Goal: Information Seeking & Learning: Learn about a topic

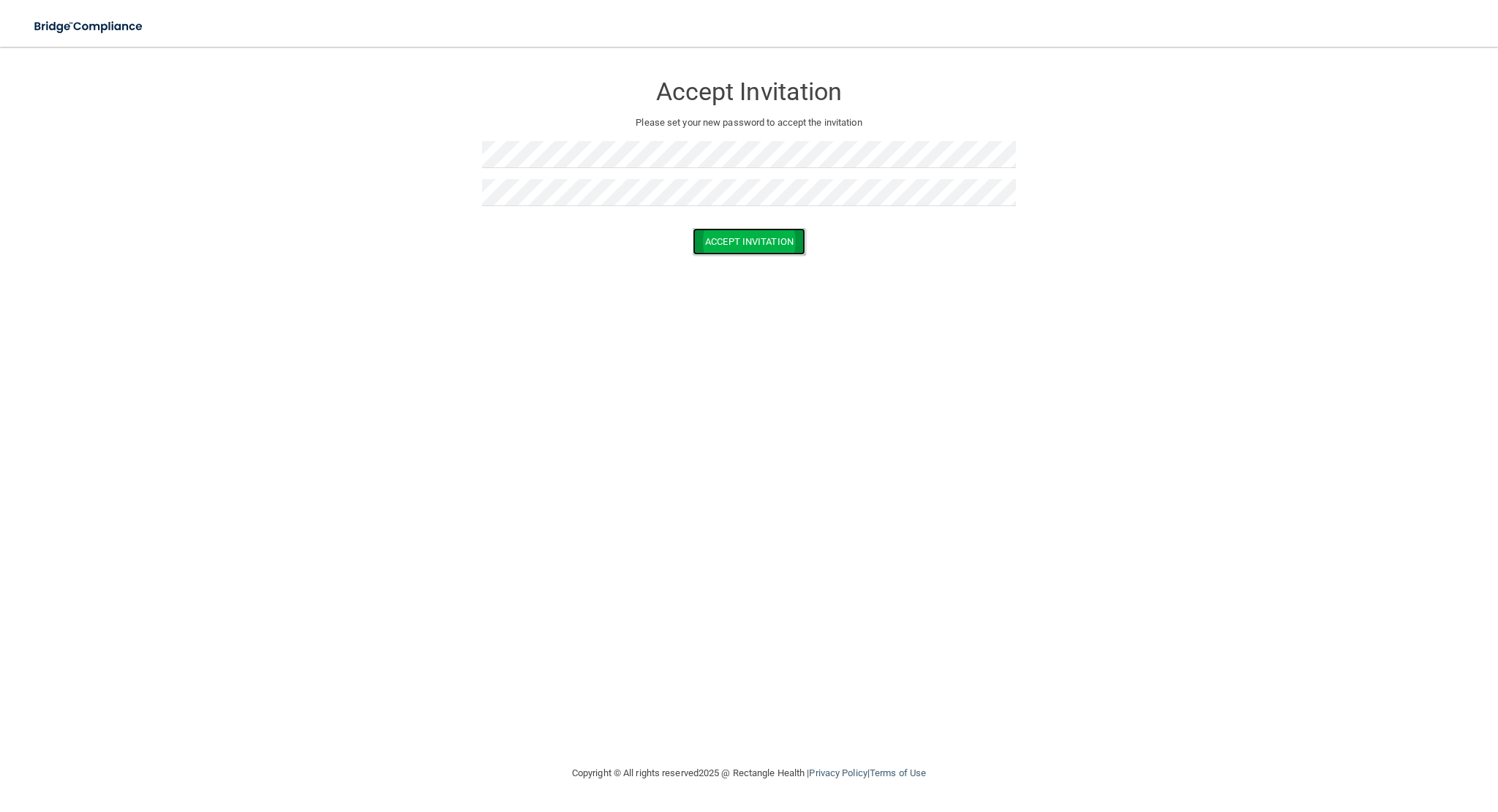
click at [755, 237] on button "Accept Invitation" at bounding box center [749, 242] width 113 height 28
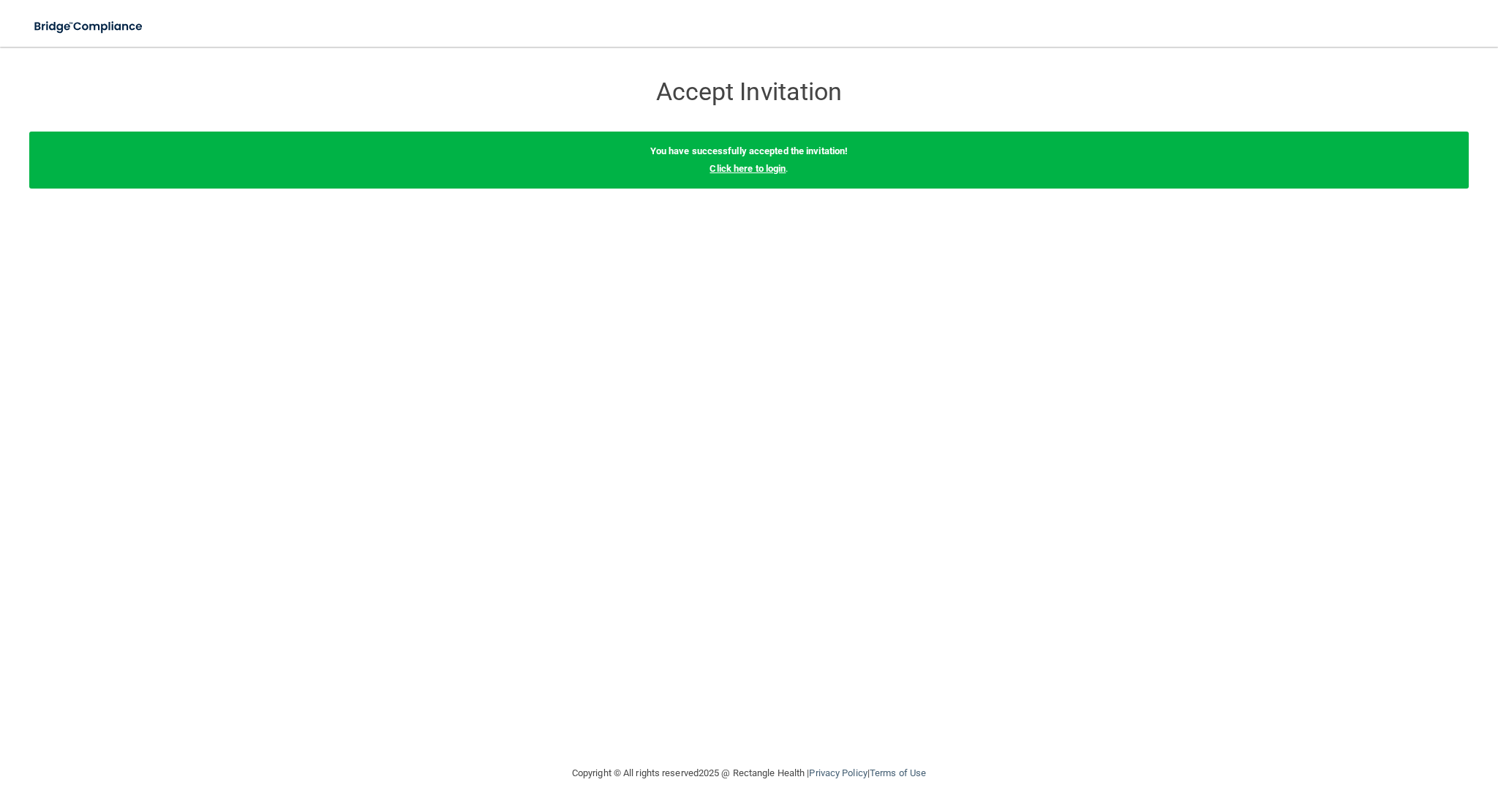
click at [775, 170] on link "Click here to login" at bounding box center [747, 168] width 76 height 11
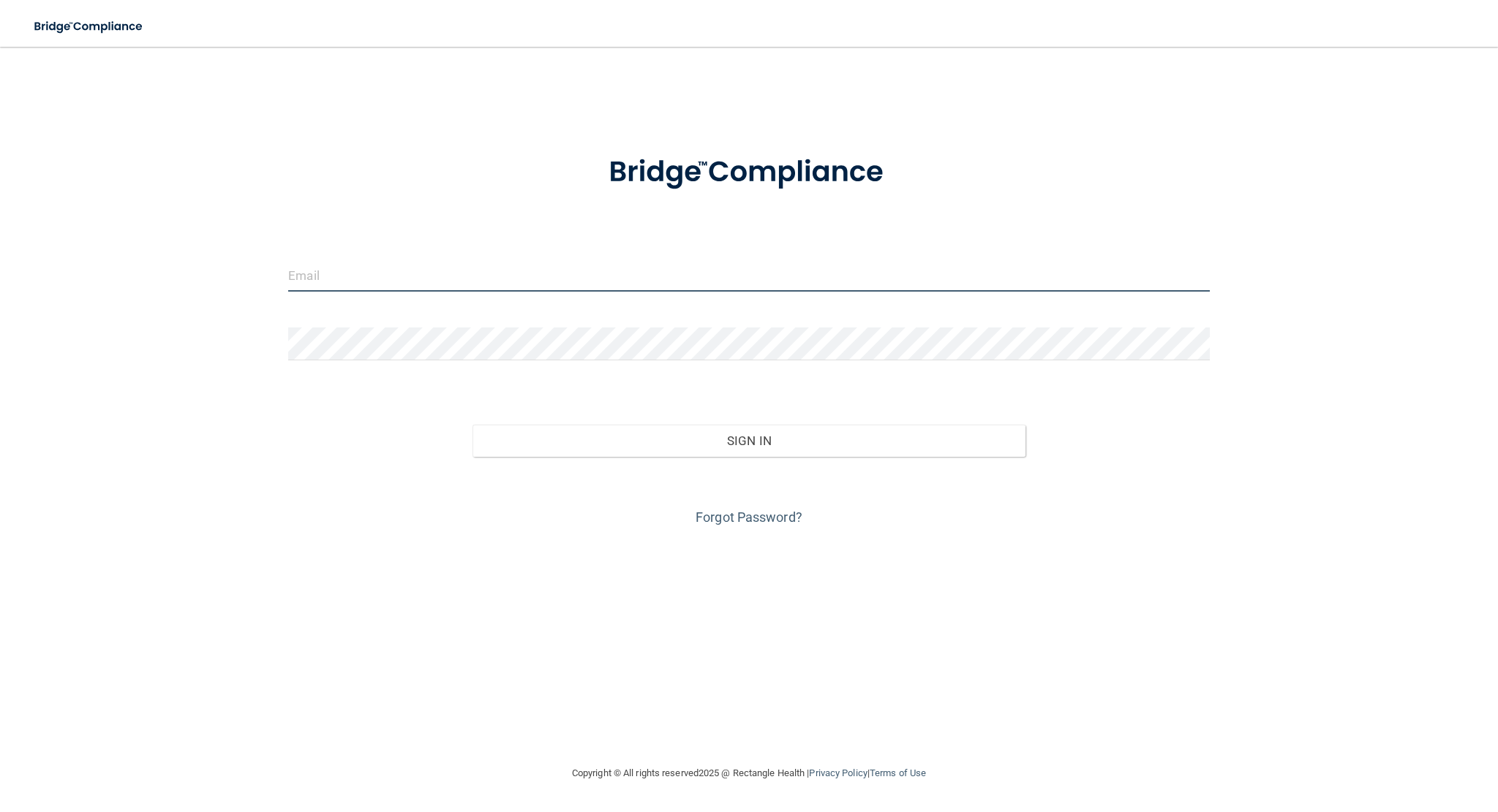
click at [455, 272] on input "email" at bounding box center [749, 274] width 922 height 32
type input "[PERSON_NAME][EMAIL_ADDRESS][PERSON_NAME][DOMAIN_NAME]"
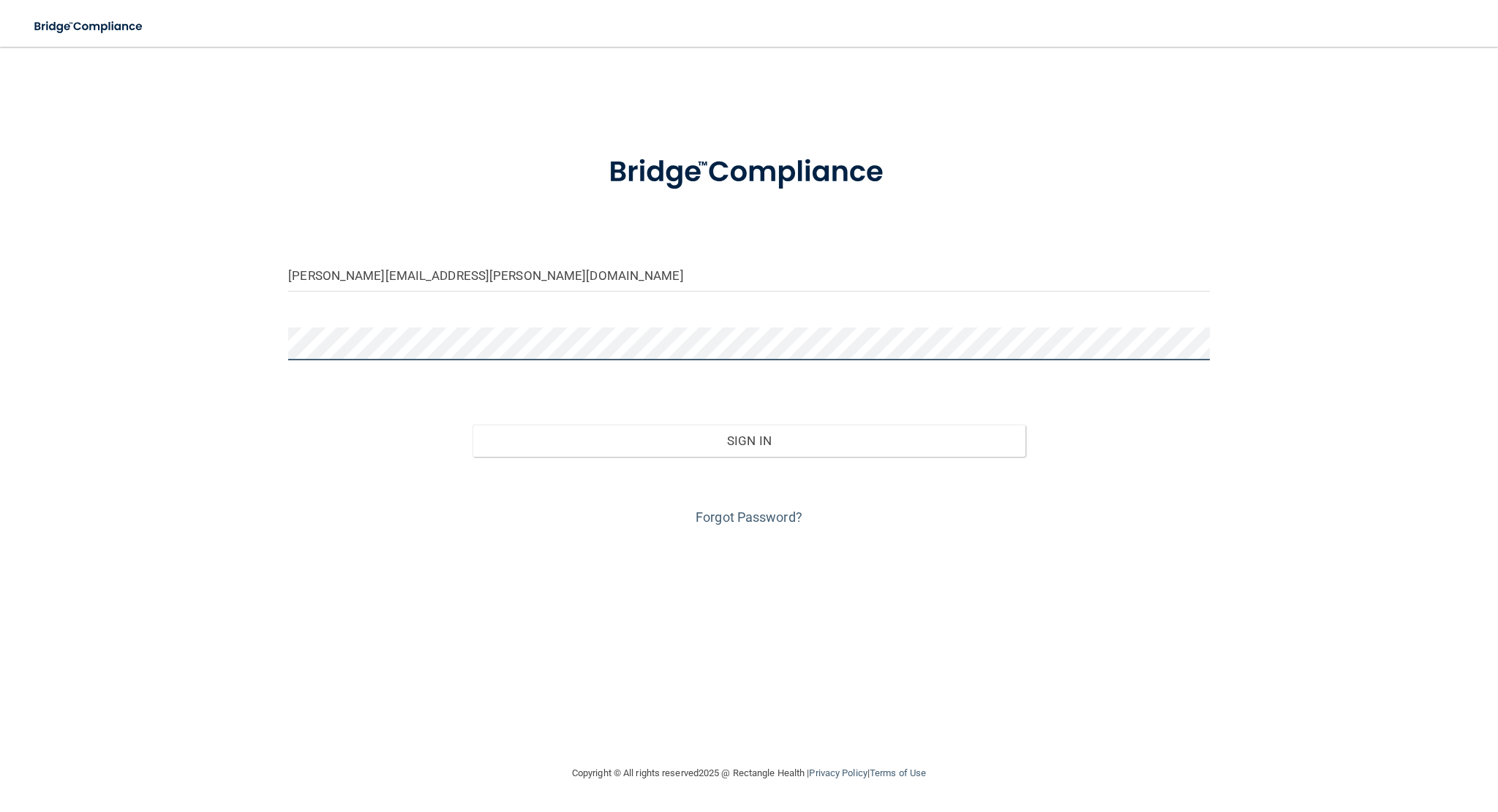
click at [472, 425] on button "Sign In" at bounding box center [749, 440] width 553 height 32
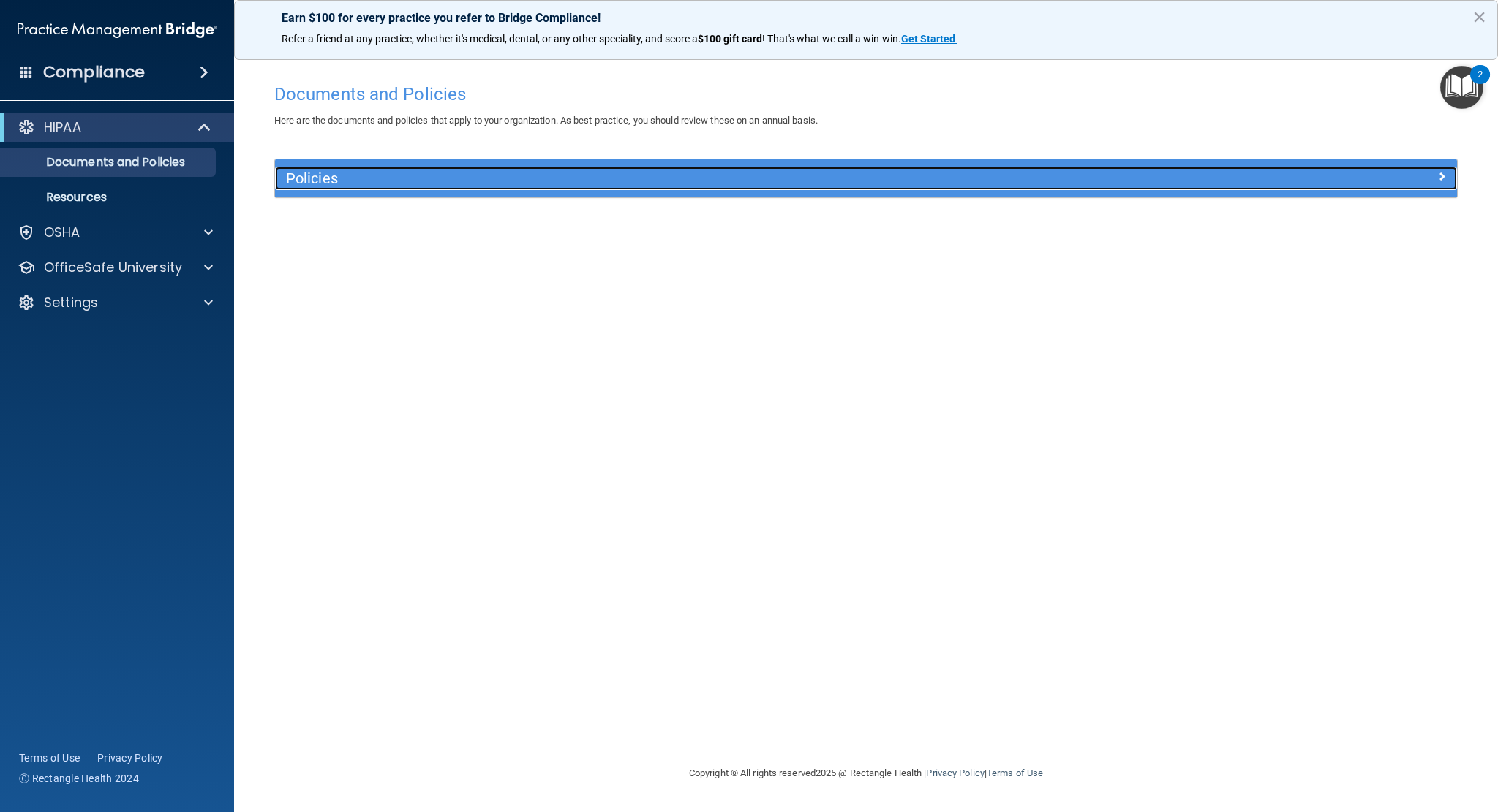
click at [354, 181] on h5 "Policies" at bounding box center [718, 178] width 865 height 16
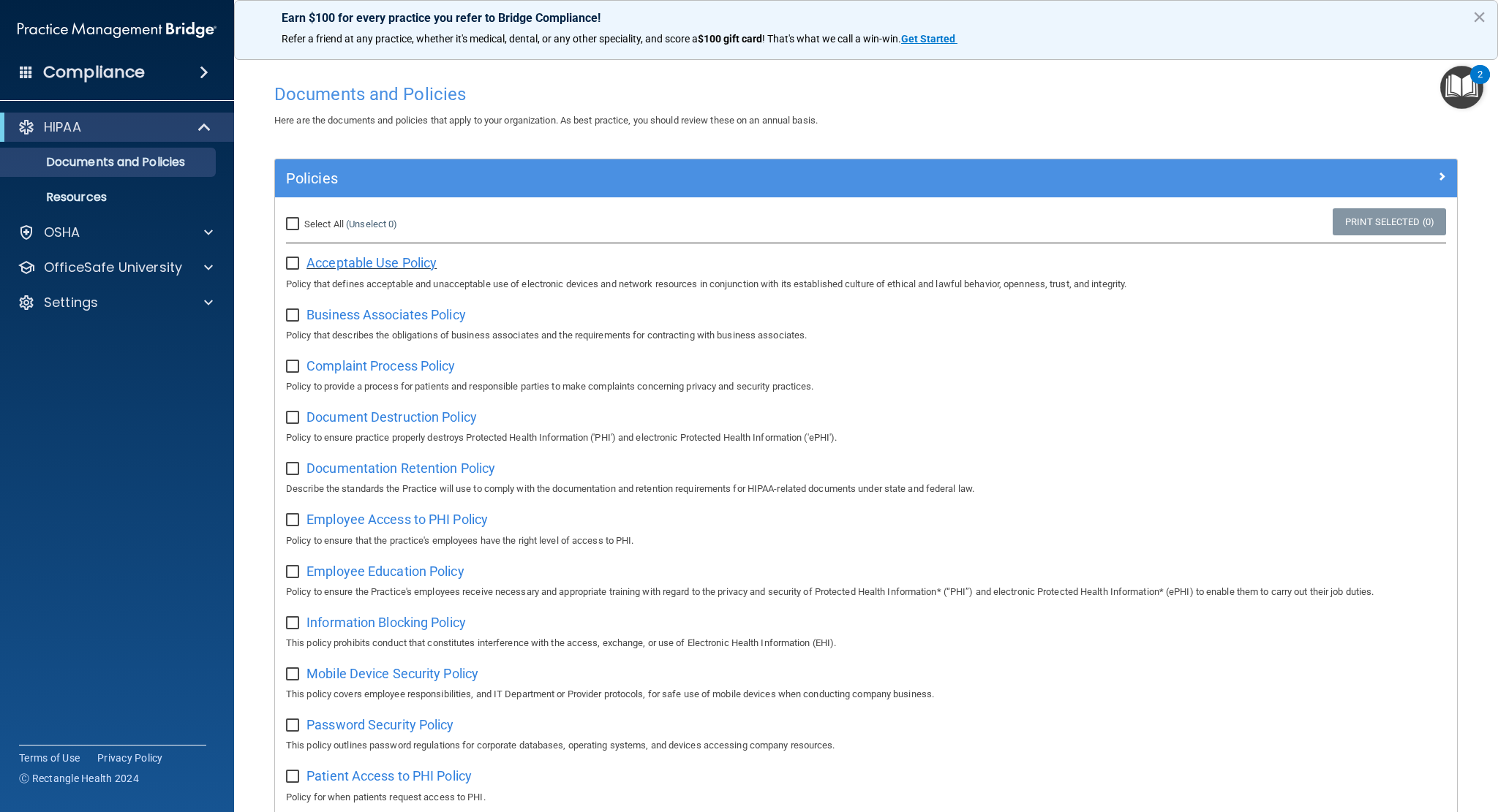
click at [404, 261] on span "Acceptable Use Policy" at bounding box center [372, 263] width 130 height 16
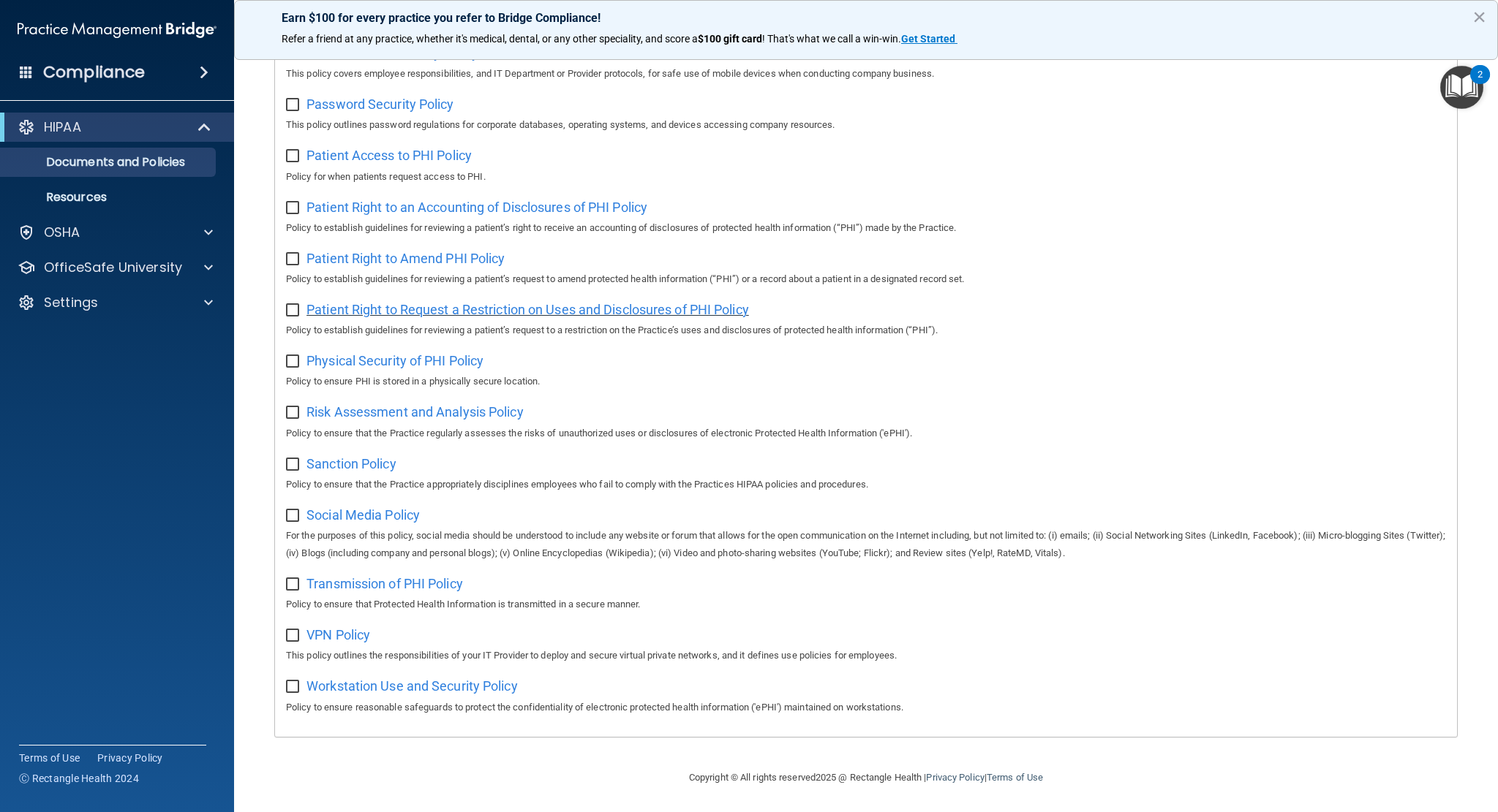
scroll to position [629, 0]
click at [344, 525] on div "Social Media Policy For the purposes of this policy, social media should be und…" at bounding box center [867, 532] width 1161 height 59
click at [353, 518] on span "Social Media Policy" at bounding box center [363, 514] width 113 height 16
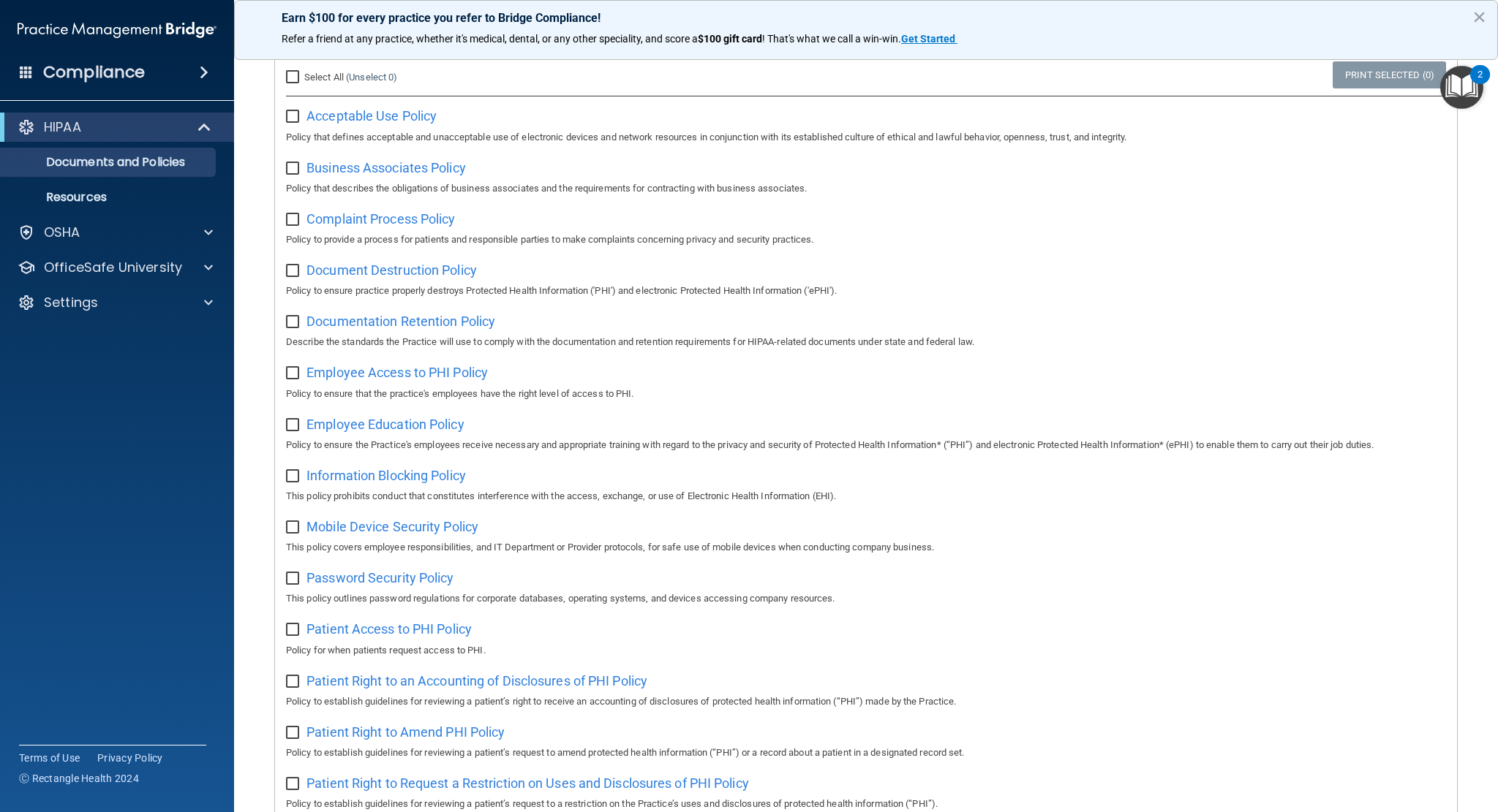
scroll to position [0, 0]
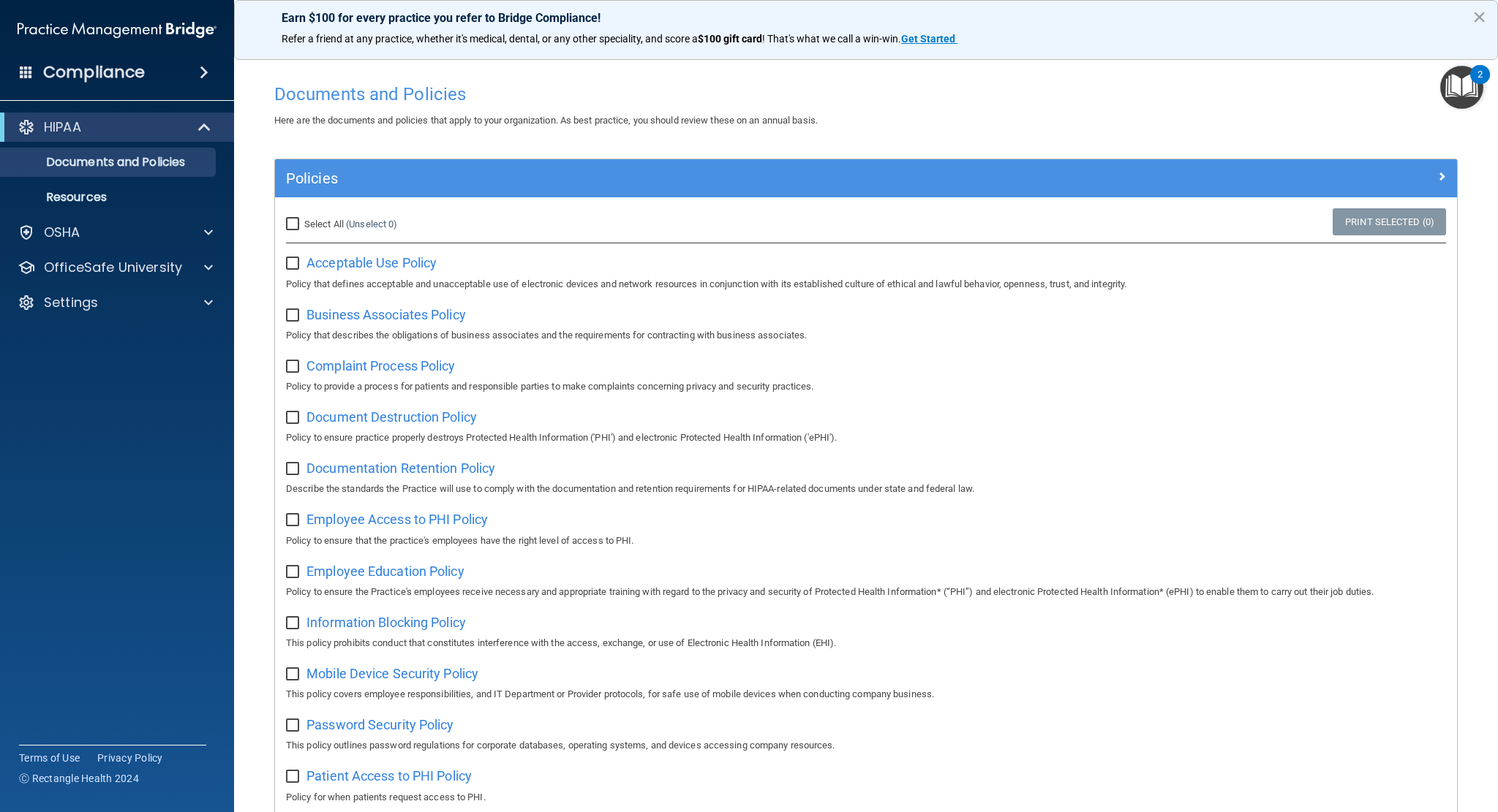
click at [291, 221] on input "Select All (Unselect 0) Unselect All" at bounding box center [294, 224] width 17 height 12
checkbox input "true"
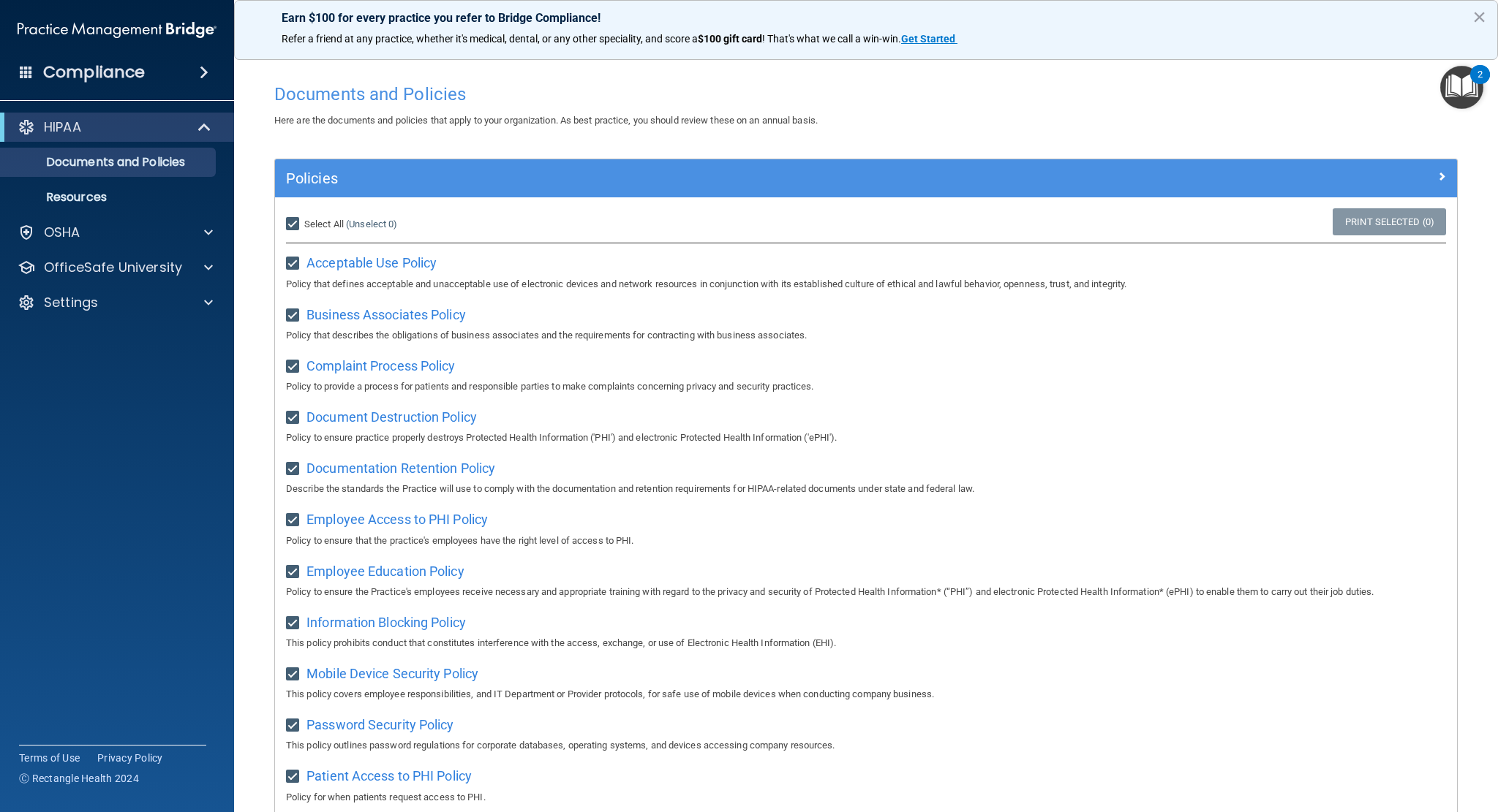
checkbox input "true"
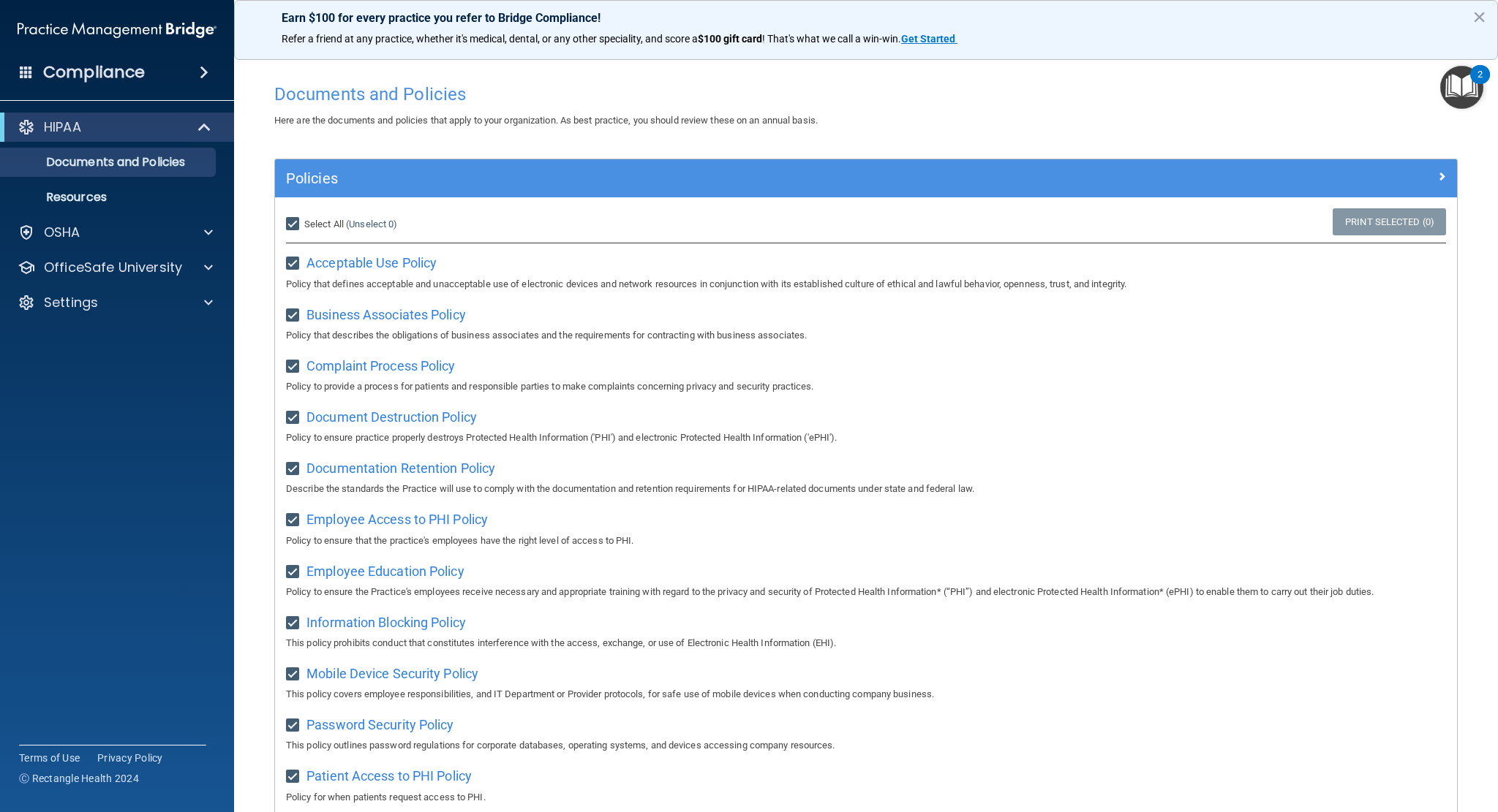
checkbox input "true"
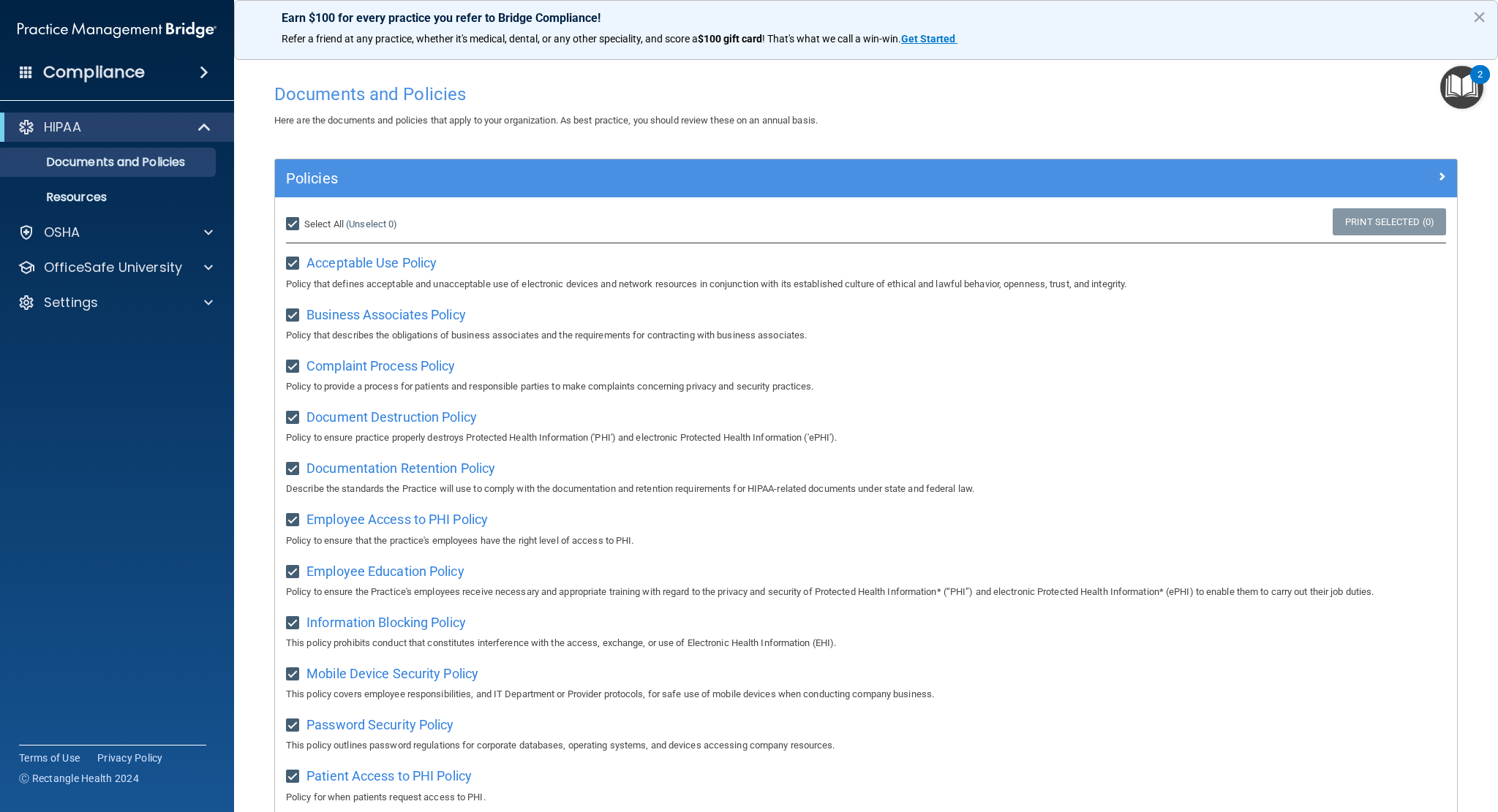
checkbox input "true"
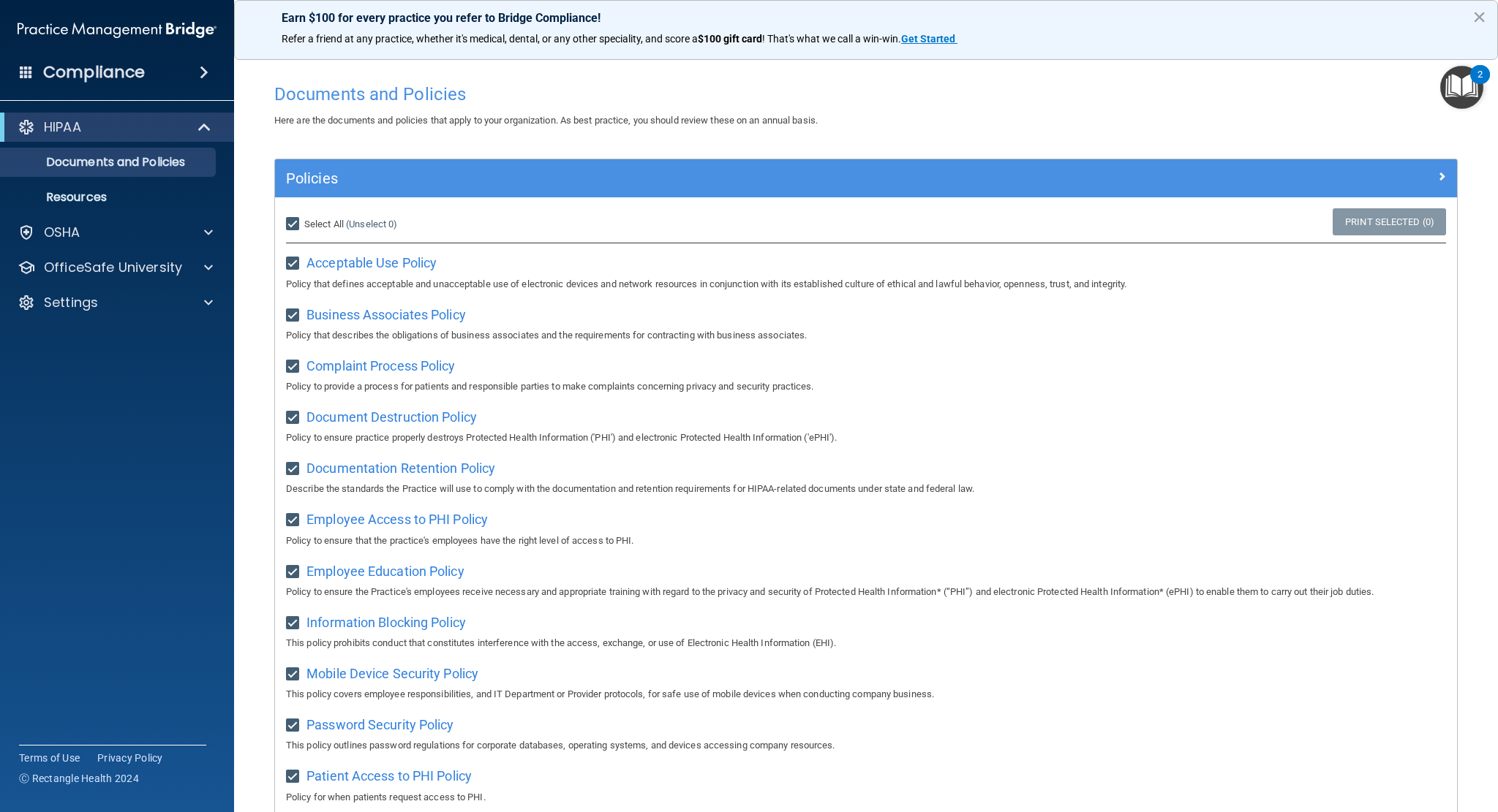
checkbox input "true"
click at [1387, 222] on link "Print Selected (21)" at bounding box center [1387, 222] width 118 height 28
click at [82, 201] on p "Resources" at bounding box center [109, 197] width 200 height 15
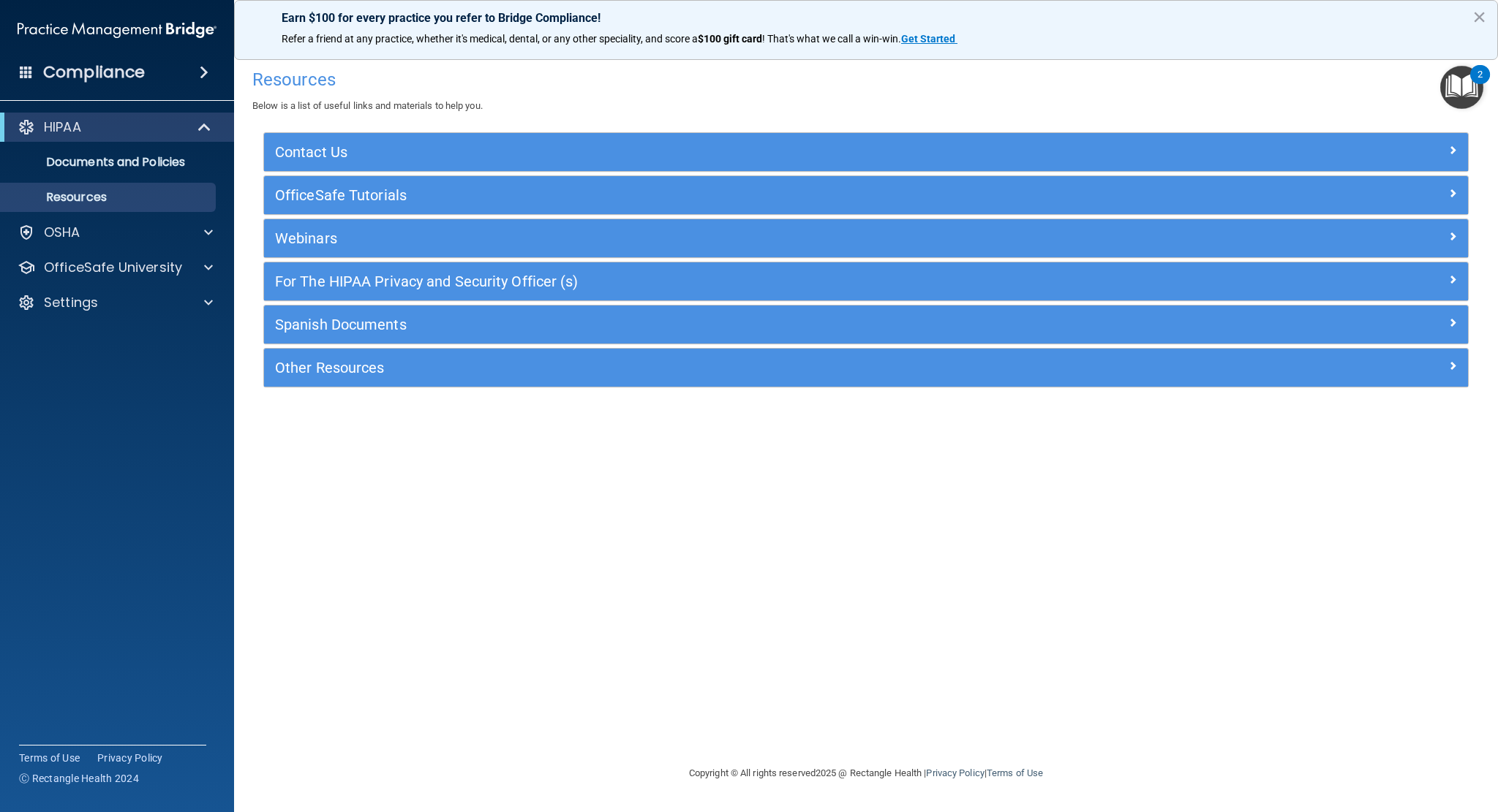
click at [1462, 76] on img "Open Resource Center, 2 new notifications" at bounding box center [1462, 87] width 43 height 43
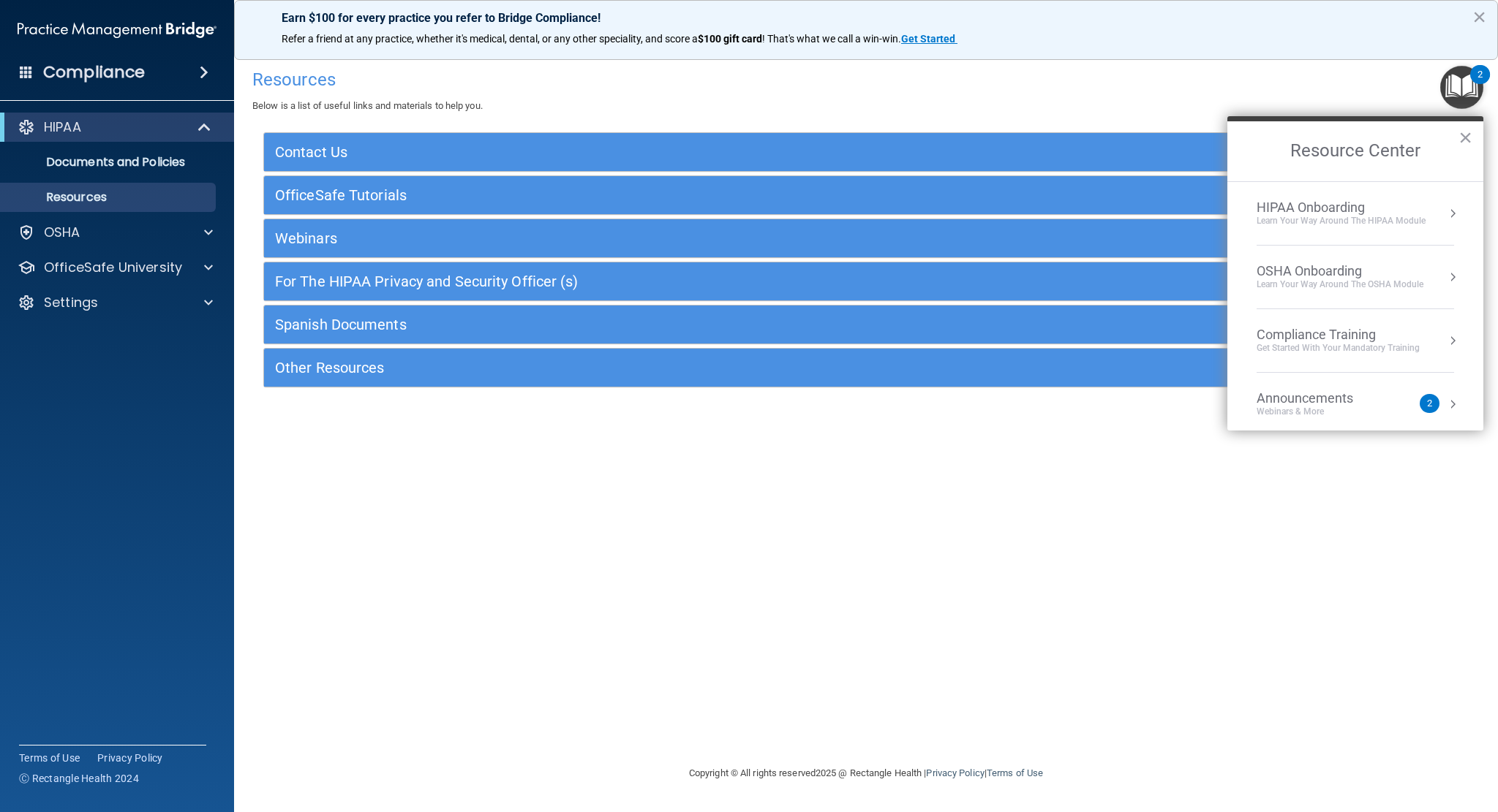
click at [1332, 215] on div "Learn Your Way around the HIPAA module" at bounding box center [1342, 221] width 169 height 13
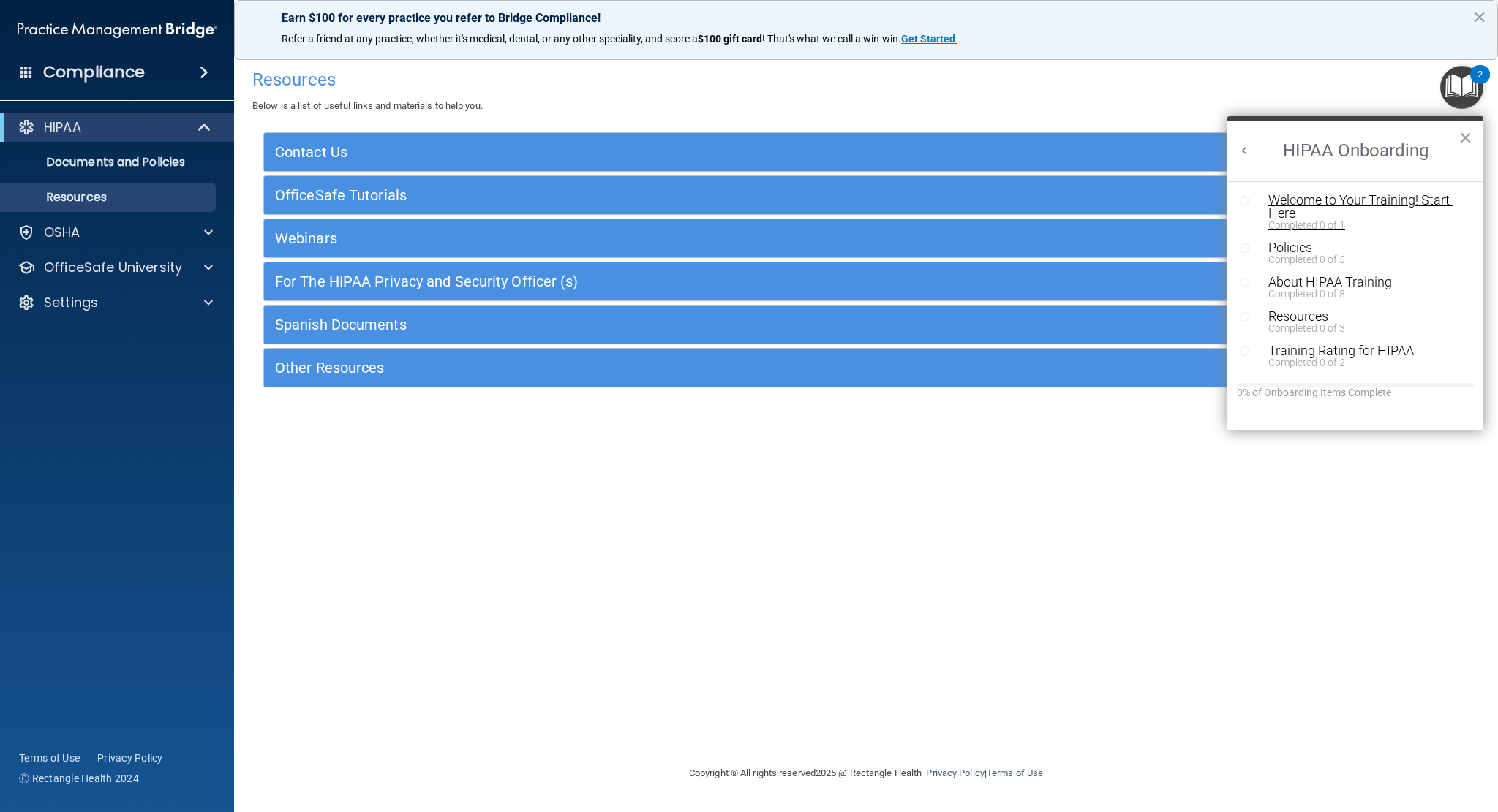
click at [1337, 202] on div "Welcome to Your Training! Start Here" at bounding box center [1360, 206] width 184 height 27
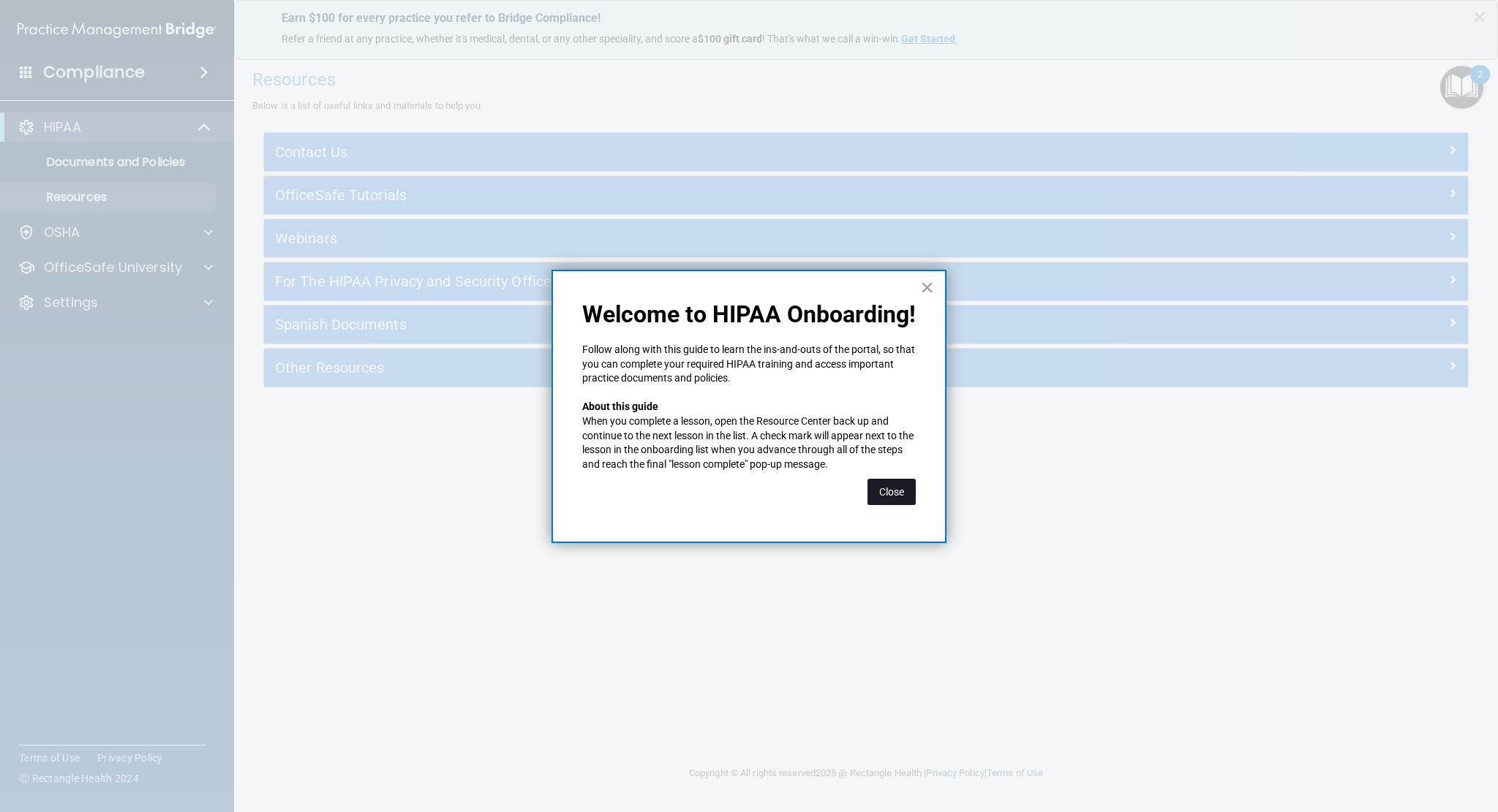
click at [878, 485] on button "Close" at bounding box center [891, 492] width 48 height 27
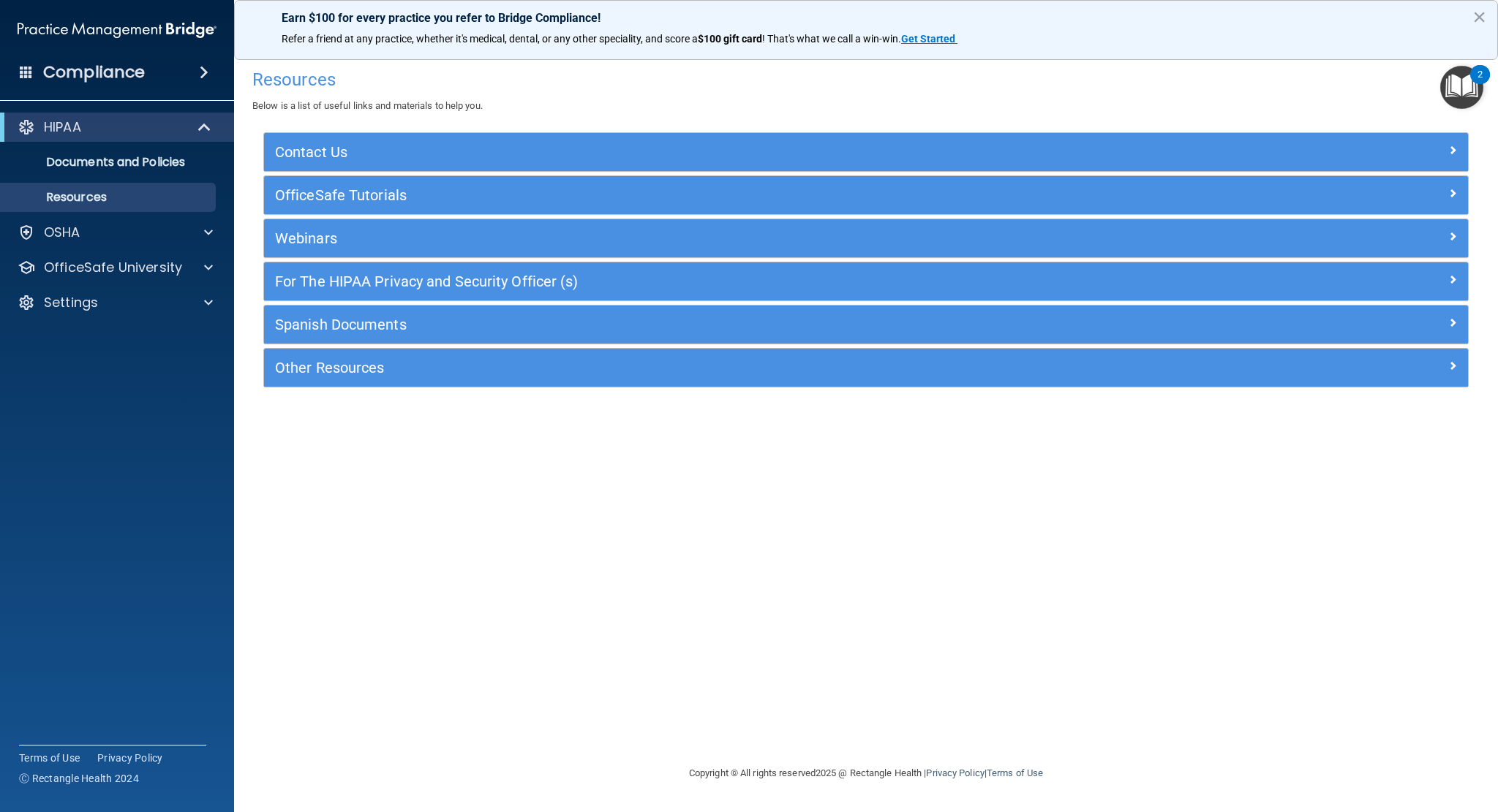
click at [1487, 85] on div "2" at bounding box center [1480, 74] width 20 height 19
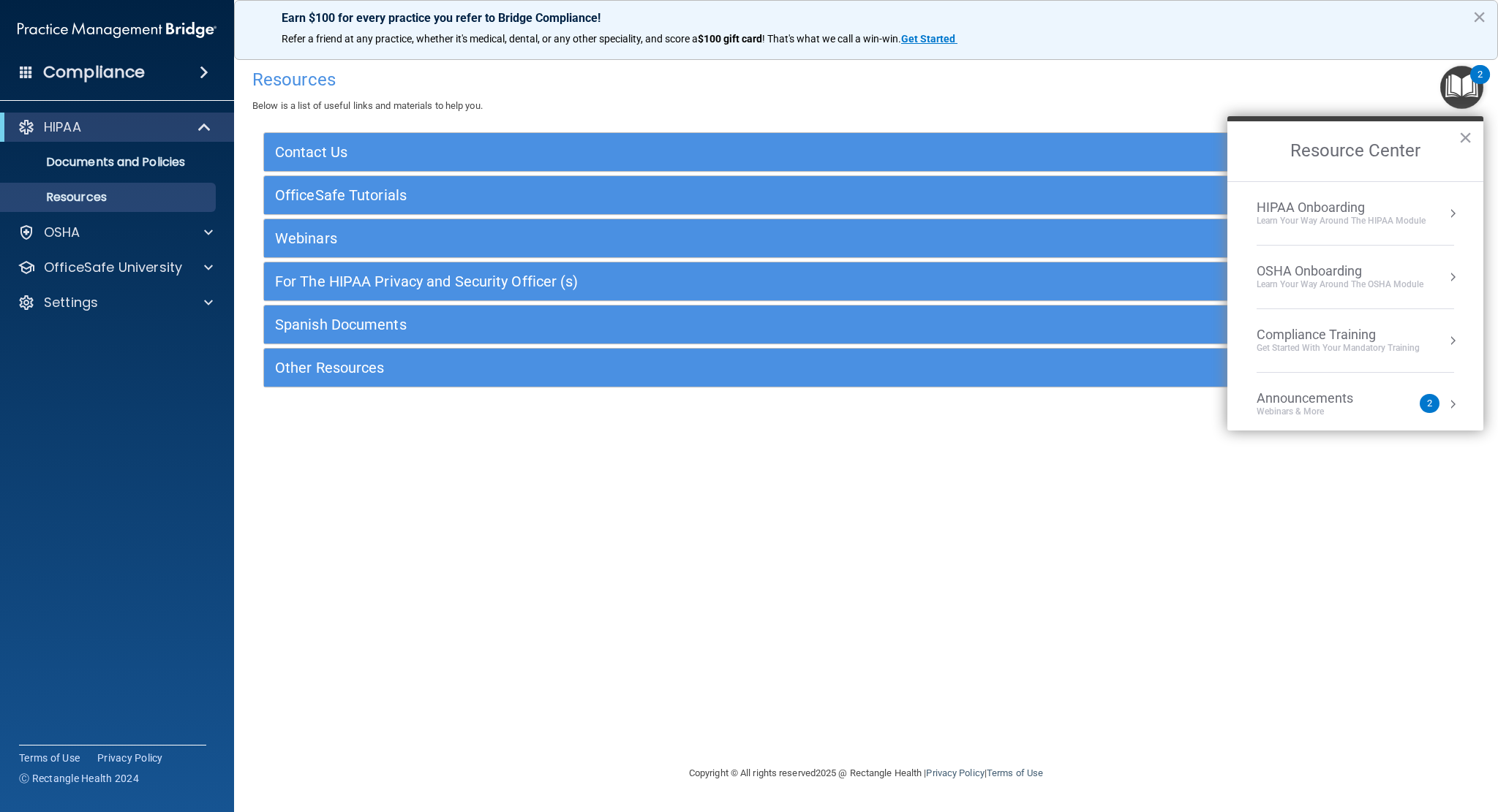
click at [1385, 215] on div "Learn Your Way around the HIPAA module" at bounding box center [1342, 221] width 169 height 13
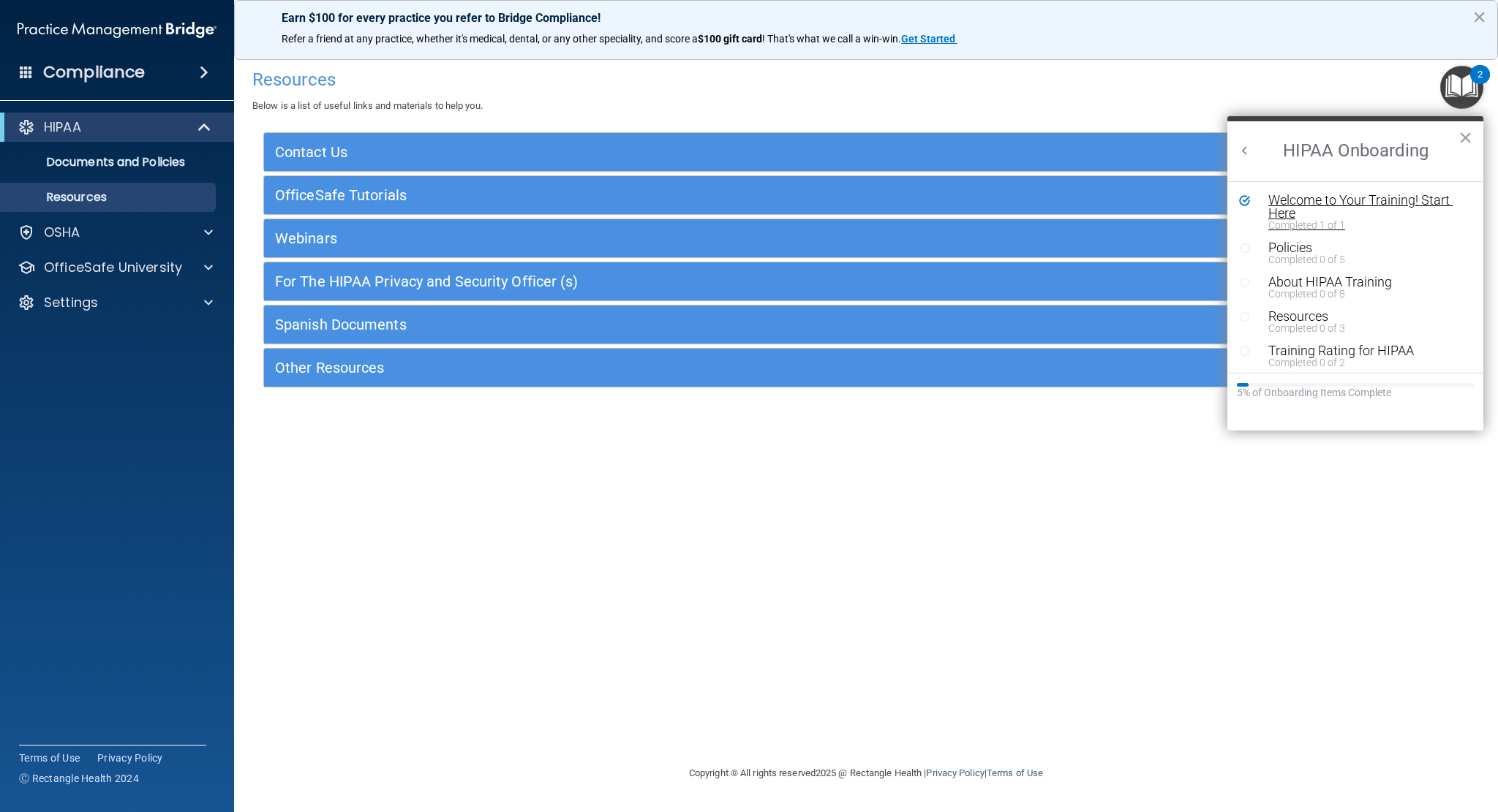
click at [1324, 224] on div "Completed 1 of 1" at bounding box center [1360, 225] width 184 height 10
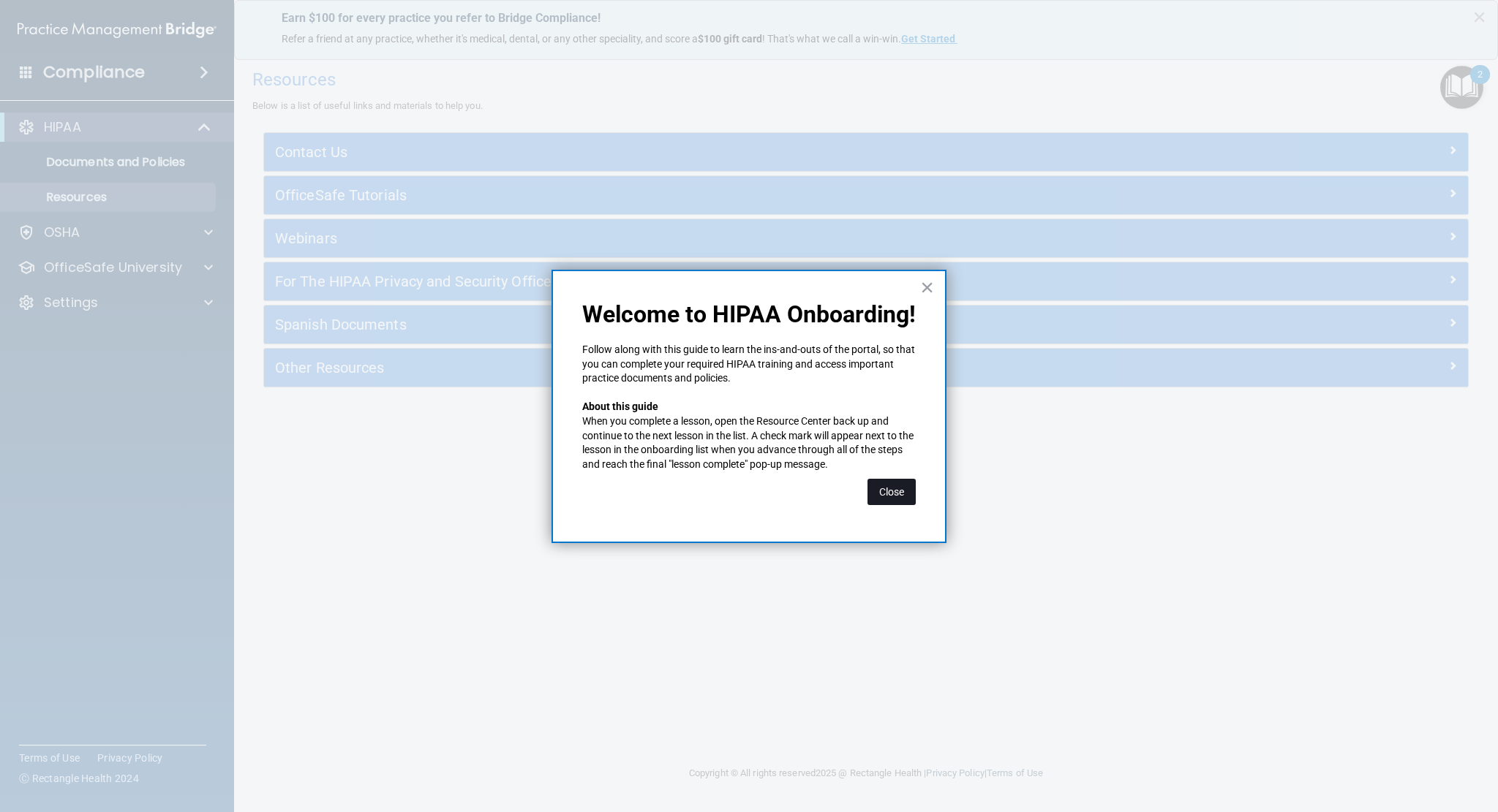
click at [902, 497] on button "Close" at bounding box center [891, 492] width 48 height 27
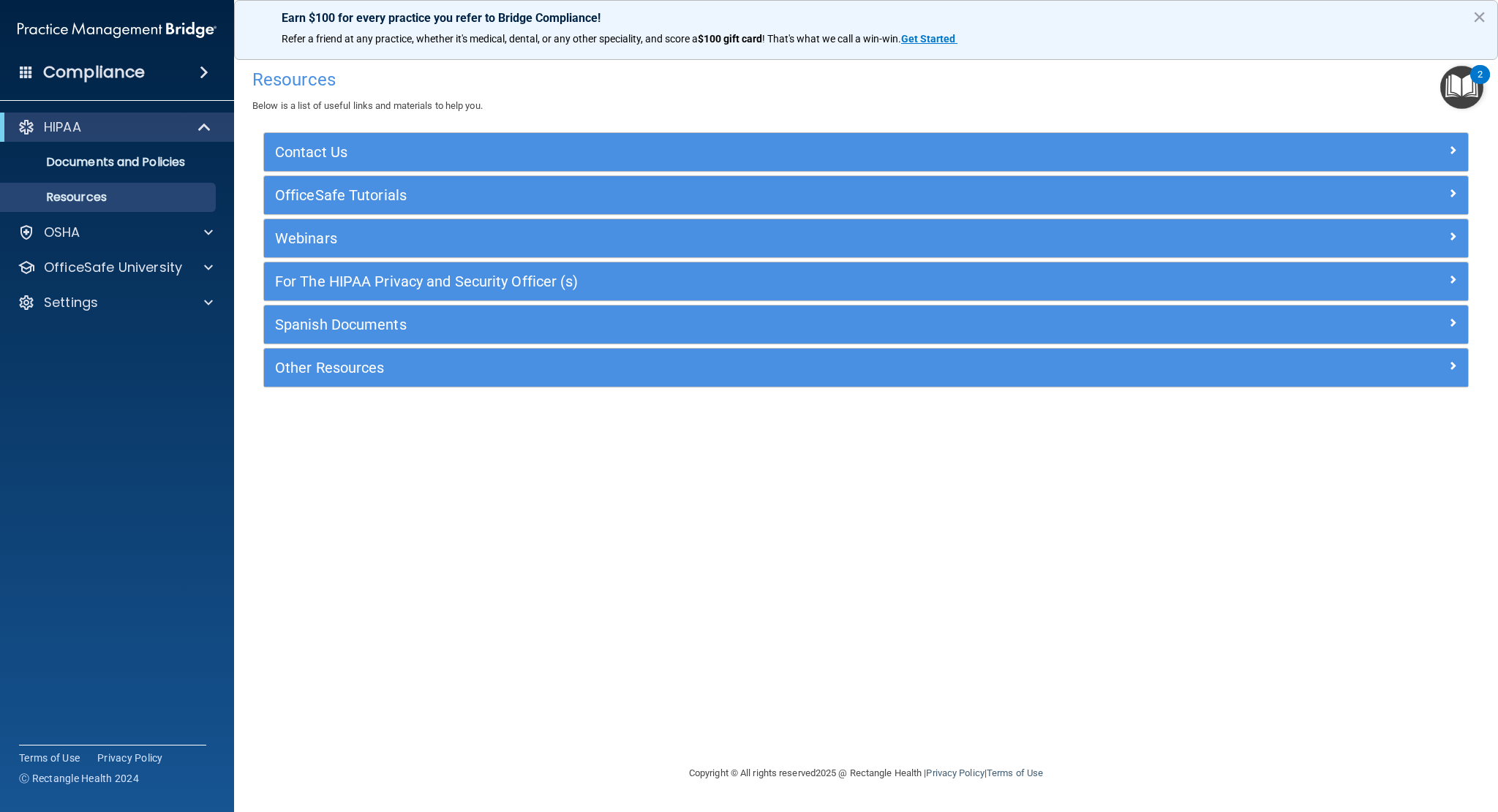
click at [1467, 87] on img "Open Resource Center, 2 new notifications" at bounding box center [1462, 87] width 43 height 43
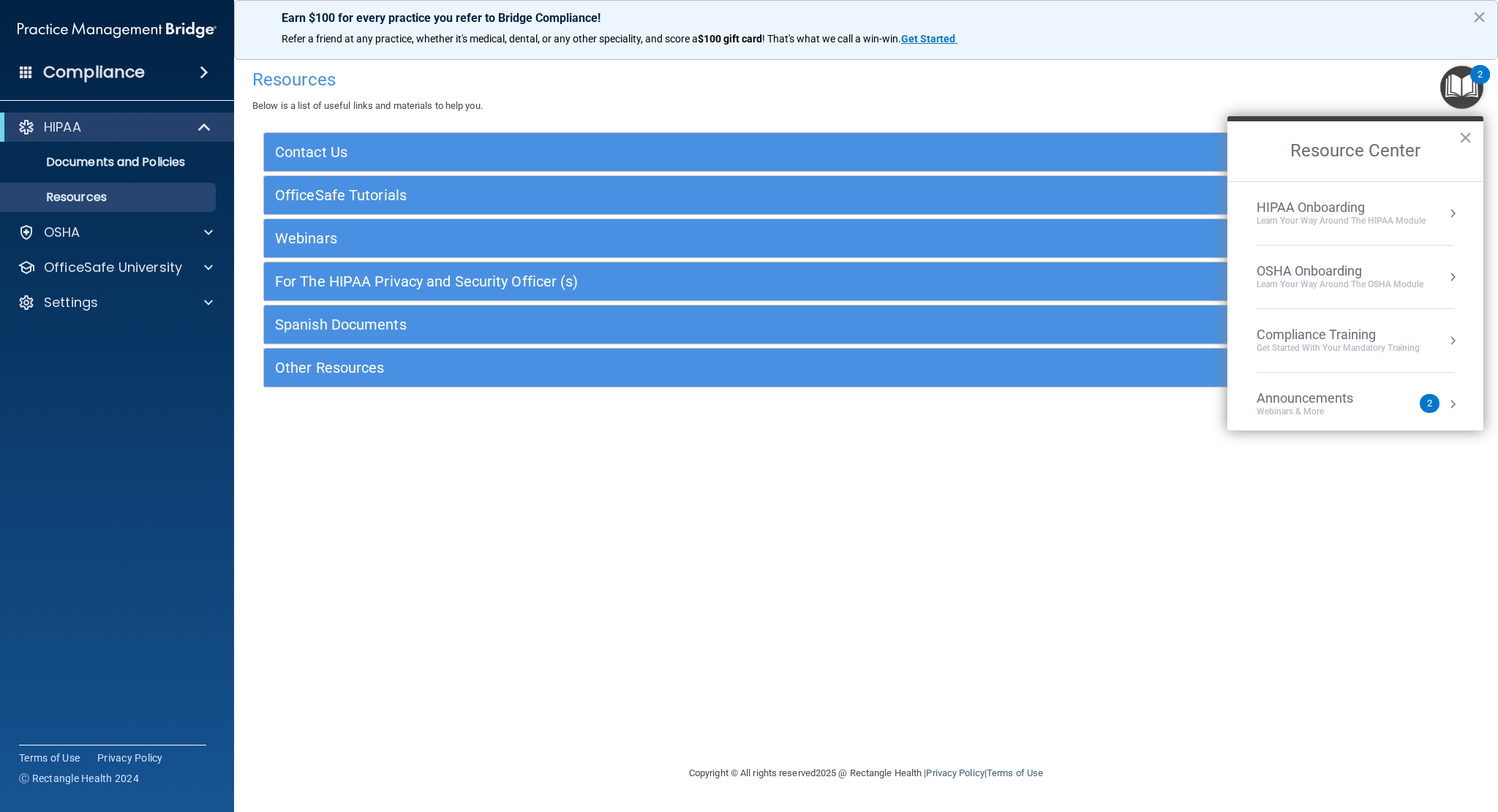
click at [1360, 225] on div "Learn Your Way around the HIPAA module" at bounding box center [1342, 221] width 169 height 13
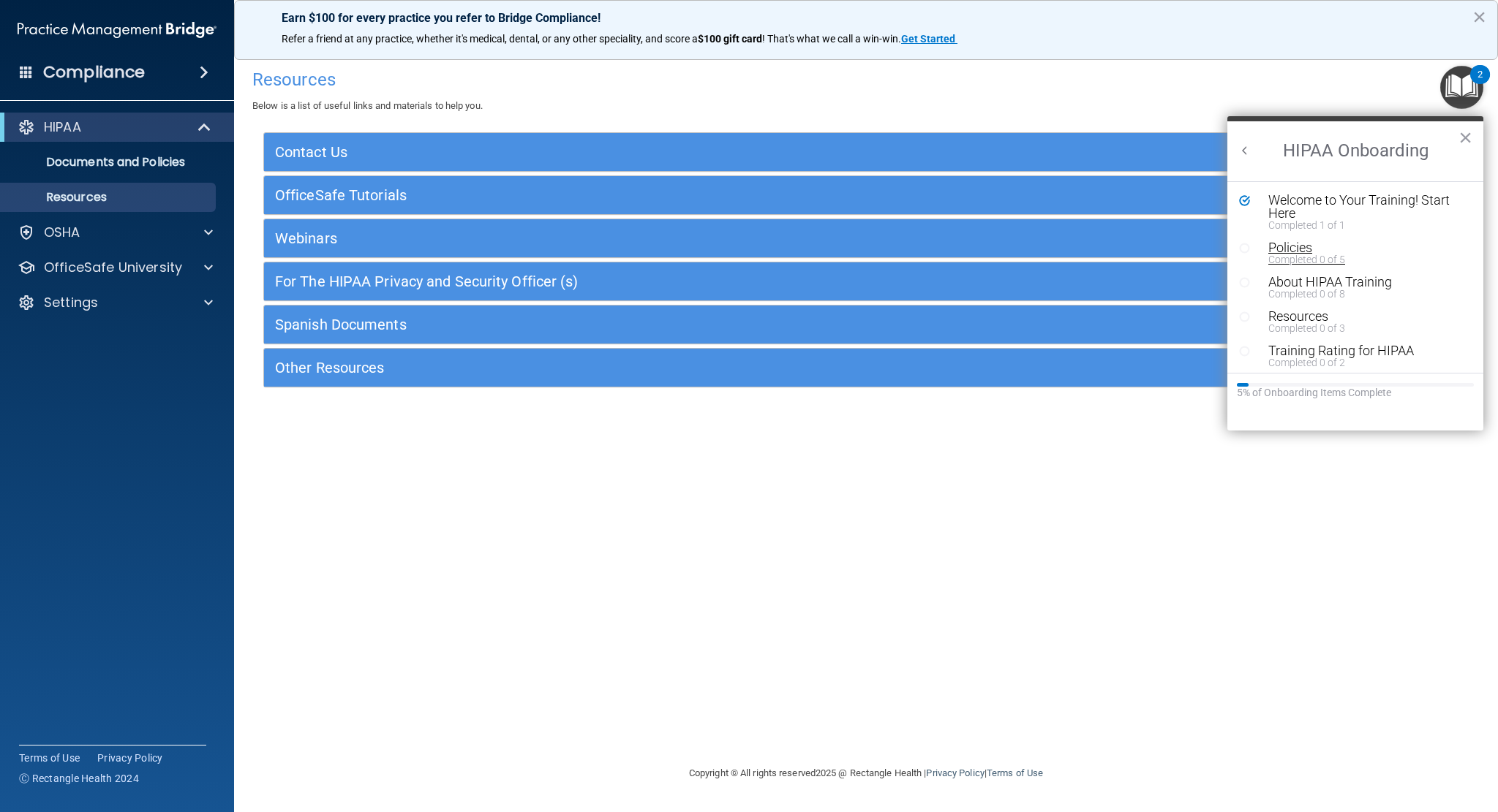
click at [1305, 251] on div "Policies" at bounding box center [1360, 247] width 184 height 13
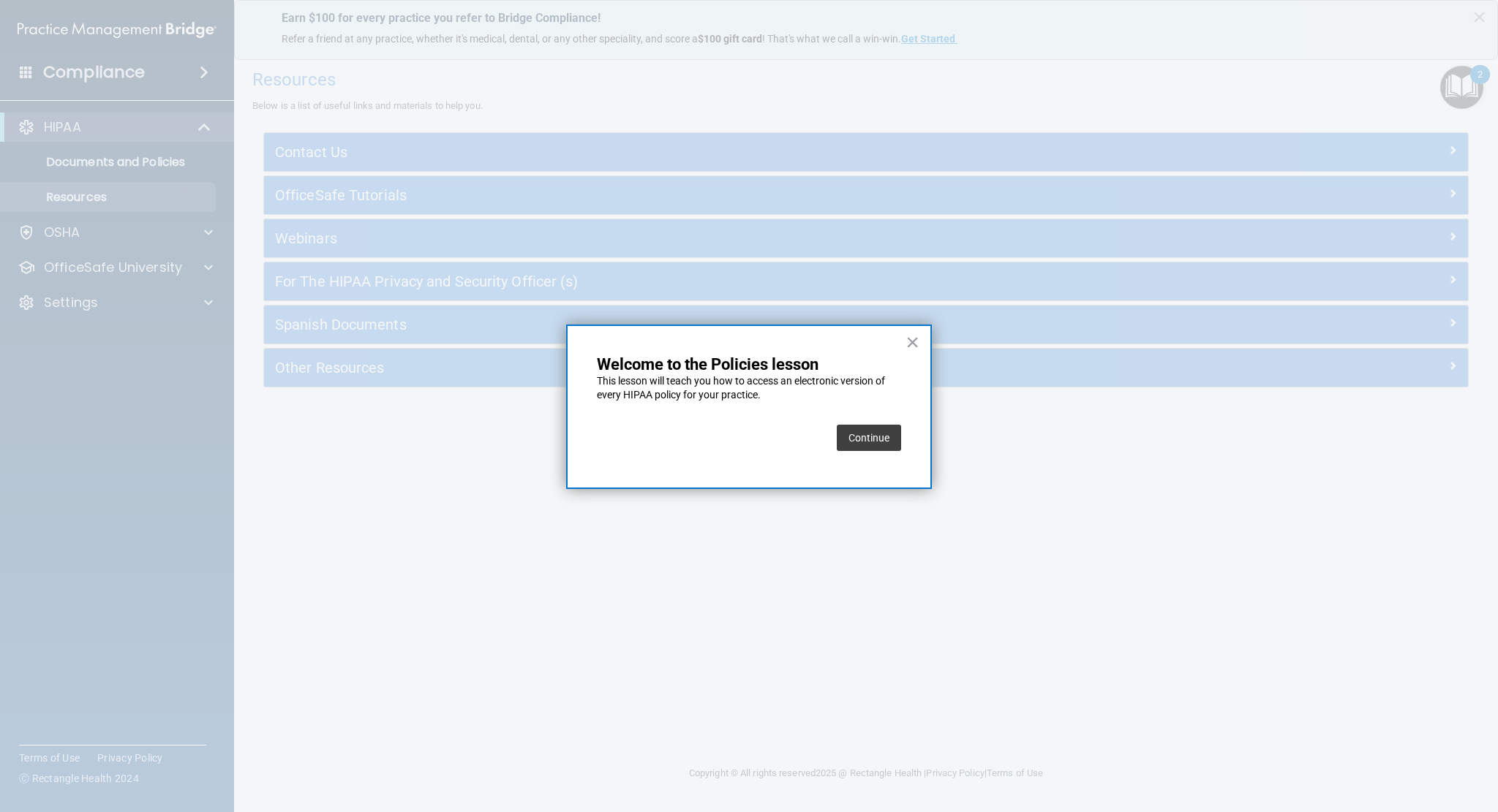
click at [867, 441] on button "Continue" at bounding box center [869, 437] width 64 height 27
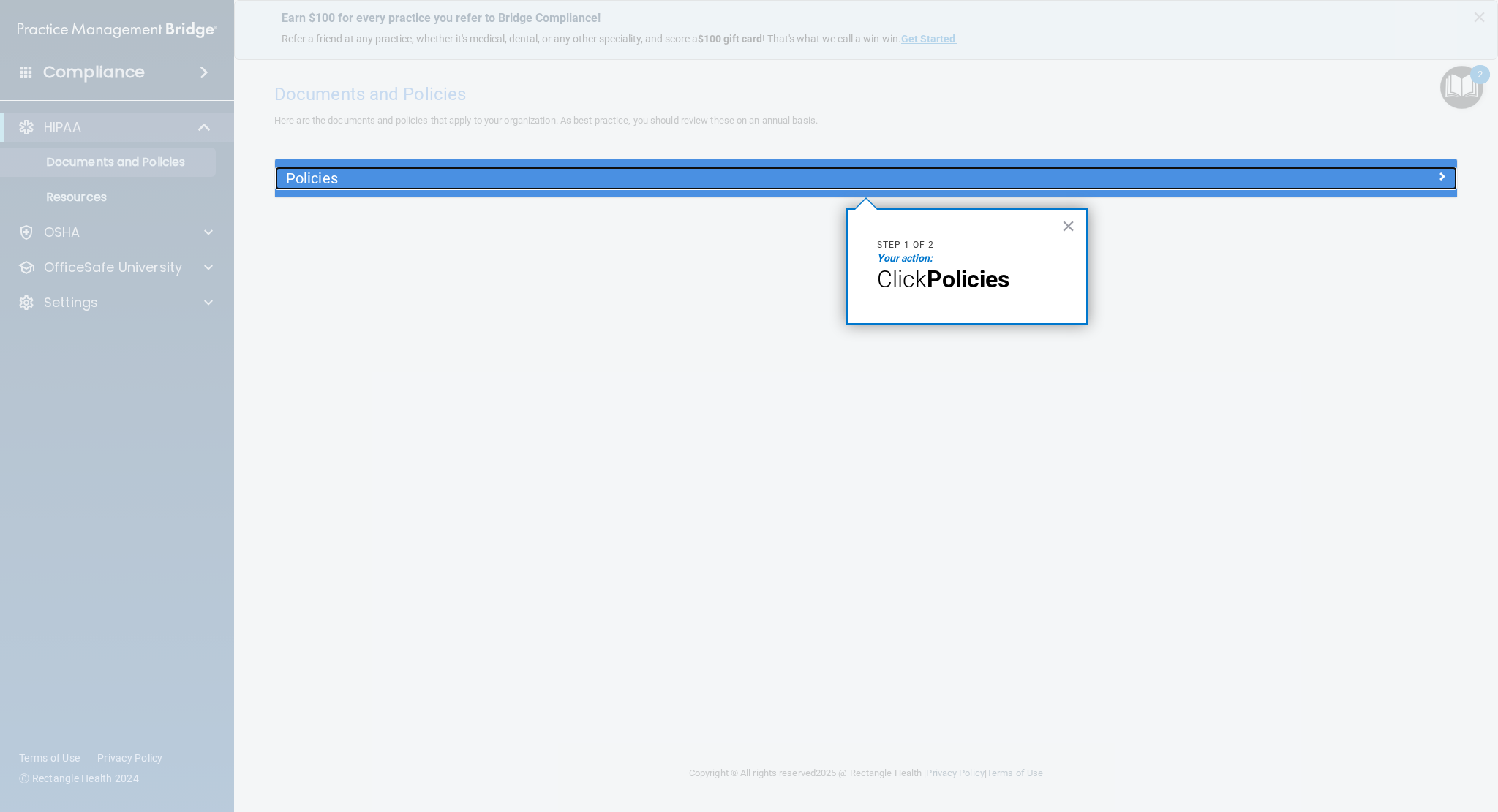
click at [319, 184] on h5 "Policies" at bounding box center [718, 178] width 865 height 16
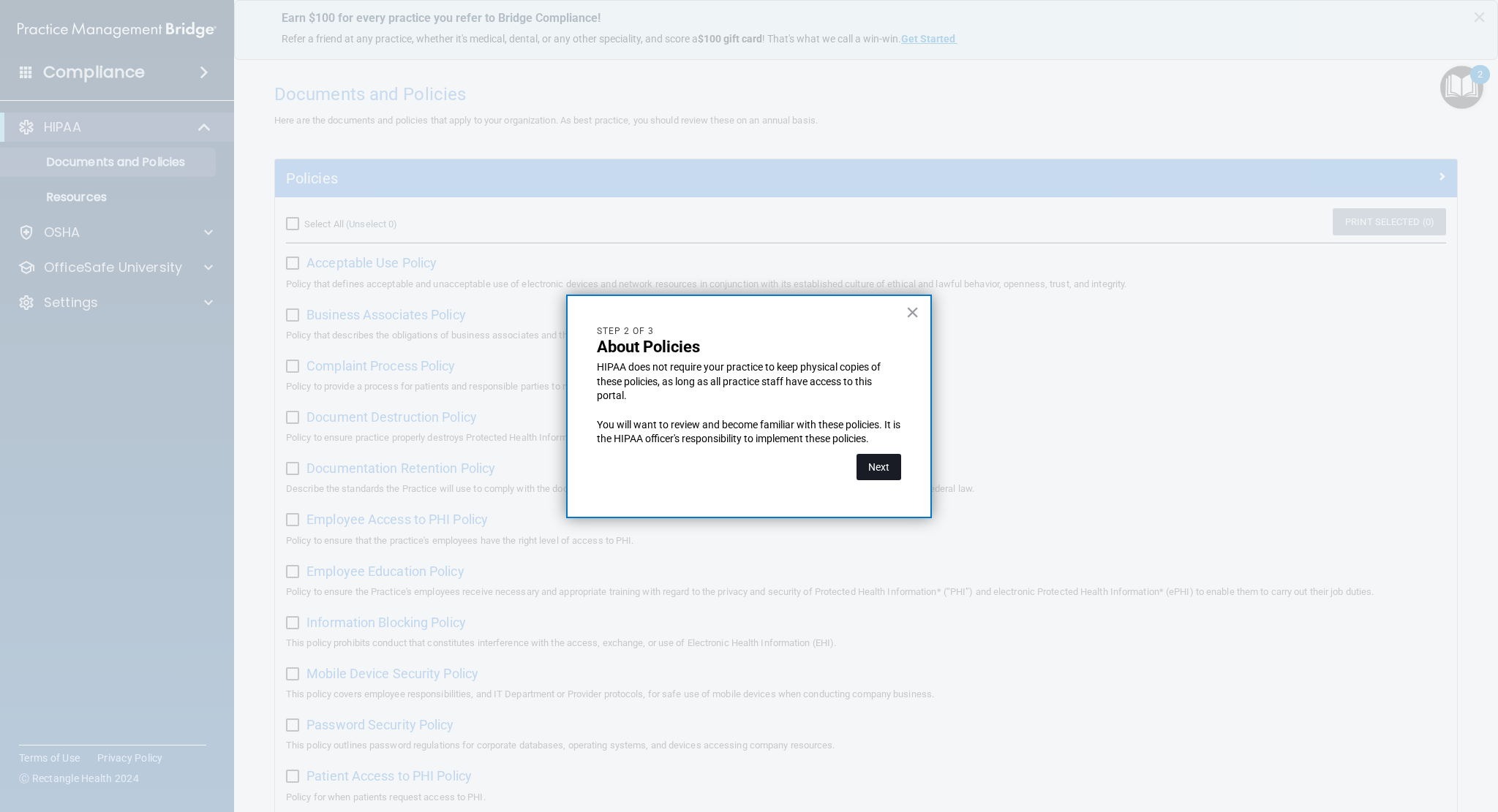
click at [883, 468] on button "Next" at bounding box center [878, 467] width 44 height 27
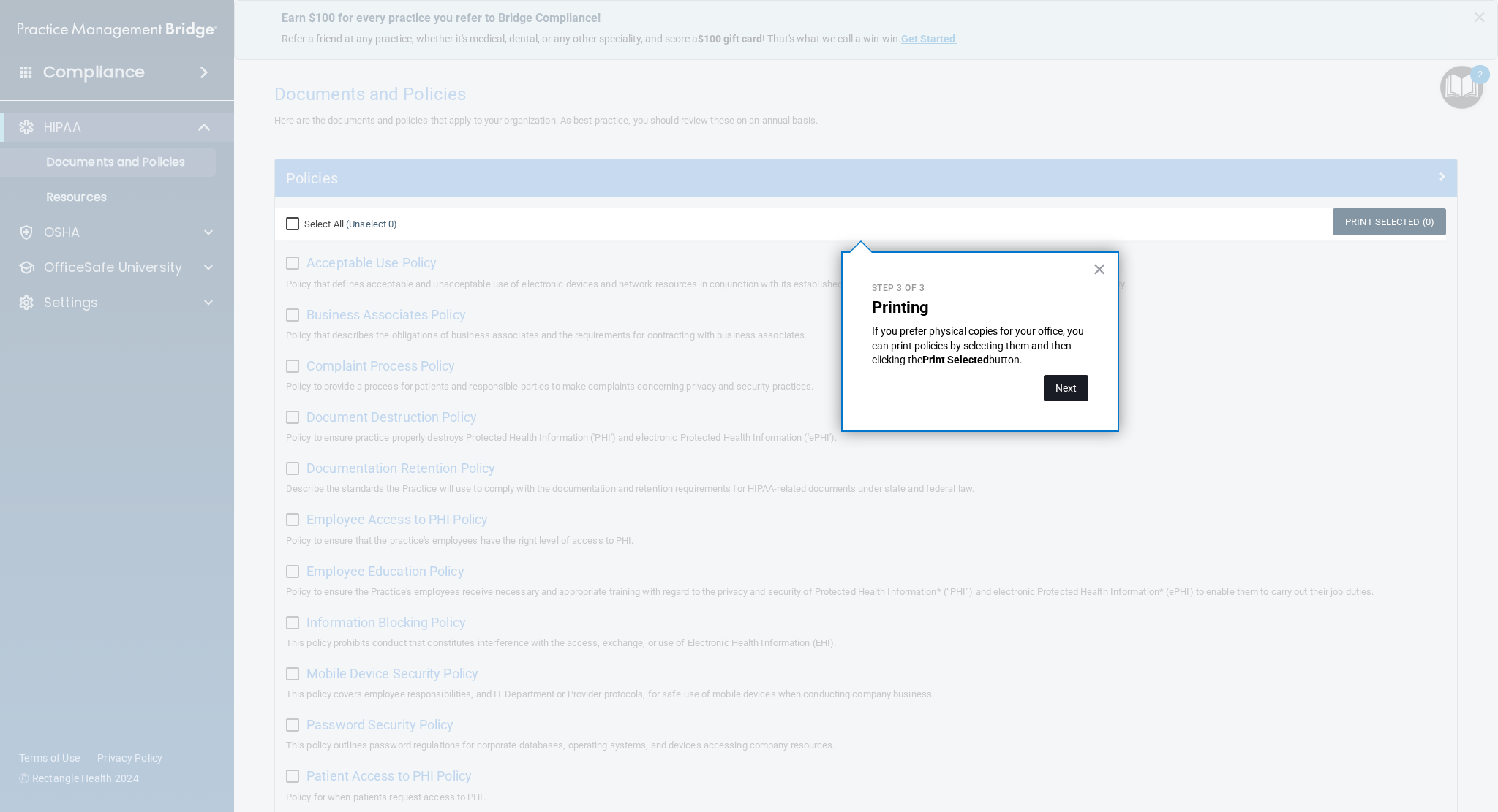
click at [1076, 395] on button "Next" at bounding box center [1065, 388] width 44 height 27
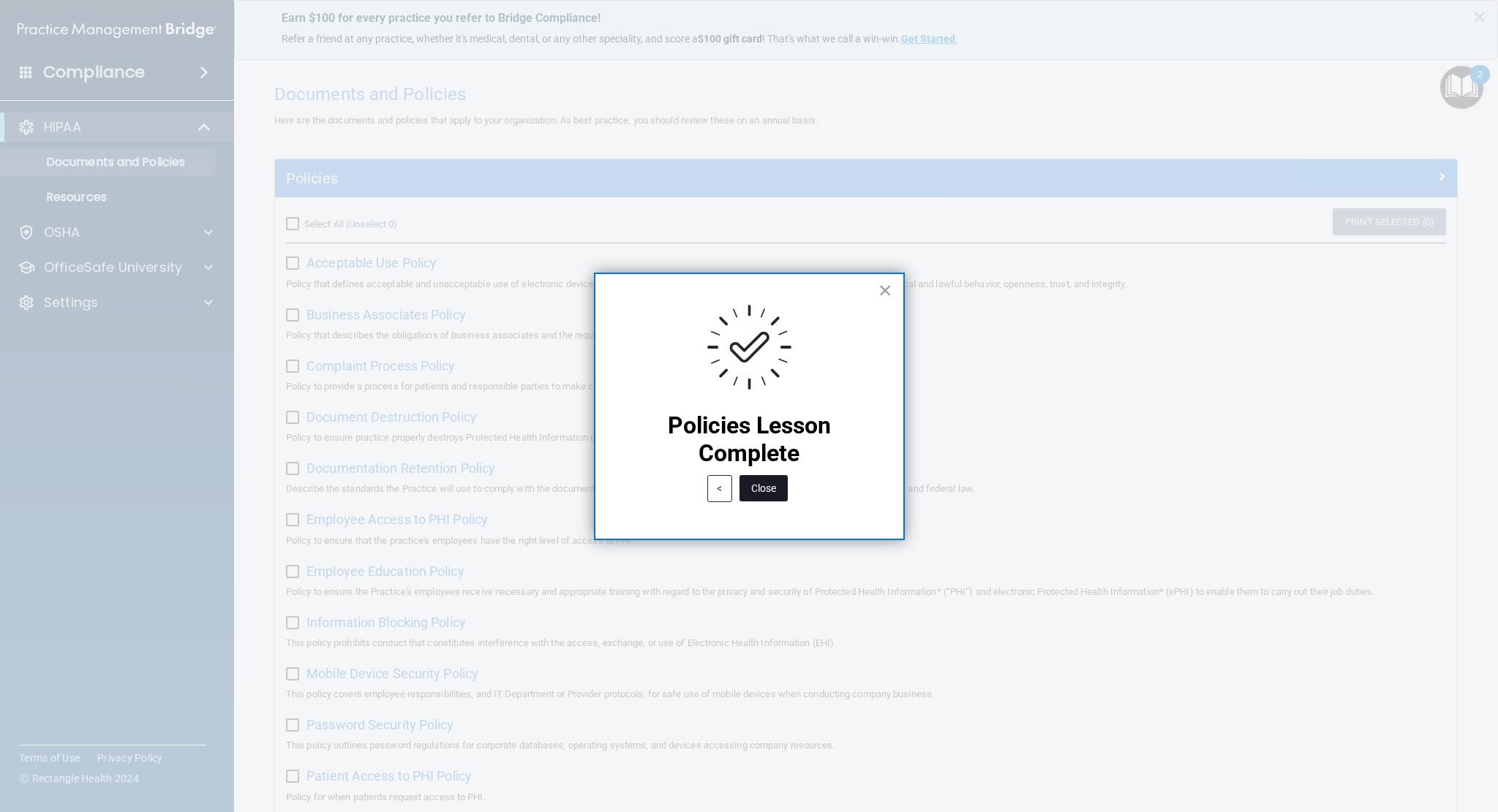
click at [773, 486] on button "Close" at bounding box center [763, 488] width 48 height 27
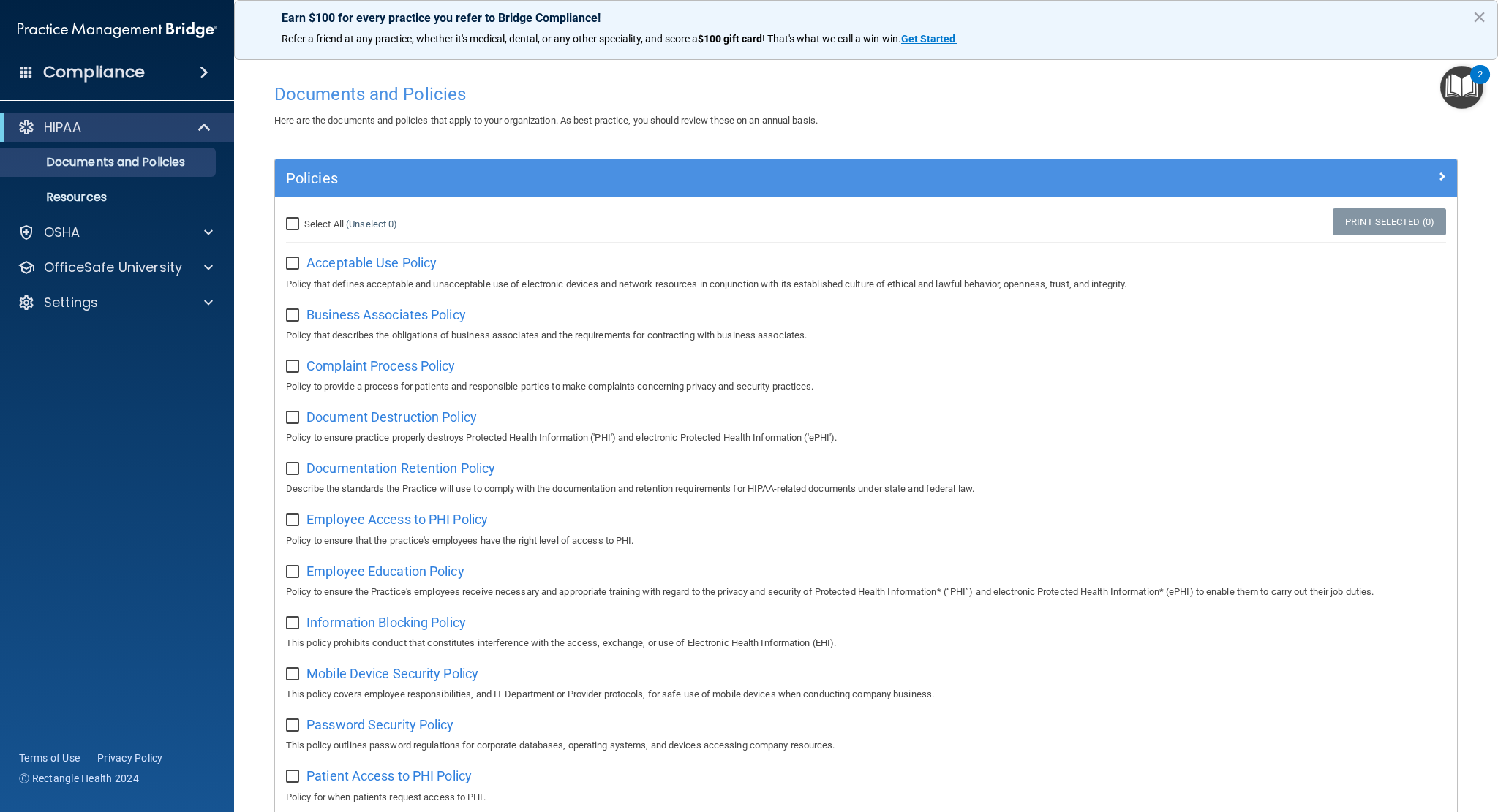
click at [1463, 90] on img "Open Resource Center, 2 new notifications" at bounding box center [1462, 87] width 43 height 43
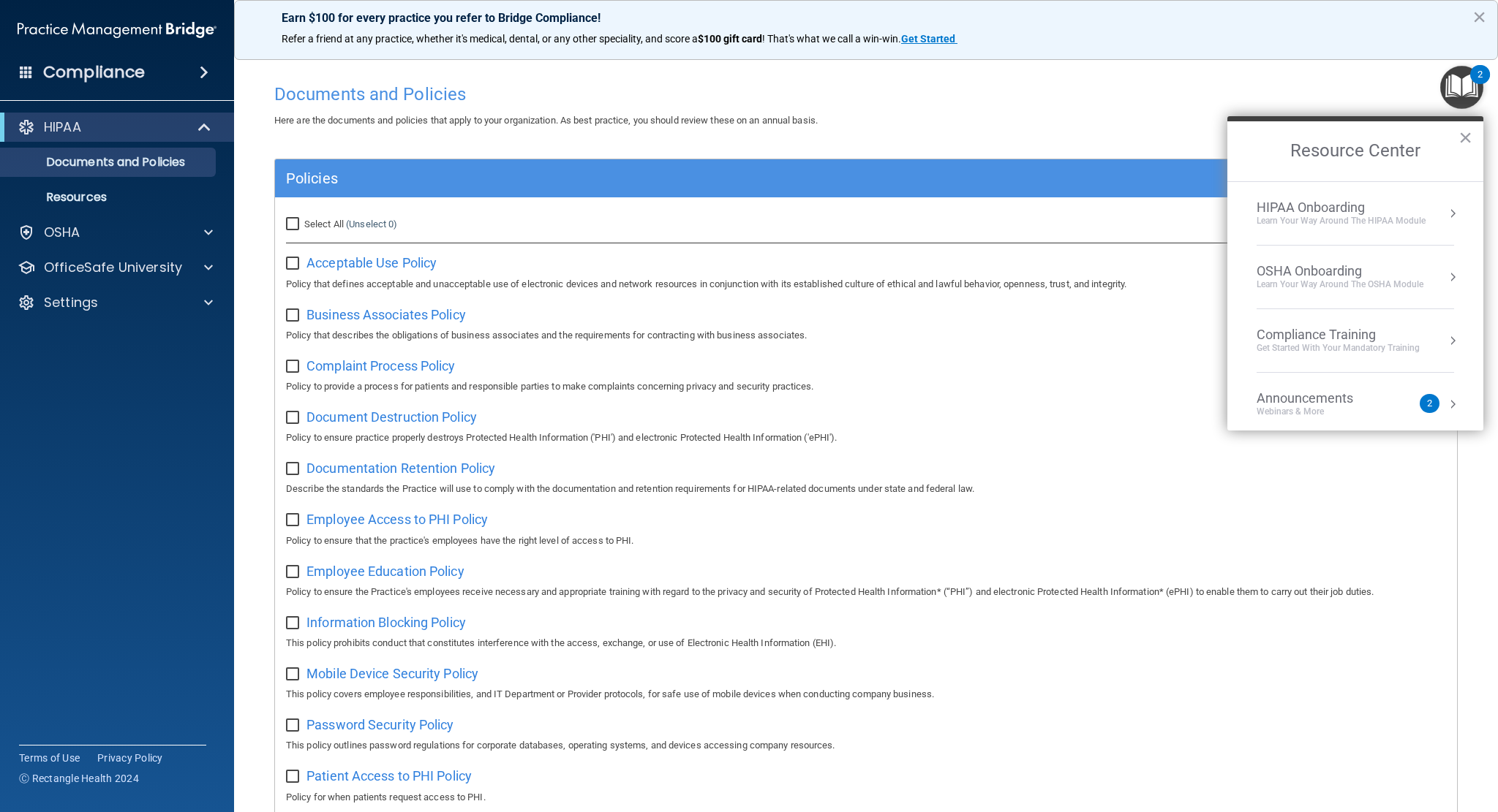
click at [1395, 215] on div "Learn Your Way around the HIPAA module" at bounding box center [1342, 221] width 169 height 13
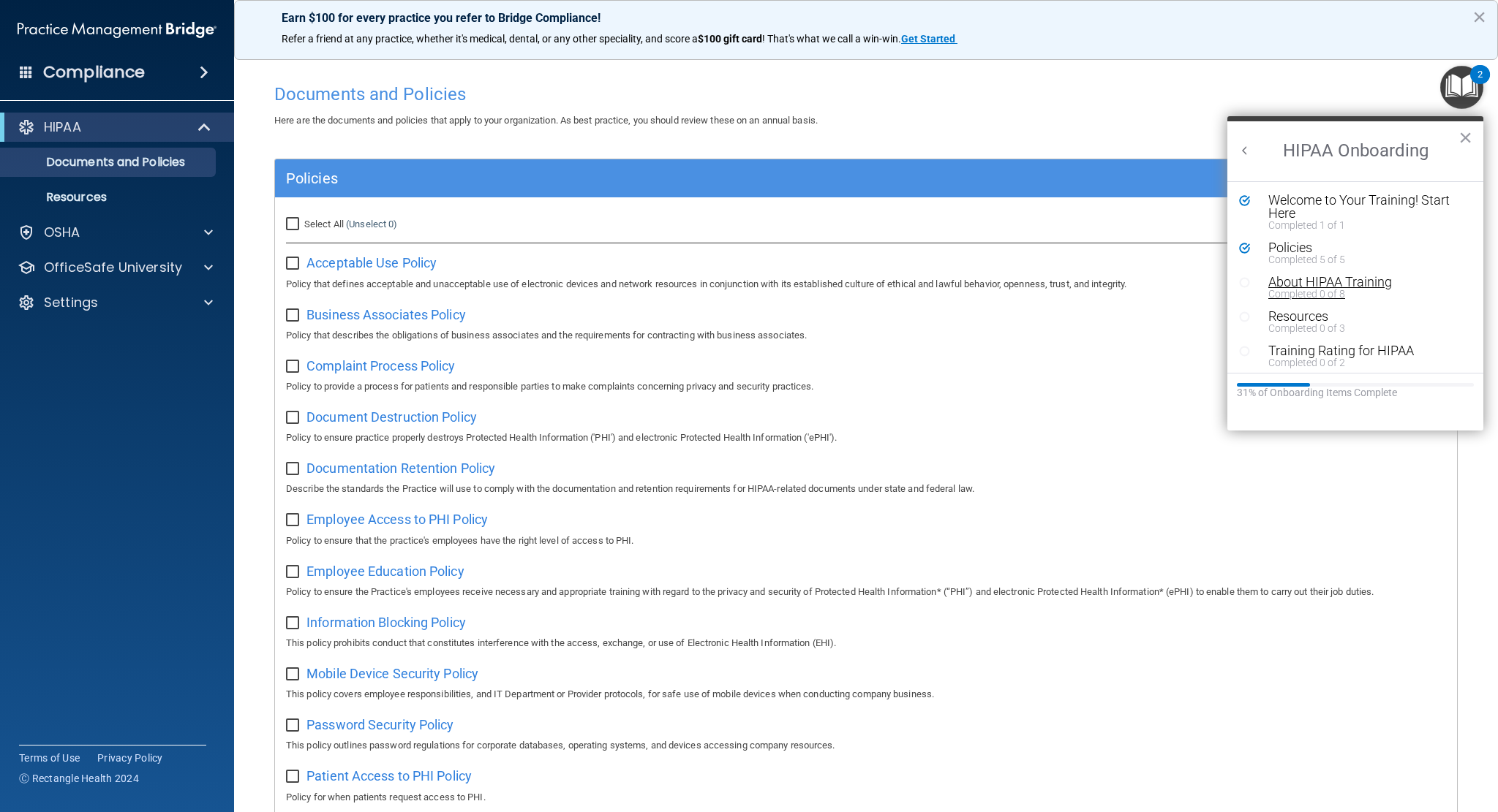
click at [1360, 285] on div "About HIPAA Training" at bounding box center [1360, 281] width 184 height 13
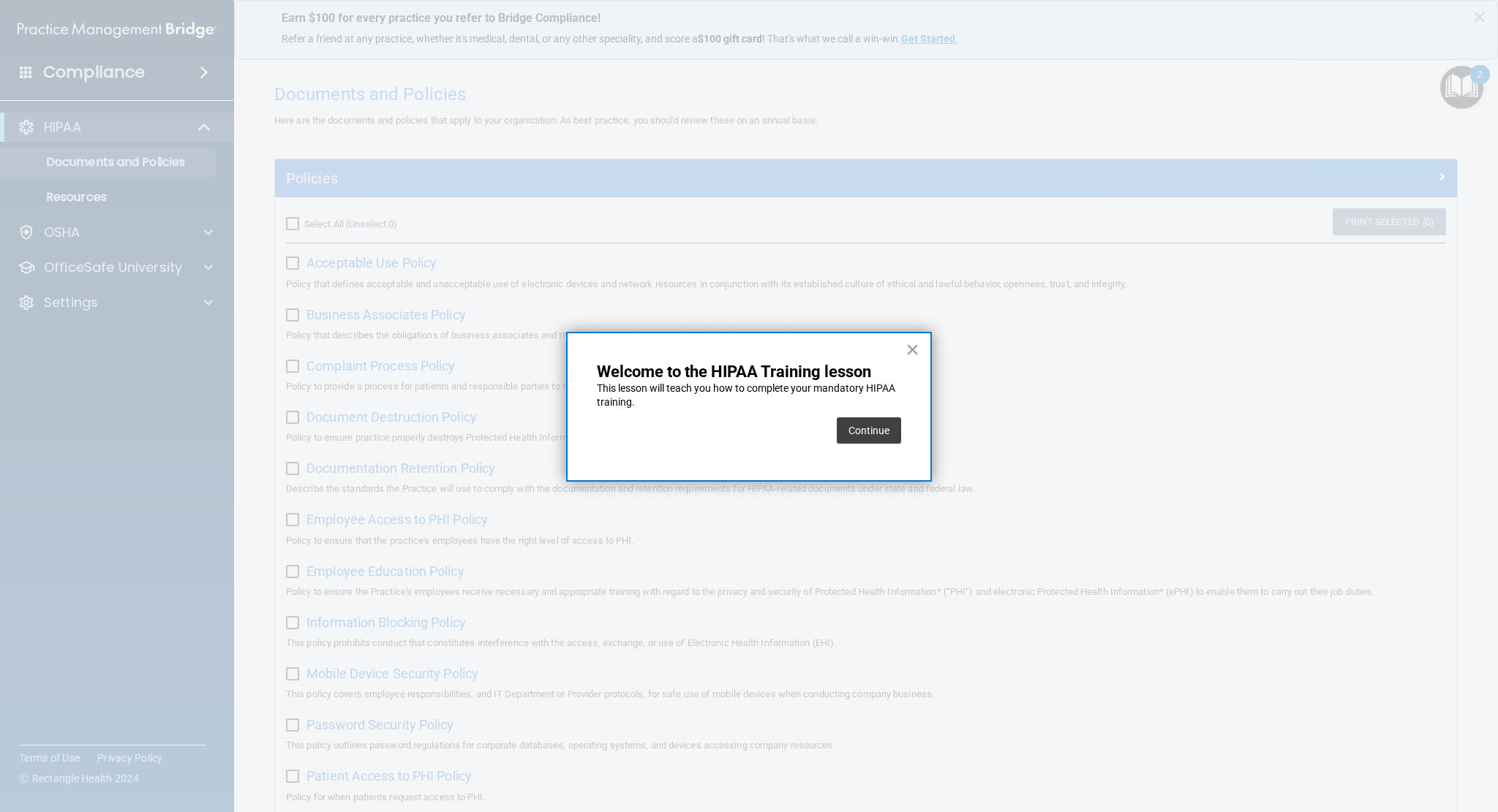
drag, startPoint x: 866, startPoint y: 433, endPoint x: 867, endPoint y: 421, distance: 12.0
click at [866, 433] on button "Continue" at bounding box center [869, 431] width 64 height 27
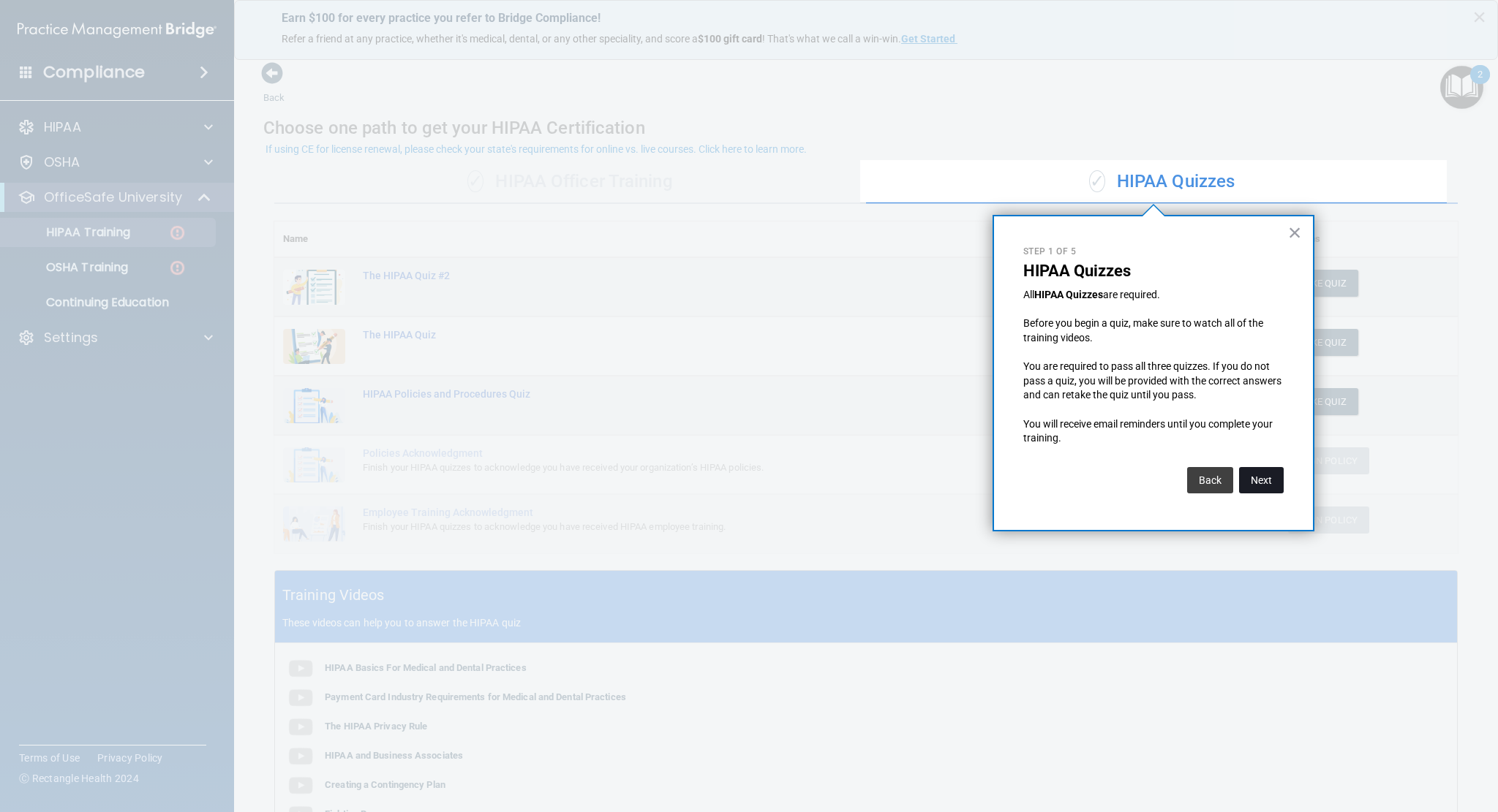
click at [1273, 474] on button "Next" at bounding box center [1261, 480] width 44 height 27
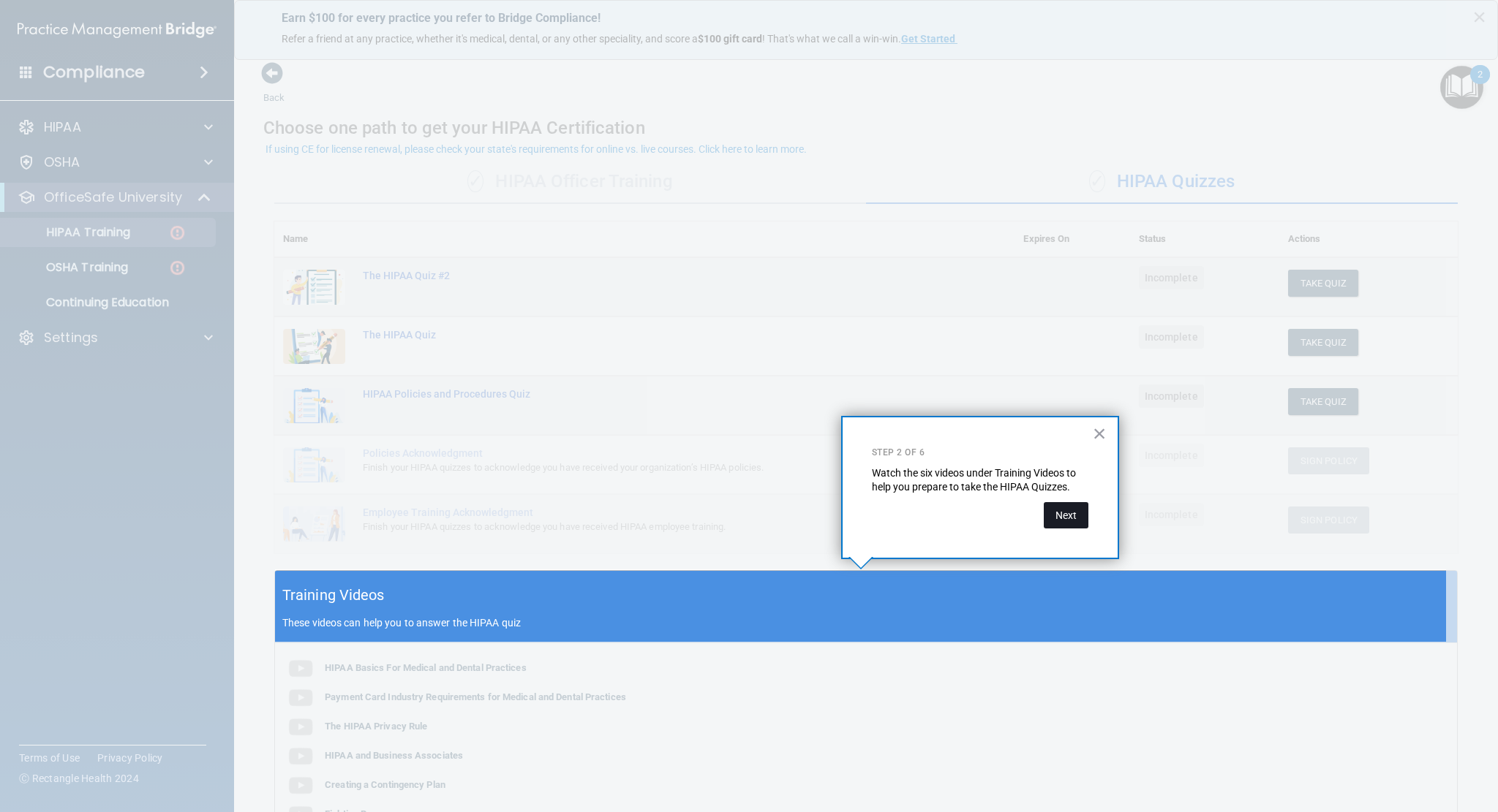
click at [1060, 514] on button "Next" at bounding box center [1065, 515] width 44 height 27
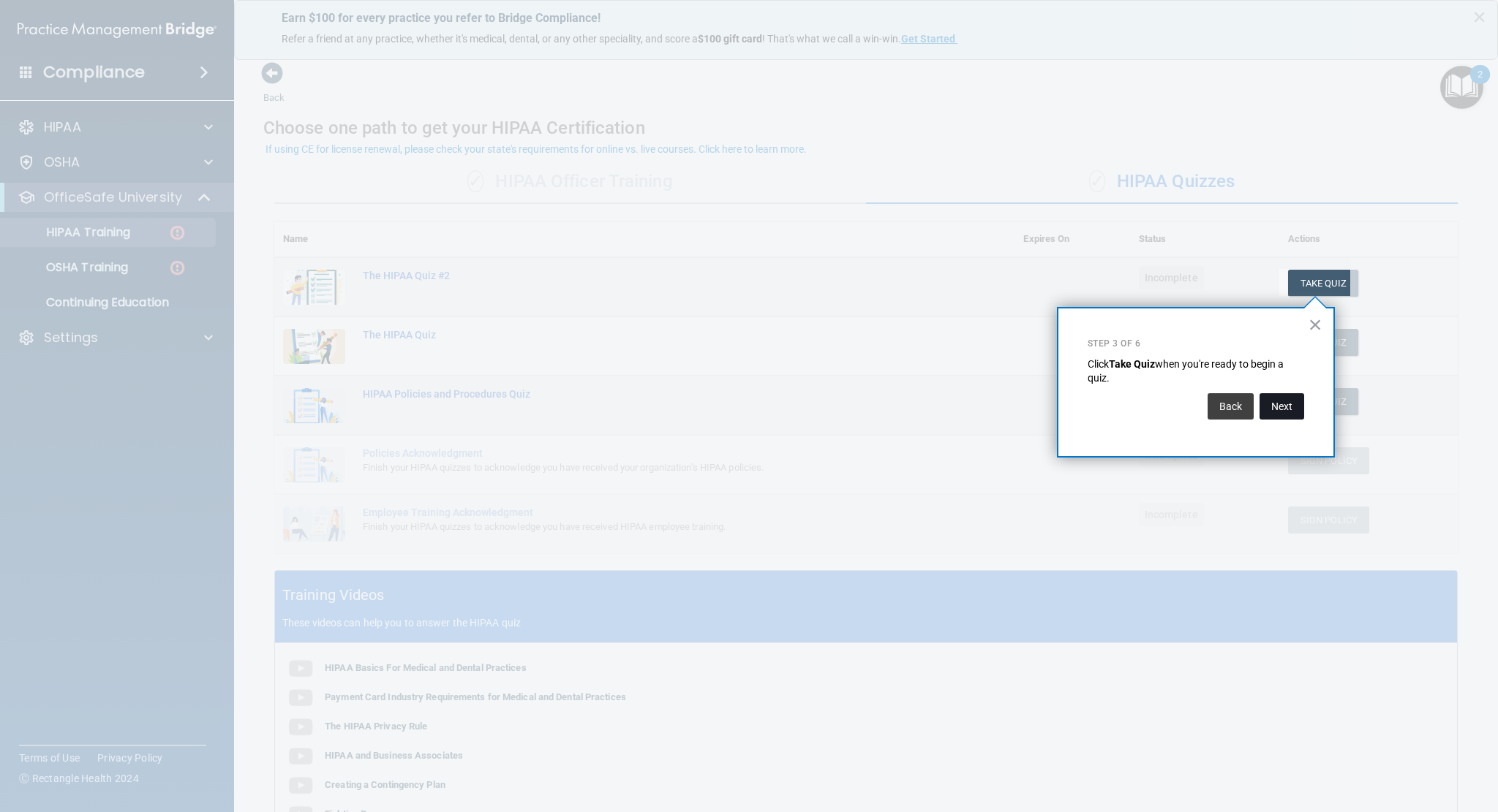
click at [1282, 400] on button "Next" at bounding box center [1282, 406] width 44 height 27
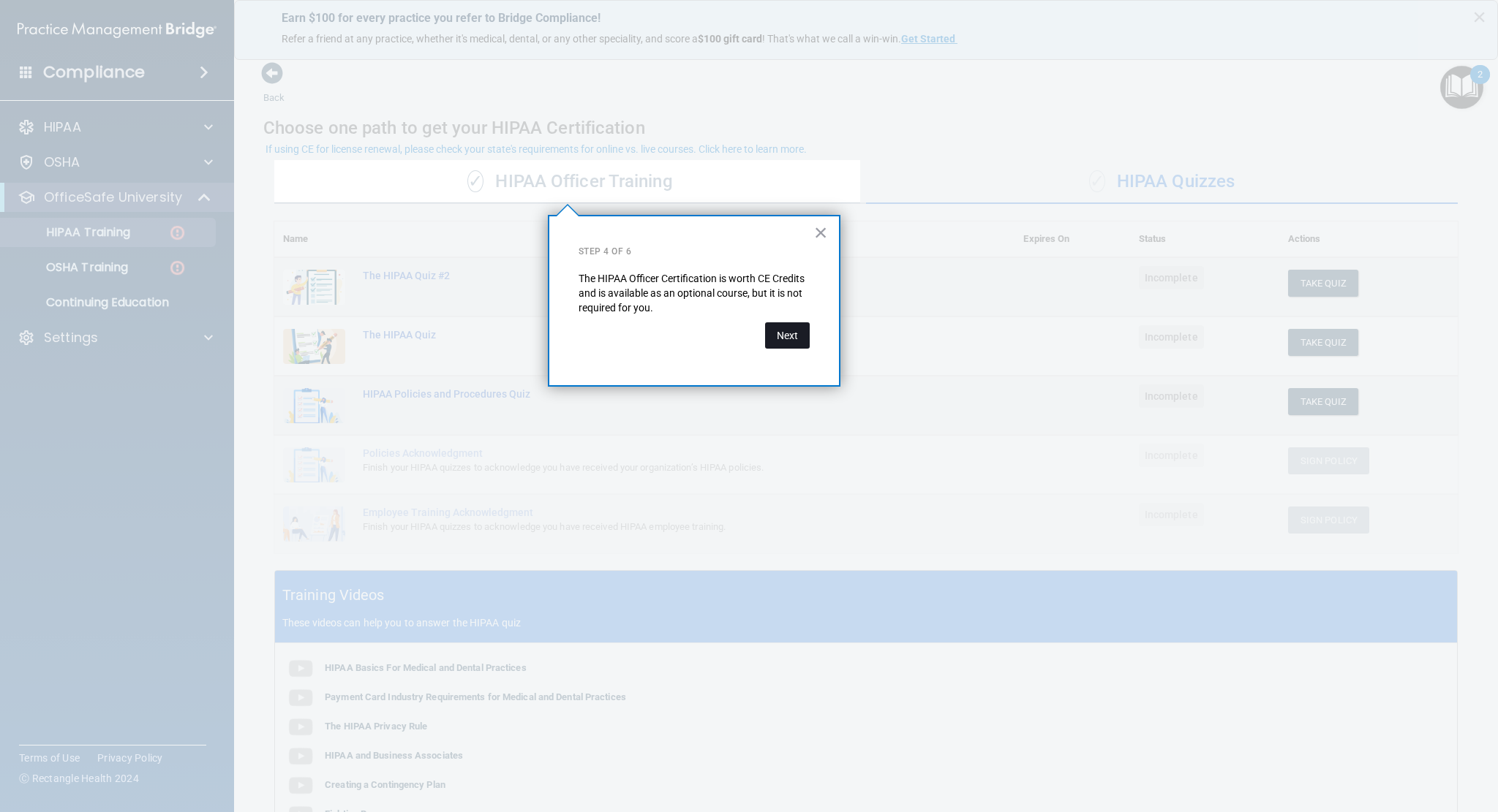
click at [792, 347] on button "Next" at bounding box center [787, 335] width 44 height 27
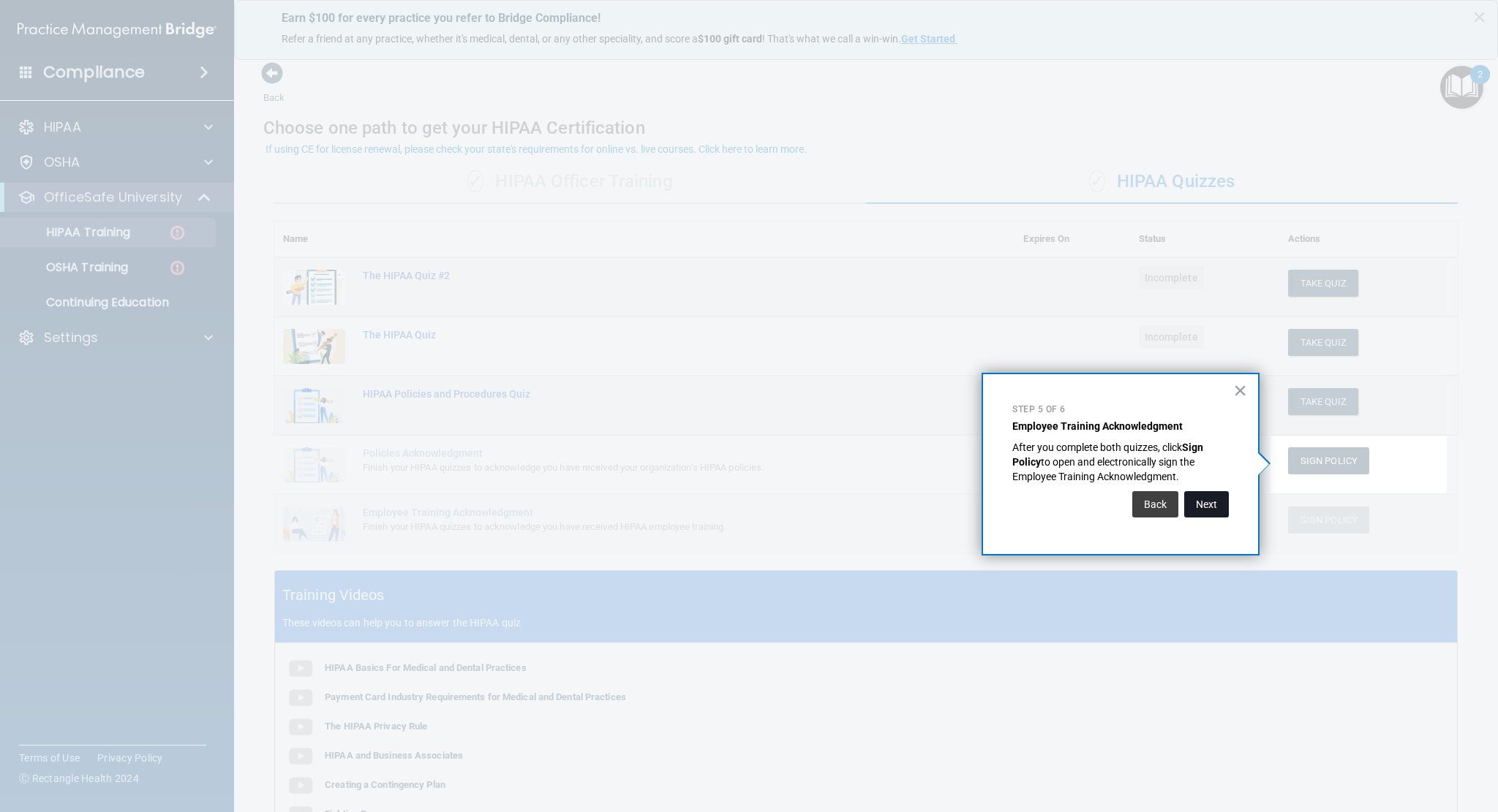
click at [1215, 510] on button "Next" at bounding box center [1206, 504] width 44 height 27
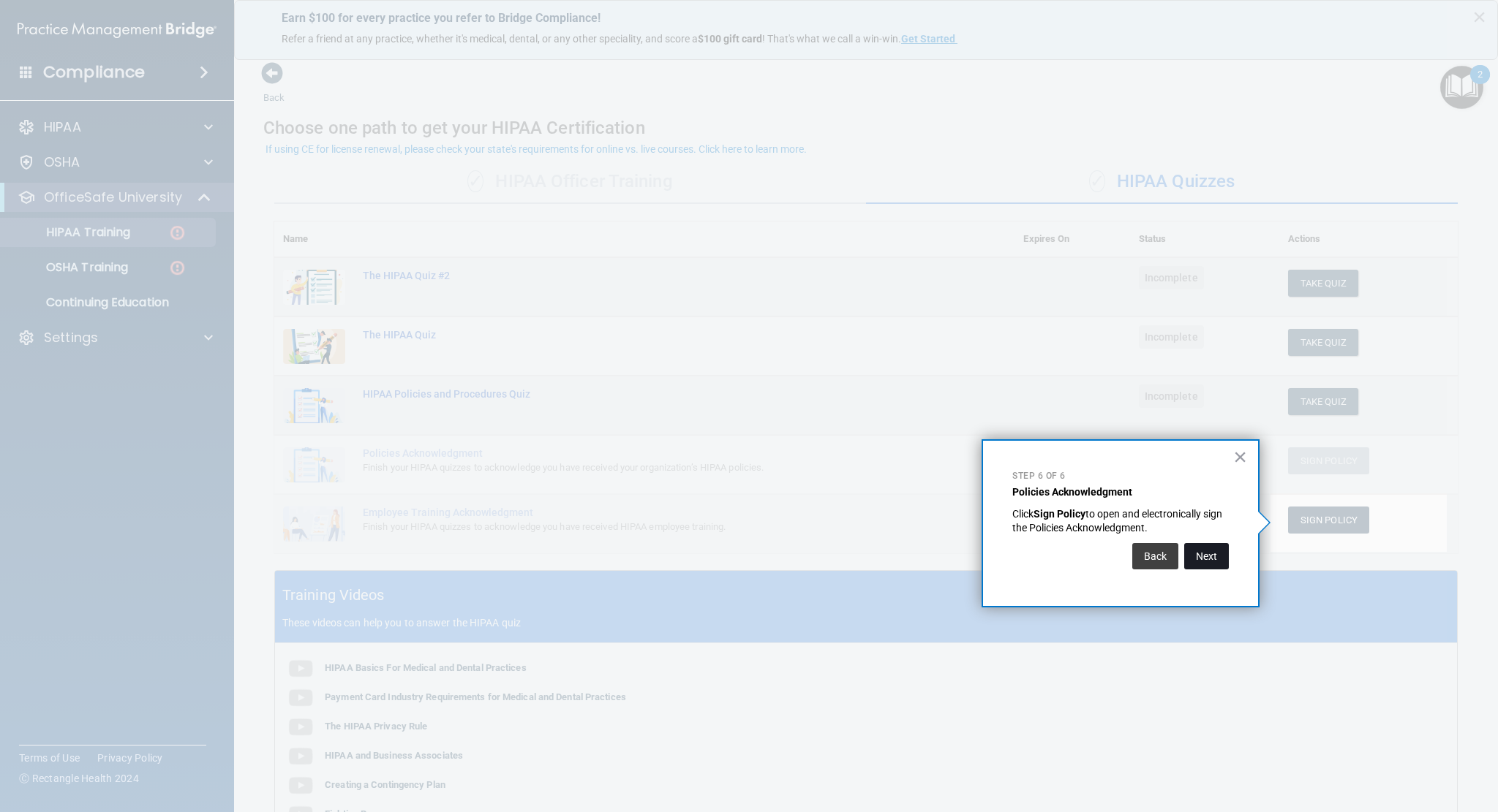
click at [1212, 560] on button "Next" at bounding box center [1206, 556] width 44 height 27
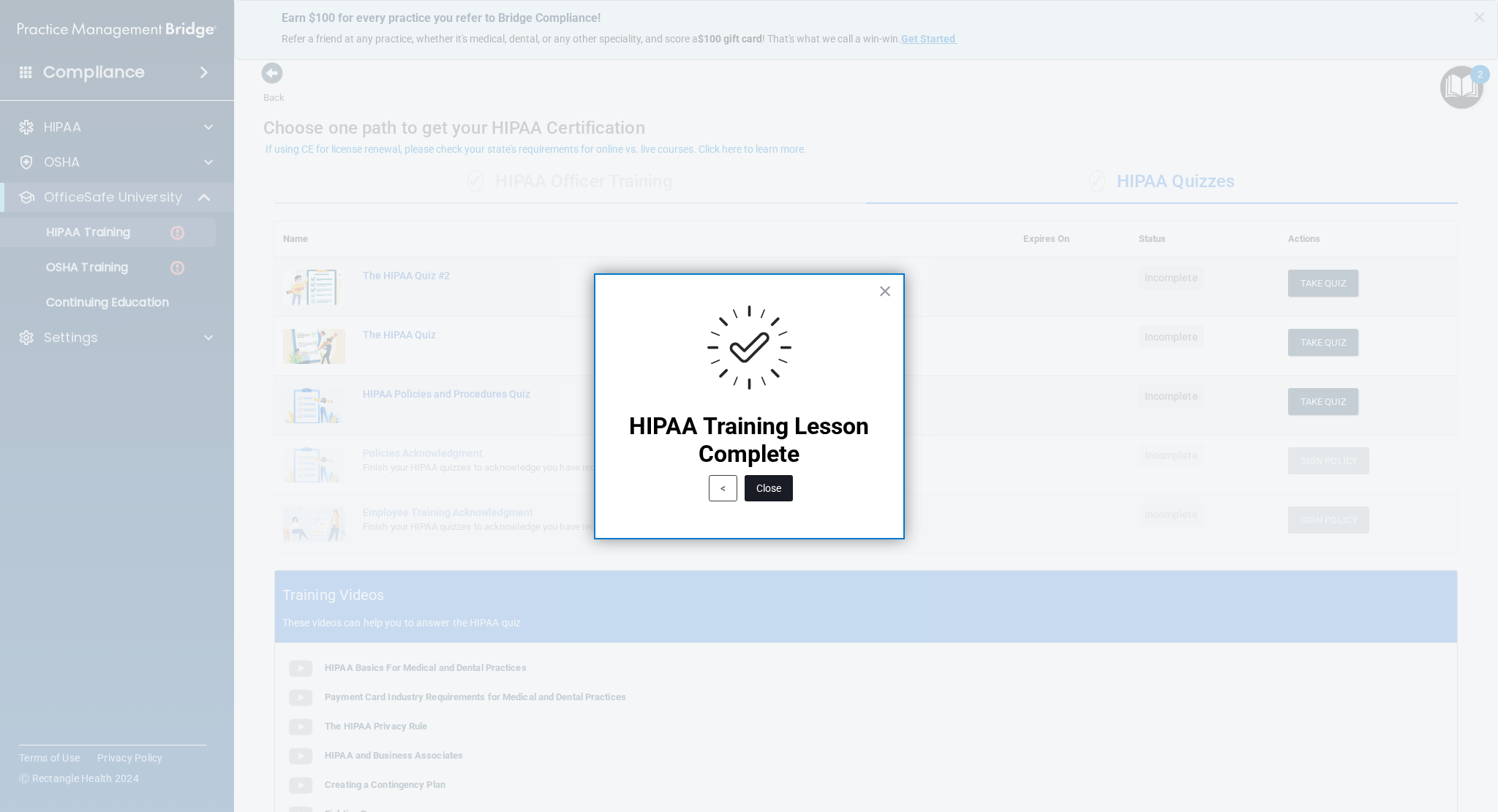
click at [781, 492] on button "Close" at bounding box center [768, 488] width 48 height 27
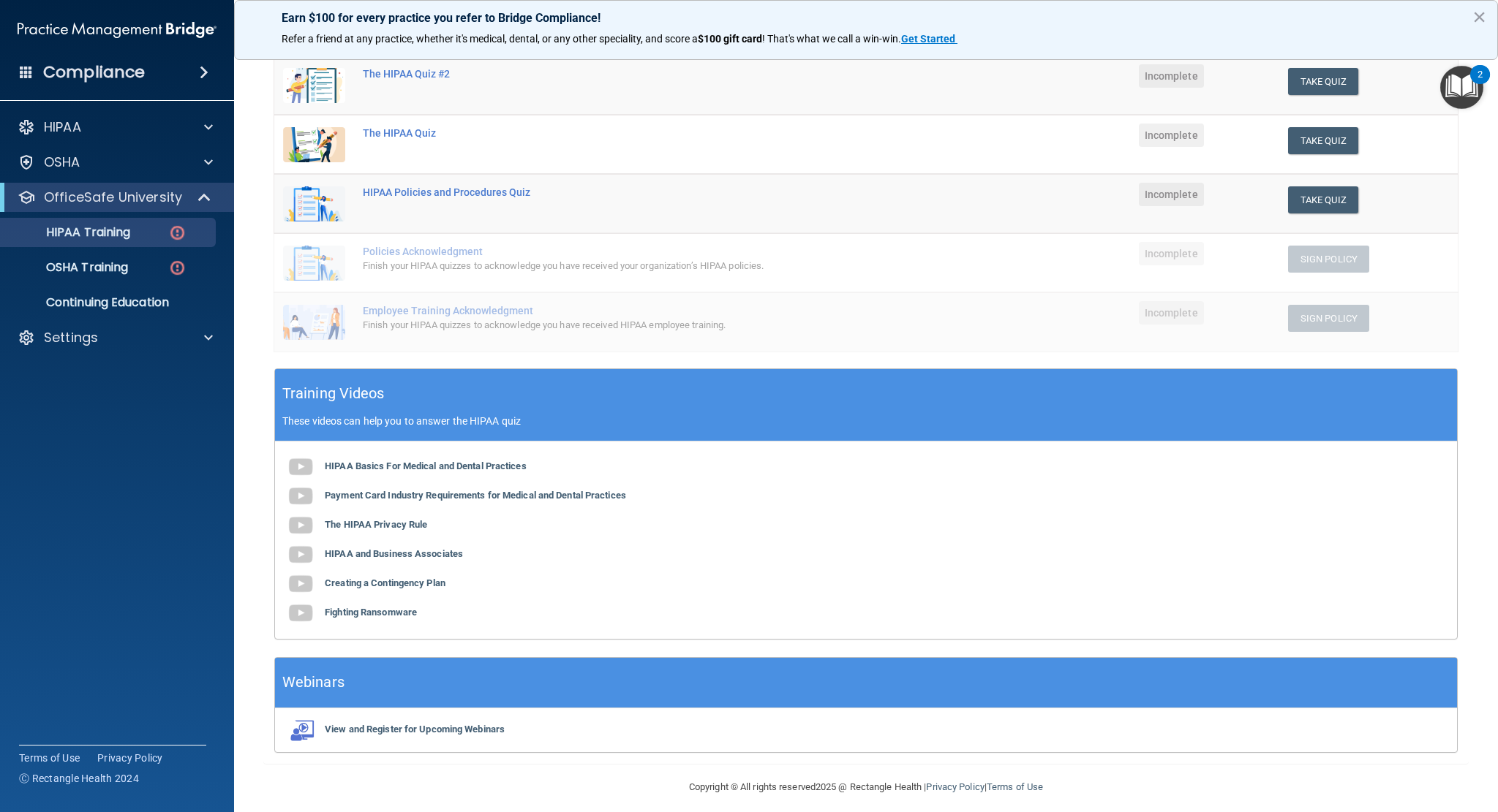
scroll to position [209, 0]
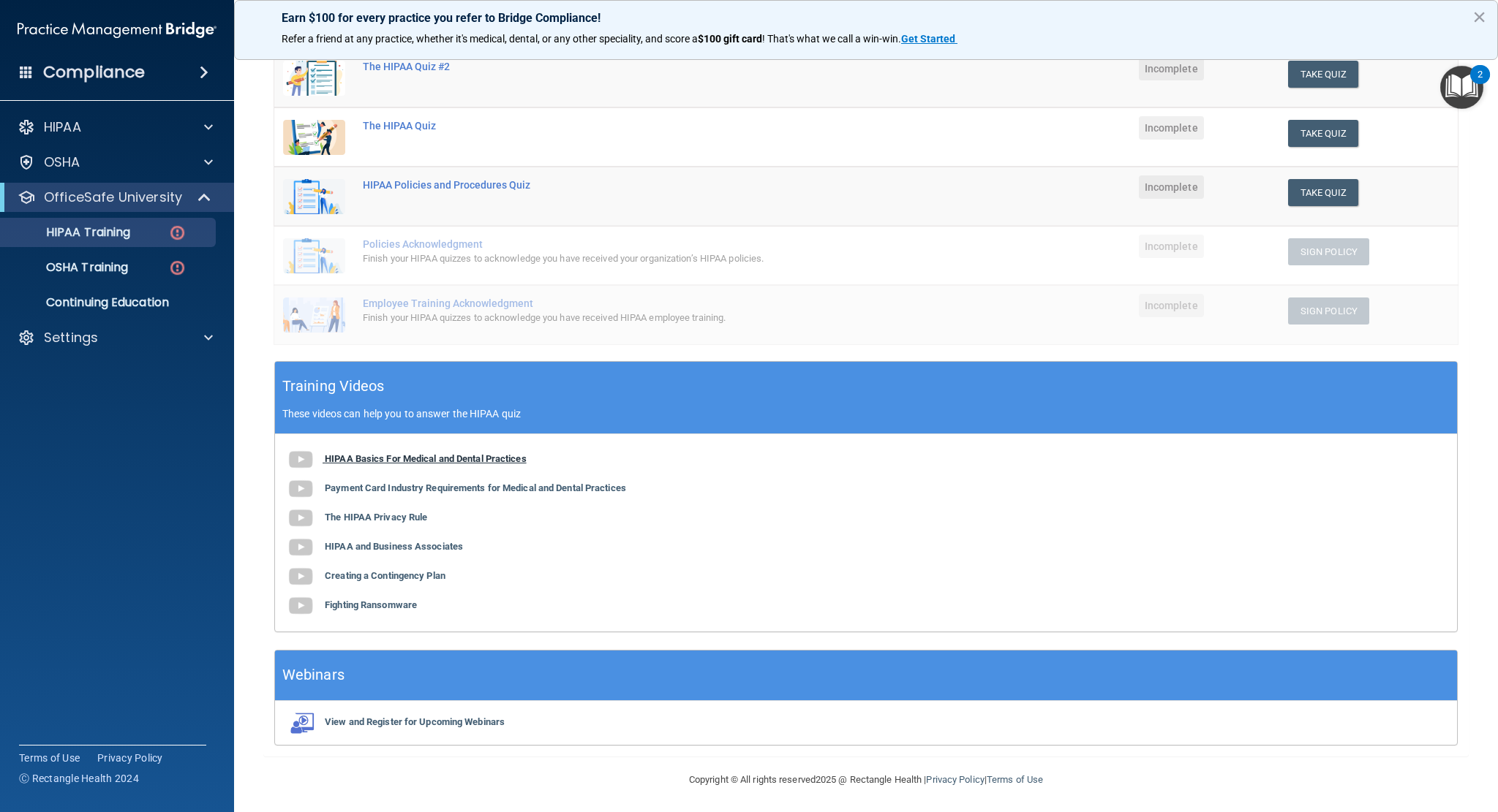
click at [492, 460] on b "HIPAA Basics For Medical and Dental Practices" at bounding box center [425, 458] width 202 height 11
click at [542, 487] on b "Payment Card Industry Requirements for Medical and Dental Practices" at bounding box center [475, 488] width 301 height 11
click at [384, 501] on div "HIPAA Basics For Medical and Dental Practices Payment Card Industry Requirement…" at bounding box center [867, 533] width 1182 height 198
click at [377, 525] on div "HIPAA Basics For Medical and Dental Practices Payment Card Industry Requirement…" at bounding box center [867, 533] width 1182 height 198
click at [378, 518] on b "The HIPAA Privacy Rule" at bounding box center [376, 517] width 102 height 11
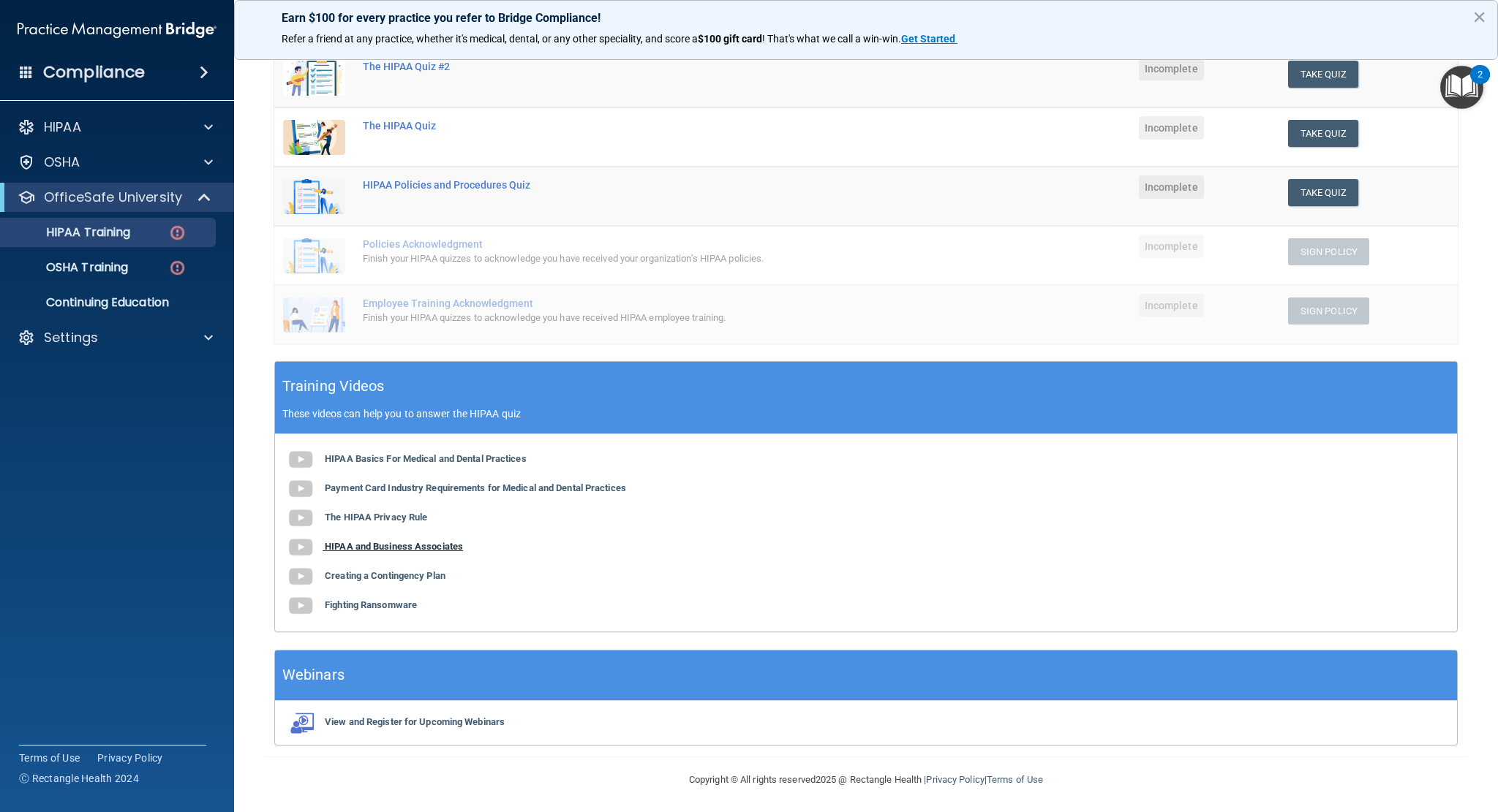
click at [436, 548] on b "HIPAA and Business Associates" at bounding box center [393, 546] width 139 height 11
click at [411, 578] on b "Creating a Contingency Plan" at bounding box center [385, 575] width 121 height 11
click at [393, 604] on b "Fighting Ransomware" at bounding box center [371, 605] width 92 height 11
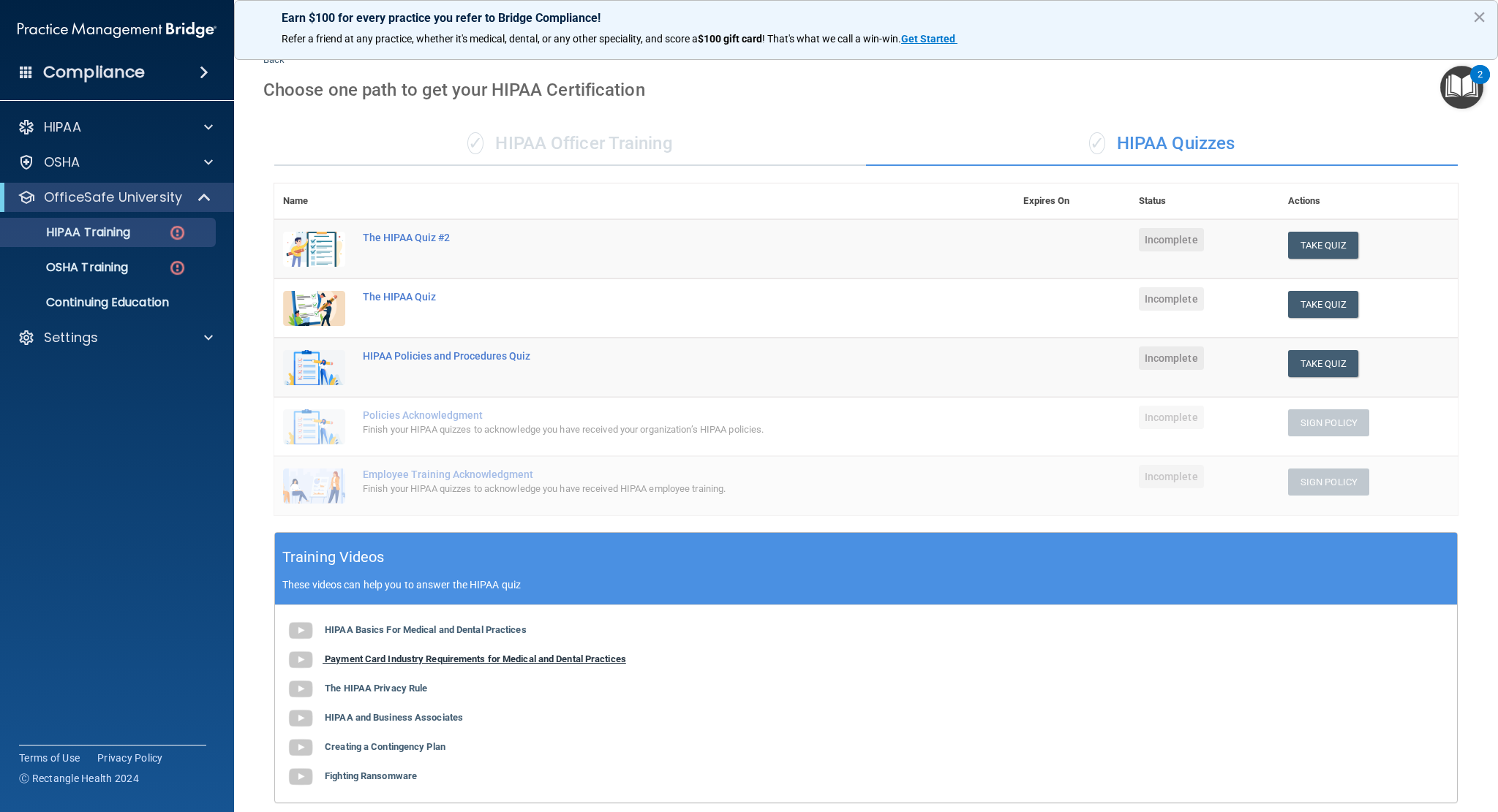
scroll to position [0, 0]
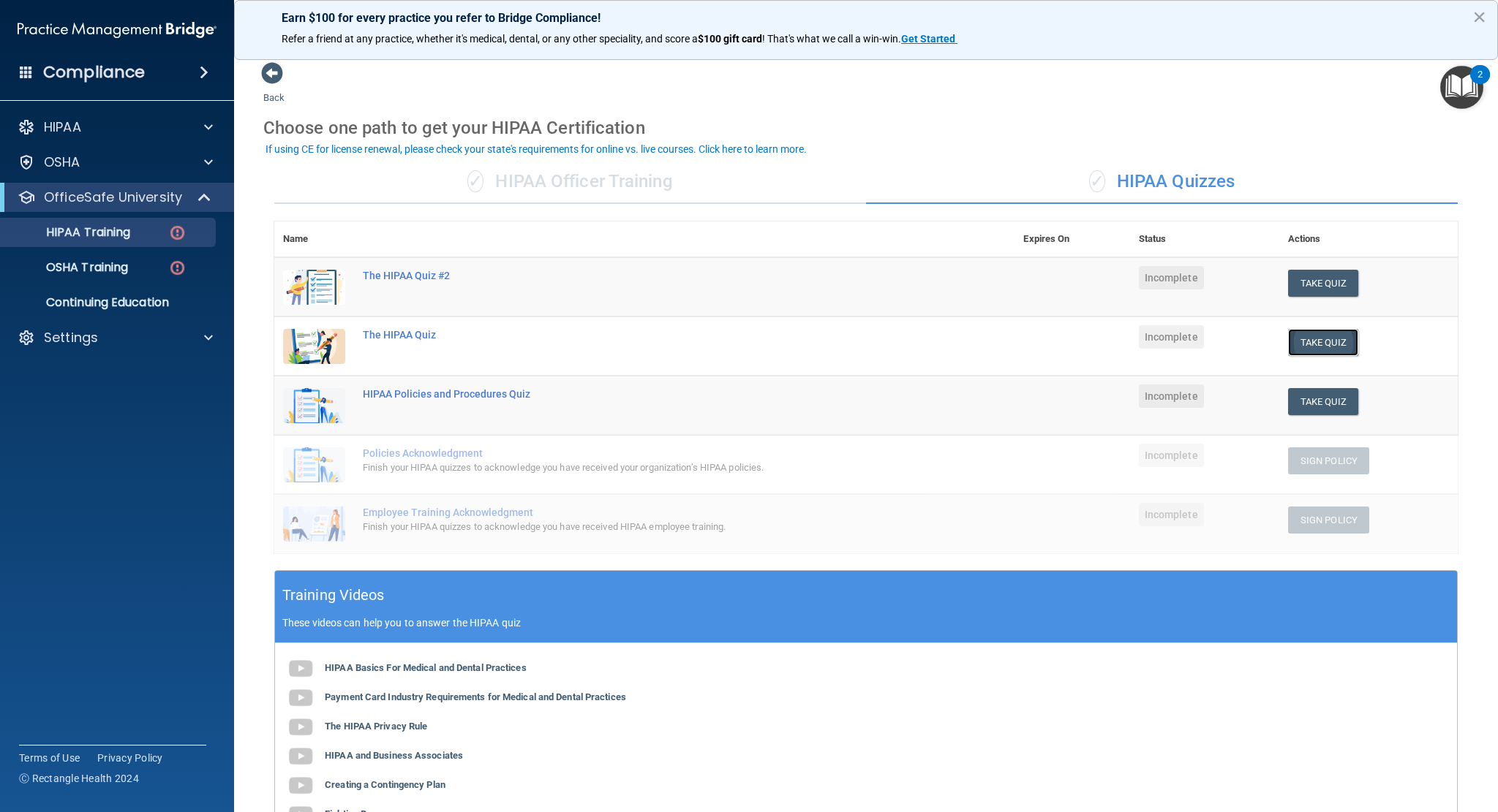
click at [1320, 340] on button "Take Quiz" at bounding box center [1323, 343] width 70 height 28
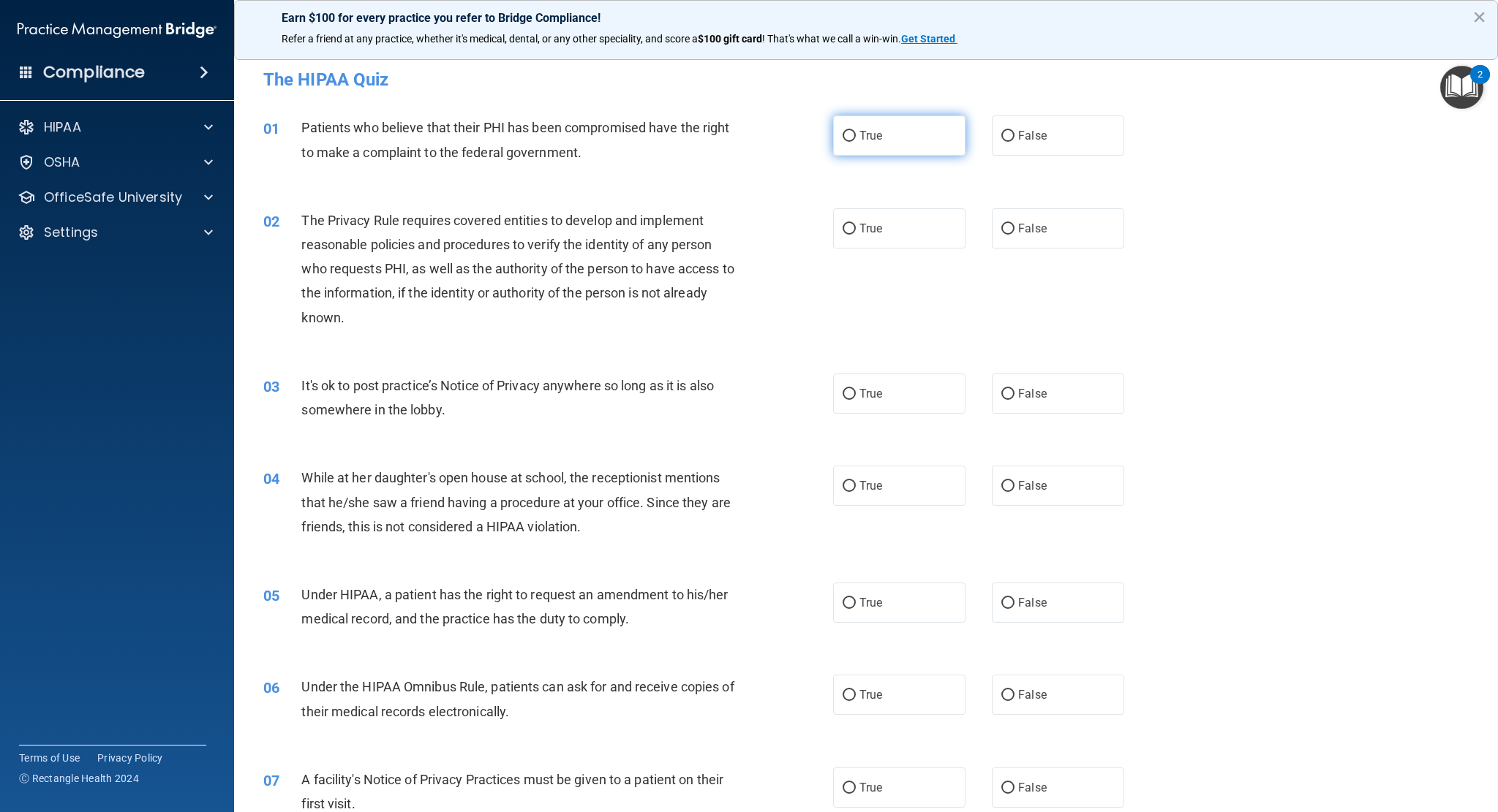
click at [886, 138] on label "True" at bounding box center [899, 136] width 133 height 40
click at [856, 138] on input "True" at bounding box center [849, 136] width 13 height 11
radio input "true"
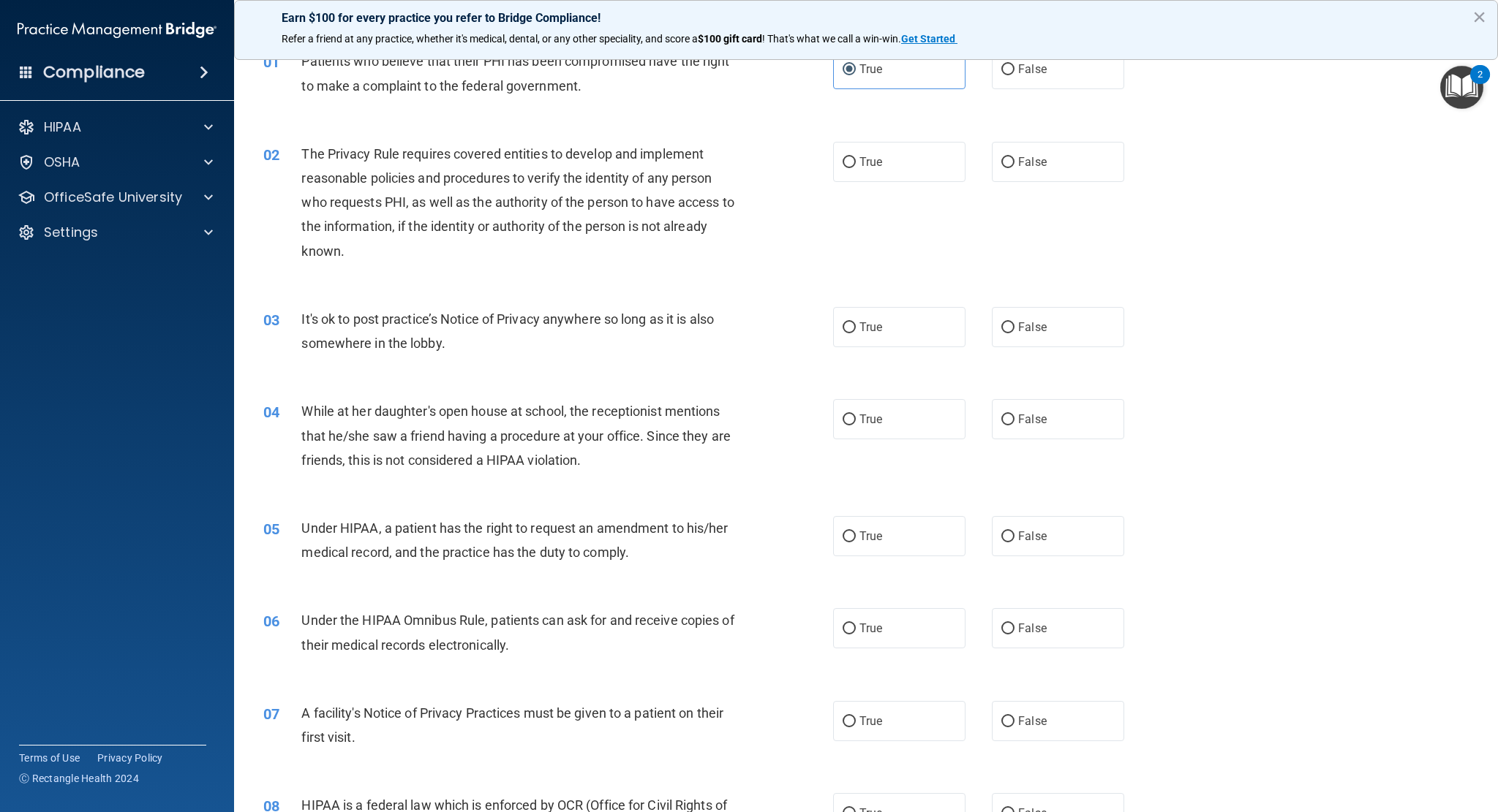
scroll to position [73, 0]
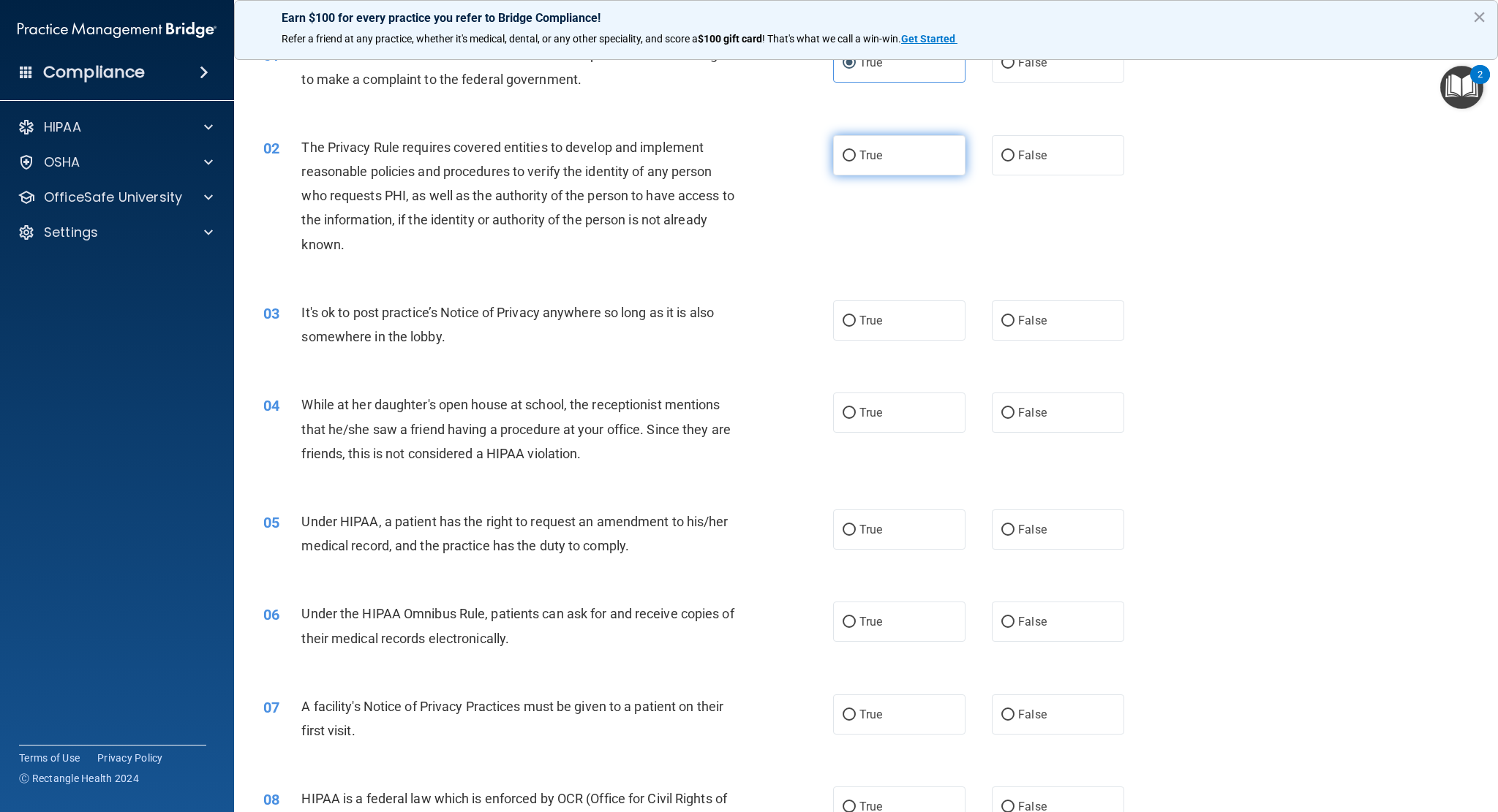
click at [901, 160] on label "True" at bounding box center [899, 155] width 133 height 40
click at [856, 160] on input "True" at bounding box center [849, 155] width 13 height 11
radio input "true"
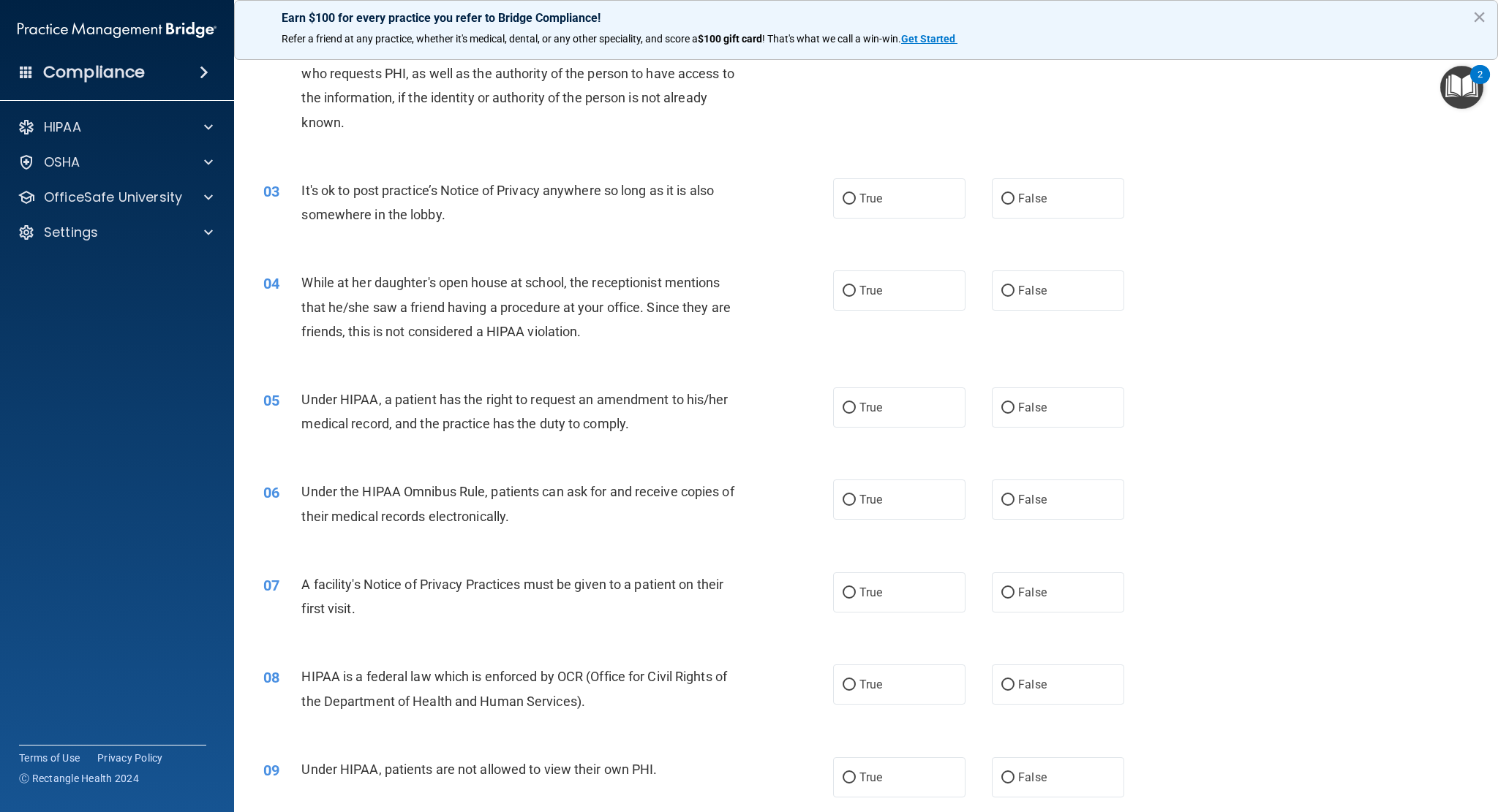
scroll to position [219, 0]
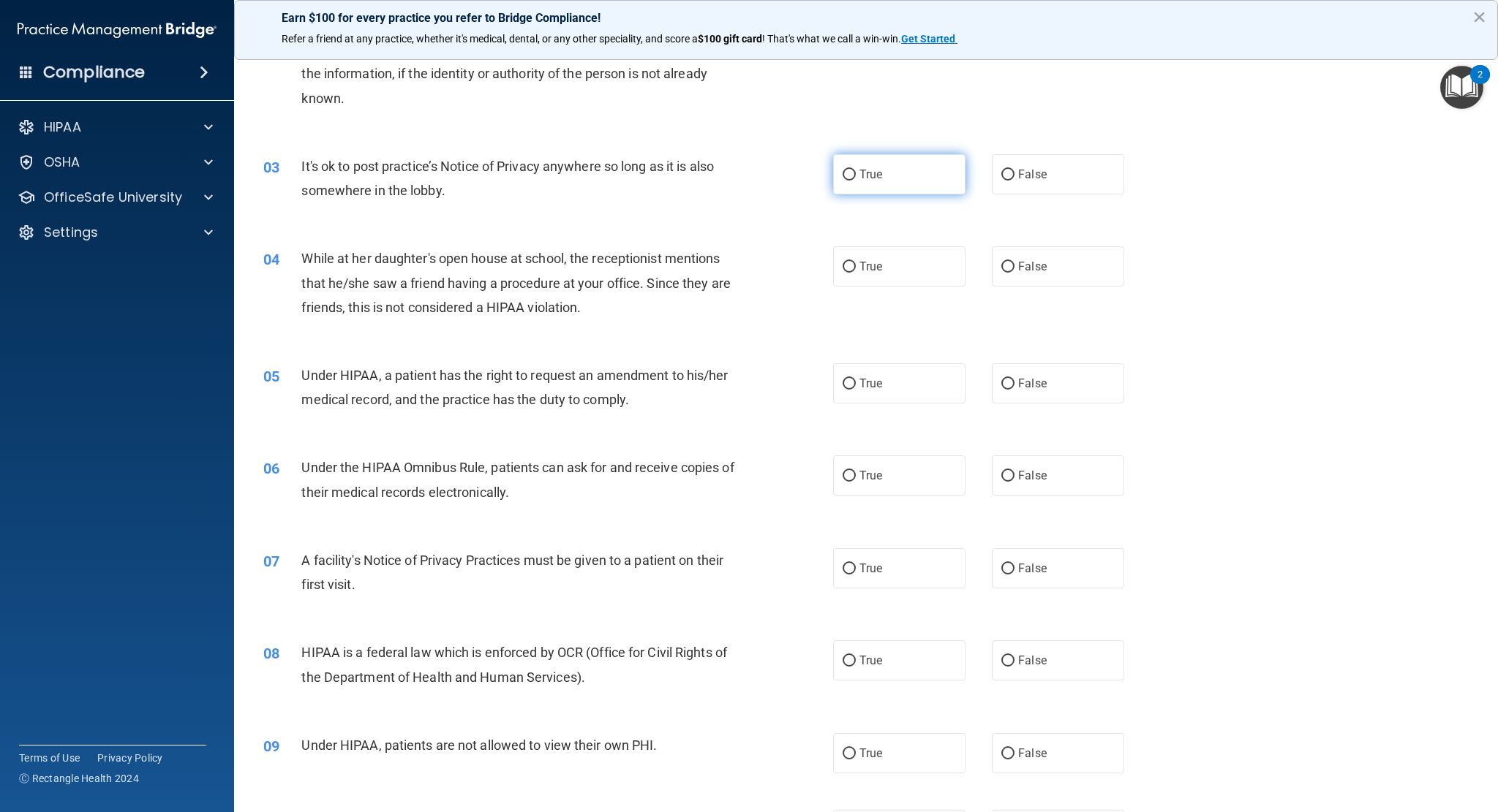
click at [846, 174] on input "True" at bounding box center [849, 175] width 13 height 11
radio input "true"
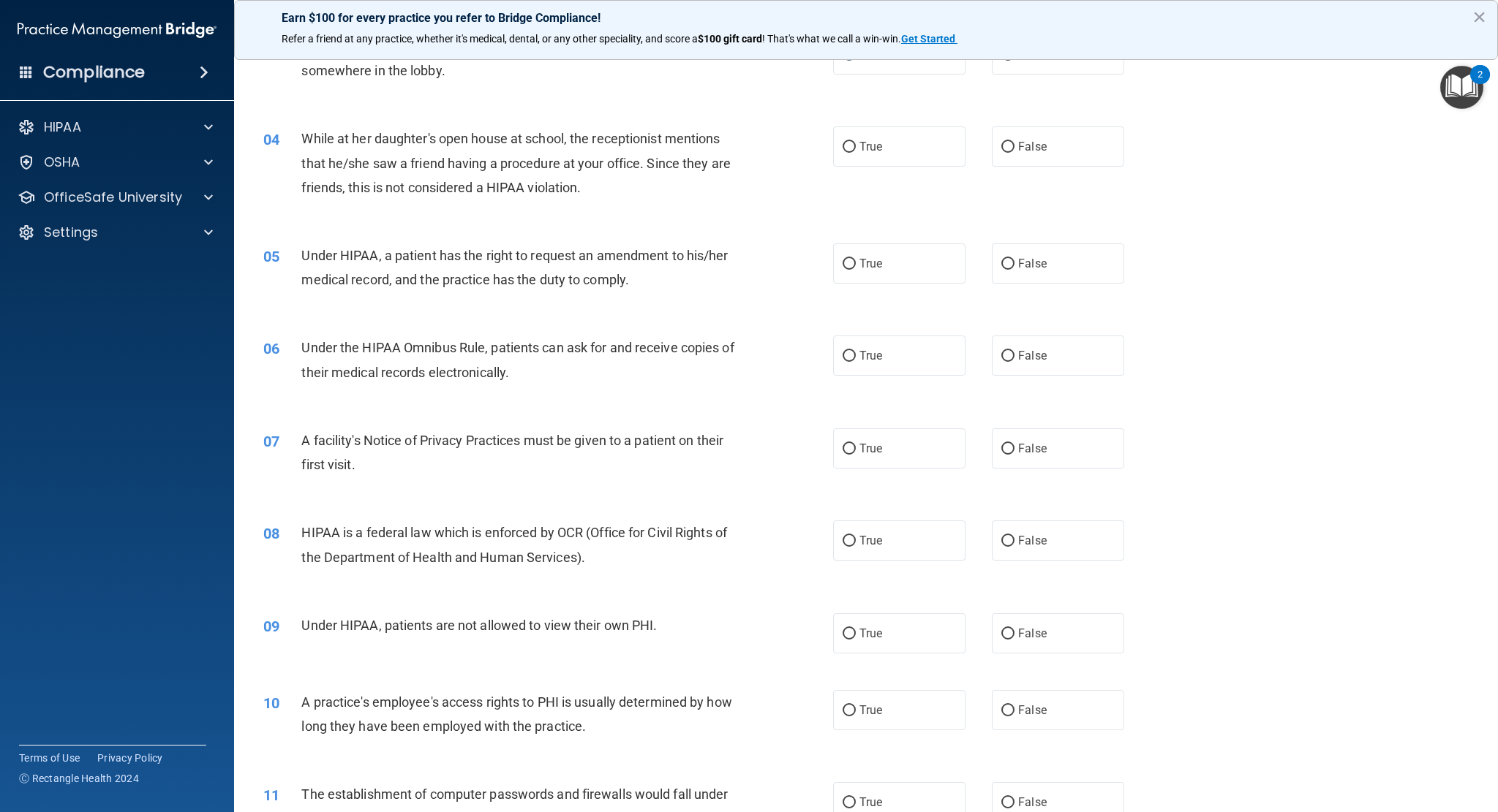
scroll to position [366, 0]
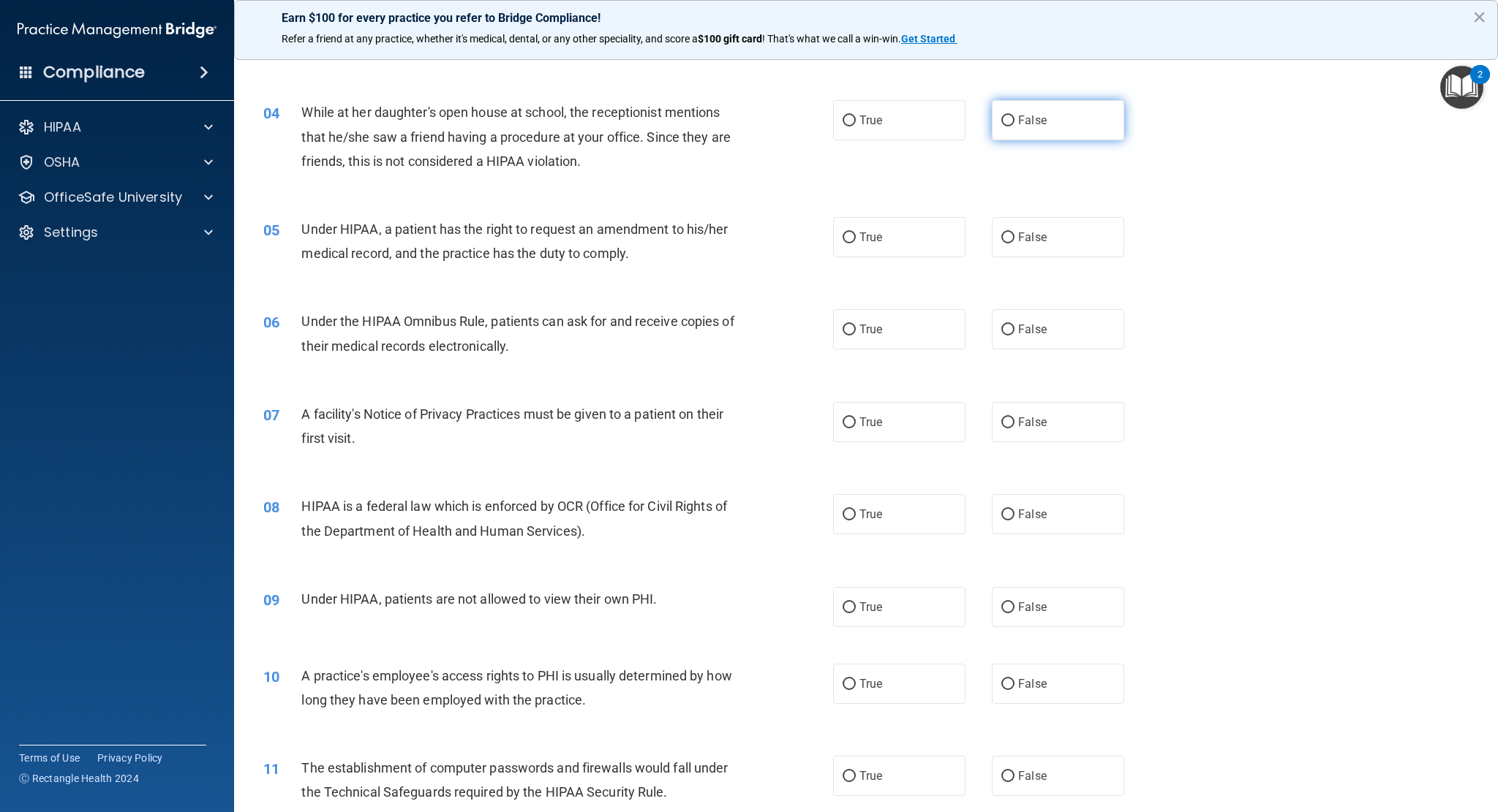
click at [1018, 118] on span "False" at bounding box center [1032, 120] width 29 height 14
click at [1015, 118] on input "False" at bounding box center [1007, 121] width 13 height 11
radio input "true"
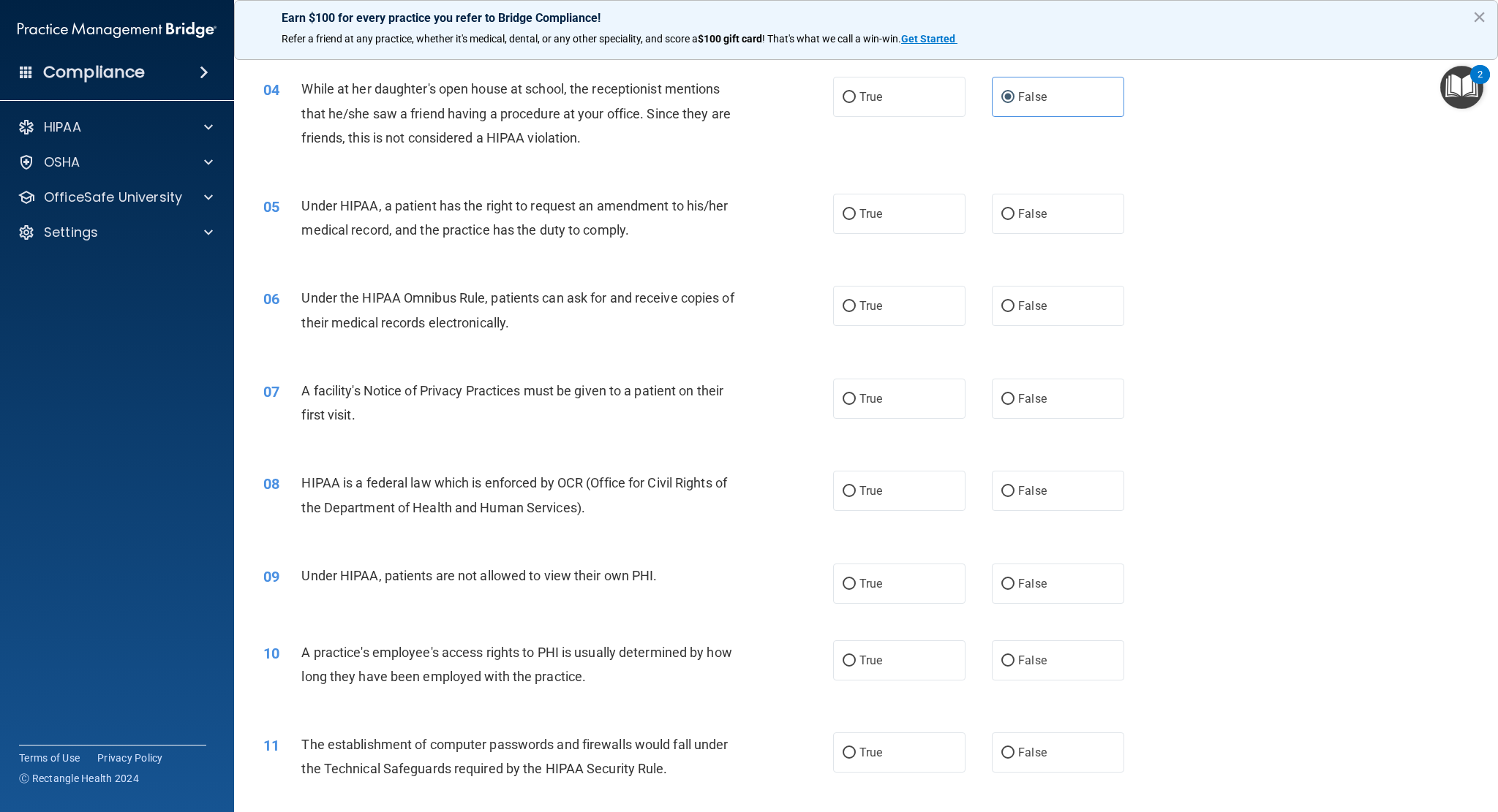
scroll to position [438, 0]
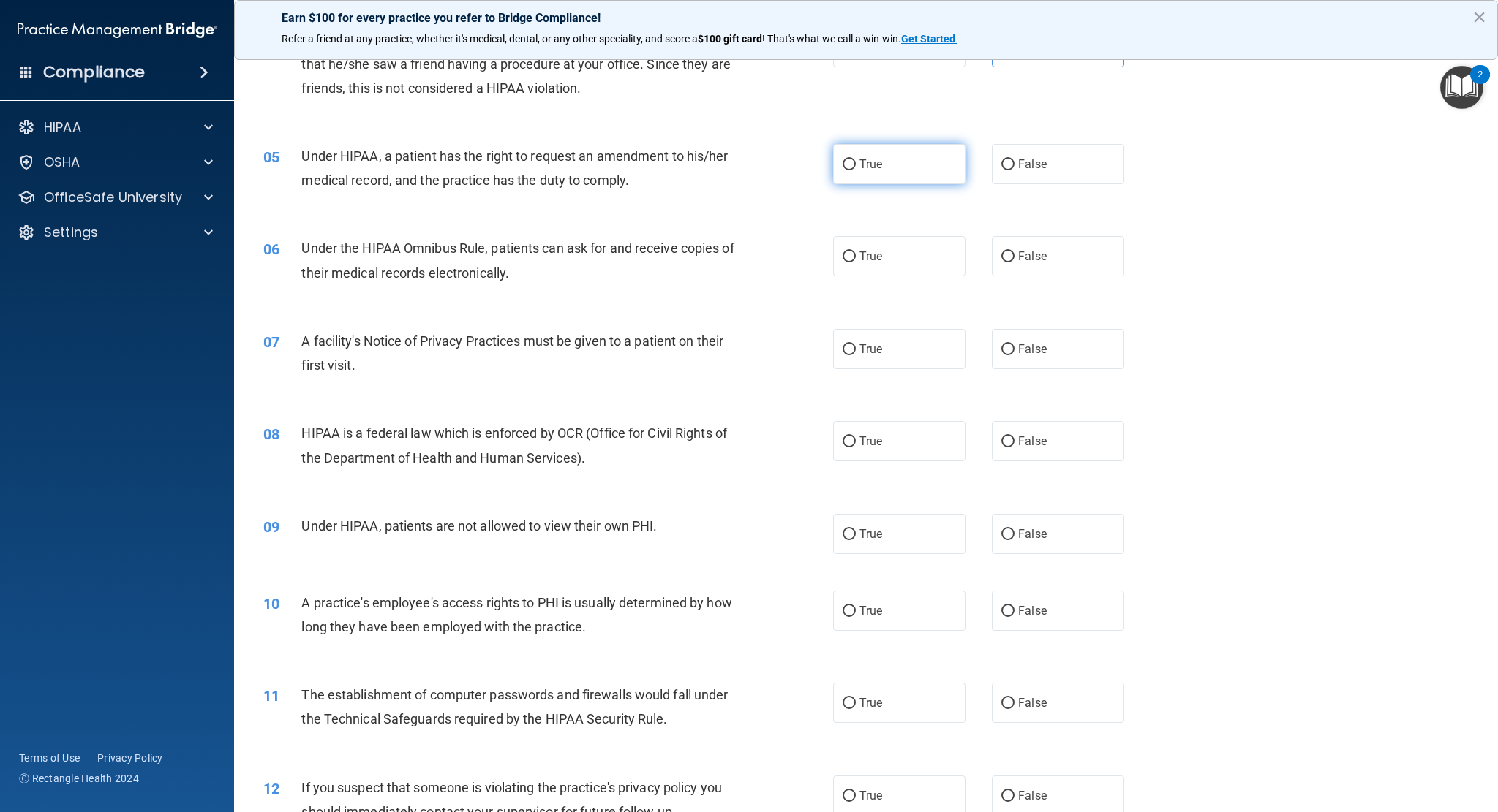
click at [886, 164] on label "True" at bounding box center [899, 164] width 133 height 40
click at [856, 164] on input "True" at bounding box center [849, 164] width 13 height 11
radio input "true"
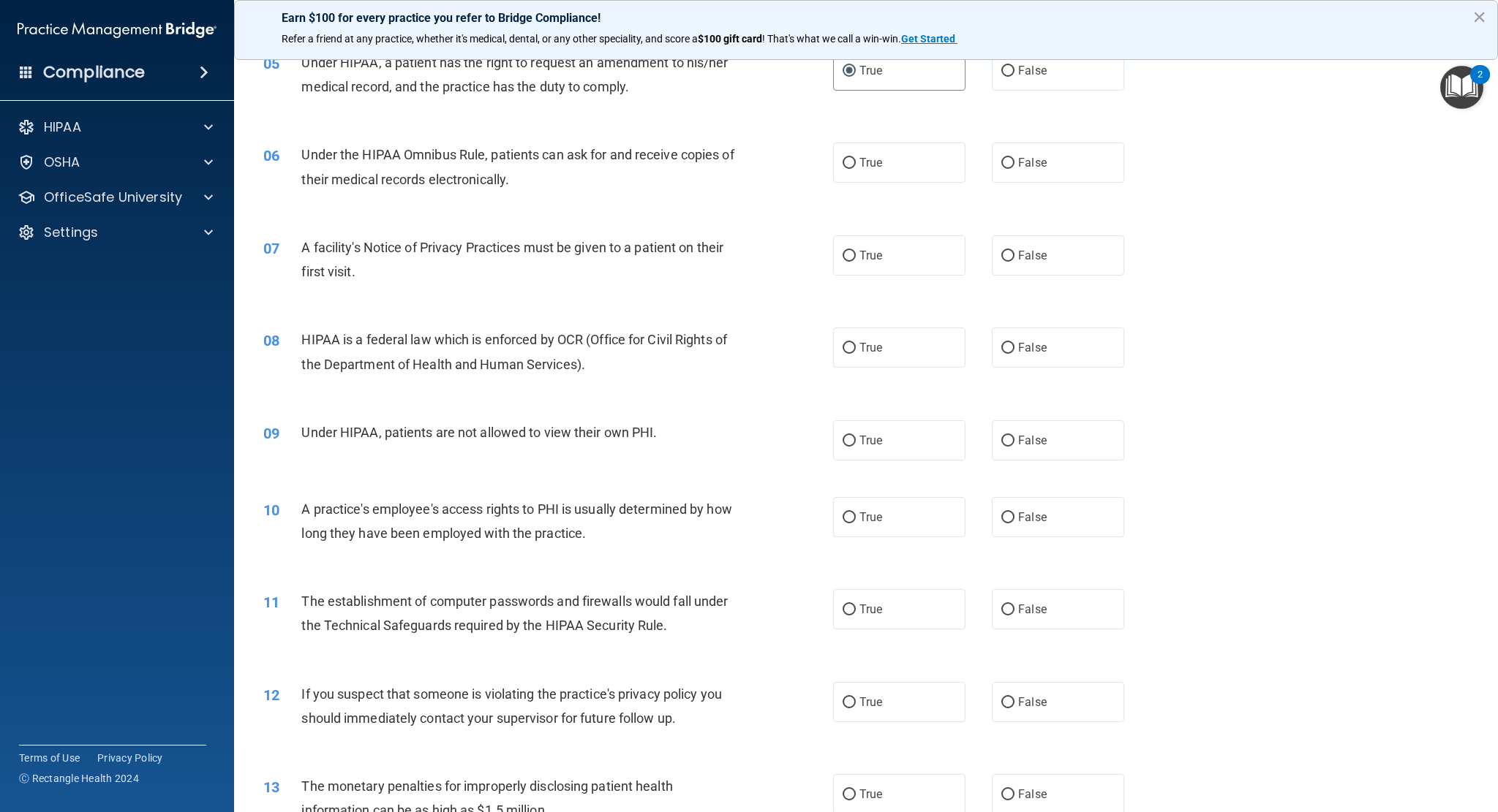
scroll to position [585, 0]
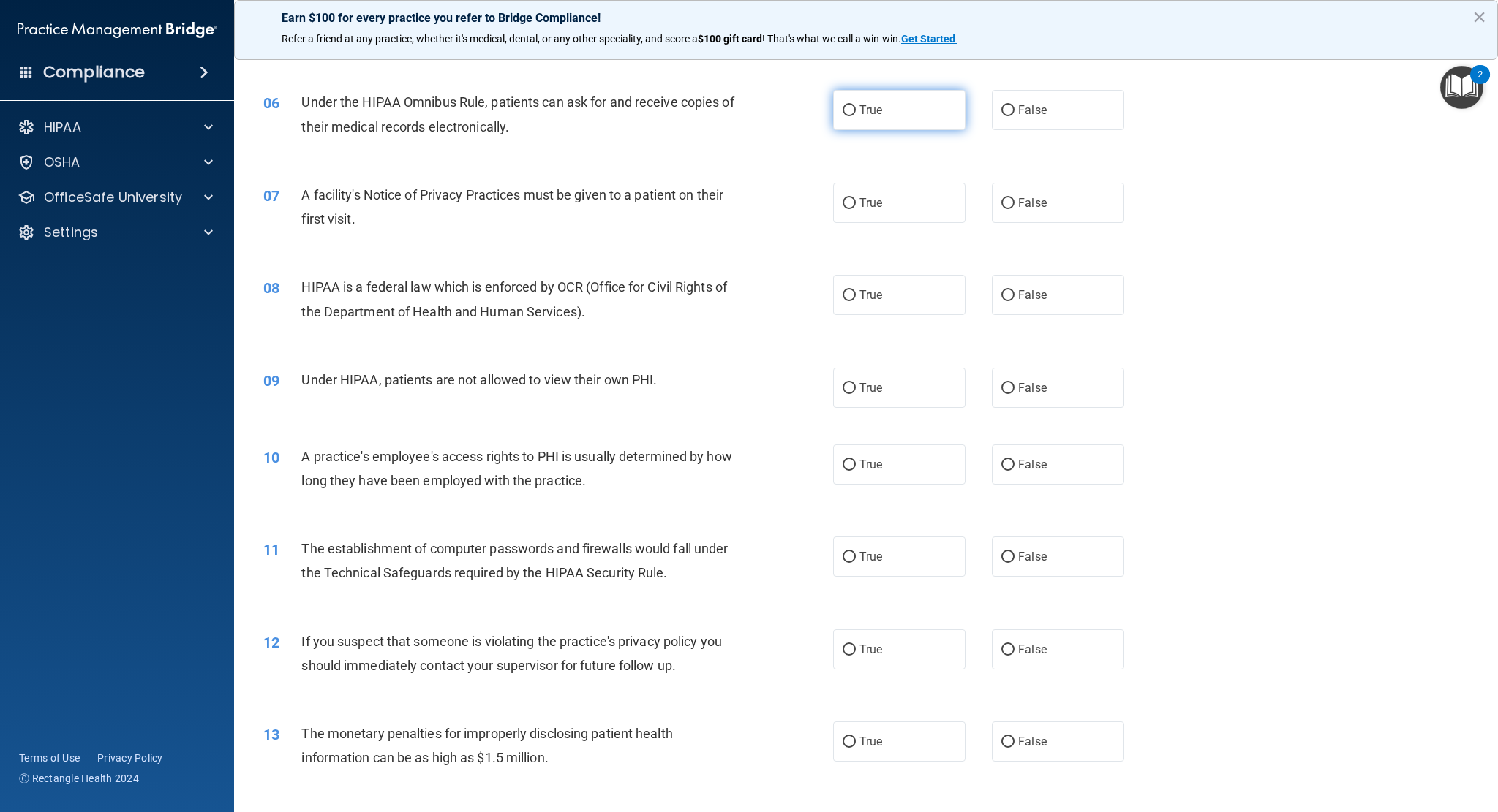
click at [872, 117] on label "True" at bounding box center [899, 109] width 133 height 40
click at [856, 116] on input "True" at bounding box center [849, 110] width 13 height 11
radio input "true"
click at [877, 198] on label "True" at bounding box center [899, 203] width 133 height 40
click at [856, 199] on input "True" at bounding box center [849, 203] width 13 height 11
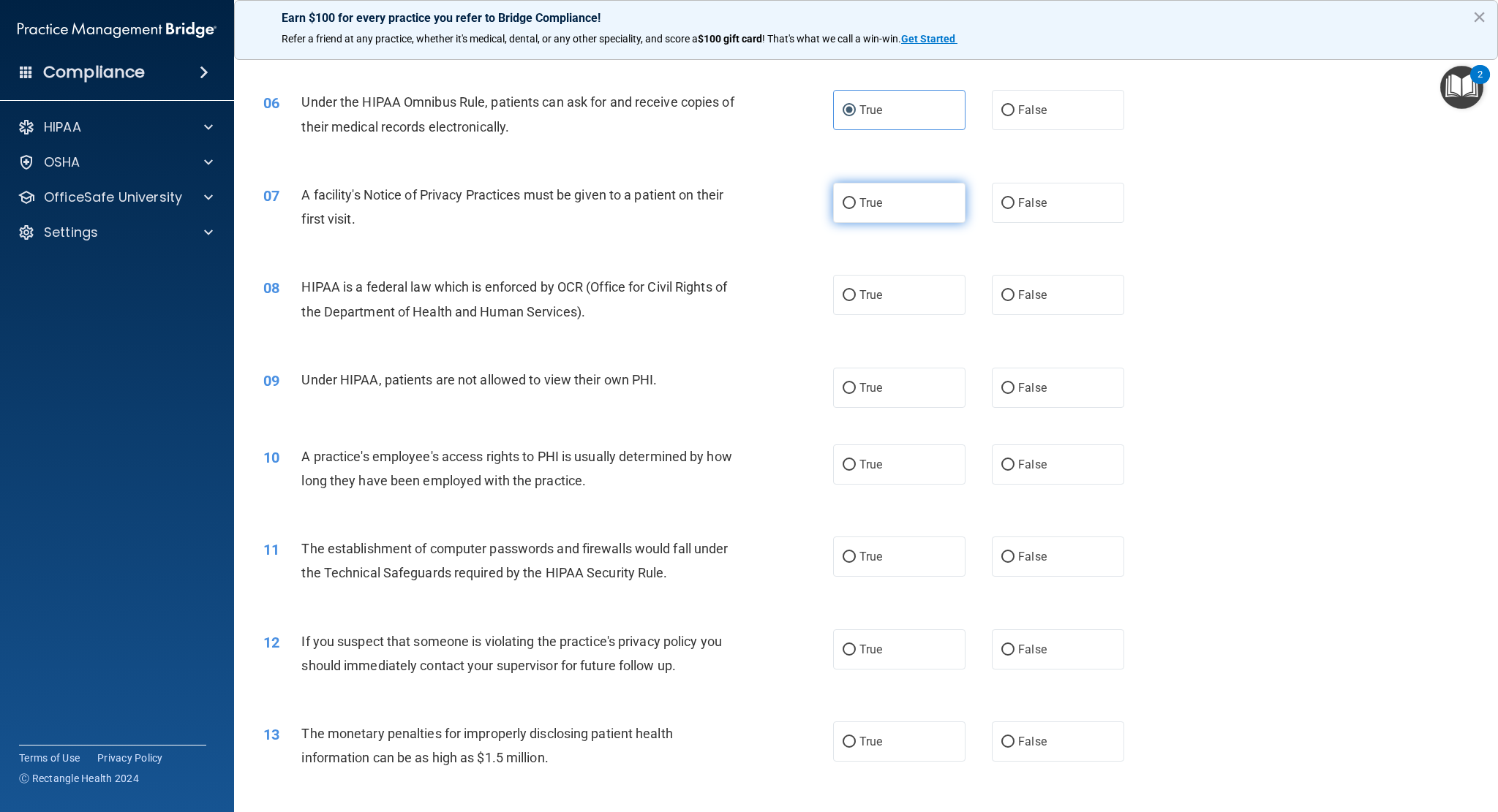
radio input "true"
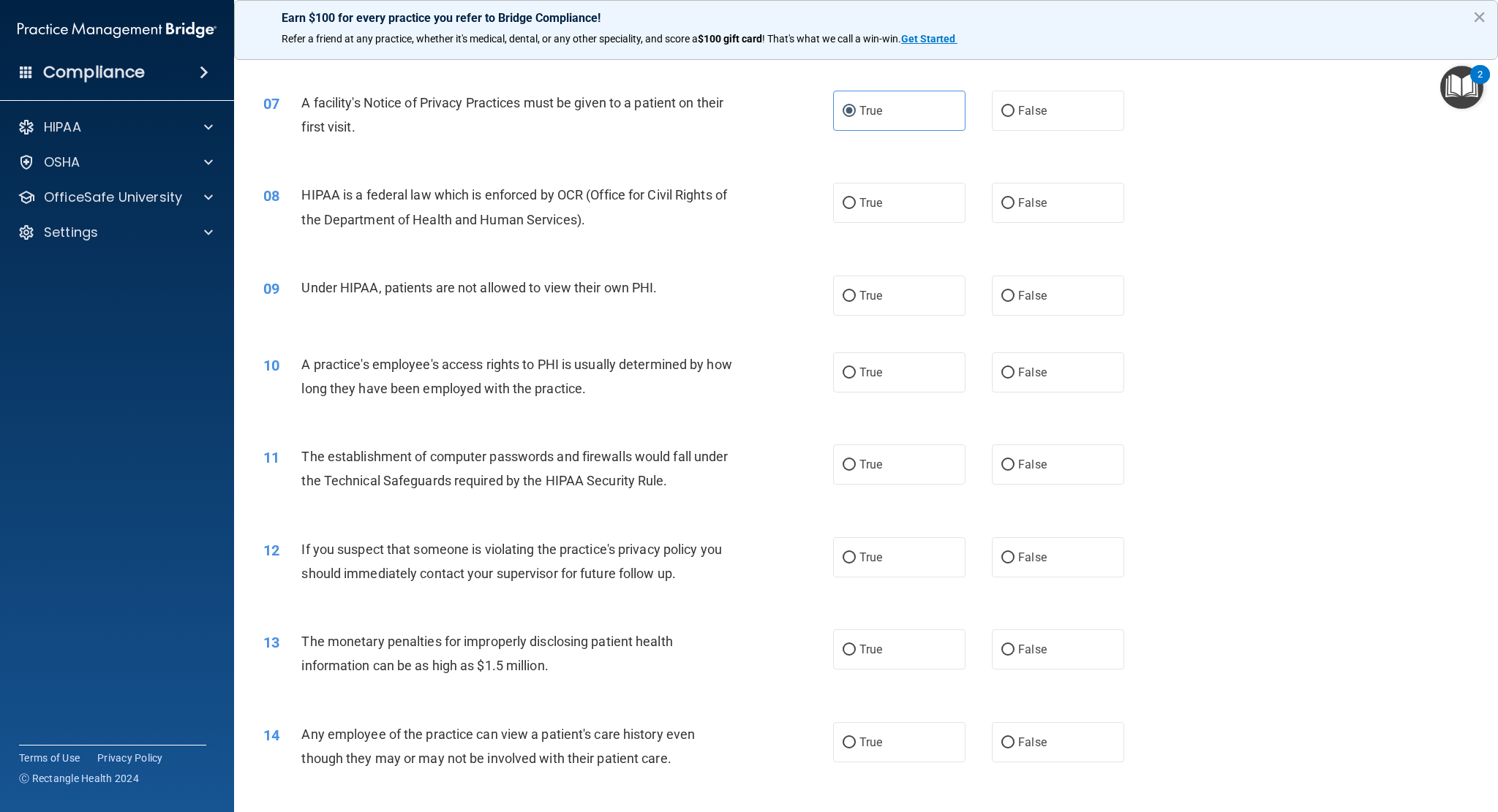
scroll to position [731, 0]
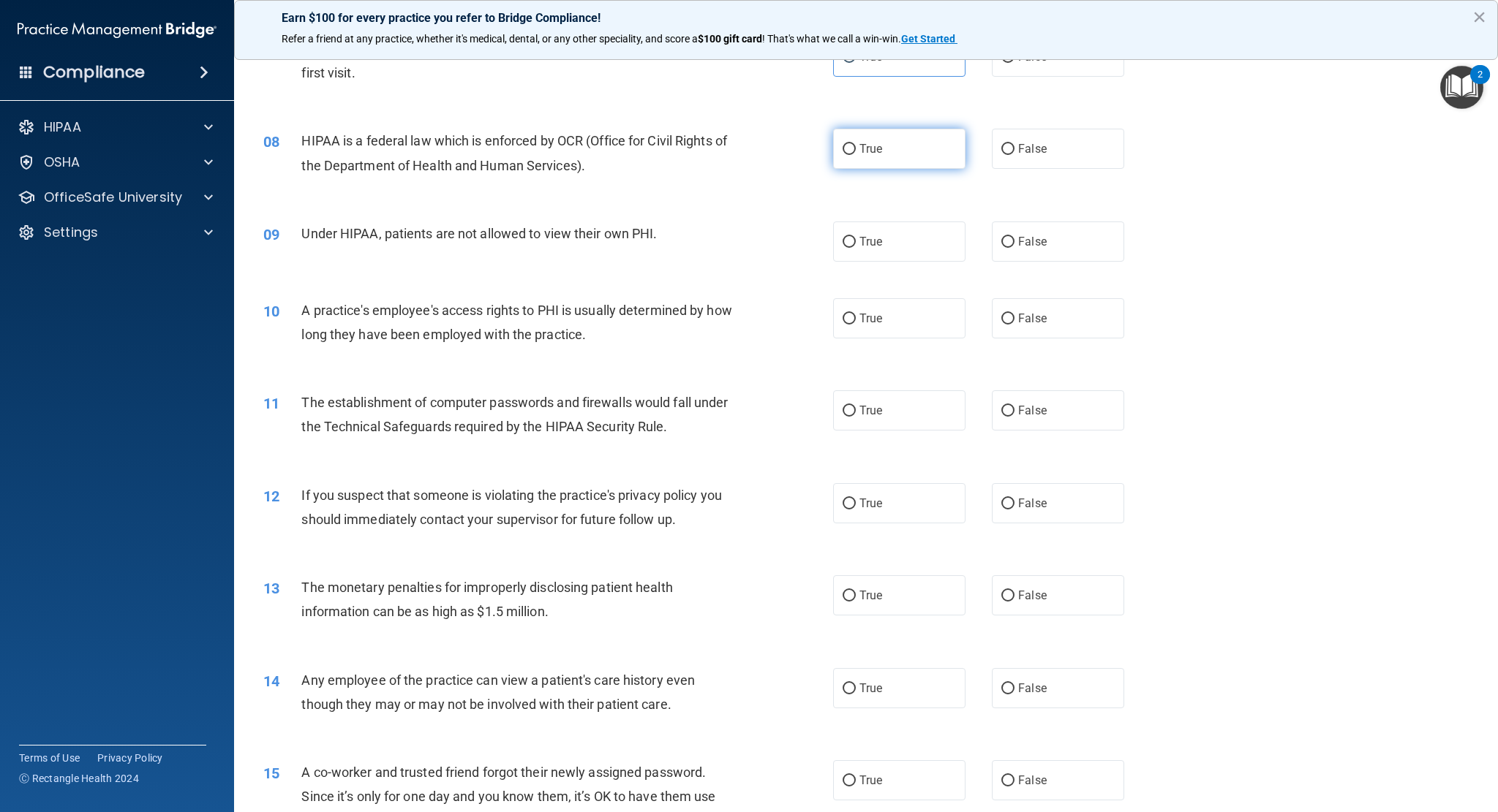
click at [893, 159] on label "True" at bounding box center [899, 148] width 133 height 40
click at [856, 155] on input "True" at bounding box center [849, 149] width 13 height 11
radio input "true"
click at [1056, 248] on label "False" at bounding box center [1057, 241] width 133 height 40
click at [1015, 248] on input "False" at bounding box center [1007, 242] width 13 height 11
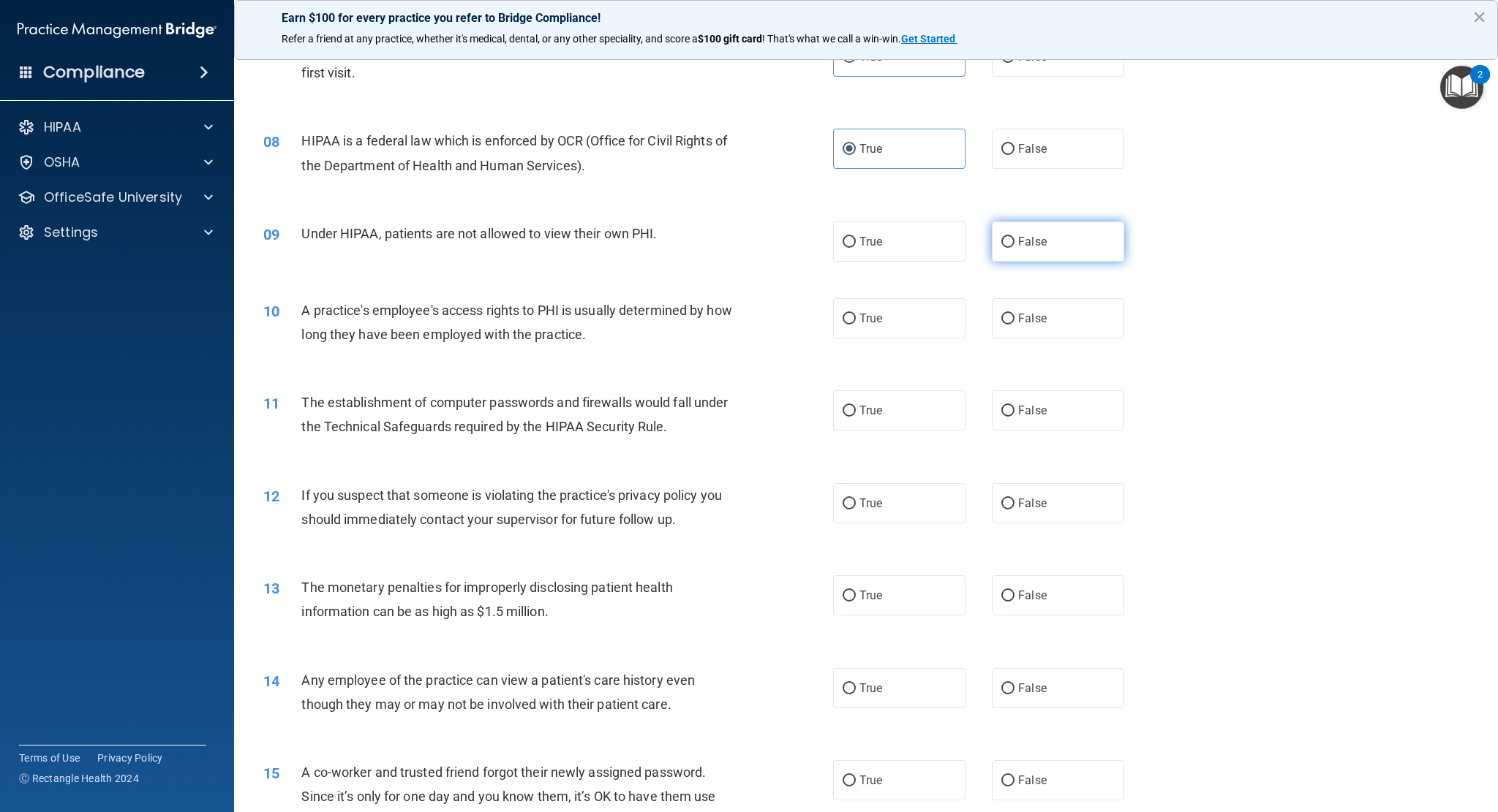
radio input "true"
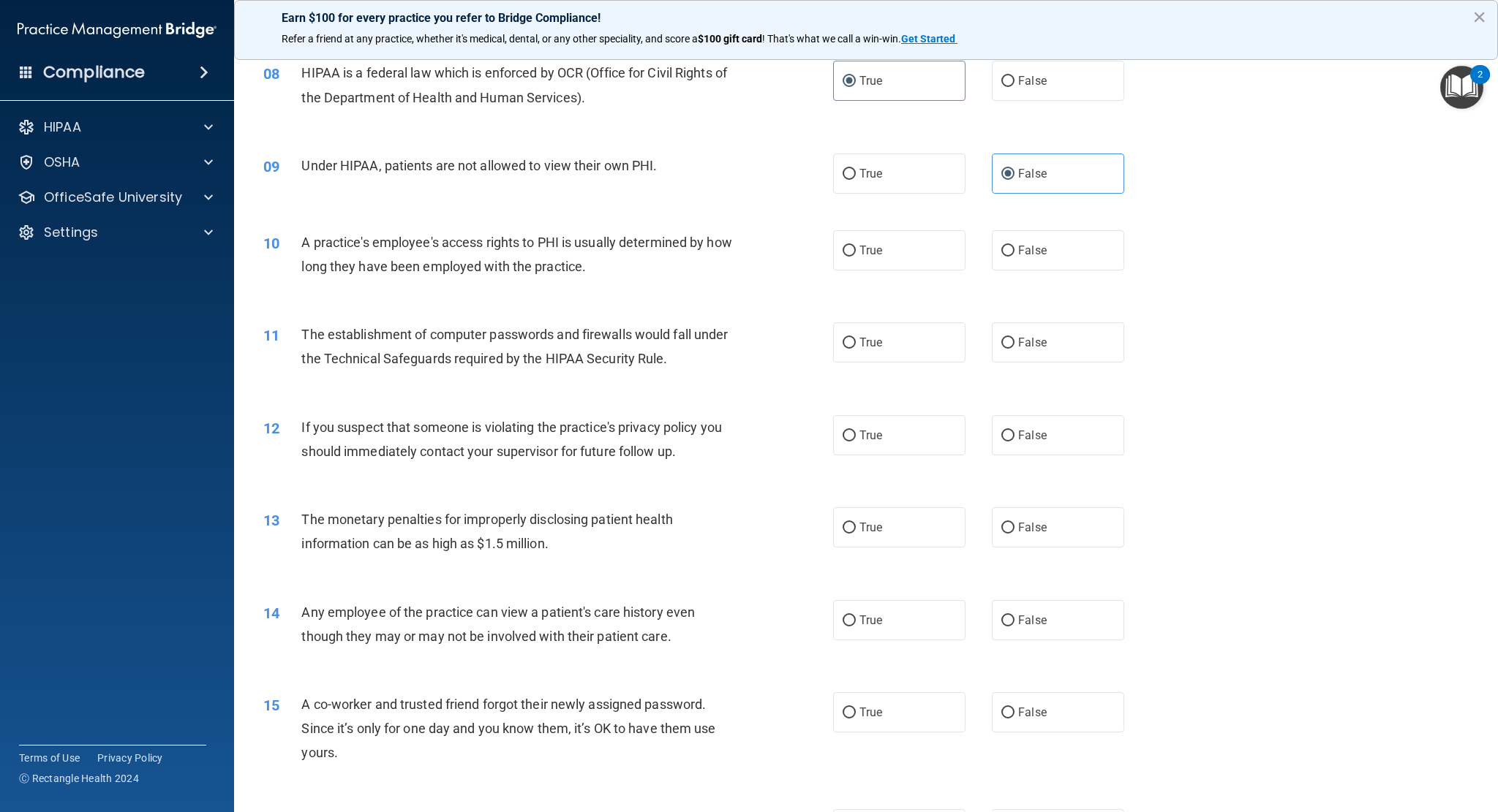
scroll to position [804, 0]
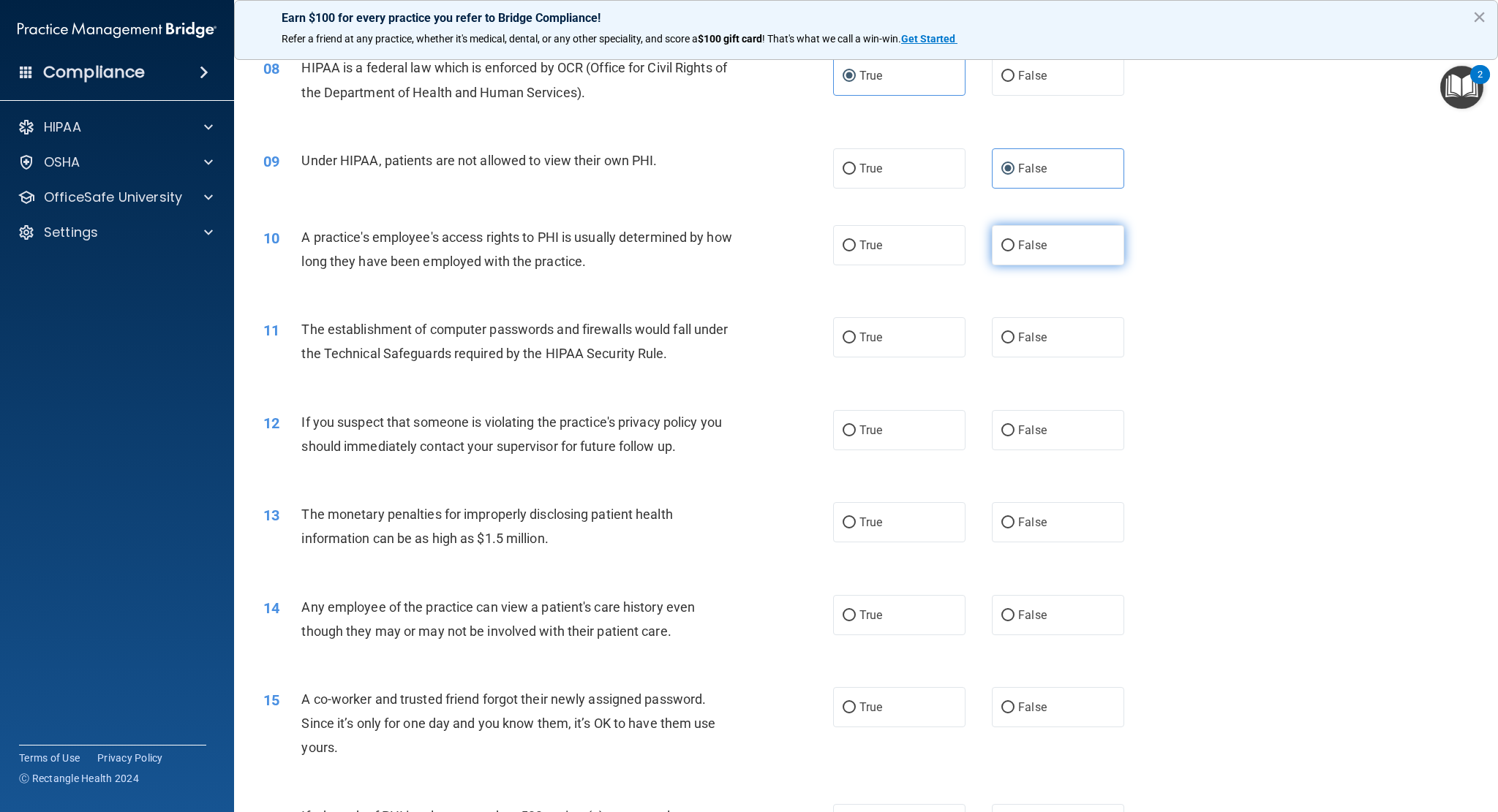
click at [1037, 259] on label "False" at bounding box center [1057, 245] width 133 height 40
click at [1015, 252] on input "False" at bounding box center [1007, 246] width 13 height 11
radio input "true"
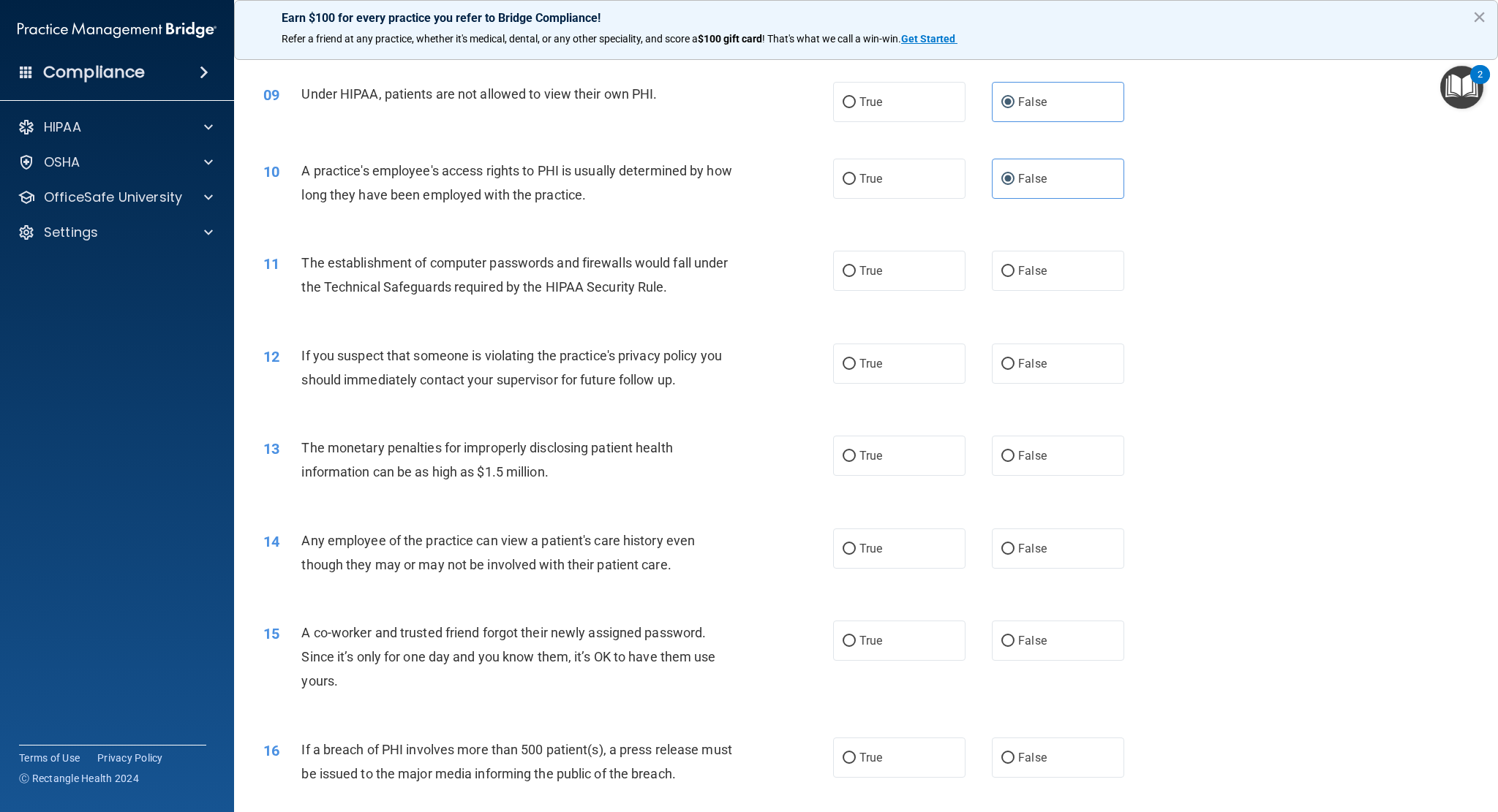
scroll to position [877, 0]
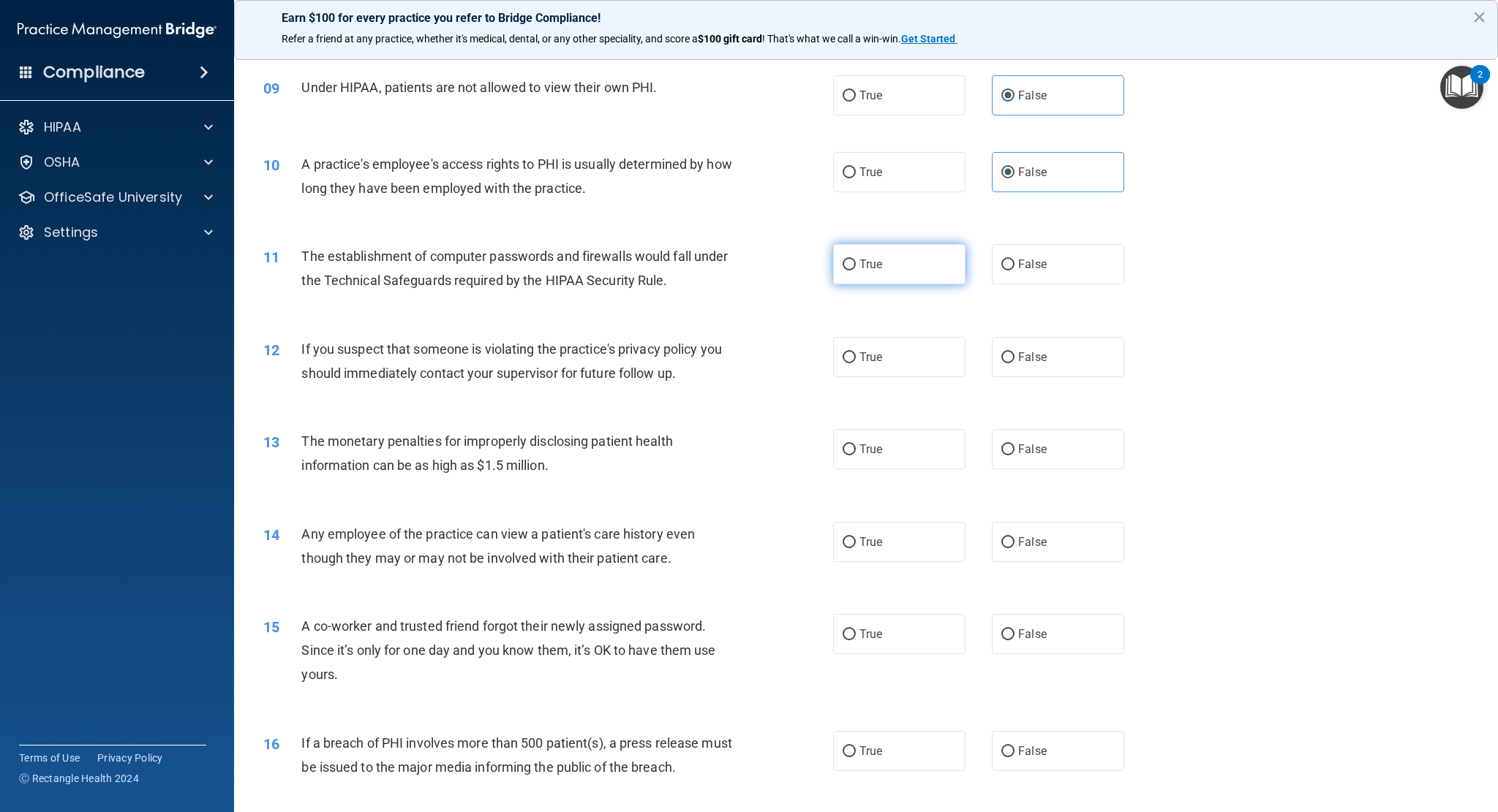
click at [929, 274] on label "True" at bounding box center [899, 263] width 133 height 40
click at [856, 270] on input "True" at bounding box center [849, 264] width 13 height 11
radio input "true"
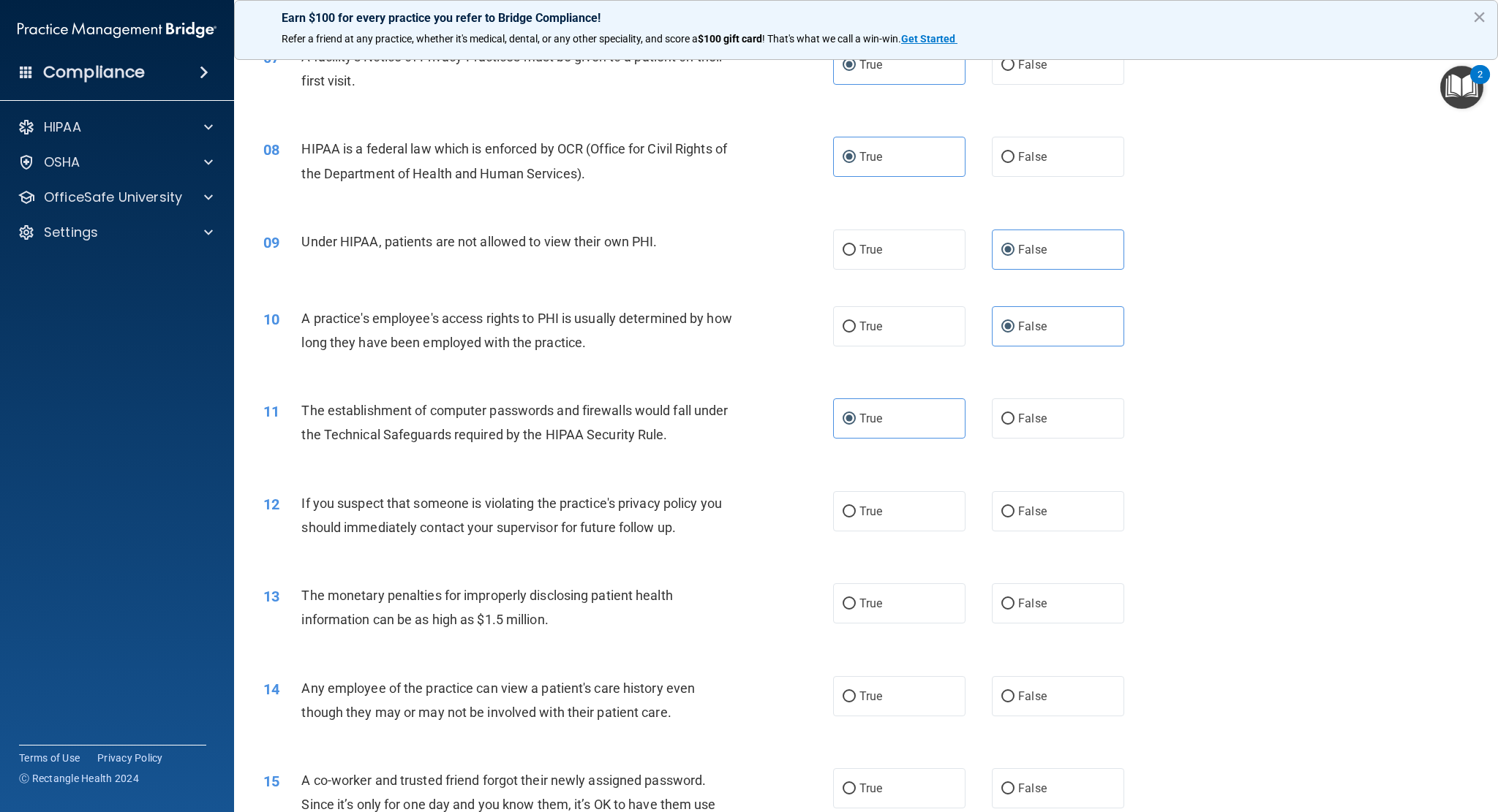
scroll to position [772, 0]
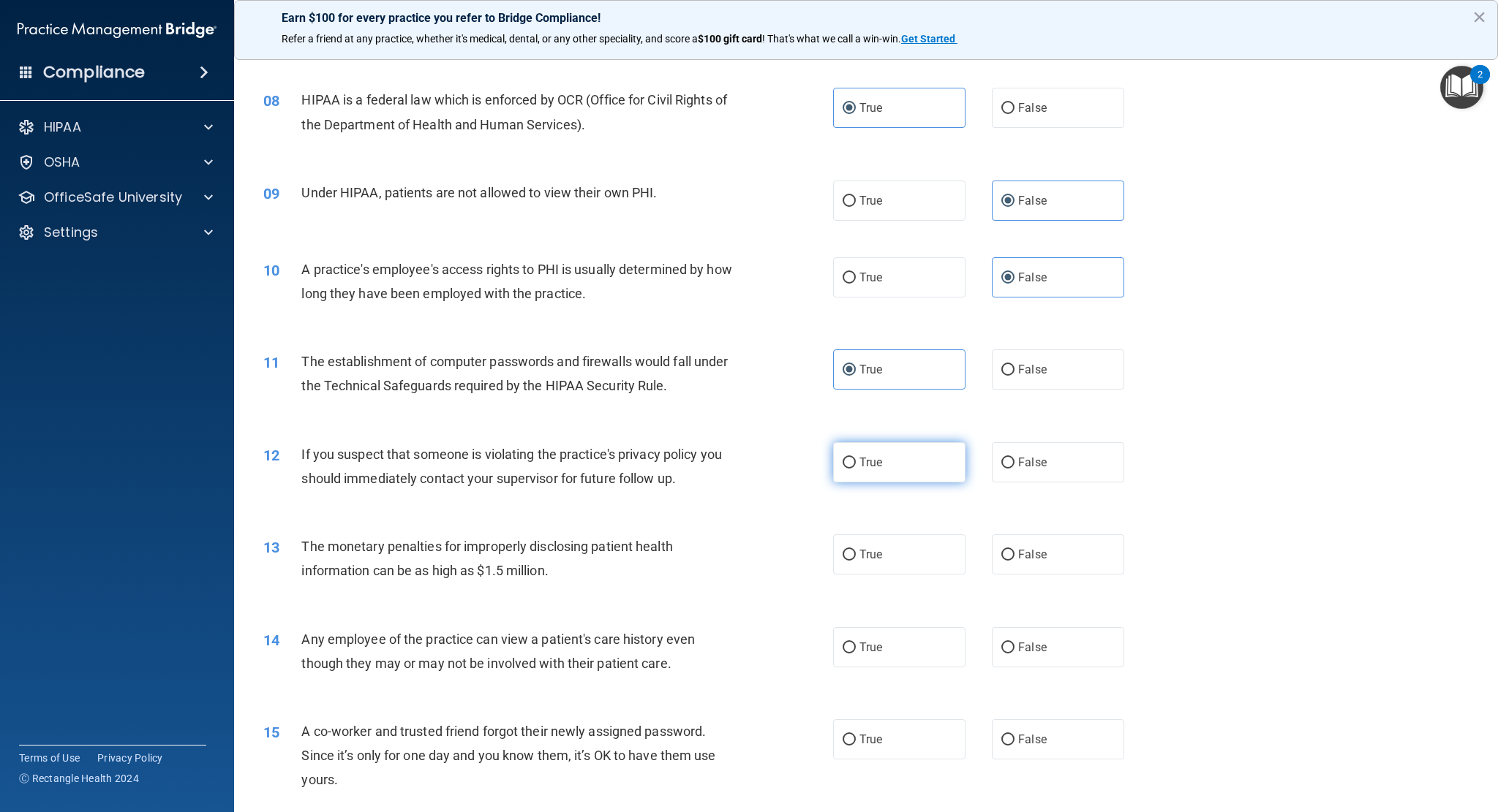
click at [866, 467] on span "True" at bounding box center [870, 462] width 23 height 14
click at [856, 467] on input "True" at bounding box center [849, 463] width 13 height 11
radio input "true"
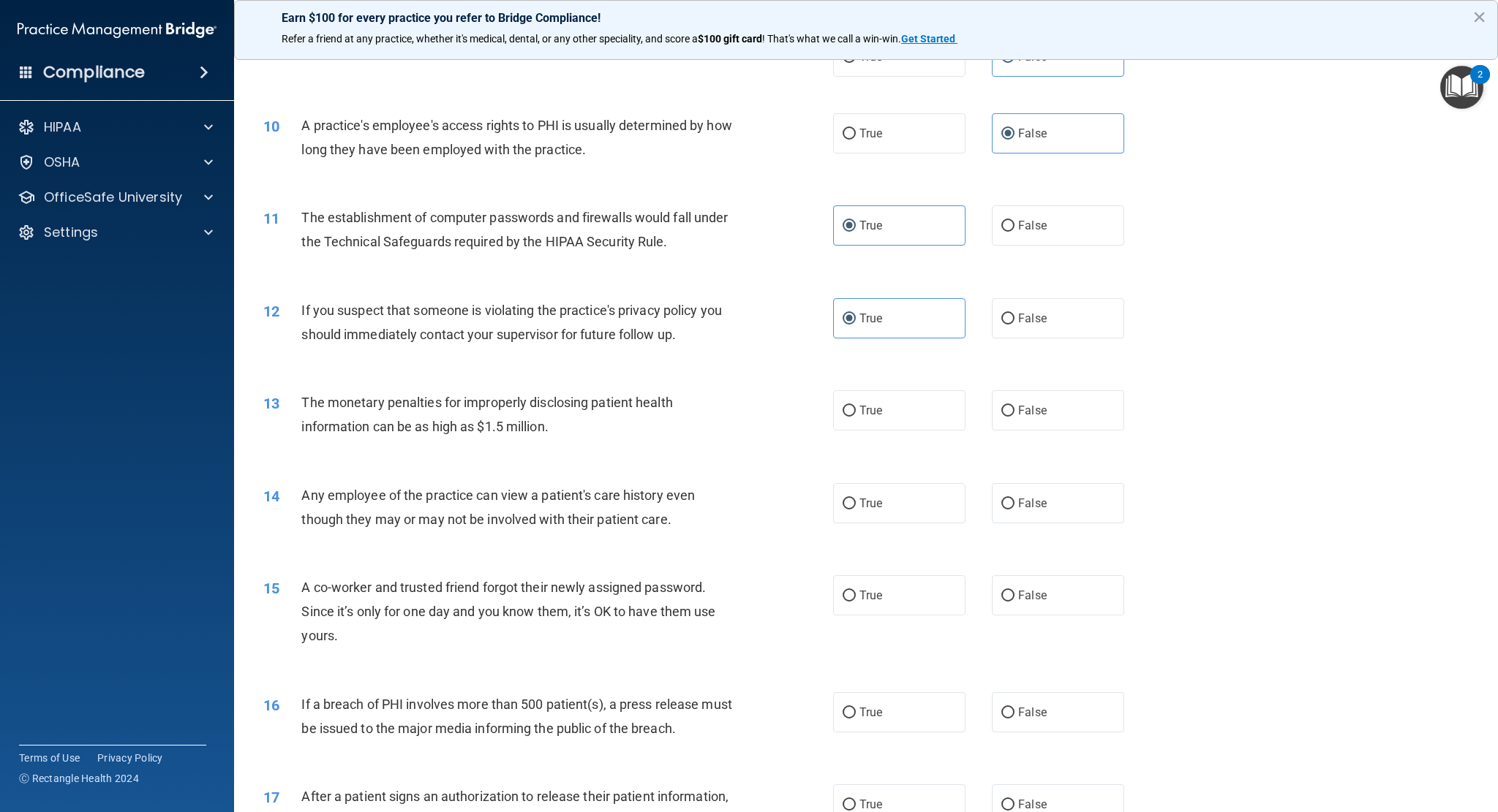
scroll to position [918, 0]
click at [869, 409] on span "True" at bounding box center [870, 408] width 23 height 14
click at [856, 409] on input "True" at bounding box center [849, 409] width 13 height 11
radio input "true"
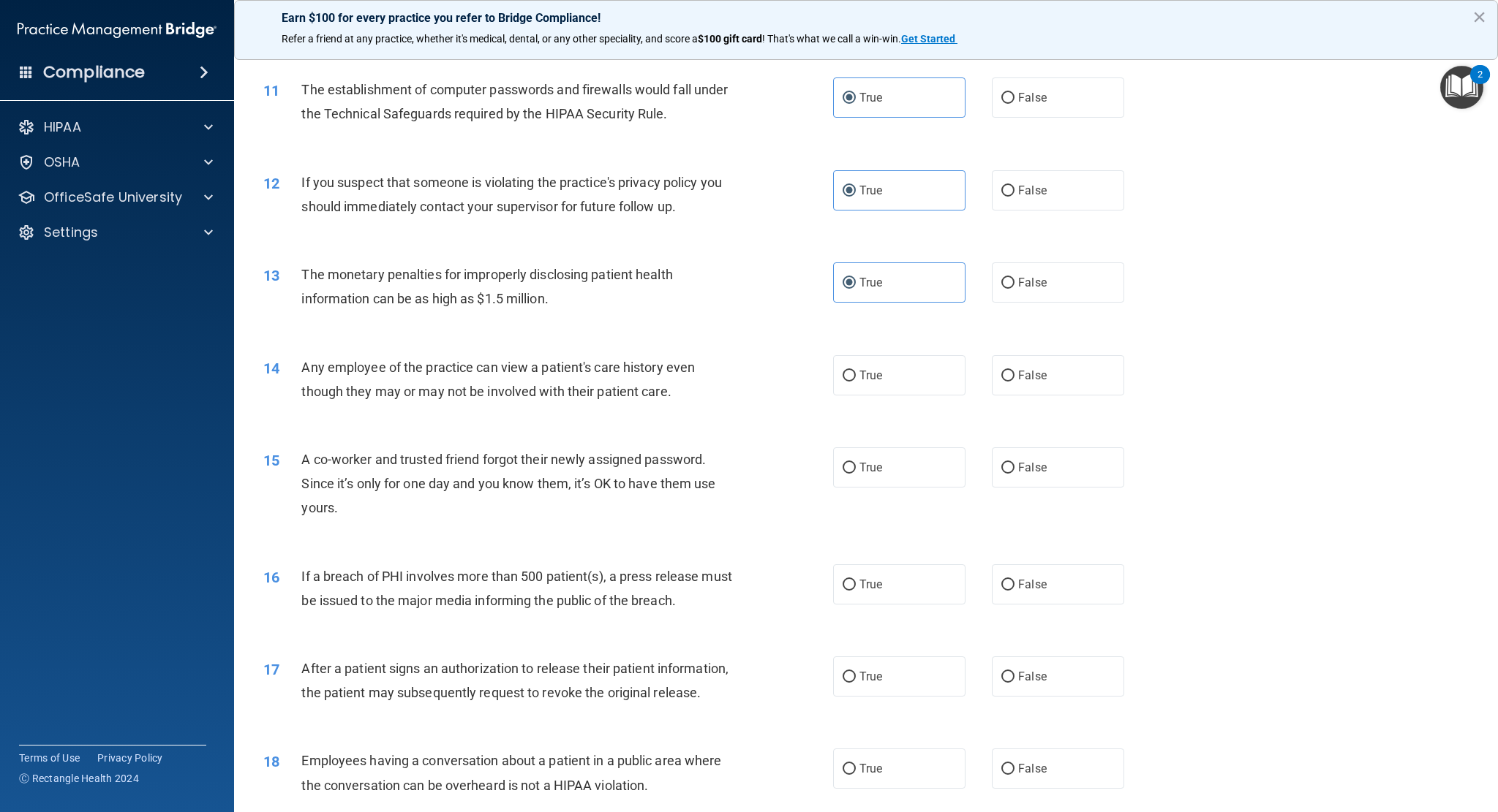
scroll to position [1137, 0]
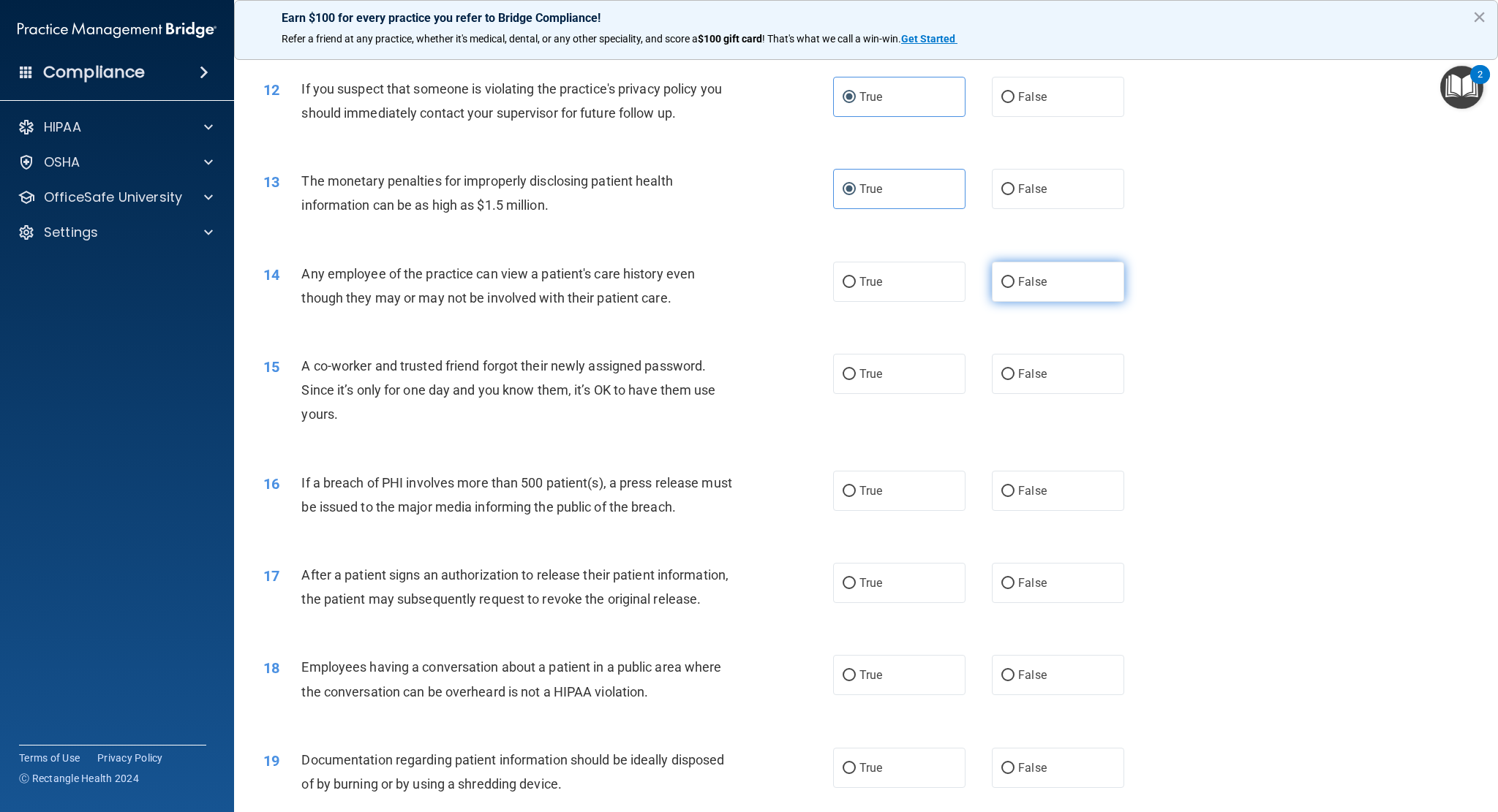
click at [1018, 283] on span "False" at bounding box center [1032, 282] width 29 height 14
click at [1015, 283] on input "False" at bounding box center [1007, 282] width 13 height 11
radio input "true"
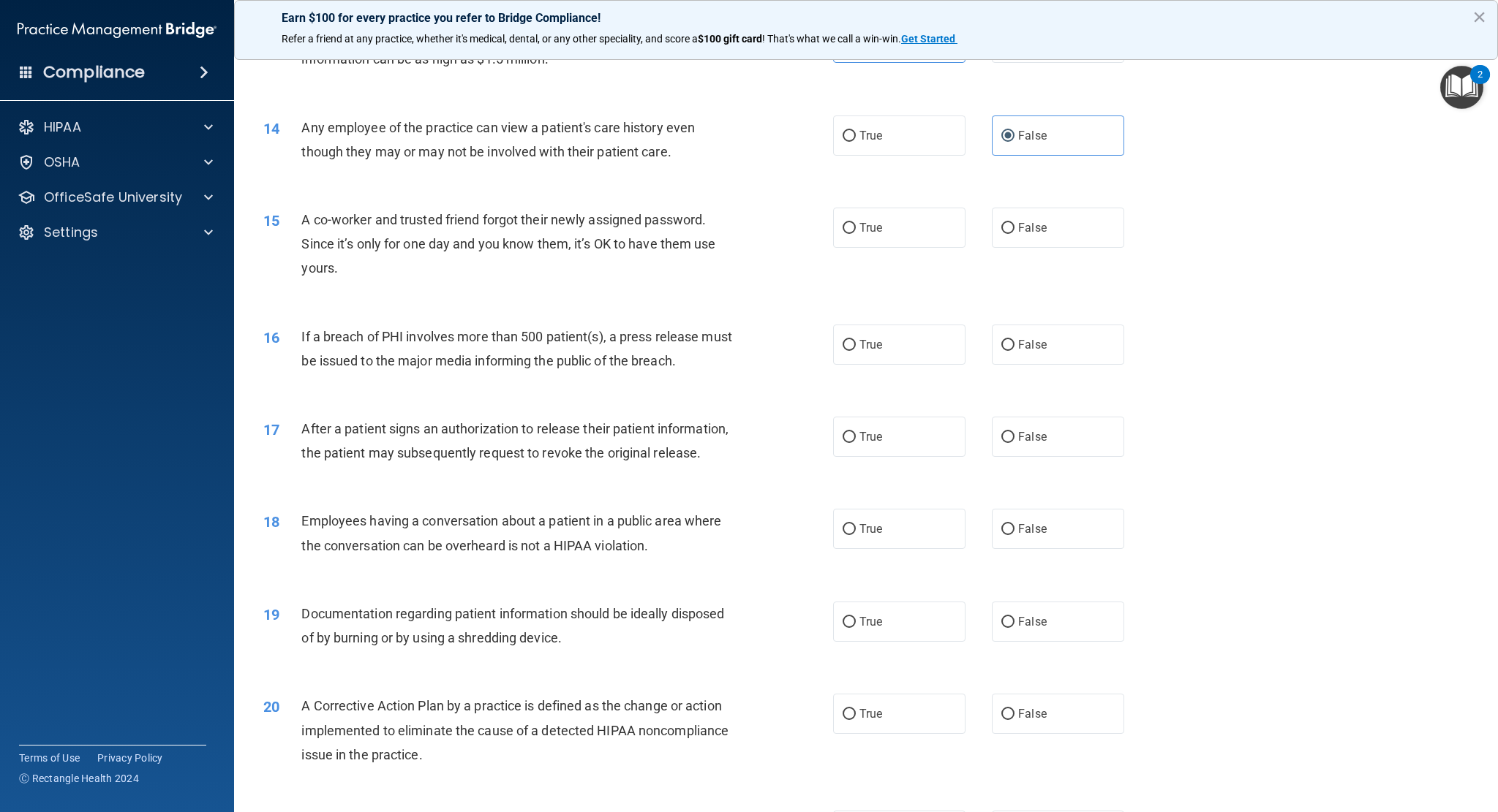
scroll to position [1284, 0]
click at [1038, 229] on span "False" at bounding box center [1032, 228] width 29 height 14
click at [1015, 229] on input "False" at bounding box center [1007, 228] width 13 height 11
radio input "true"
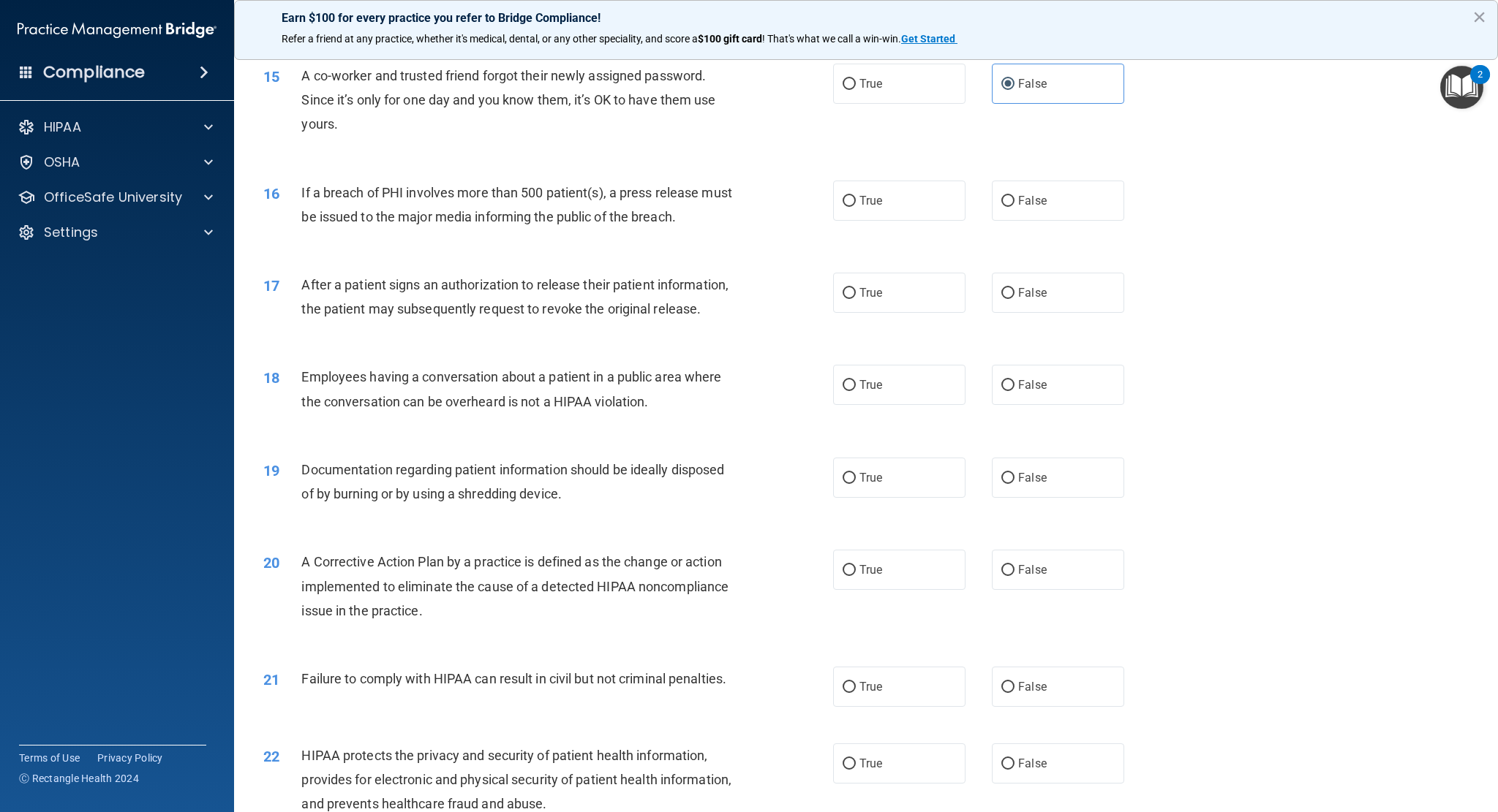
scroll to position [1430, 0]
click at [862, 204] on label "True" at bounding box center [899, 198] width 133 height 40
click at [856, 204] on input "True" at bounding box center [849, 199] width 13 height 11
radio input "true"
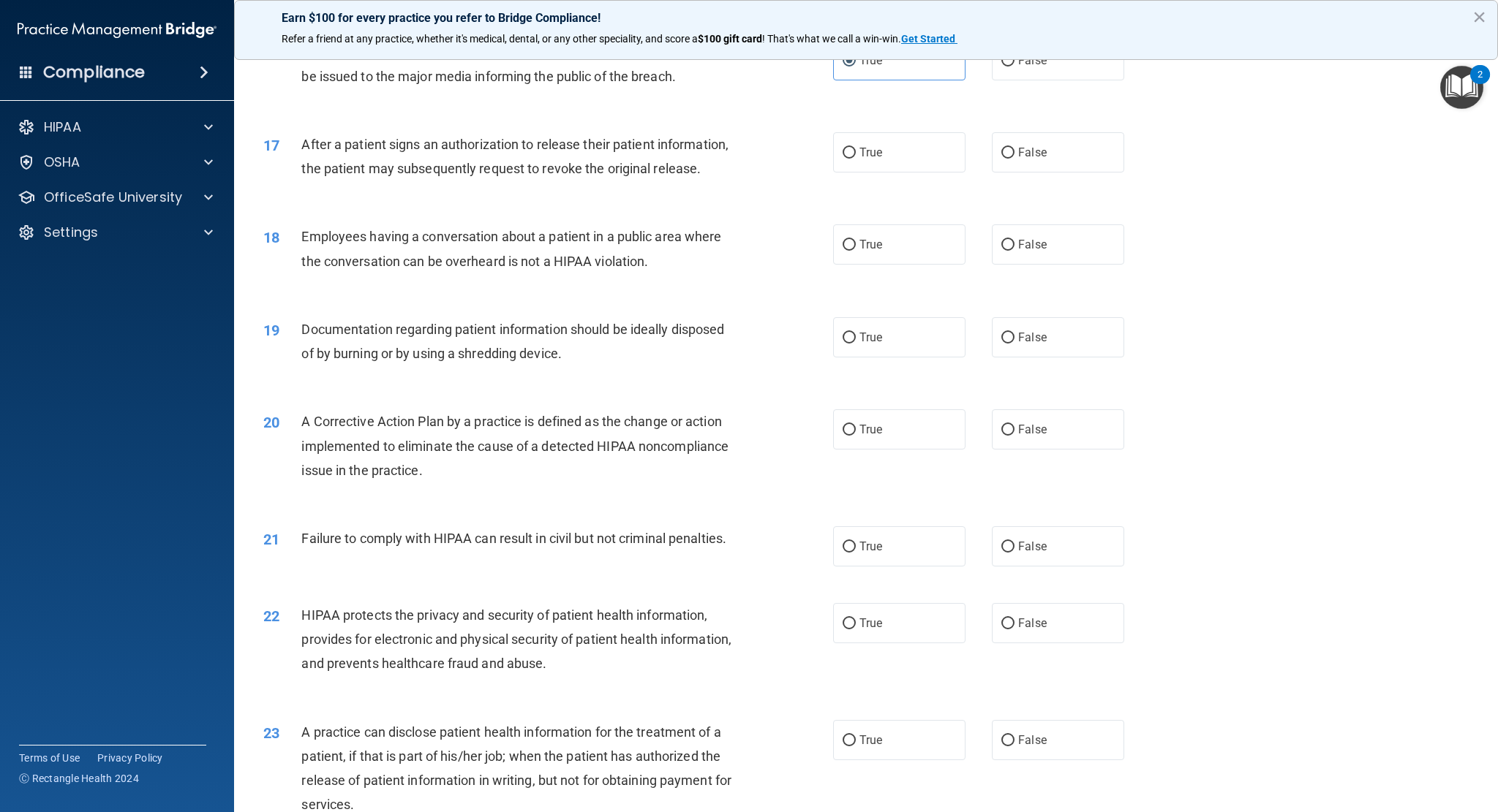
scroll to position [1576, 0]
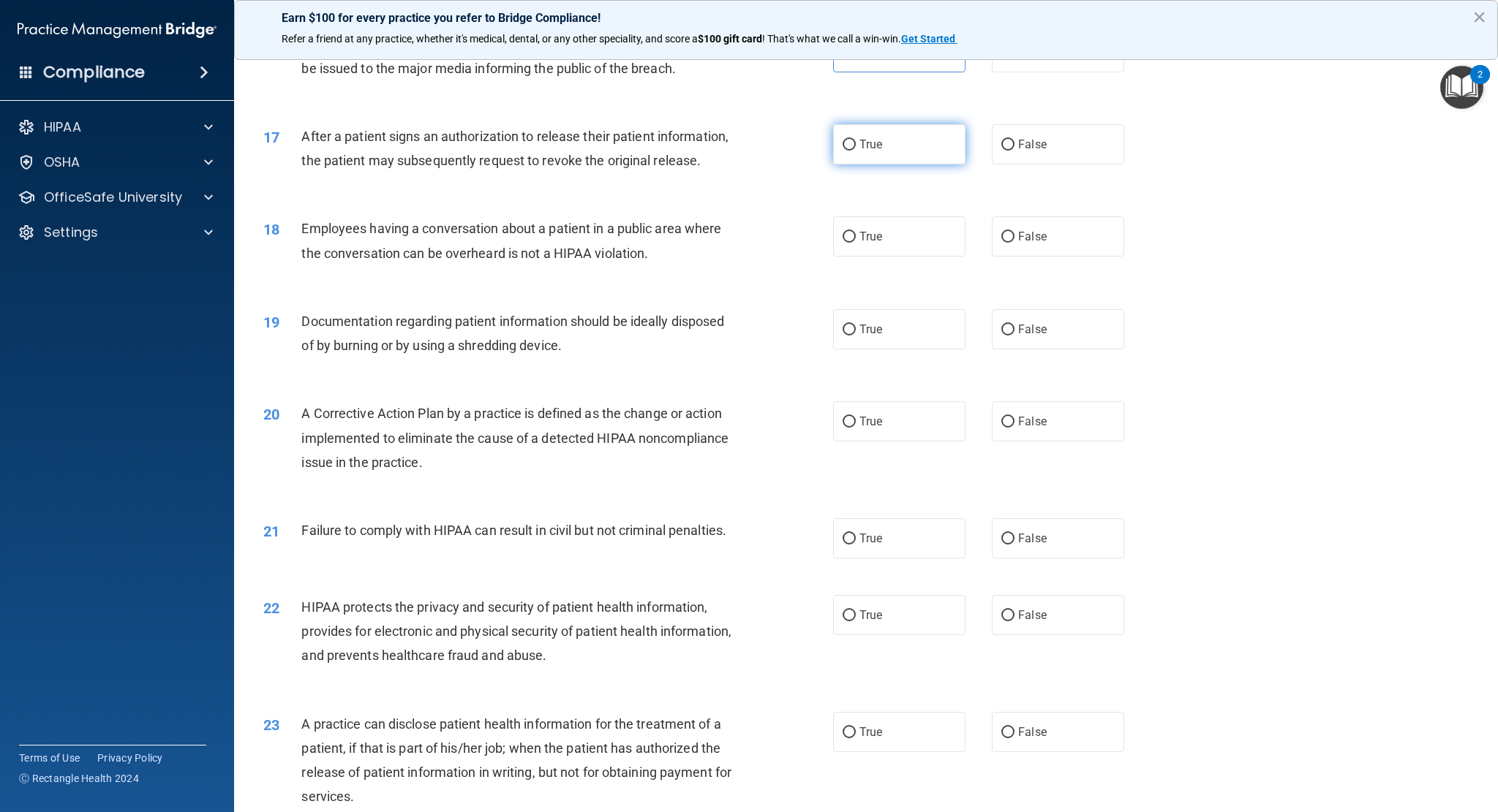
click at [891, 160] on label "True" at bounding box center [899, 144] width 133 height 40
click at [856, 150] on input "True" at bounding box center [849, 145] width 13 height 11
radio input "true"
click at [1053, 257] on label "False" at bounding box center [1057, 236] width 133 height 40
click at [1015, 243] on input "False" at bounding box center [1007, 237] width 13 height 11
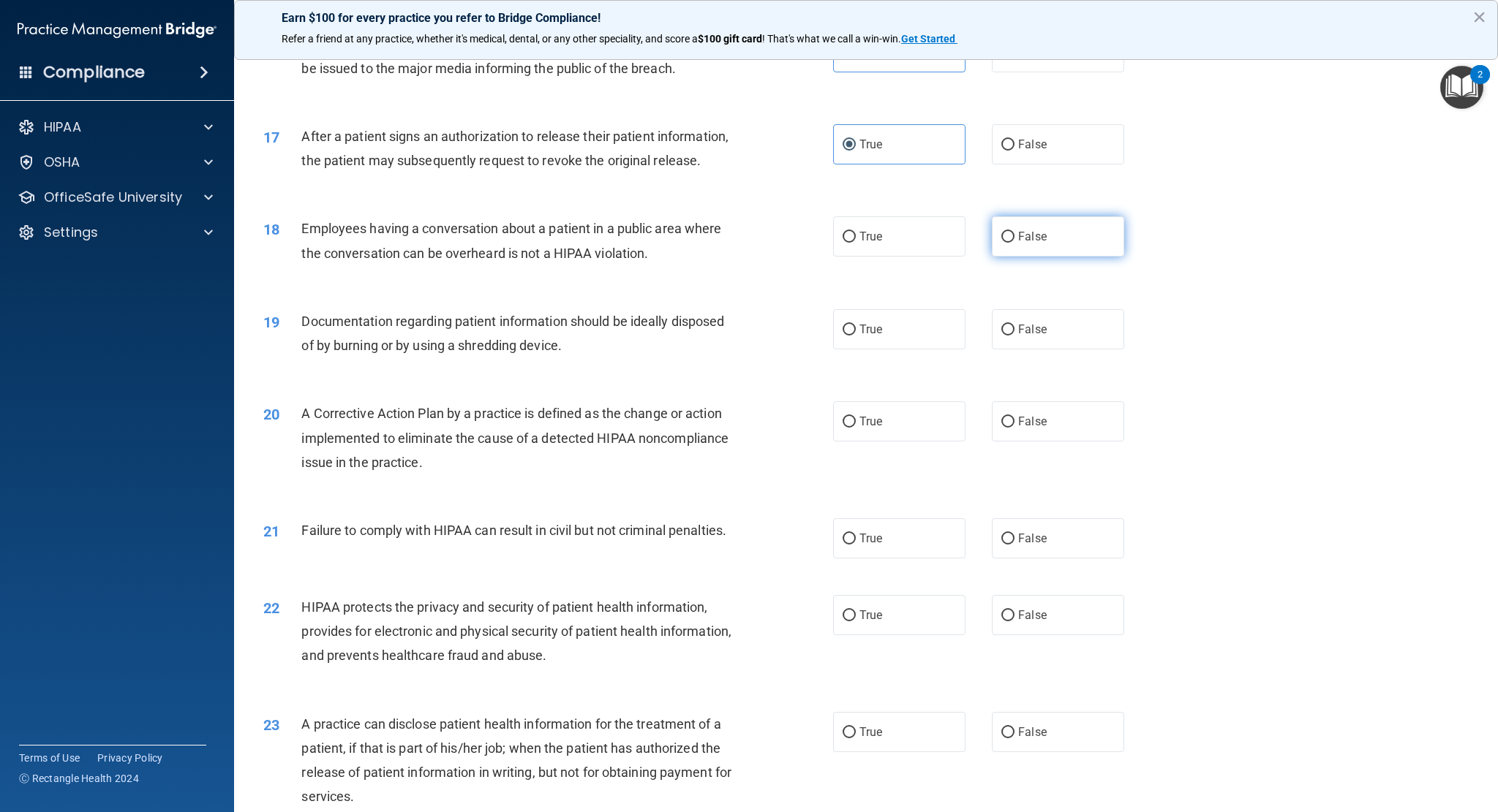
radio input "true"
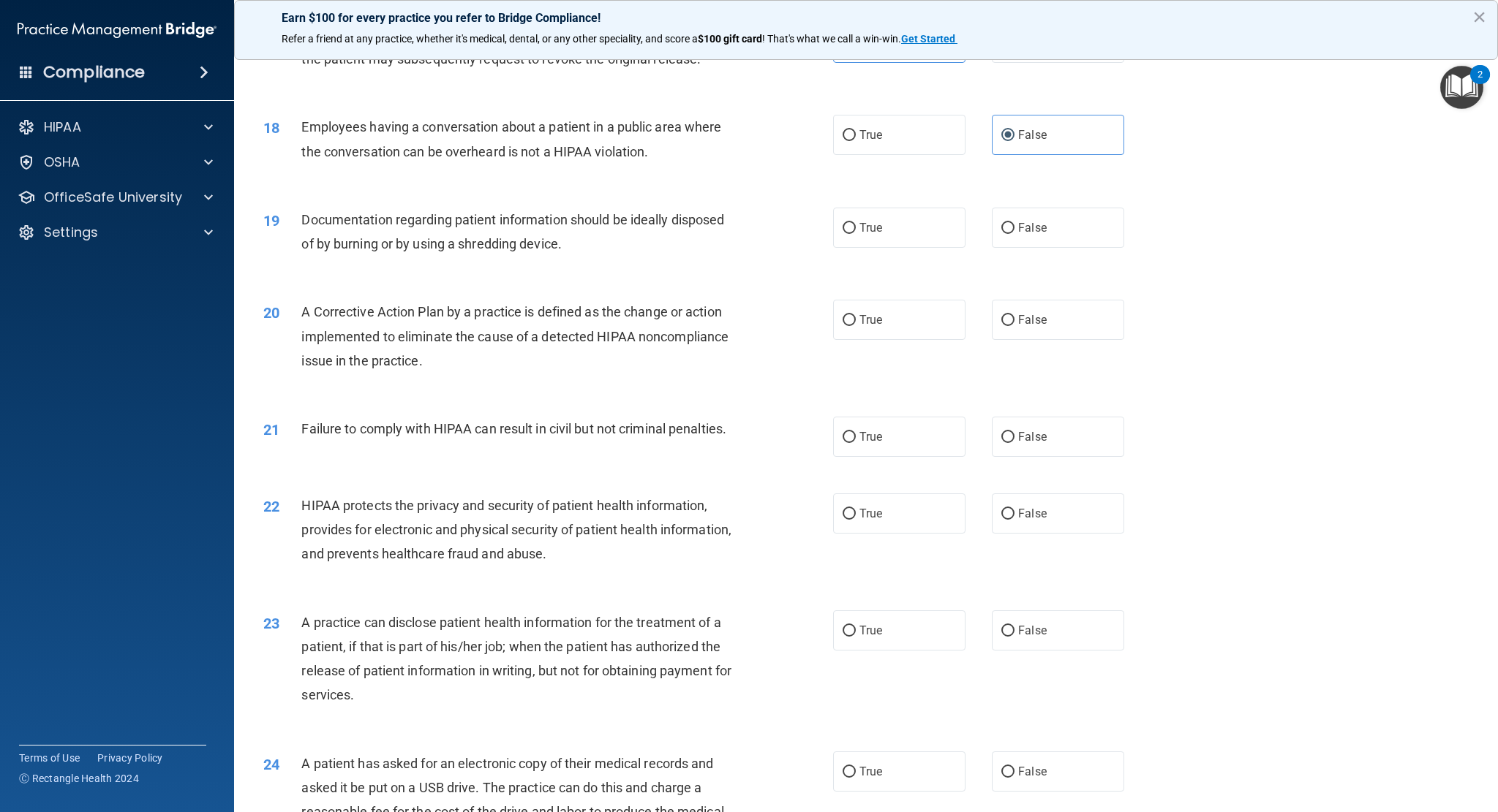
scroll to position [1722, 0]
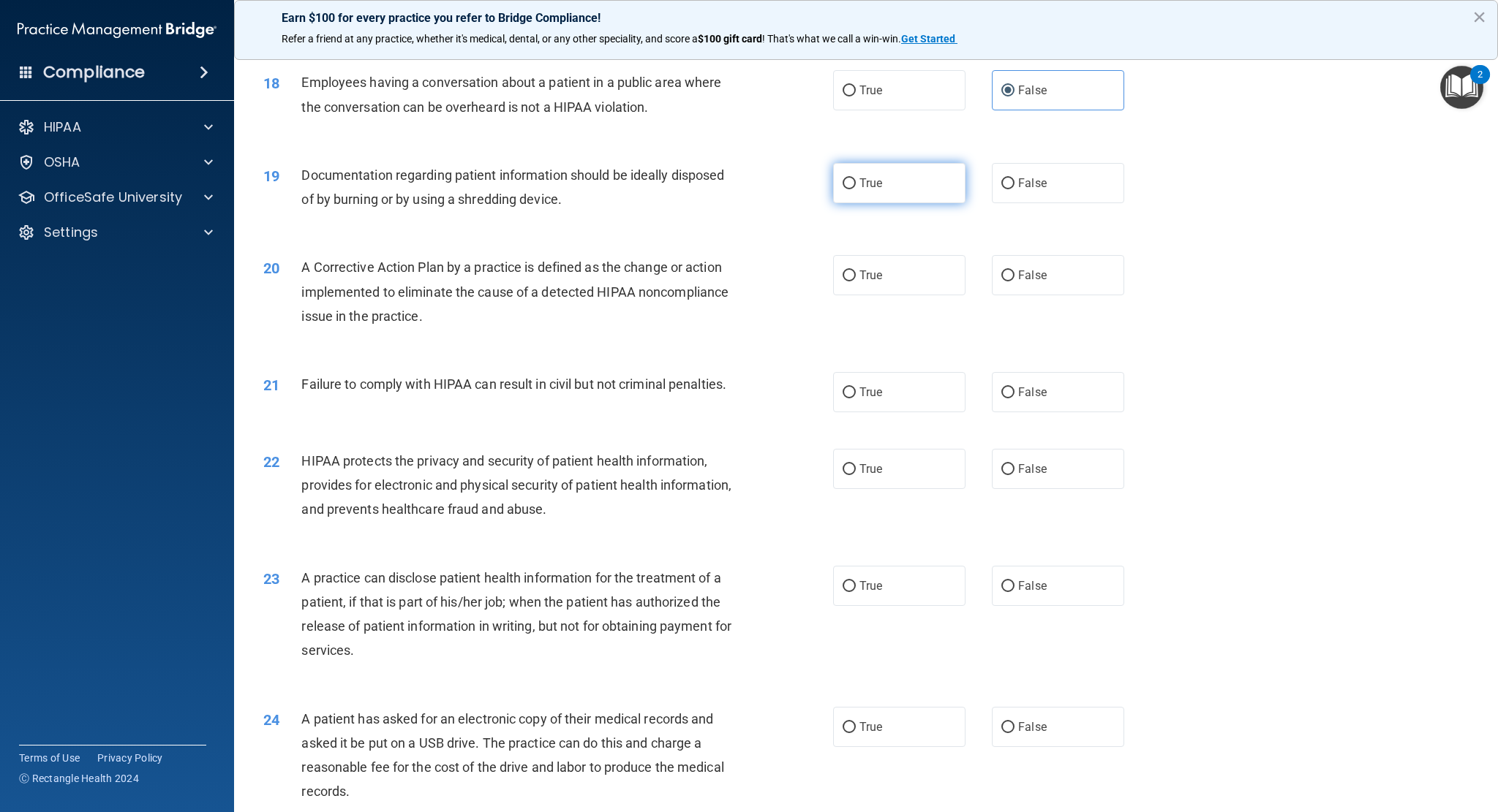
click at [898, 203] on label "True" at bounding box center [899, 183] width 133 height 40
click at [856, 190] on input "True" at bounding box center [849, 183] width 13 height 11
radio input "true"
click at [860, 282] on span "True" at bounding box center [870, 275] width 23 height 14
click at [856, 281] on input "True" at bounding box center [849, 275] width 13 height 11
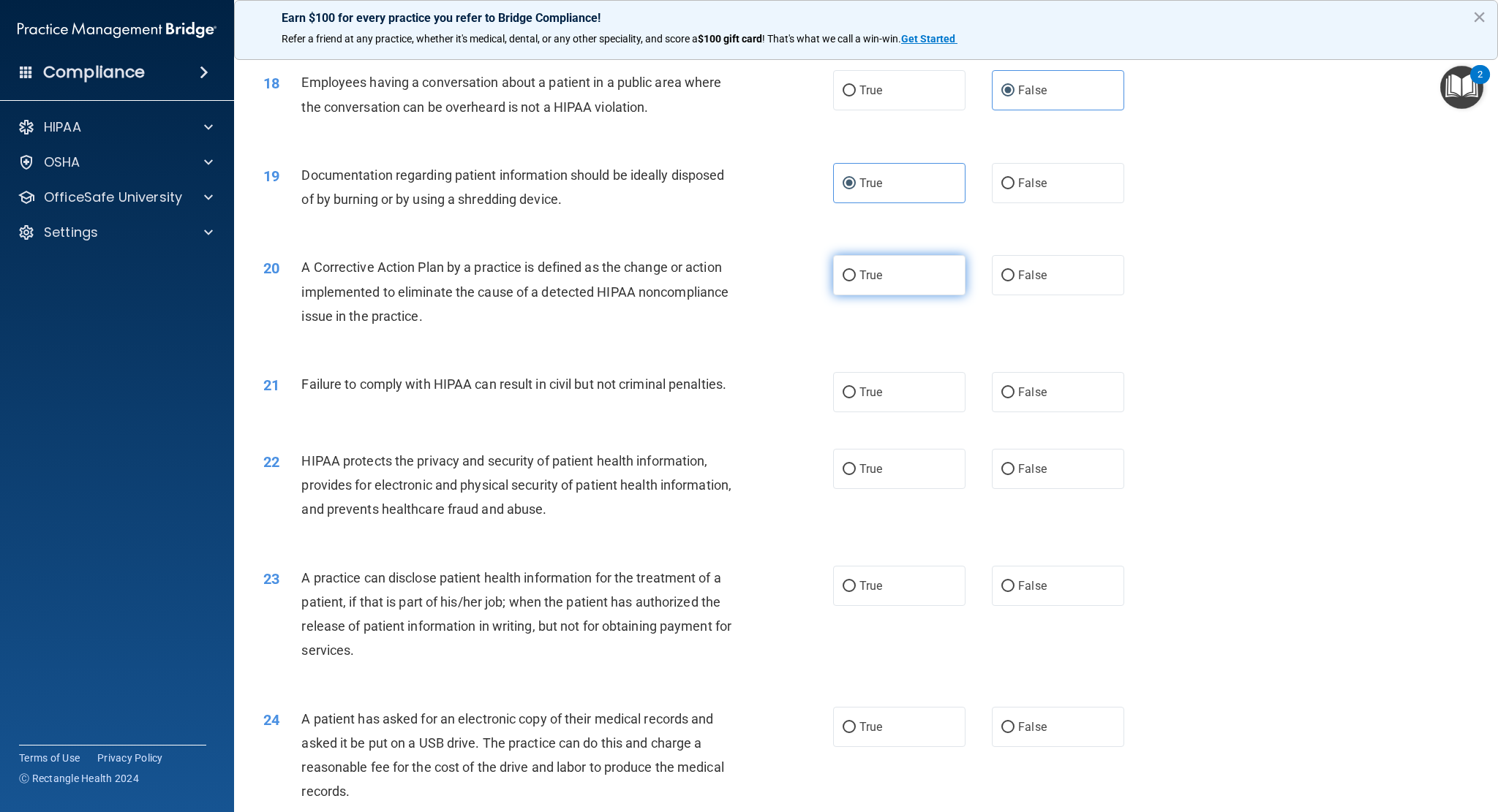
radio input "true"
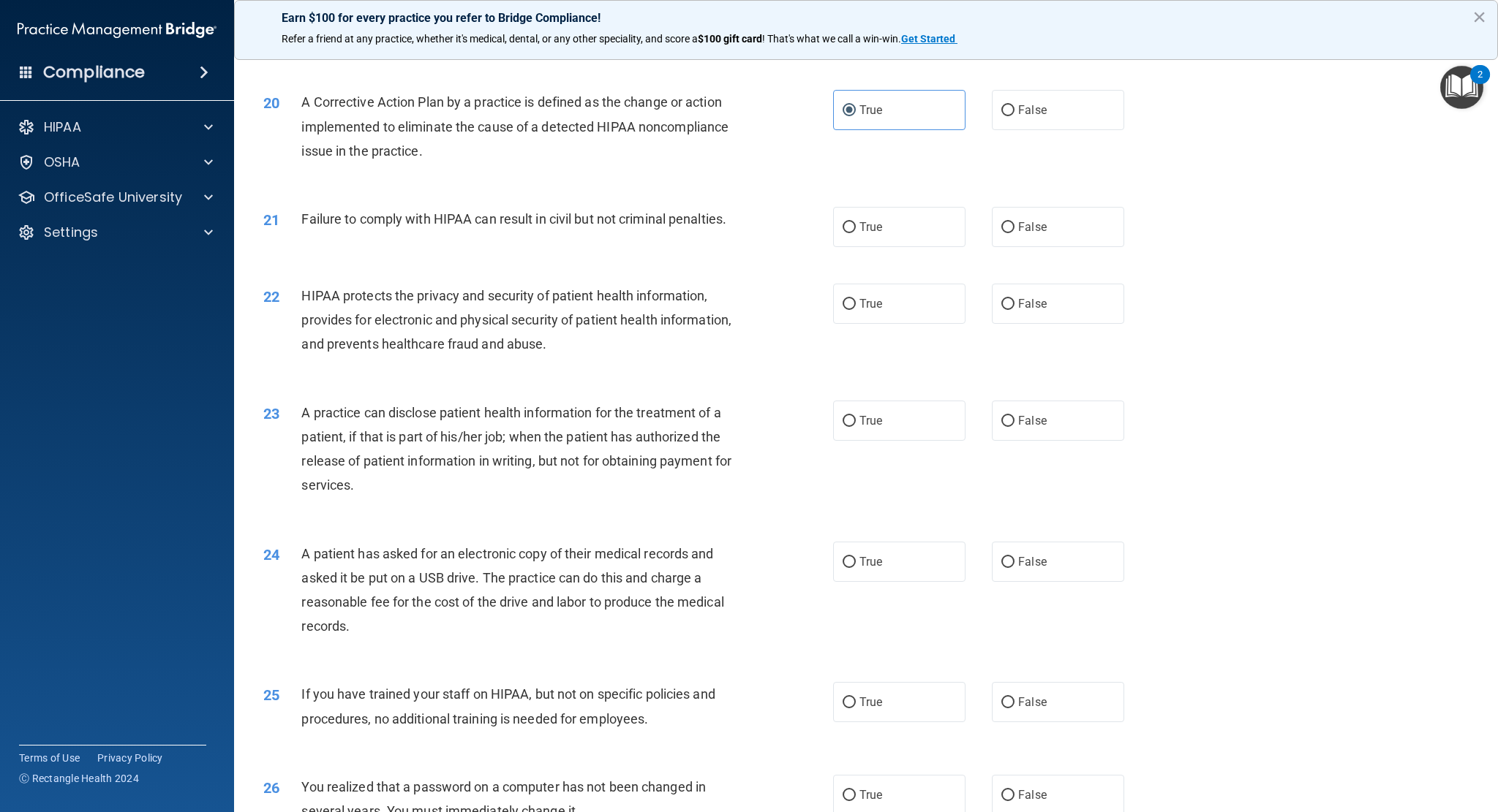
scroll to position [1942, 0]
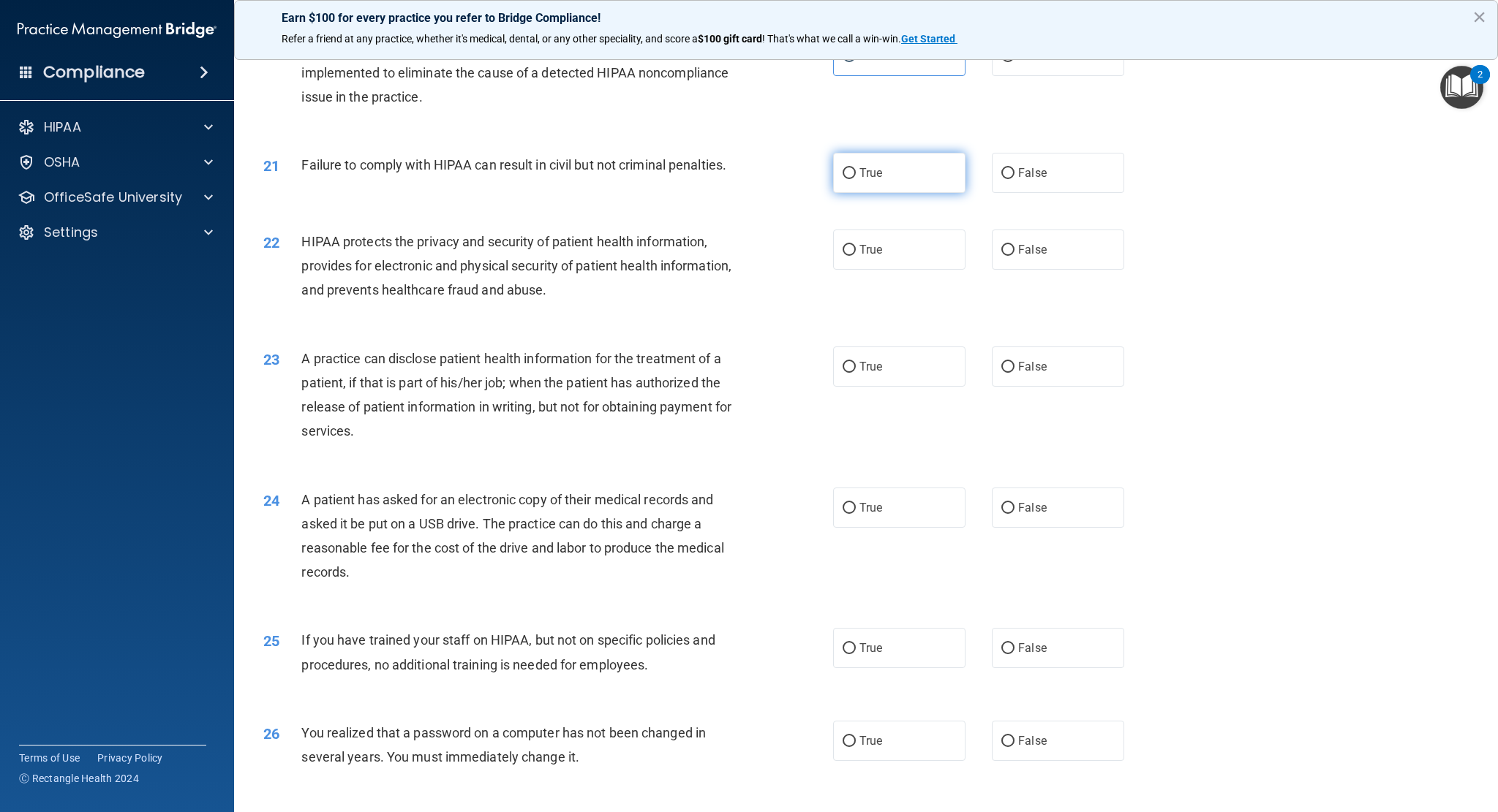
click at [869, 193] on label "True" at bounding box center [899, 172] width 133 height 40
click at [856, 179] on input "True" at bounding box center [849, 173] width 13 height 11
radio input "true"
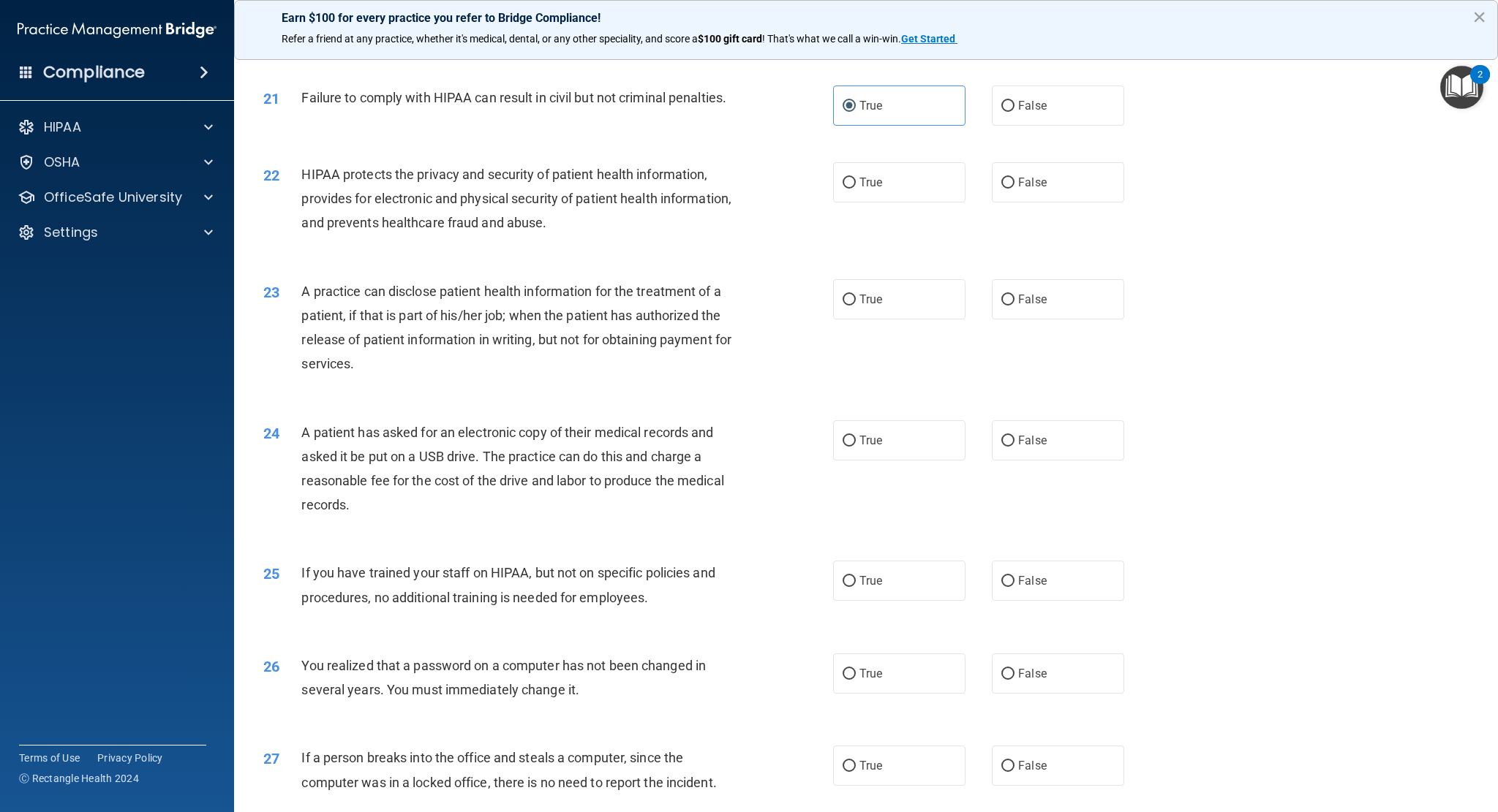
scroll to position [2015, 0]
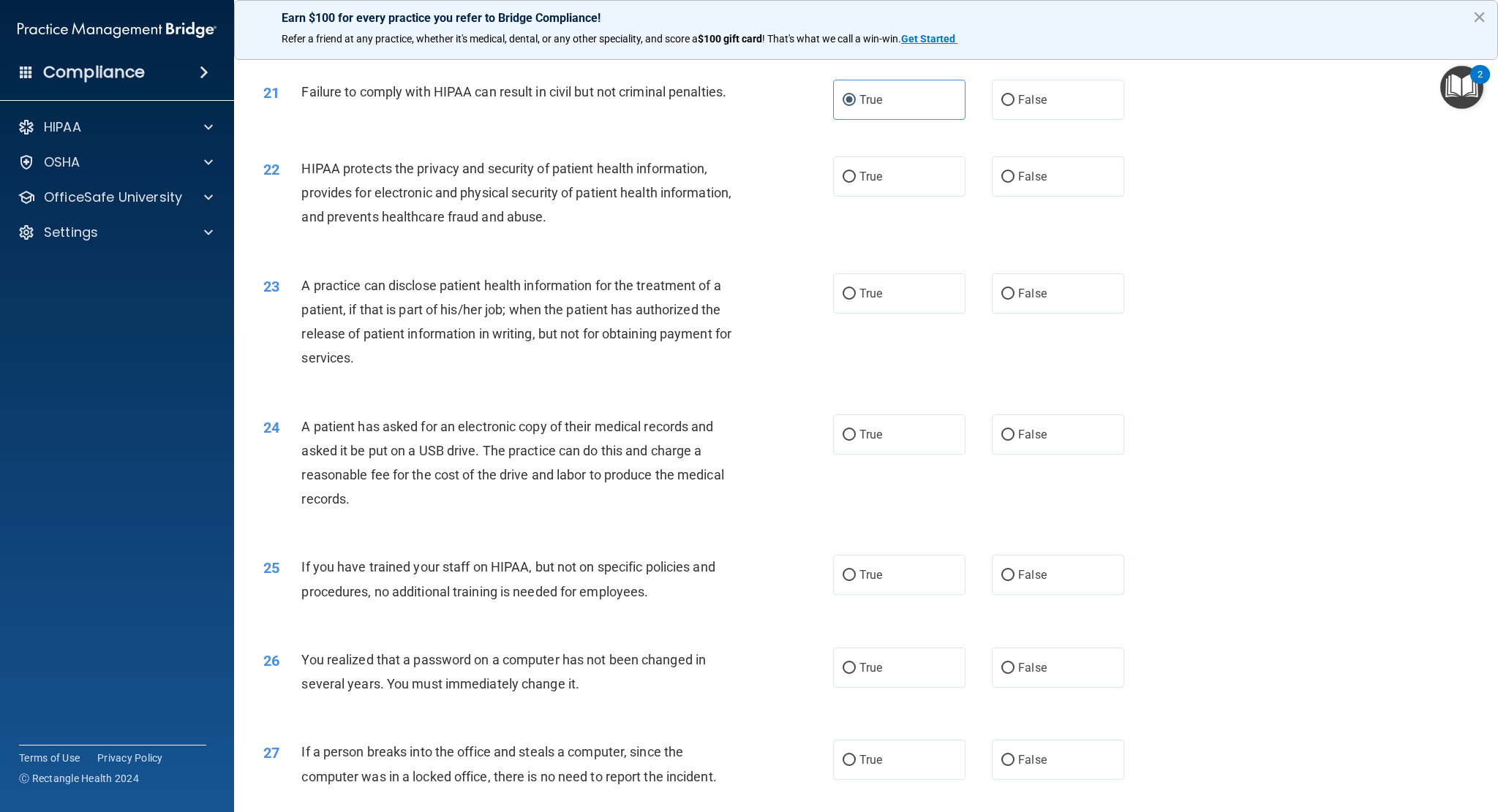
click at [867, 242] on div "22 HIPAA protects the privacy and security of patient health information, provi…" at bounding box center [867, 197] width 1228 height 117
click at [883, 197] on label "True" at bounding box center [899, 176] width 133 height 40
click at [856, 183] on input "True" at bounding box center [849, 177] width 13 height 11
radio input "true"
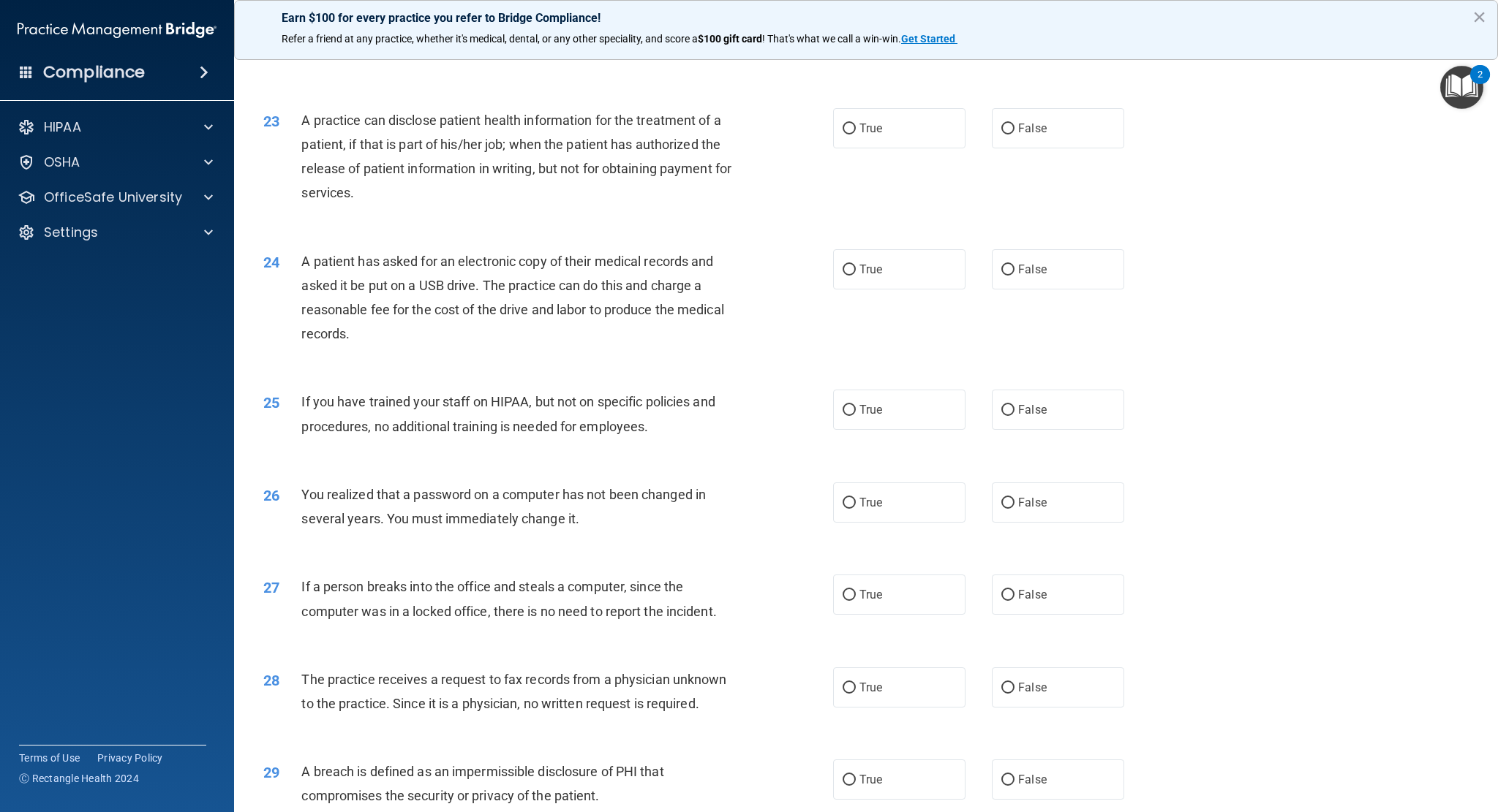
scroll to position [2234, 0]
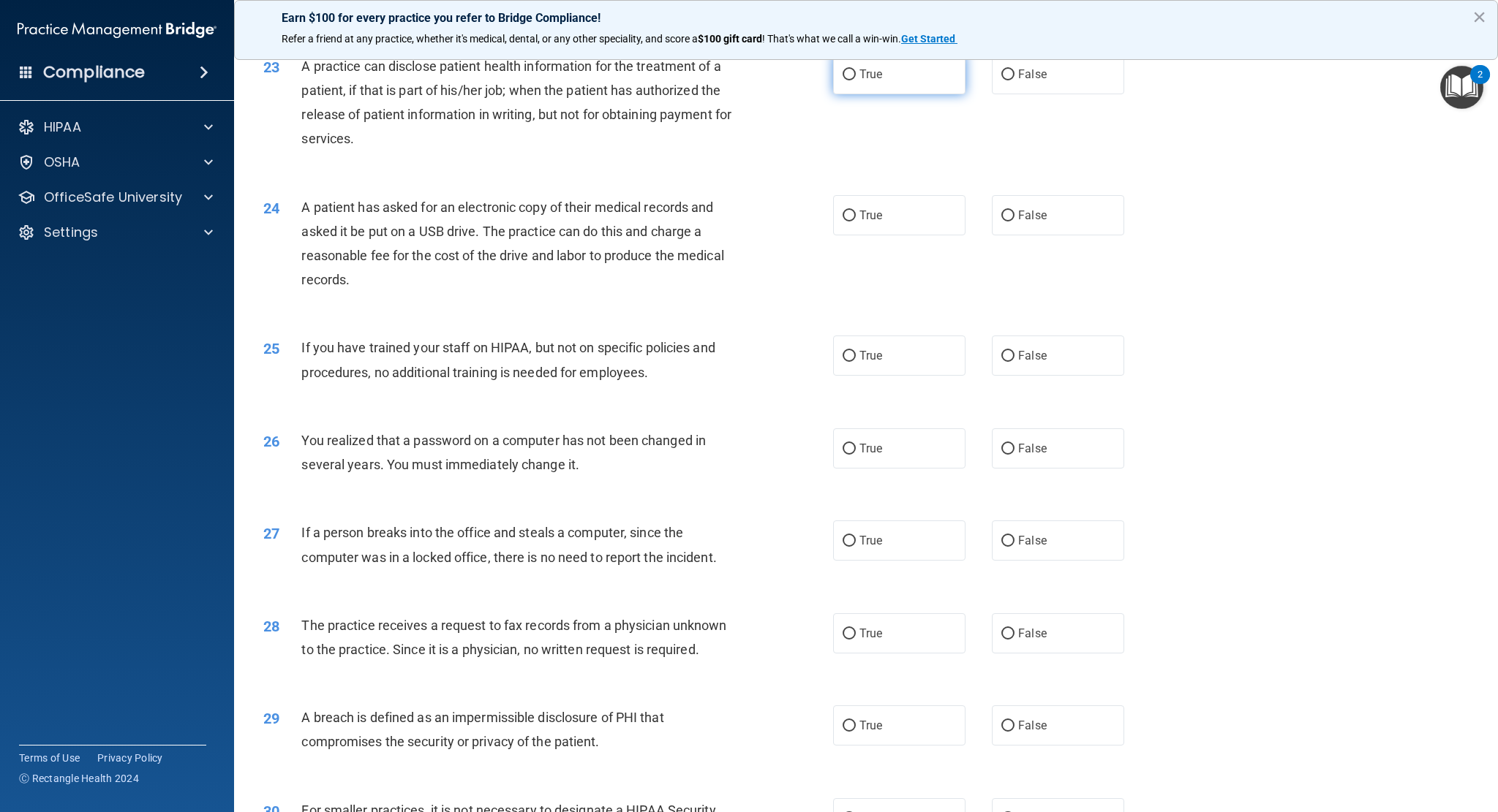
click at [871, 94] on label "True" at bounding box center [899, 74] width 133 height 40
click at [856, 81] on input "True" at bounding box center [849, 75] width 13 height 11
radio input "true"
click at [872, 222] on span "True" at bounding box center [870, 215] width 23 height 14
click at [856, 221] on input "True" at bounding box center [849, 215] width 13 height 11
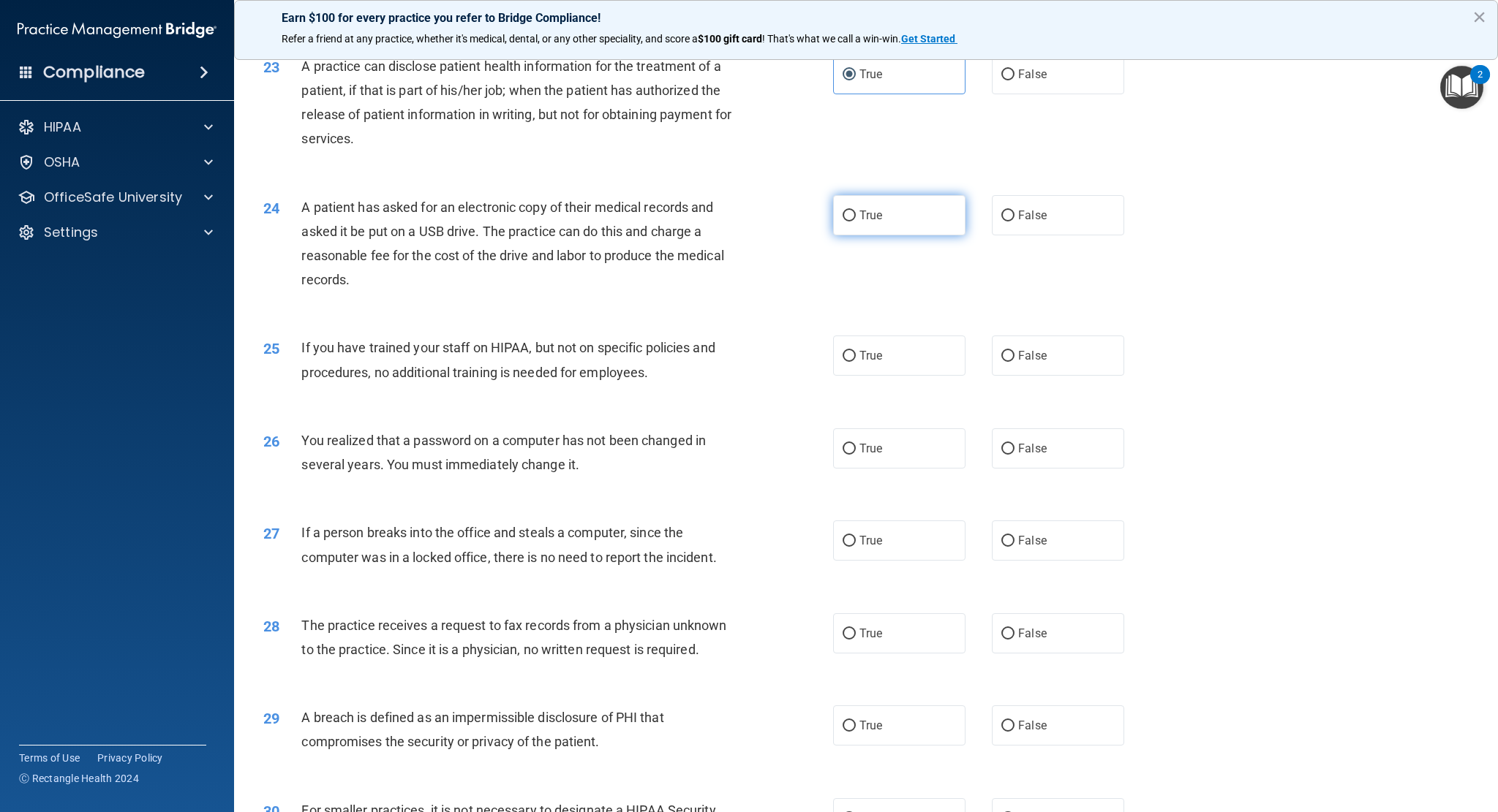
radio input "true"
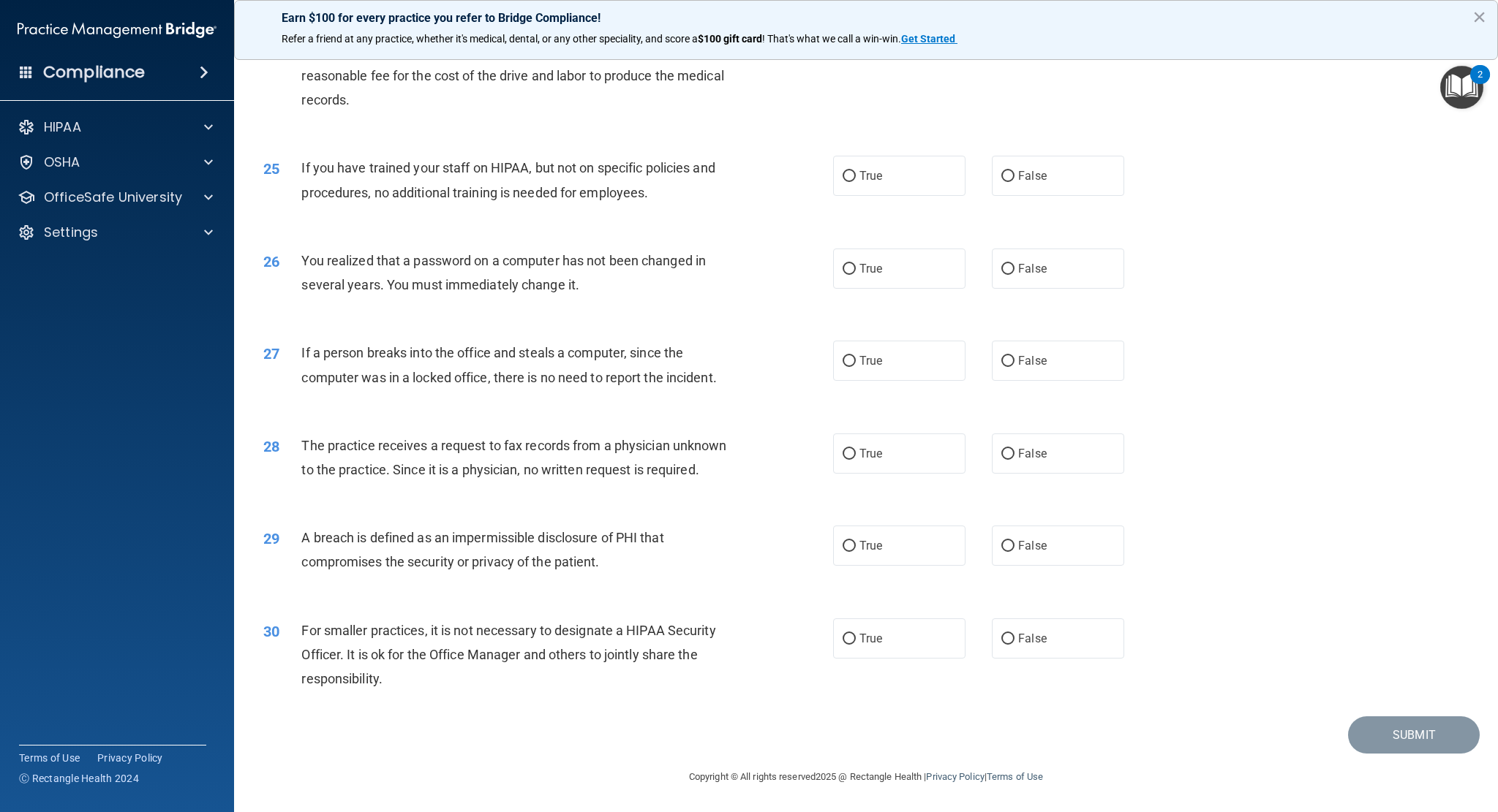
scroll to position [2454, 0]
click at [1009, 180] on label "False" at bounding box center [1057, 175] width 133 height 40
click at [1009, 180] on input "False" at bounding box center [1007, 176] width 13 height 11
radio input "true"
click at [843, 269] on input "True" at bounding box center [849, 268] width 13 height 11
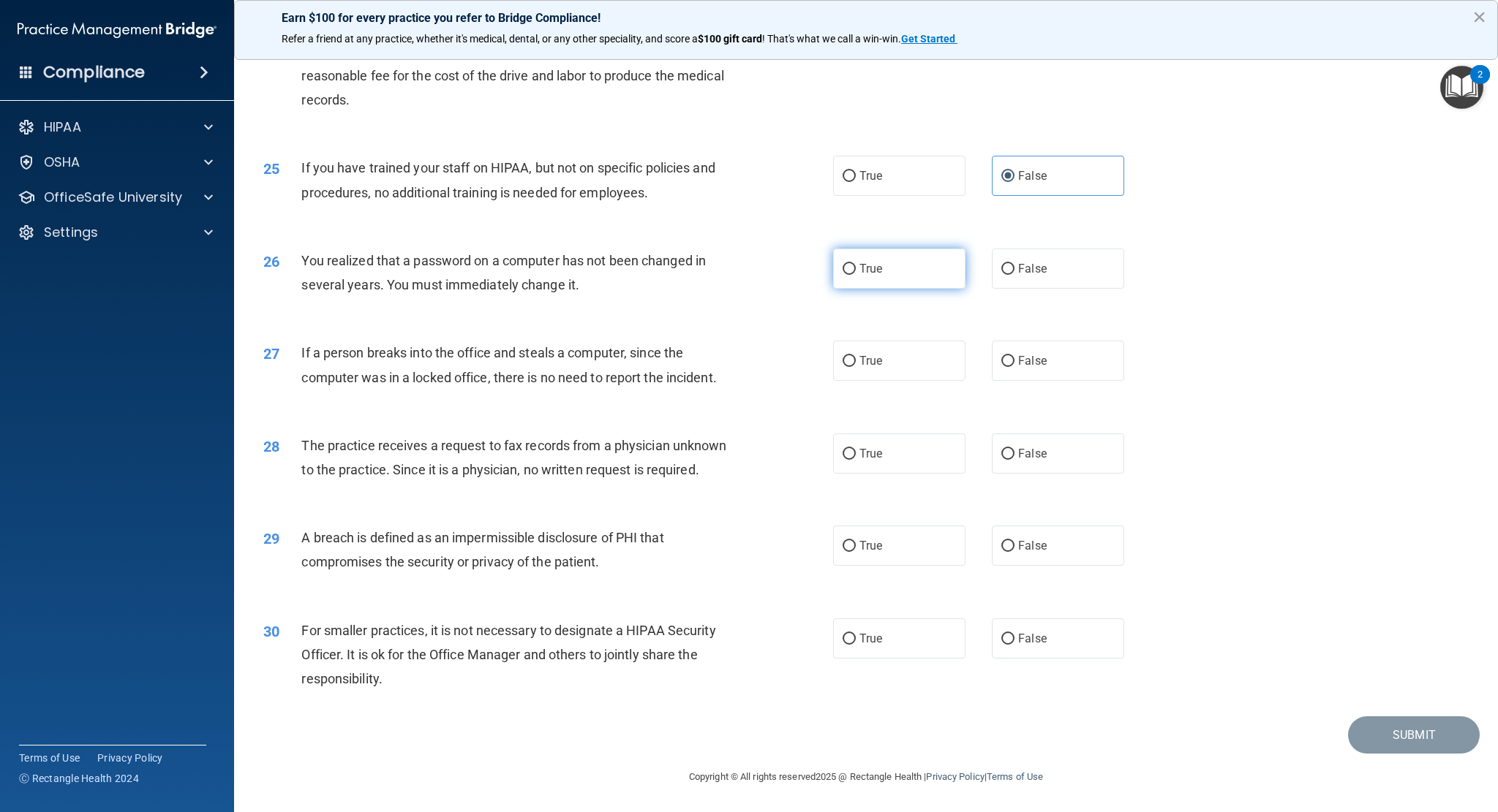
radio input "true"
click at [1020, 371] on label "False" at bounding box center [1057, 361] width 133 height 40
click at [1015, 367] on input "False" at bounding box center [1007, 361] width 13 height 11
radio input "true"
click at [1040, 459] on label "False" at bounding box center [1057, 453] width 133 height 40
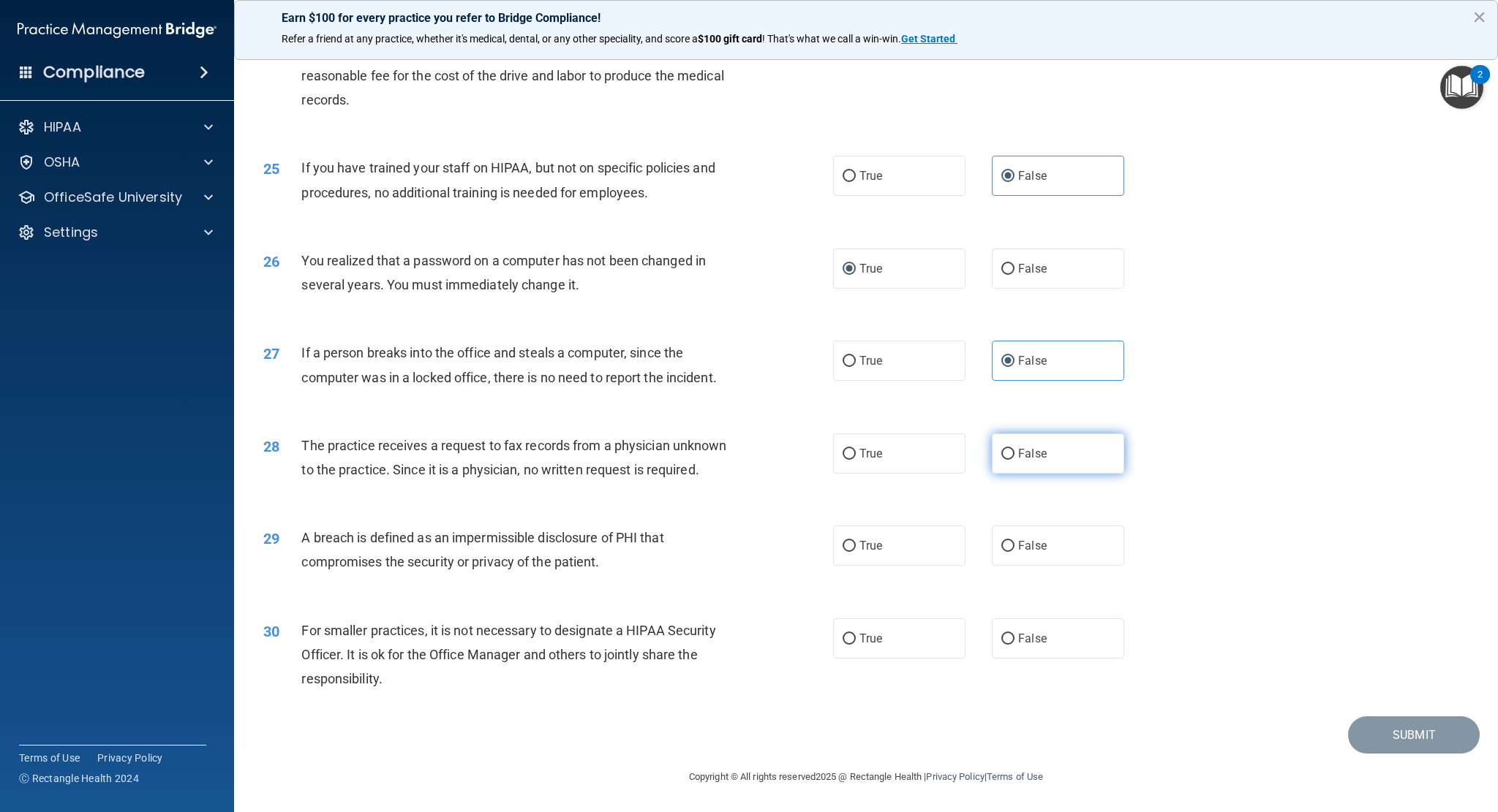
click at [1015, 459] on input "False" at bounding box center [1007, 454] width 13 height 11
radio input "true"
click at [888, 547] on label "True" at bounding box center [899, 546] width 133 height 40
click at [856, 547] on input "True" at bounding box center [849, 546] width 13 height 11
radio input "true"
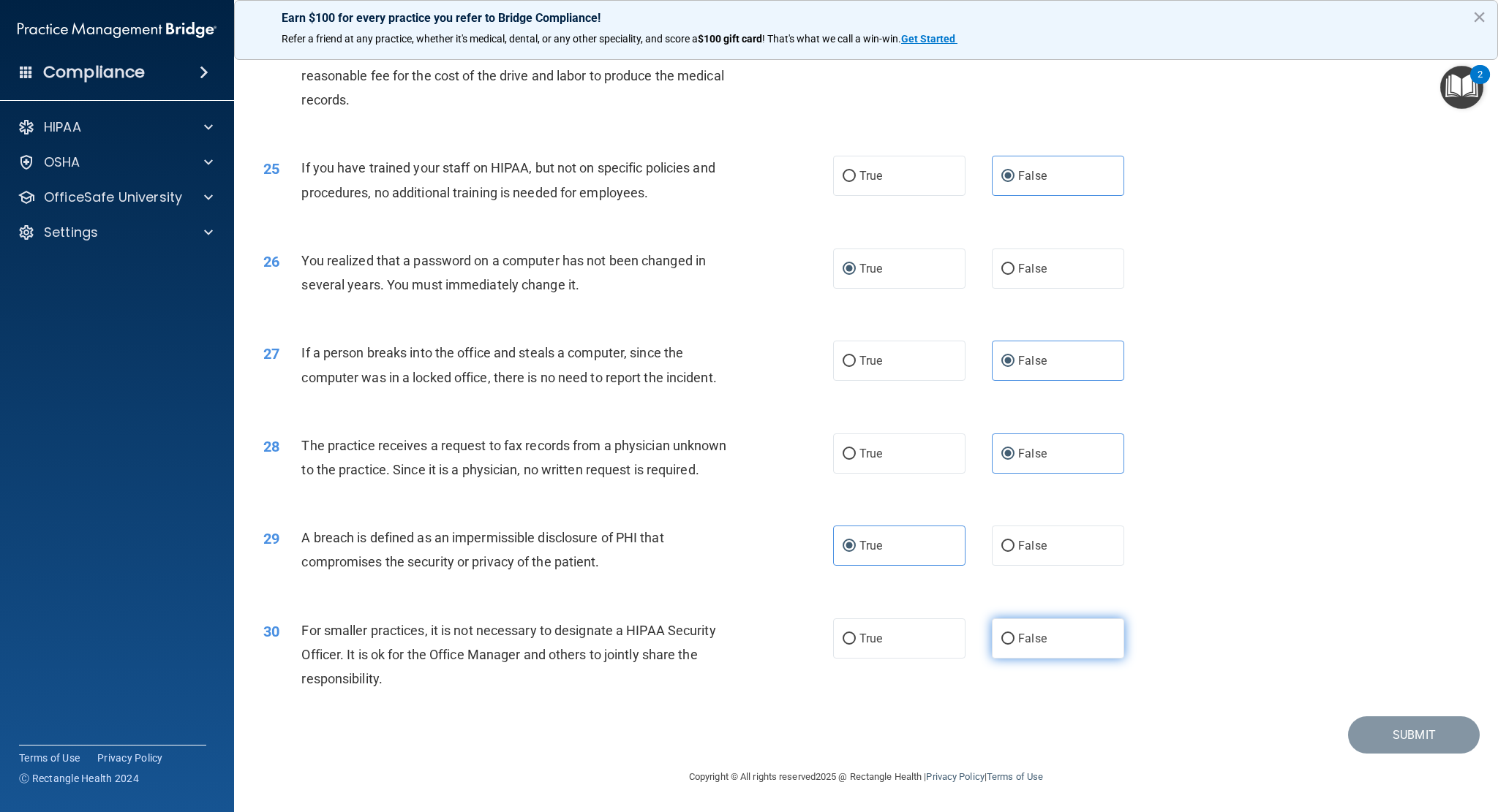
click at [1058, 649] on label "False" at bounding box center [1057, 638] width 133 height 40
click at [1015, 645] on input "False" at bounding box center [1007, 639] width 13 height 11
radio input "true"
click at [1401, 739] on button "Submit" at bounding box center [1414, 735] width 132 height 37
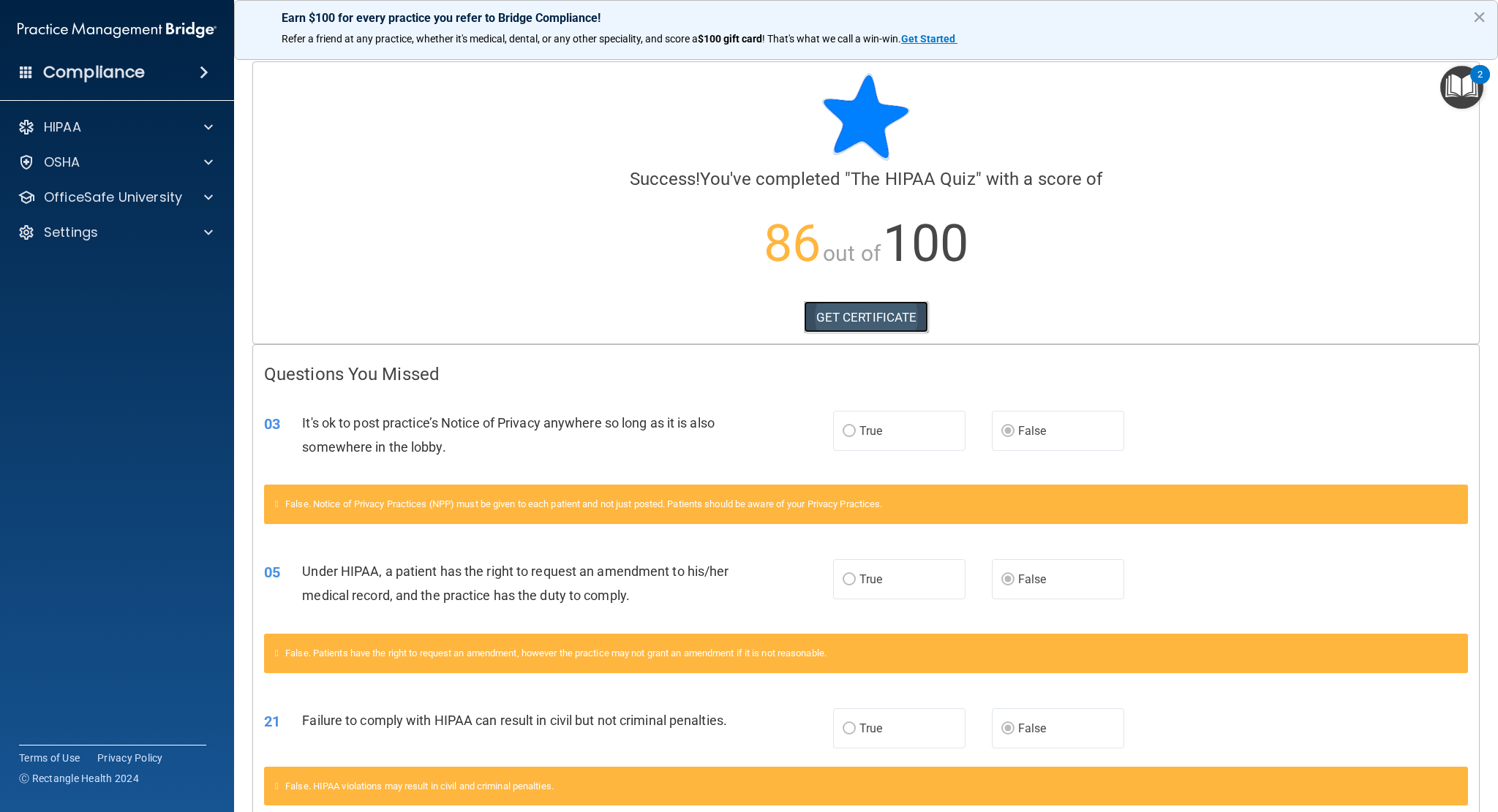
click at [869, 321] on link "GET CERTIFICATE" at bounding box center [866, 317] width 125 height 32
click at [1468, 89] on img "Open Resource Center, 2 new notifications" at bounding box center [1462, 87] width 43 height 43
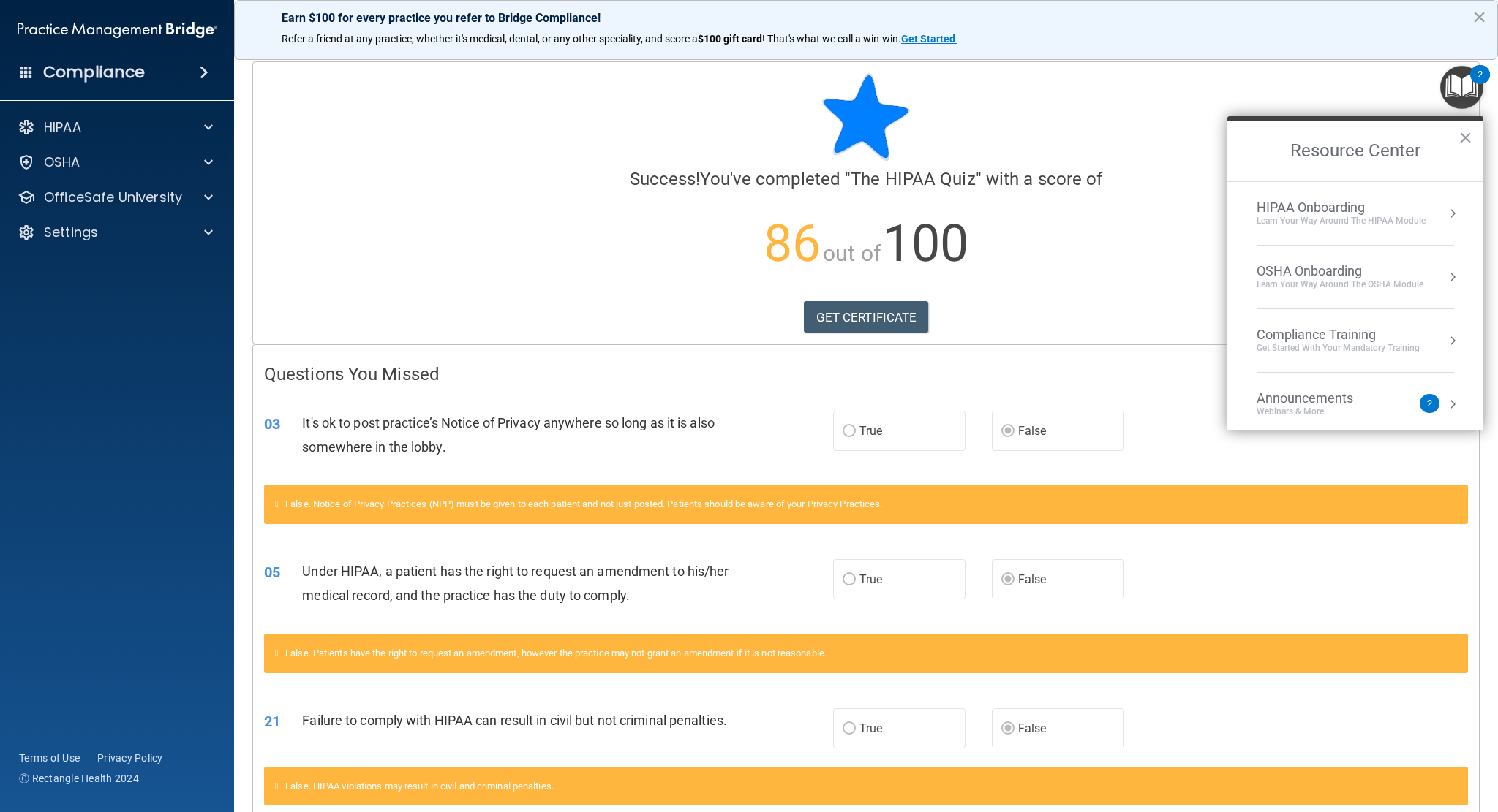
click at [1351, 203] on div "HIPAA Onboarding" at bounding box center [1342, 207] width 169 height 16
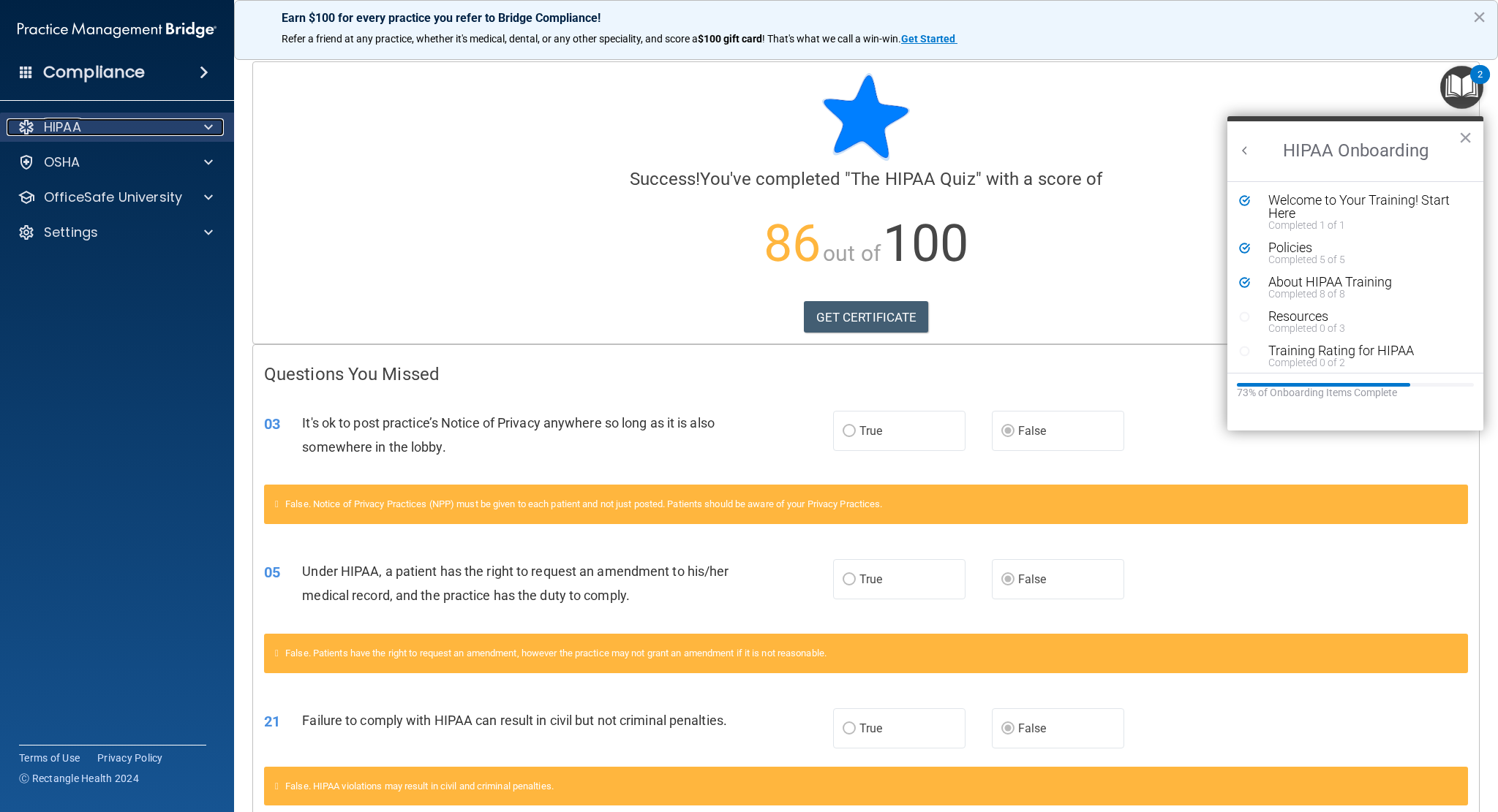
drag, startPoint x: 211, startPoint y: 131, endPoint x: 218, endPoint y: 116, distance: 16.6
click at [211, 131] on span at bounding box center [208, 127] width 9 height 18
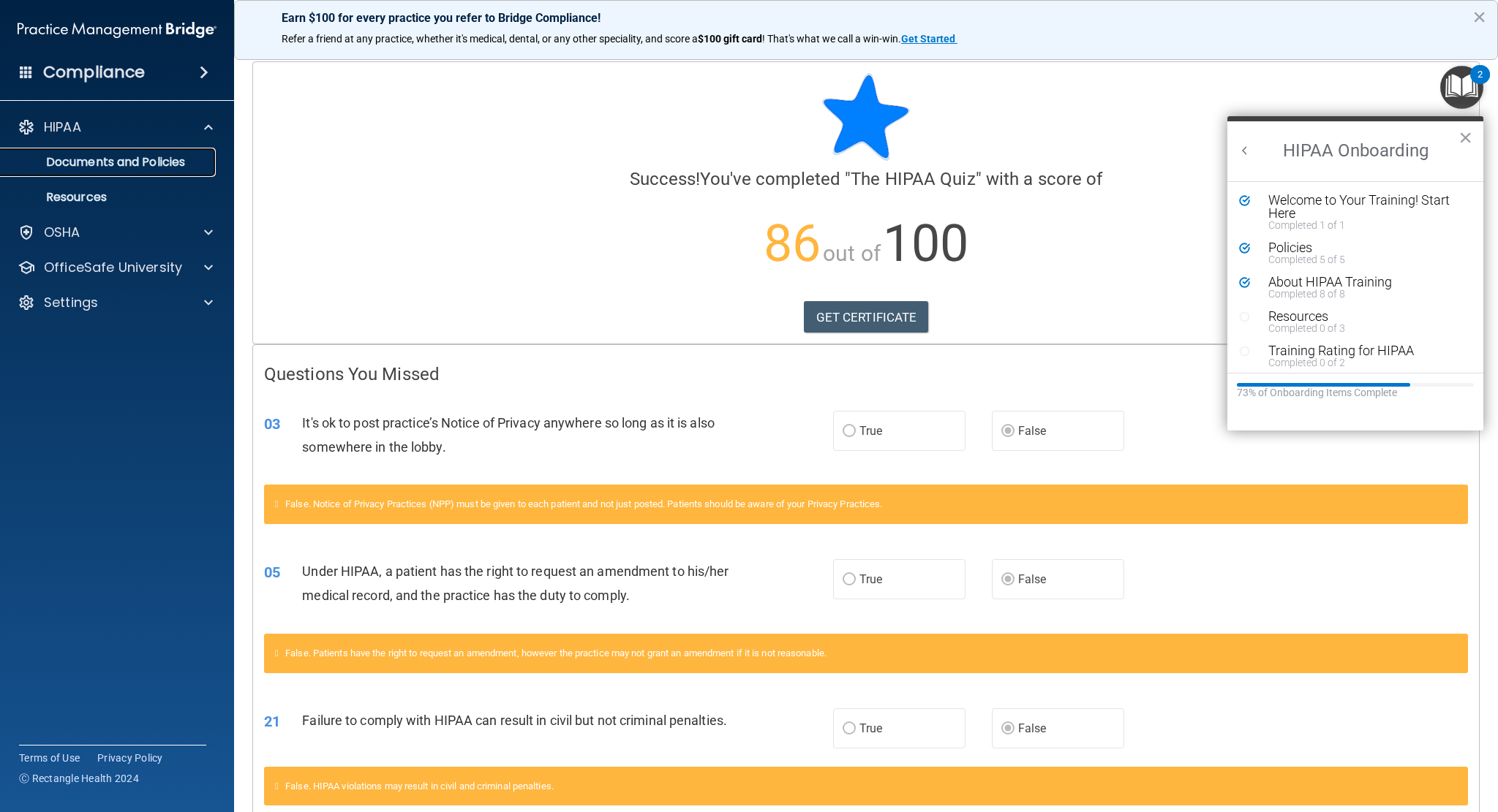
click at [167, 166] on p "Documents and Policies" at bounding box center [109, 162] width 200 height 15
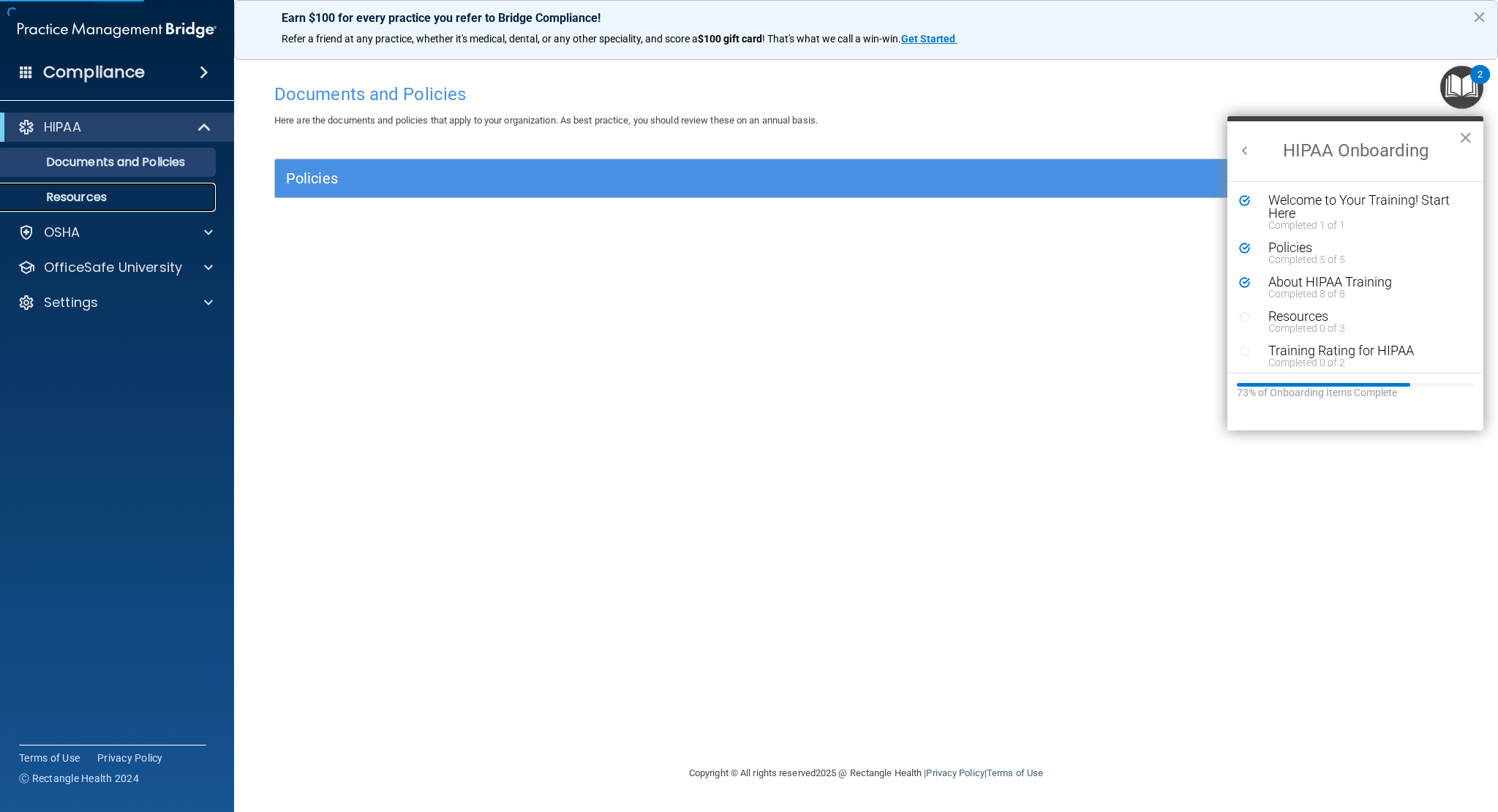
click at [151, 204] on link "Resources" at bounding box center [100, 198] width 230 height 29
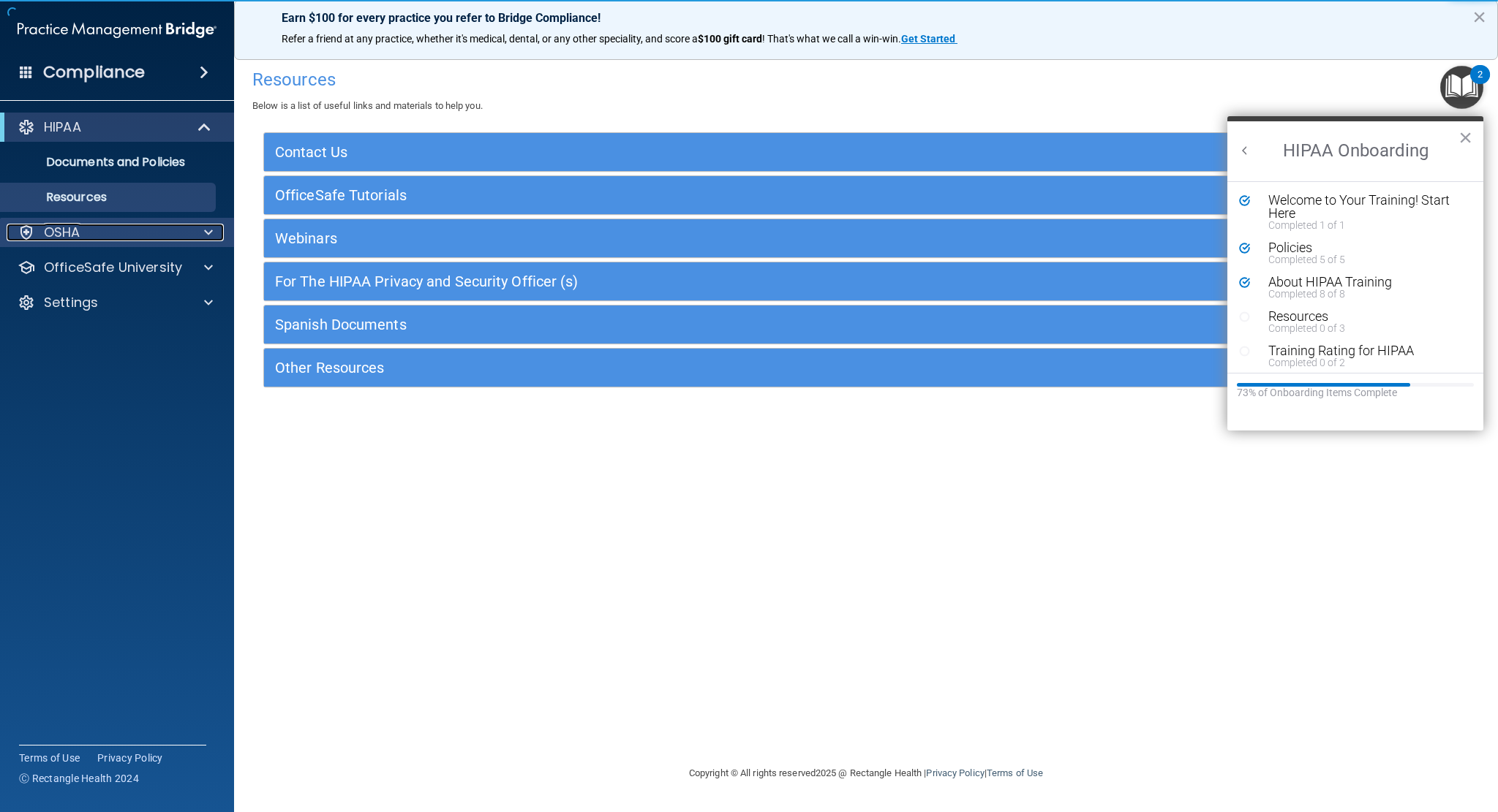
click at [207, 240] on span at bounding box center [208, 233] width 9 height 18
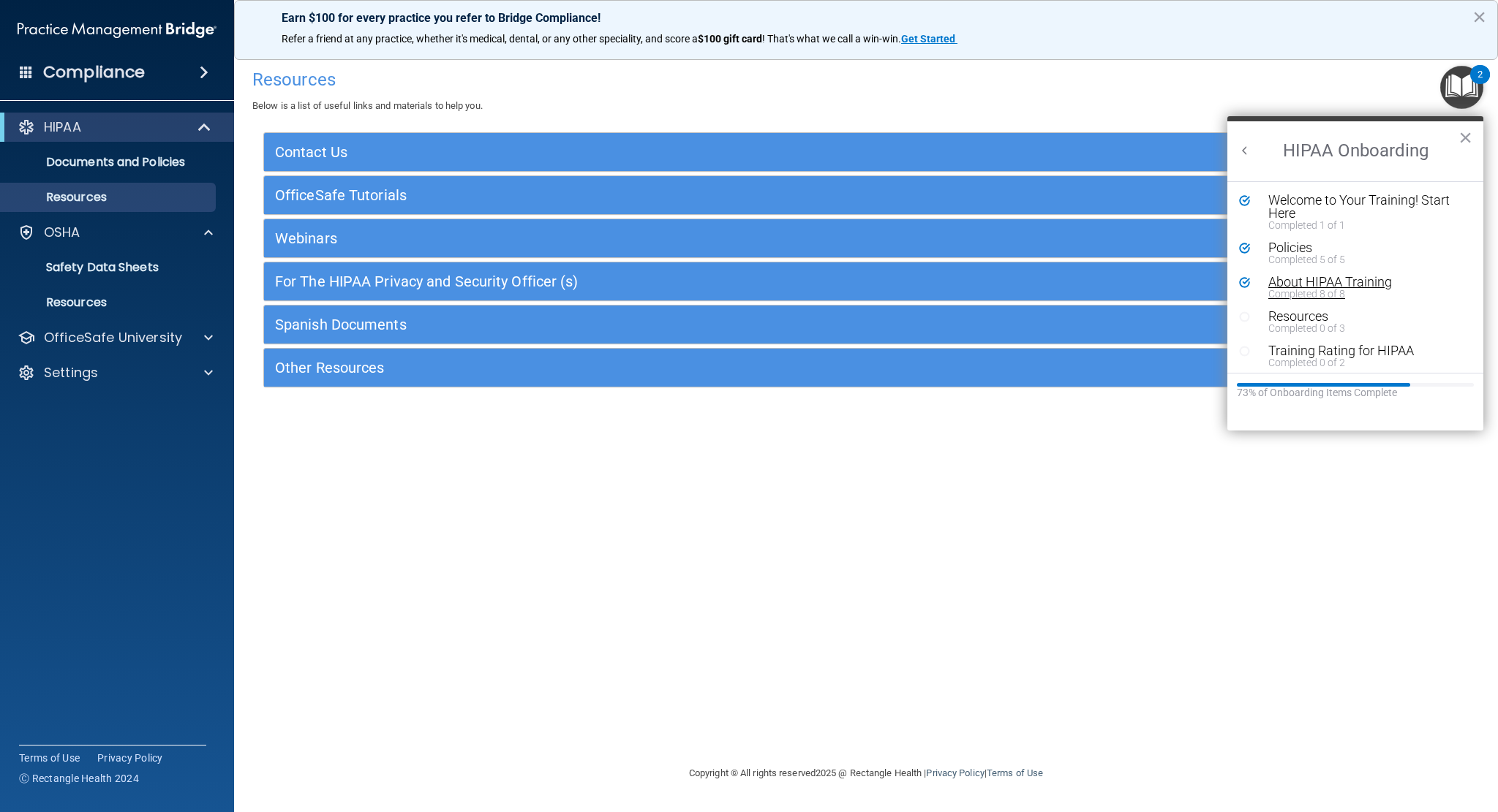
click at [1361, 292] on div "Completed 8 of 8" at bounding box center [1360, 294] width 184 height 10
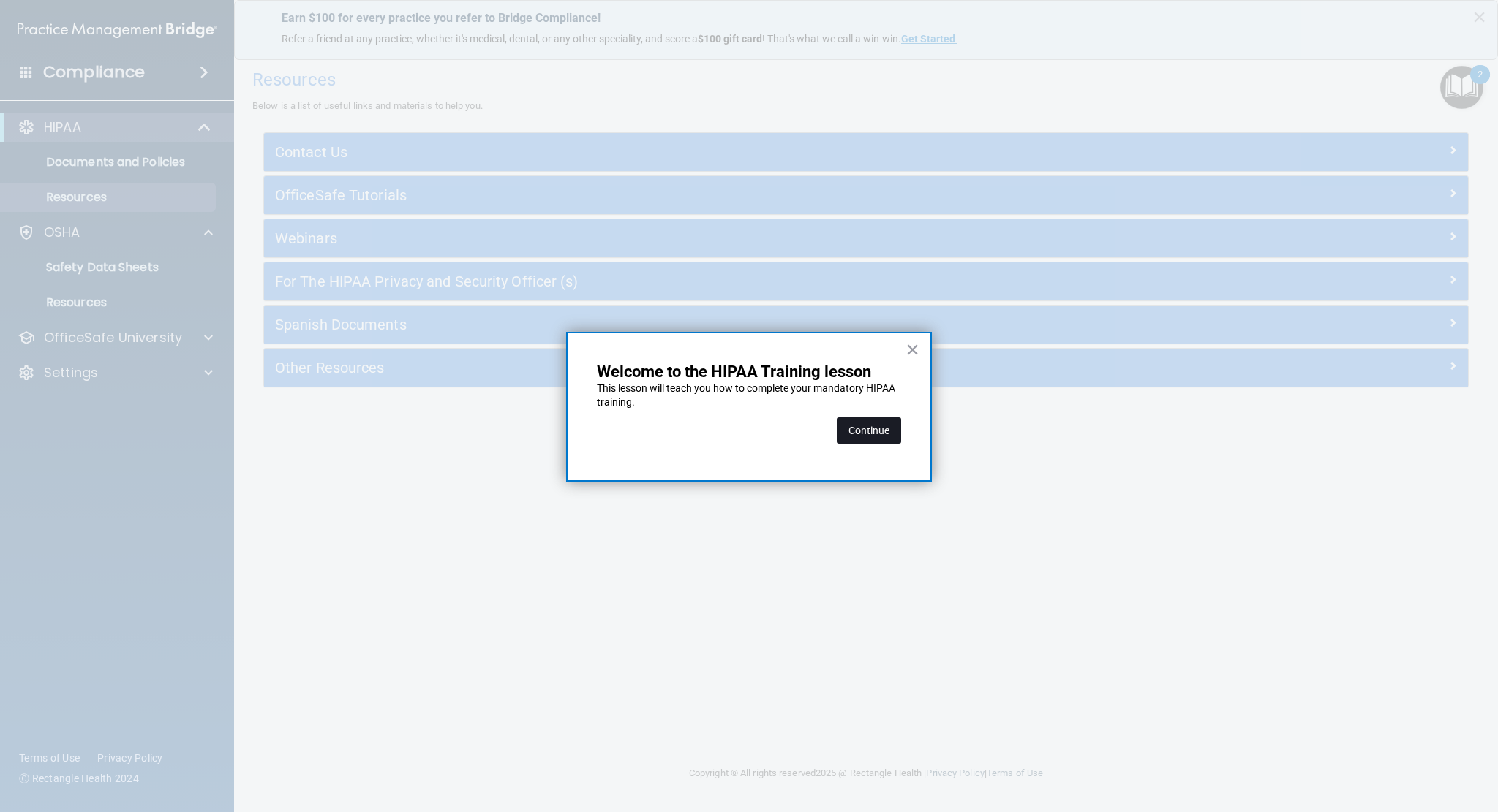
click at [858, 433] on button "Continue" at bounding box center [869, 431] width 64 height 27
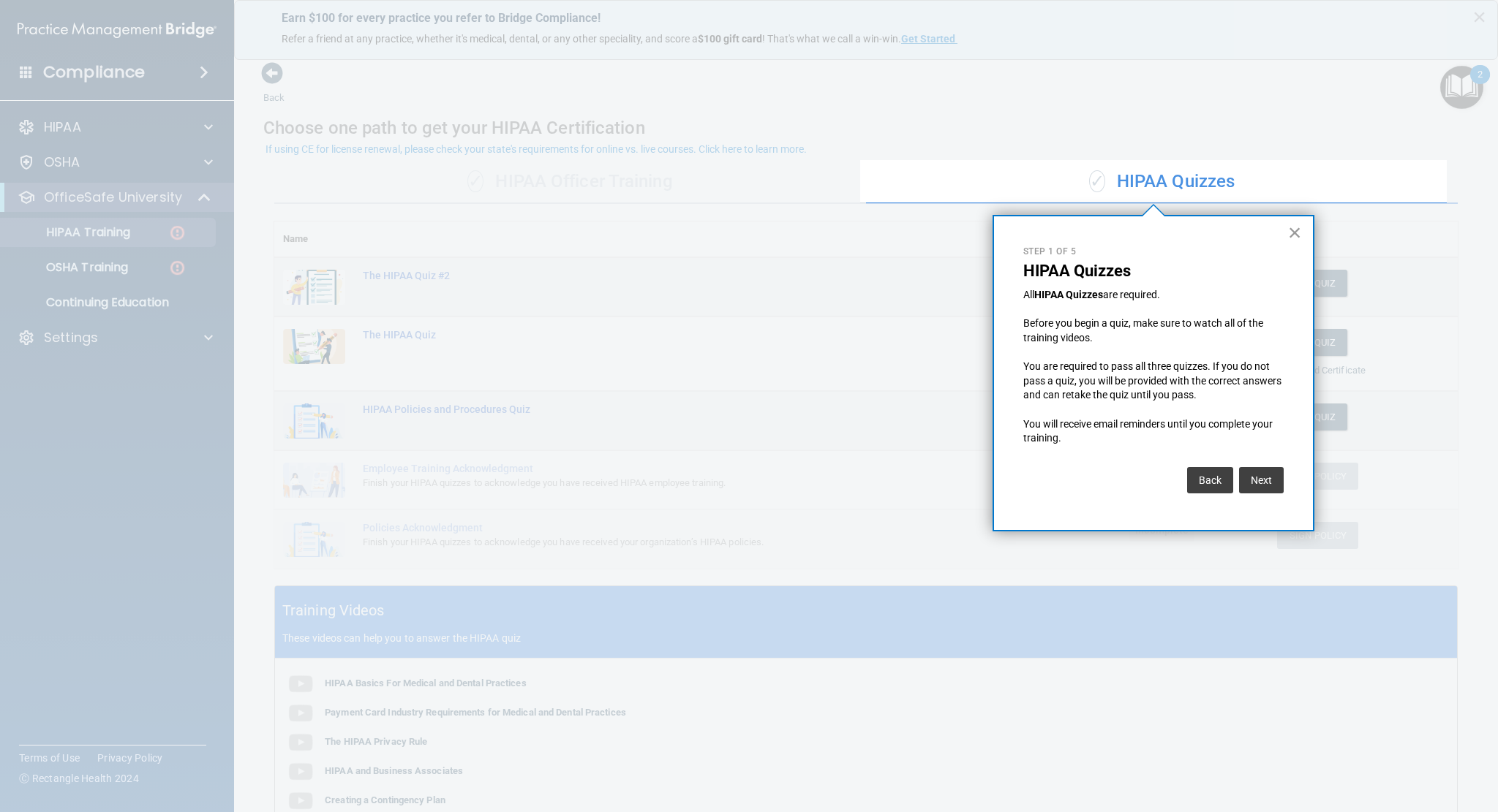
click at [1298, 228] on button "×" at bounding box center [1295, 233] width 14 height 24
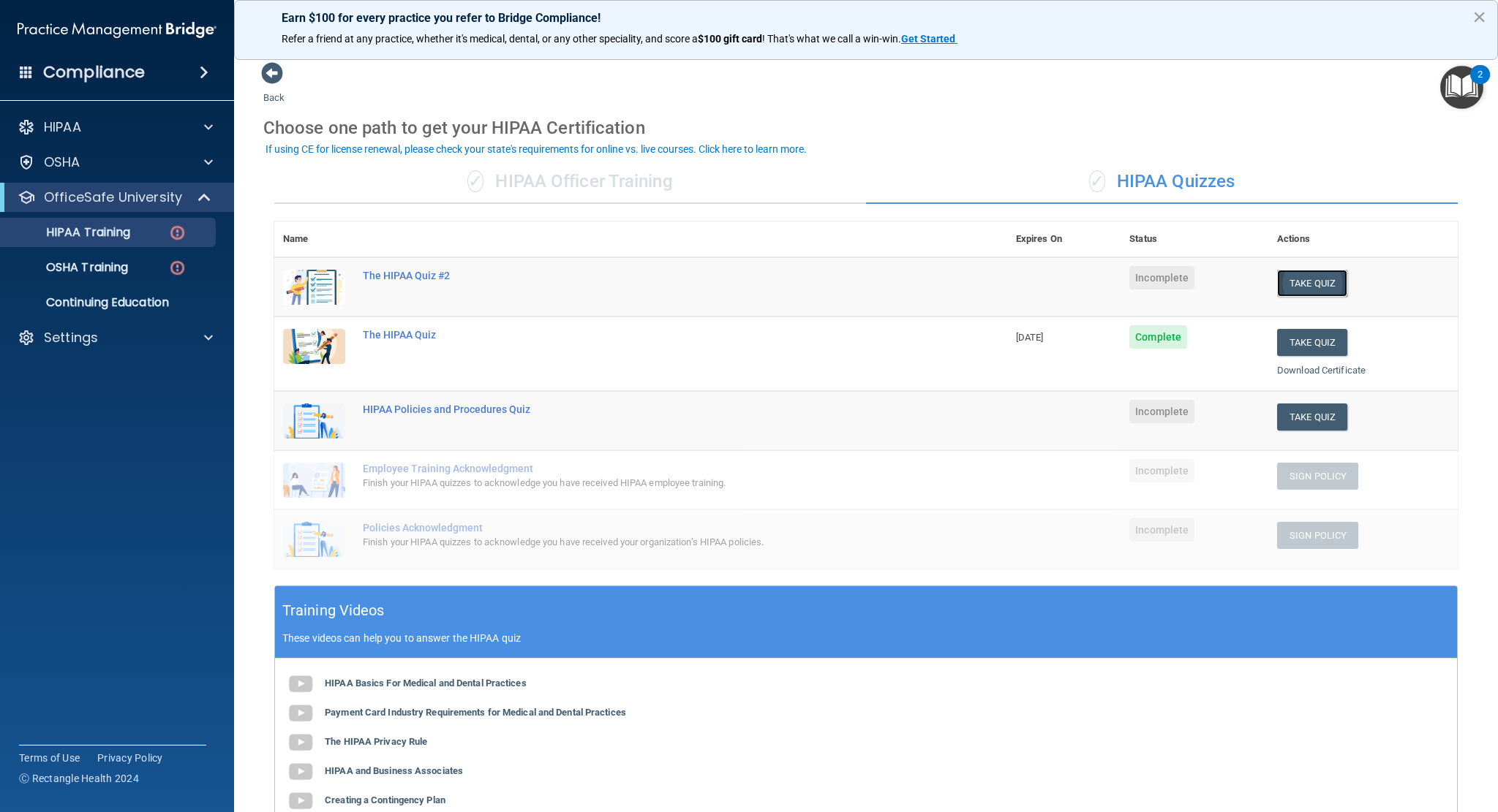
click at [1303, 283] on button "Take Quiz" at bounding box center [1312, 283] width 70 height 28
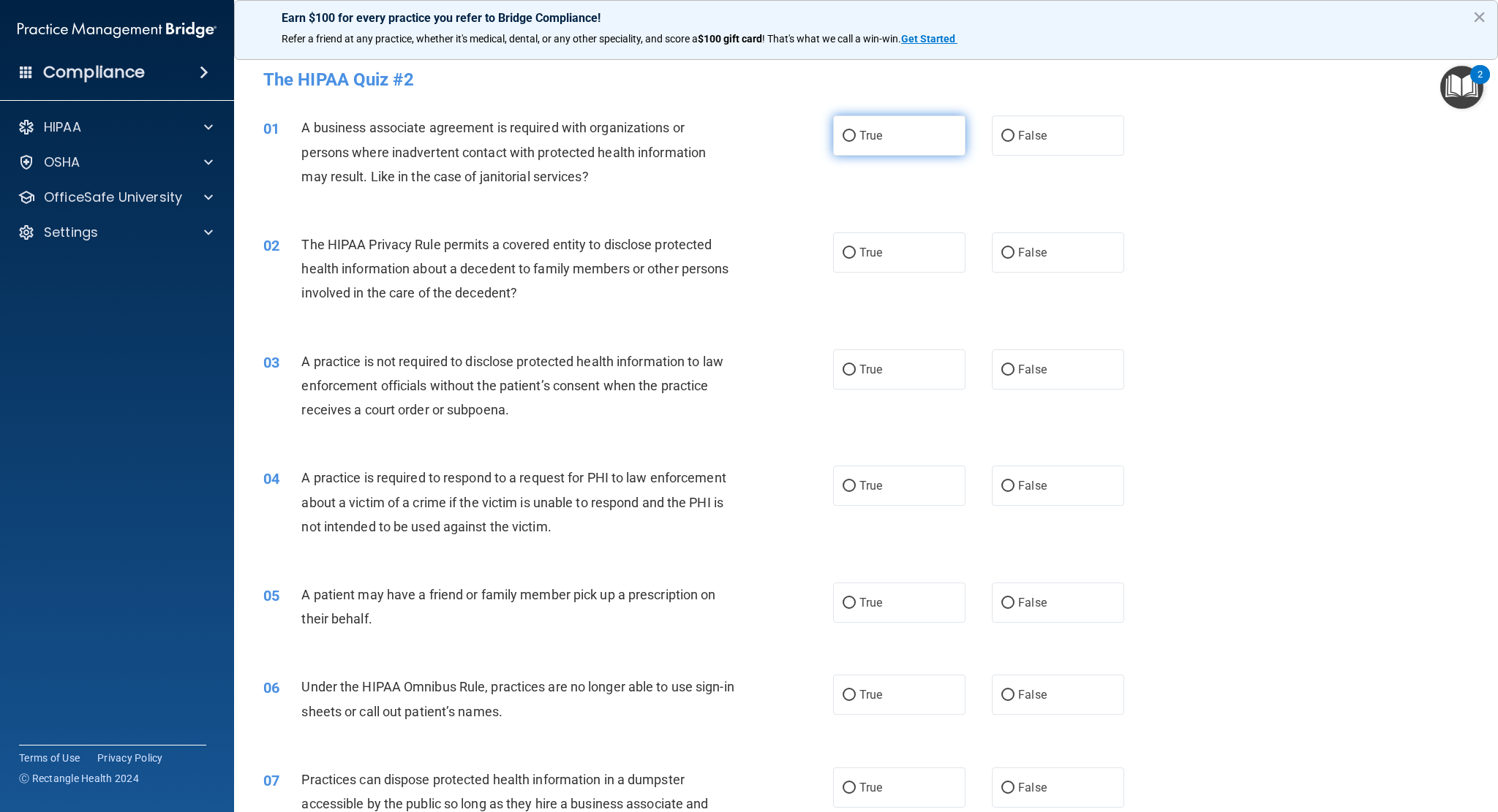
click at [860, 136] on span "True" at bounding box center [870, 136] width 23 height 14
click at [856, 136] on input "True" at bounding box center [849, 136] width 13 height 11
radio input "true"
click at [883, 257] on label "True" at bounding box center [899, 252] width 133 height 40
click at [856, 257] on input "True" at bounding box center [849, 253] width 13 height 11
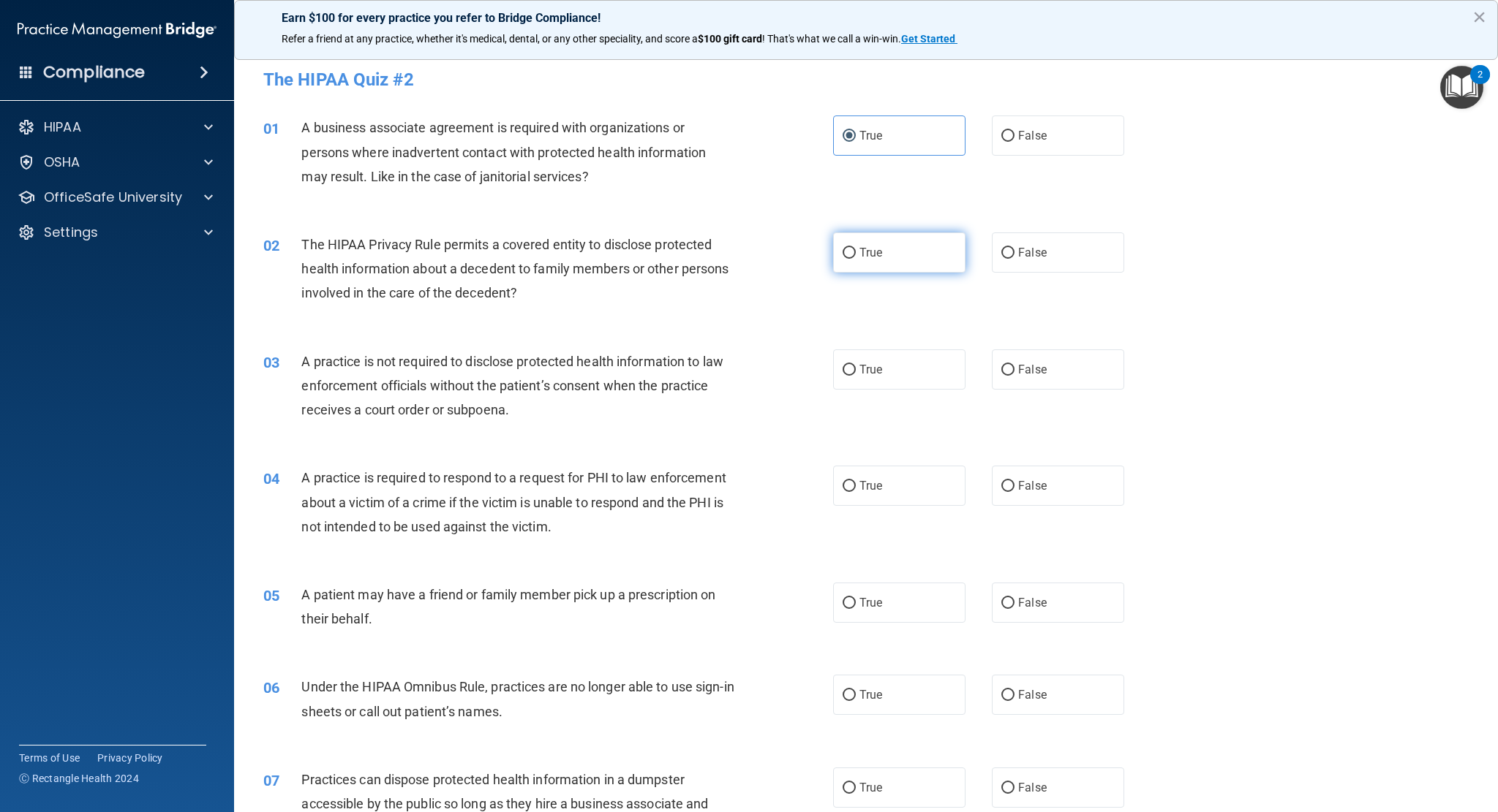
radio input "true"
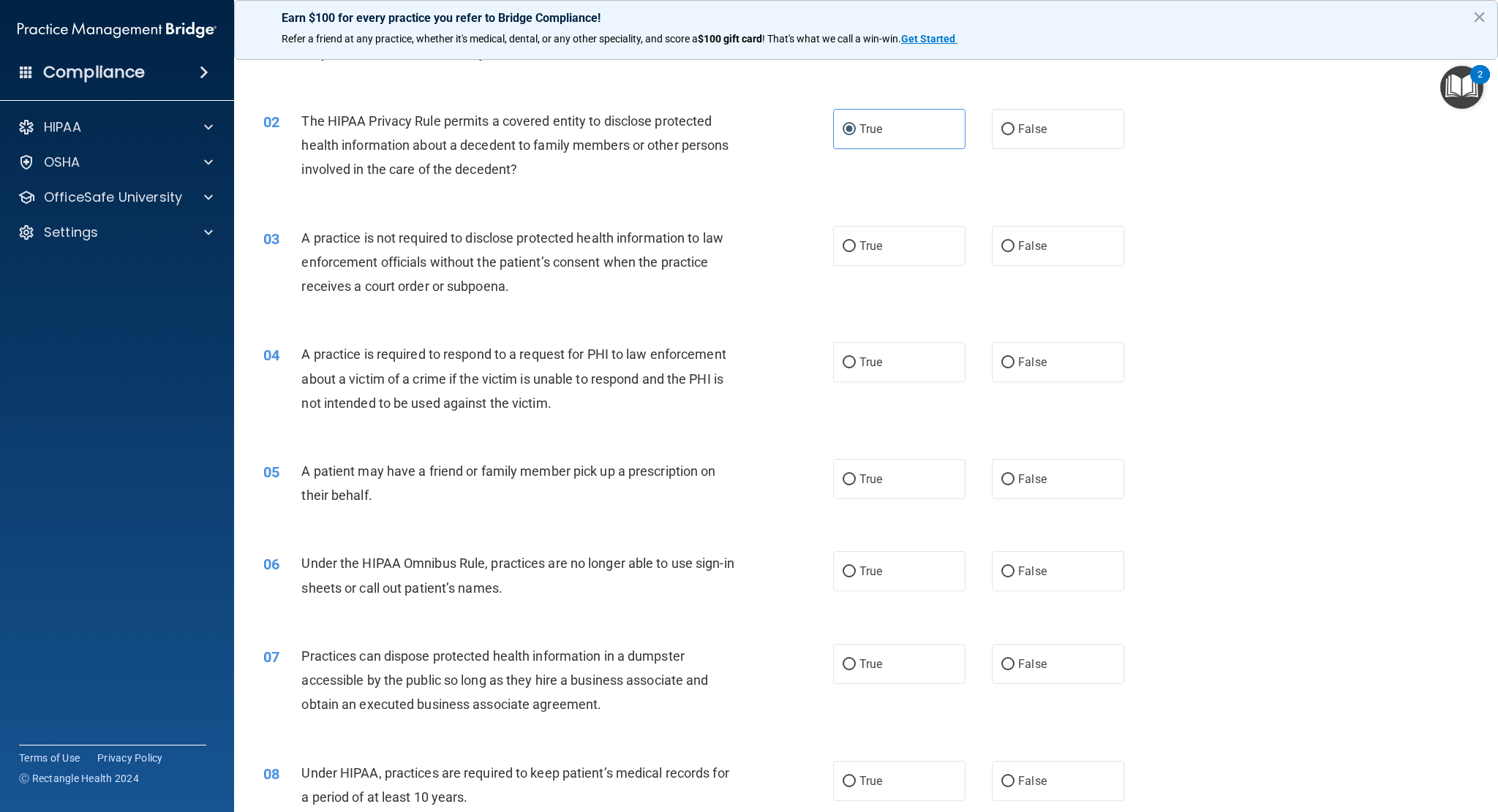
scroll to position [219, 0]
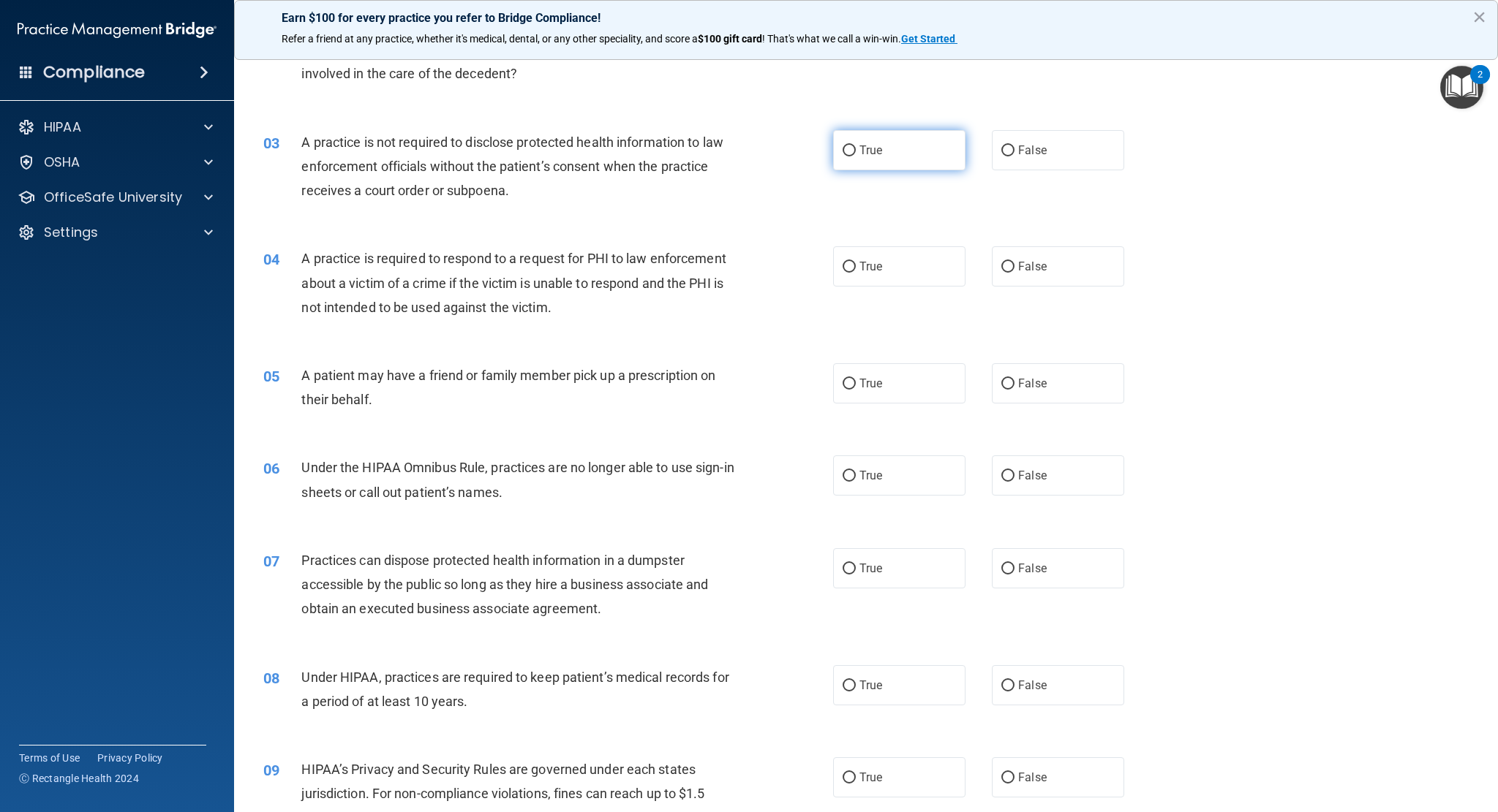
click at [893, 154] on label "True" at bounding box center [899, 149] width 133 height 40
click at [856, 154] on input "True" at bounding box center [849, 150] width 13 height 11
radio input "true"
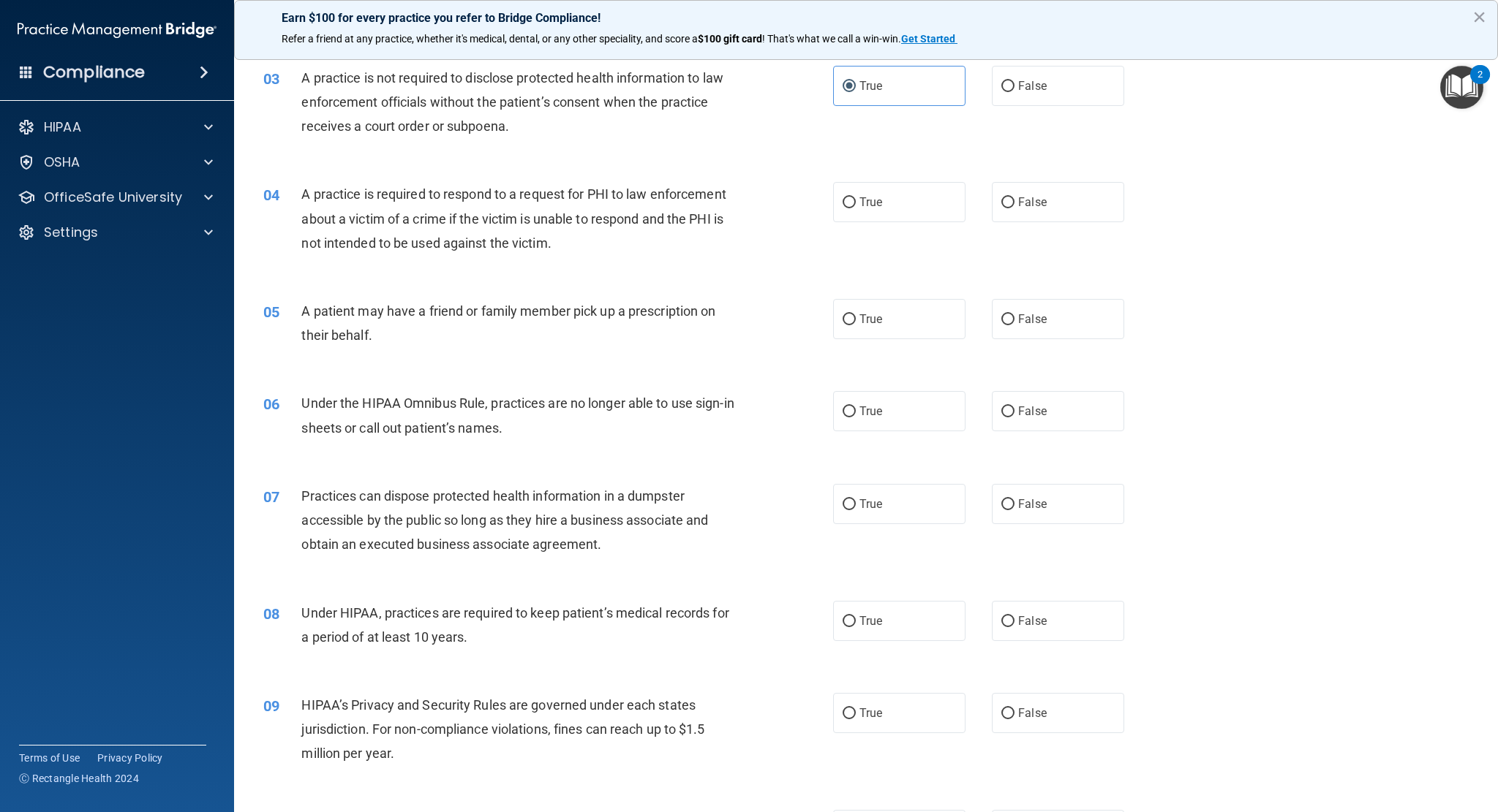
scroll to position [292, 0]
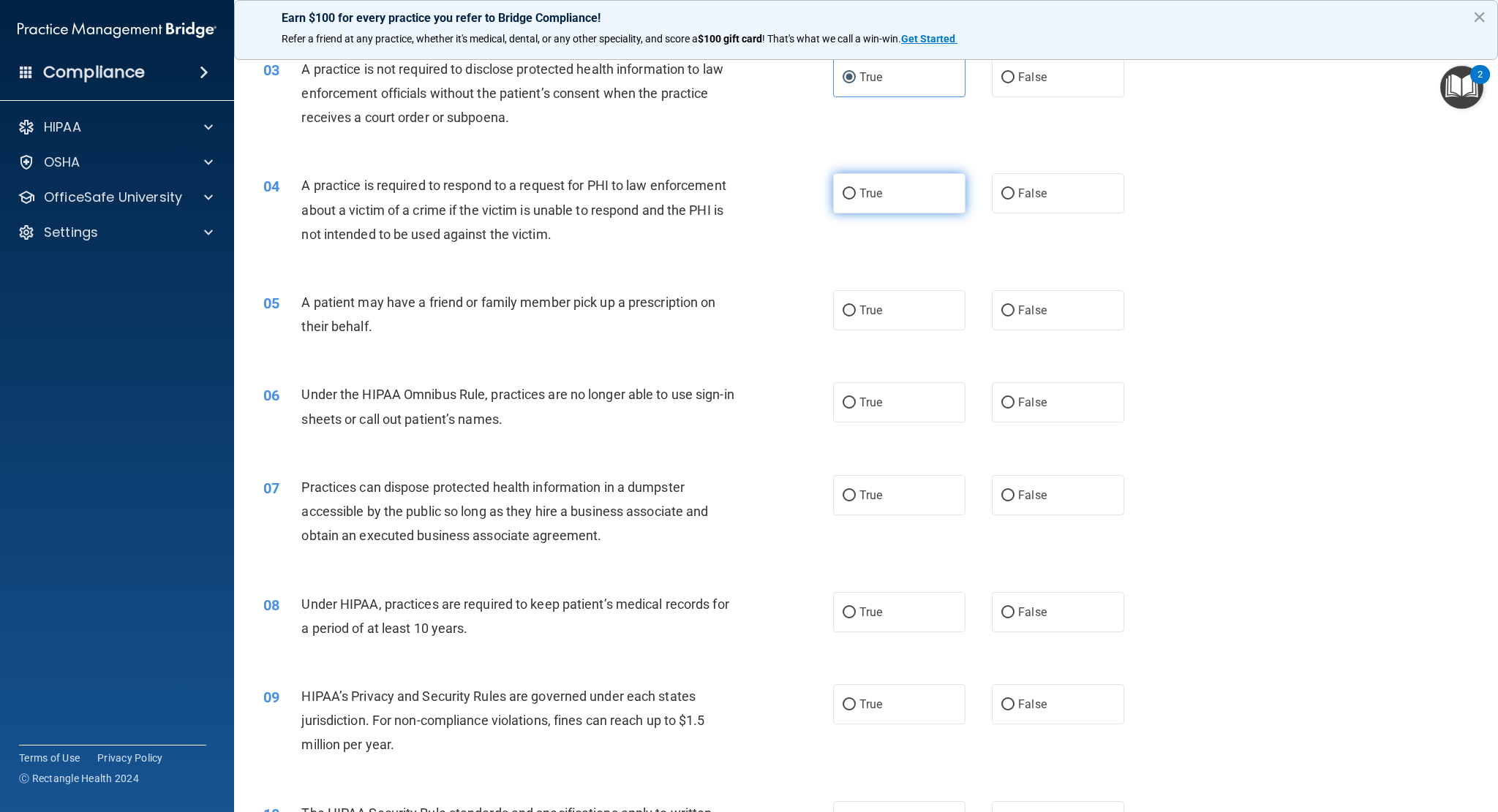
click at [883, 183] on label "True" at bounding box center [899, 193] width 133 height 40
click at [856, 189] on input "True" at bounding box center [849, 194] width 13 height 11
radio input "true"
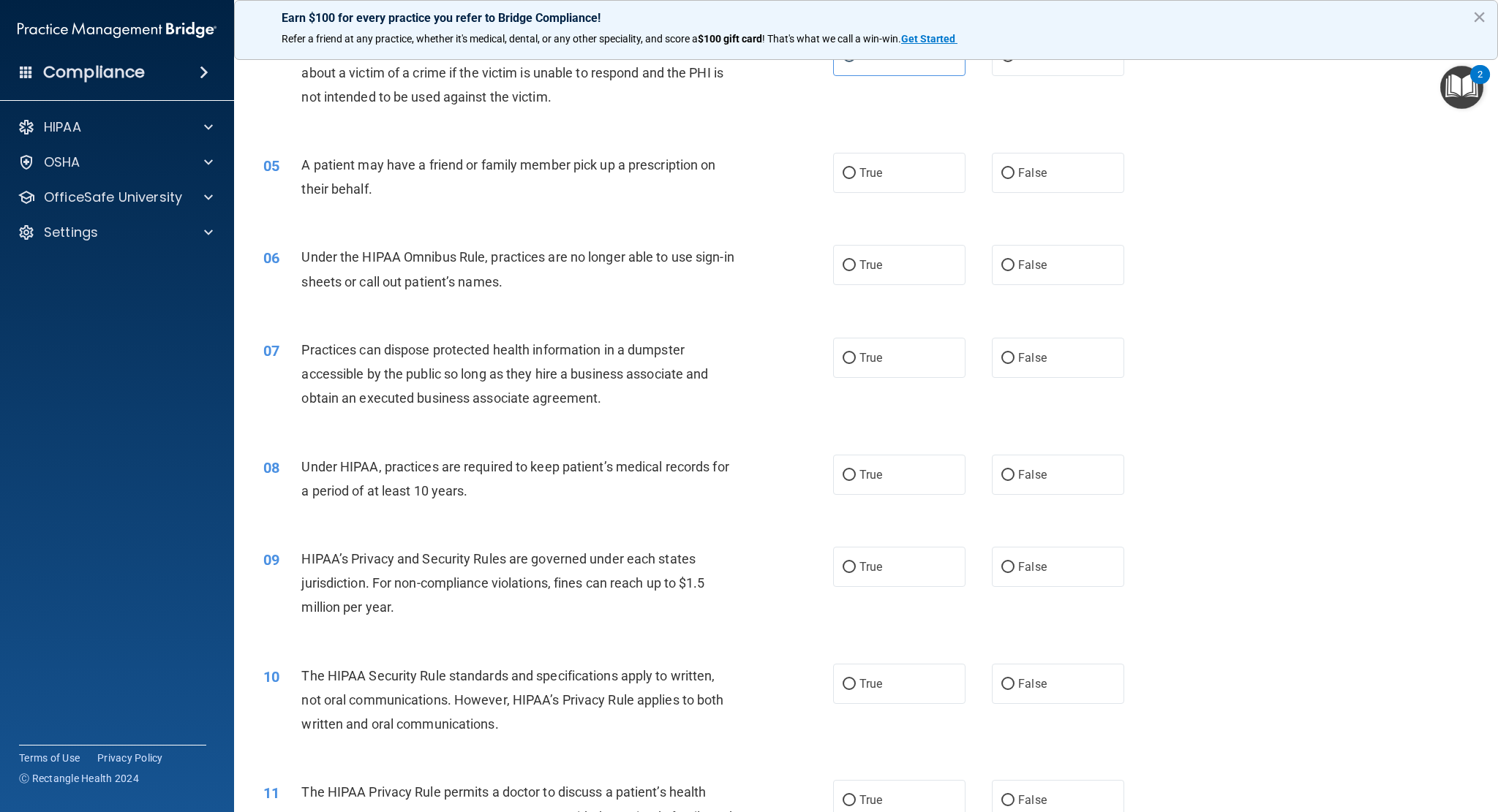
scroll to position [438, 0]
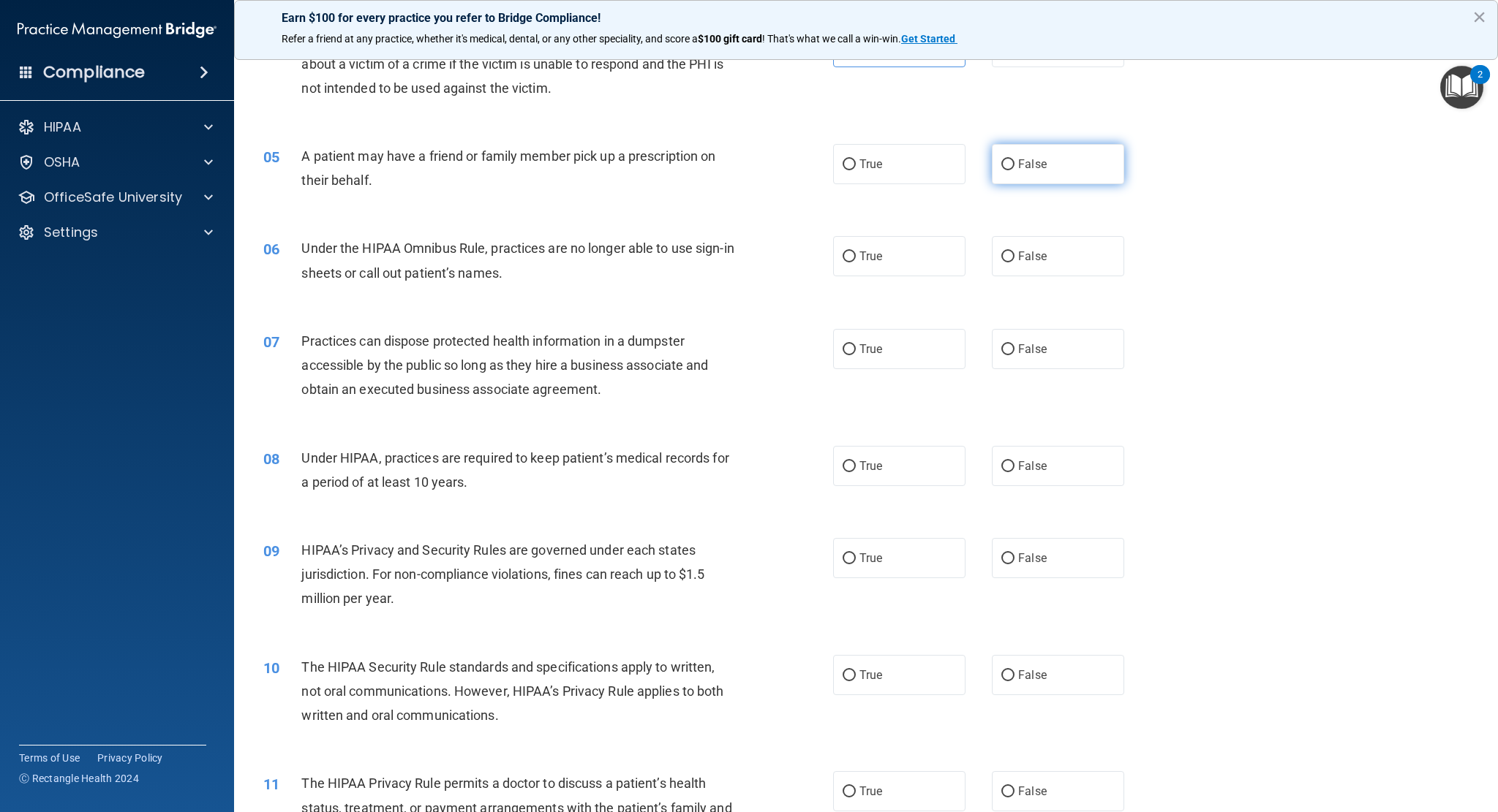
click at [1063, 178] on label "False" at bounding box center [1057, 164] width 133 height 40
click at [1015, 170] on input "False" at bounding box center [1007, 164] width 13 height 11
radio input "true"
click at [861, 160] on span "True" at bounding box center [870, 164] width 23 height 14
click at [856, 160] on input "True" at bounding box center [849, 164] width 13 height 11
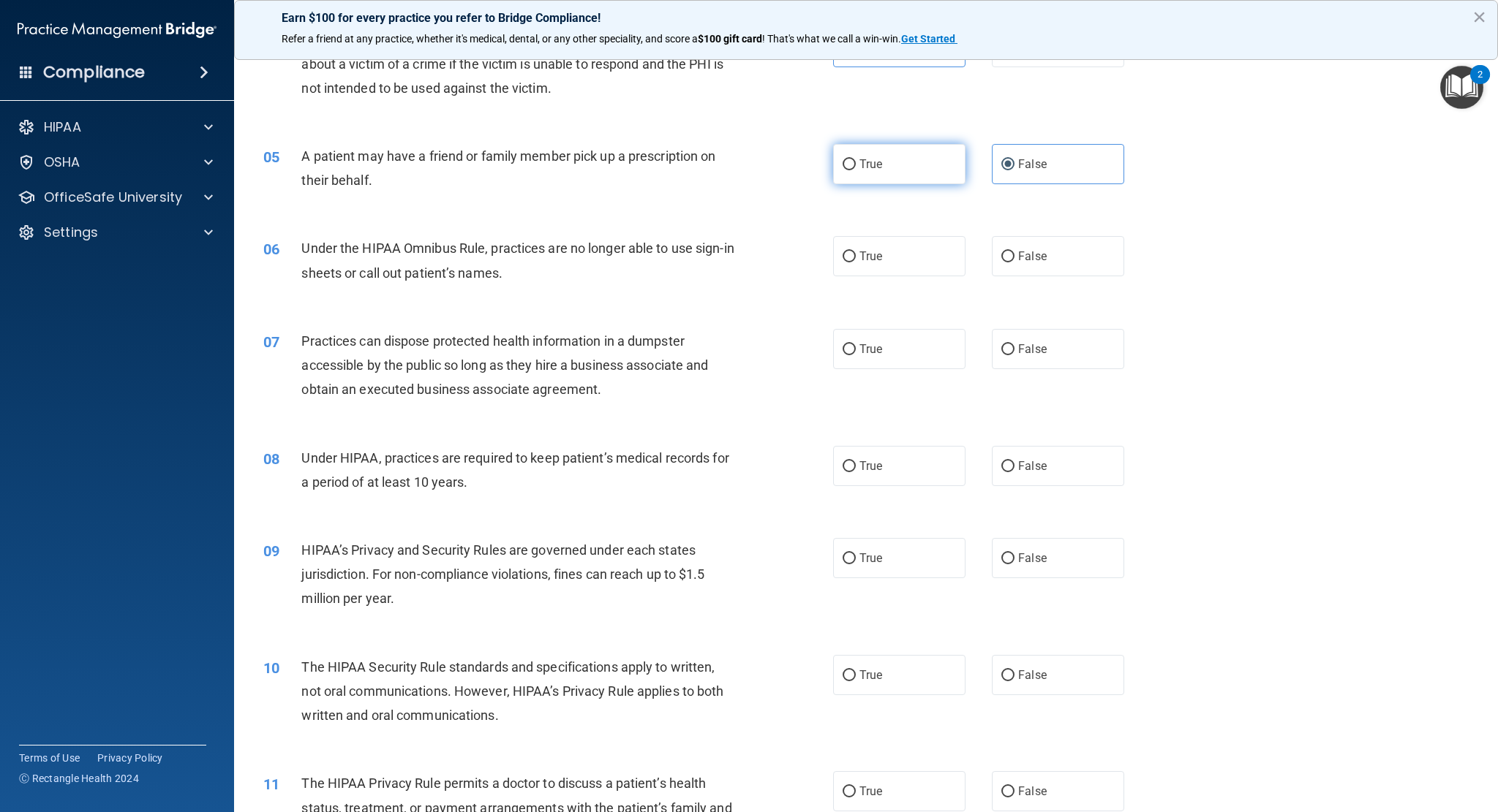
radio input "true"
radio input "false"
click at [877, 259] on label "True" at bounding box center [899, 256] width 133 height 40
click at [856, 259] on input "True" at bounding box center [849, 257] width 13 height 11
radio input "true"
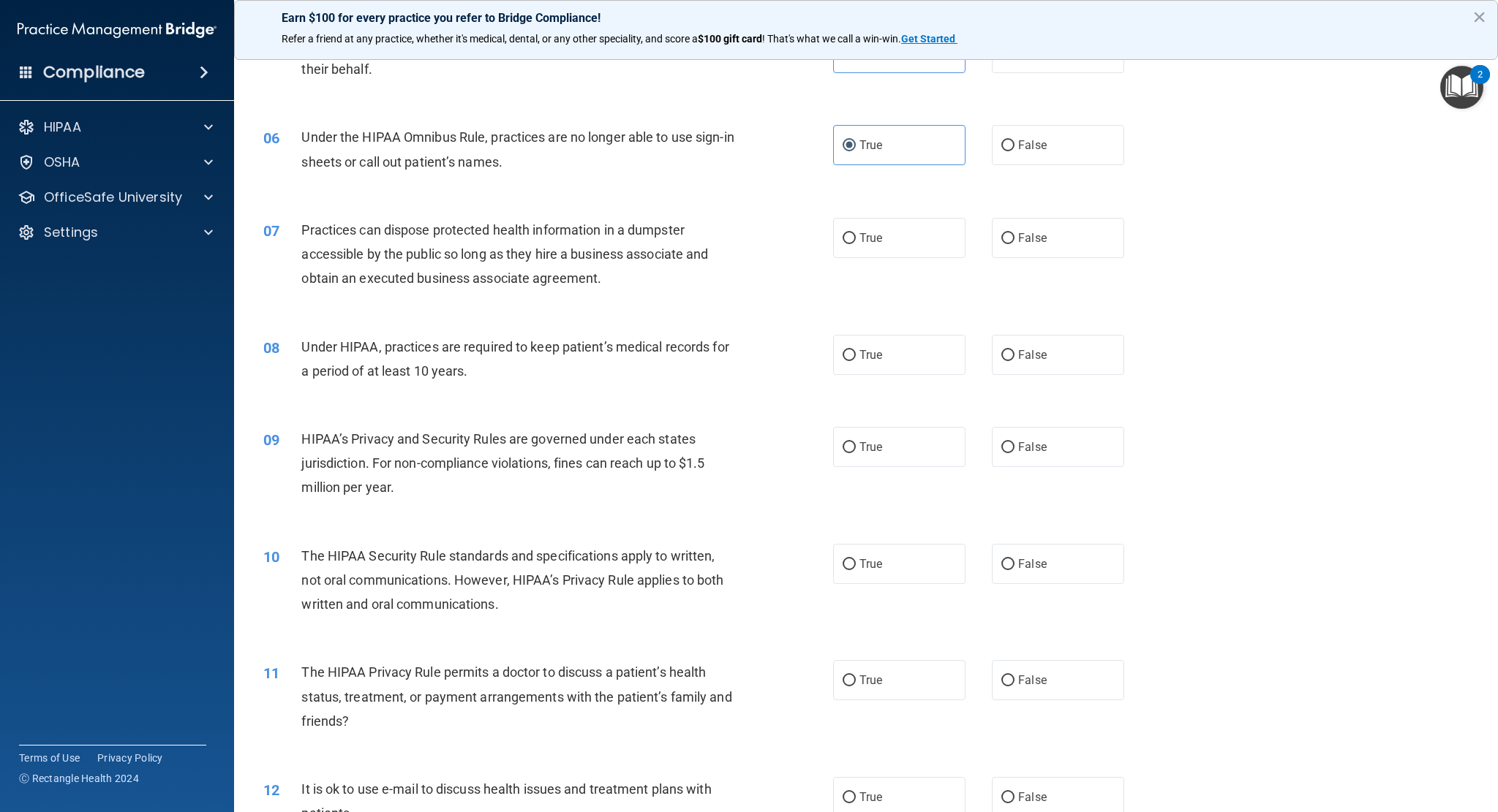
scroll to position [585, 0]
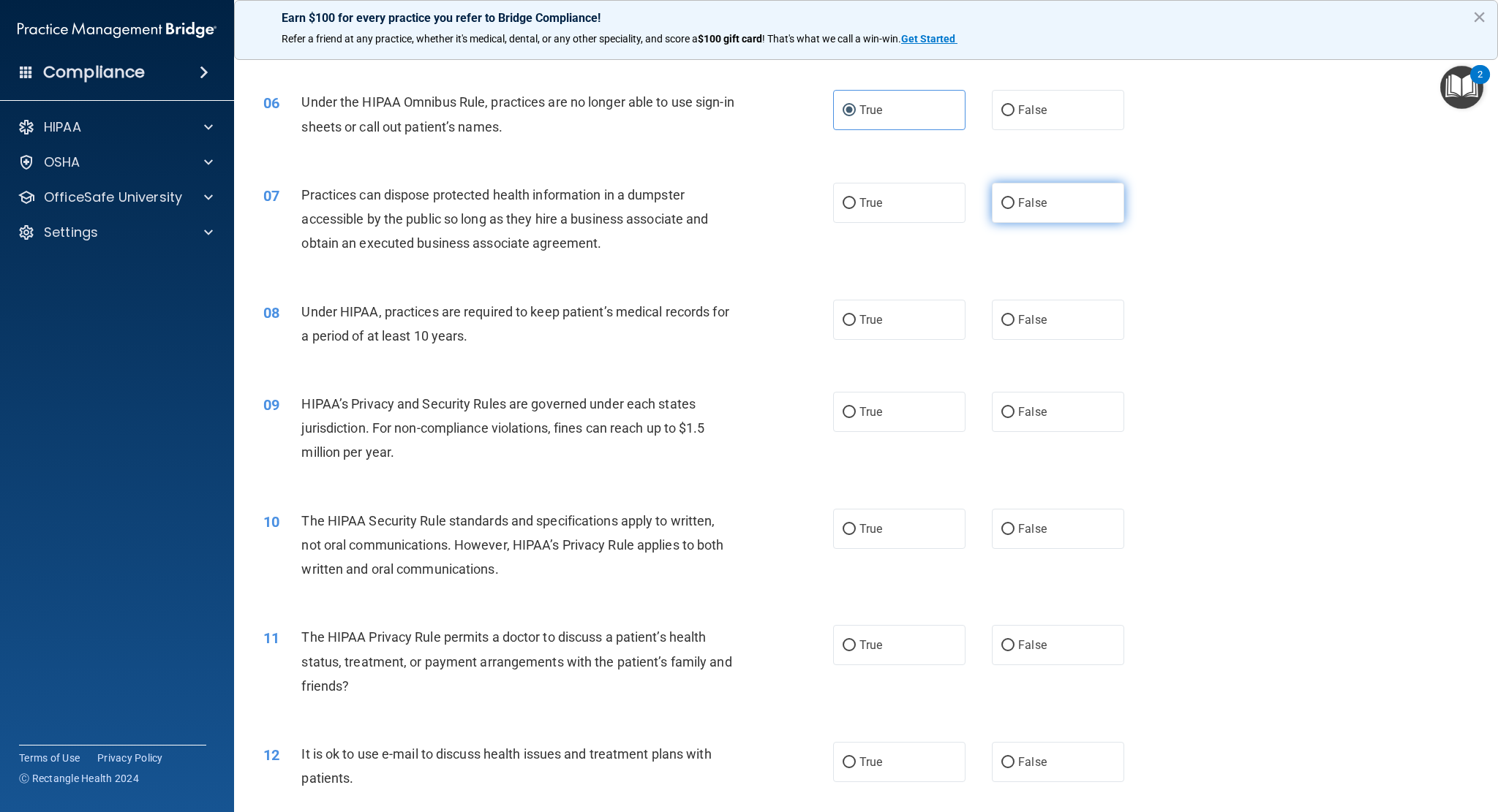
click at [1050, 215] on label "False" at bounding box center [1057, 203] width 133 height 40
click at [1015, 209] on input "False" at bounding box center [1007, 203] width 13 height 11
radio input "true"
click at [890, 290] on div "08 Under HIPAA, practices are required to keep patient’s medical records for a …" at bounding box center [867, 327] width 1228 height 92
click at [886, 332] on label "True" at bounding box center [899, 319] width 133 height 40
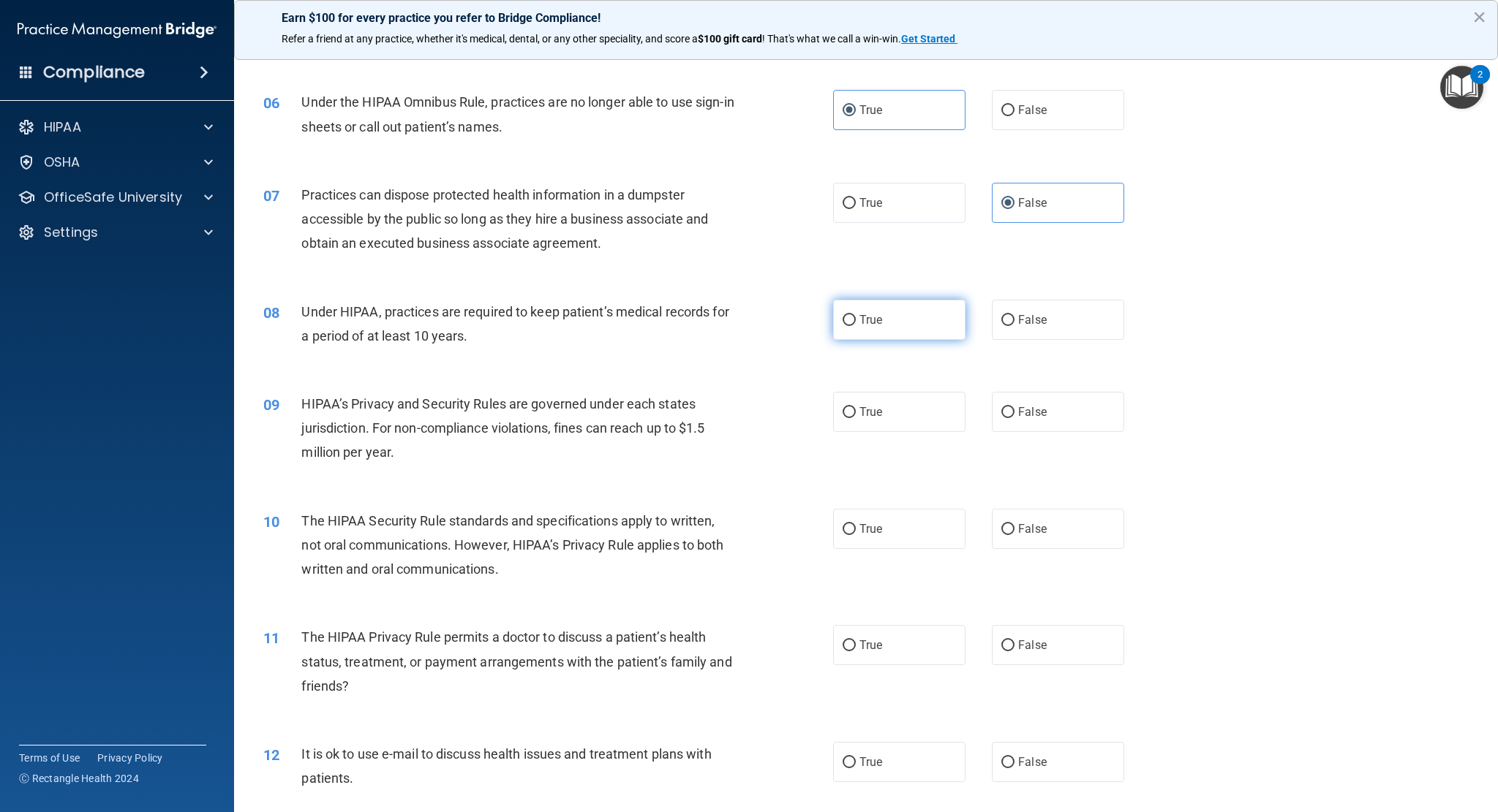
click at [856, 326] on input "True" at bounding box center [849, 320] width 13 height 11
radio input "true"
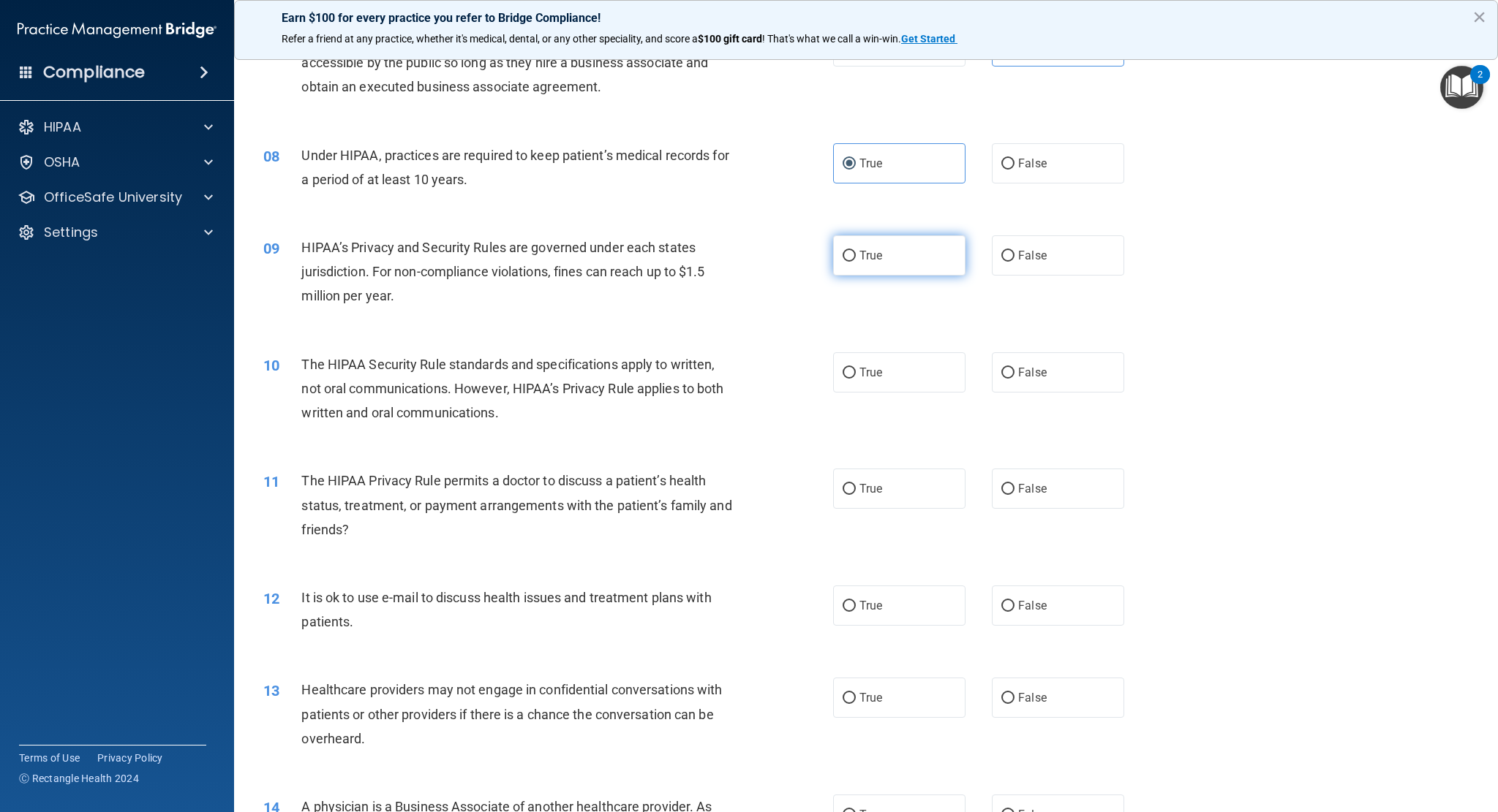
scroll to position [748, 0]
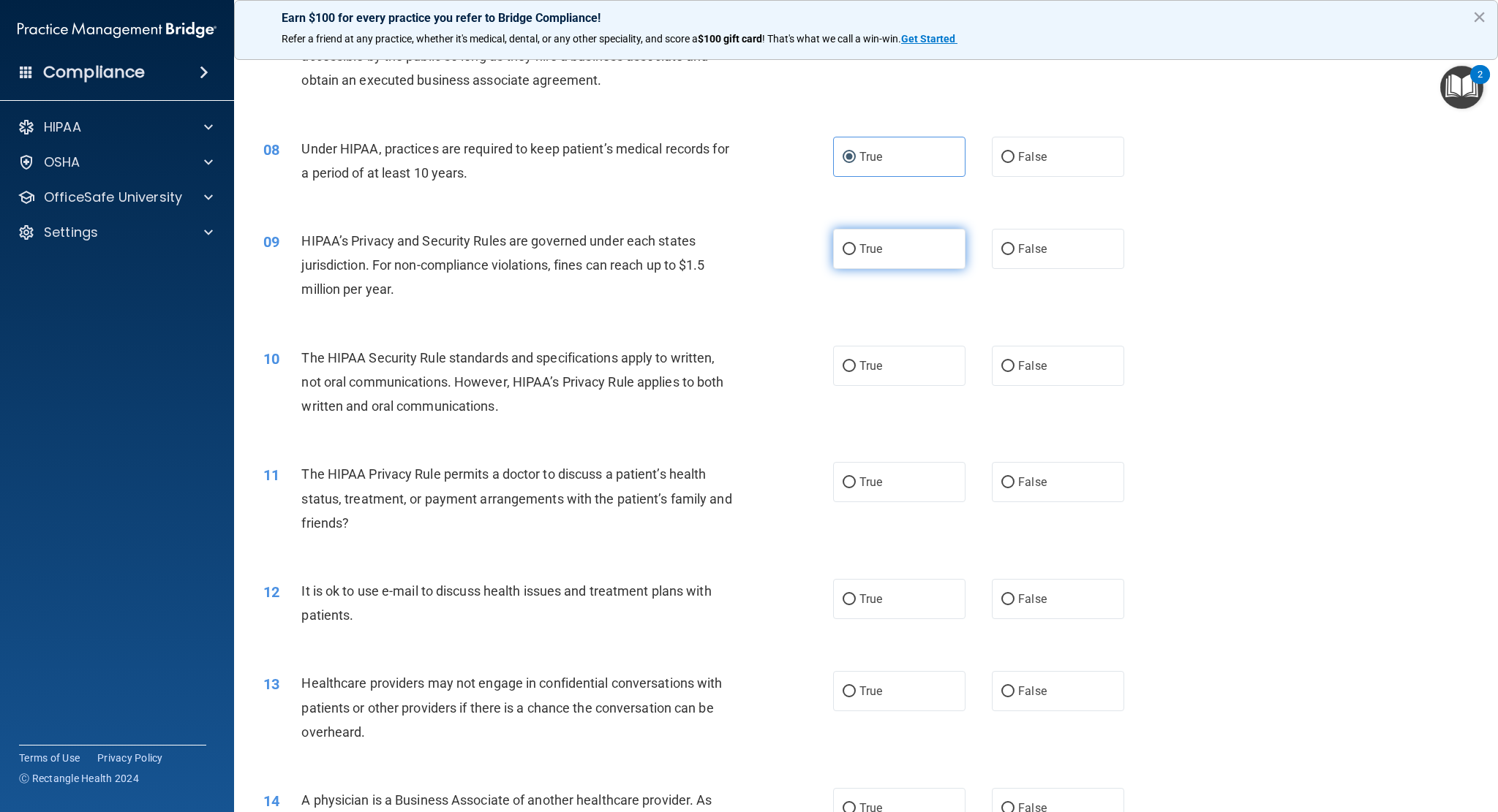
click at [889, 248] on label "True" at bounding box center [899, 249] width 133 height 40
click at [856, 248] on input "True" at bounding box center [849, 249] width 13 height 11
radio input "true"
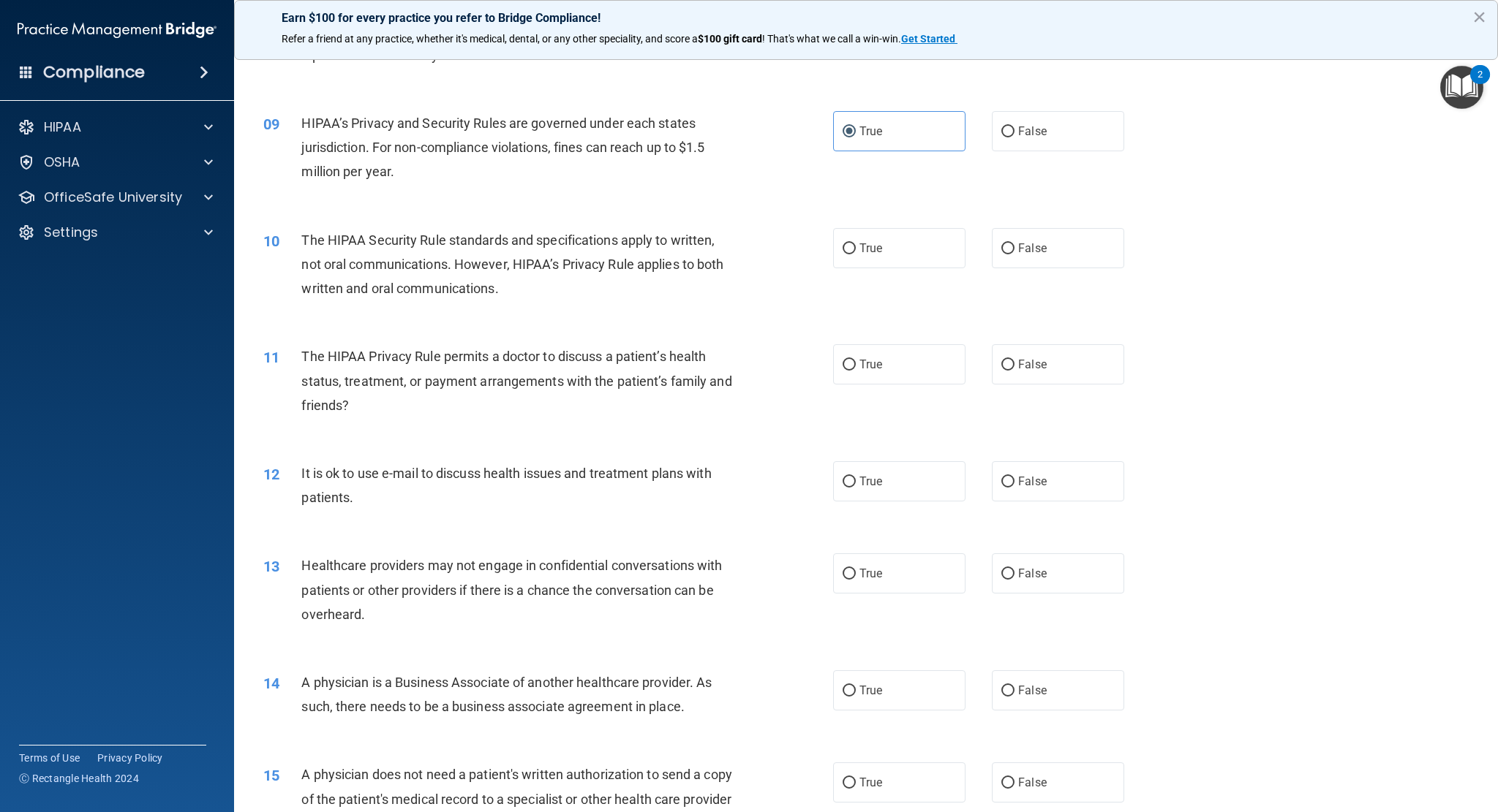
scroll to position [895, 0]
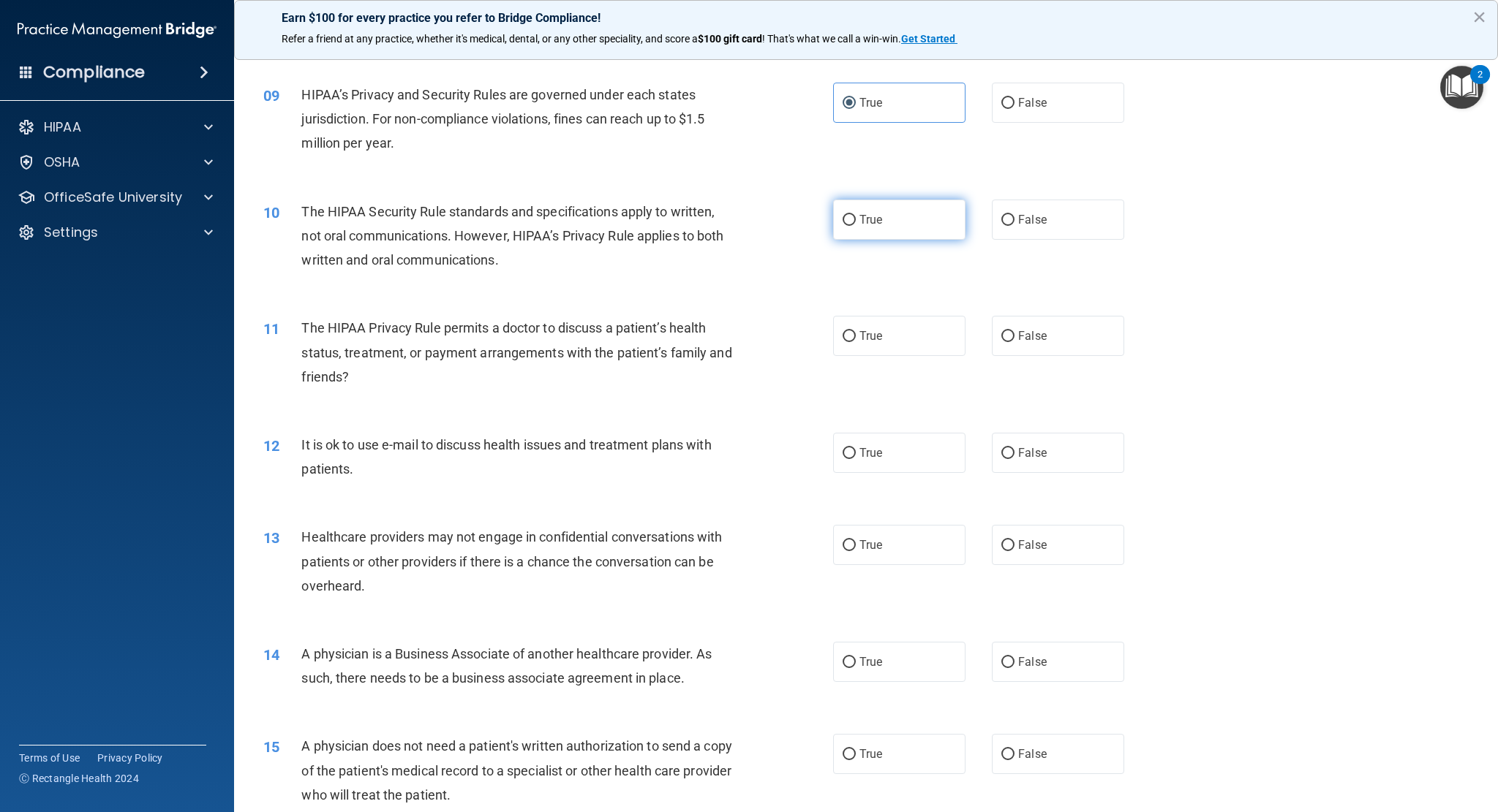
click at [898, 224] on label "True" at bounding box center [899, 219] width 133 height 40
click at [856, 224] on input "True" at bounding box center [849, 220] width 13 height 11
radio input "true"
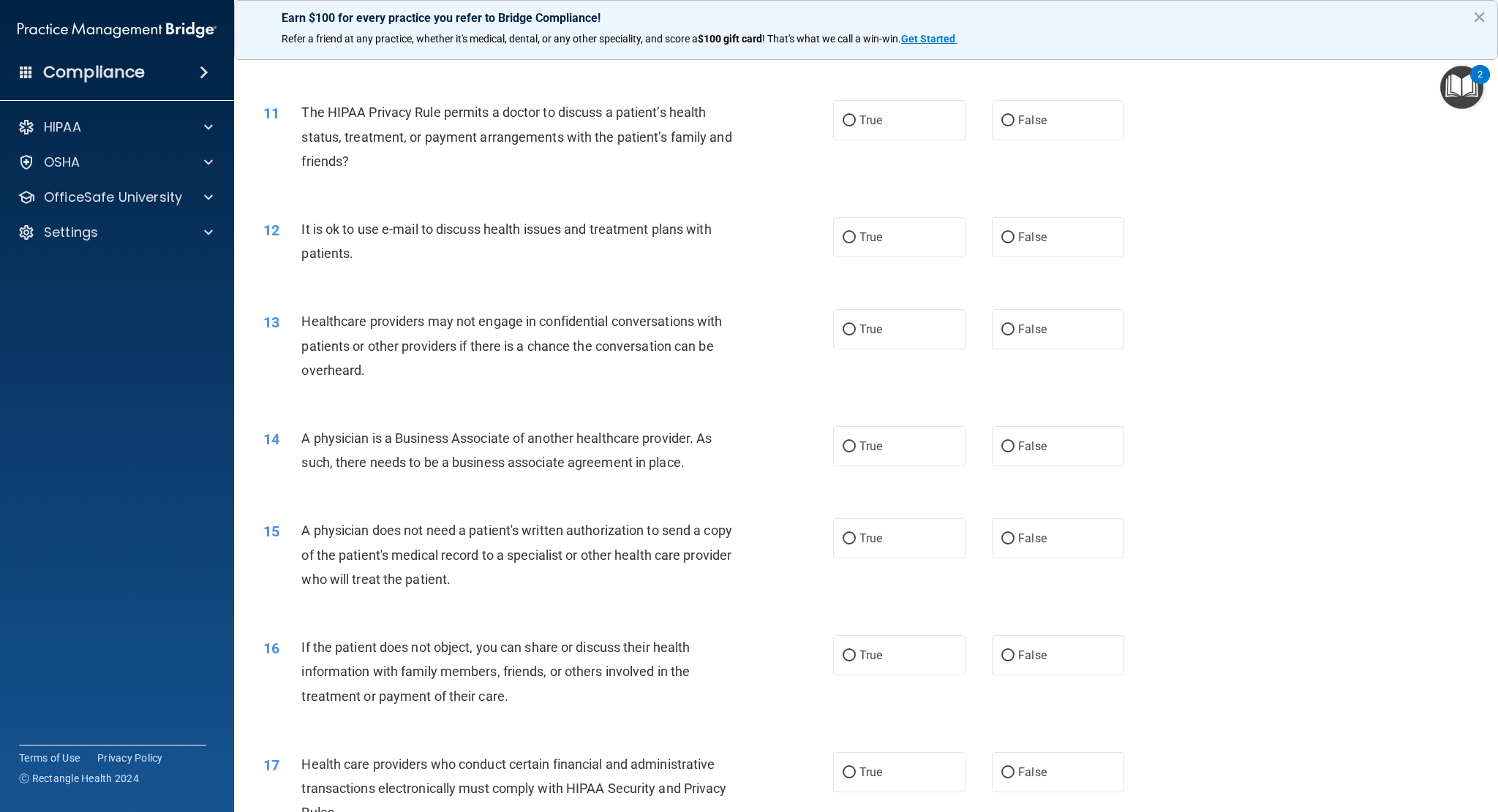
scroll to position [1114, 0]
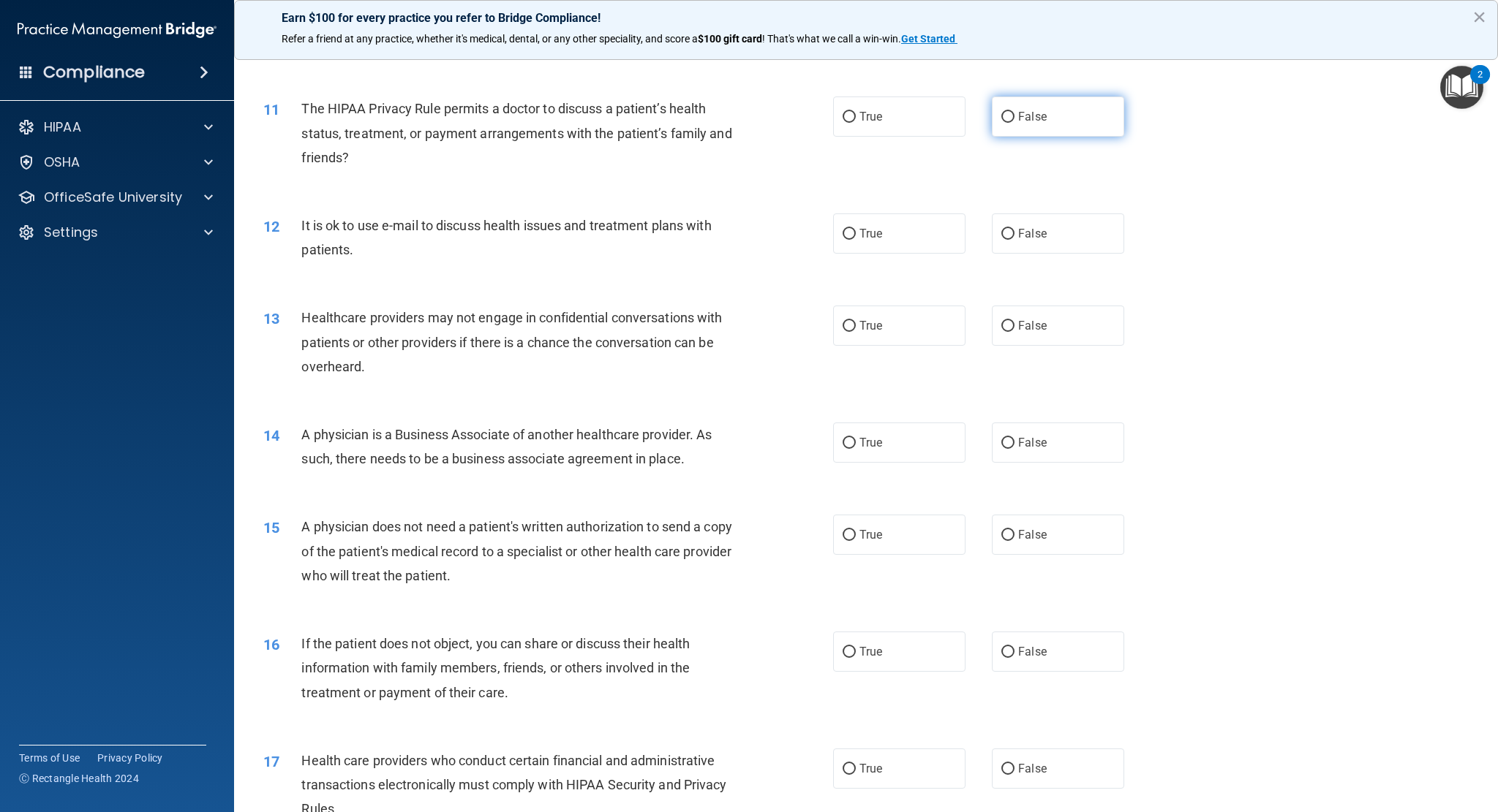
click at [1008, 124] on label "False" at bounding box center [1057, 116] width 133 height 40
click at [1008, 123] on input "False" at bounding box center [1007, 117] width 13 height 11
radio input "true"
click at [1016, 247] on label "False" at bounding box center [1057, 233] width 133 height 40
click at [1015, 240] on input "False" at bounding box center [1007, 234] width 13 height 11
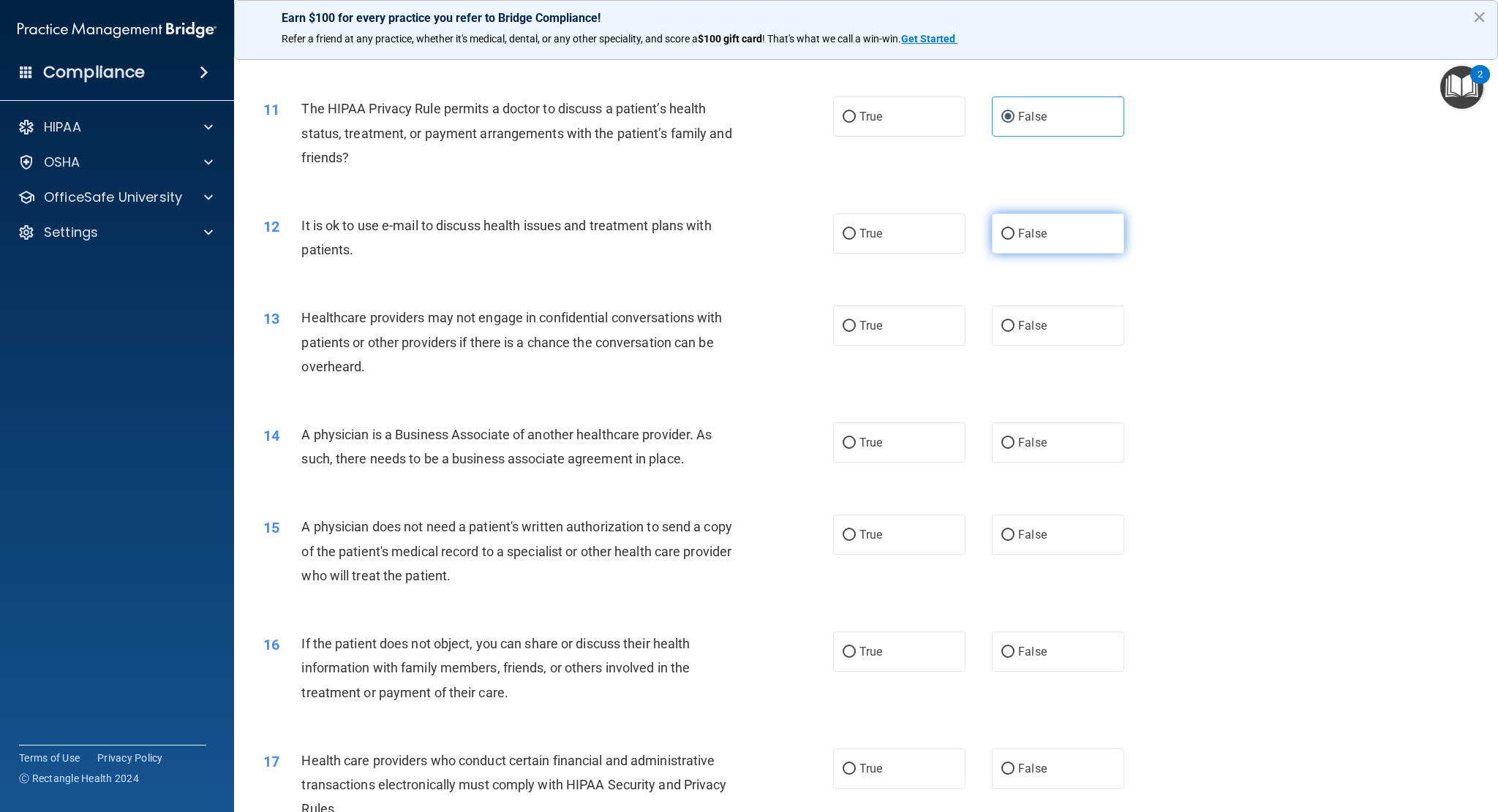
radio input "true"
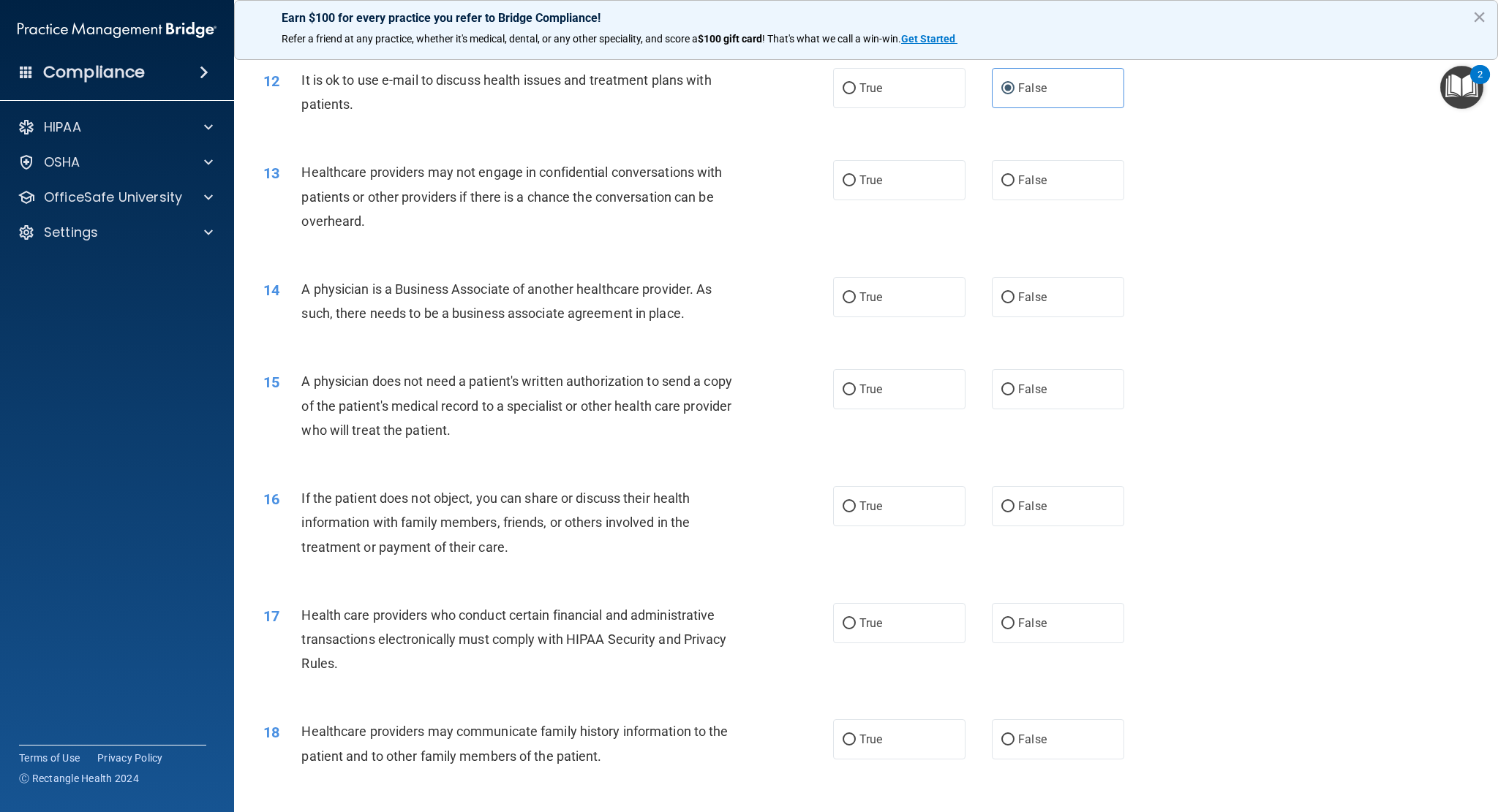
scroll to position [1259, 0]
click at [939, 190] on label "True" at bounding box center [899, 179] width 133 height 40
click at [856, 186] on input "True" at bounding box center [849, 180] width 13 height 11
radio input "true"
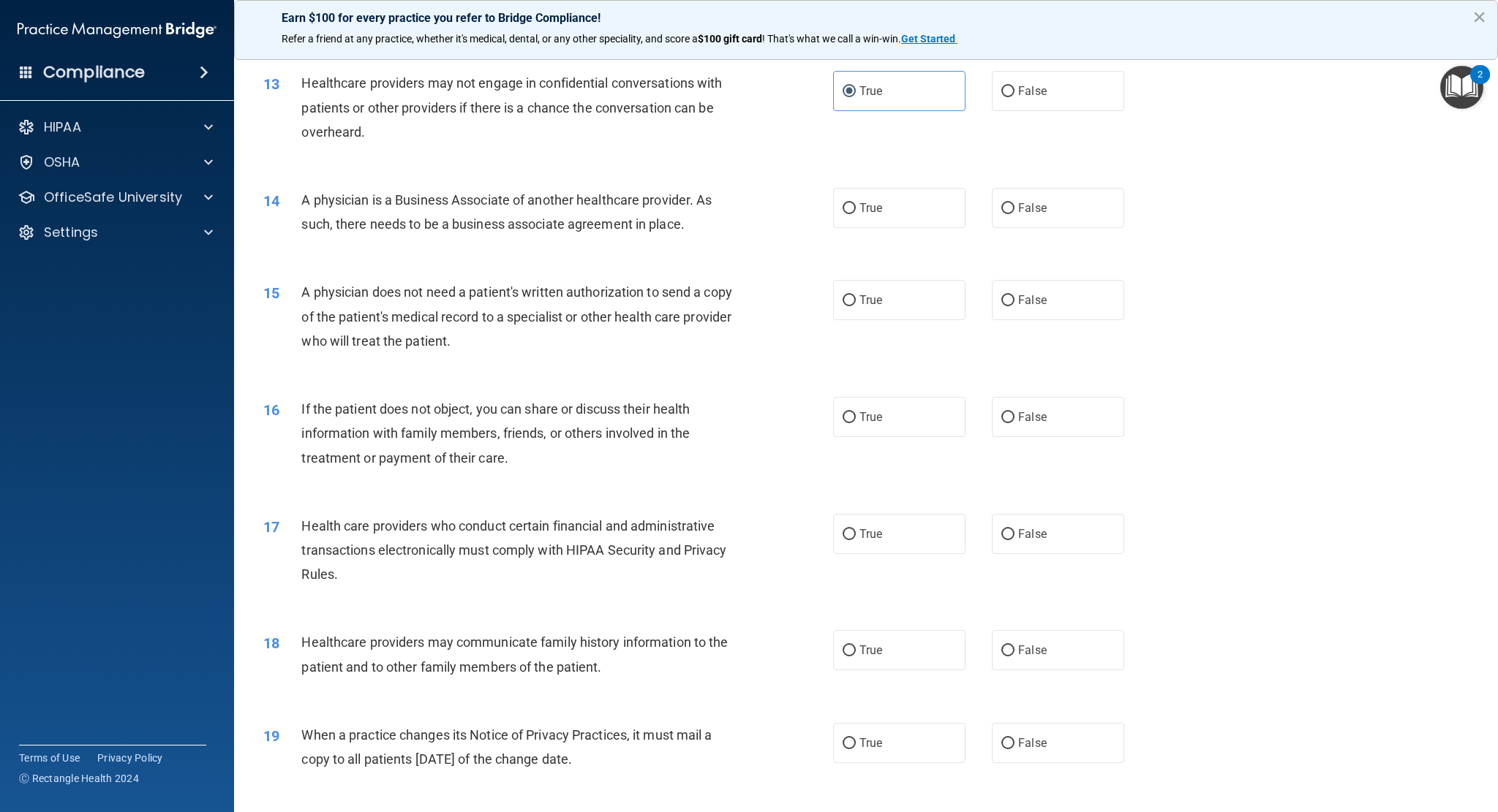
scroll to position [1406, 0]
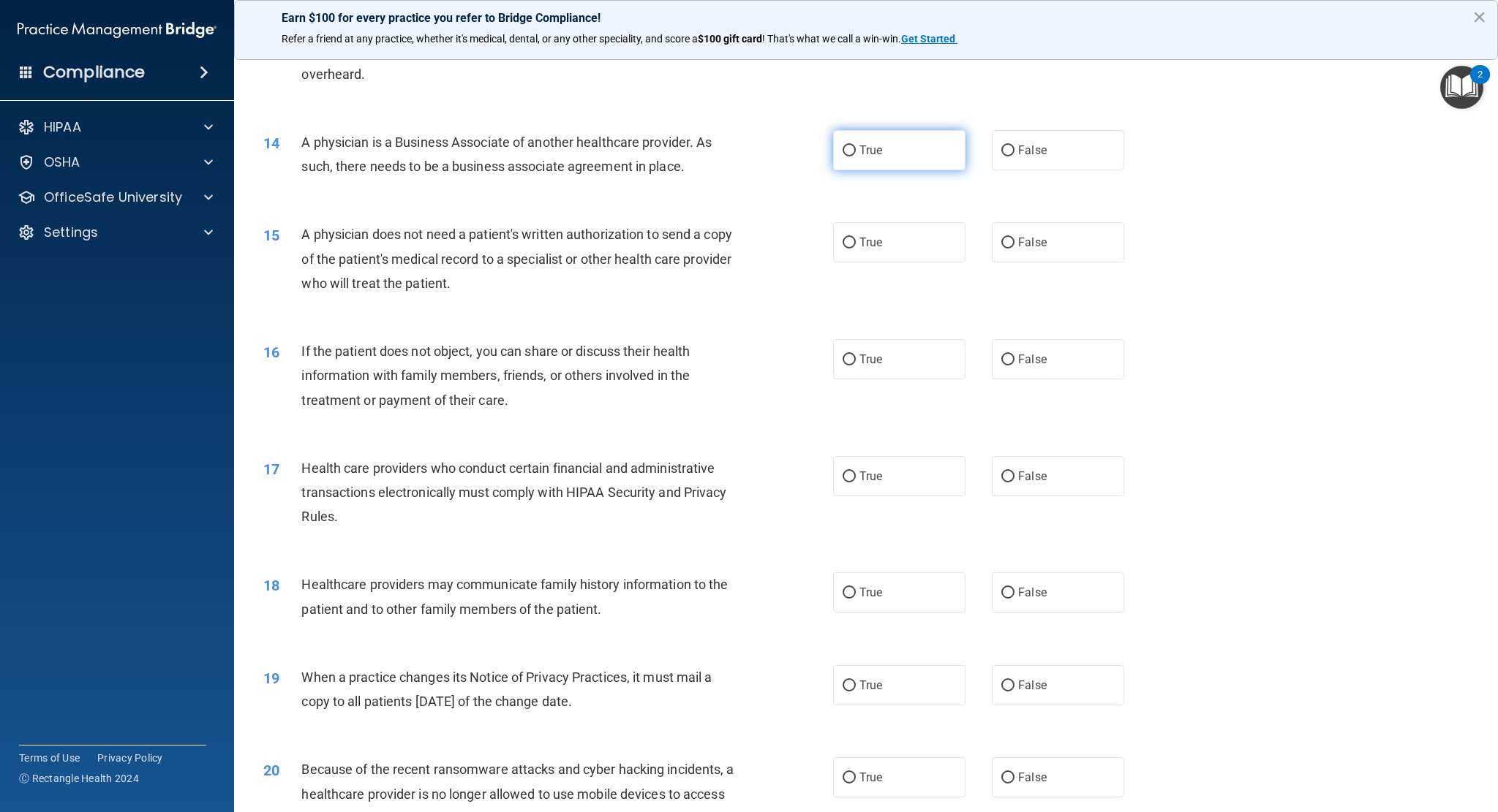
click at [919, 155] on label "True" at bounding box center [899, 149] width 133 height 40
click at [856, 155] on input "True" at bounding box center [849, 150] width 13 height 11
radio input "true"
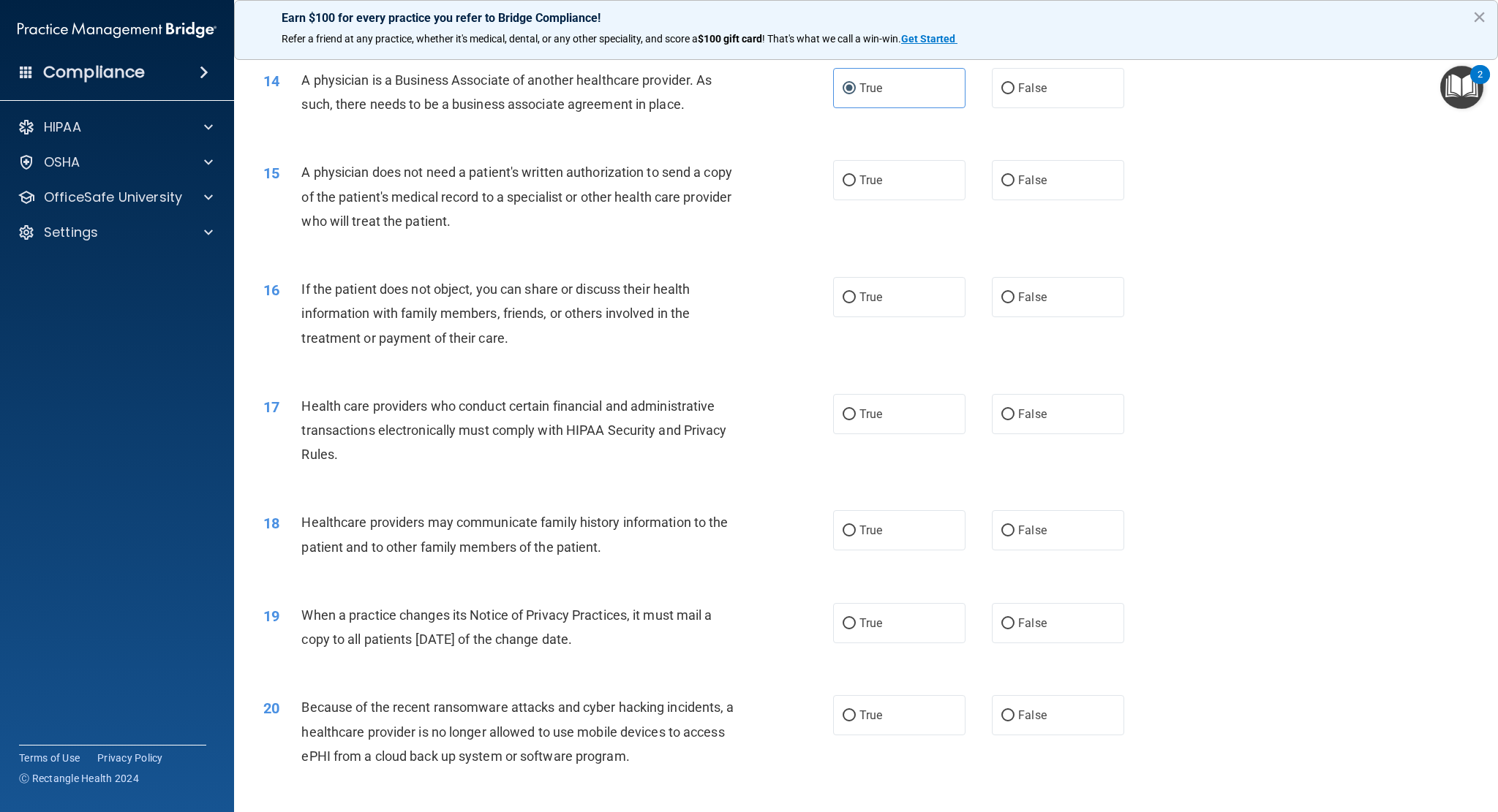
scroll to position [1479, 0]
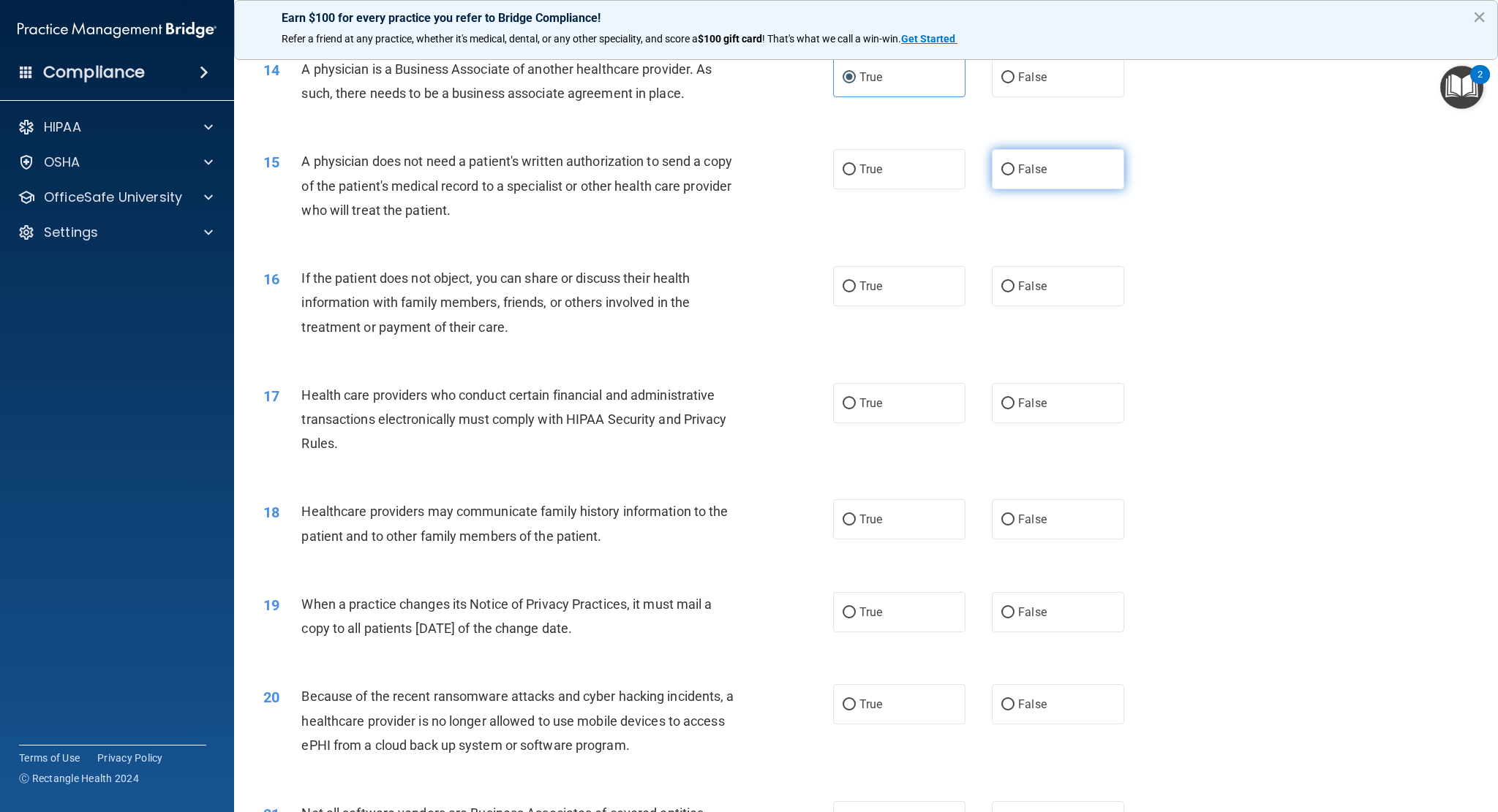
click at [1023, 183] on label "False" at bounding box center [1057, 169] width 133 height 40
click at [1015, 175] on input "False" at bounding box center [1007, 169] width 13 height 11
radio input "true"
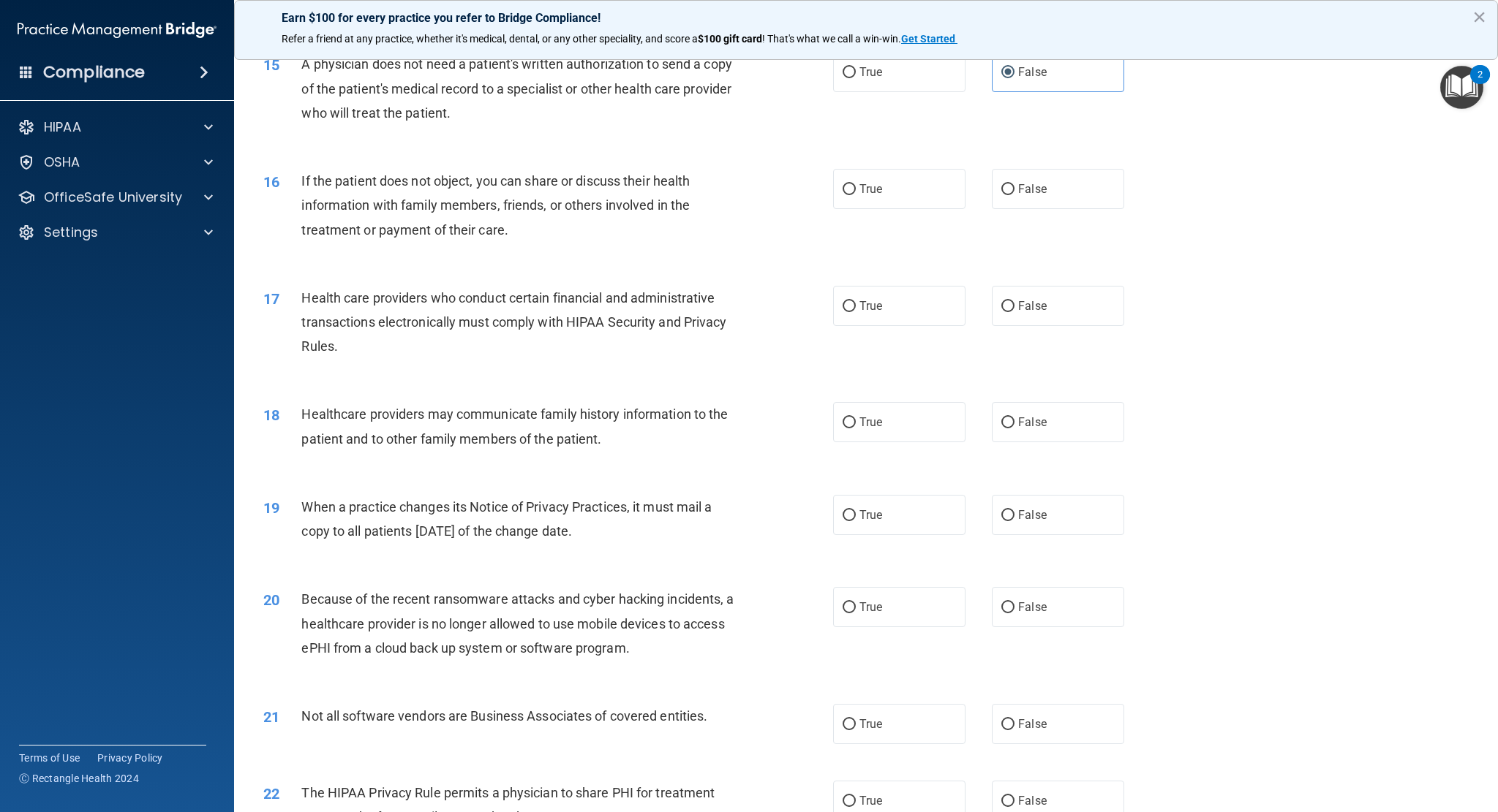
scroll to position [1625, 0]
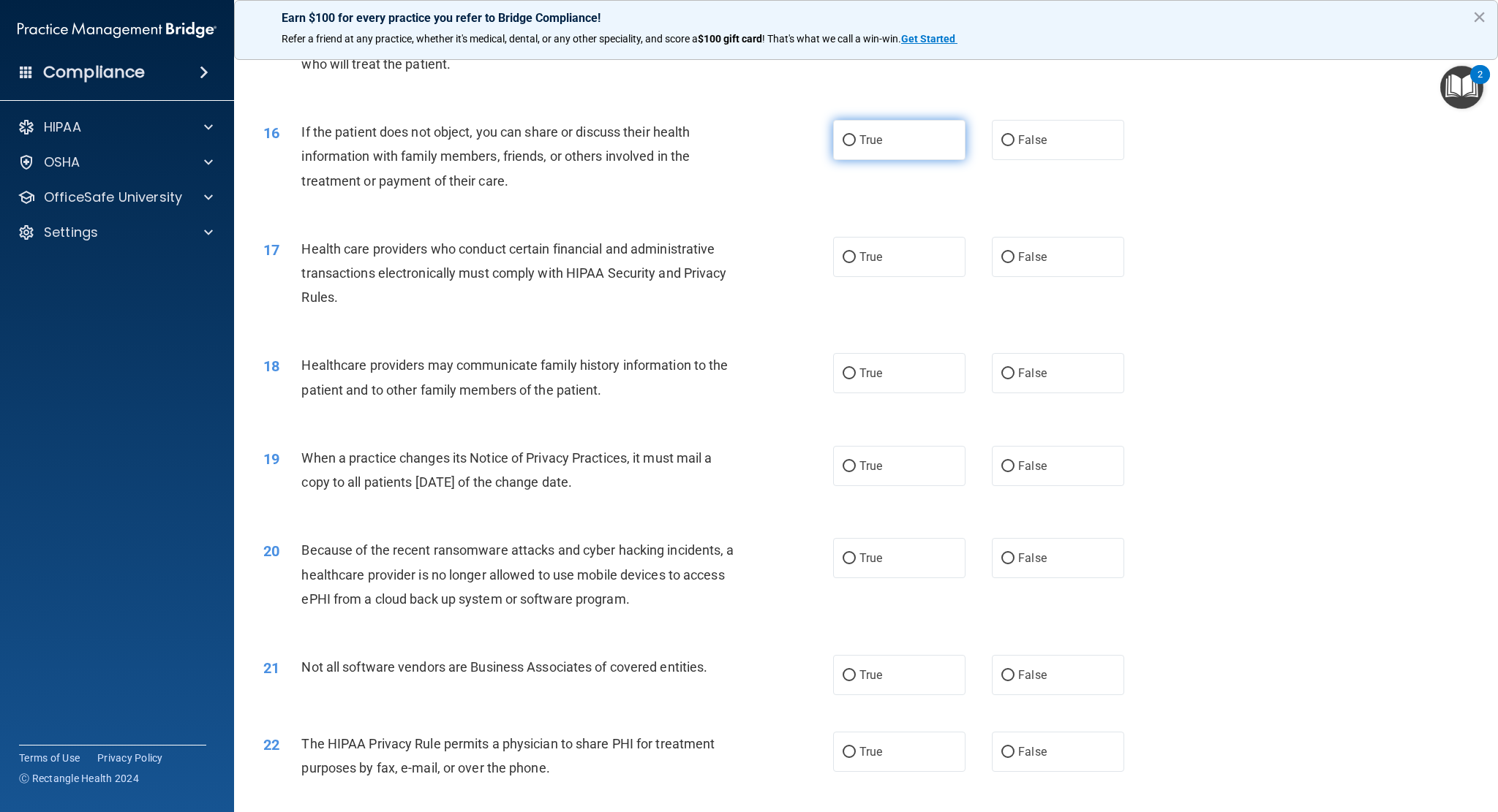
click at [909, 132] on label "True" at bounding box center [899, 140] width 133 height 40
click at [856, 136] on input "True" at bounding box center [849, 141] width 13 height 11
radio input "true"
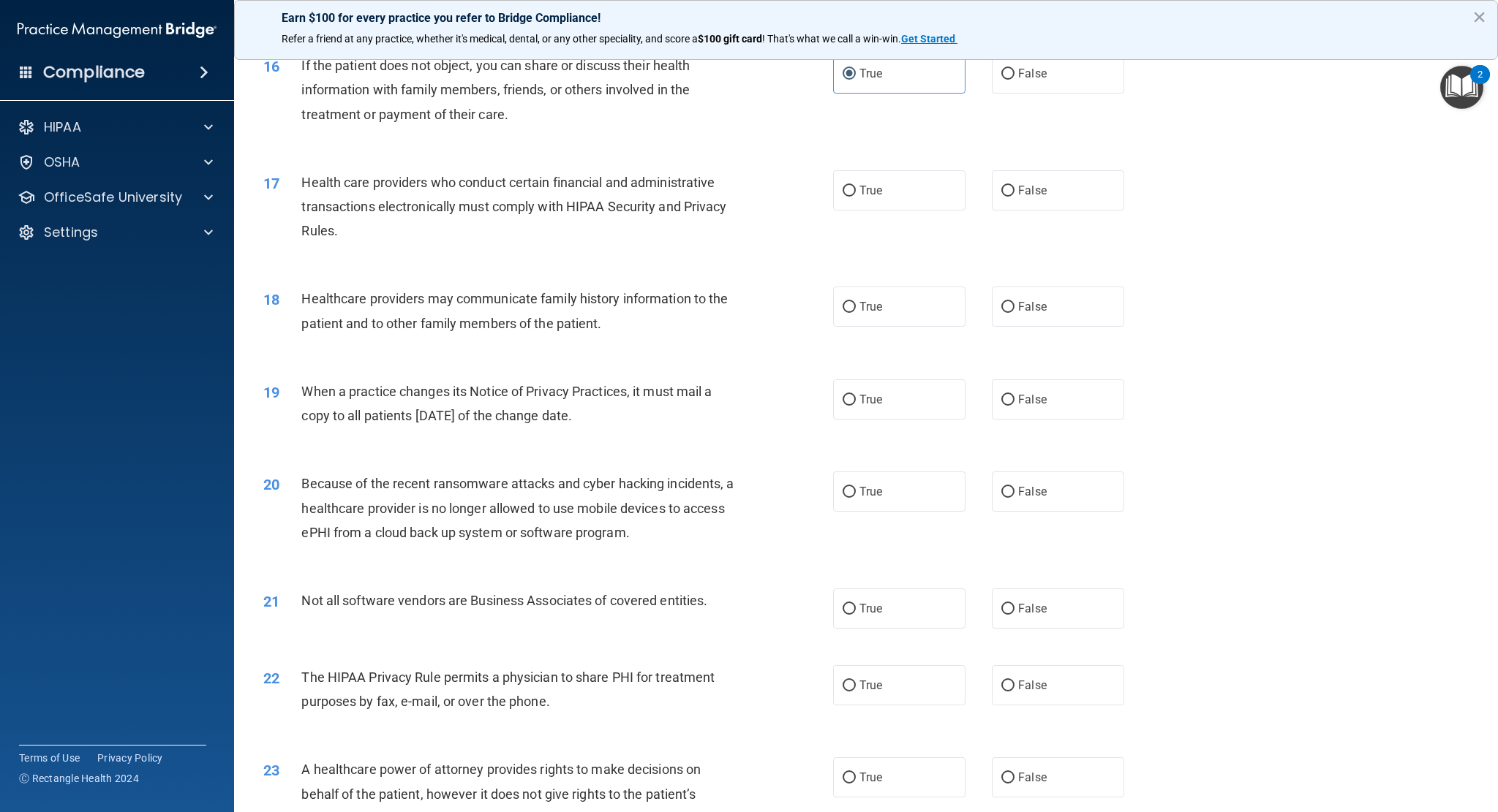
scroll to position [1699, 0]
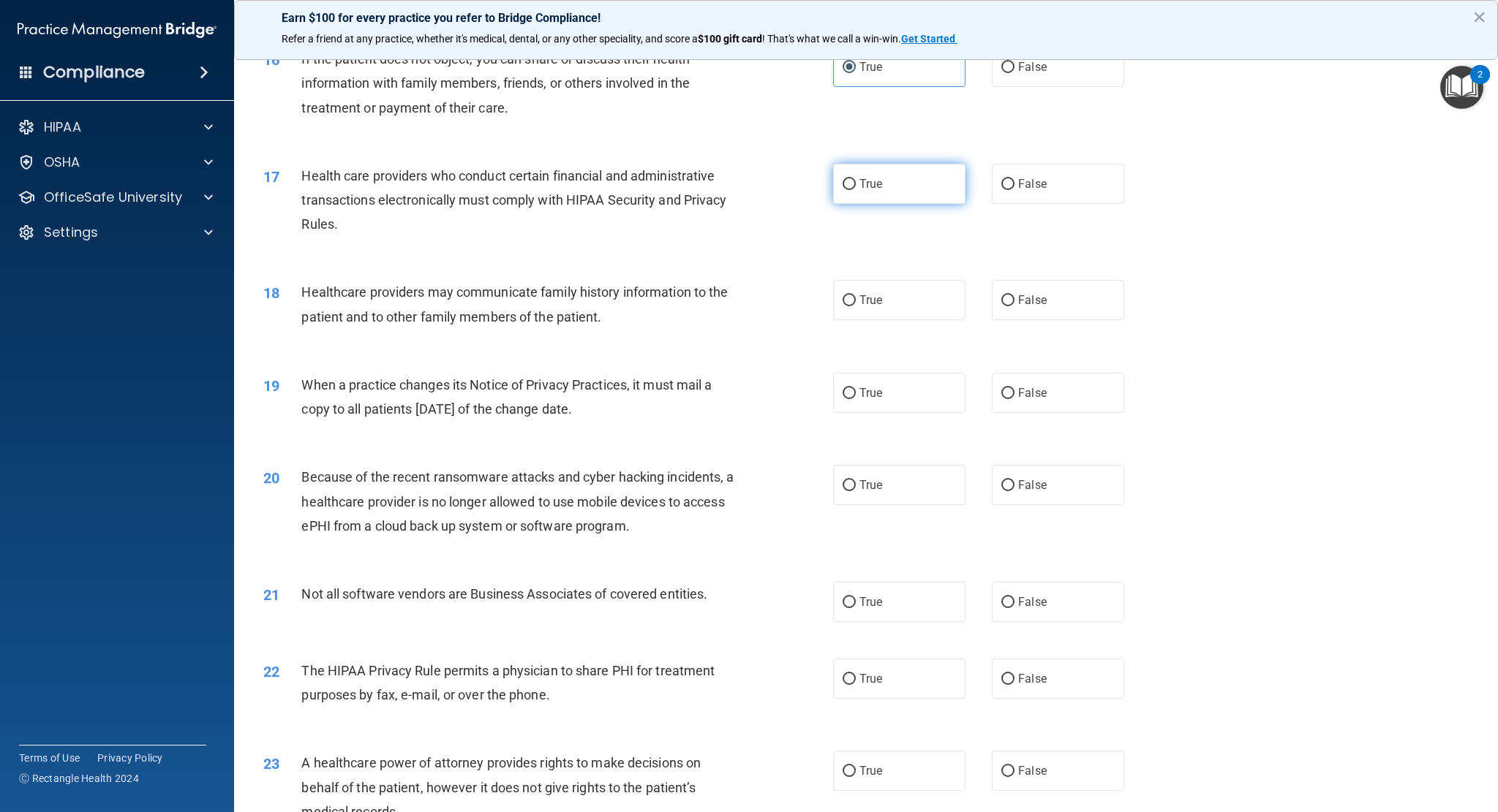
click at [874, 187] on span "True" at bounding box center [870, 184] width 23 height 14
click at [856, 187] on input "True" at bounding box center [849, 184] width 13 height 11
radio input "true"
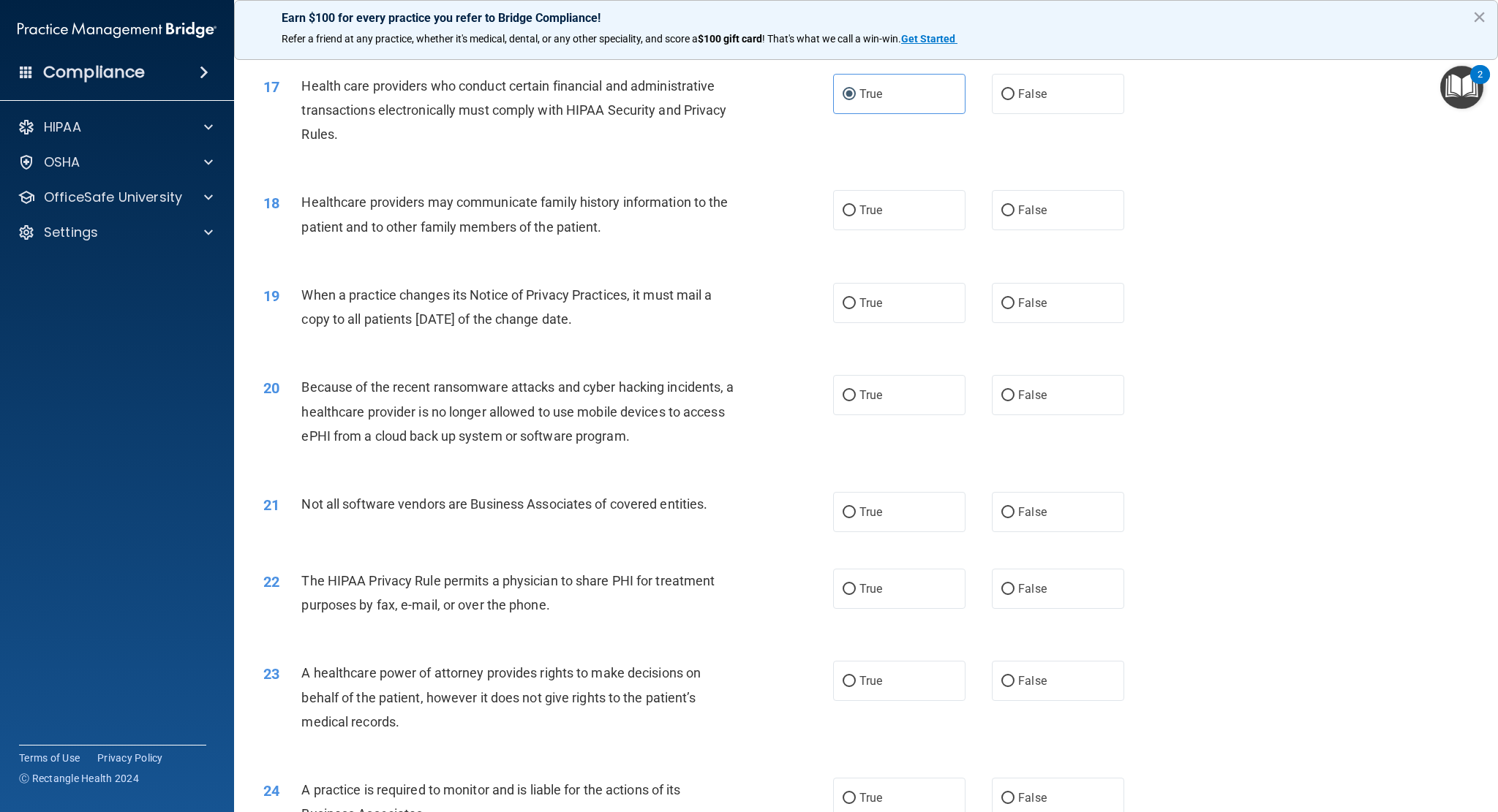
scroll to position [1844, 0]
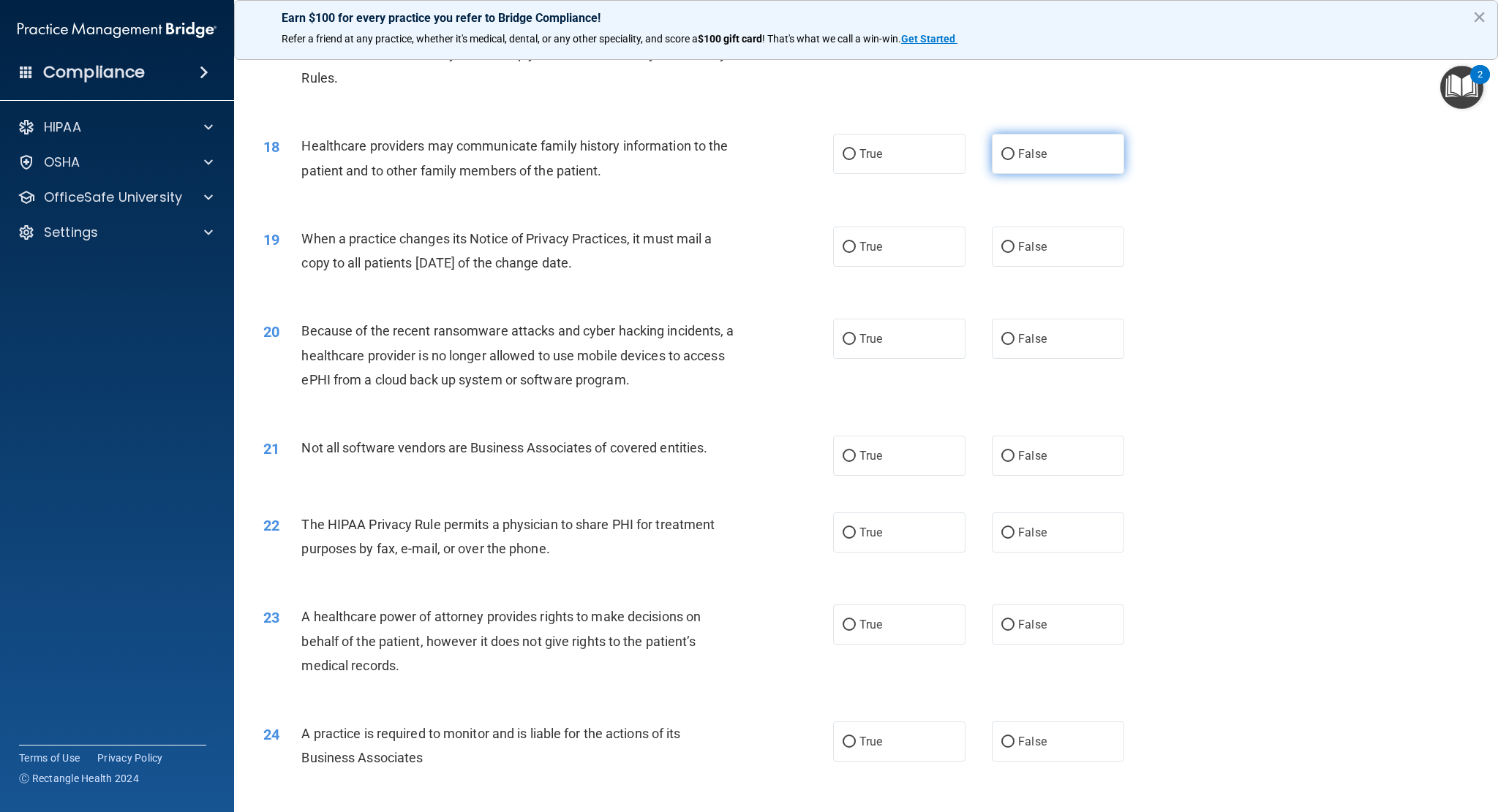
click at [1054, 167] on label "False" at bounding box center [1057, 153] width 133 height 40
click at [1015, 160] on input "False" at bounding box center [1007, 154] width 13 height 11
radio input "true"
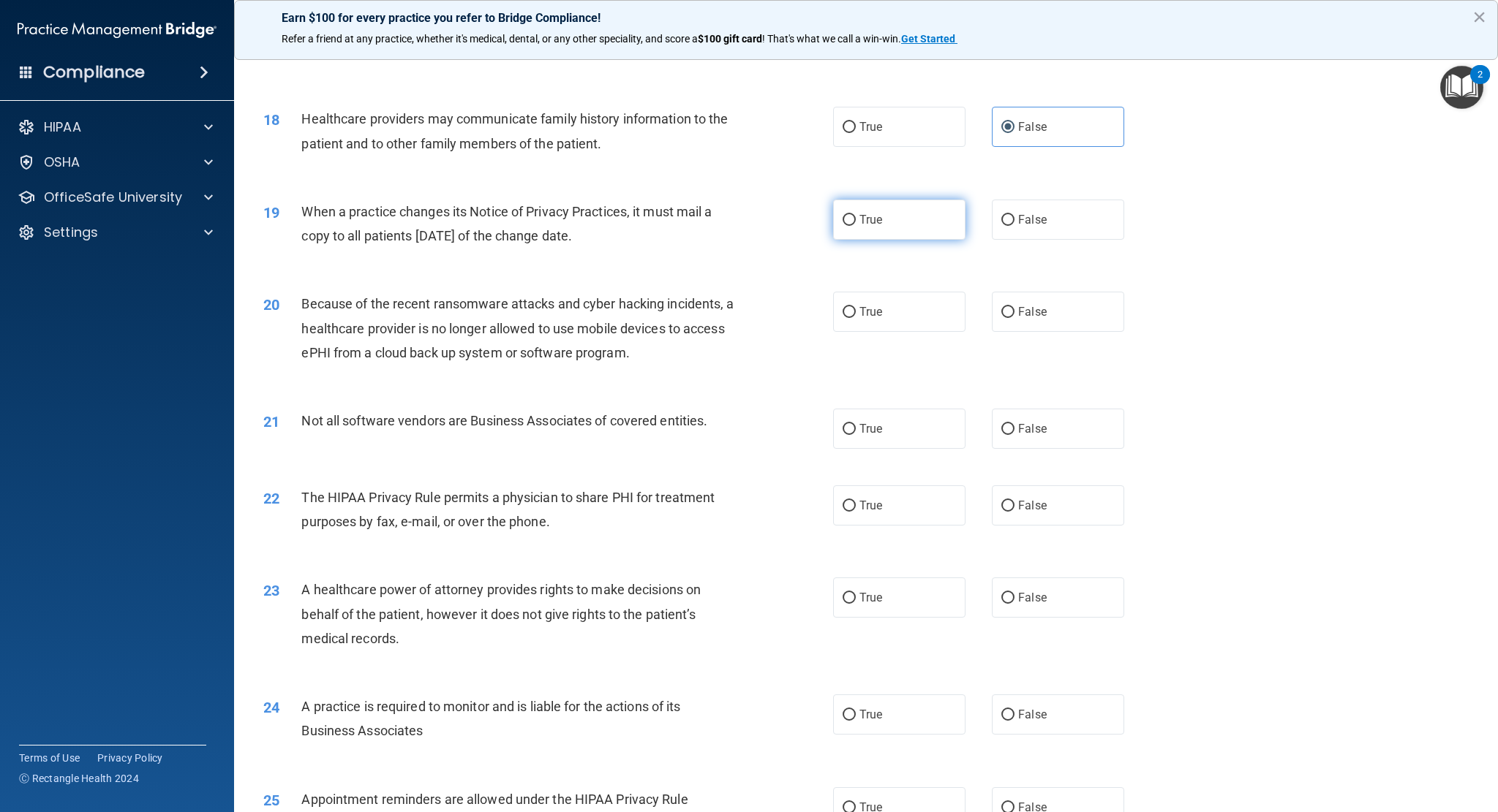
scroll to position [1918, 0]
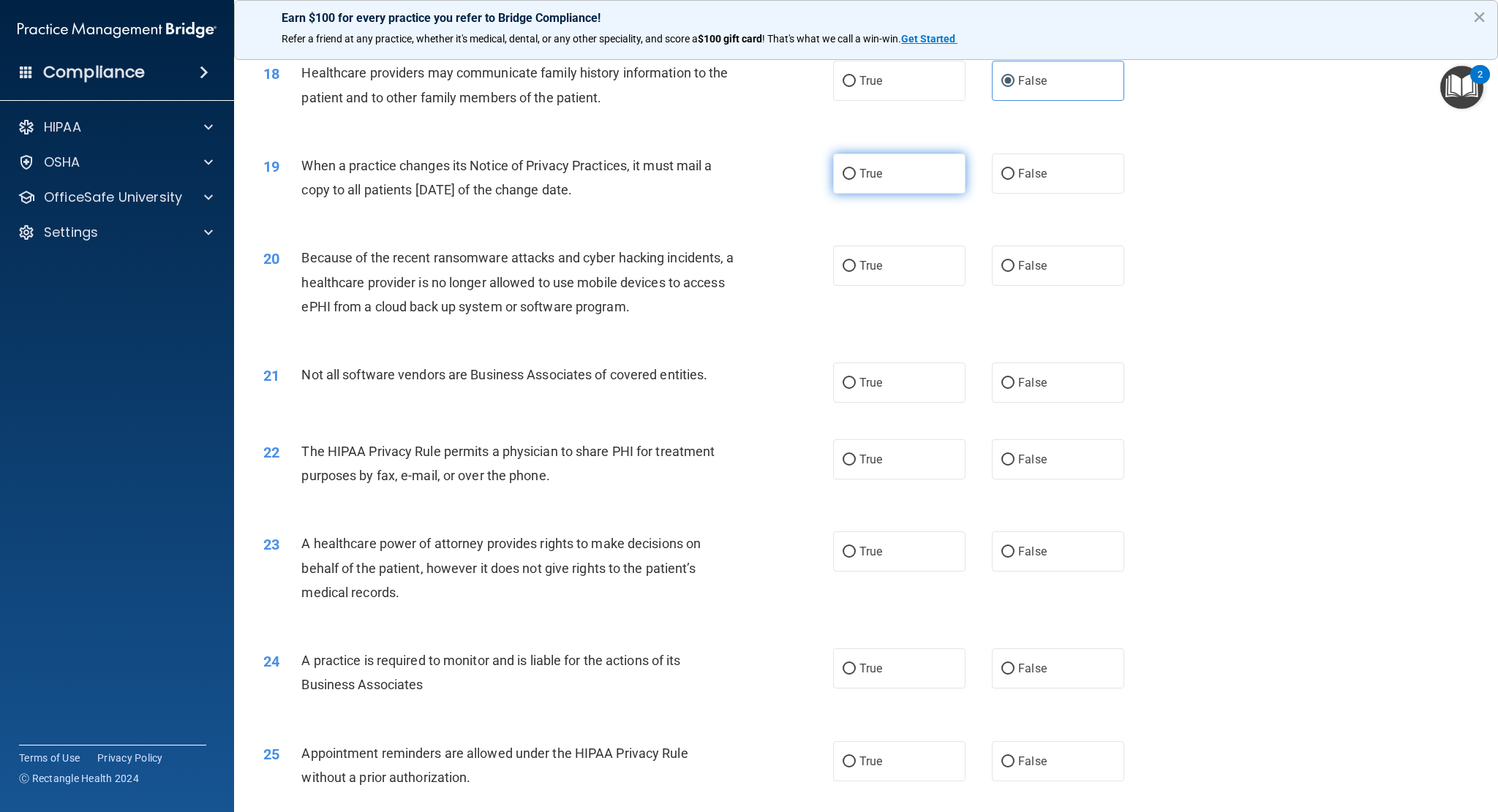
click at [852, 175] on label "True" at bounding box center [899, 173] width 133 height 40
click at [852, 175] on input "True" at bounding box center [849, 174] width 13 height 11
radio input "true"
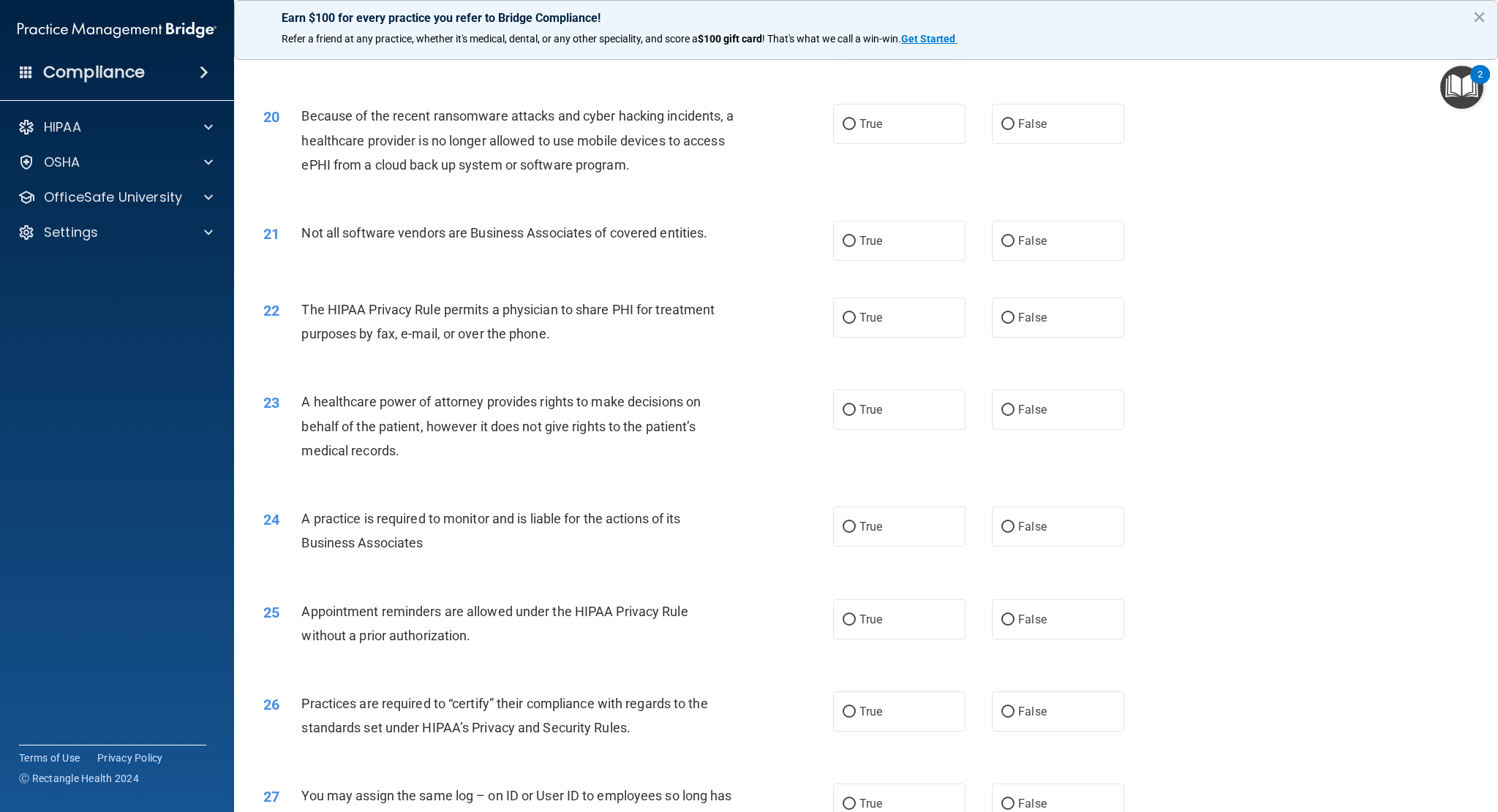
scroll to position [2063, 0]
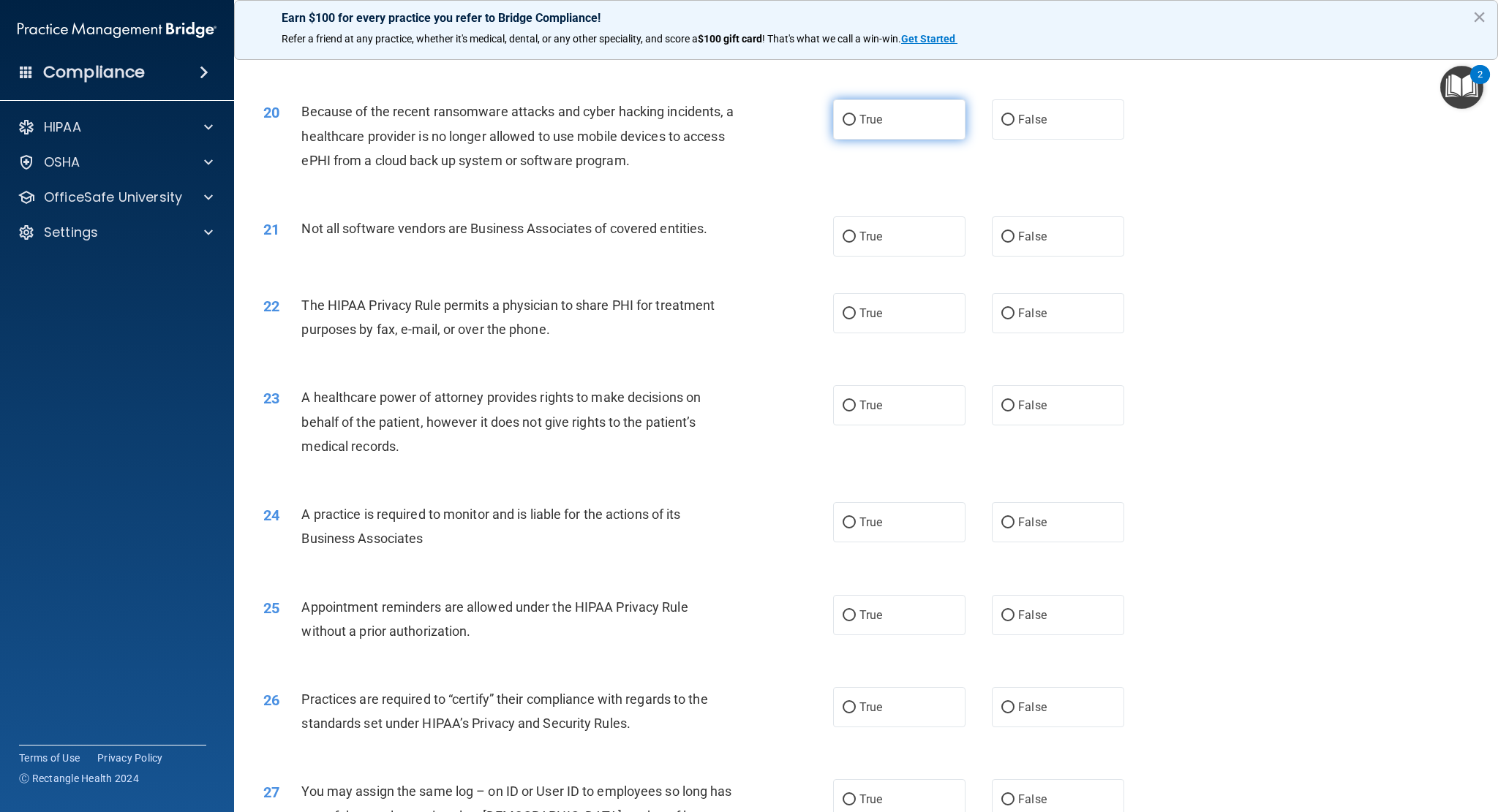
click at [894, 120] on label "True" at bounding box center [899, 119] width 133 height 40
click at [856, 120] on input "True" at bounding box center [849, 120] width 13 height 11
radio input "true"
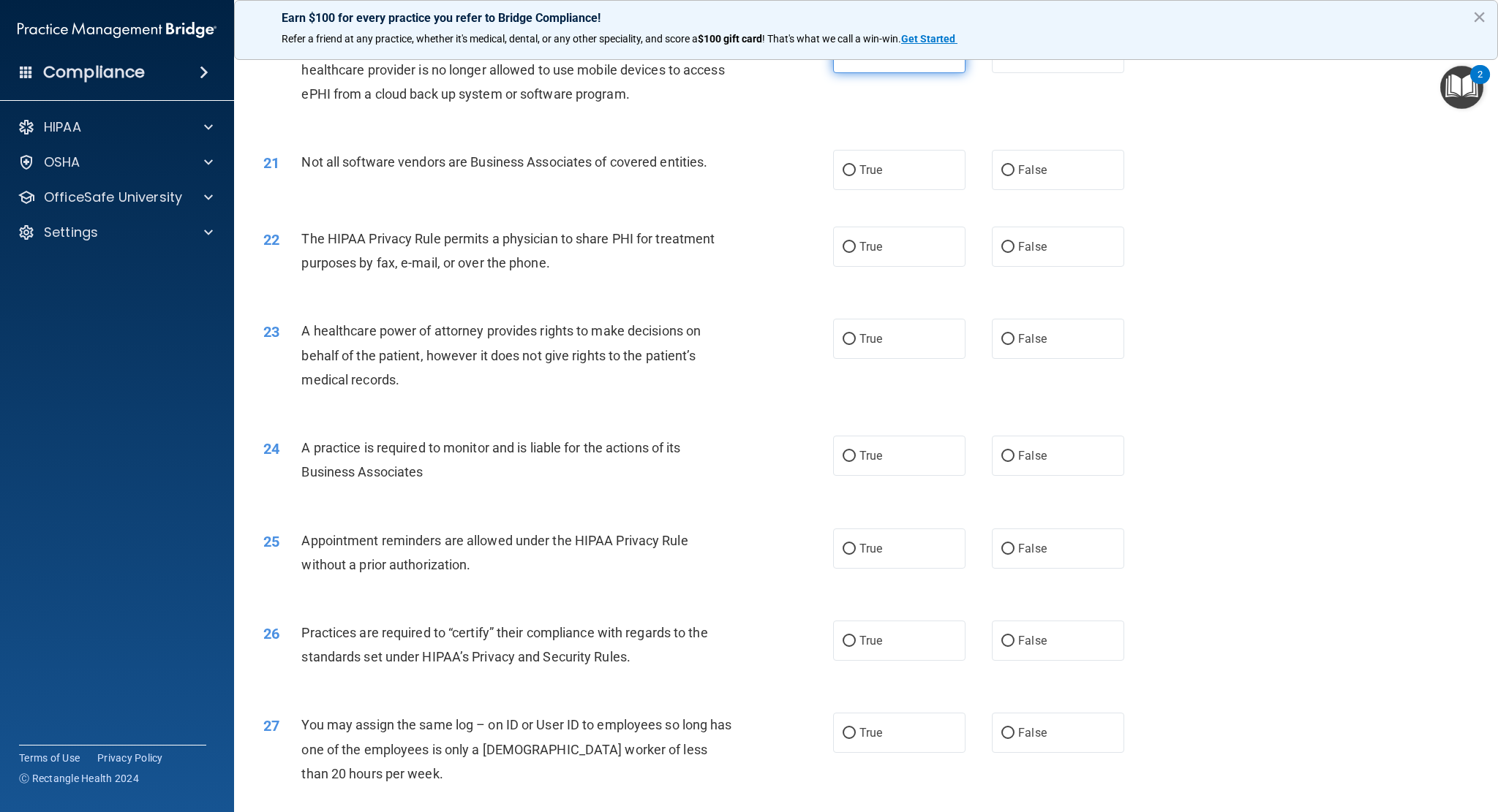
scroll to position [2137, 0]
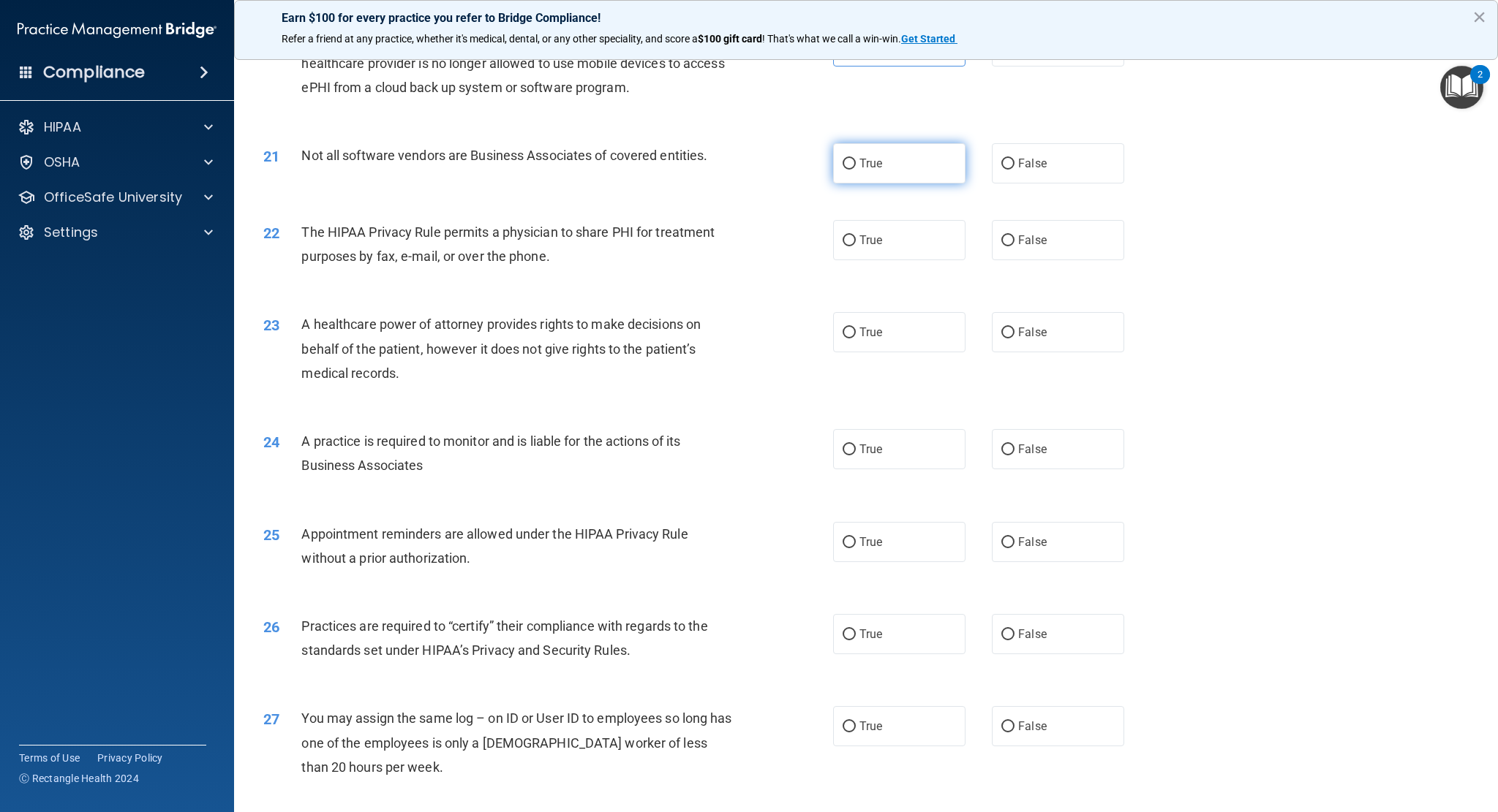
click at [889, 167] on label "True" at bounding box center [899, 163] width 133 height 40
click at [856, 167] on input "True" at bounding box center [849, 163] width 13 height 11
radio input "true"
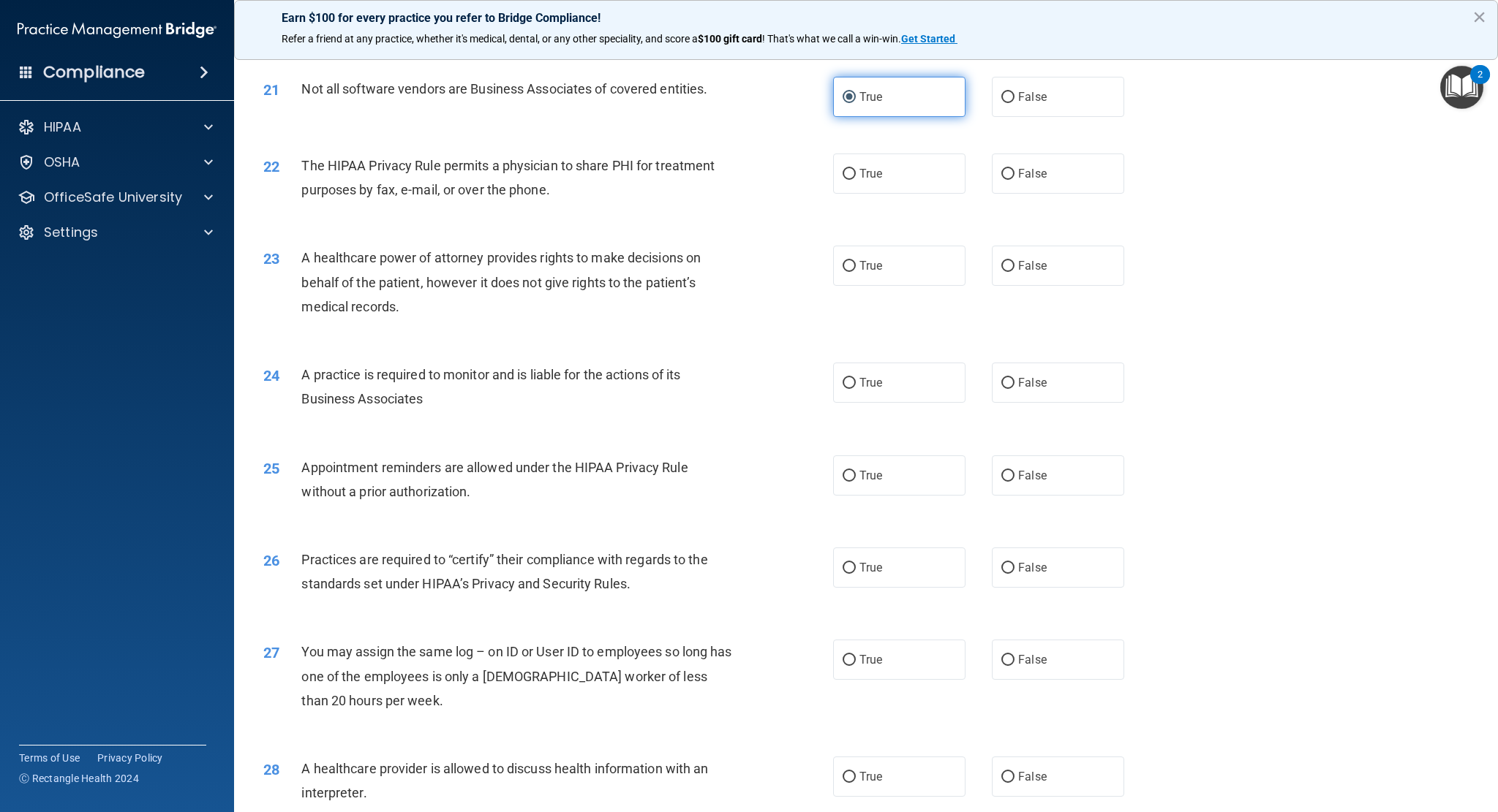
scroll to position [2210, 0]
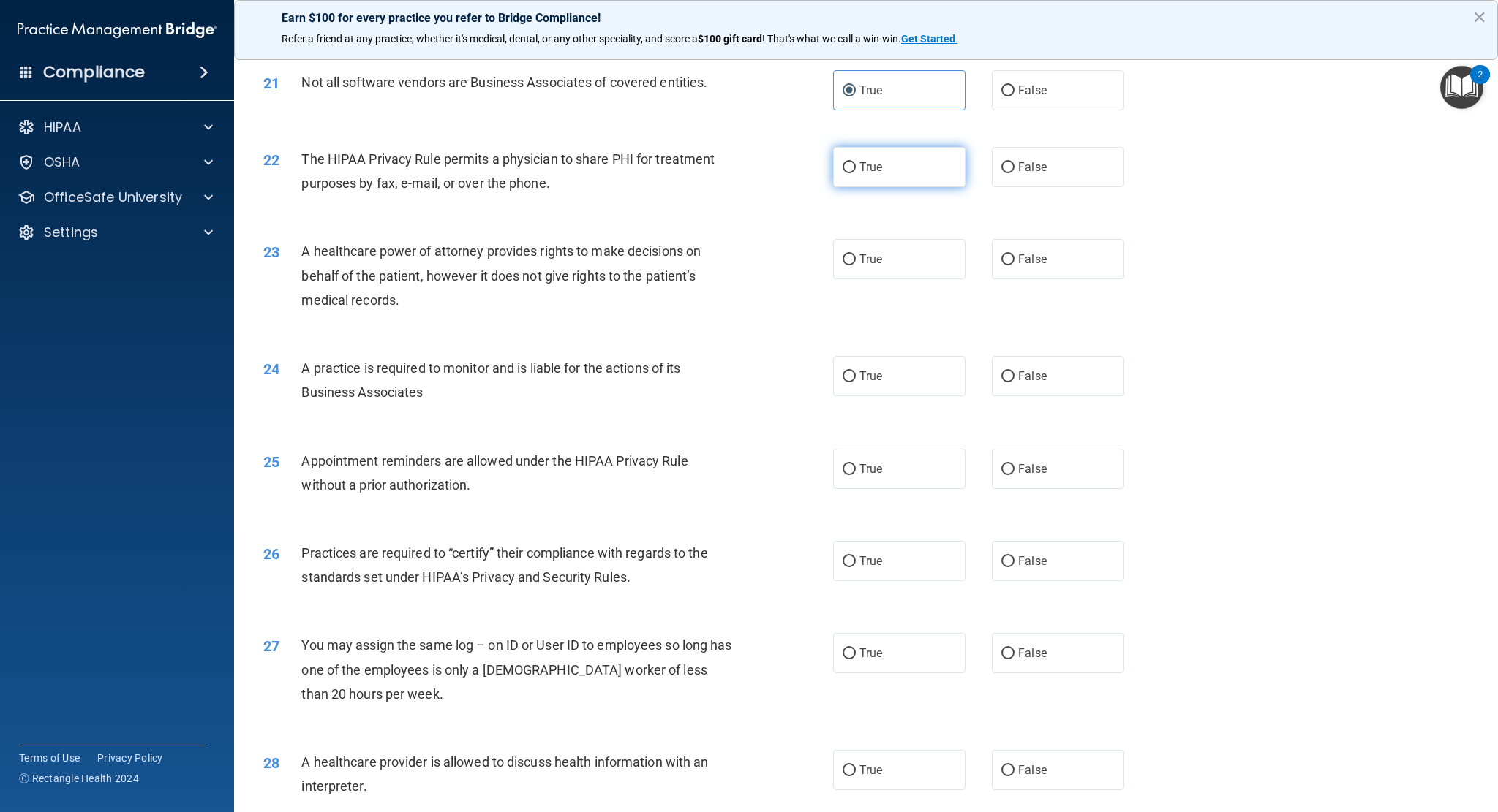
click at [890, 167] on label "True" at bounding box center [899, 166] width 133 height 40
click at [856, 167] on input "True" at bounding box center [849, 167] width 13 height 11
radio input "true"
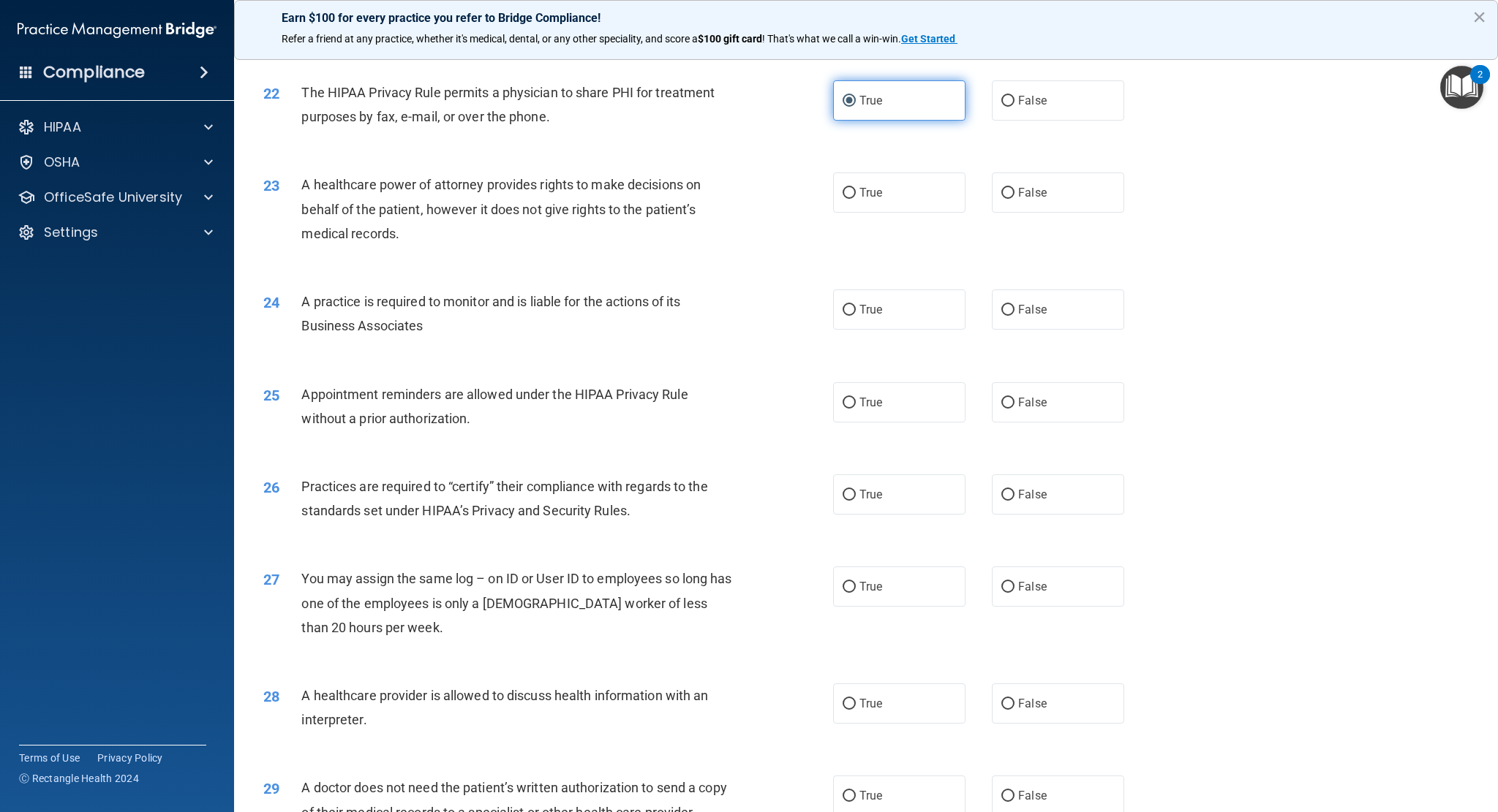
scroll to position [2284, 0]
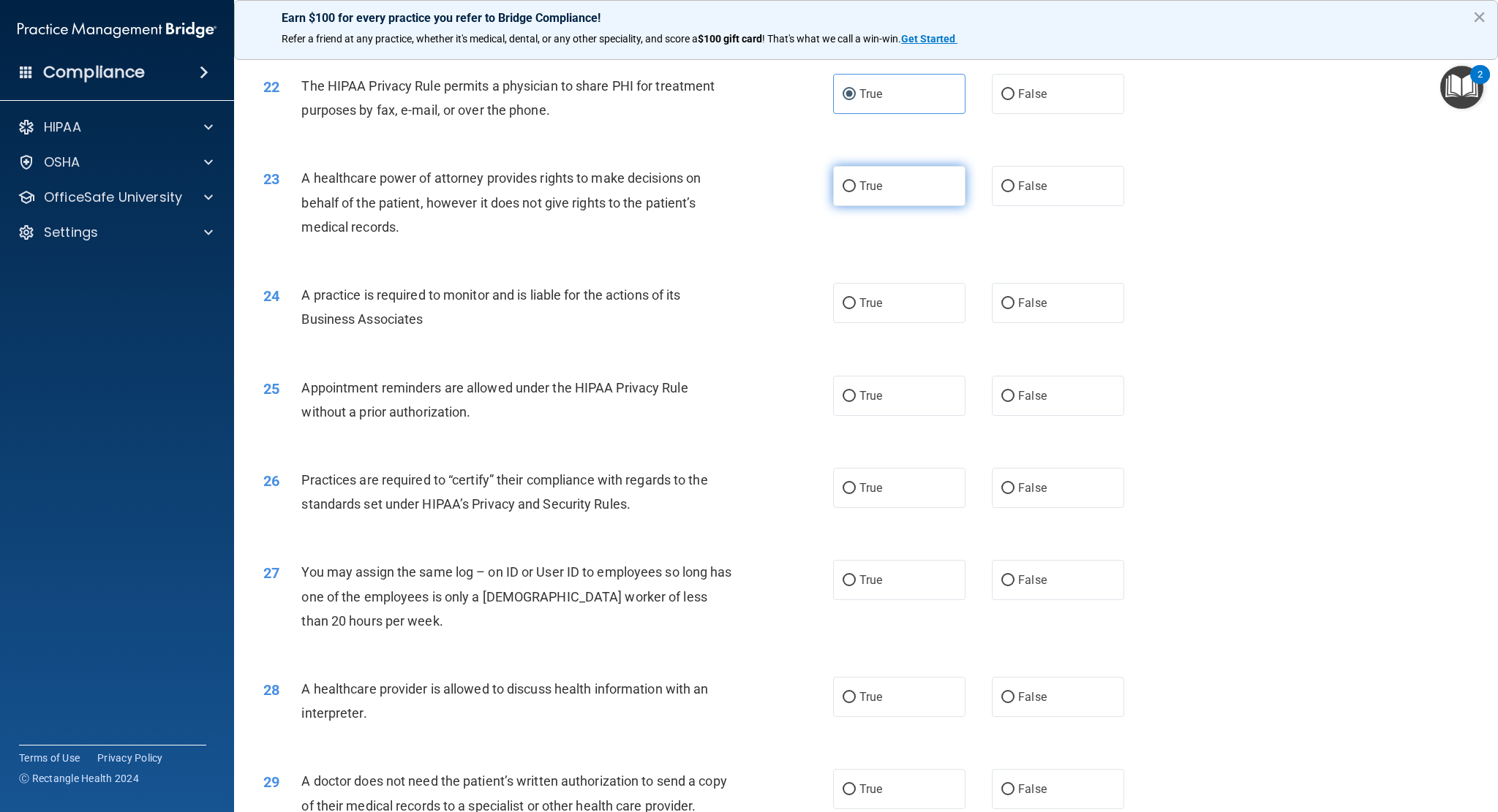
click at [897, 178] on label "True" at bounding box center [899, 186] width 133 height 40
click at [856, 181] on input "True" at bounding box center [849, 186] width 13 height 11
radio input "true"
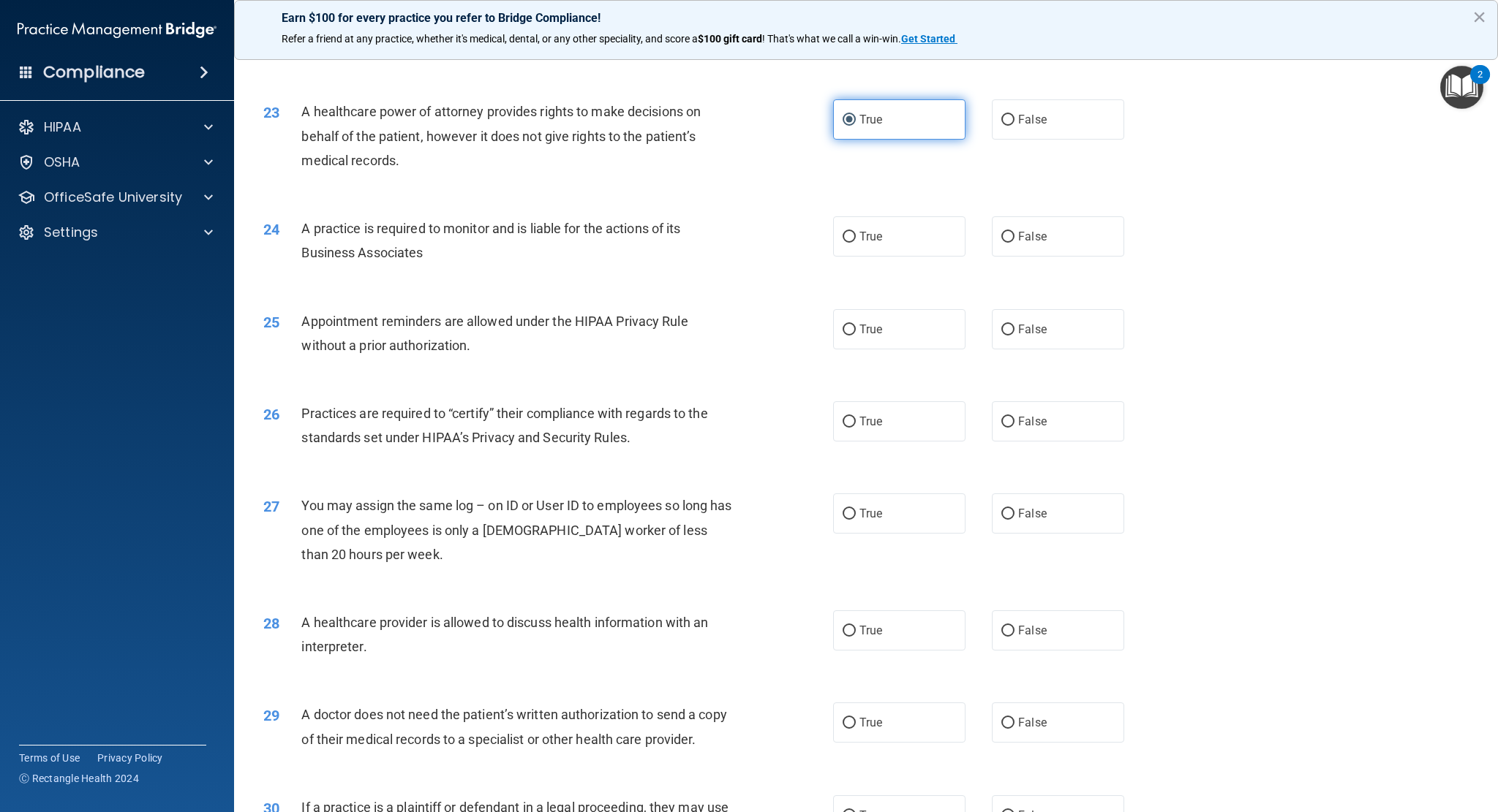
scroll to position [2356, 0]
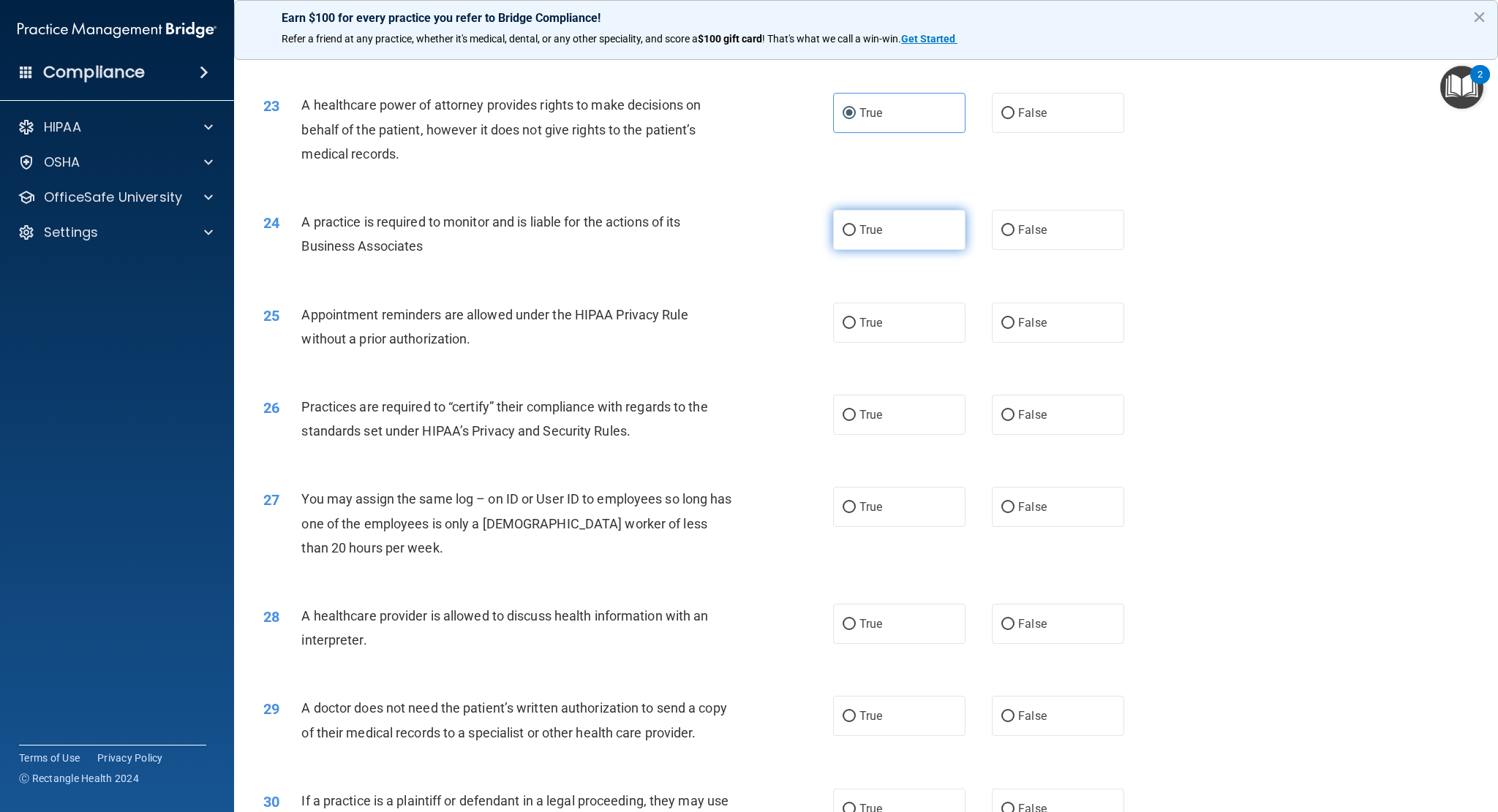
click at [902, 227] on label "True" at bounding box center [899, 229] width 133 height 40
click at [856, 227] on input "True" at bounding box center [849, 230] width 13 height 11
radio input "true"
click at [898, 319] on label "True" at bounding box center [899, 322] width 133 height 40
click at [856, 319] on input "True" at bounding box center [849, 323] width 13 height 11
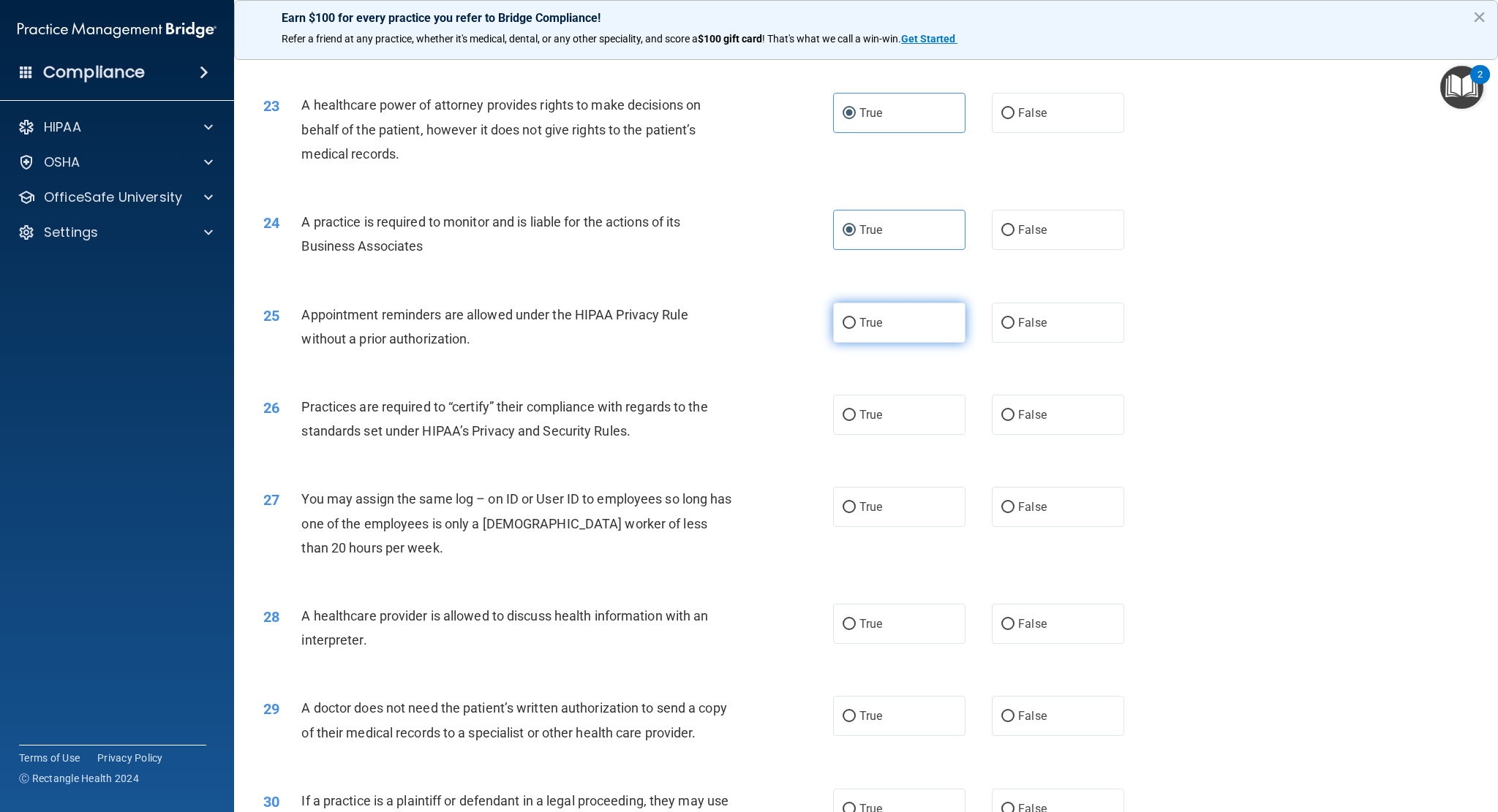
radio input "true"
click at [928, 421] on label "True" at bounding box center [899, 415] width 133 height 40
click at [856, 421] on input "True" at bounding box center [849, 415] width 13 height 11
radio input "true"
drag, startPoint x: 898, startPoint y: 496, endPoint x: 922, endPoint y: 634, distance: 140.1
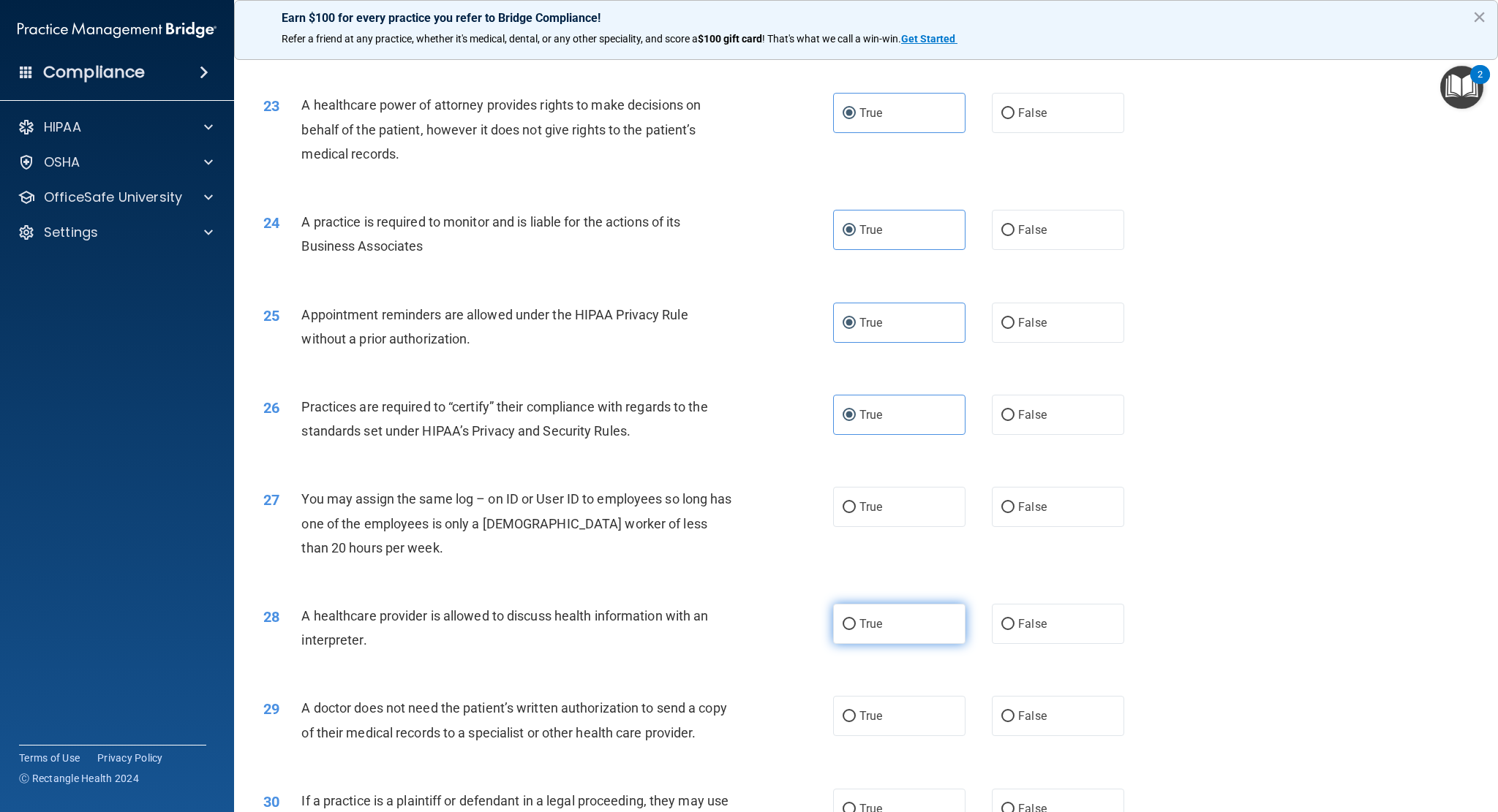
click at [898, 496] on label "True" at bounding box center [899, 506] width 133 height 40
click at [856, 502] on input "True" at bounding box center [849, 507] width 13 height 11
radio input "true"
click at [899, 619] on label "True" at bounding box center [899, 623] width 133 height 40
click at [856, 619] on input "True" at bounding box center [849, 624] width 13 height 11
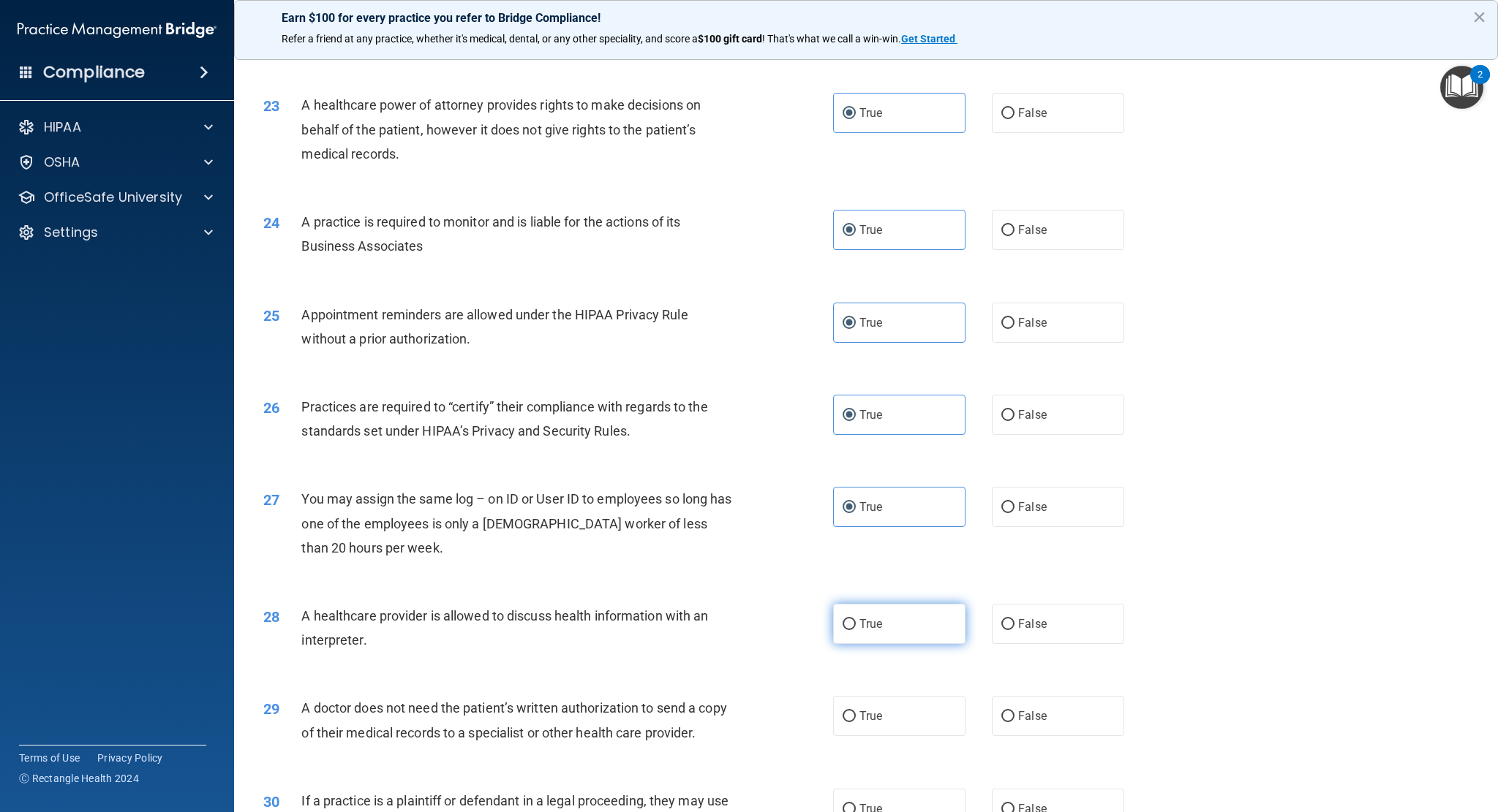
radio input "true"
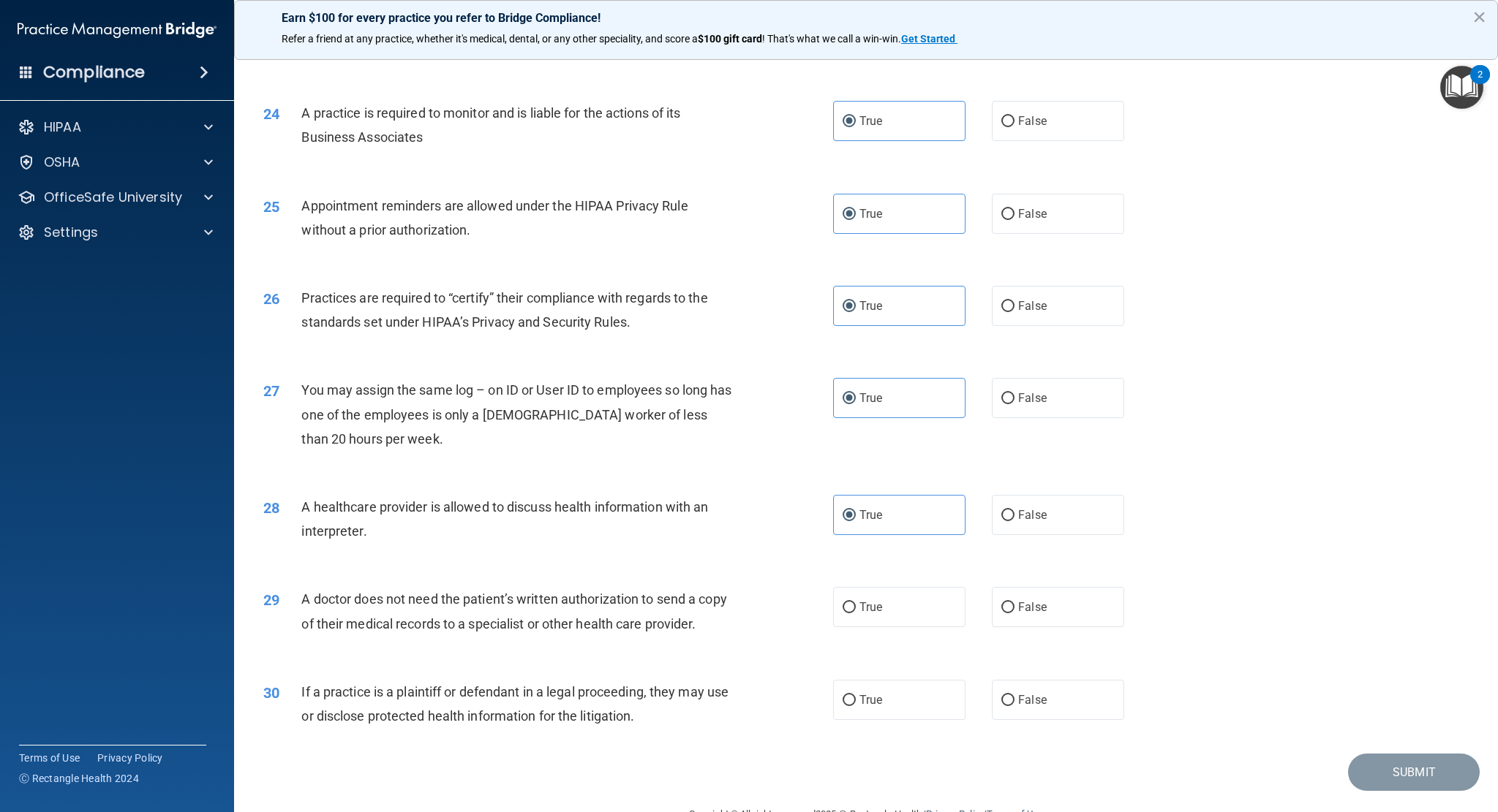
scroll to position [2503, 0]
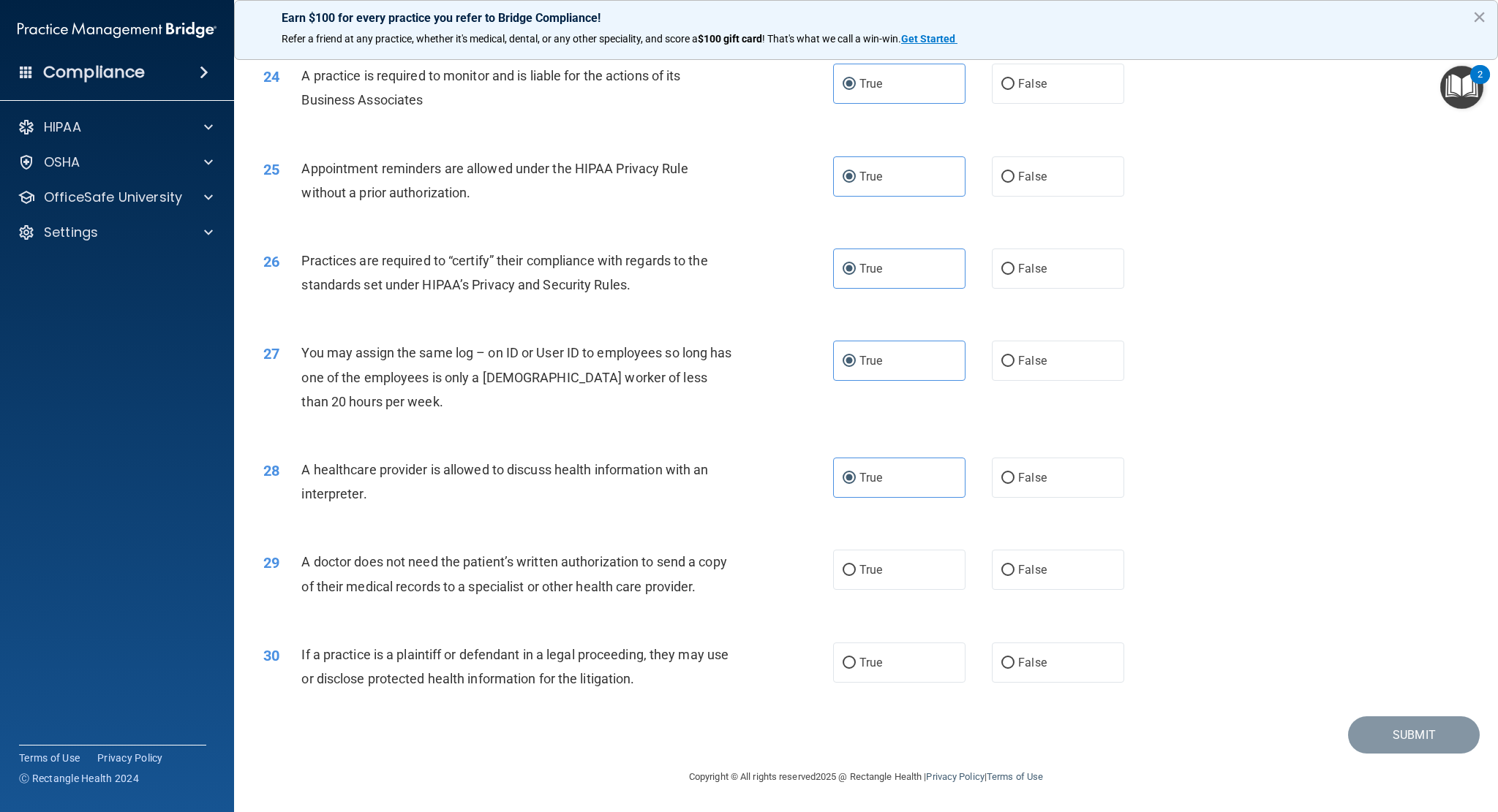
click at [913, 516] on div "28 A healthcare provider is allowed to discuss health information with an inter…" at bounding box center [867, 486] width 1228 height 92
drag, startPoint x: 874, startPoint y: 557, endPoint x: 921, endPoint y: 659, distance: 112.3
click at [874, 560] on label "True" at bounding box center [899, 569] width 133 height 40
click at [856, 565] on input "True" at bounding box center [849, 570] width 13 height 11
radio input "true"
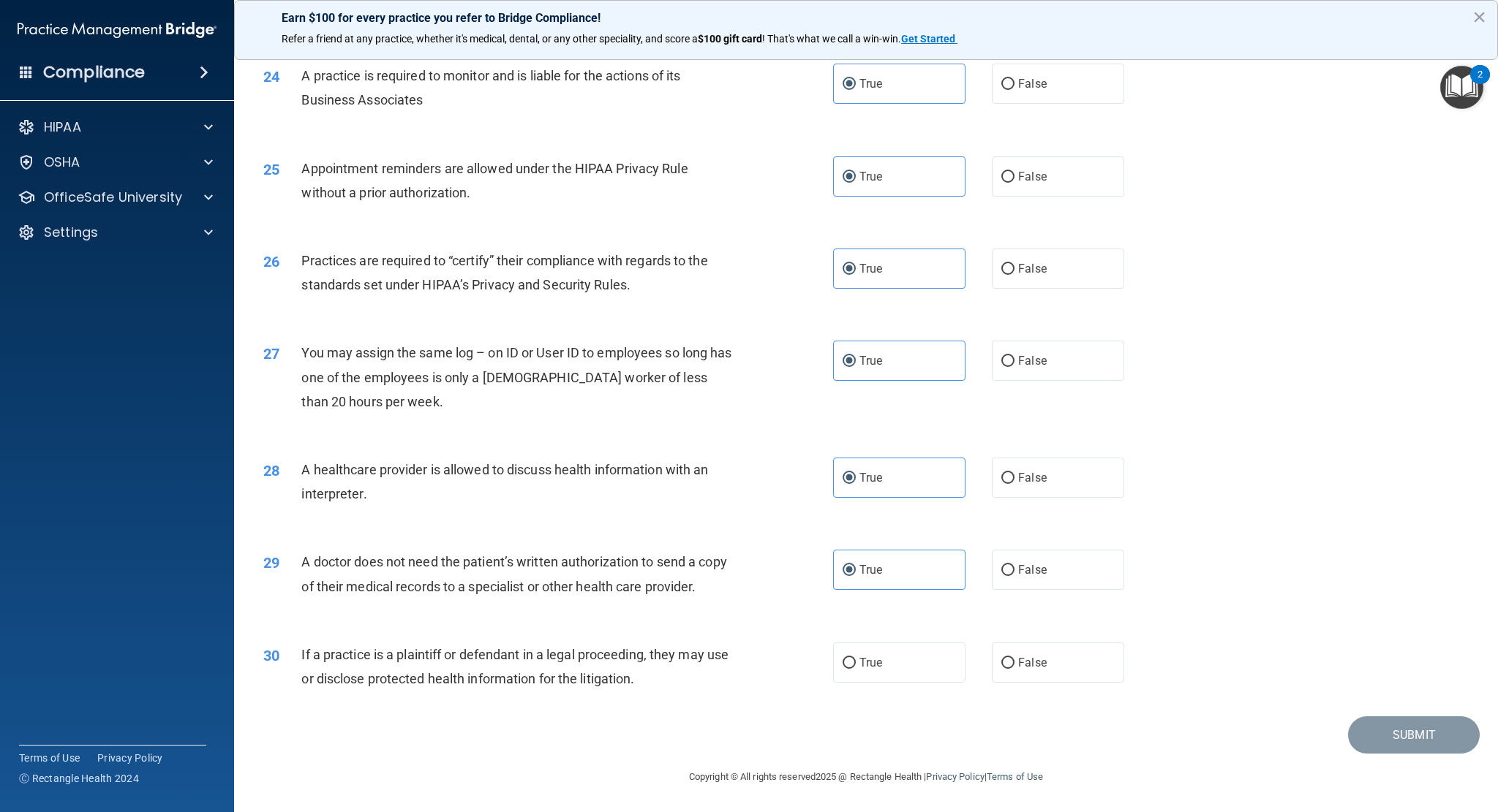
drag, startPoint x: 892, startPoint y: 654, endPoint x: 1012, endPoint y: 684, distance: 123.7
click at [892, 652] on label "True" at bounding box center [899, 663] width 133 height 40
click at [856, 658] on input "True" at bounding box center [849, 663] width 13 height 11
radio input "true"
click at [1377, 748] on button "Submit" at bounding box center [1414, 735] width 132 height 37
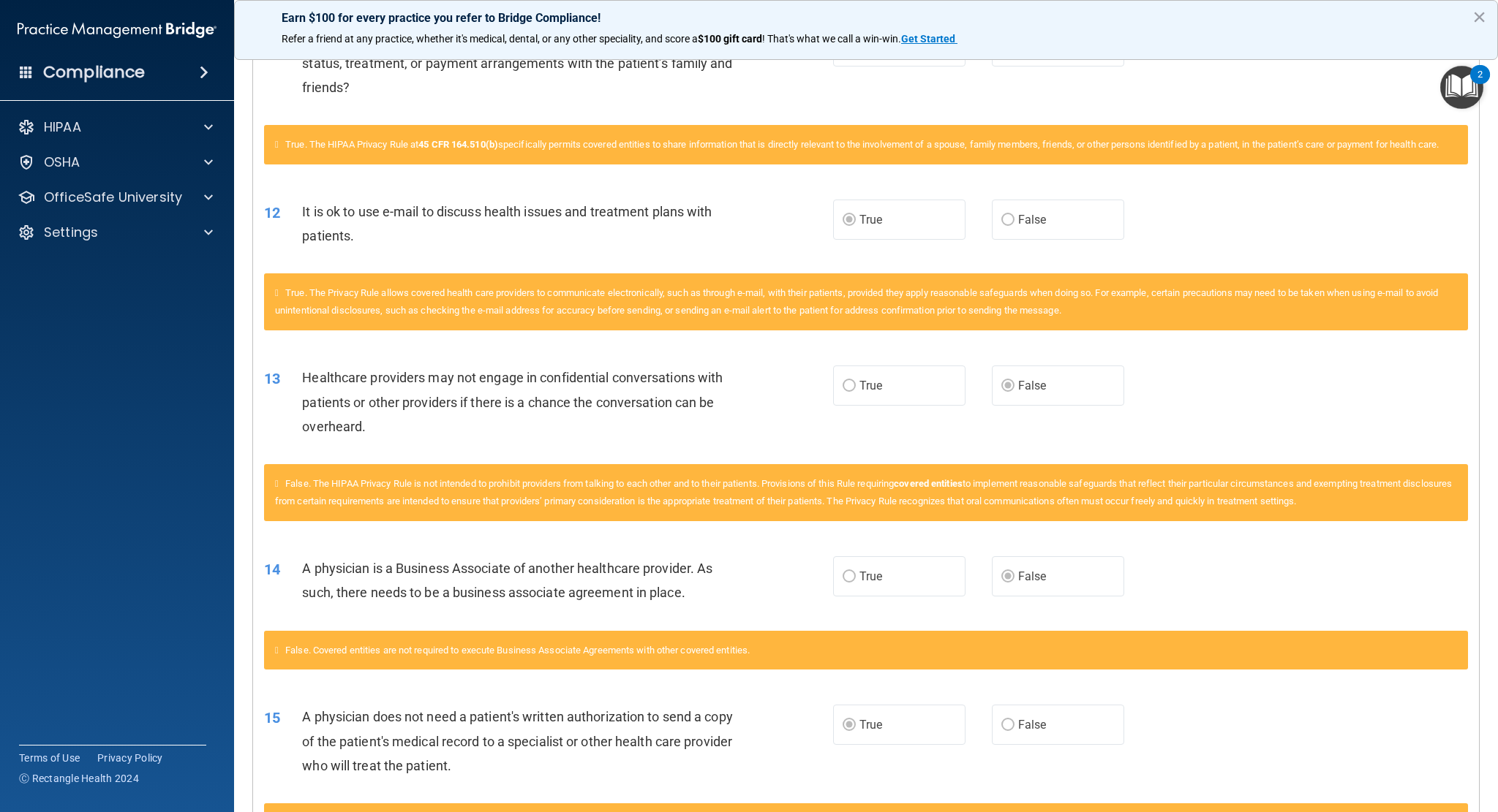
scroll to position [1243, 0]
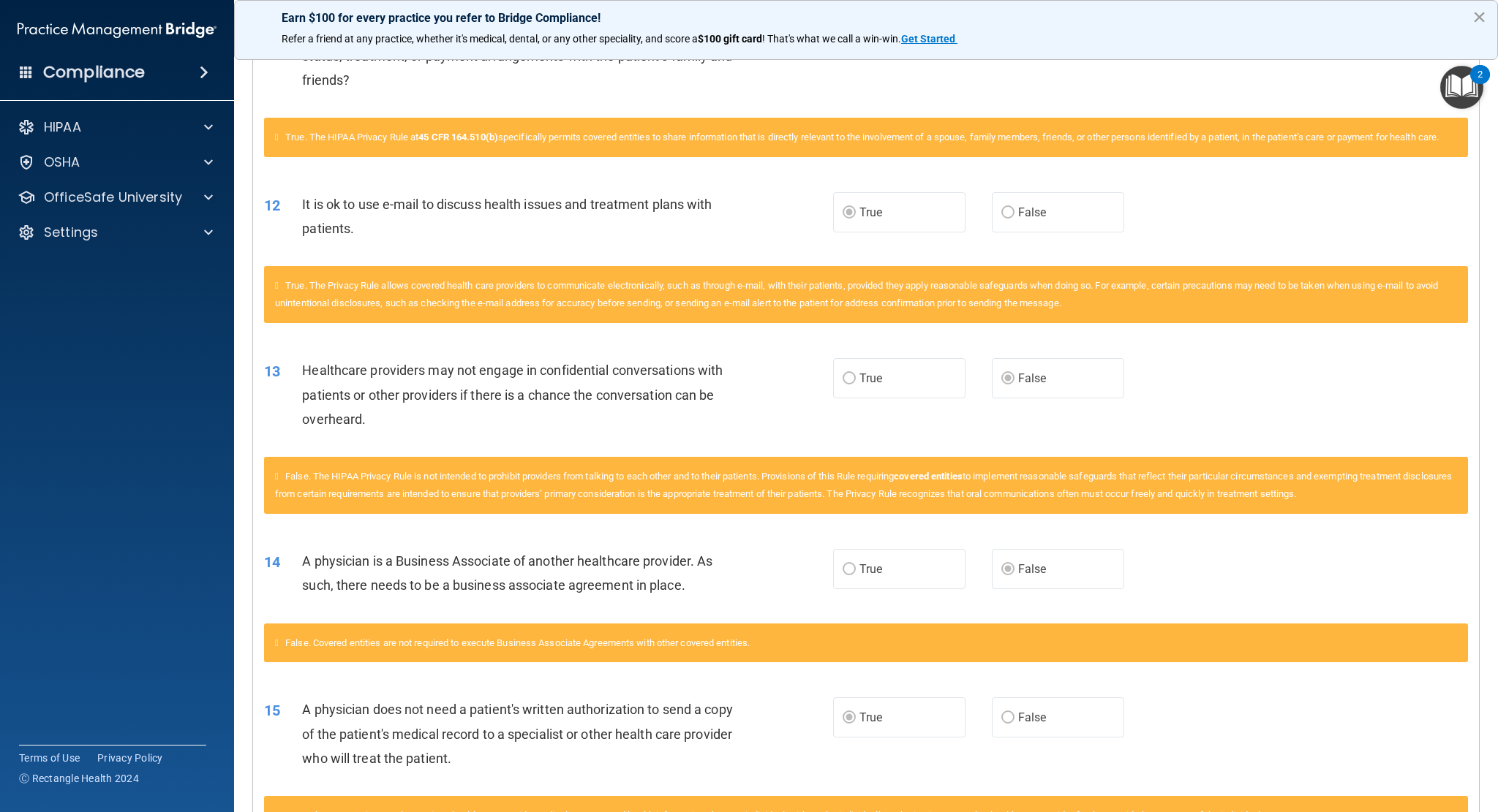
click at [1479, 12] on button "×" at bounding box center [1479, 17] width 14 height 24
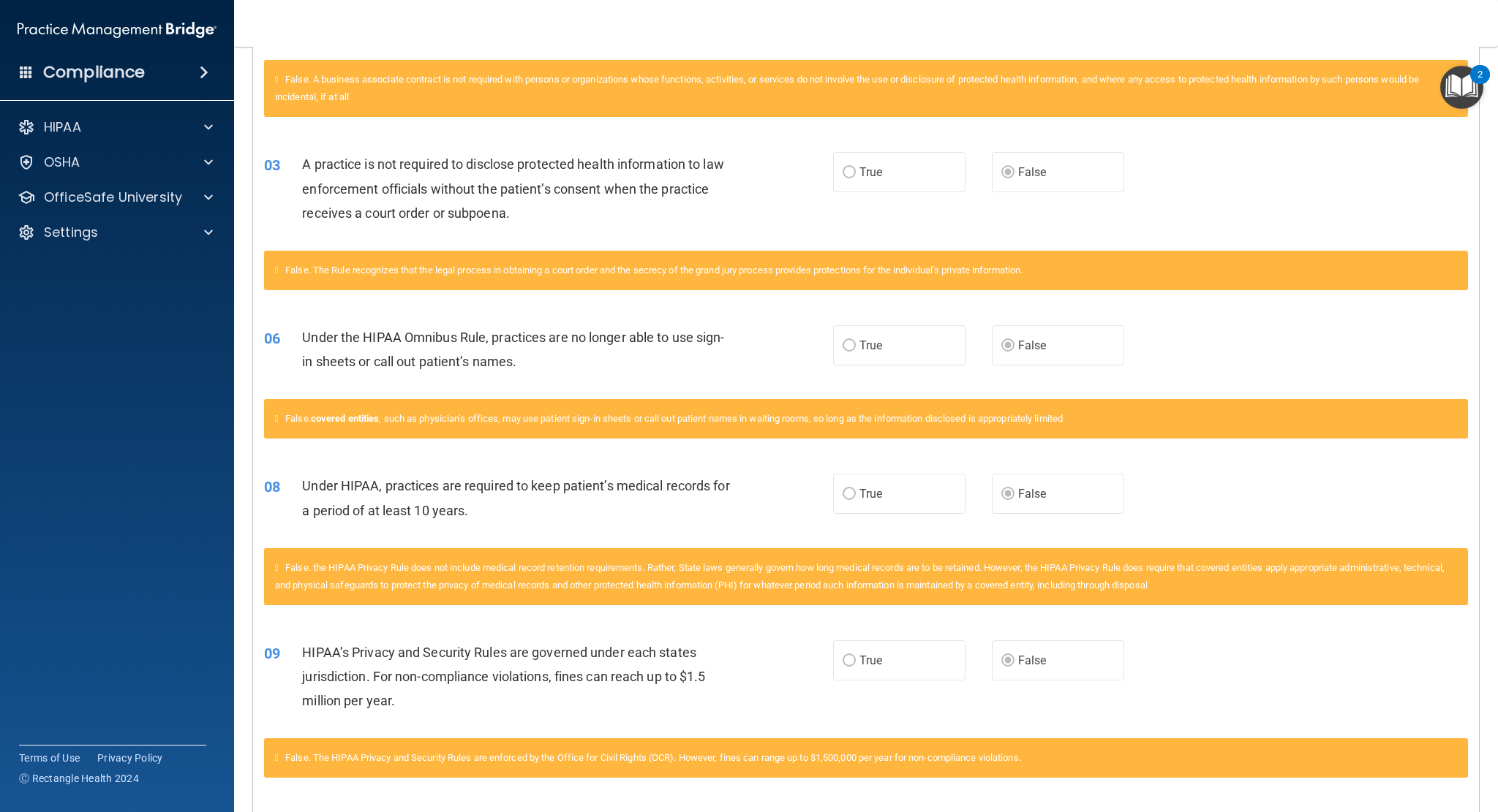
scroll to position [0, 0]
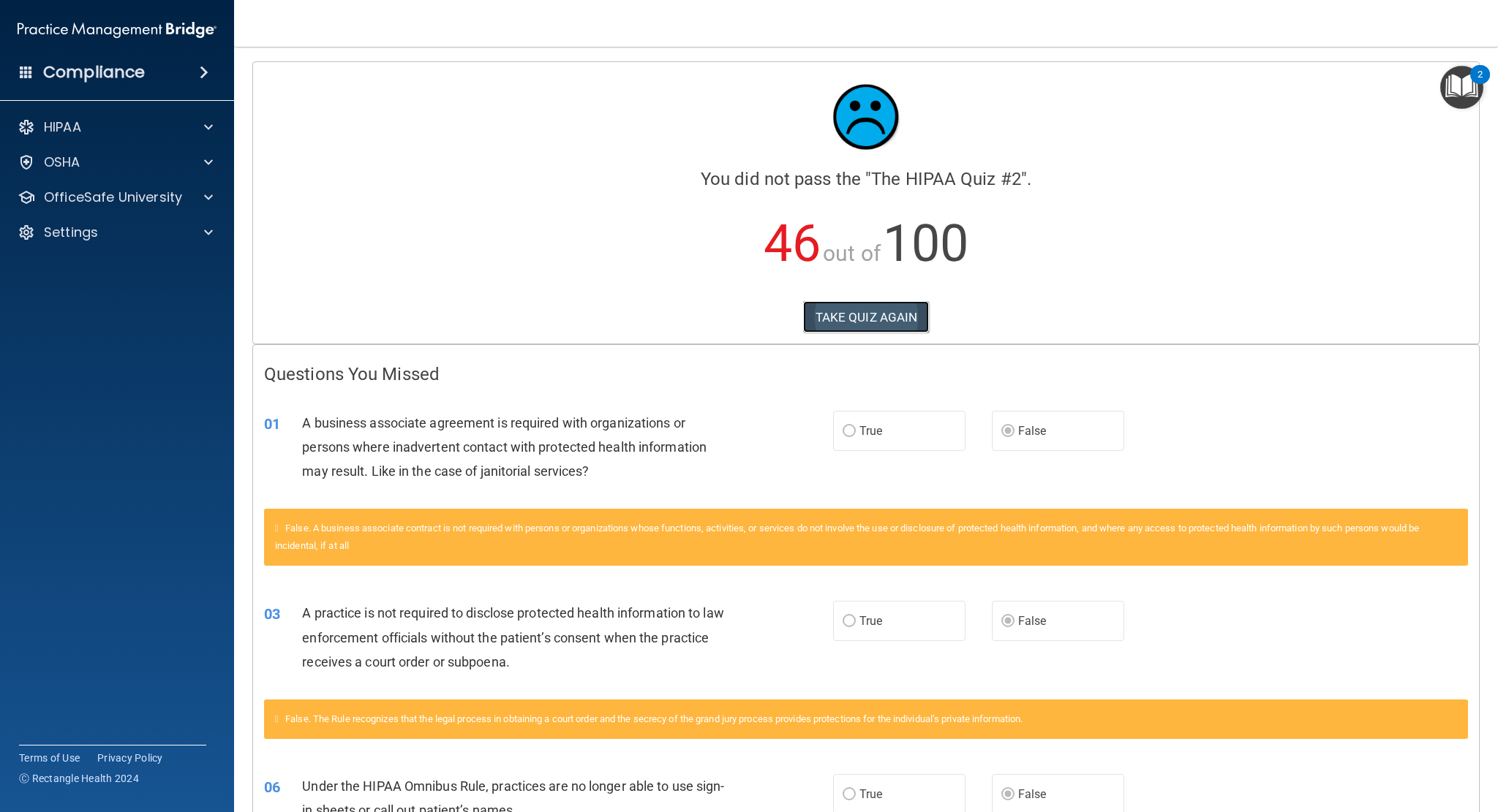
click at [879, 319] on button "TAKE QUIZ AGAIN" at bounding box center [867, 317] width 127 height 32
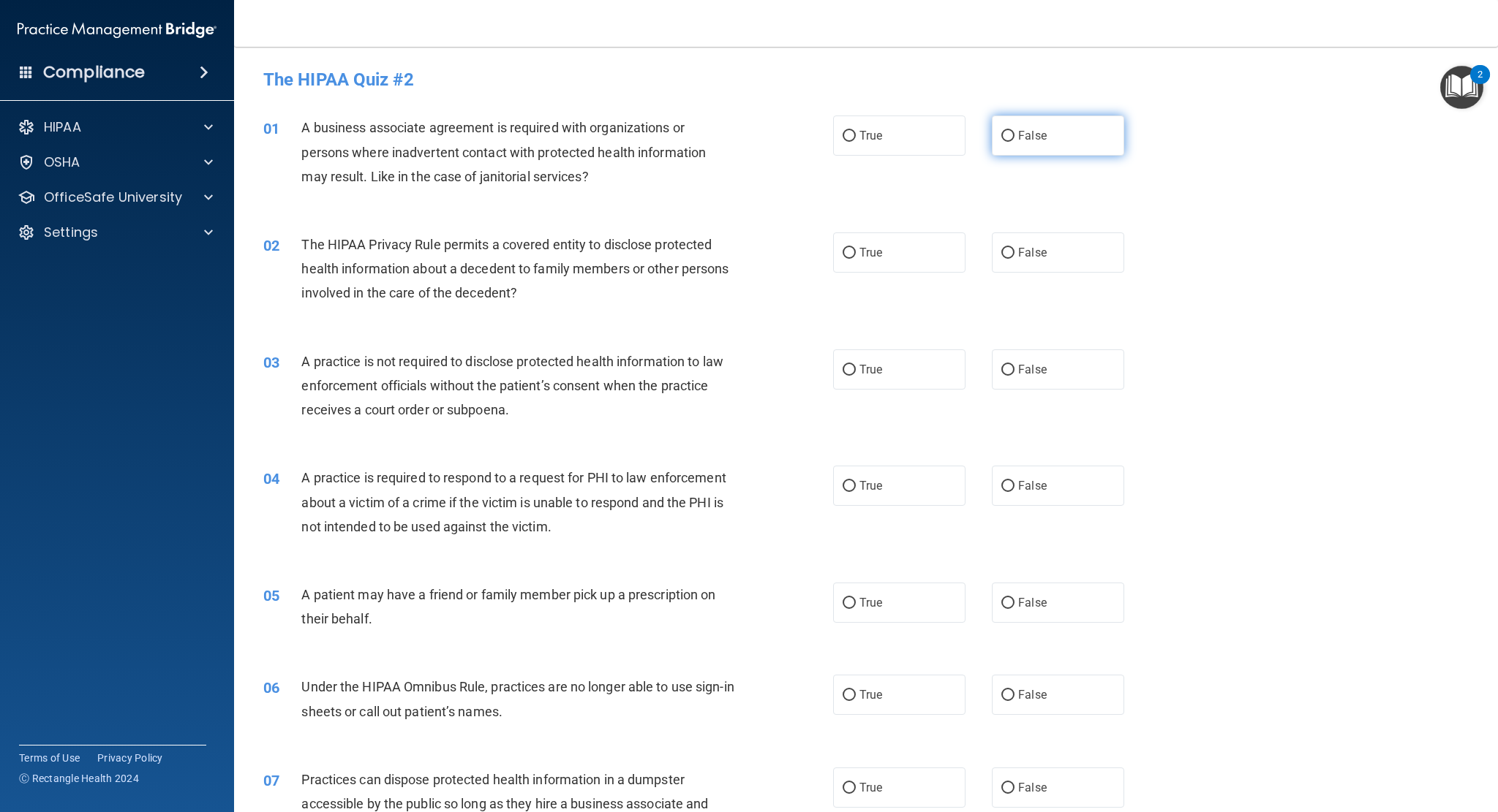
click at [1009, 144] on label "False" at bounding box center [1057, 136] width 133 height 40
click at [1009, 142] on input "False" at bounding box center [1007, 136] width 13 height 11
radio input "true"
click at [1007, 363] on label "False" at bounding box center [1057, 369] width 133 height 40
click at [1007, 365] on input "False" at bounding box center [1007, 370] width 13 height 11
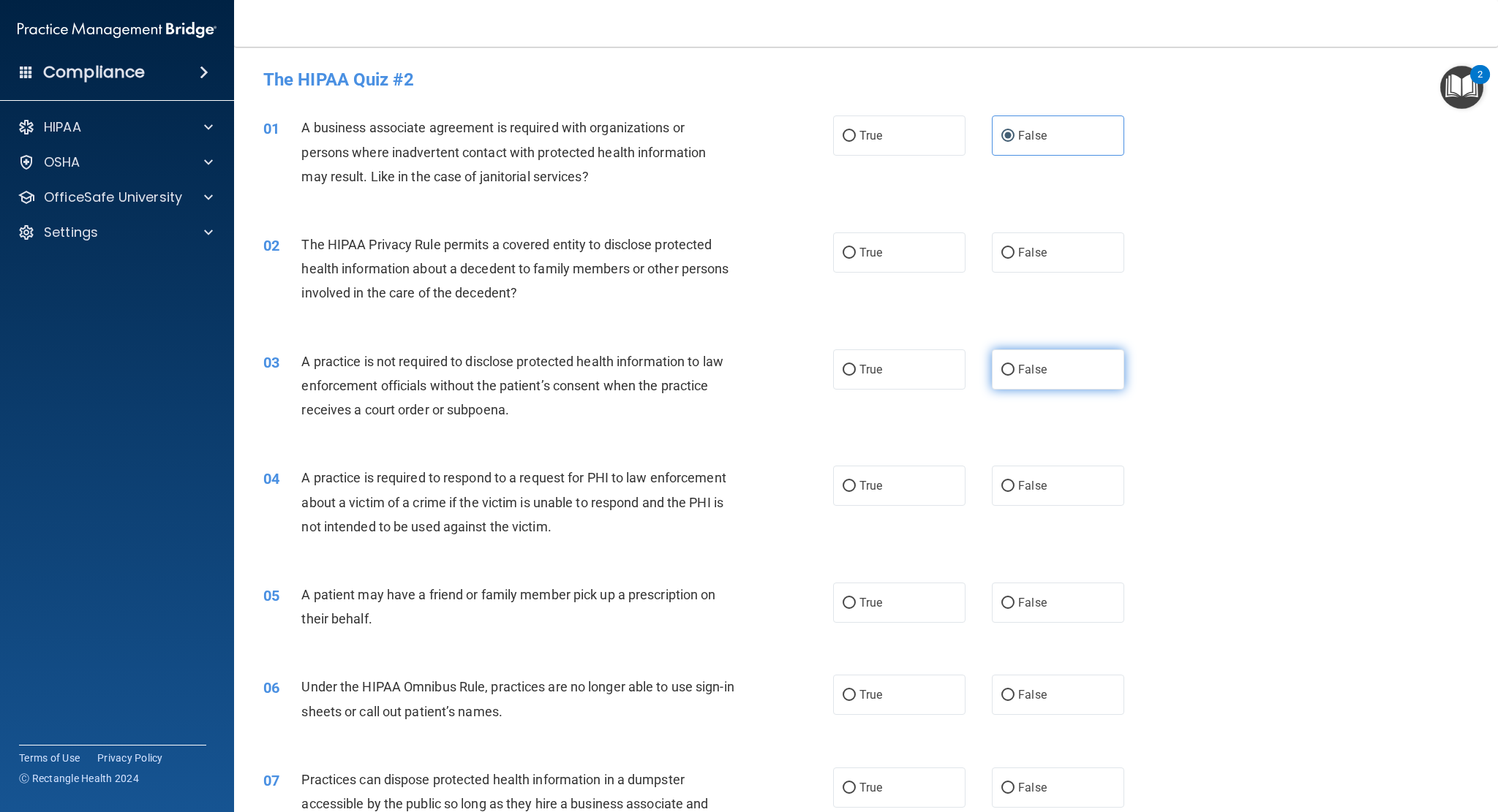
radio input "true"
click at [1010, 704] on label "False" at bounding box center [1057, 694] width 133 height 40
click at [1010, 701] on input "False" at bounding box center [1007, 695] width 13 height 11
radio input "true"
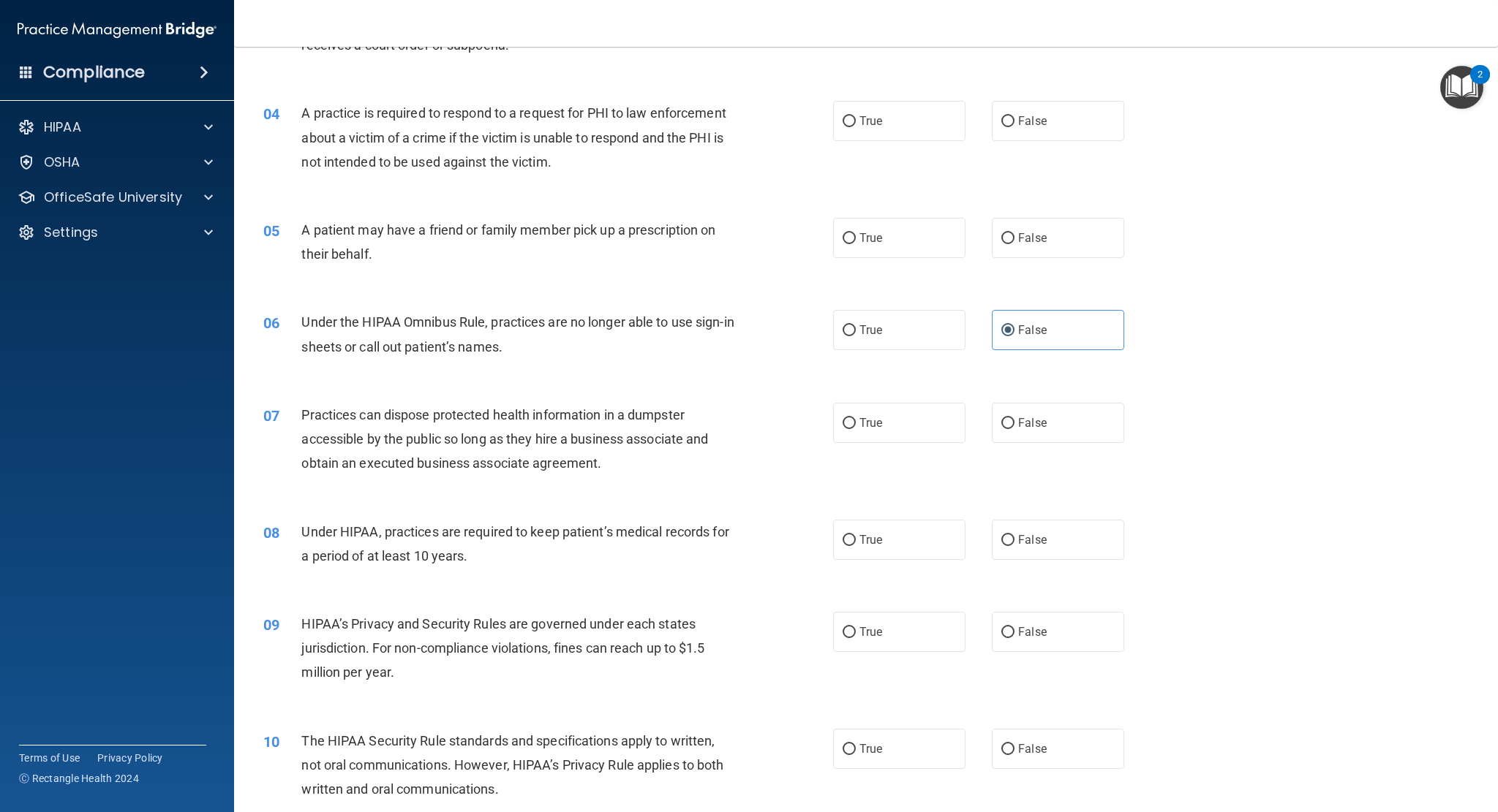
scroll to position [366, 0]
click at [997, 550] on label "False" at bounding box center [1057, 539] width 133 height 40
click at [1001, 546] on input "False" at bounding box center [1007, 540] width 13 height 11
radio input "true"
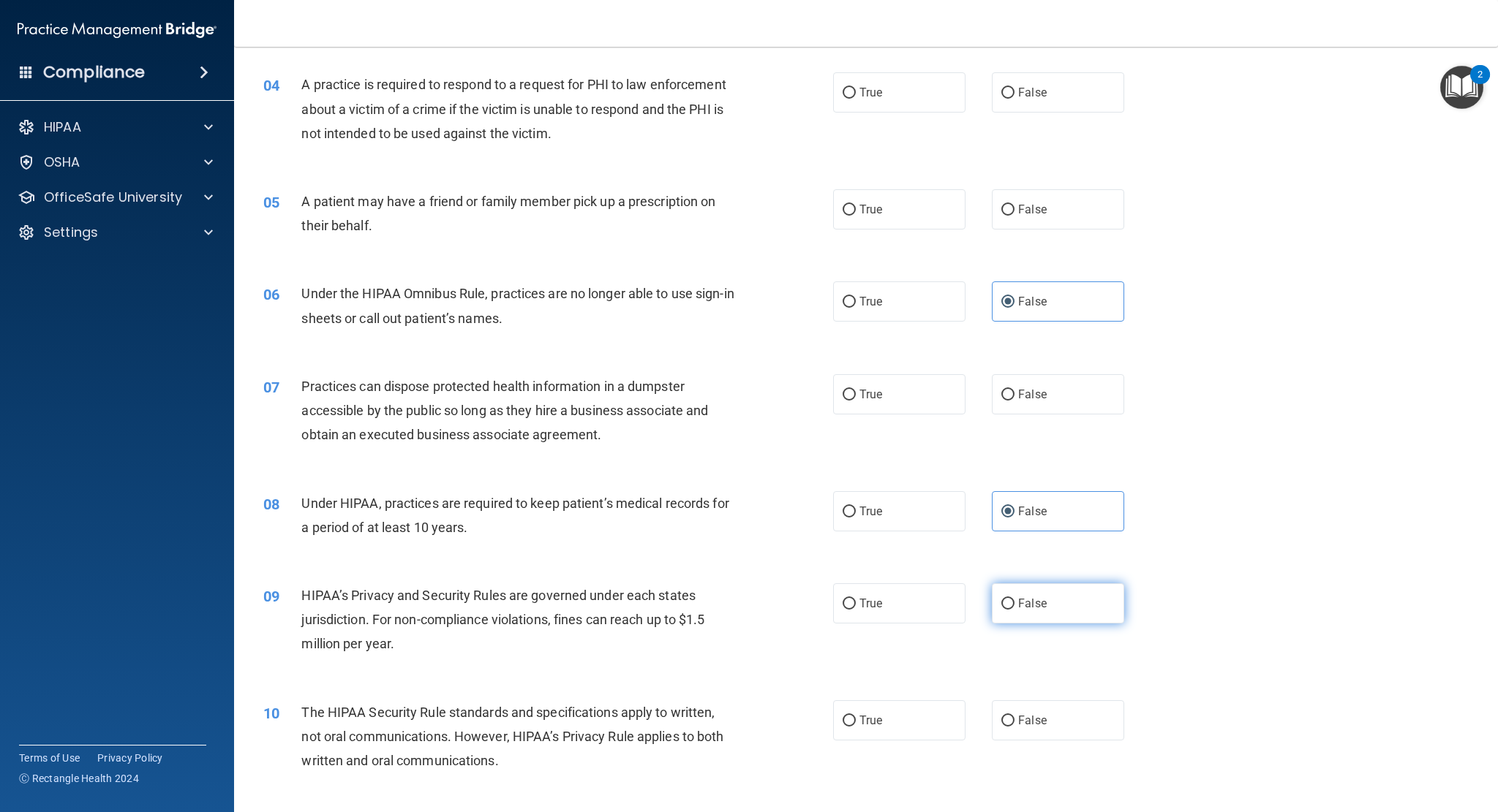
scroll to position [438, 0]
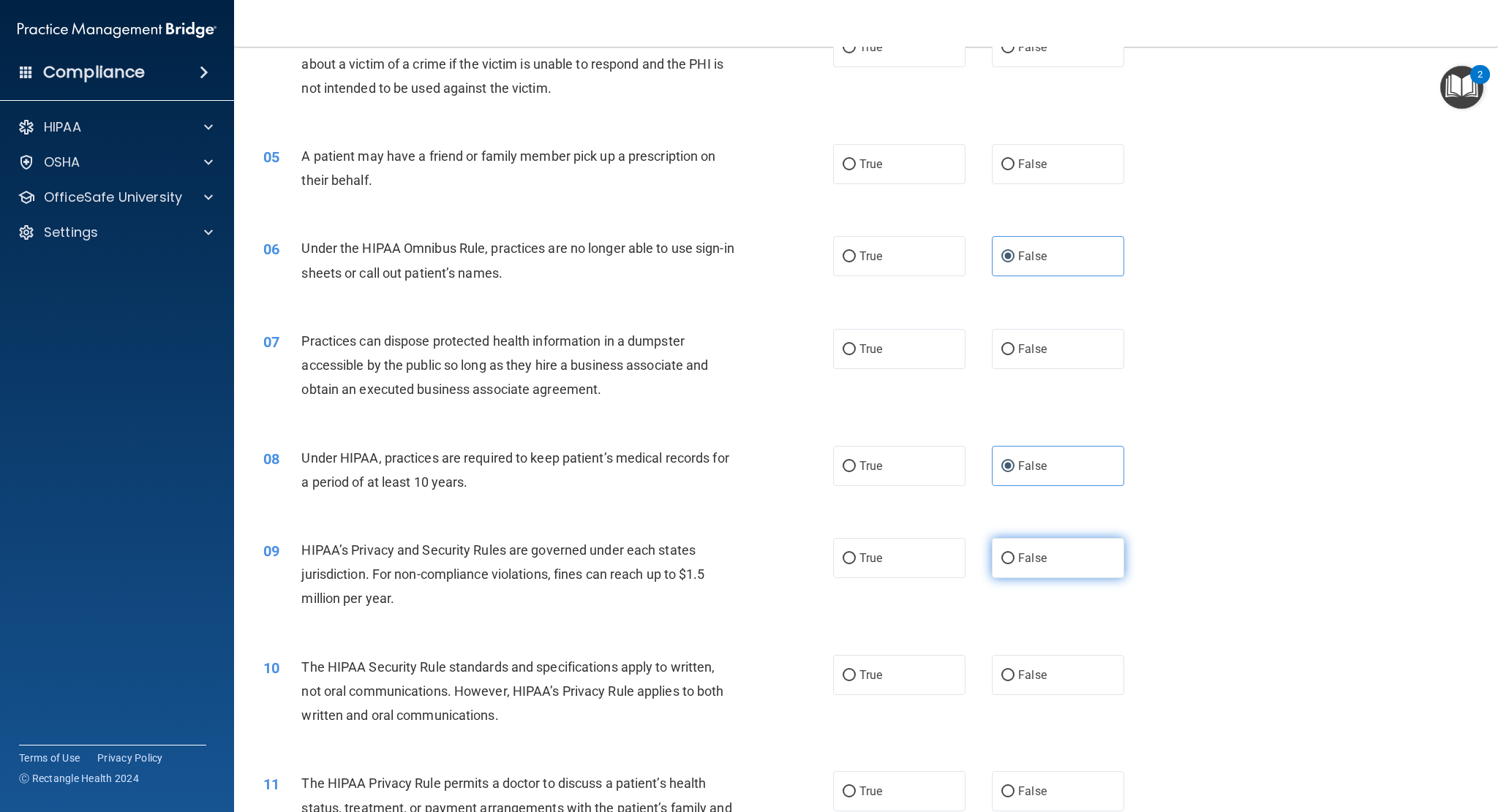
click at [1018, 557] on span "False" at bounding box center [1032, 558] width 29 height 14
click at [1015, 557] on input "False" at bounding box center [1007, 558] width 13 height 11
radio input "true"
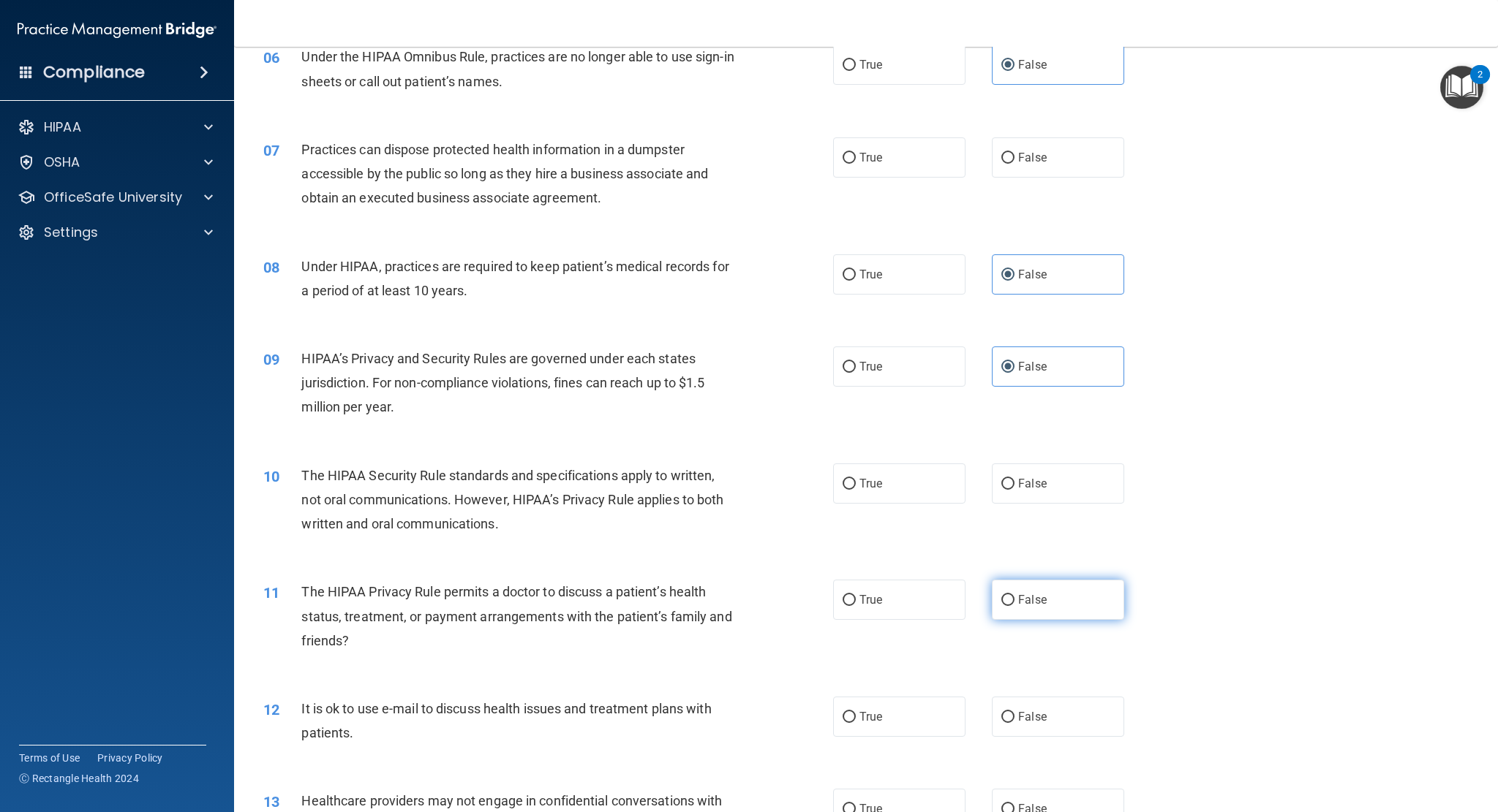
scroll to position [658, 0]
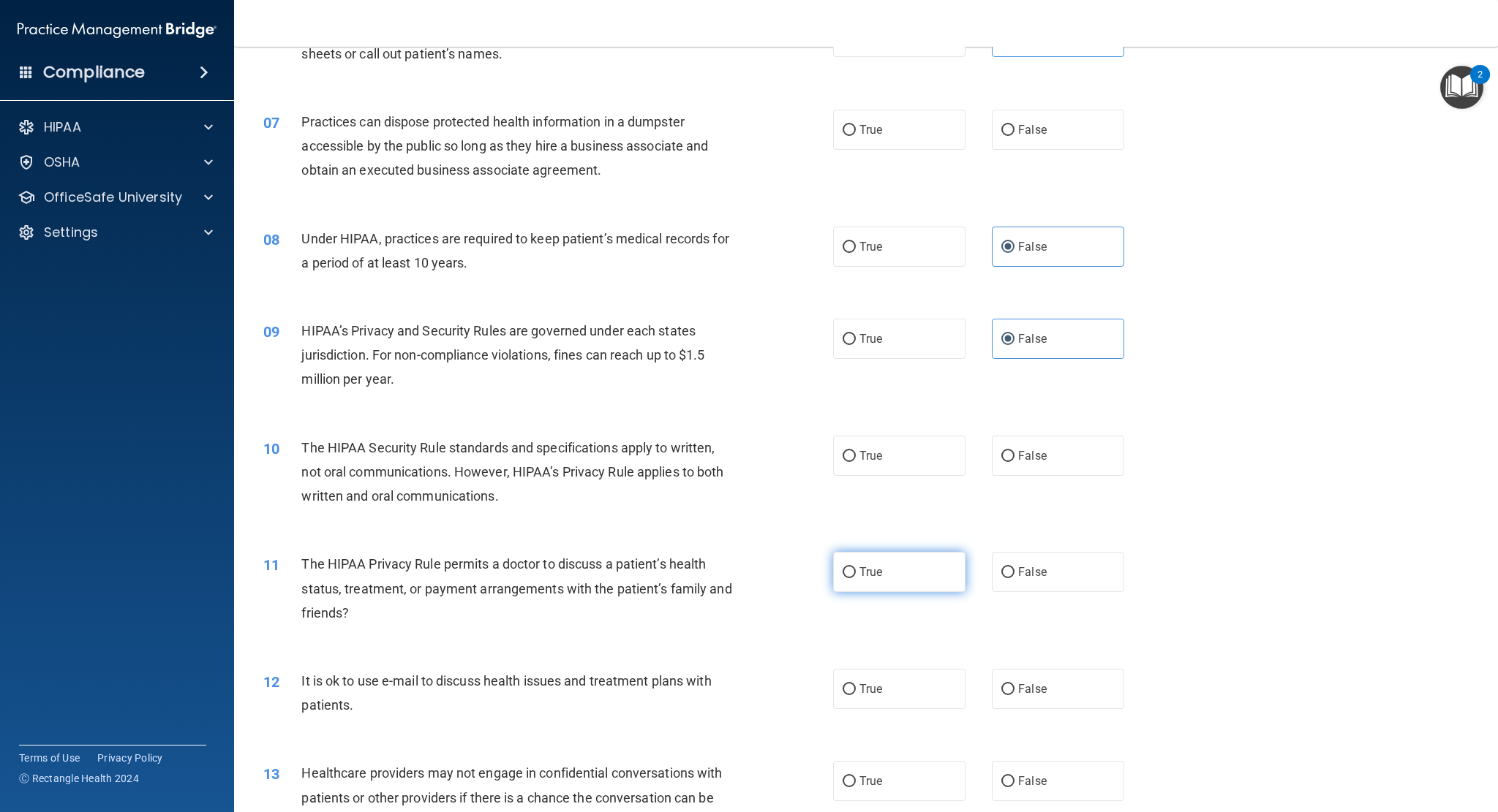
click at [846, 578] on input "True" at bounding box center [849, 572] width 13 height 11
radio input "true"
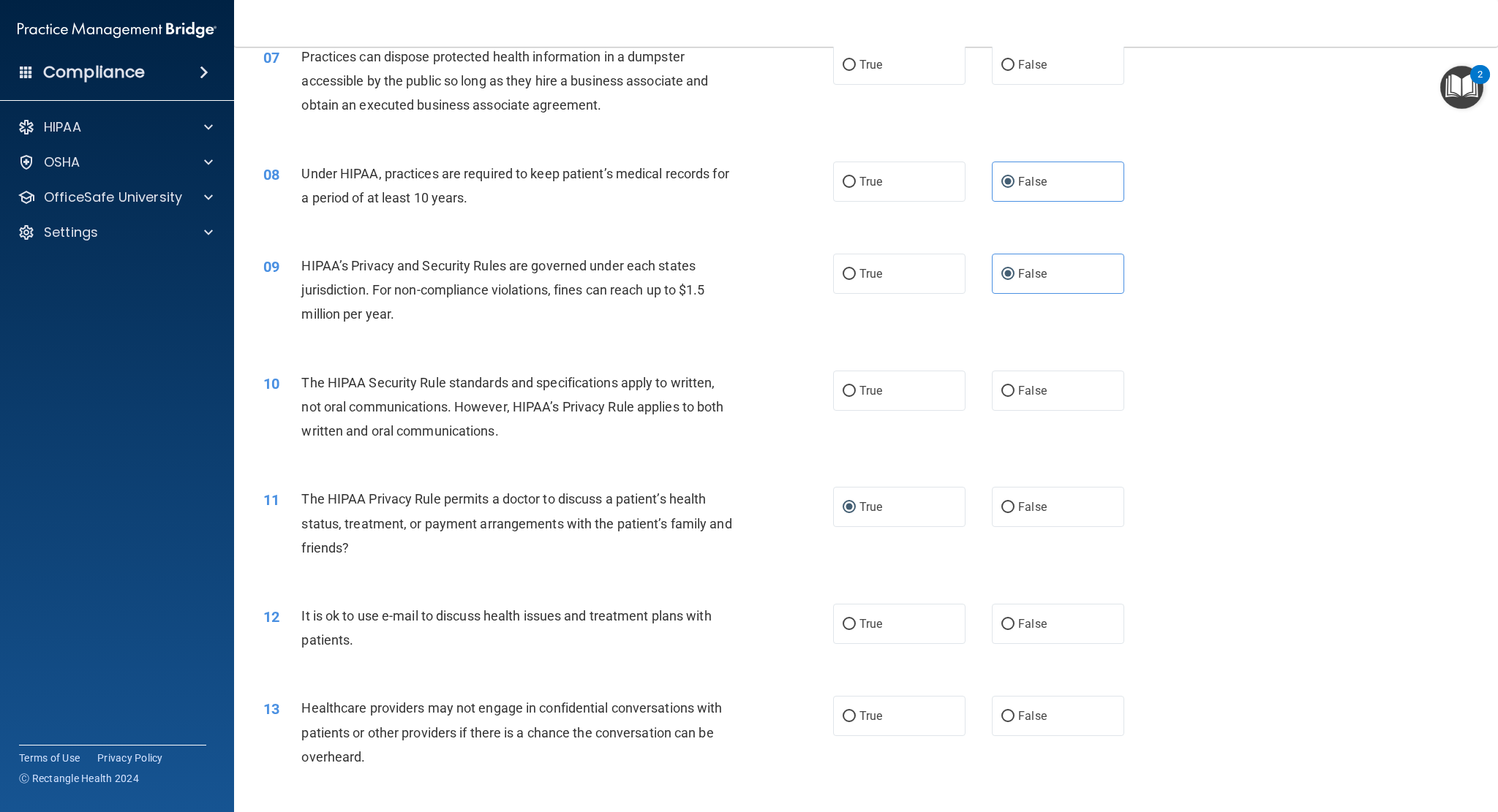
scroll to position [731, 0]
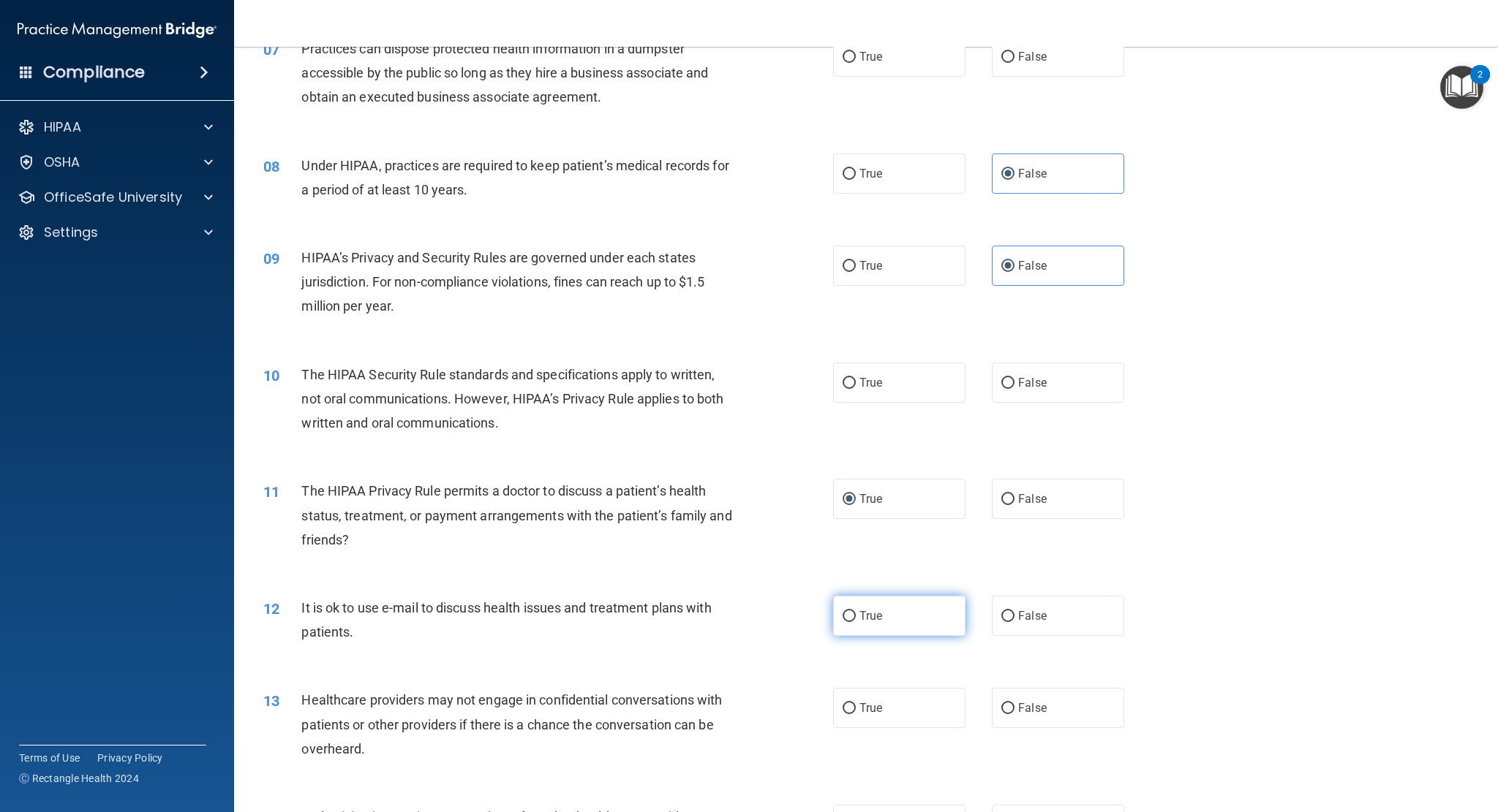
click at [891, 631] on label "True" at bounding box center [899, 615] width 133 height 40
click at [856, 622] on input "True" at bounding box center [849, 616] width 13 height 11
radio input "true"
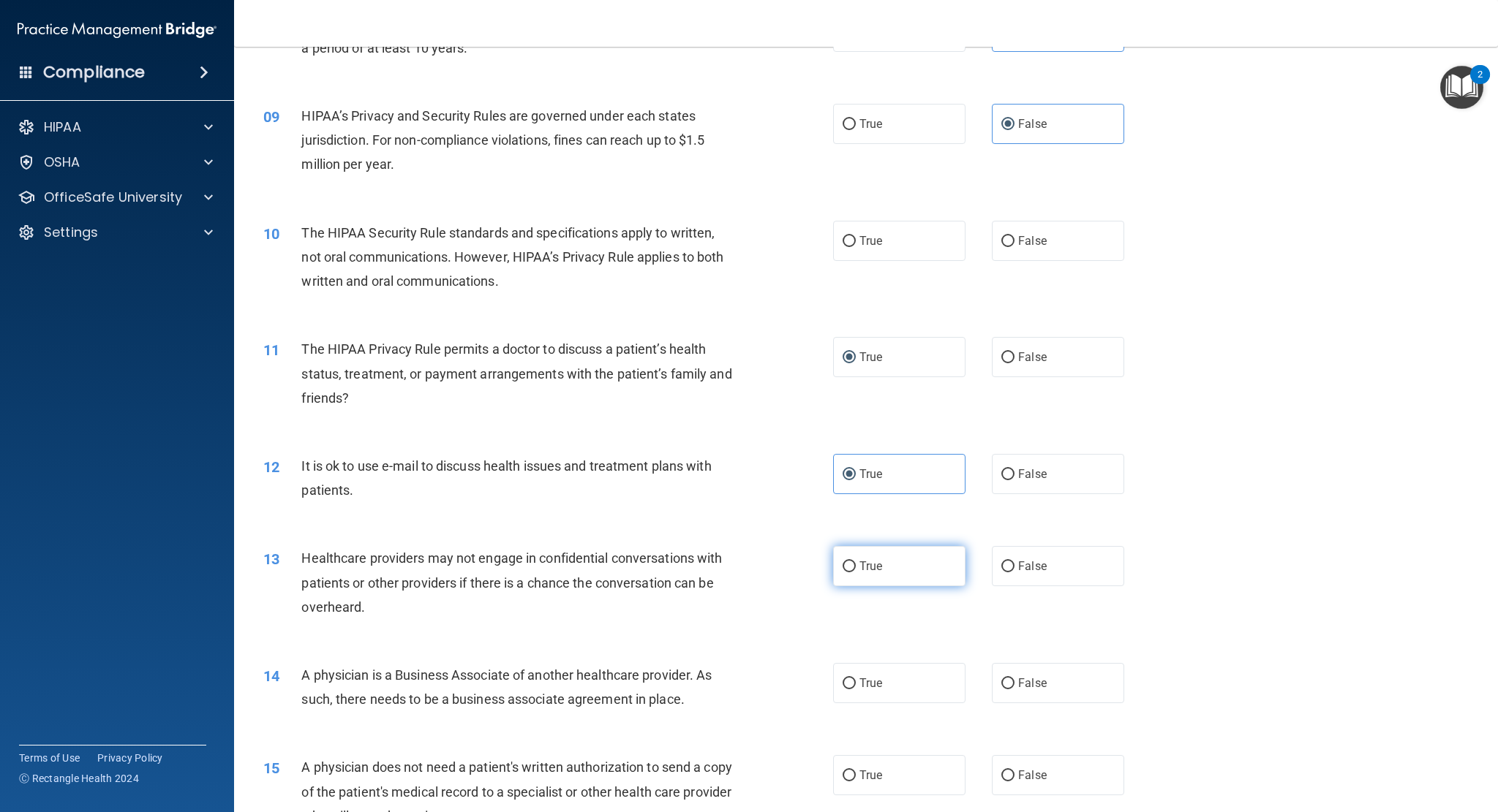
scroll to position [877, 0]
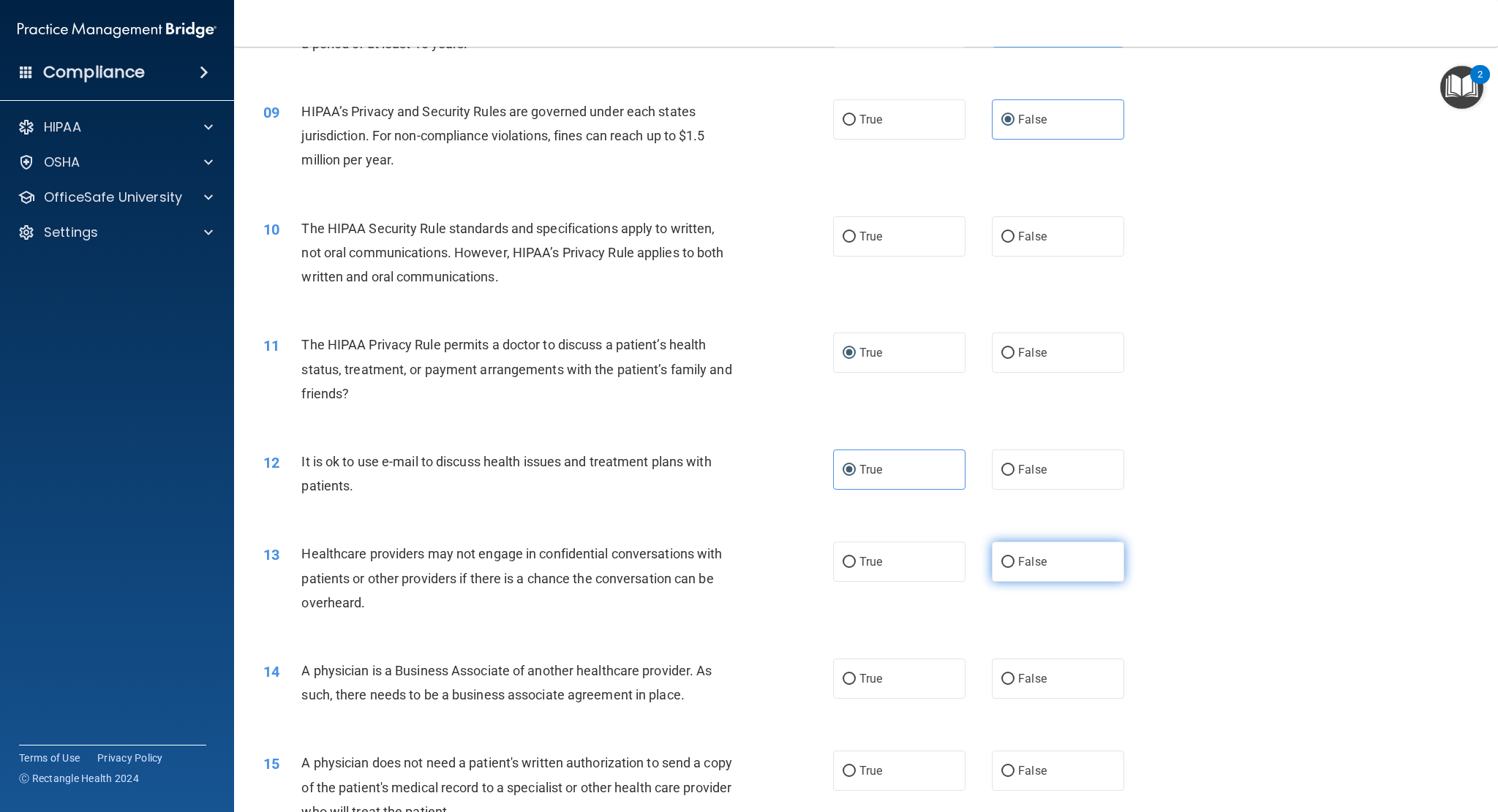
click at [1018, 563] on span "False" at bounding box center [1032, 561] width 29 height 14
click at [1012, 563] on input "False" at bounding box center [1007, 562] width 13 height 11
radio input "true"
click at [1012, 695] on label "False" at bounding box center [1057, 678] width 133 height 40
click at [1012, 685] on input "False" at bounding box center [1007, 679] width 13 height 11
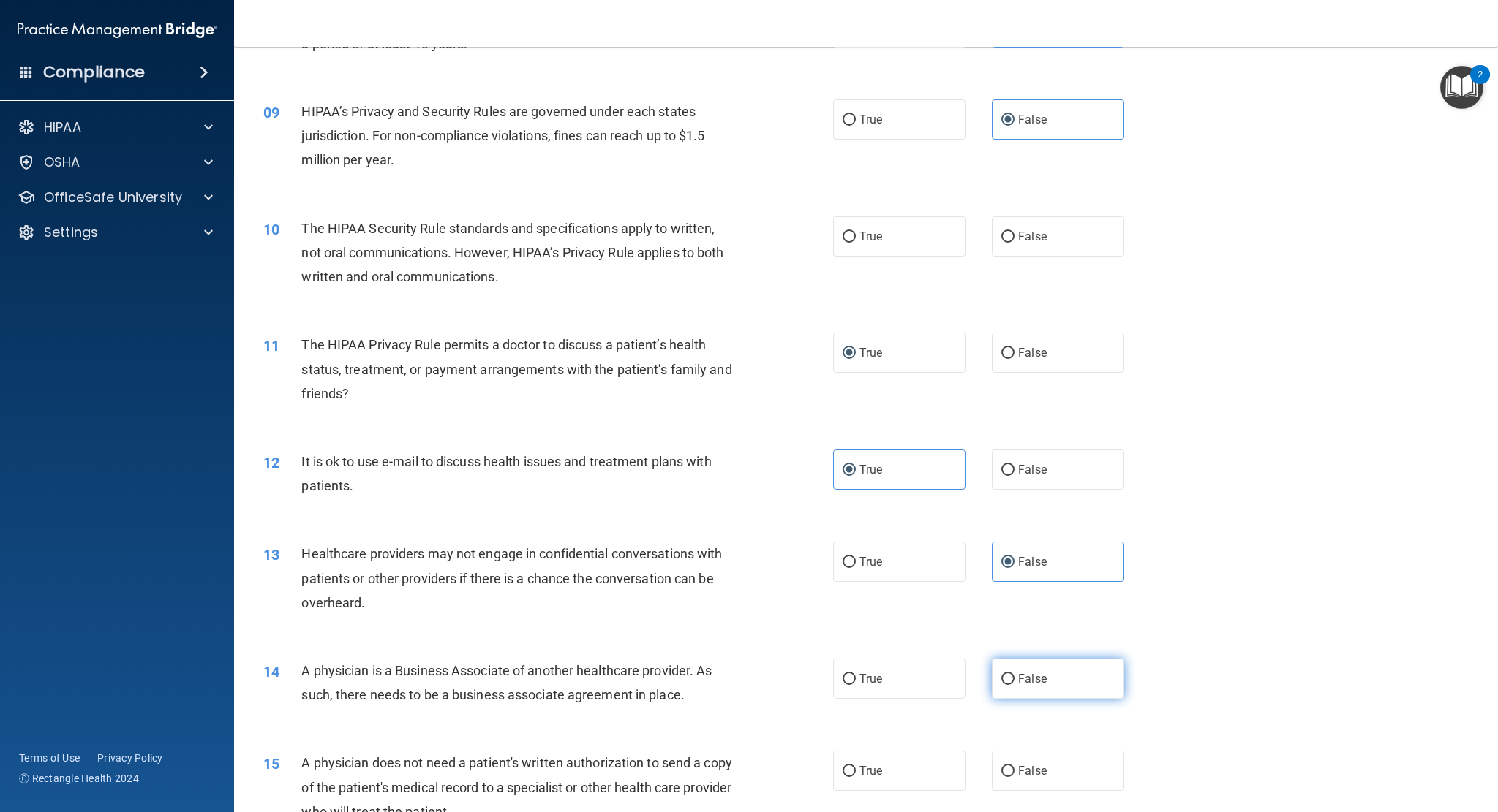
radio input "true"
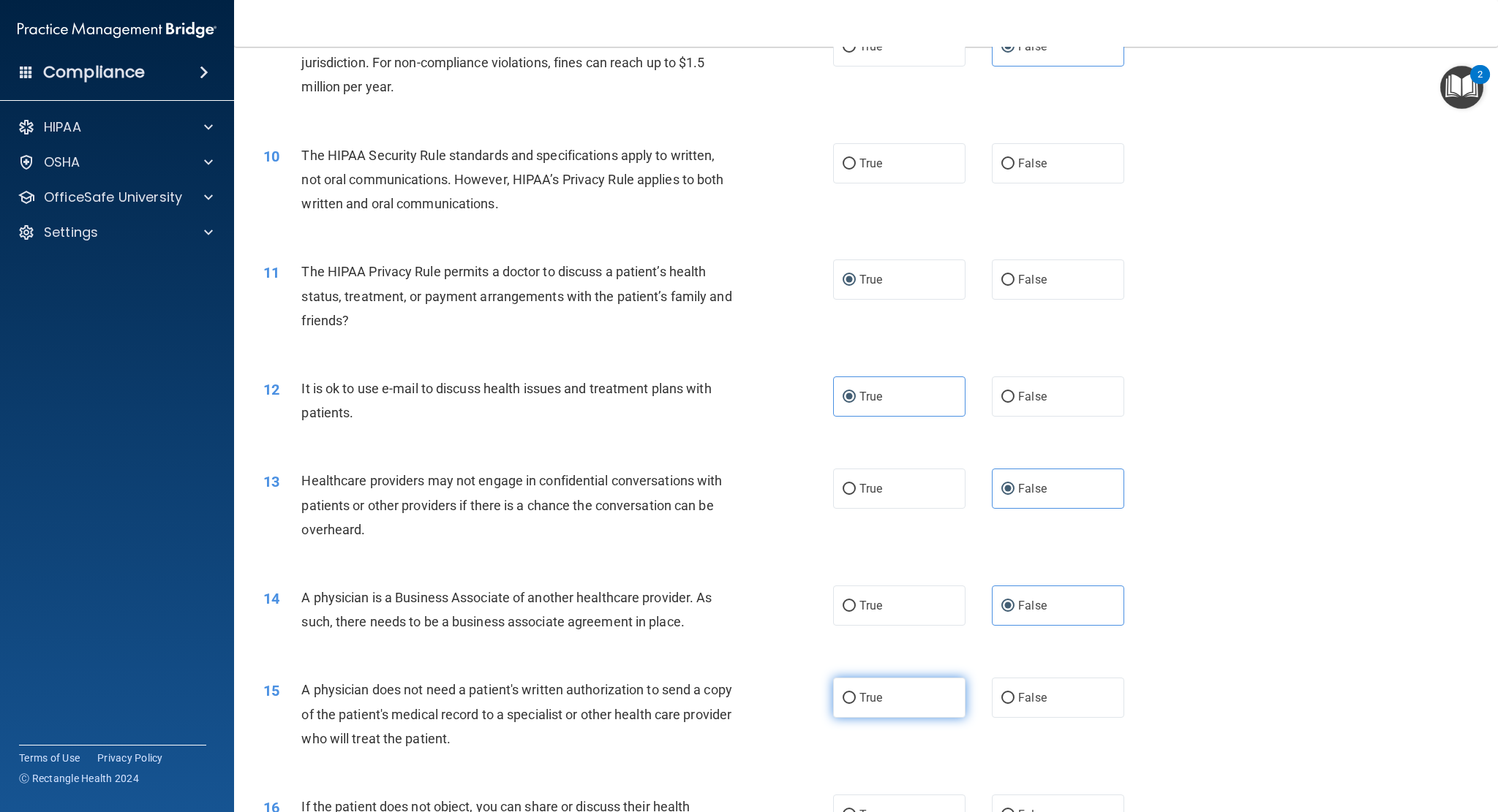
click at [883, 686] on label "True" at bounding box center [899, 697] width 133 height 40
click at [856, 693] on input "True" at bounding box center [849, 698] width 13 height 11
radio input "true"
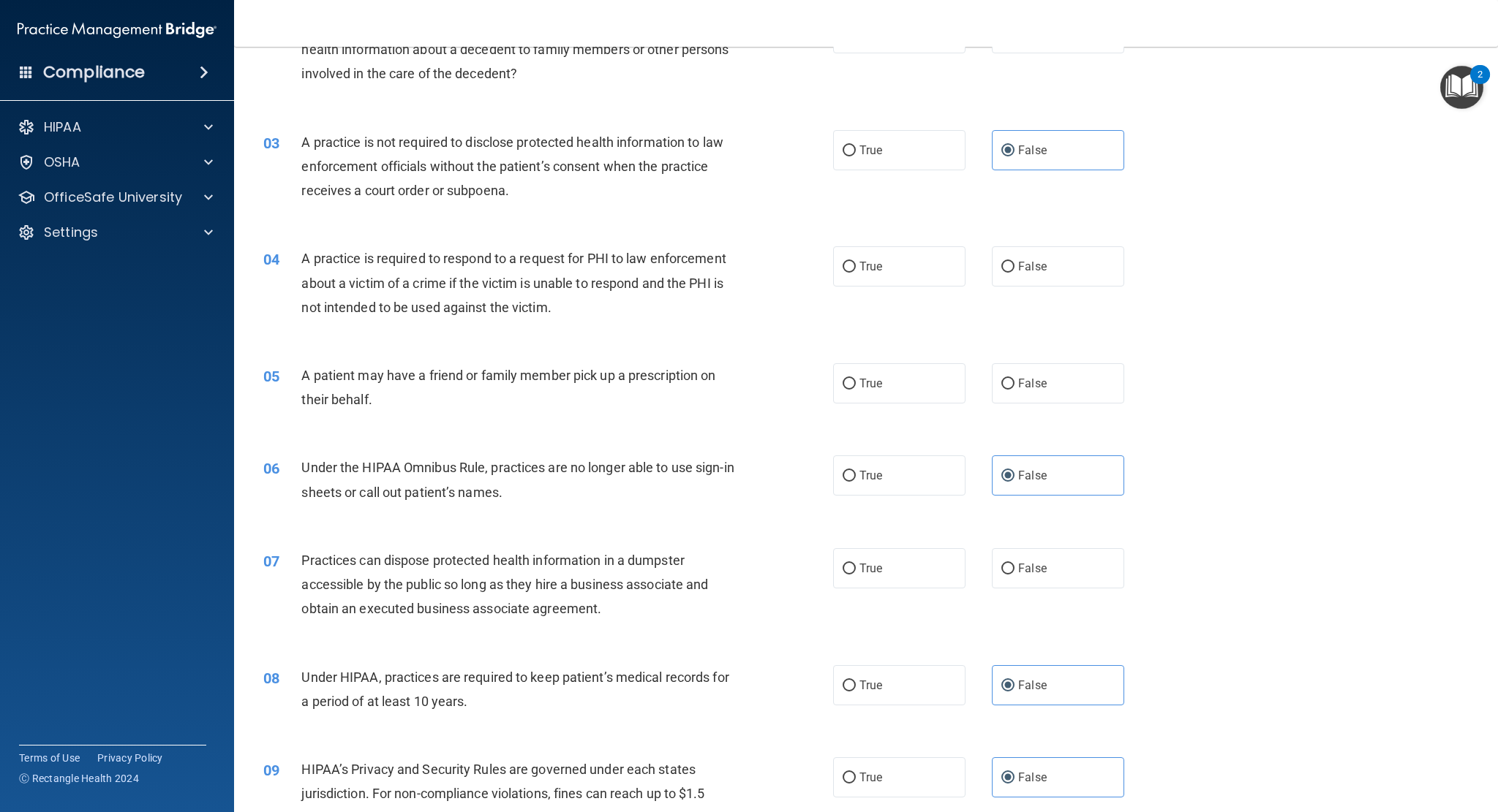
scroll to position [0, 0]
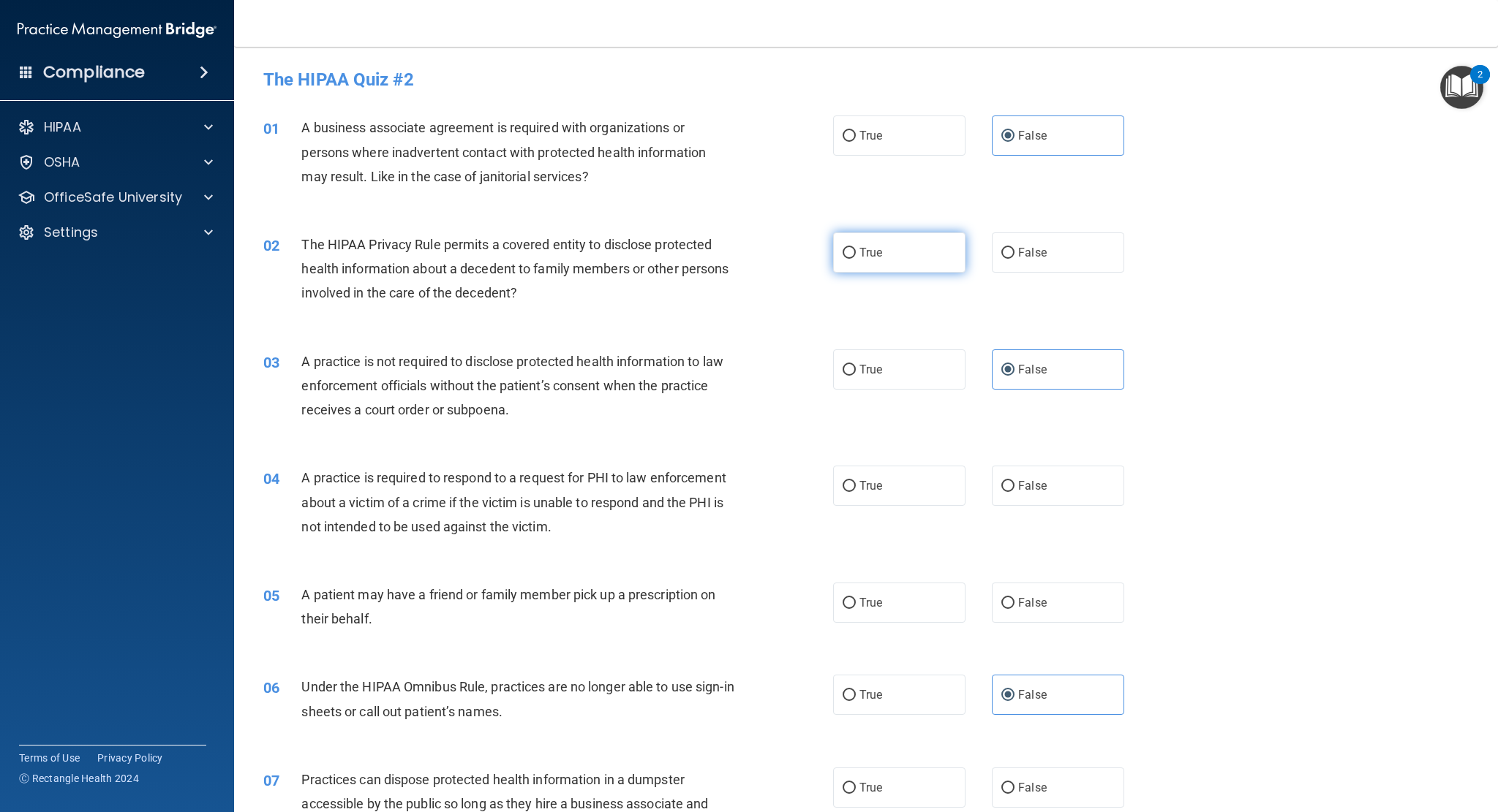
click at [860, 257] on span "True" at bounding box center [870, 253] width 23 height 14
click at [856, 257] on input "True" at bounding box center [849, 253] width 13 height 11
radio input "true"
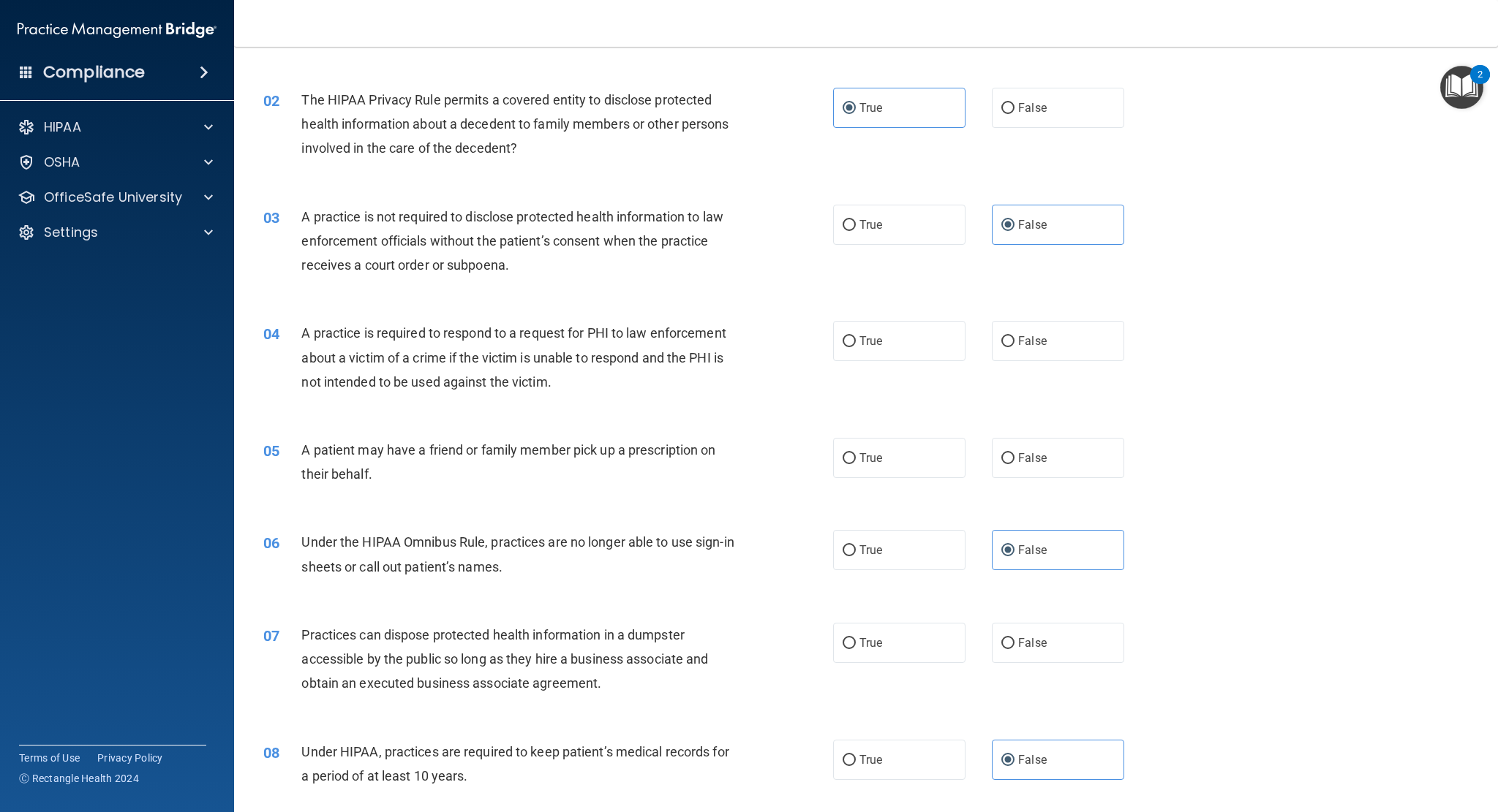
scroll to position [146, 0]
click at [869, 355] on label "True" at bounding box center [899, 339] width 133 height 40
click at [856, 346] on input "True" at bounding box center [849, 340] width 13 height 11
radio input "true"
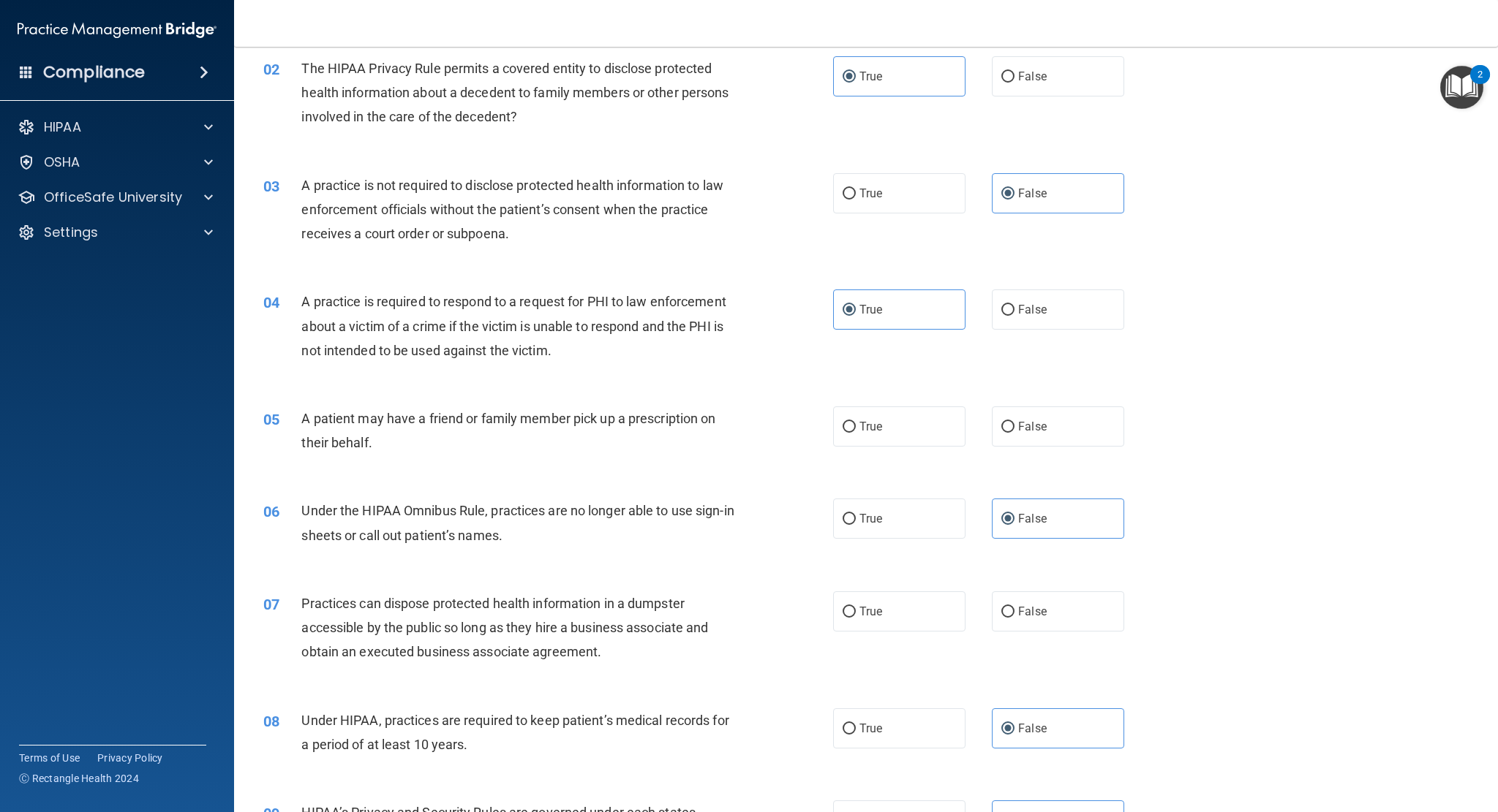
scroll to position [292, 0]
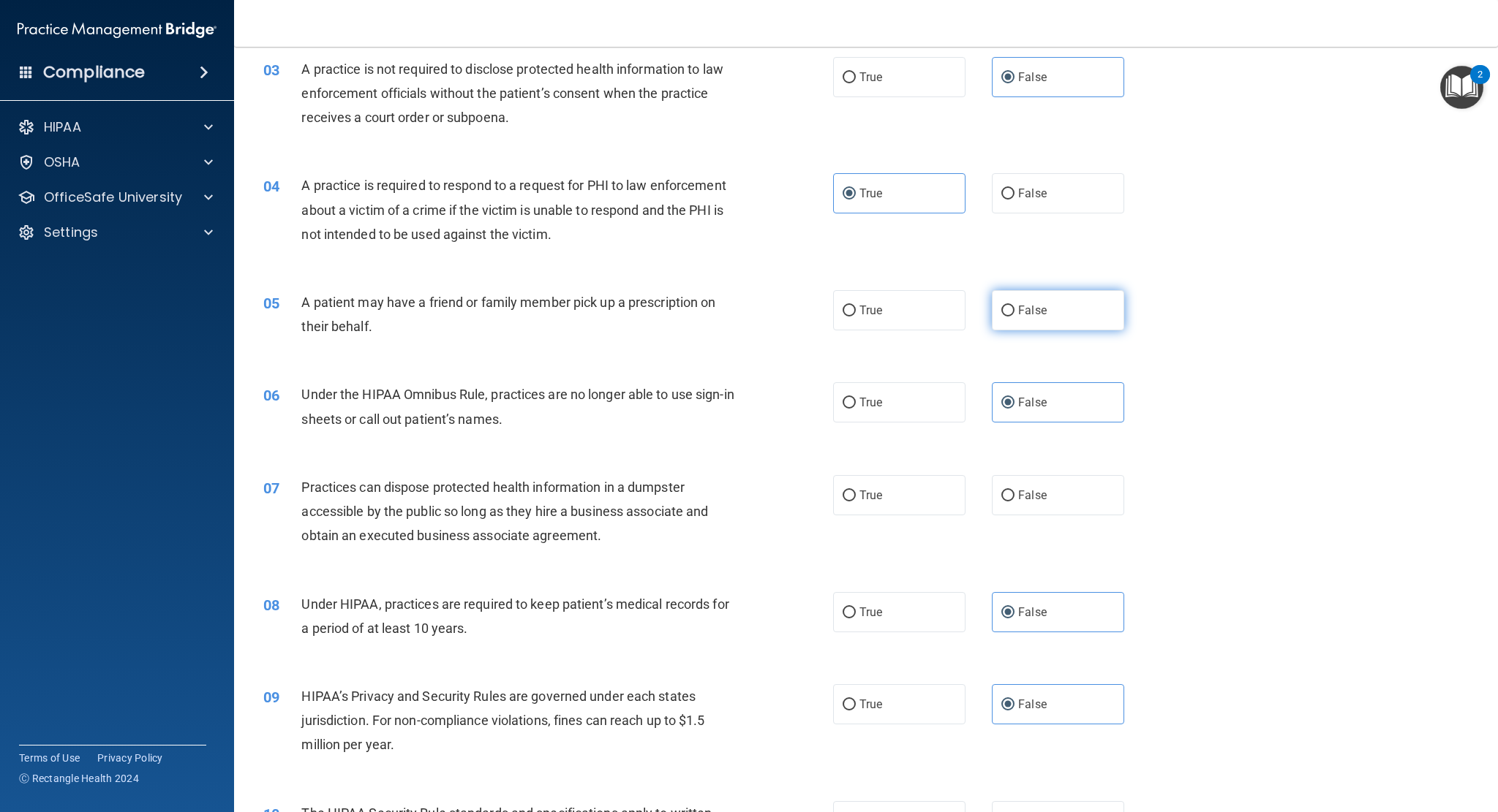
click at [1001, 313] on input "False" at bounding box center [1007, 311] width 13 height 11
radio input "true"
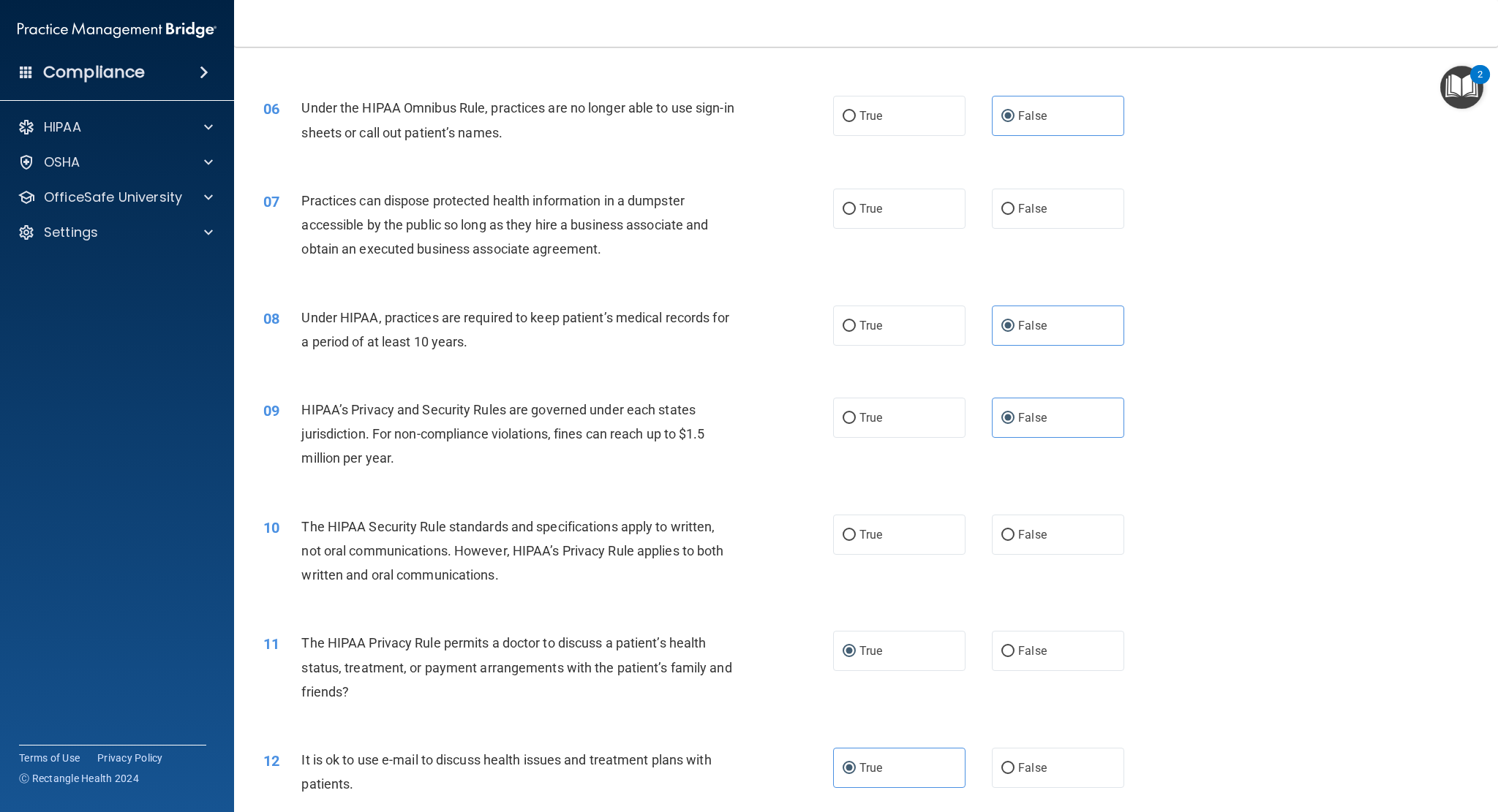
scroll to position [585, 0]
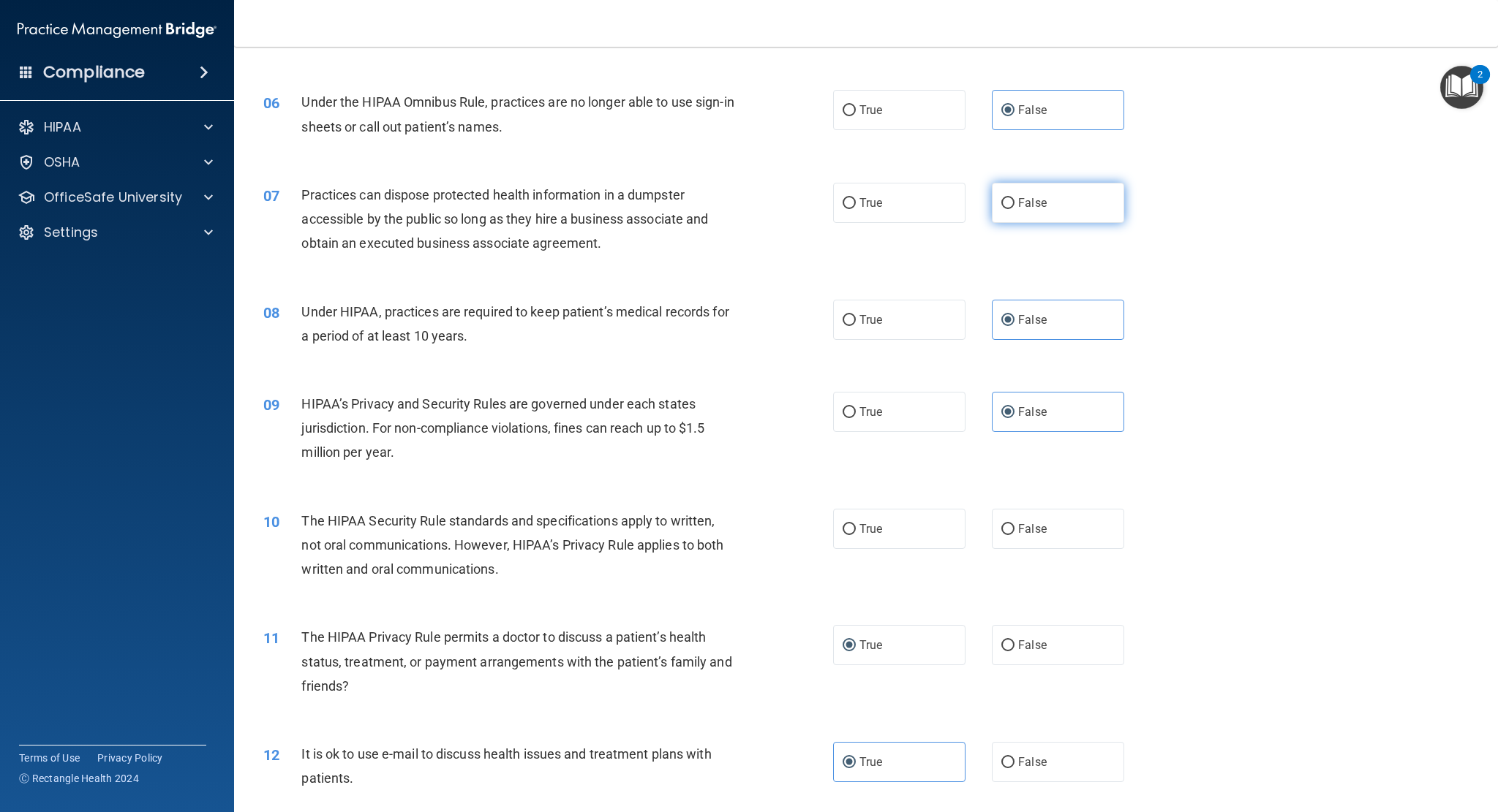
click at [1008, 220] on label "False" at bounding box center [1057, 203] width 133 height 40
click at [1008, 209] on input "False" at bounding box center [1007, 203] width 13 height 11
radio input "true"
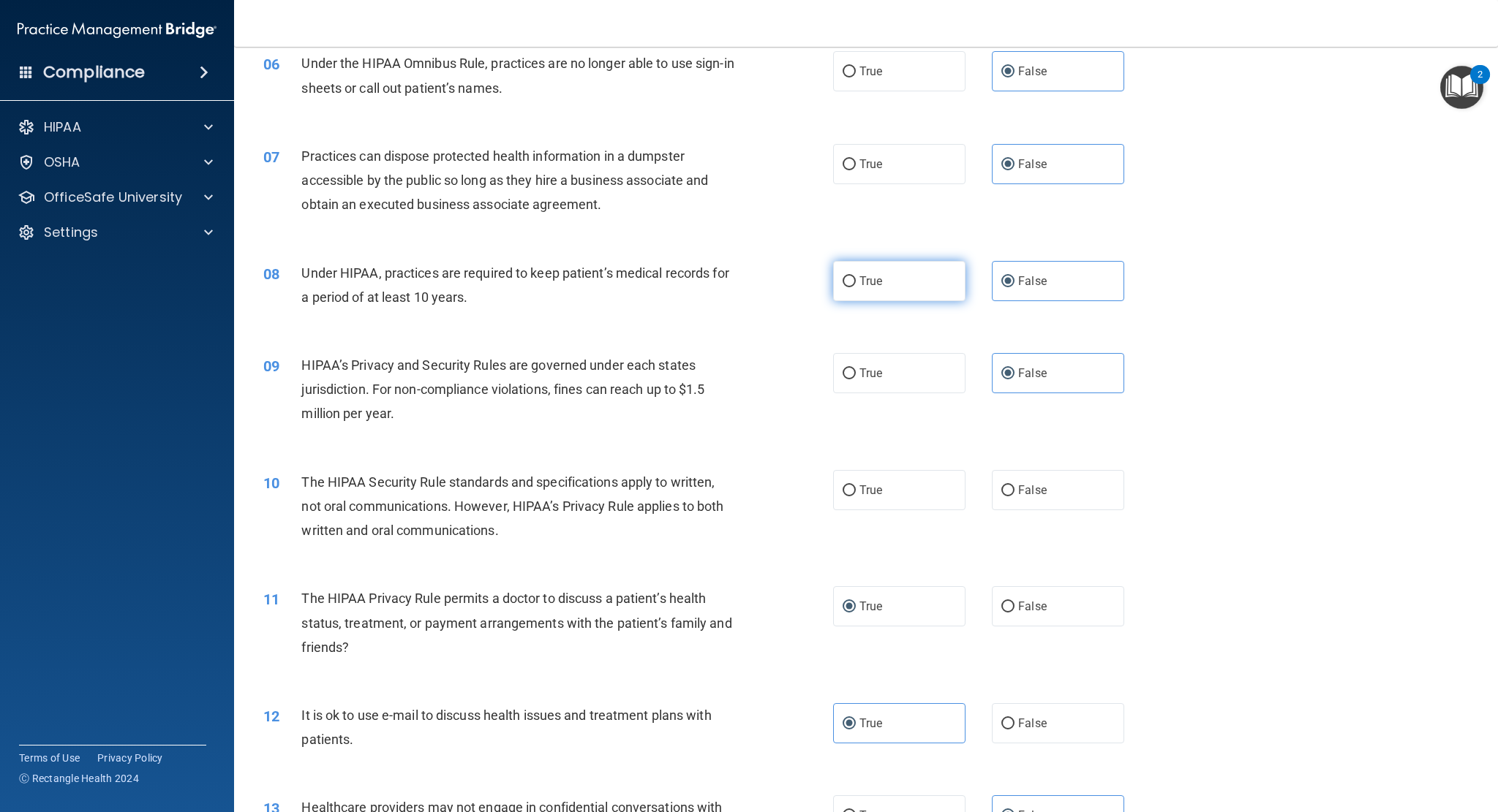
scroll to position [804, 0]
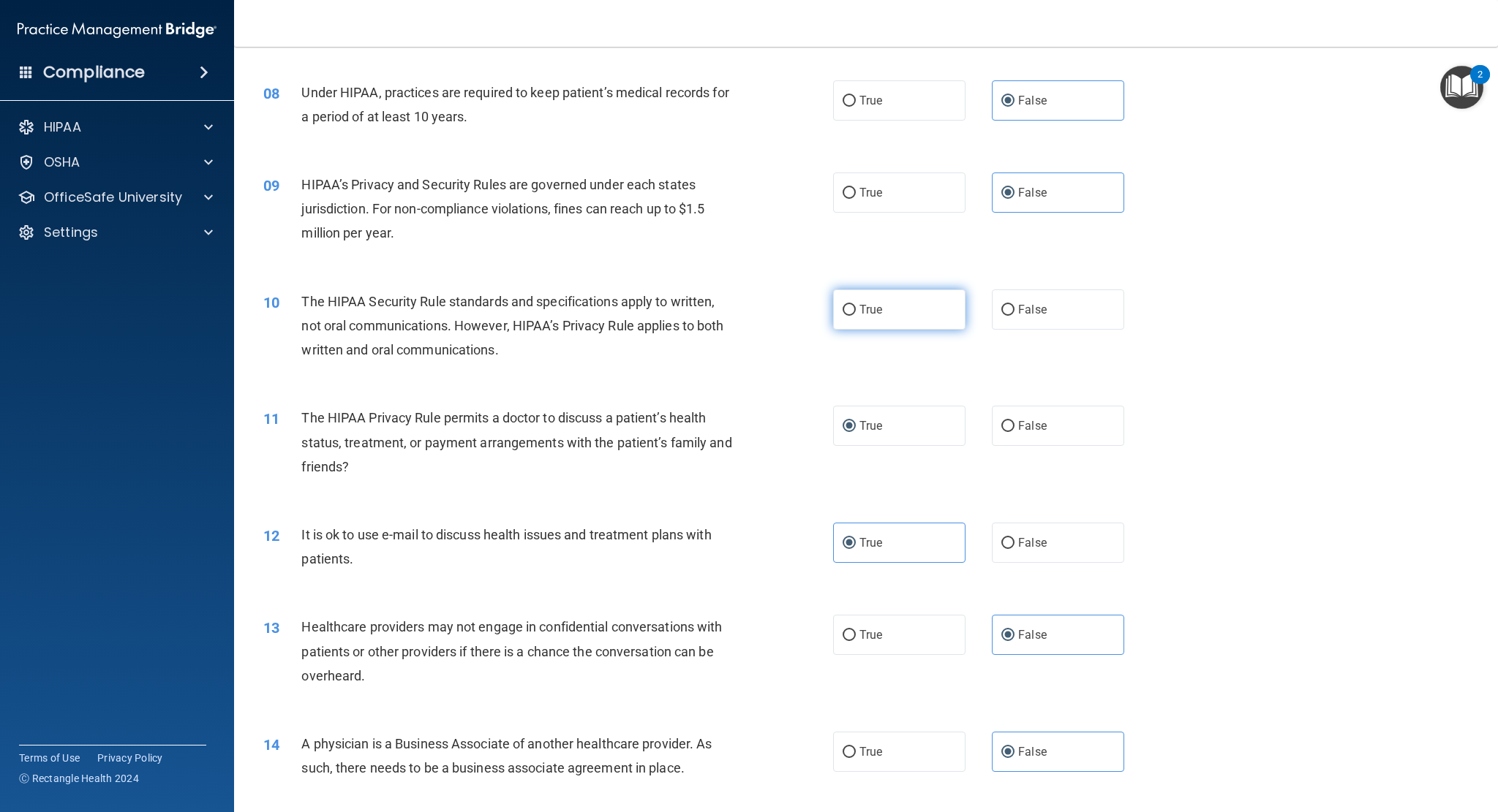
click at [873, 319] on label "True" at bounding box center [899, 310] width 133 height 40
click at [856, 316] on input "True" at bounding box center [849, 310] width 13 height 11
radio input "true"
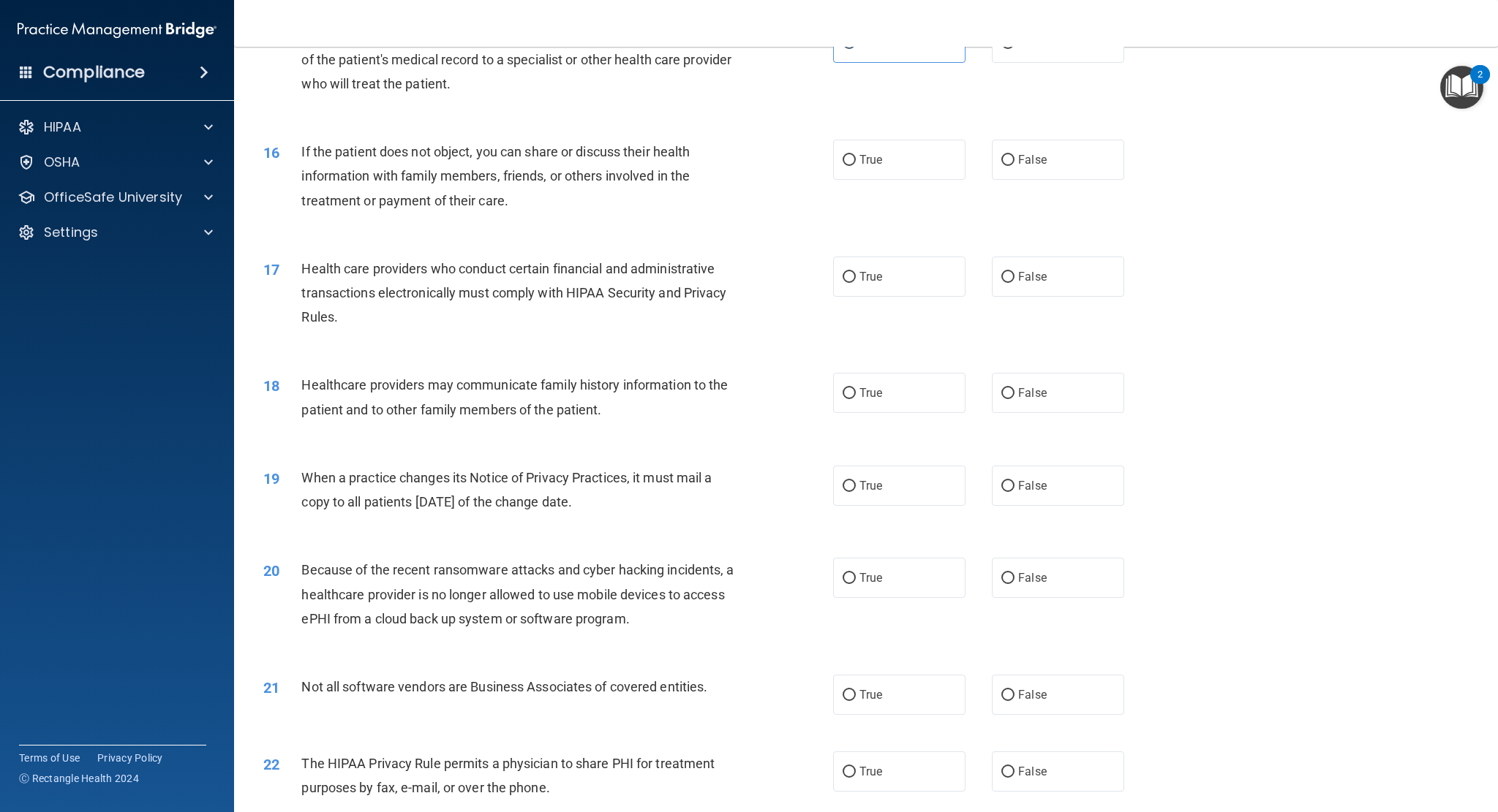
scroll to position [1608, 0]
click at [873, 149] on span "True" at bounding box center [870, 156] width 23 height 14
click at [856, 152] on input "True" at bounding box center [849, 157] width 13 height 11
radio input "true"
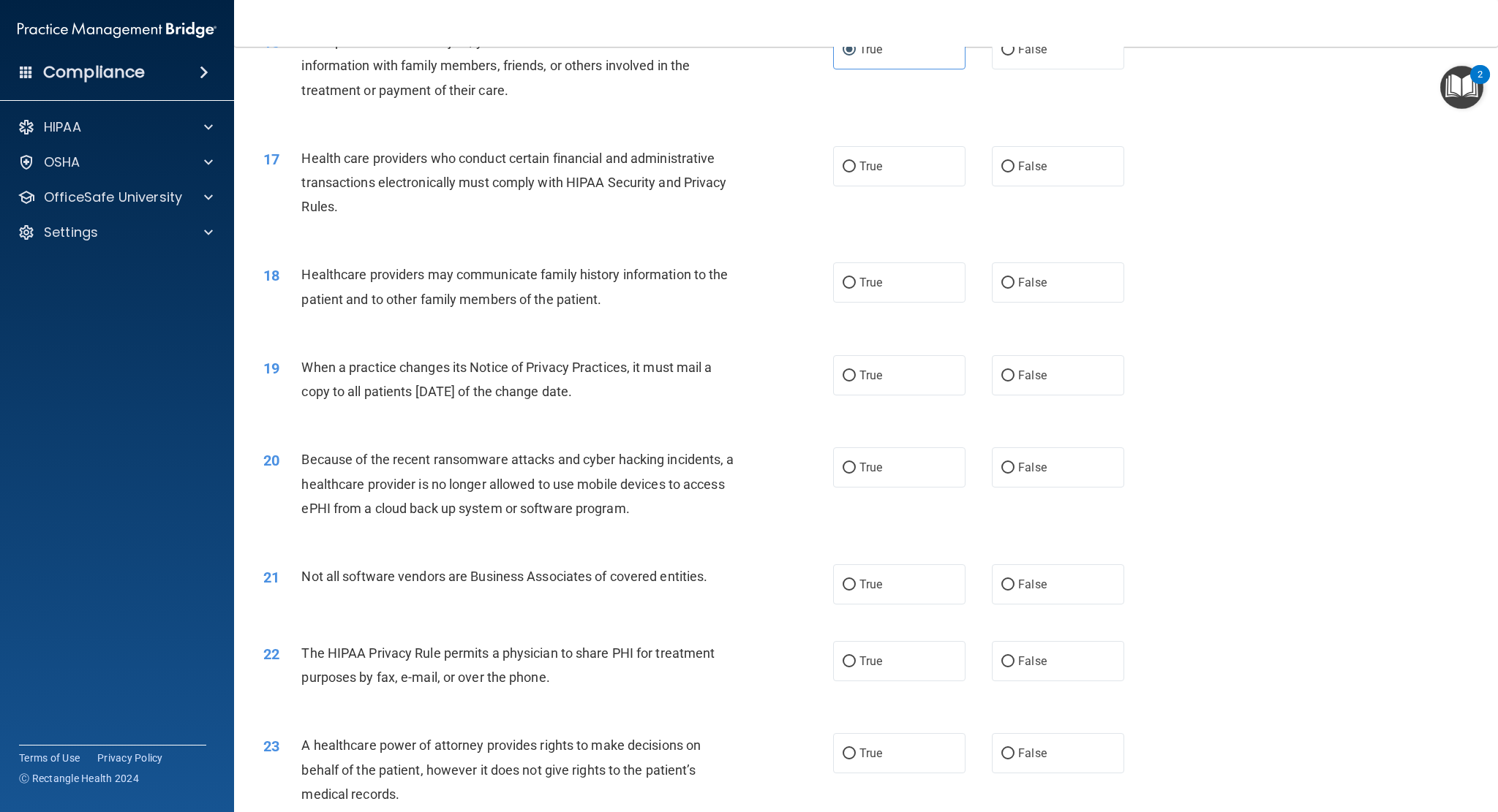
scroll to position [1755, 0]
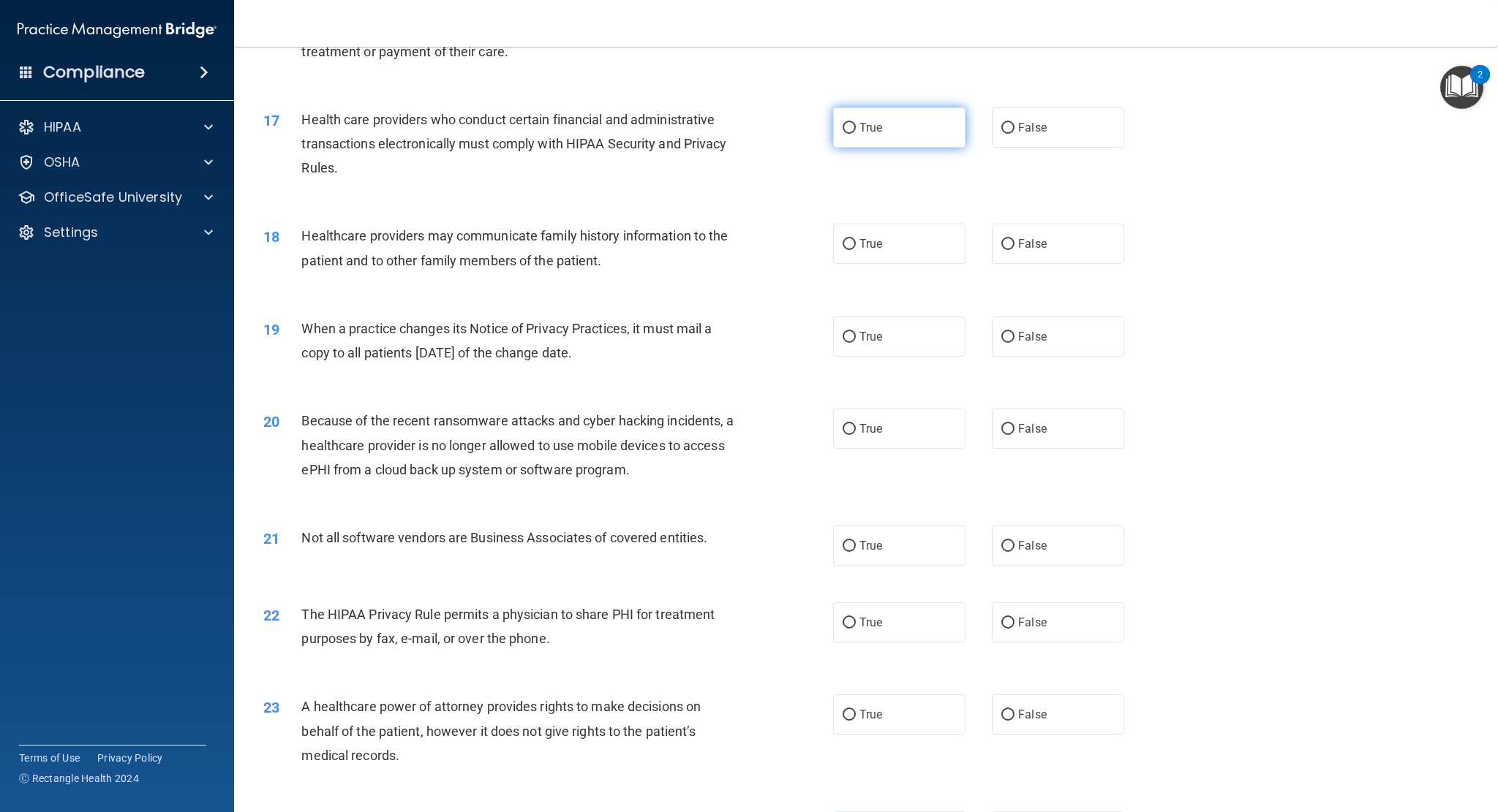
click at [869, 140] on label "True" at bounding box center [899, 127] width 133 height 40
click at [856, 134] on input "True" at bounding box center [849, 128] width 13 height 11
radio input "true"
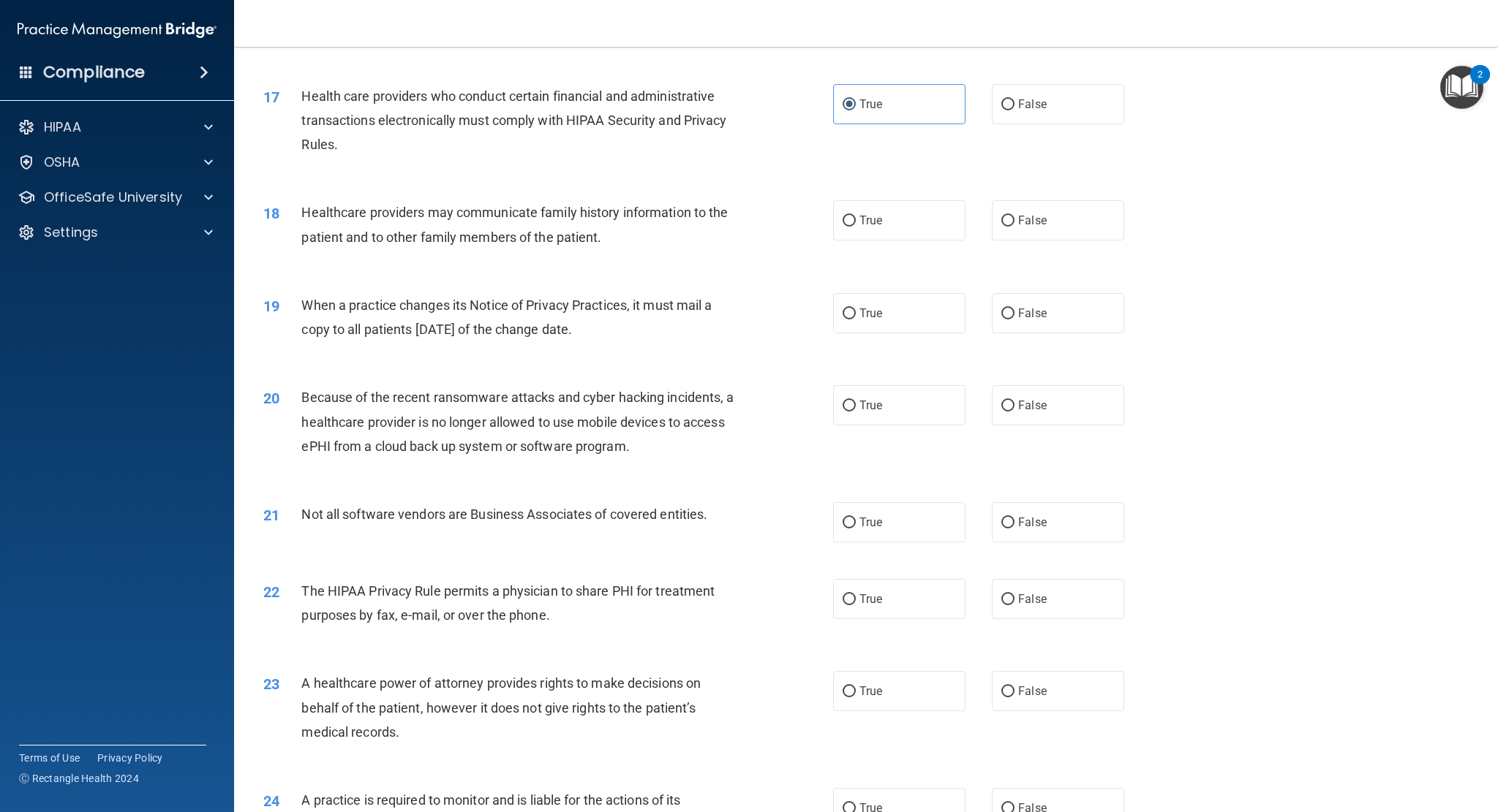
scroll to position [1827, 0]
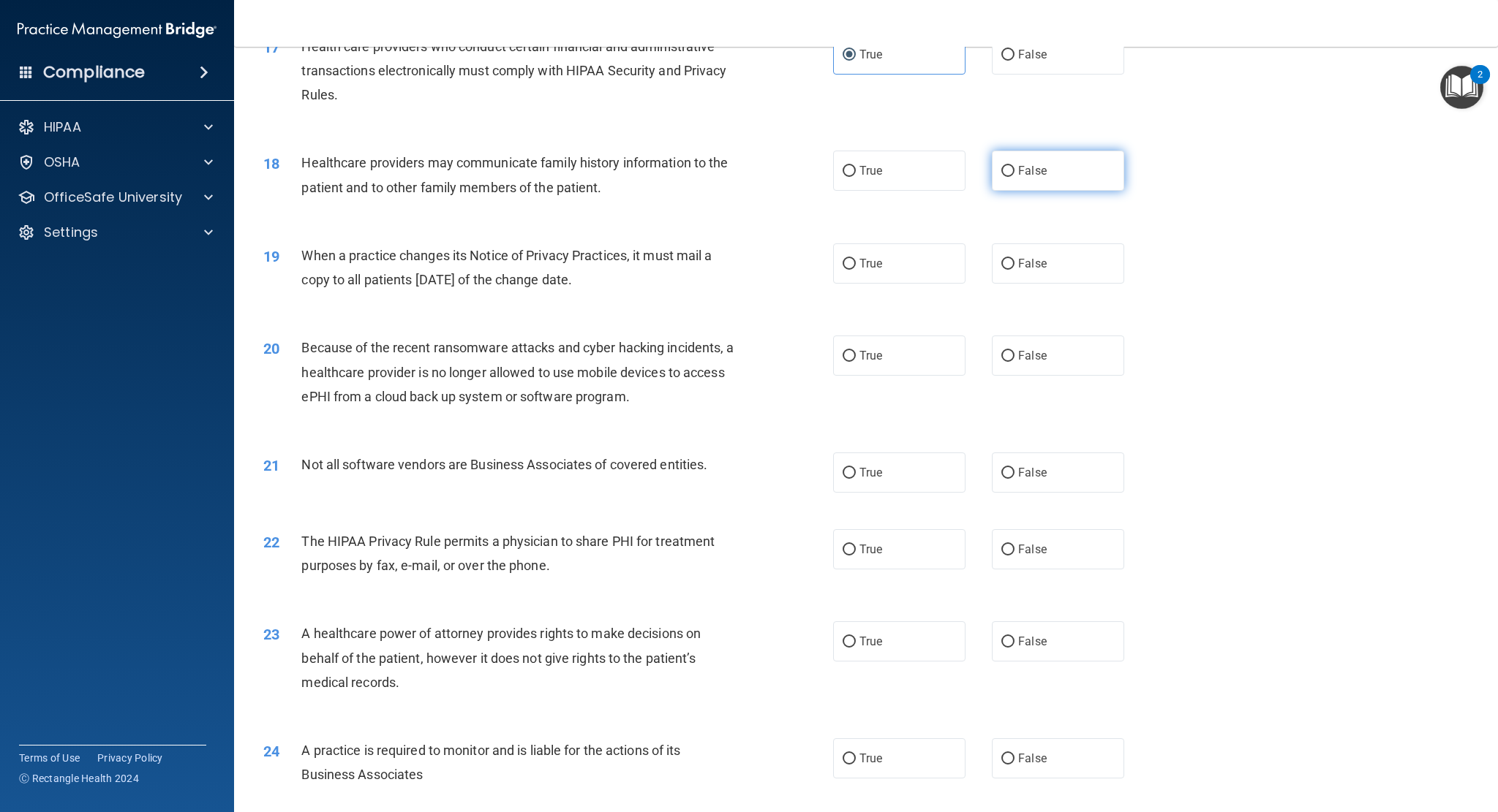
click at [1068, 191] on label "False" at bounding box center [1057, 170] width 133 height 40
click at [1015, 177] on input "False" at bounding box center [1007, 171] width 13 height 11
radio input "true"
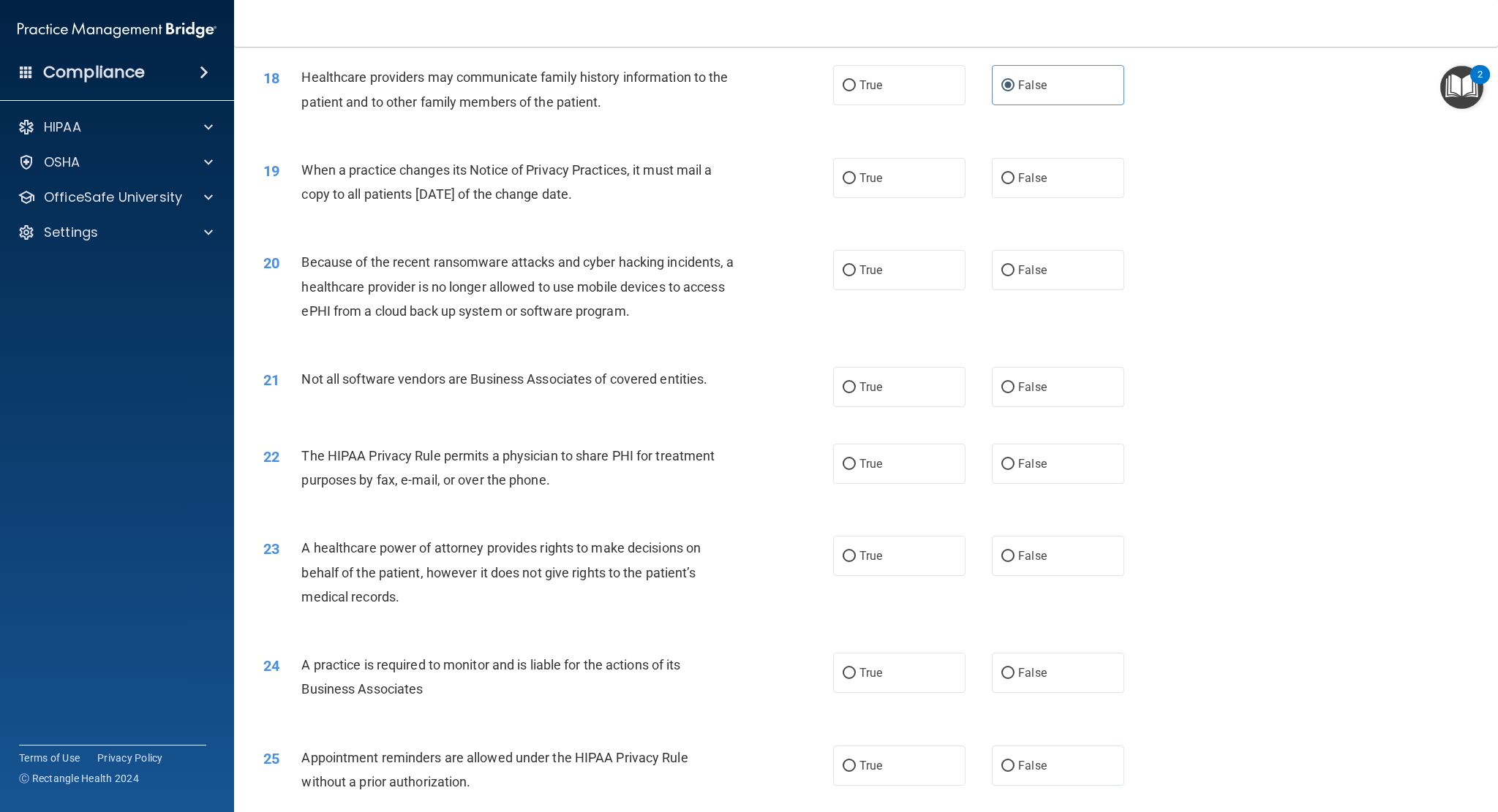
scroll to position [1974, 0]
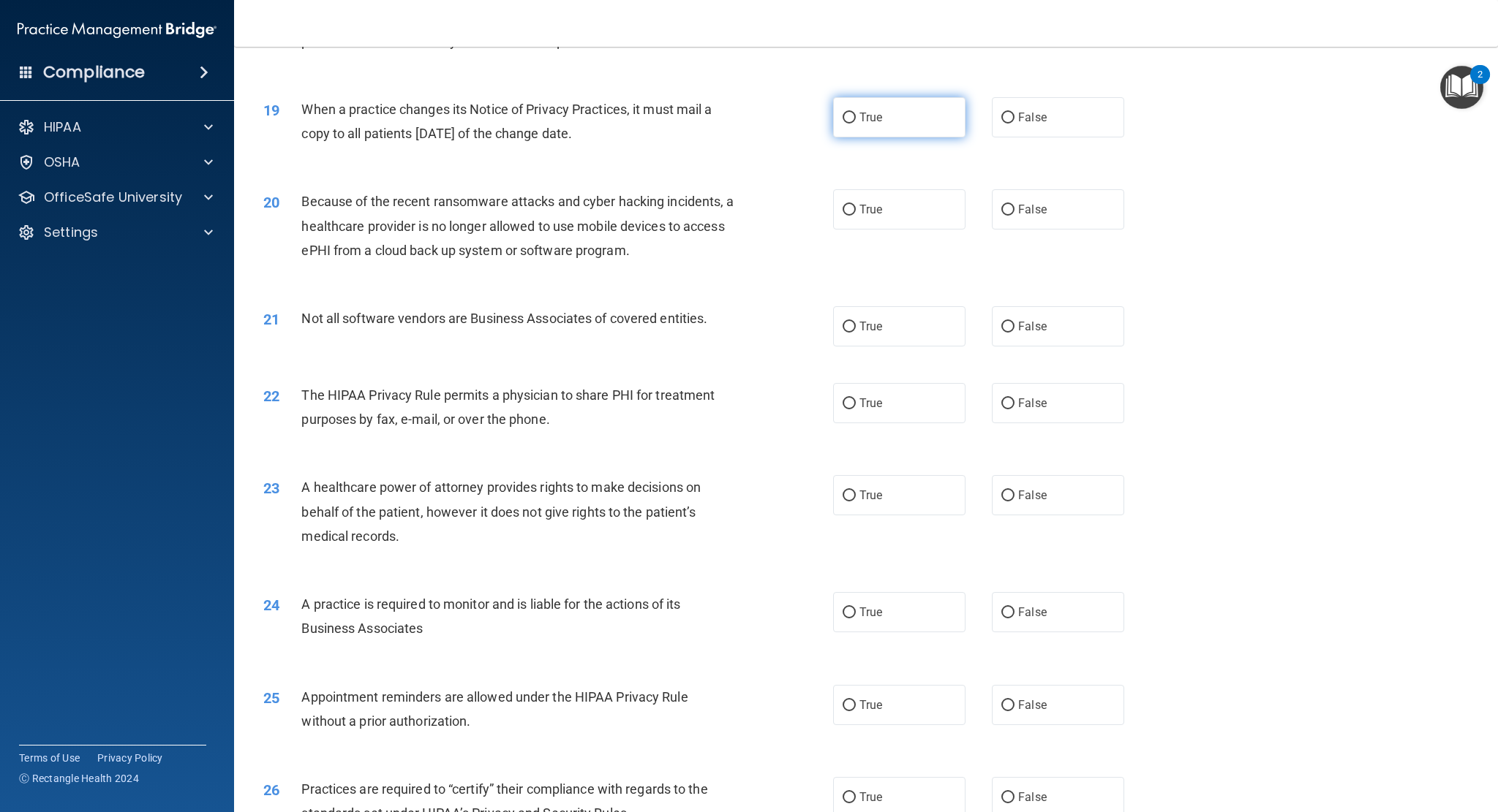
click at [843, 116] on input "True" at bounding box center [849, 118] width 13 height 11
radio input "true"
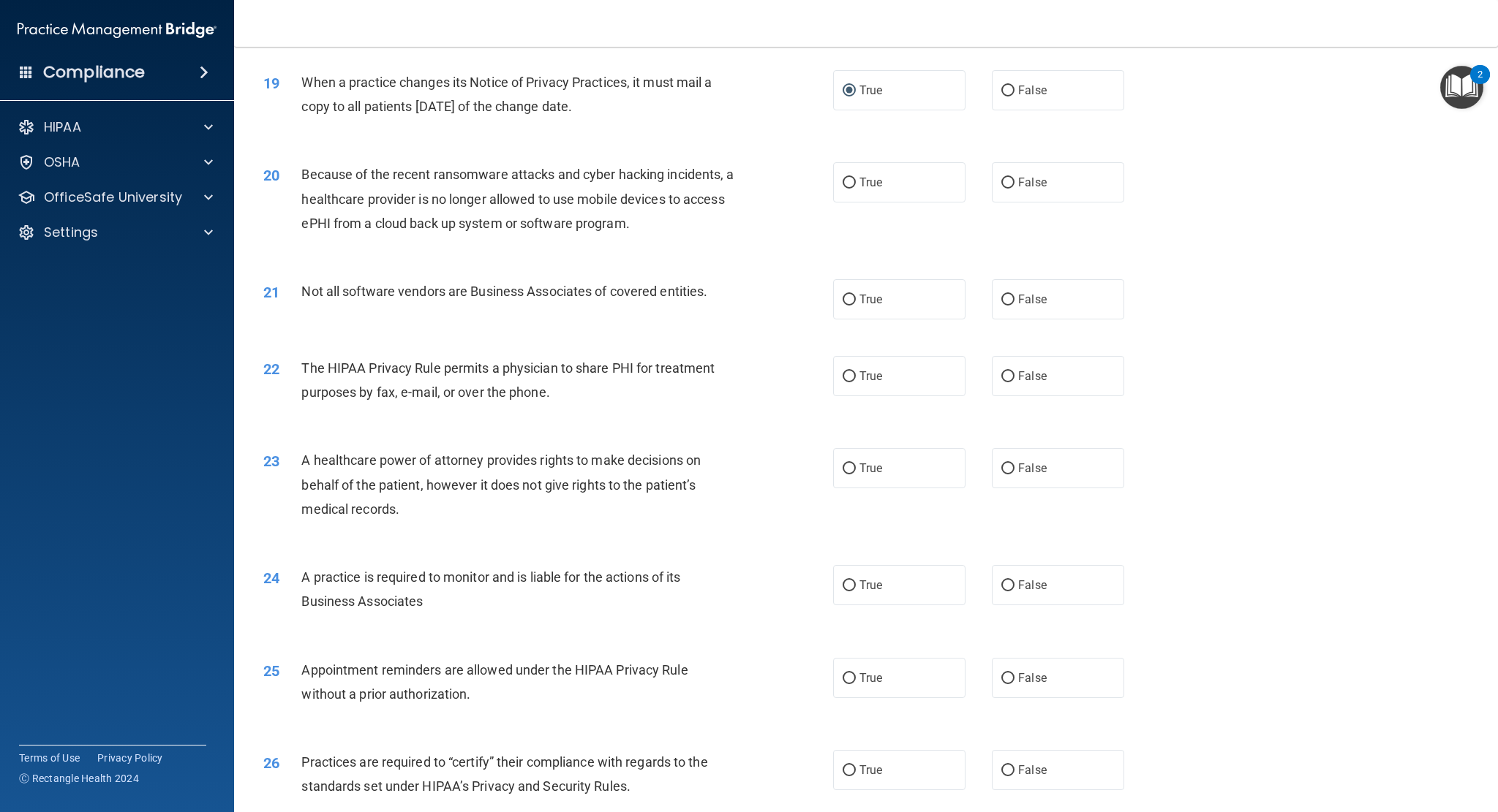
scroll to position [2047, 0]
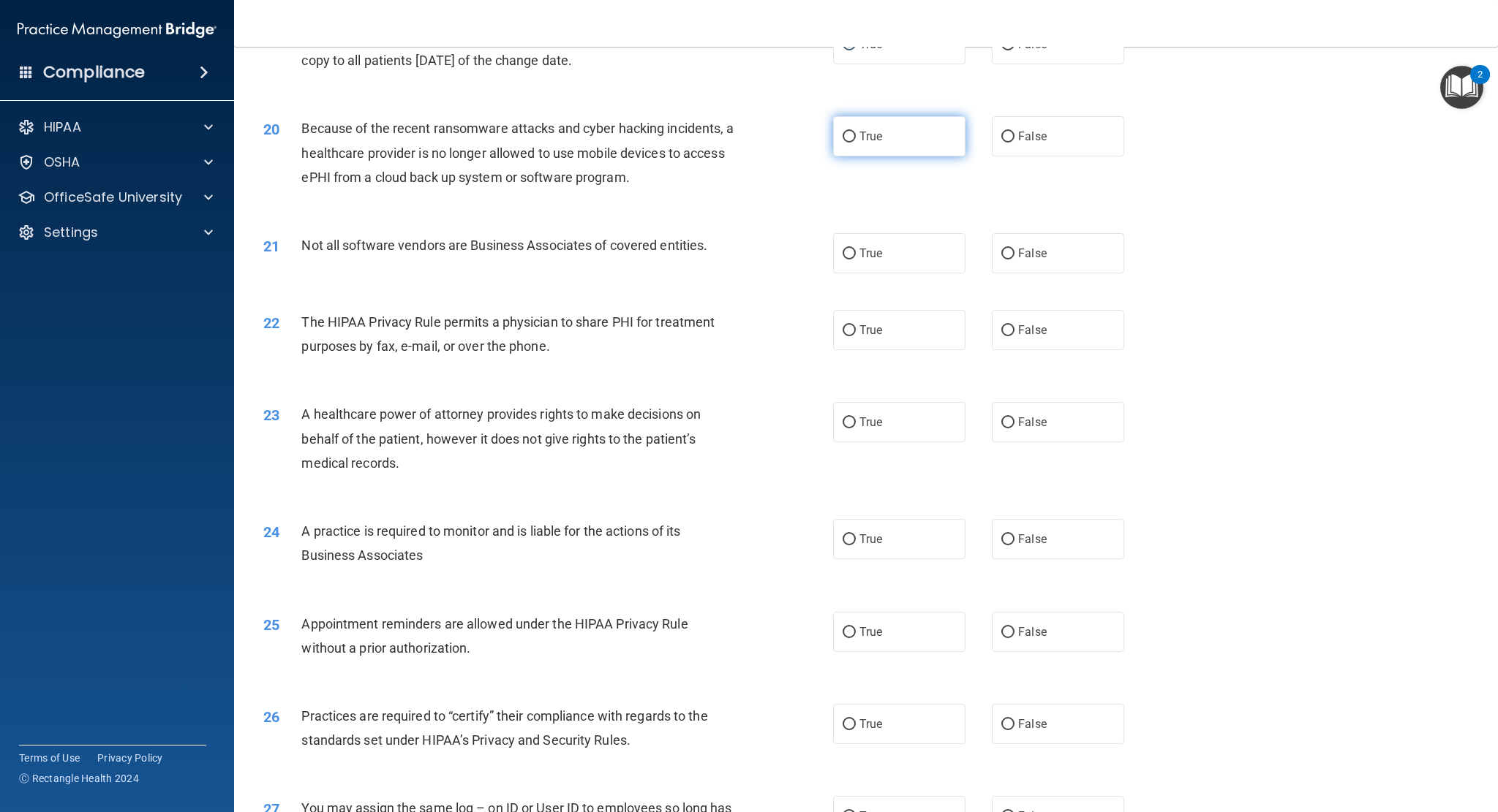
click at [907, 145] on label "True" at bounding box center [899, 136] width 133 height 40
click at [856, 143] on input "True" at bounding box center [849, 137] width 13 height 11
radio input "true"
click at [904, 254] on label "True" at bounding box center [899, 253] width 133 height 40
click at [856, 254] on input "True" at bounding box center [849, 254] width 13 height 11
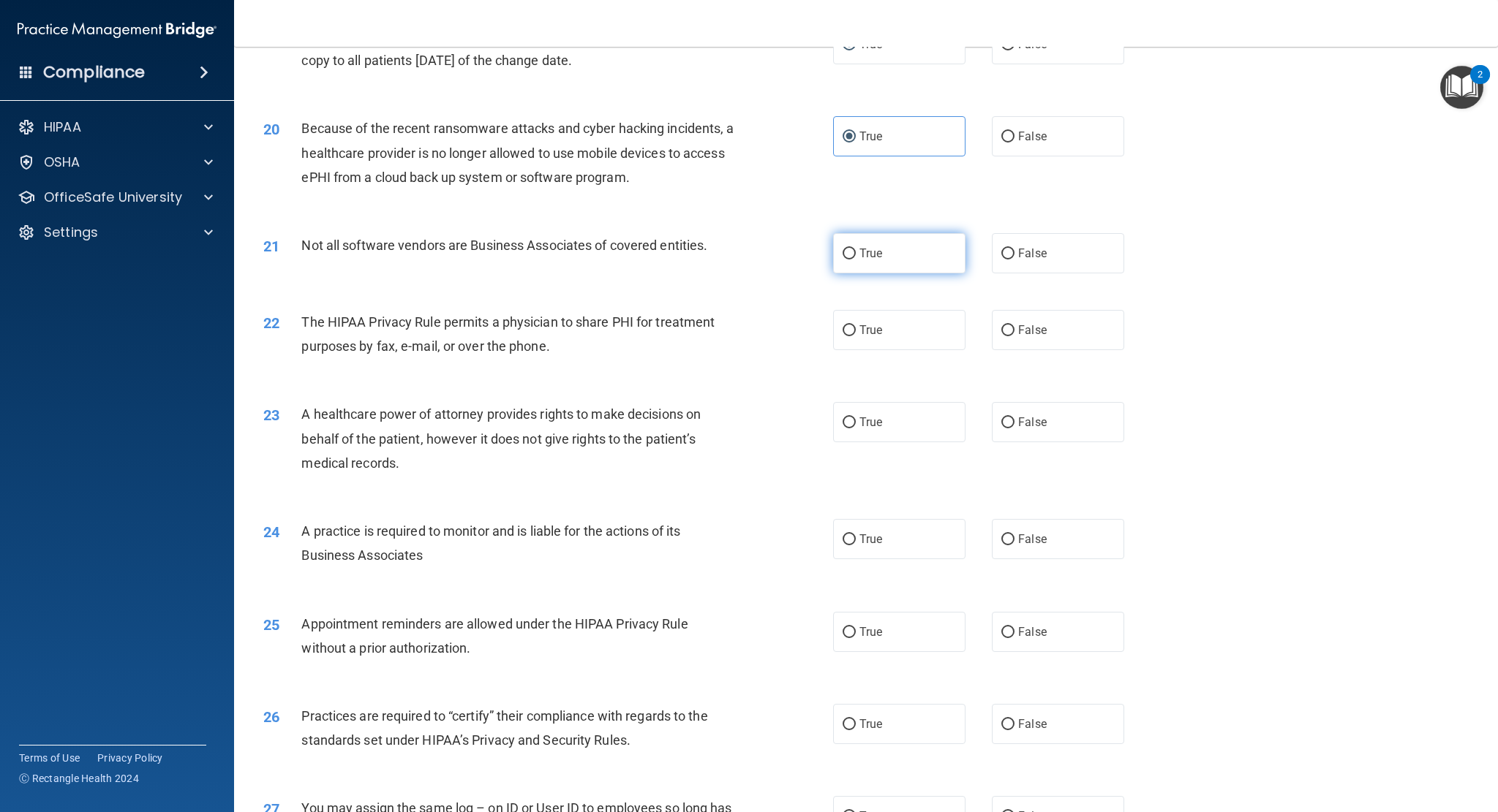
radio input "true"
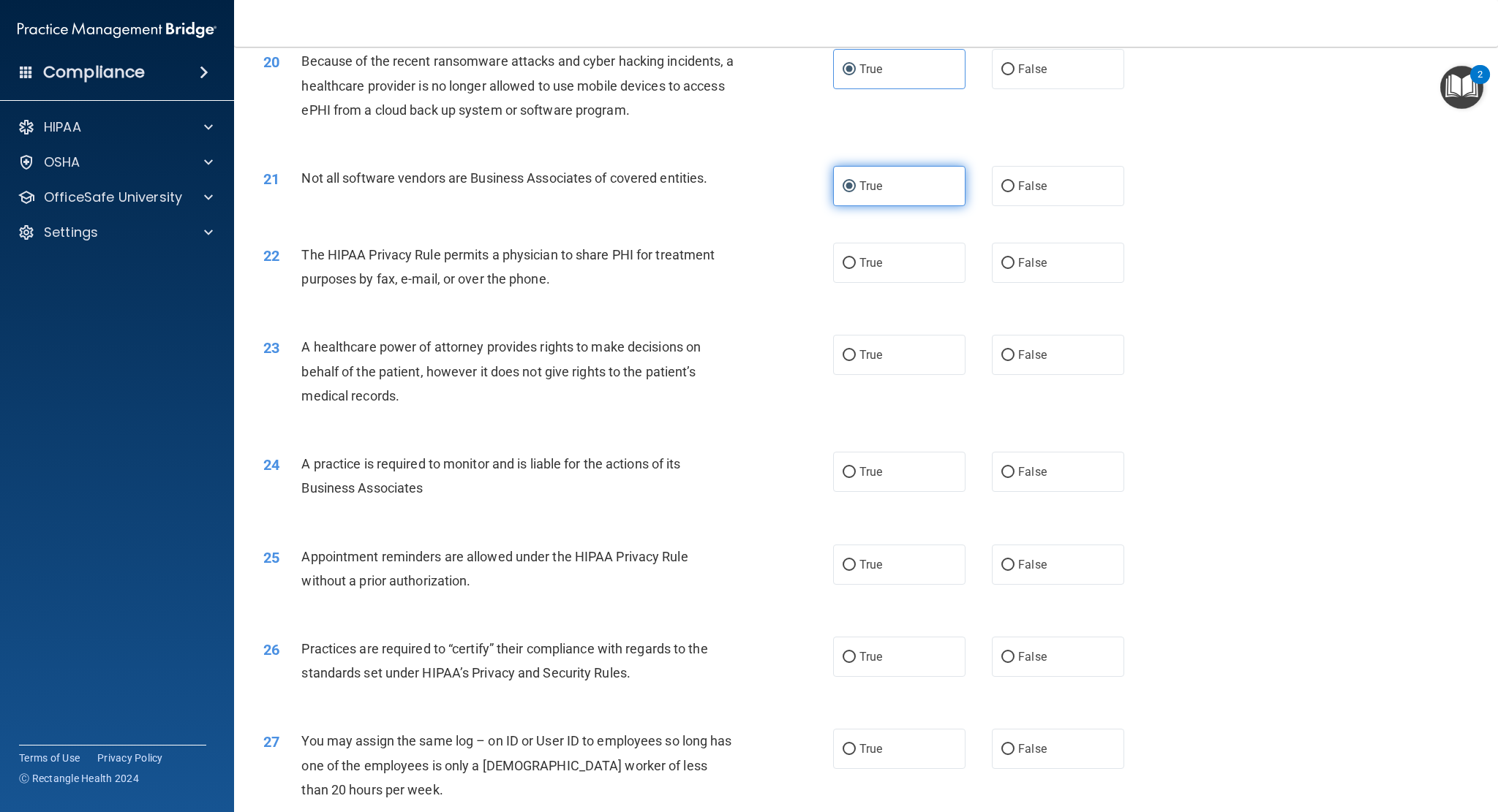
scroll to position [2120, 0]
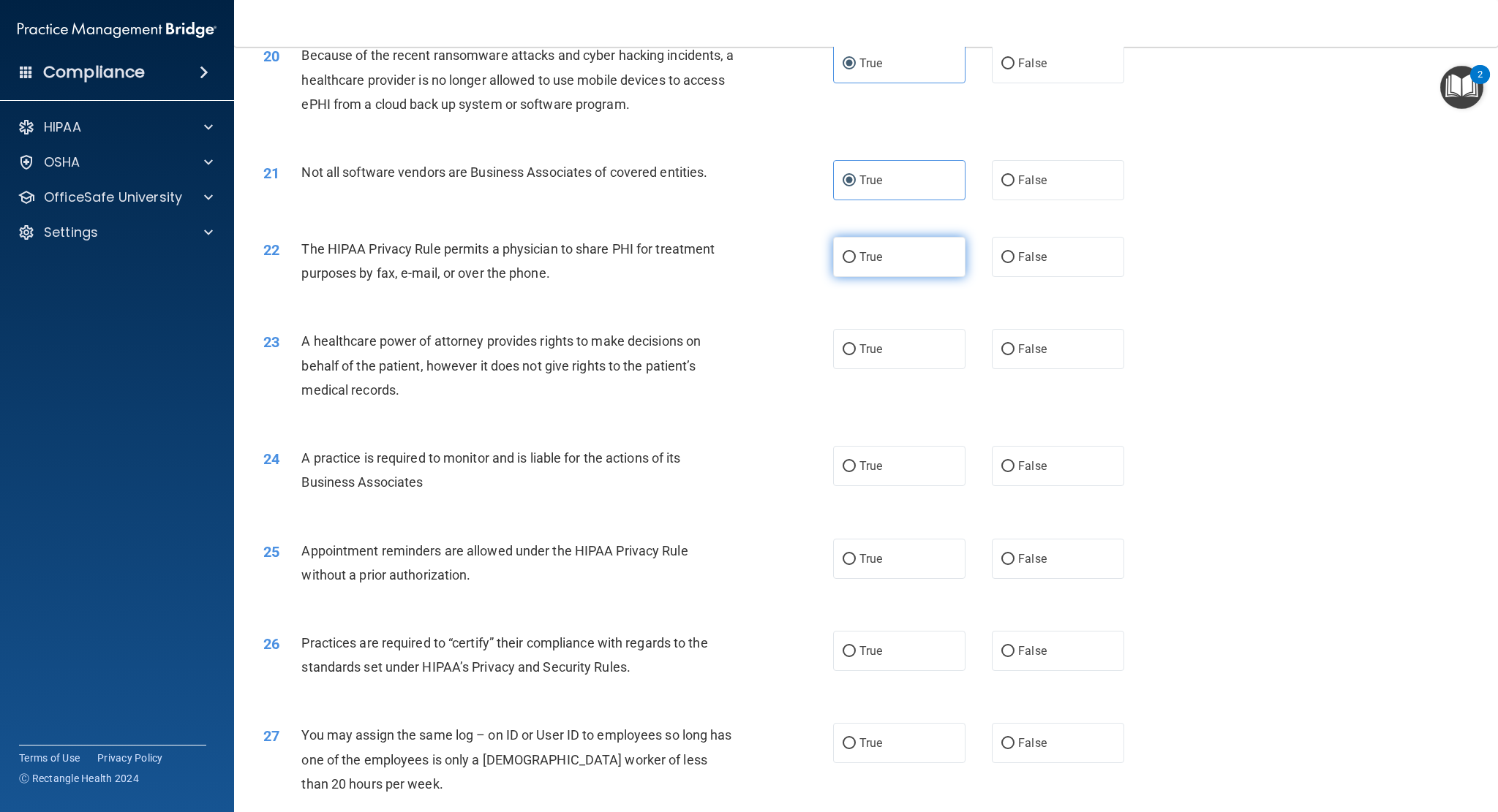
click at [897, 274] on label "True" at bounding box center [899, 257] width 133 height 40
click at [856, 263] on input "True" at bounding box center [849, 258] width 13 height 11
radio input "true"
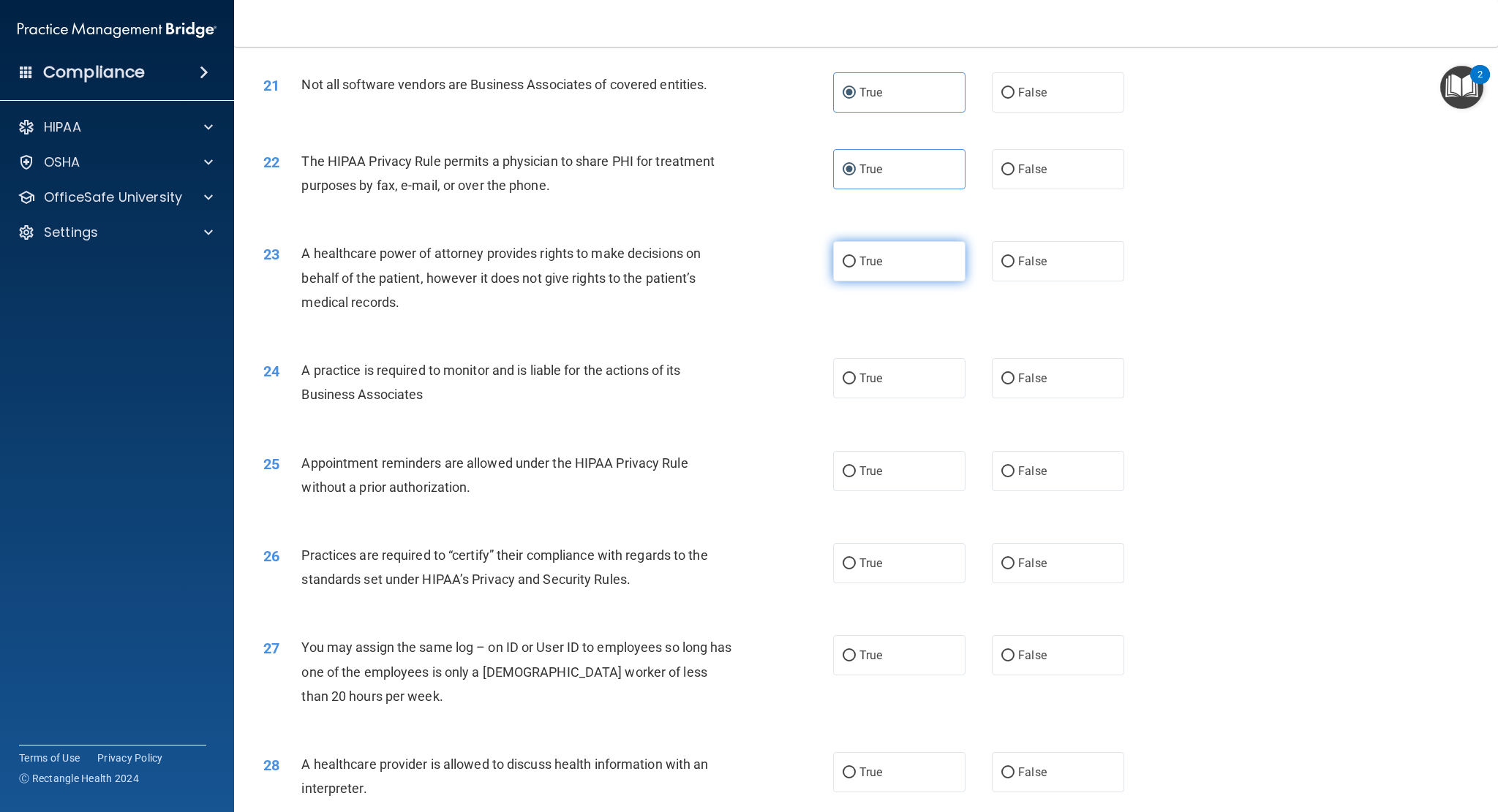
scroll to position [2267, 0]
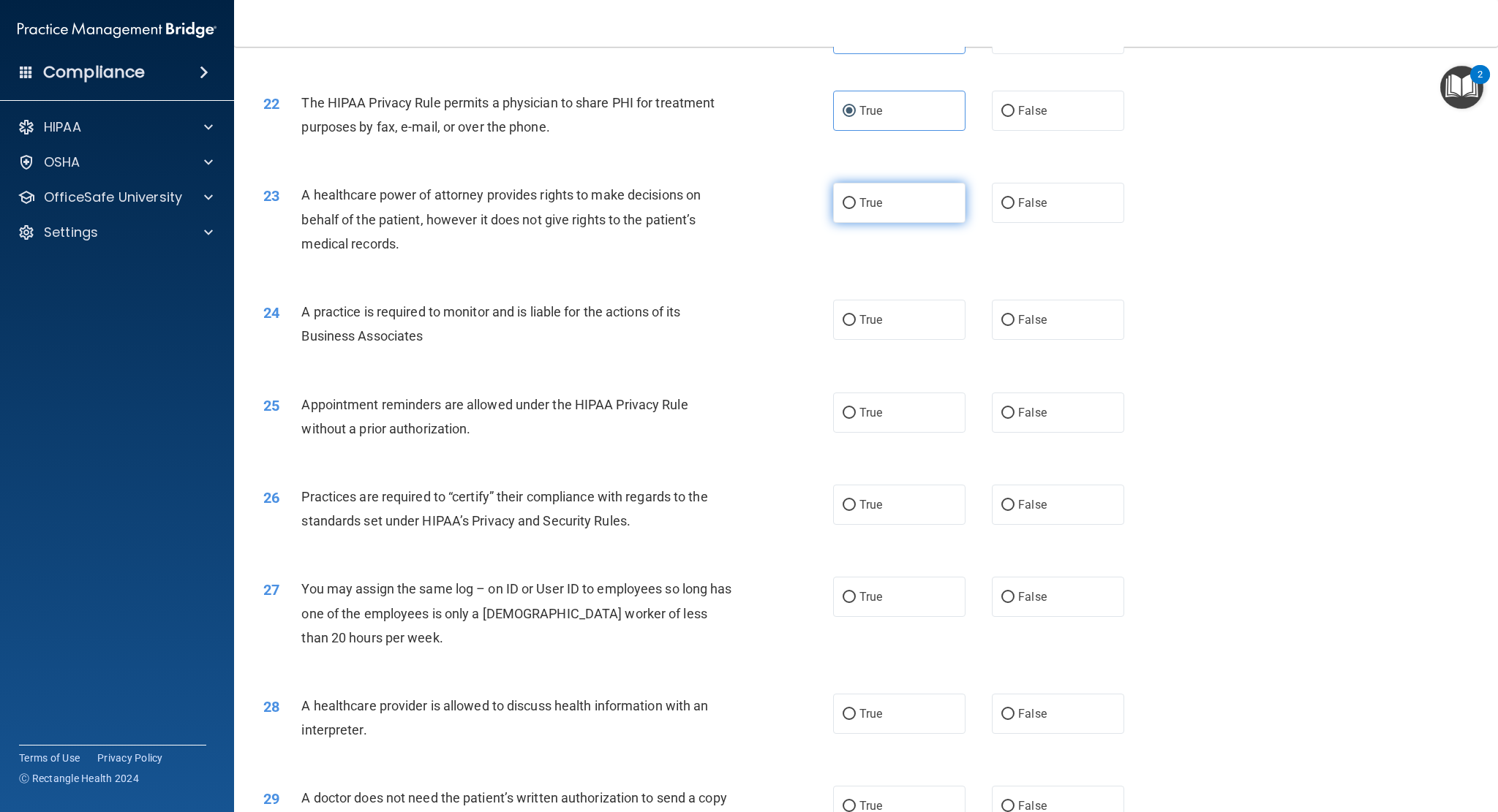
click at [889, 206] on label "True" at bounding box center [899, 203] width 133 height 40
click at [856, 206] on input "True" at bounding box center [849, 203] width 13 height 11
radio input "true"
click at [876, 324] on span "True" at bounding box center [870, 319] width 23 height 14
click at [856, 324] on input "True" at bounding box center [849, 320] width 13 height 11
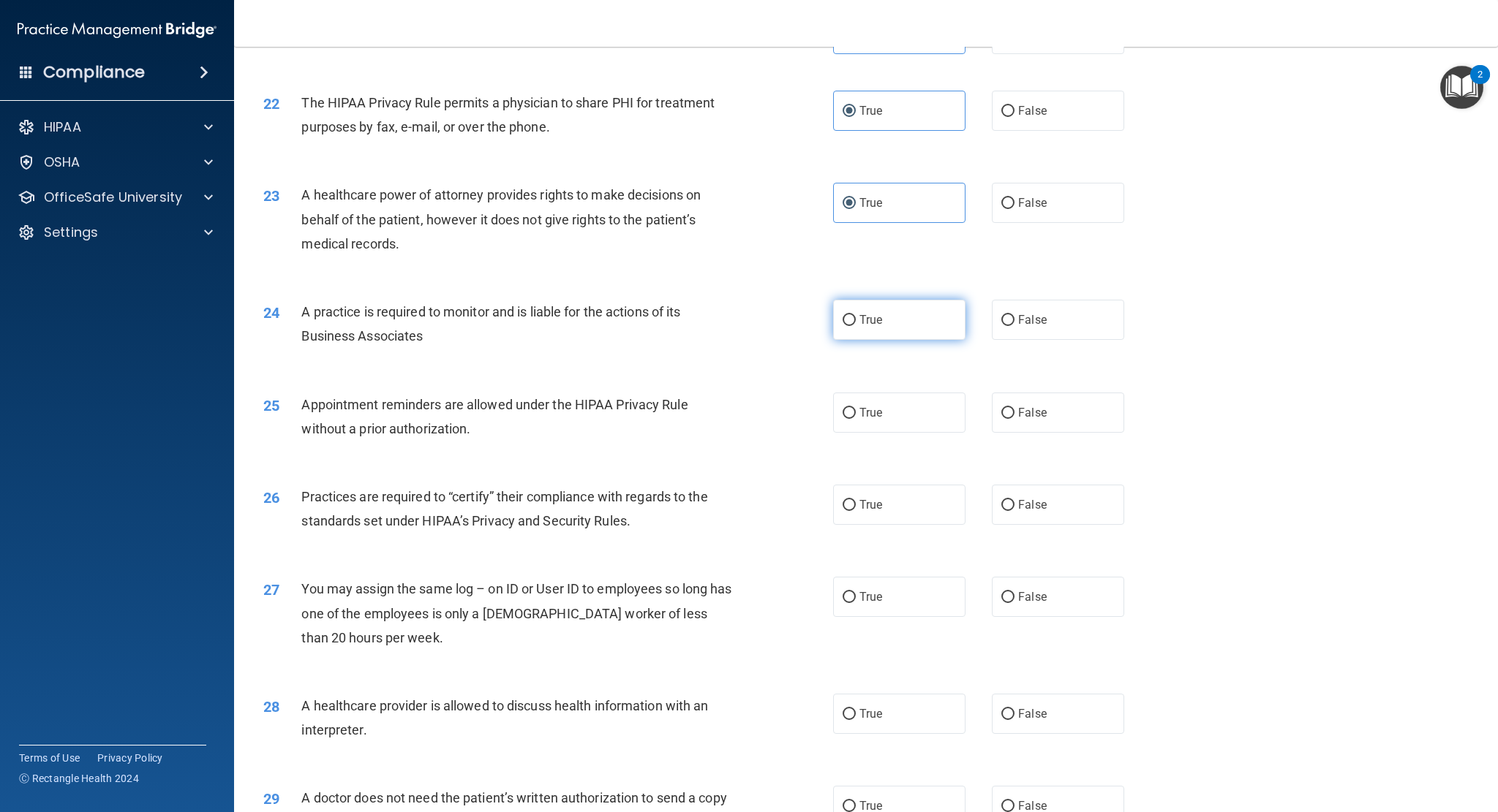
radio input "true"
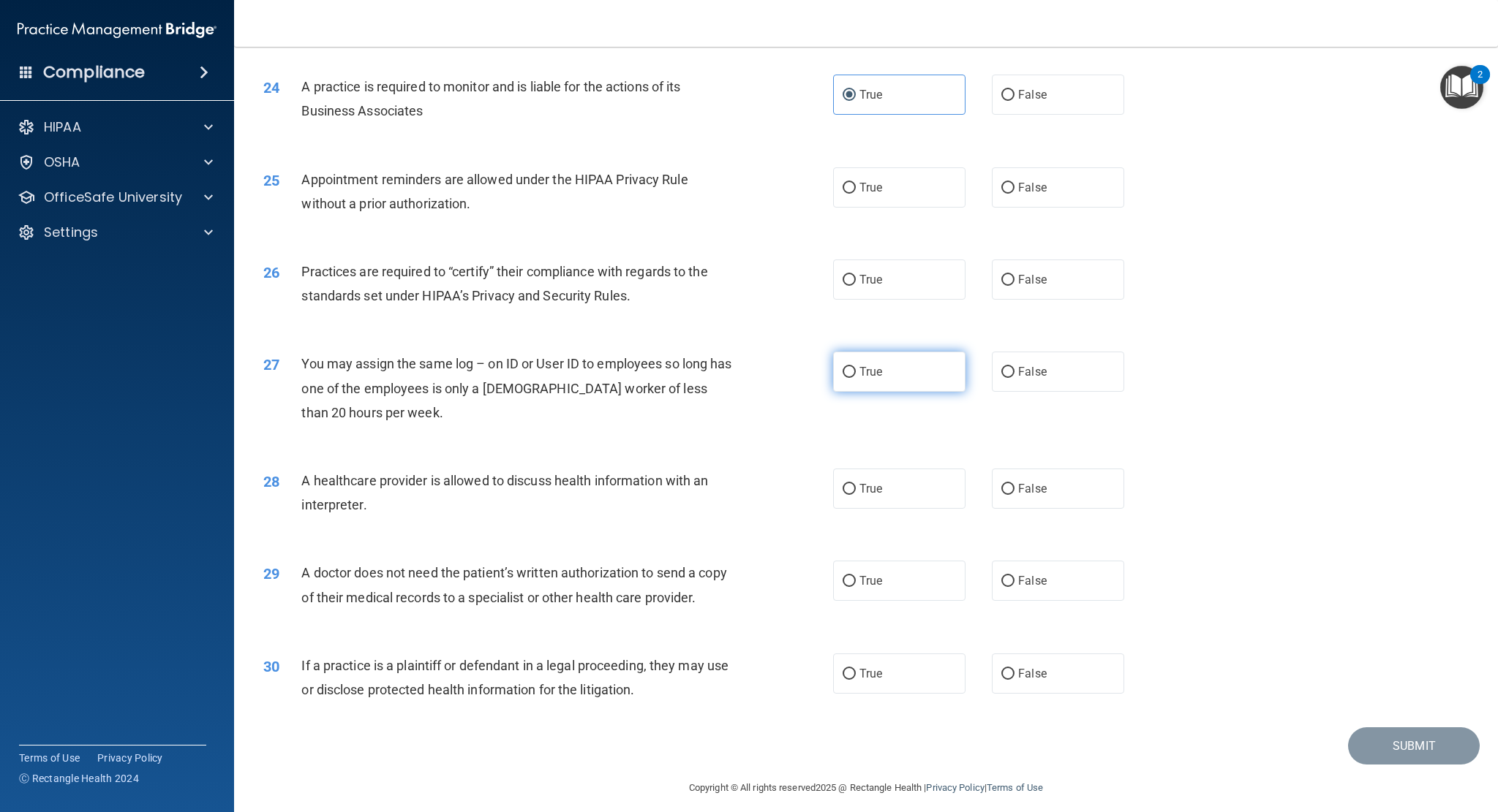
scroll to position [2503, 0]
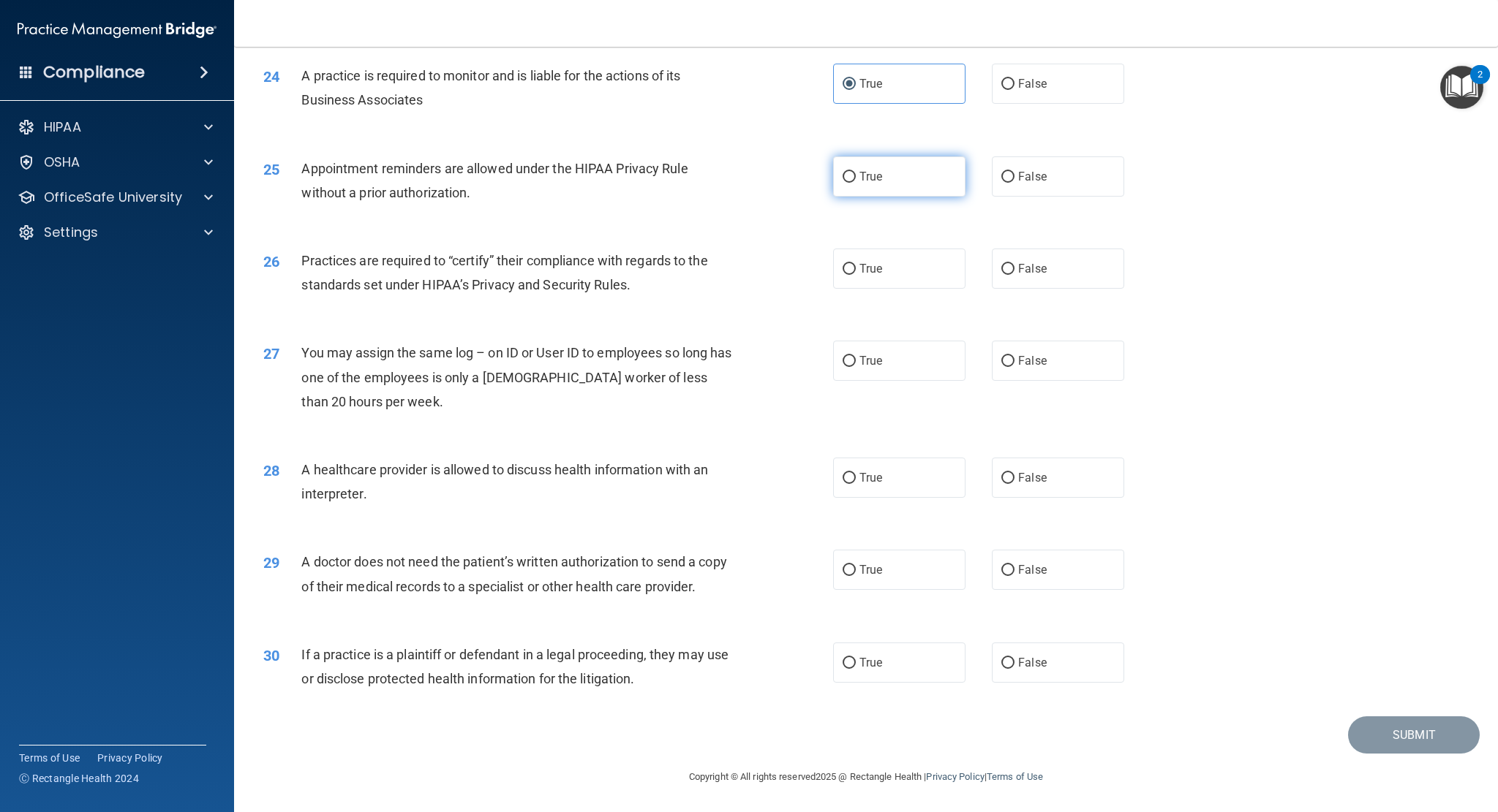
click at [885, 190] on label "True" at bounding box center [899, 176] width 133 height 40
click at [856, 183] on input "True" at bounding box center [849, 177] width 13 height 11
radio input "true"
click at [895, 263] on label "True" at bounding box center [899, 268] width 133 height 40
click at [856, 263] on input "True" at bounding box center [849, 268] width 13 height 11
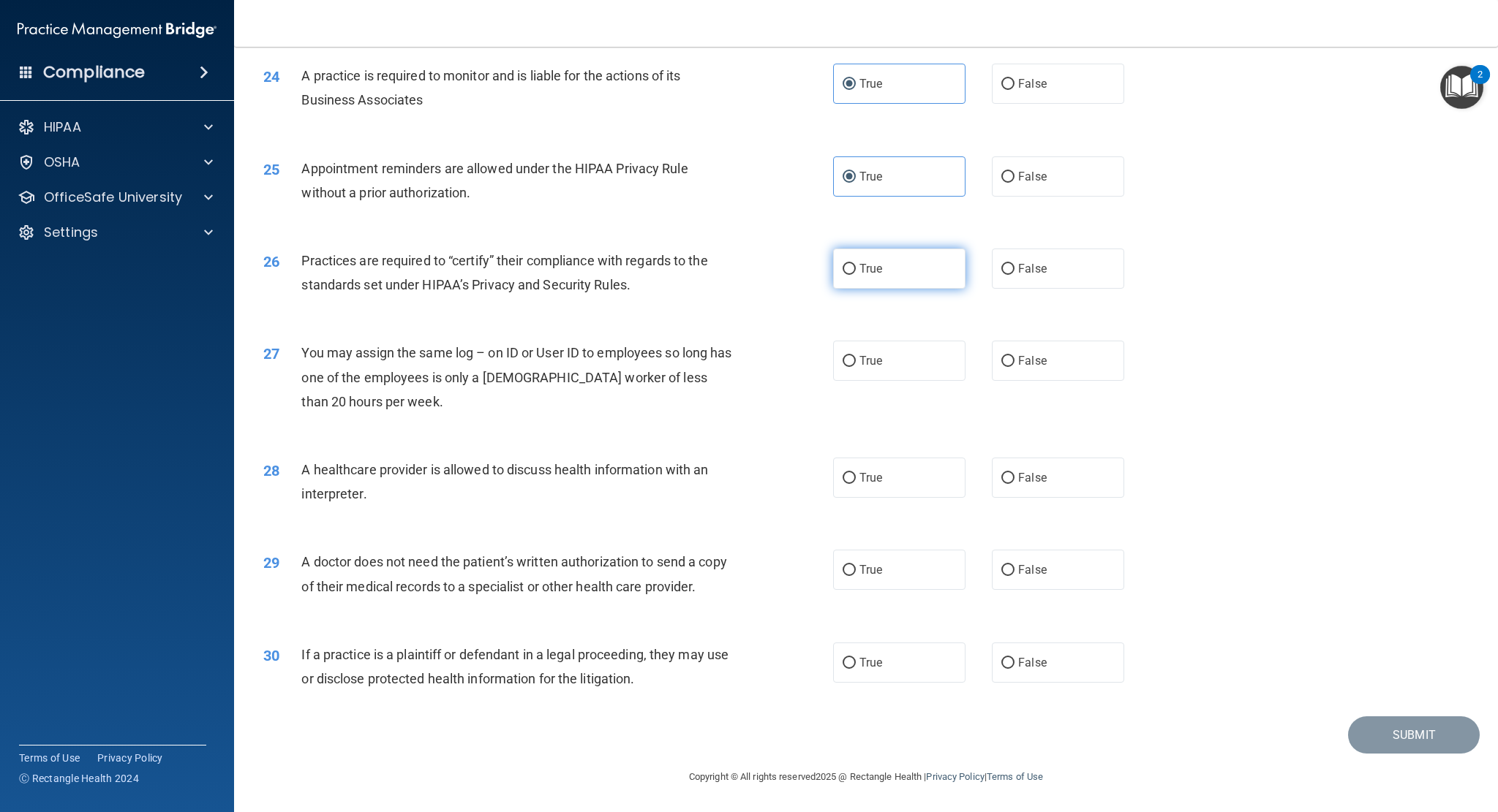
radio input "true"
drag, startPoint x: 880, startPoint y: 357, endPoint x: 879, endPoint y: 442, distance: 85.0
click at [880, 359] on label "True" at bounding box center [899, 361] width 133 height 40
click at [856, 359] on input "True" at bounding box center [849, 361] width 13 height 11
radio input "true"
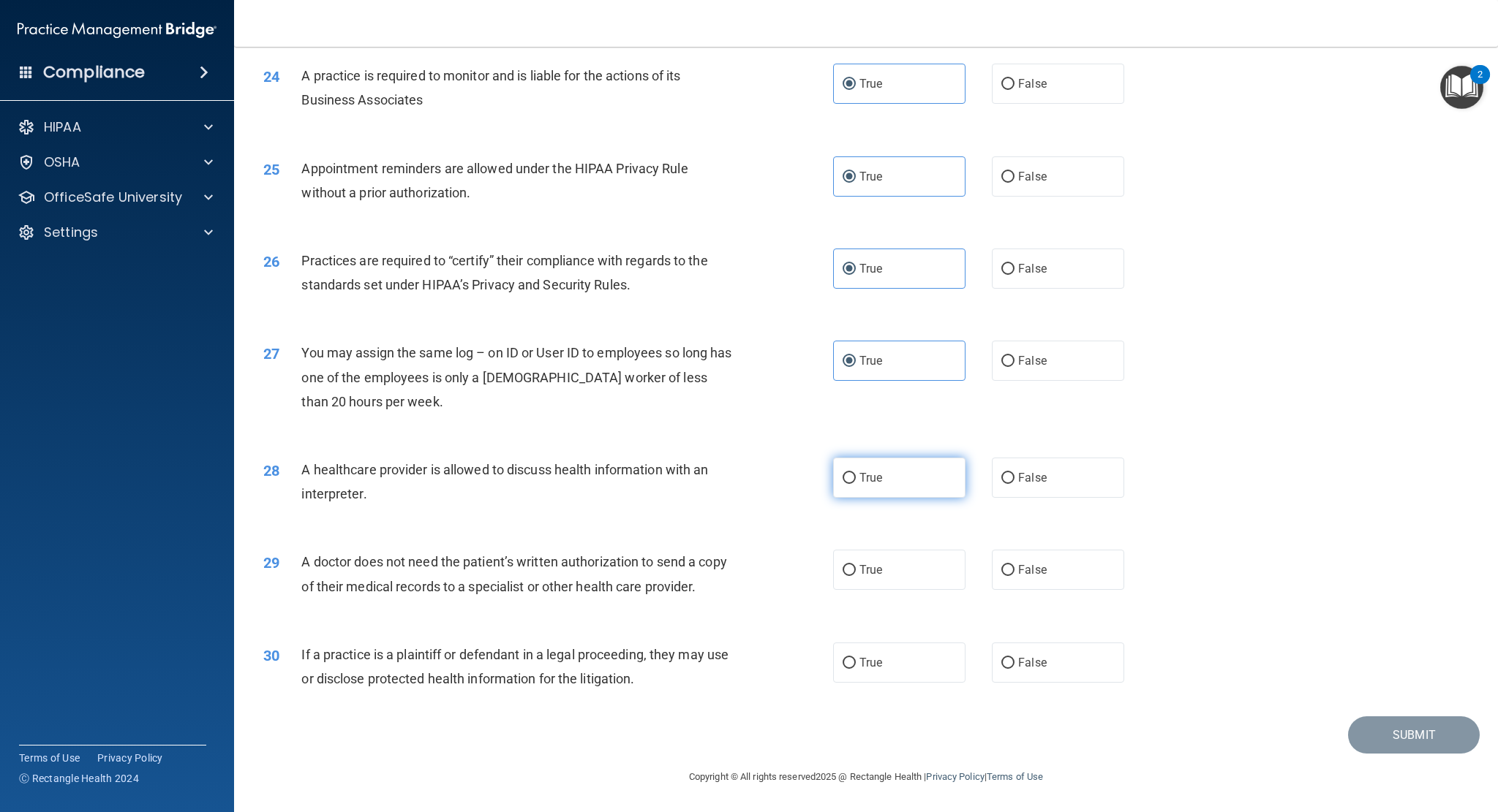
click at [877, 466] on label "True" at bounding box center [899, 478] width 133 height 40
click at [856, 473] on input "True" at bounding box center [849, 478] width 13 height 11
radio input "true"
drag, startPoint x: 894, startPoint y: 583, endPoint x: 894, endPoint y: 593, distance: 10.0
click at [894, 588] on label "True" at bounding box center [899, 569] width 133 height 40
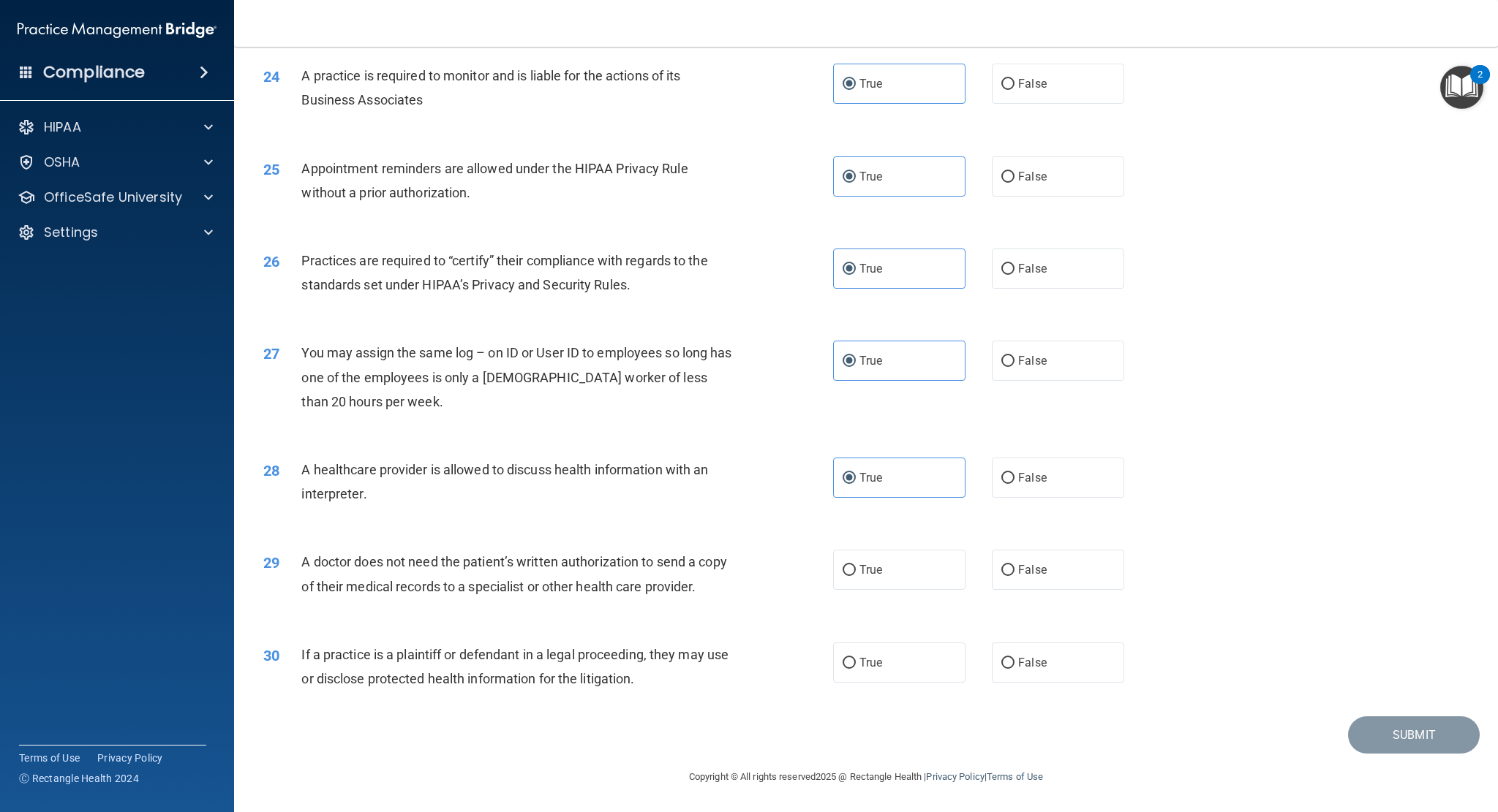
click at [856, 576] on input "True" at bounding box center [849, 570] width 13 height 11
radio input "true"
click at [869, 667] on span "True" at bounding box center [870, 663] width 23 height 14
click at [856, 667] on input "True" at bounding box center [849, 663] width 13 height 11
radio input "true"
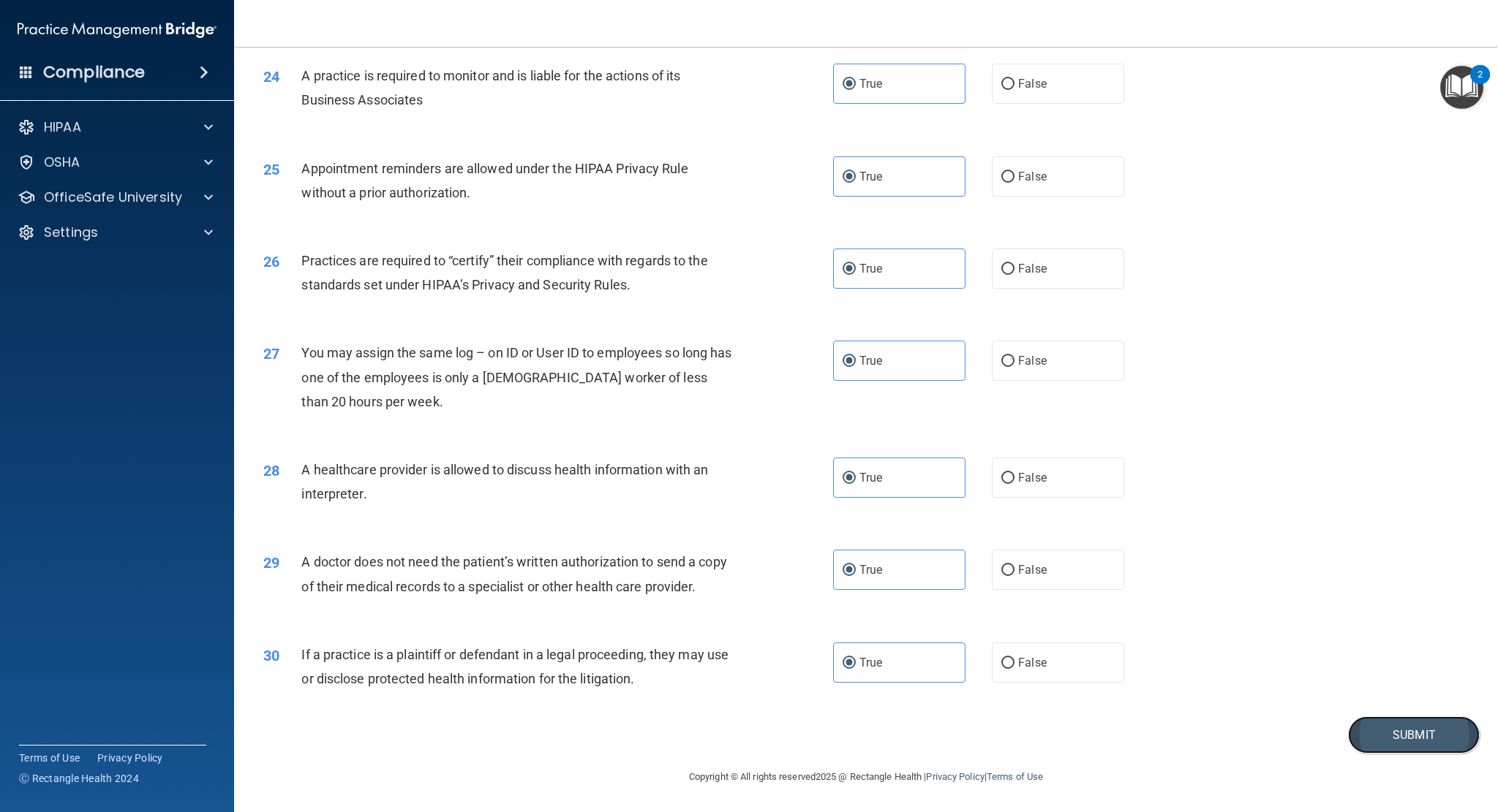
click at [1377, 741] on button "Submit" at bounding box center [1414, 735] width 132 height 37
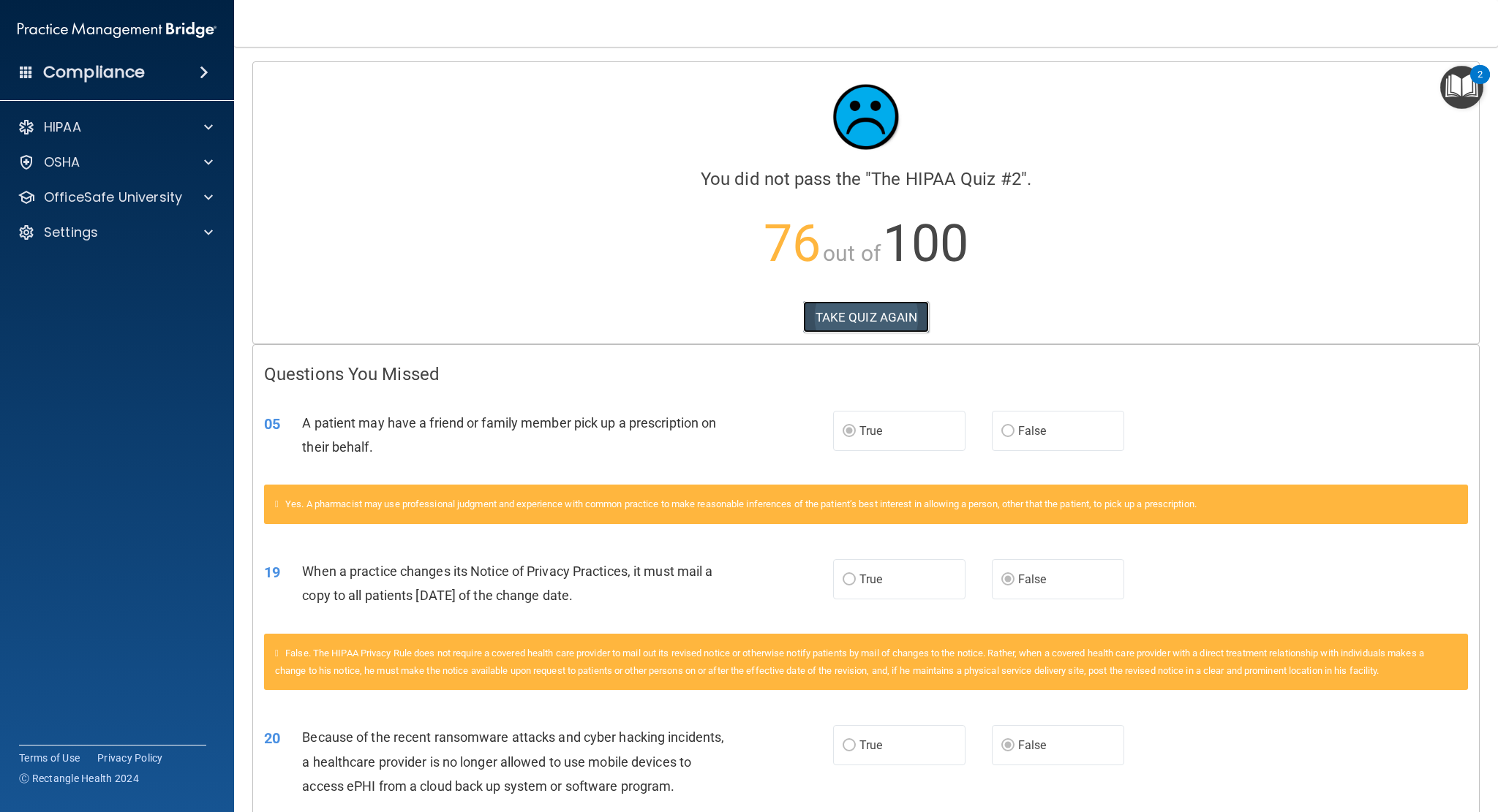
click at [892, 319] on button "TAKE QUIZ AGAIN" at bounding box center [867, 317] width 127 height 32
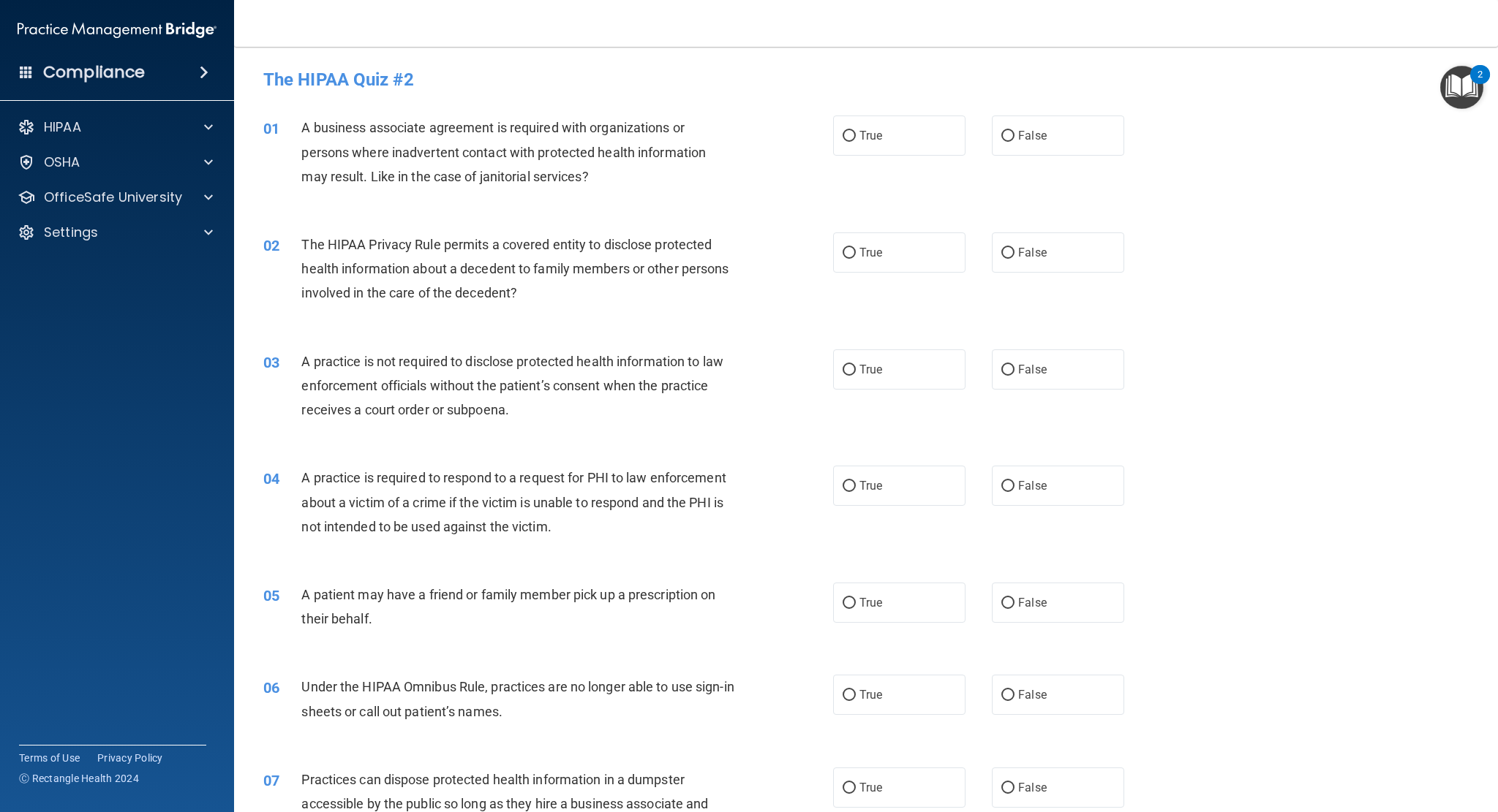
click at [907, 284] on div "02 The HIPAA Privacy Rule permits a covered entity to disclose protected health…" at bounding box center [867, 272] width 1228 height 117
click at [991, 131] on label "False" at bounding box center [1057, 136] width 133 height 40
click at [1001, 131] on input "False" at bounding box center [1007, 136] width 13 height 11
radio input "true"
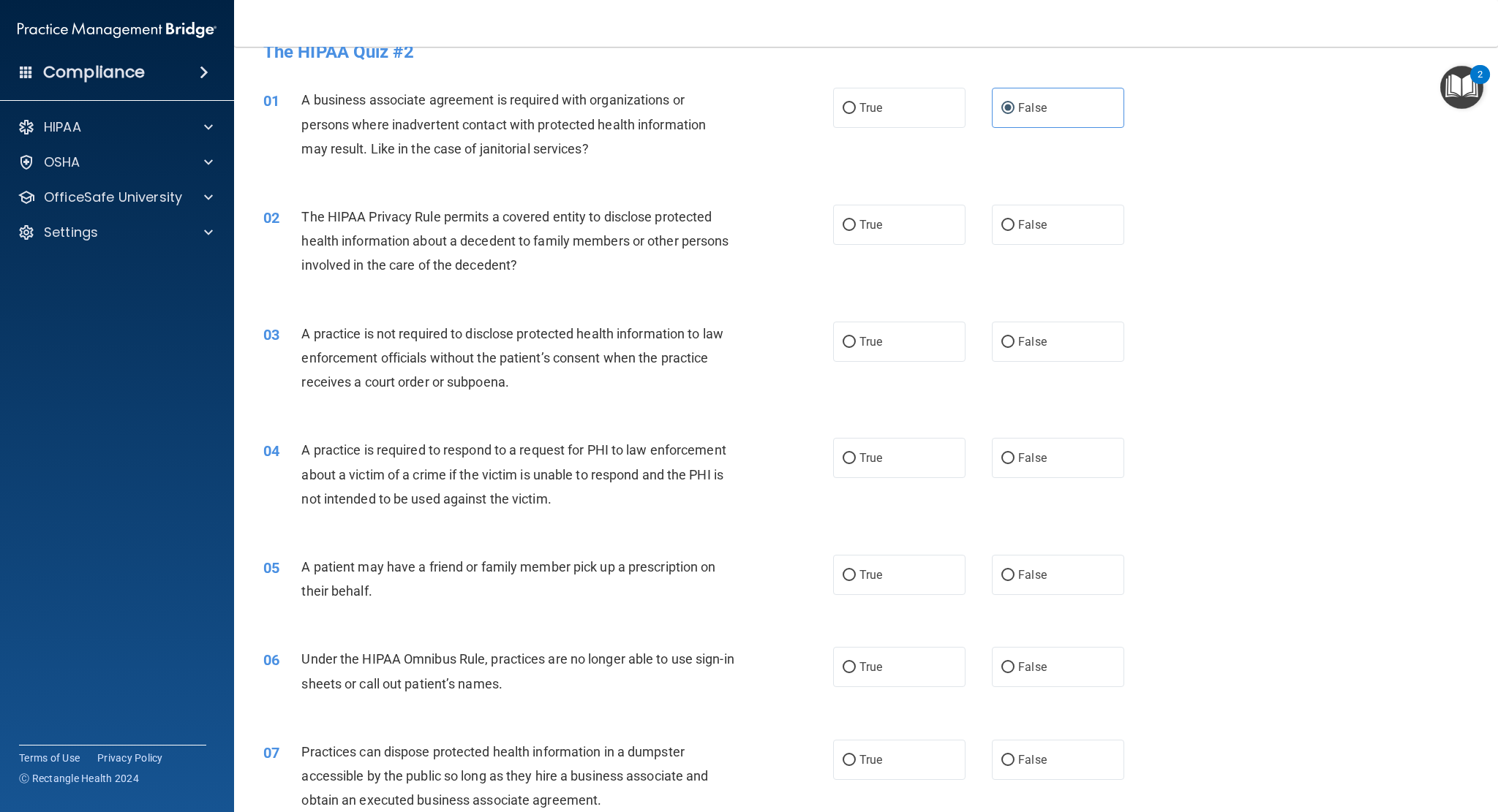
scroll to position [73, 0]
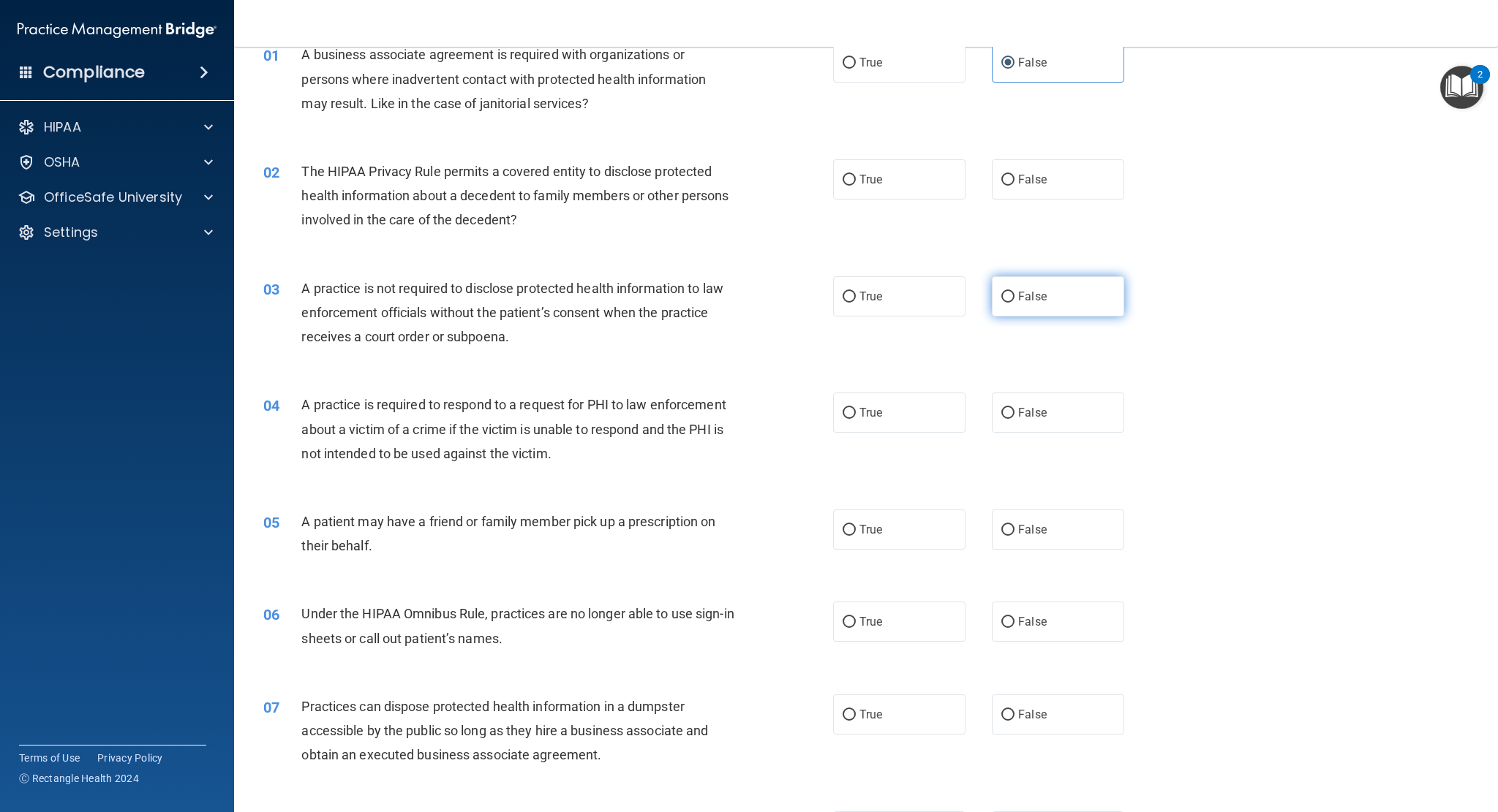
click at [1049, 316] on label "False" at bounding box center [1057, 296] width 133 height 40
click at [1015, 303] on input "False" at bounding box center [1007, 297] width 13 height 11
radio input "true"
click at [1000, 628] on label "False" at bounding box center [1057, 621] width 133 height 40
click at [1001, 628] on input "False" at bounding box center [1007, 622] width 13 height 11
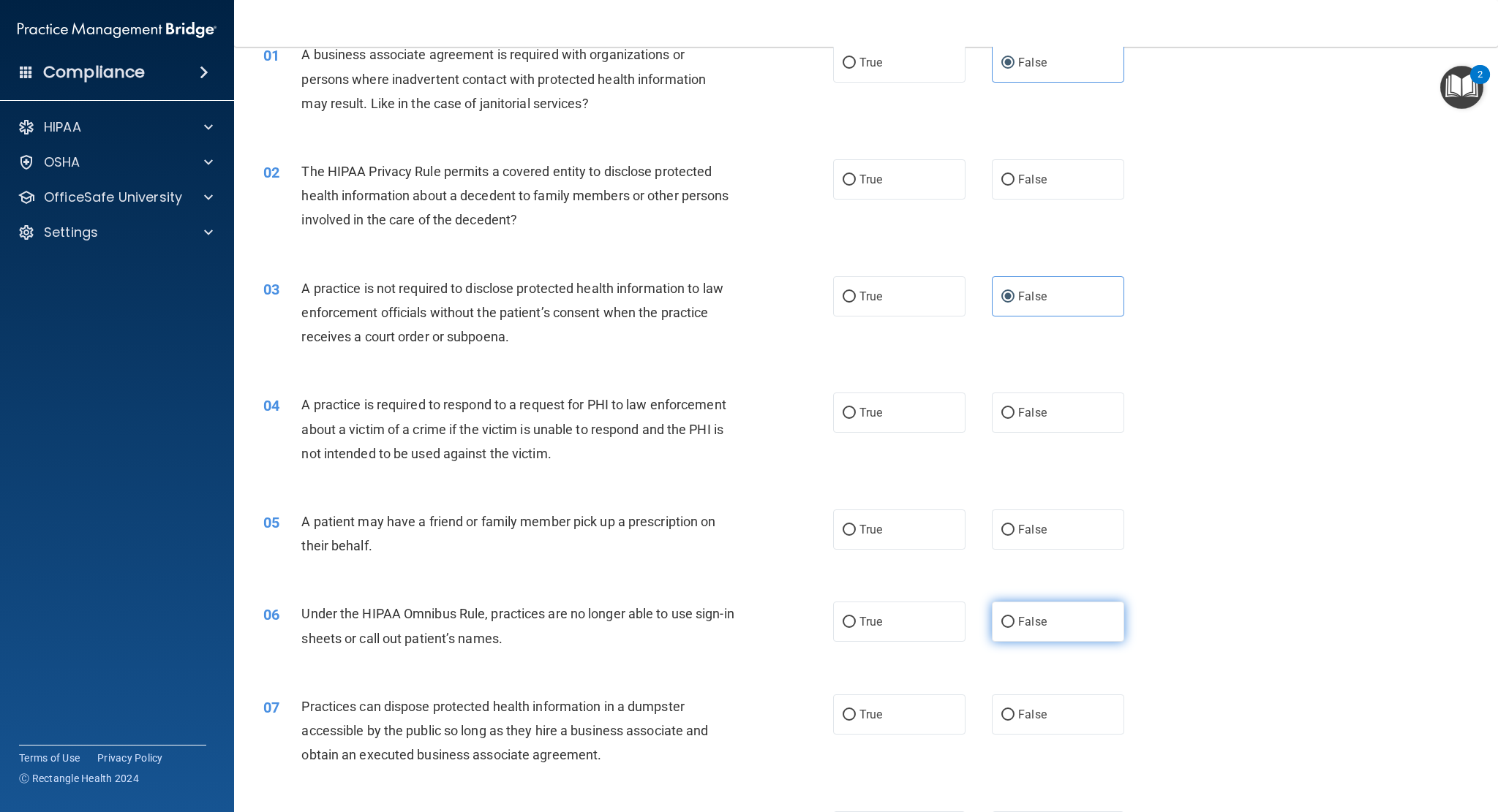
radio input "true"
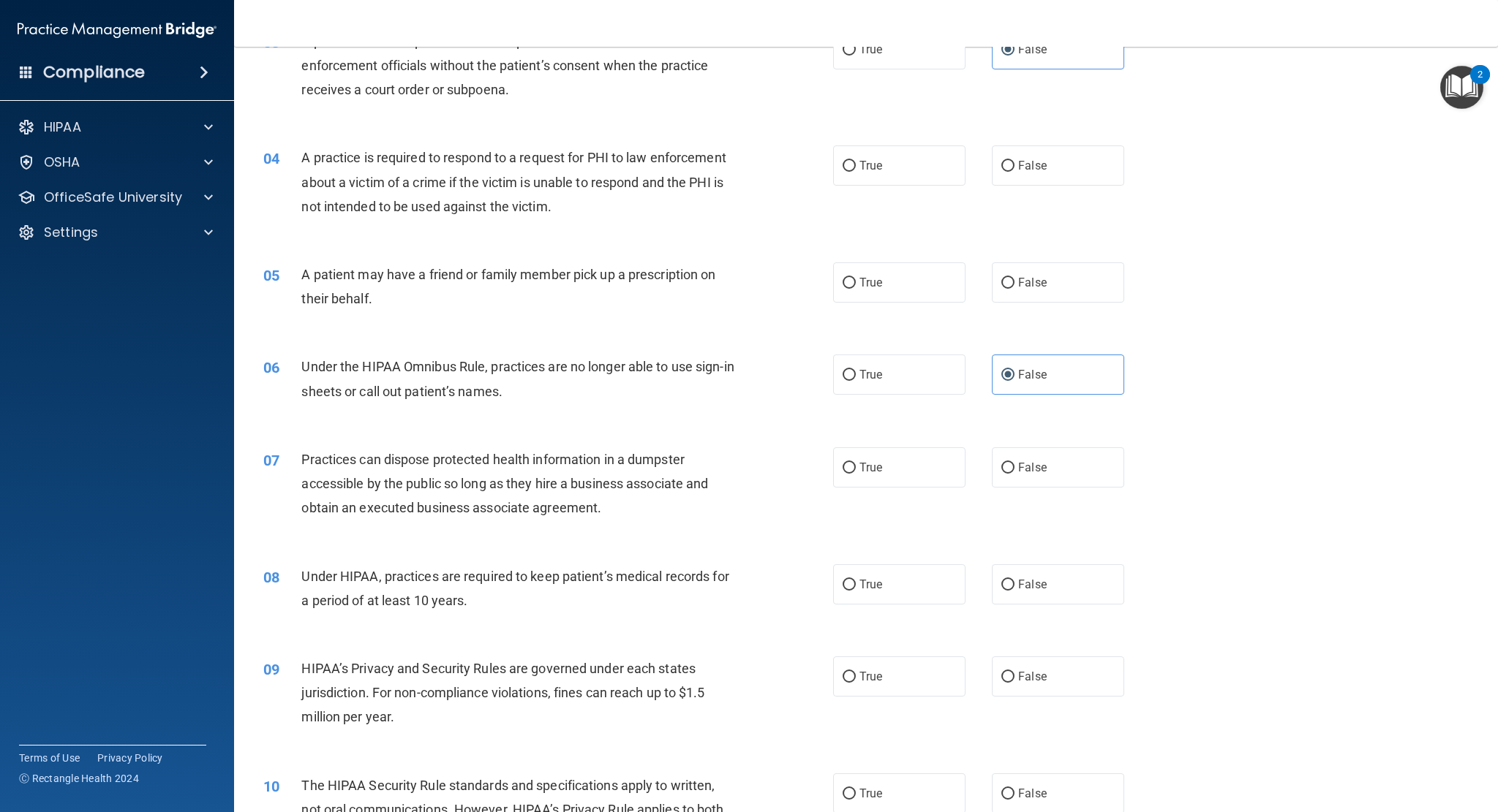
scroll to position [366, 0]
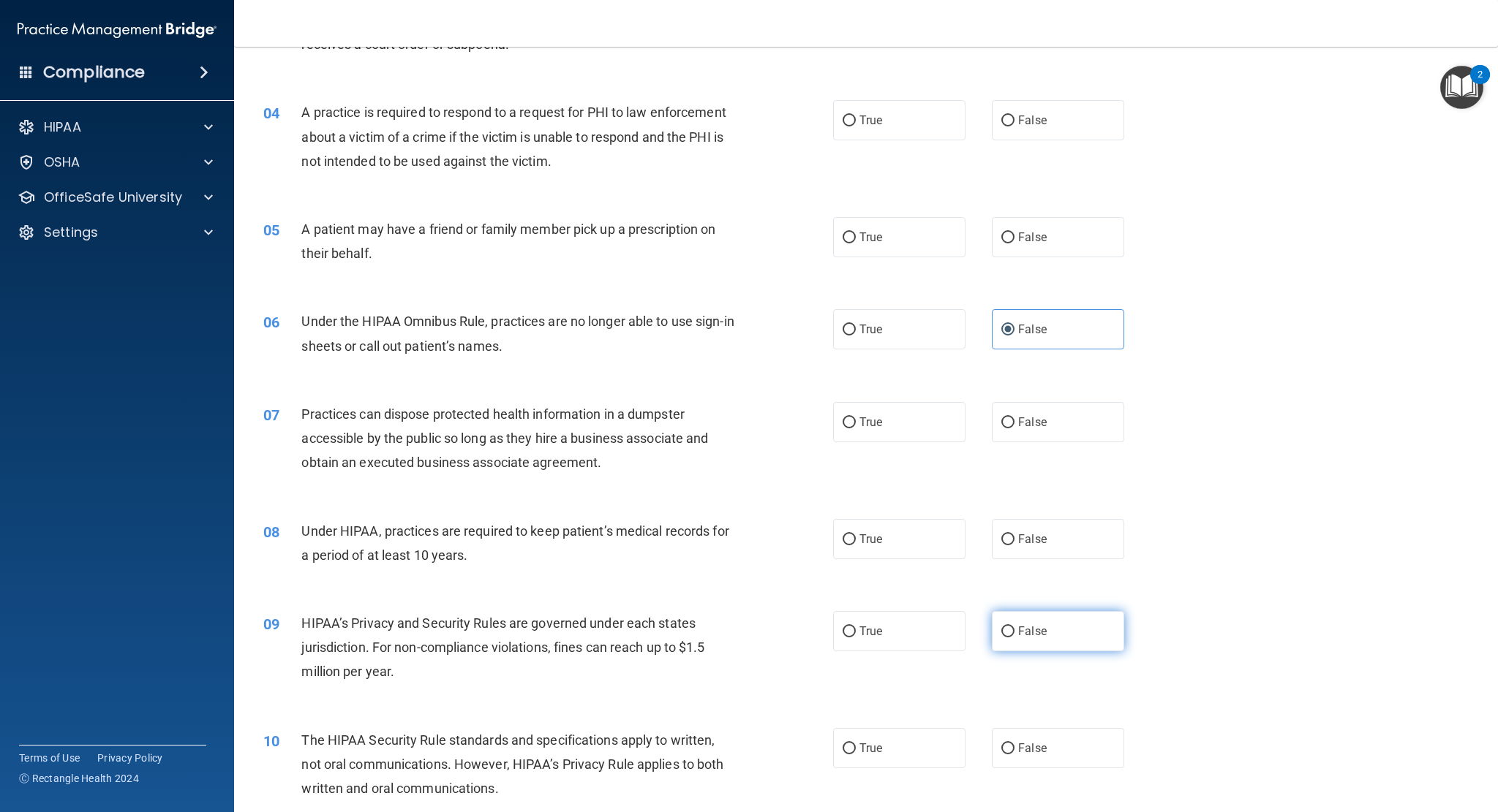
click at [1009, 632] on label "False" at bounding box center [1057, 631] width 133 height 40
click at [1009, 632] on input "False" at bounding box center [1007, 631] width 13 height 11
radio input "true"
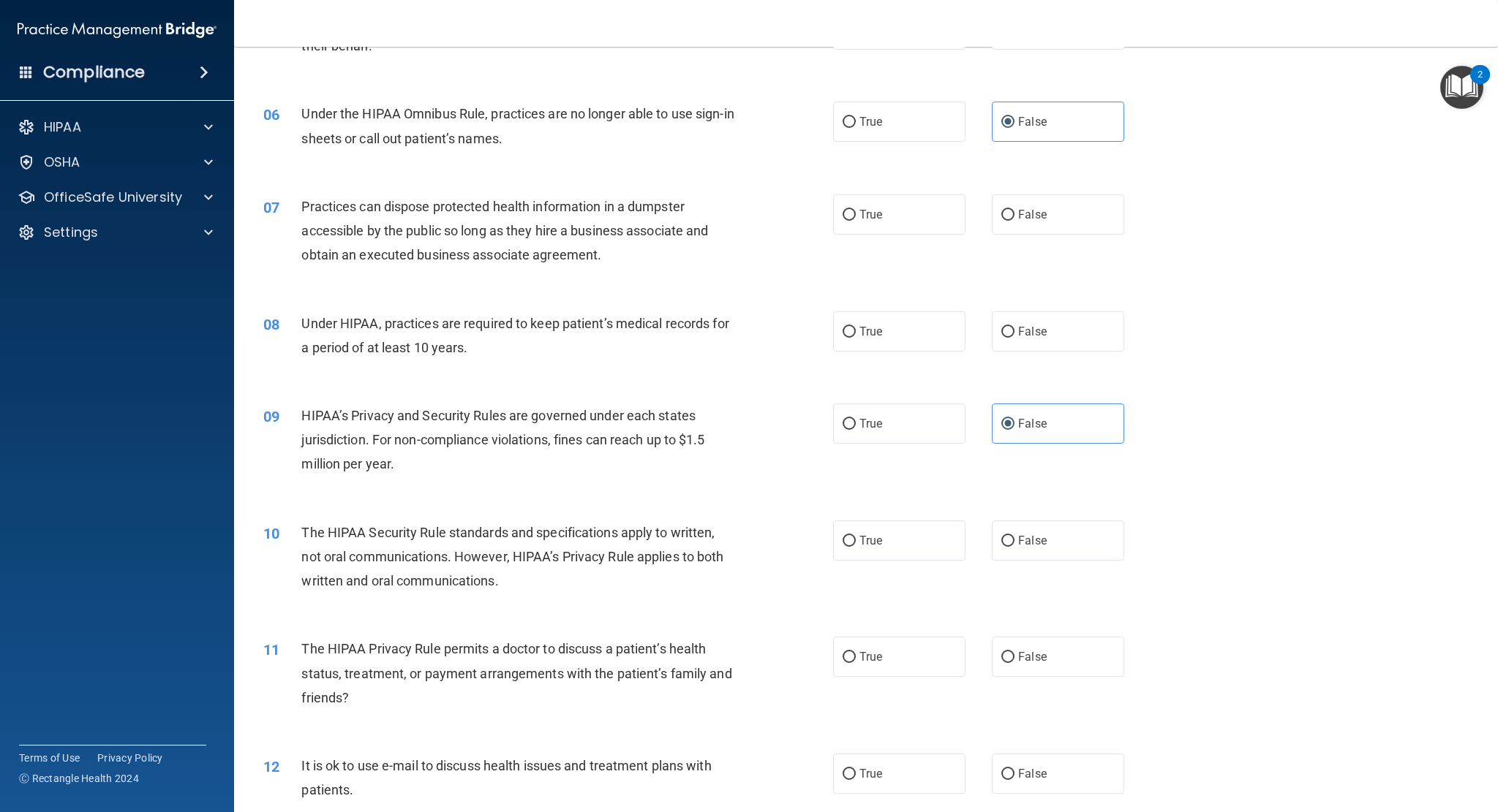
scroll to position [585, 0]
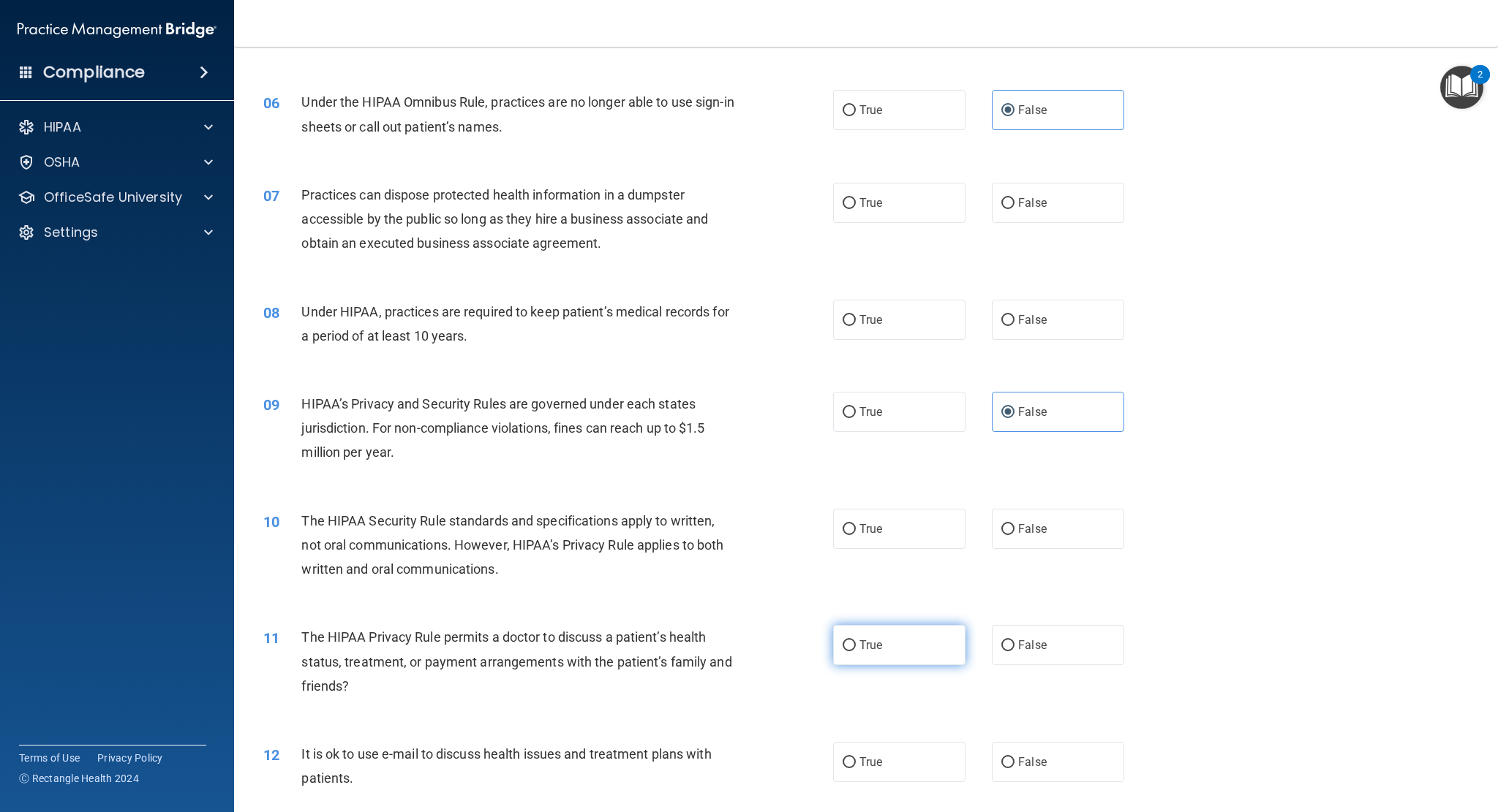
click at [917, 654] on label "True" at bounding box center [899, 645] width 133 height 40
click at [856, 652] on input "True" at bounding box center [849, 645] width 13 height 11
radio input "true"
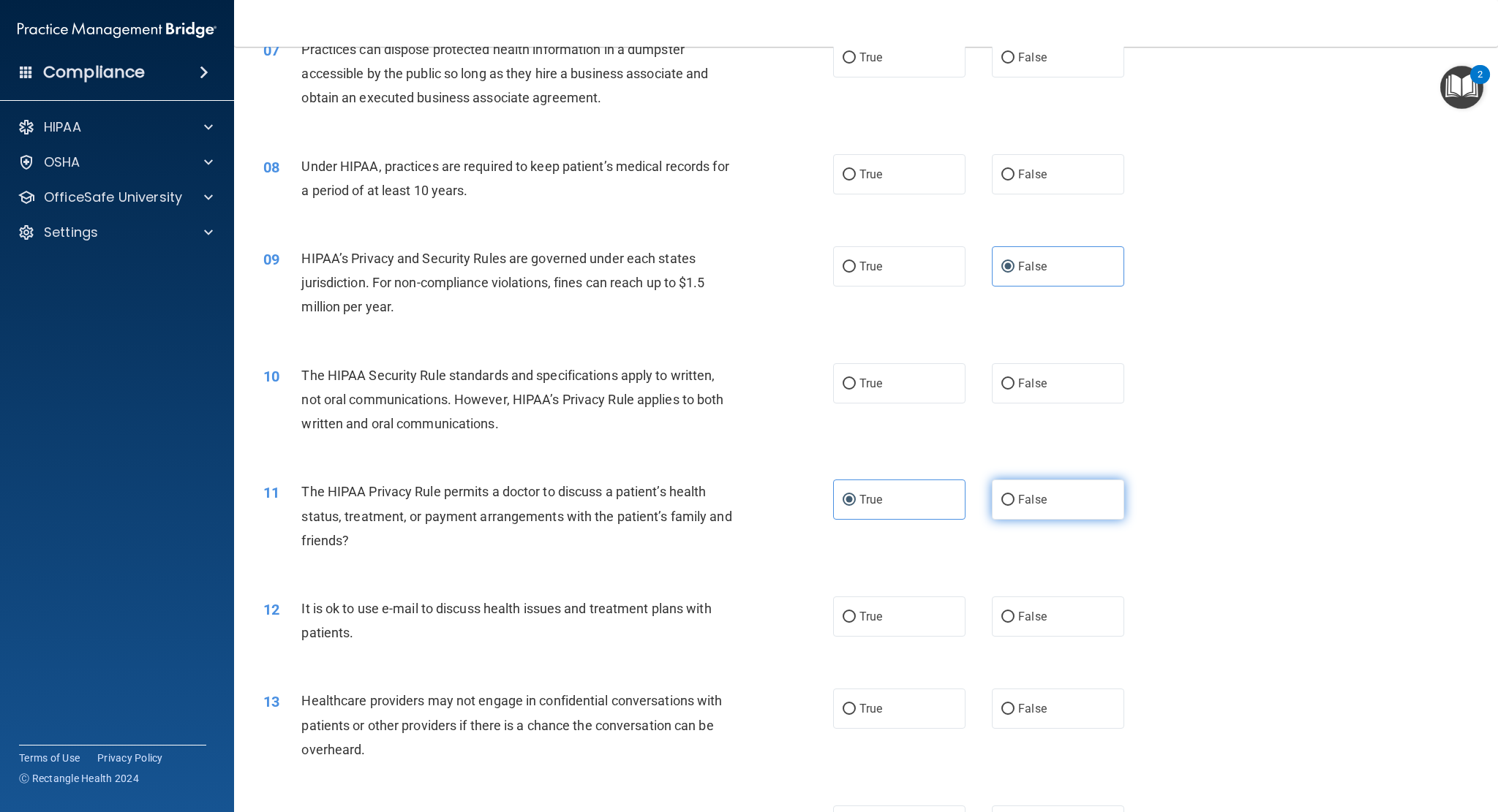
scroll to position [731, 0]
click at [867, 600] on label "True" at bounding box center [899, 615] width 133 height 40
click at [856, 611] on input "True" at bounding box center [849, 616] width 13 height 11
radio input "true"
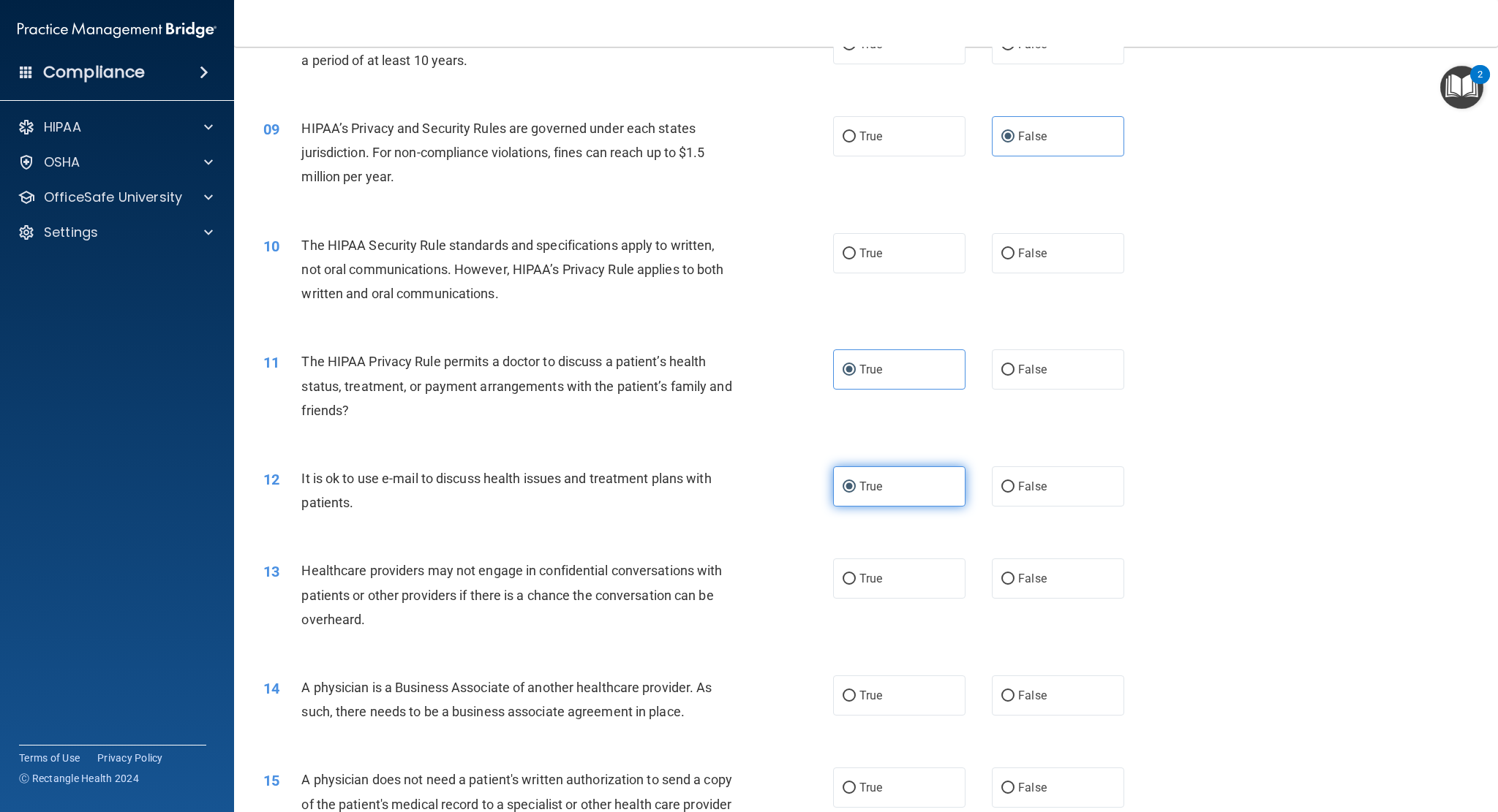
scroll to position [877, 0]
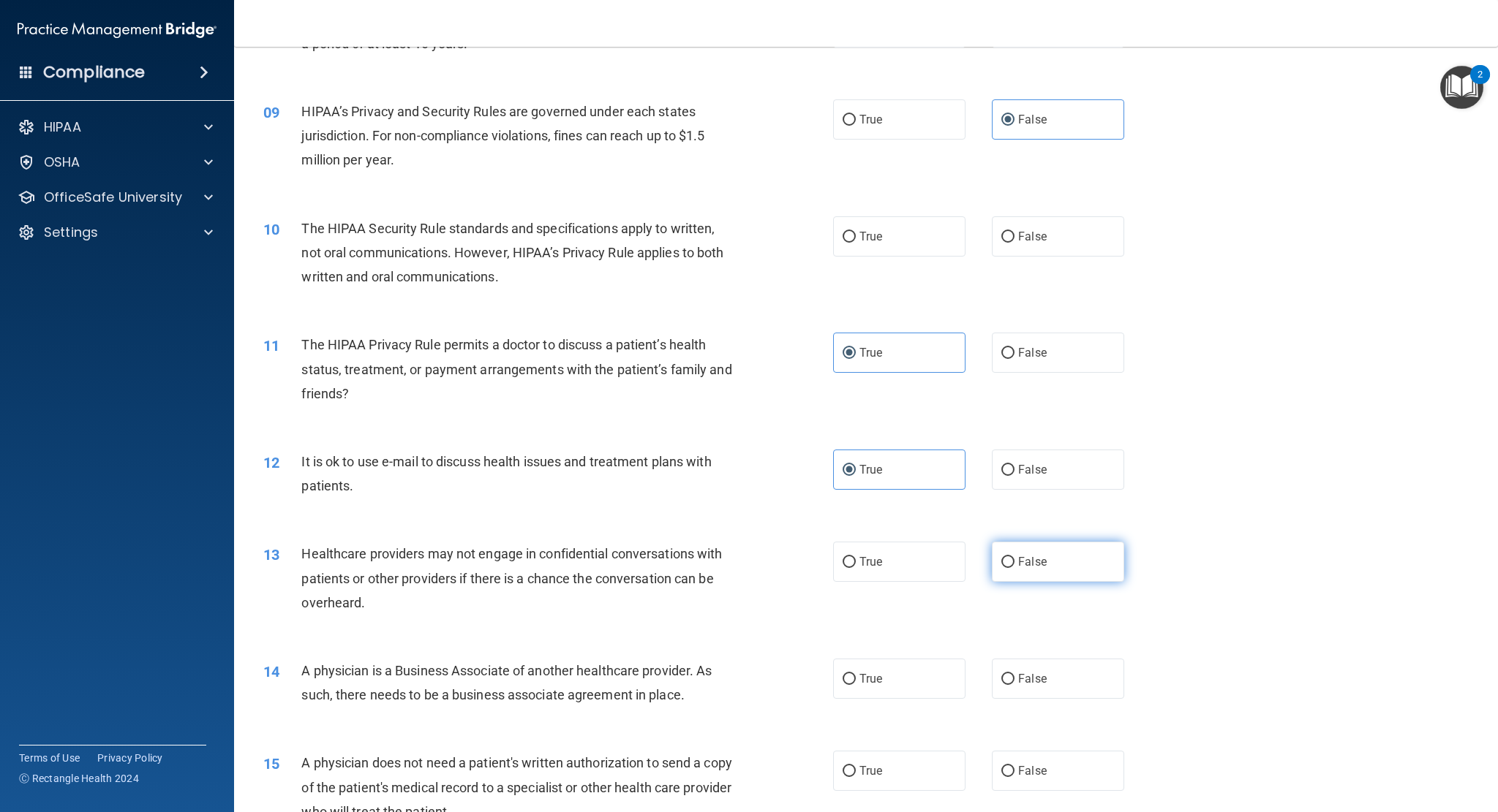
click at [1027, 578] on label "False" at bounding box center [1057, 561] width 133 height 40
click at [1015, 568] on input "False" at bounding box center [1007, 562] width 13 height 11
radio input "true"
click at [1047, 680] on label "False" at bounding box center [1057, 678] width 133 height 40
click at [1015, 680] on input "False" at bounding box center [1007, 679] width 13 height 11
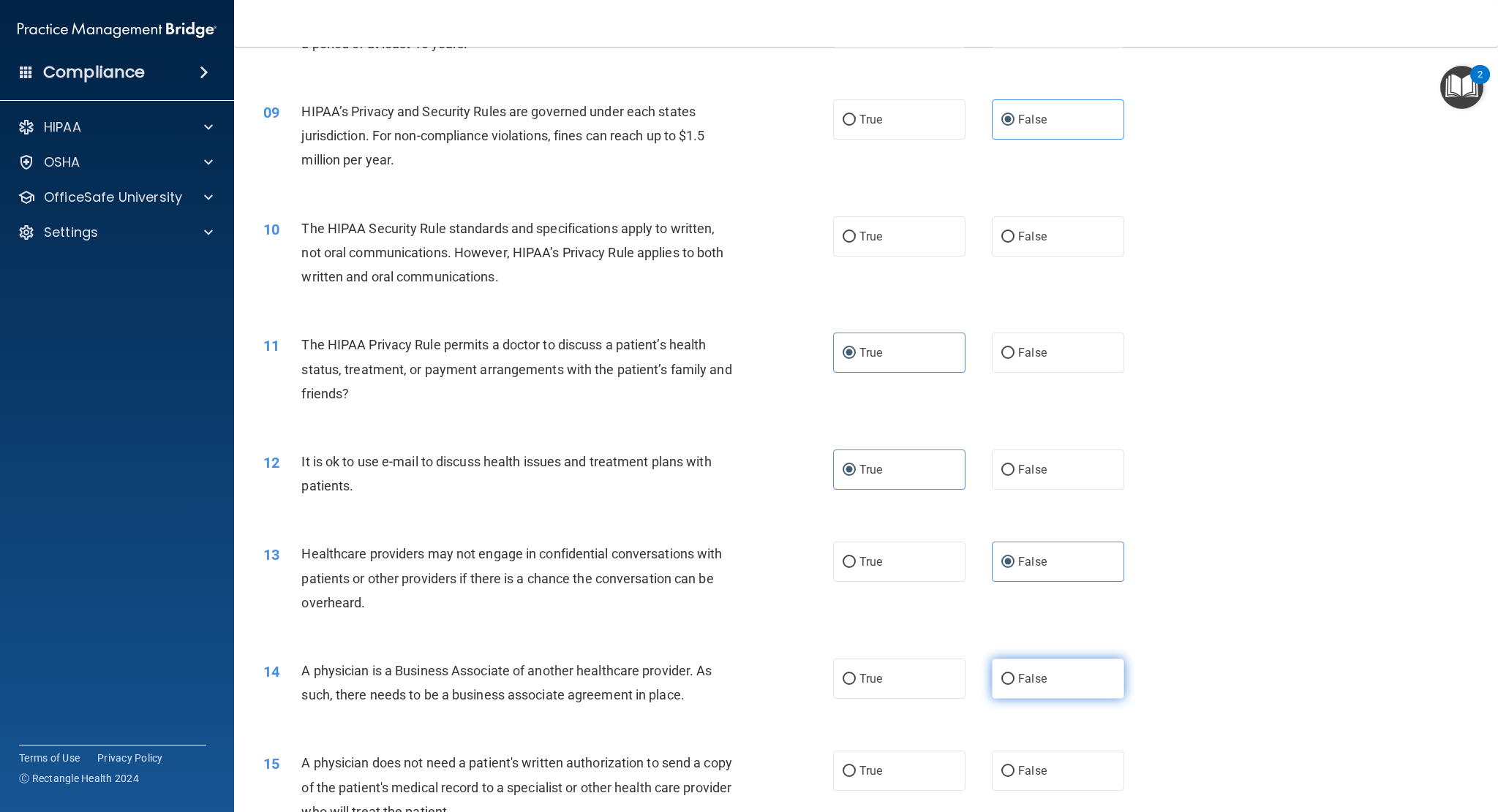
radio input "true"
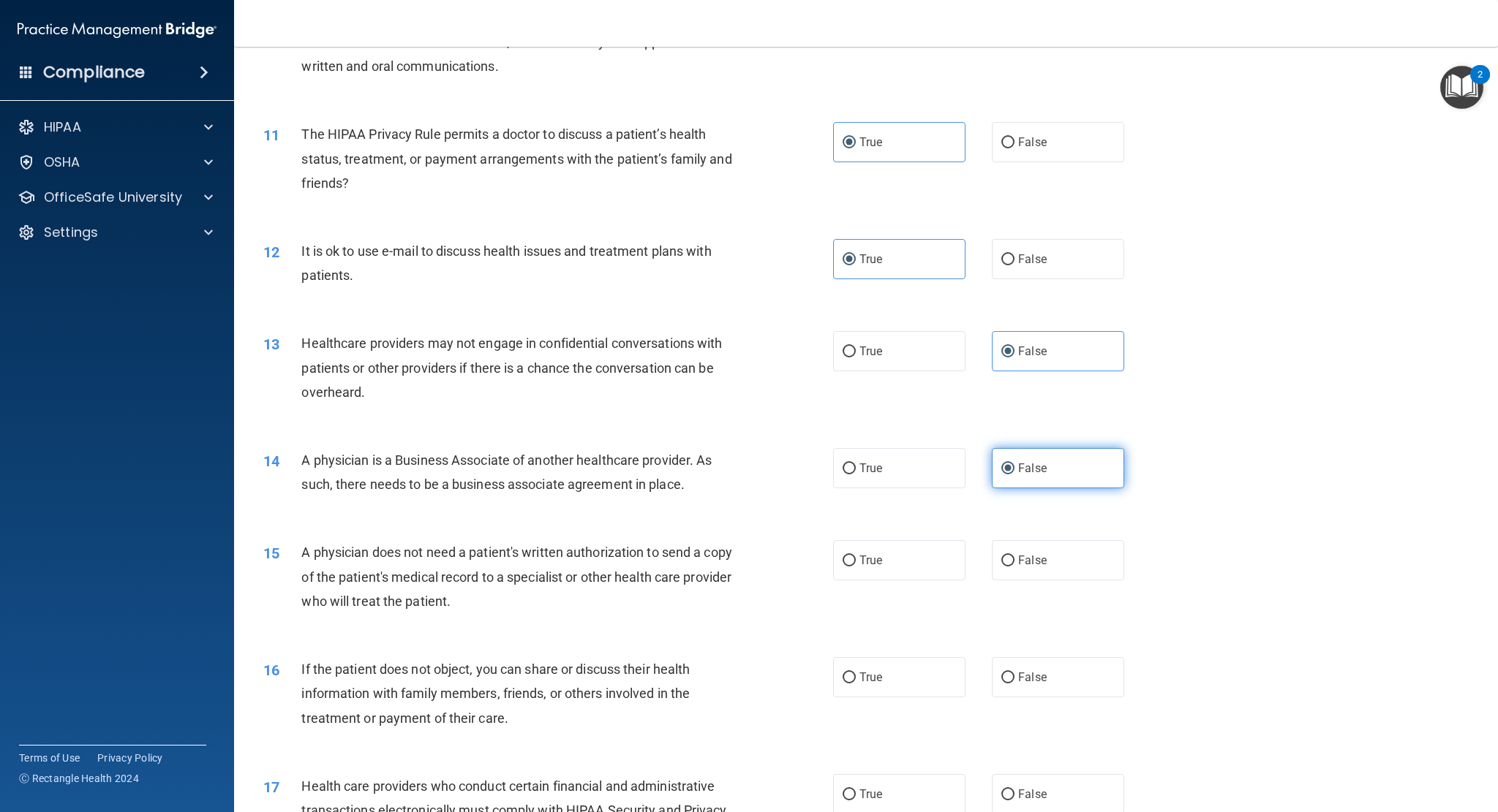
scroll to position [1097, 0]
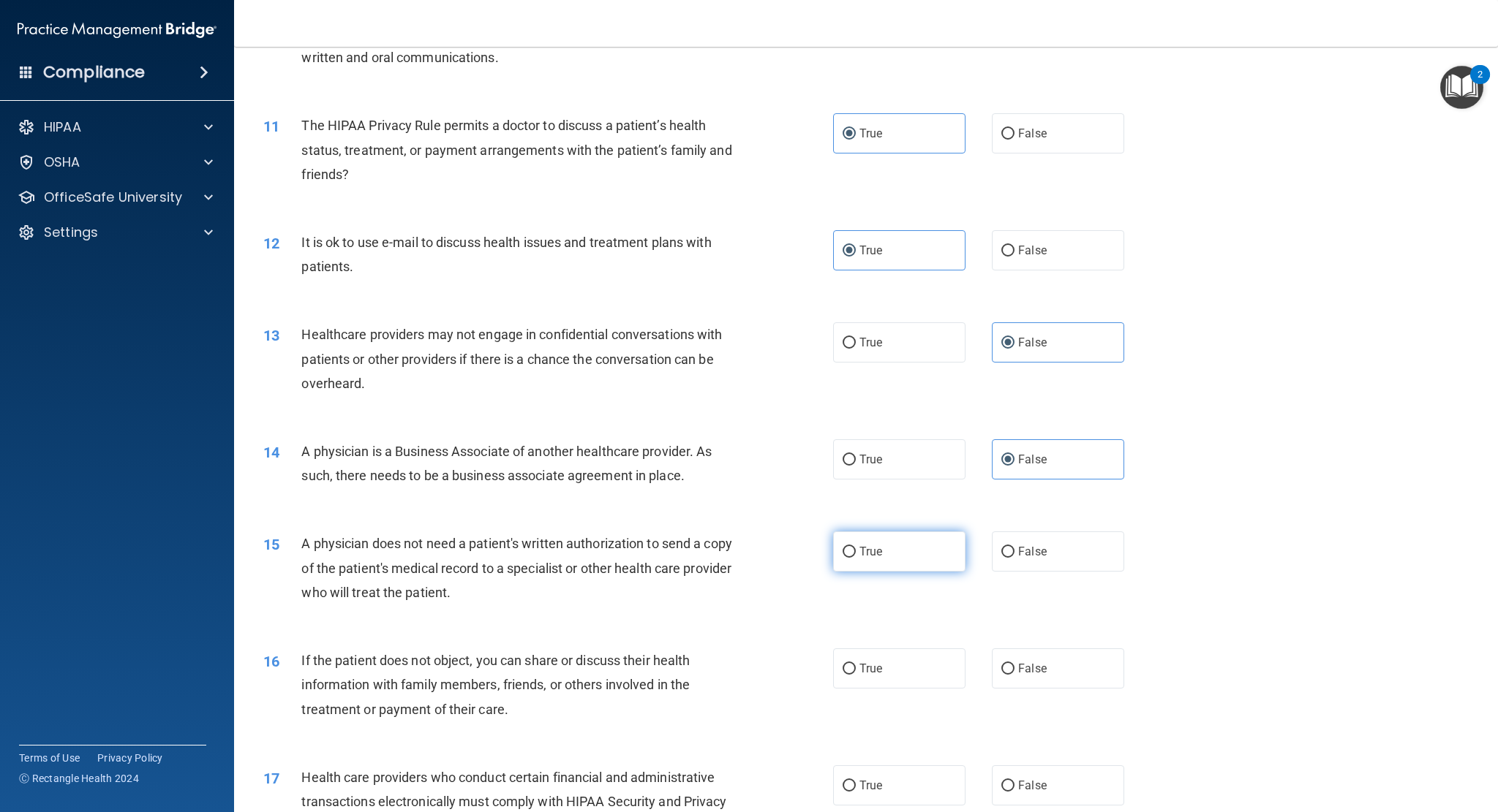
click at [864, 557] on span "True" at bounding box center [870, 551] width 23 height 14
click at [856, 557] on input "True" at bounding box center [849, 551] width 13 height 11
radio input "true"
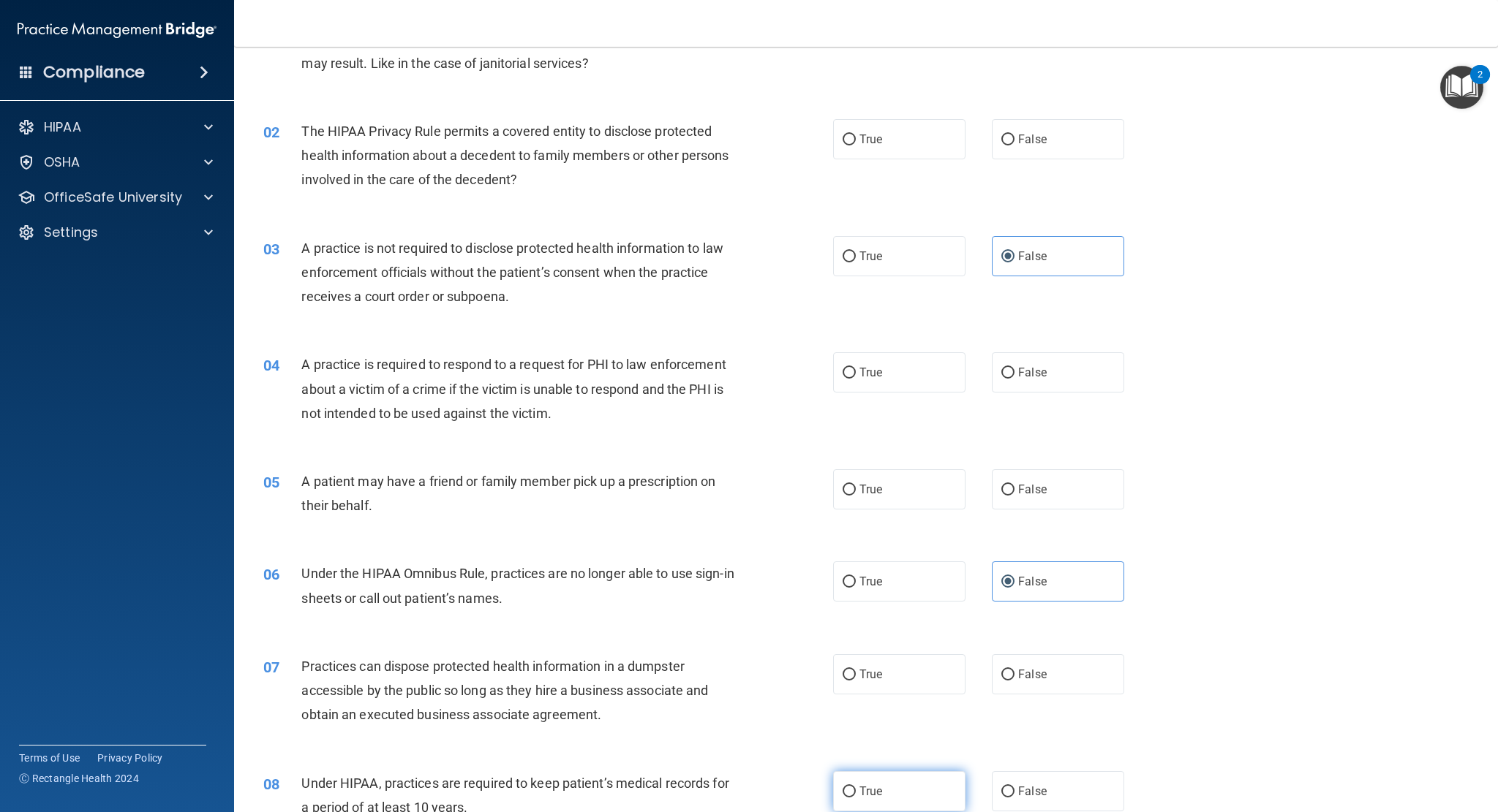
scroll to position [73, 0]
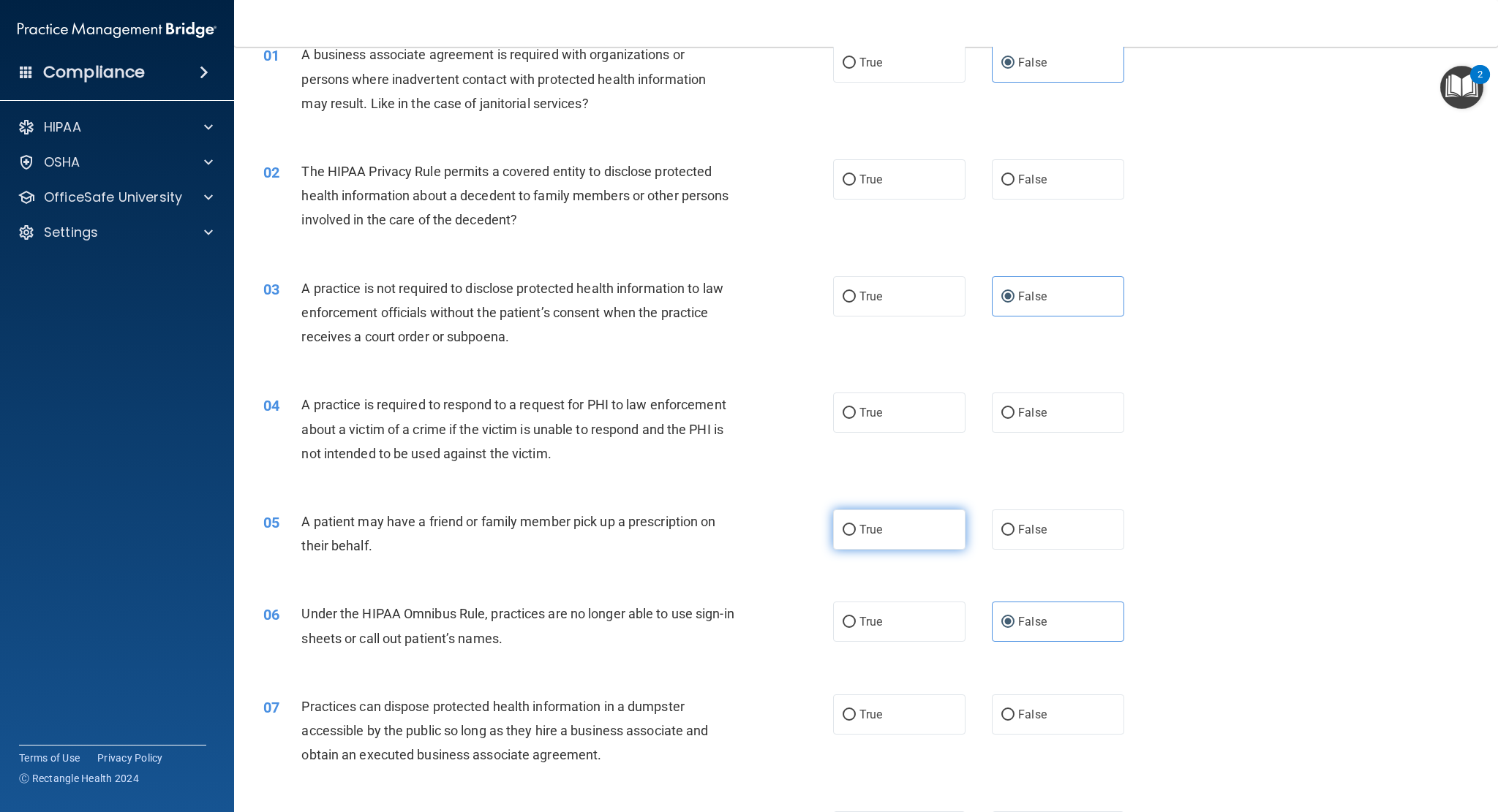
click at [910, 516] on label "True" at bounding box center [899, 529] width 133 height 40
click at [856, 525] on input "True" at bounding box center [849, 530] width 13 height 11
radio input "true"
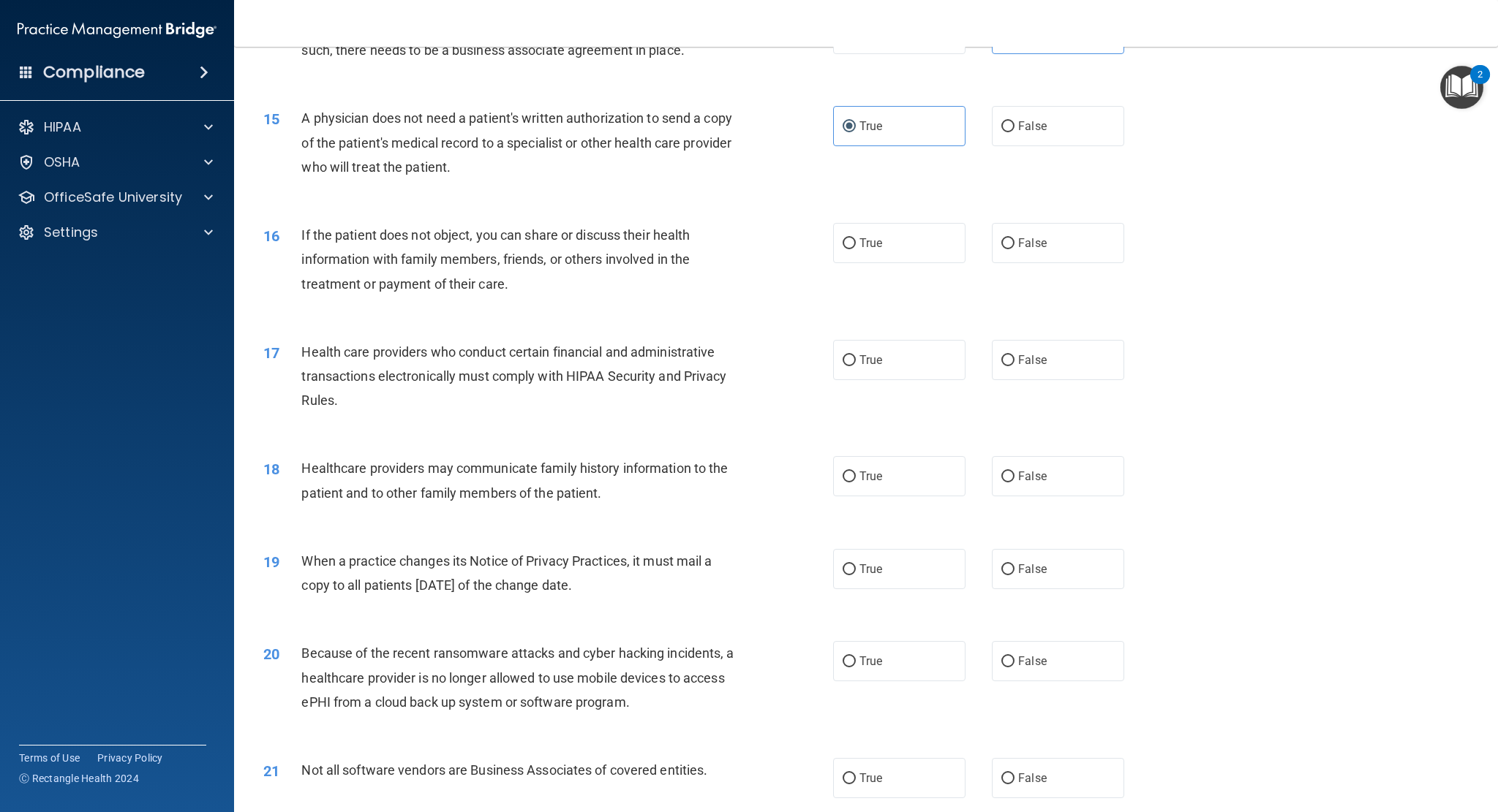
scroll to position [1536, 0]
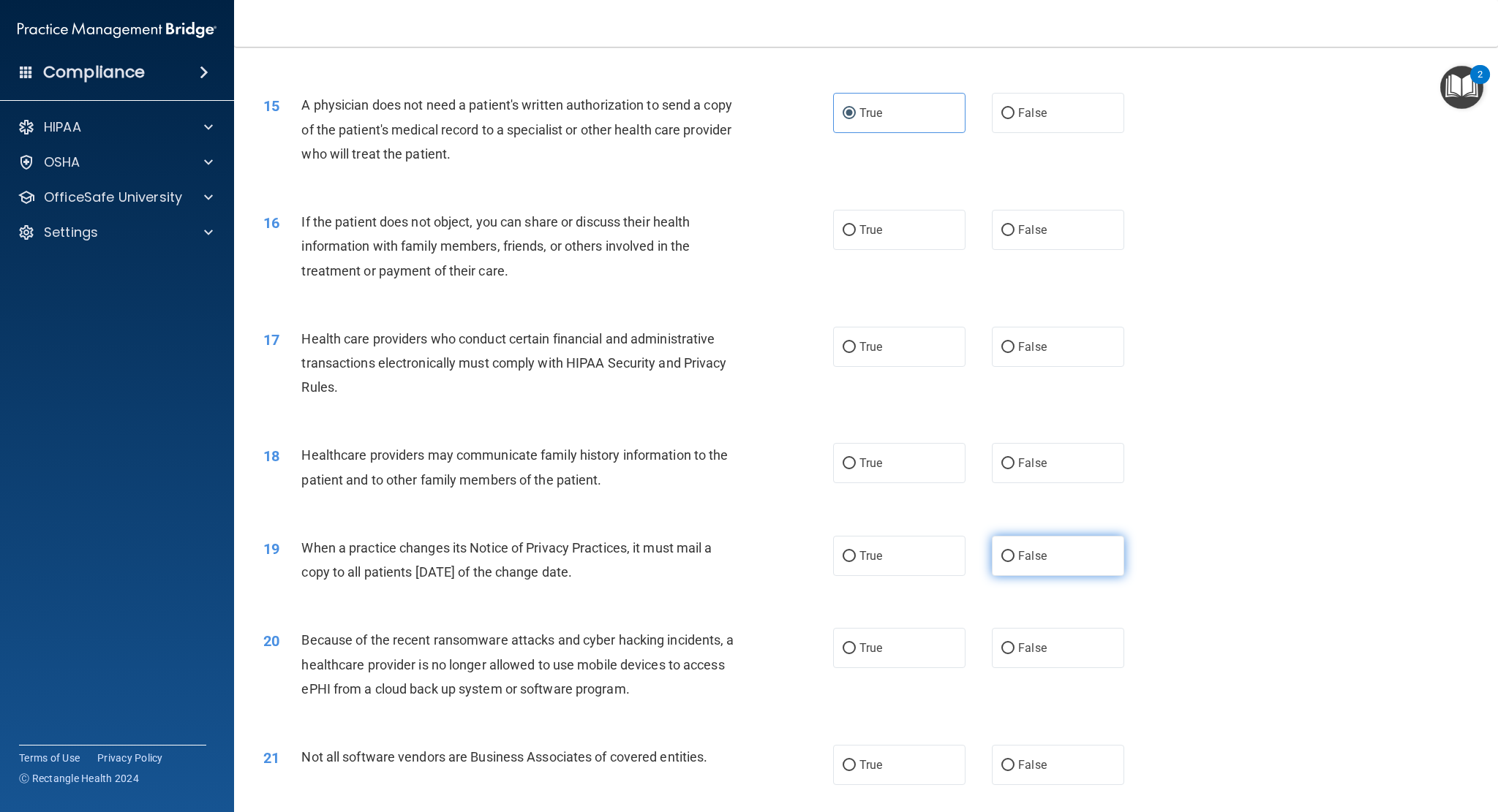
click at [1052, 569] on label "False" at bounding box center [1057, 555] width 133 height 40
click at [1015, 562] on input "False" at bounding box center [1007, 556] width 13 height 11
radio input "true"
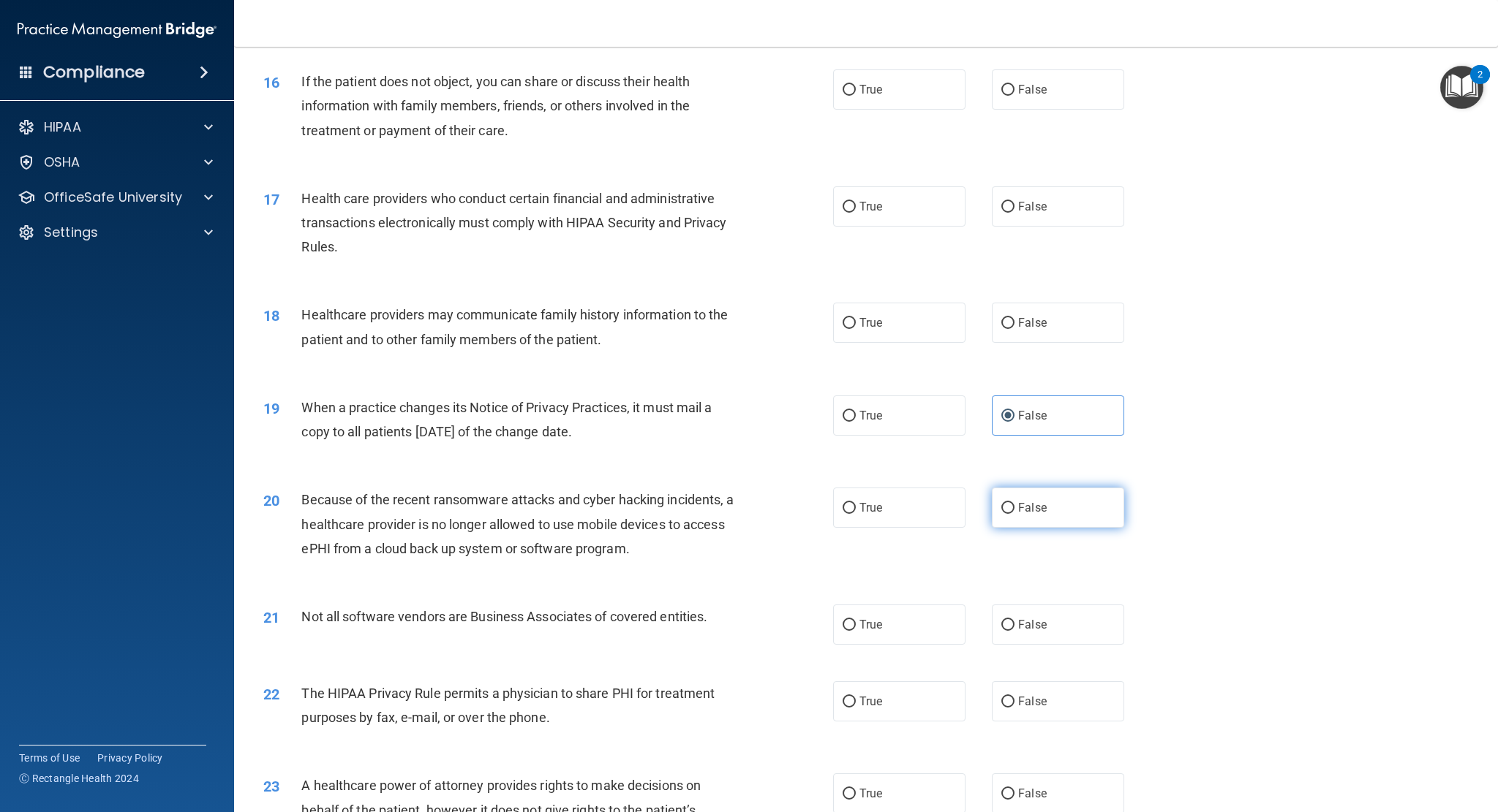
scroll to position [1682, 0]
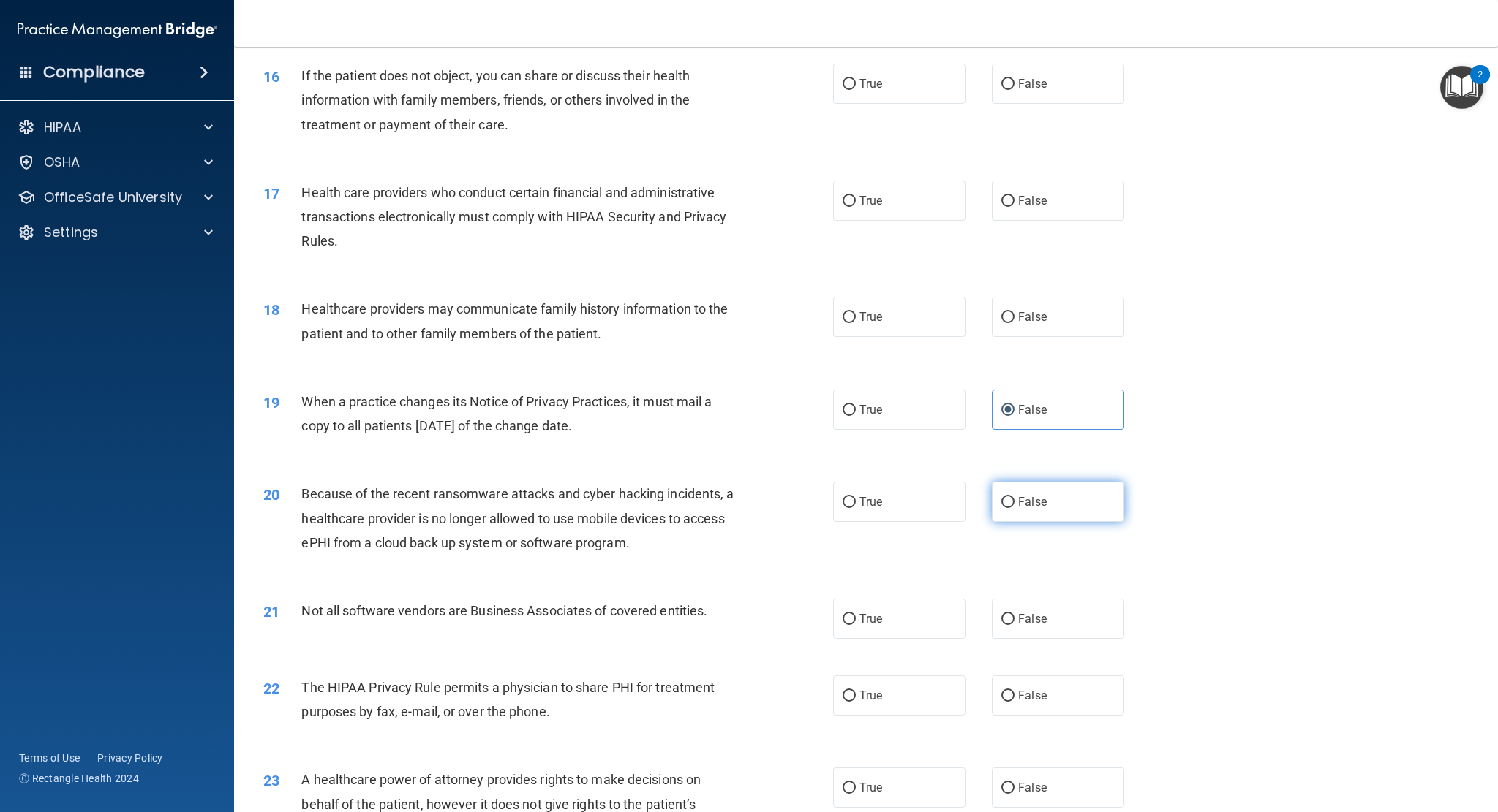
click at [1045, 515] on label "False" at bounding box center [1057, 501] width 133 height 40
click at [1015, 508] on input "False" at bounding box center [1007, 502] width 13 height 11
radio input "true"
click at [918, 613] on label "True" at bounding box center [899, 618] width 133 height 40
click at [856, 614] on input "True" at bounding box center [849, 619] width 13 height 11
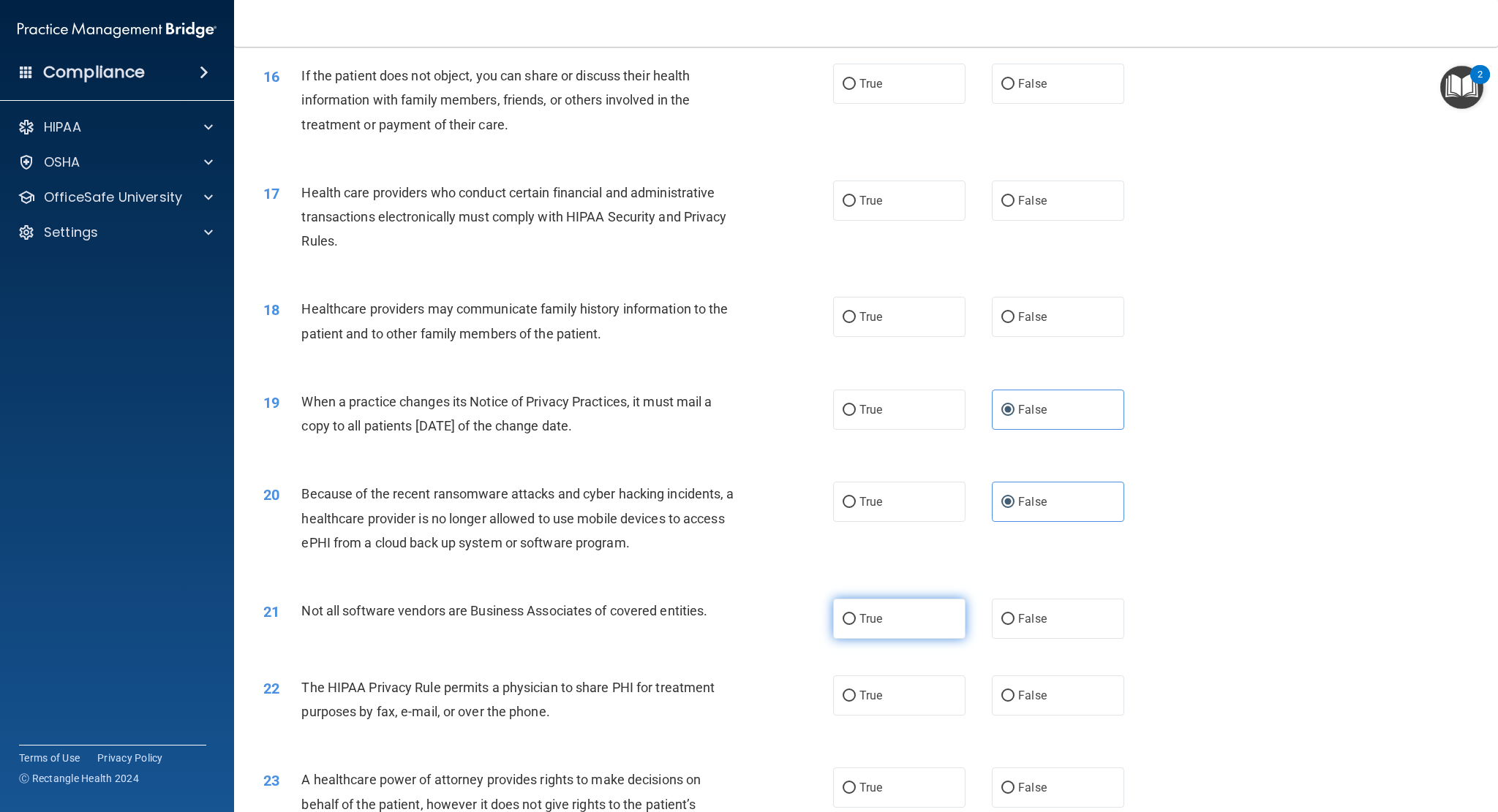
radio input "true"
click at [1068, 785] on label "False" at bounding box center [1057, 787] width 133 height 40
click at [1015, 785] on input "False" at bounding box center [1007, 788] width 13 height 11
radio input "true"
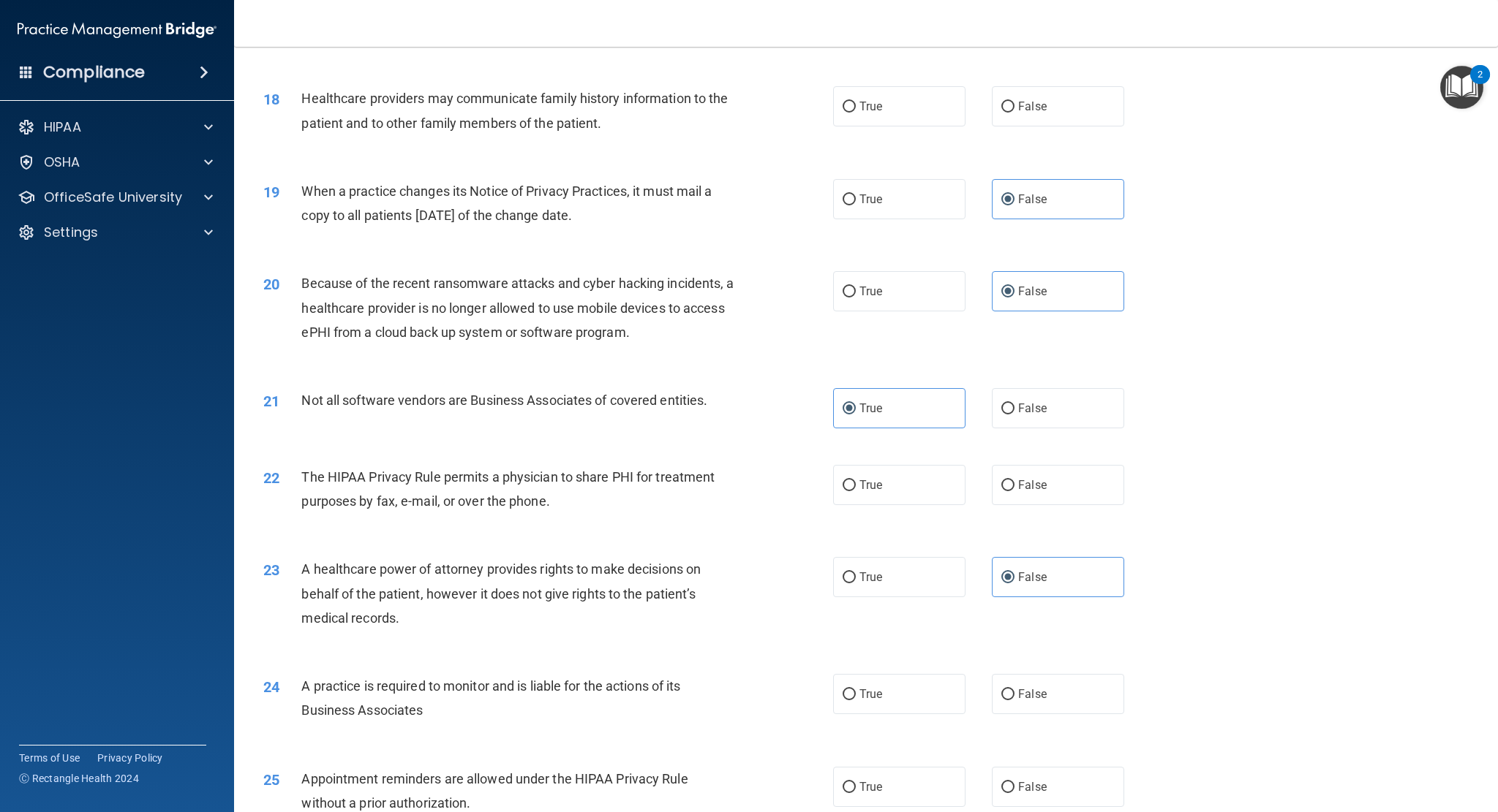
scroll to position [1901, 0]
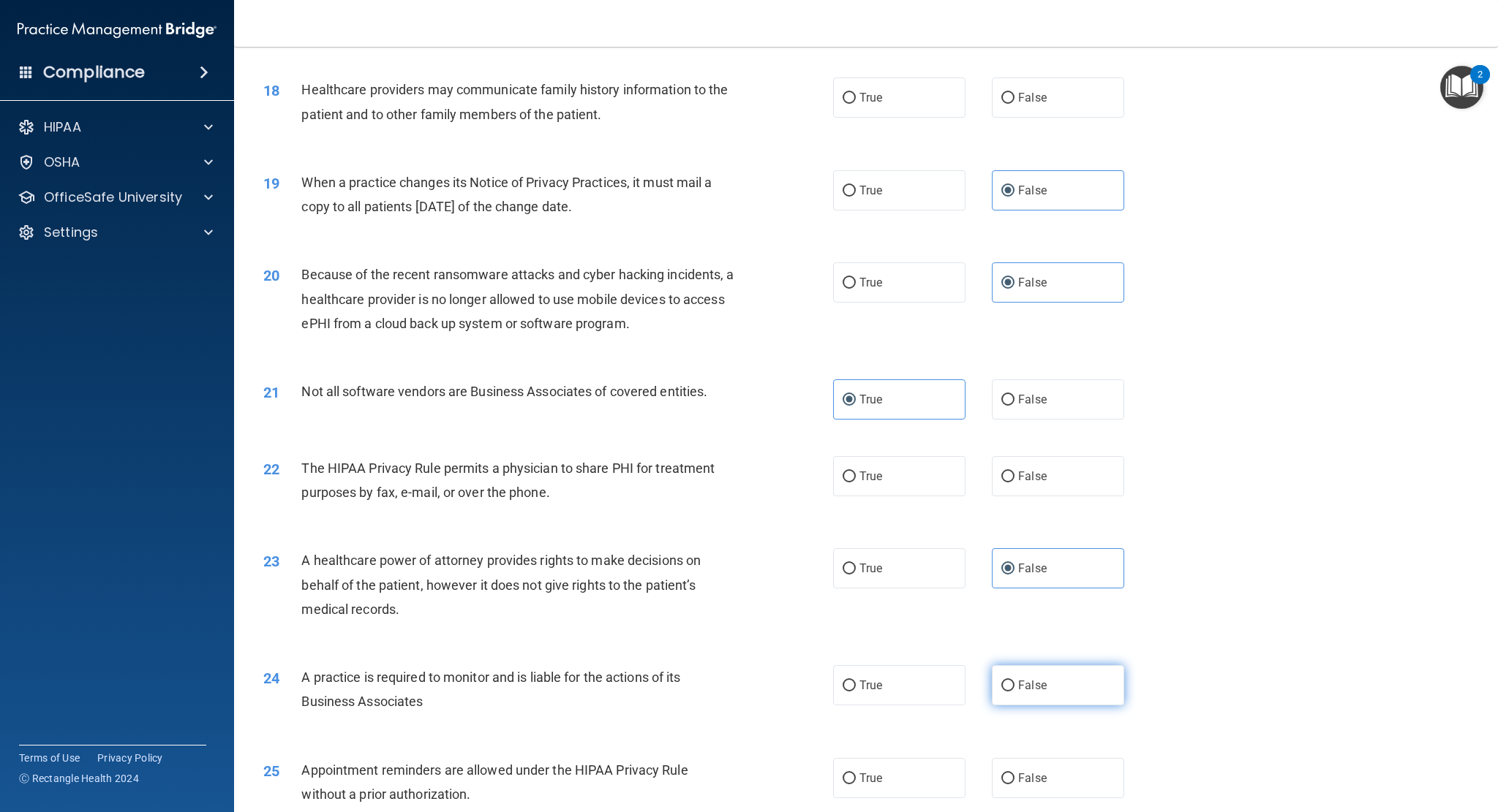
click at [1042, 698] on label "False" at bounding box center [1057, 685] width 133 height 40
click at [1015, 692] on input "False" at bounding box center [1007, 685] width 13 height 11
radio input "true"
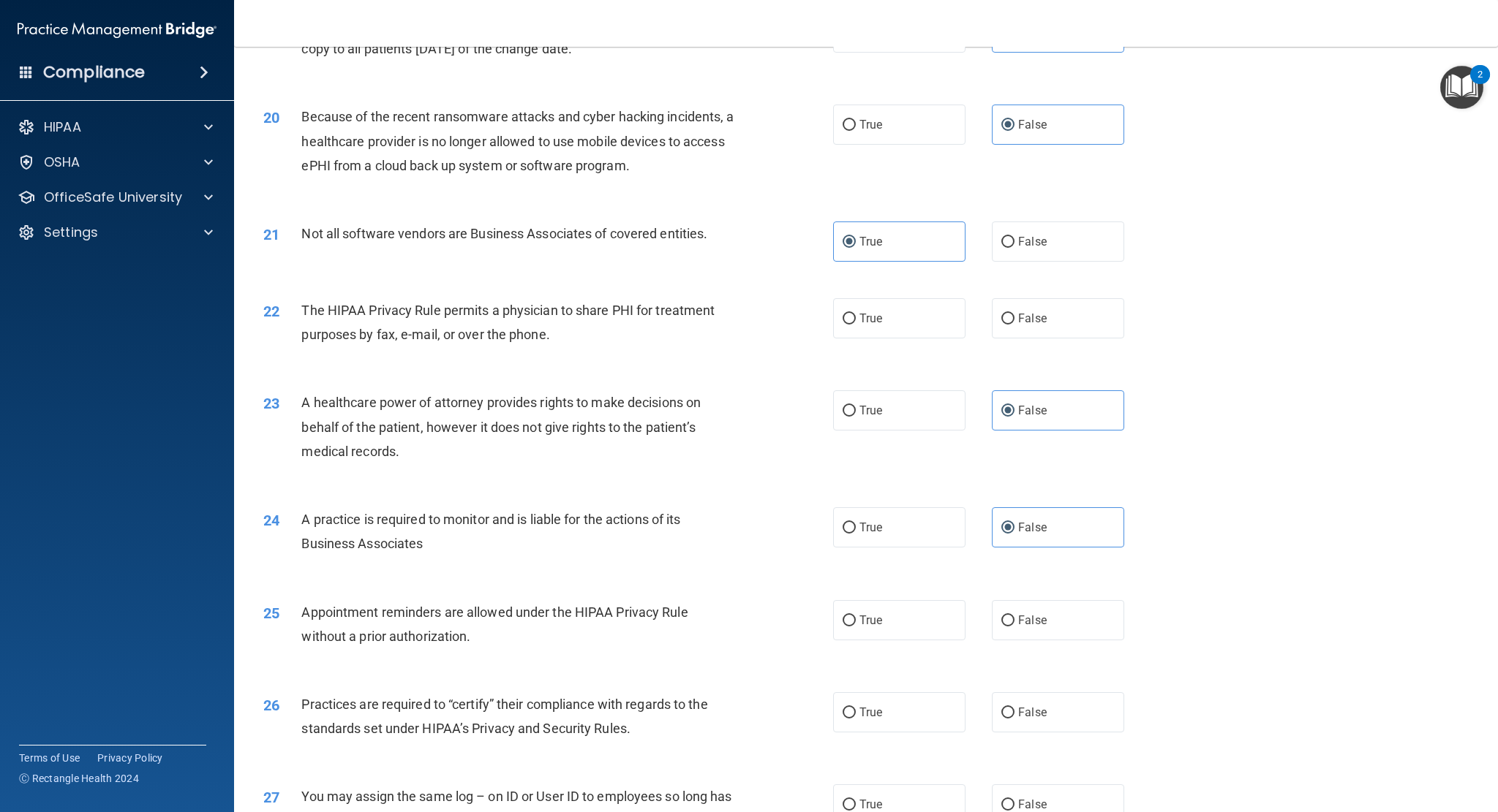
scroll to position [2120, 0]
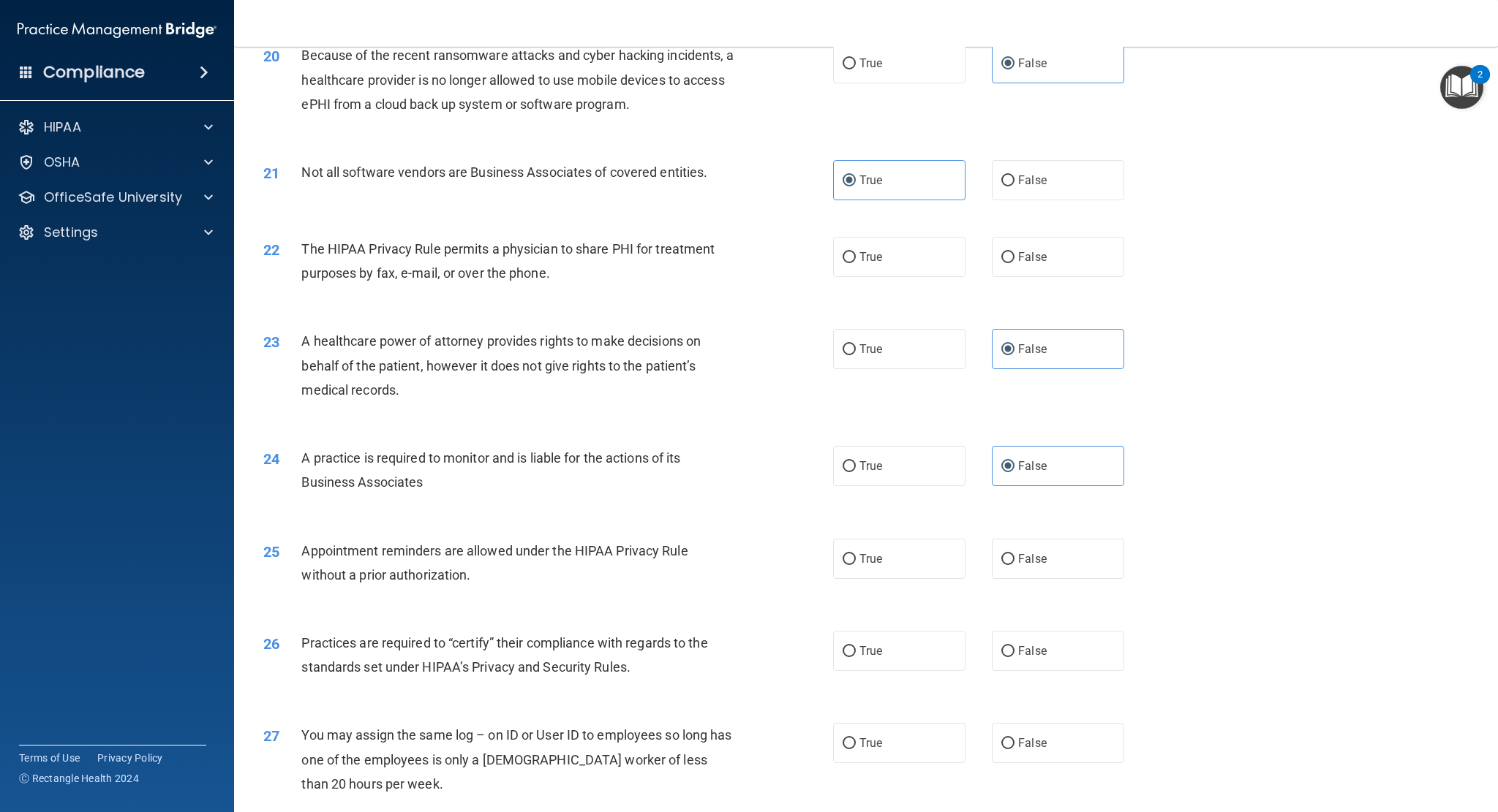
click at [1061, 671] on div "26 Practices are required to “certify” their compliance with regards to the sta…" at bounding box center [867, 659] width 1228 height 92
click at [1065, 668] on label "False" at bounding box center [1057, 651] width 133 height 40
click at [1015, 658] on input "False" at bounding box center [1007, 651] width 13 height 11
radio input "true"
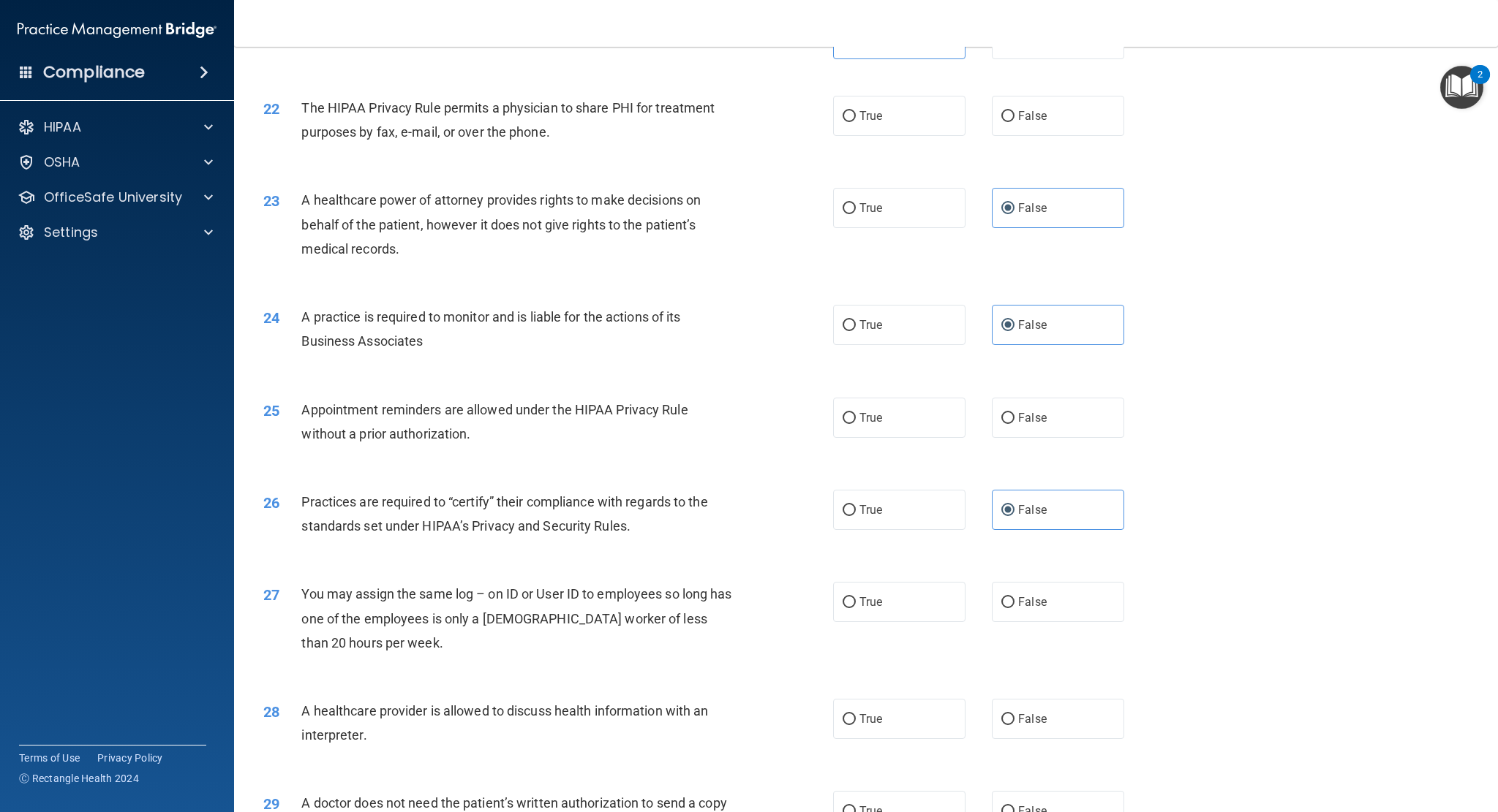
scroll to position [2267, 0]
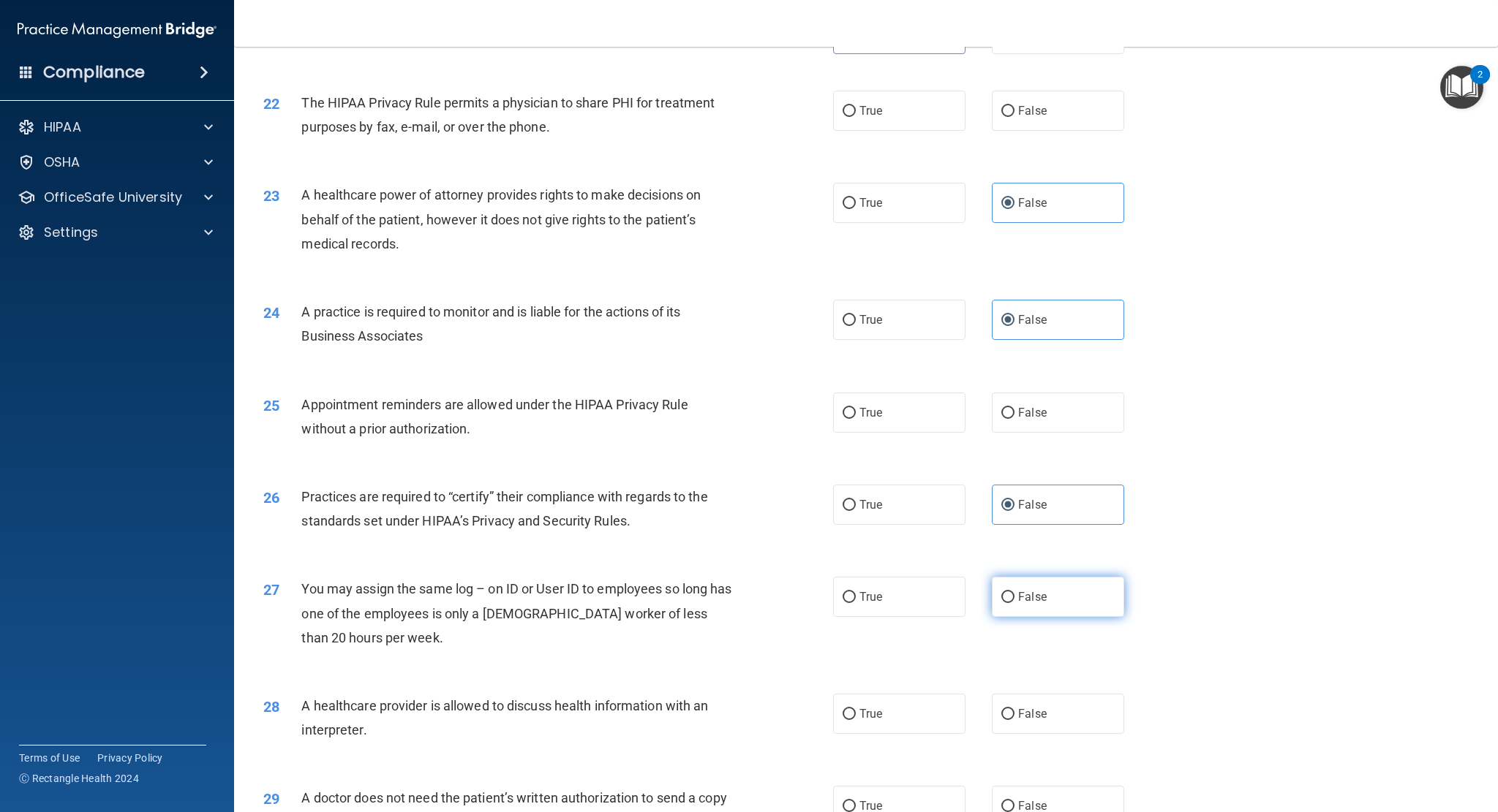
click at [1041, 611] on label "False" at bounding box center [1057, 597] width 133 height 40
click at [1015, 604] on input "False" at bounding box center [1007, 597] width 13 height 11
radio input "true"
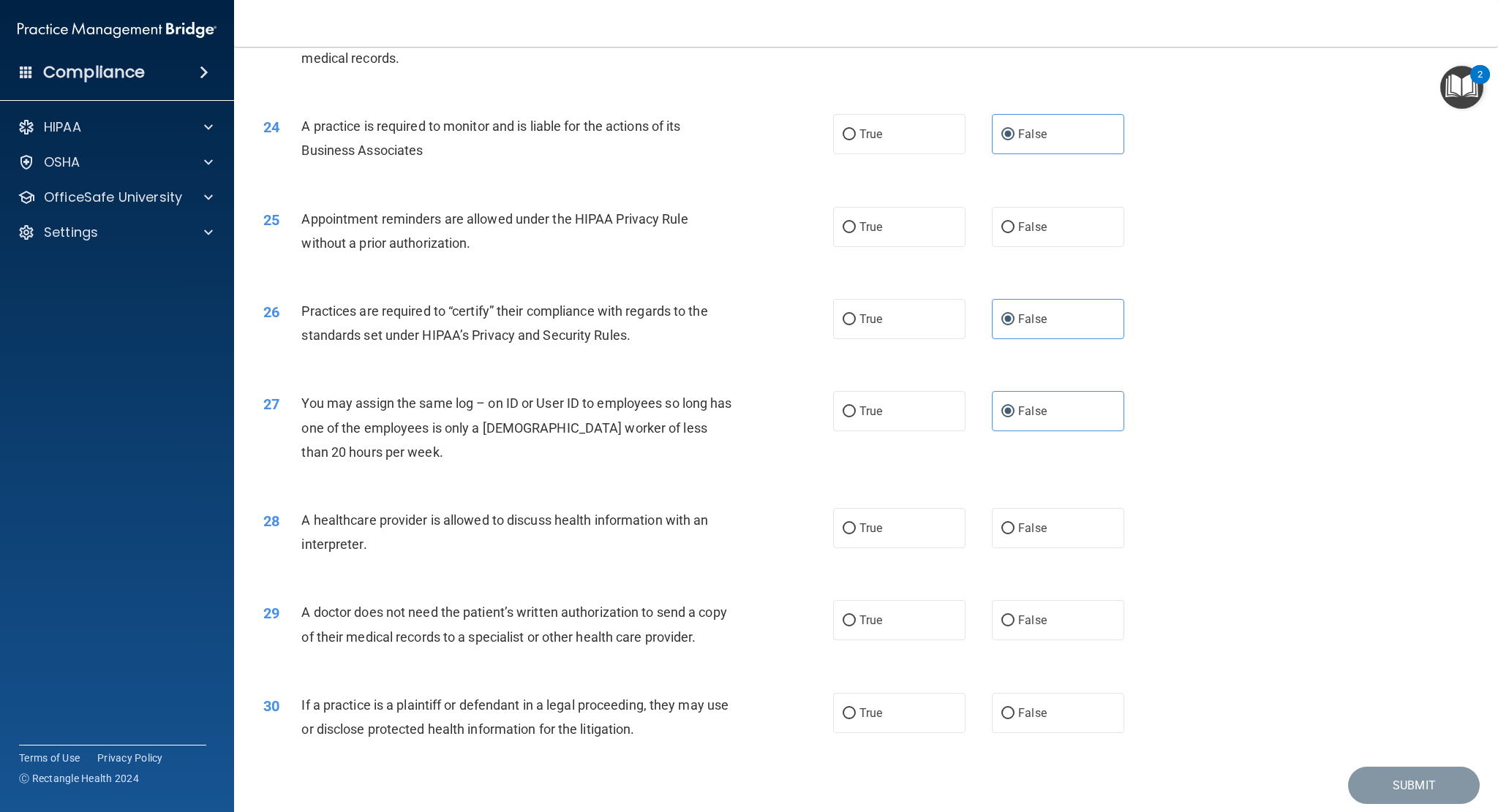
scroll to position [2486, 0]
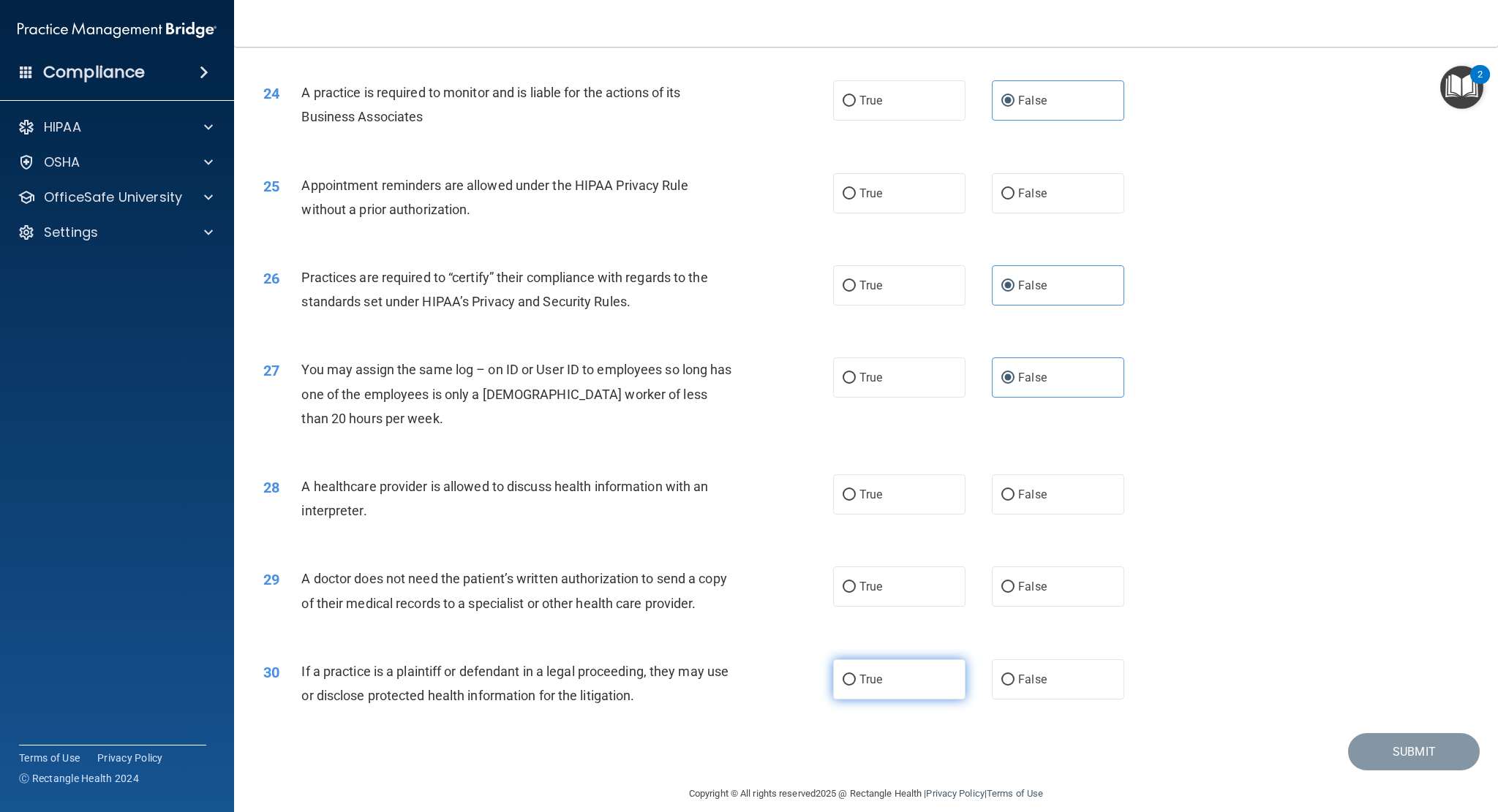
click at [895, 686] on label "True" at bounding box center [899, 679] width 133 height 40
click at [856, 686] on input "True" at bounding box center [849, 679] width 13 height 11
radio input "true"
click at [889, 591] on label "True" at bounding box center [899, 586] width 133 height 40
click at [856, 591] on input "True" at bounding box center [849, 587] width 13 height 11
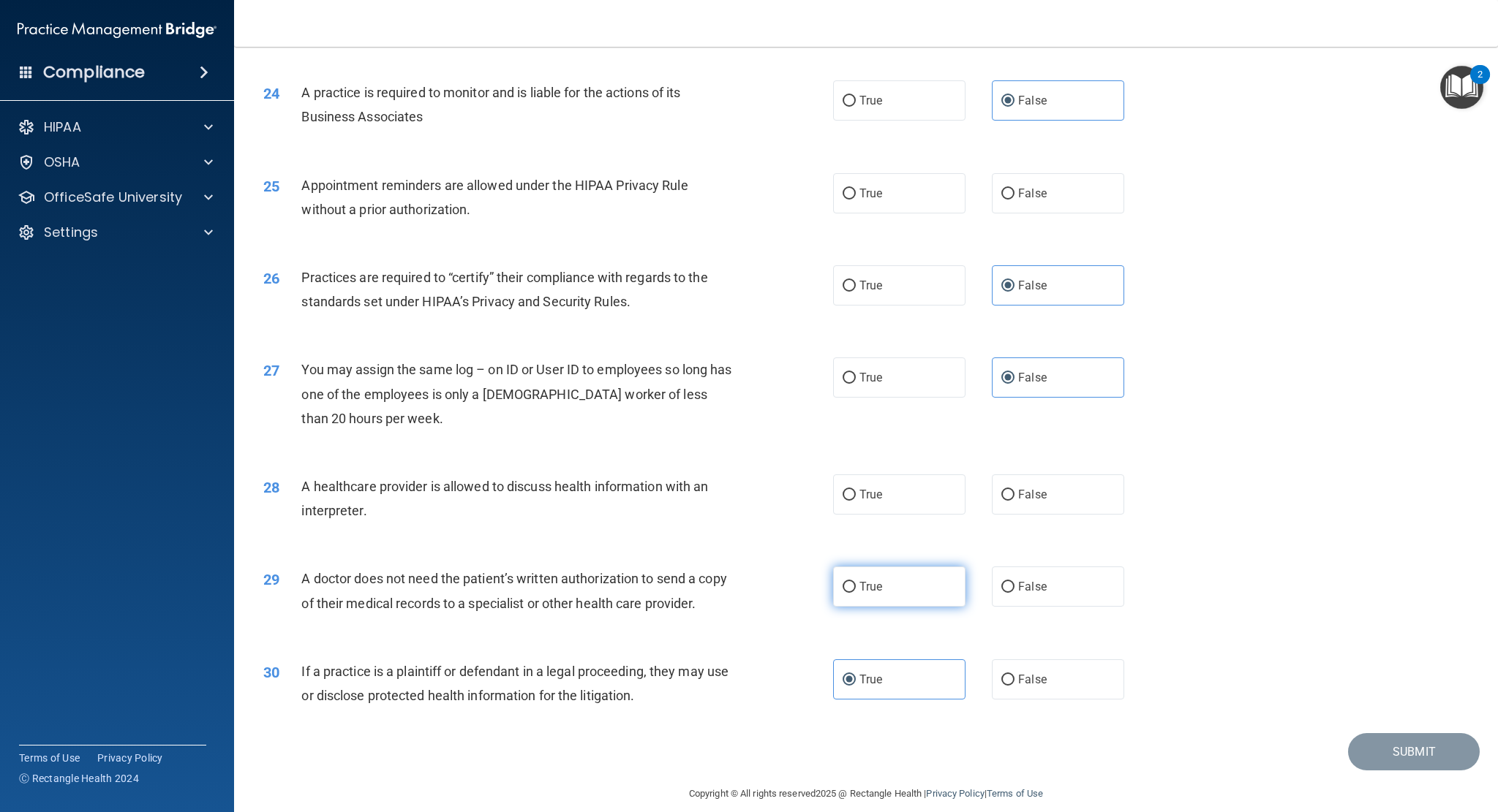
radio input "true"
click at [894, 494] on label "True" at bounding box center [899, 494] width 133 height 40
click at [856, 494] on input "True" at bounding box center [849, 494] width 13 height 11
radio input "true"
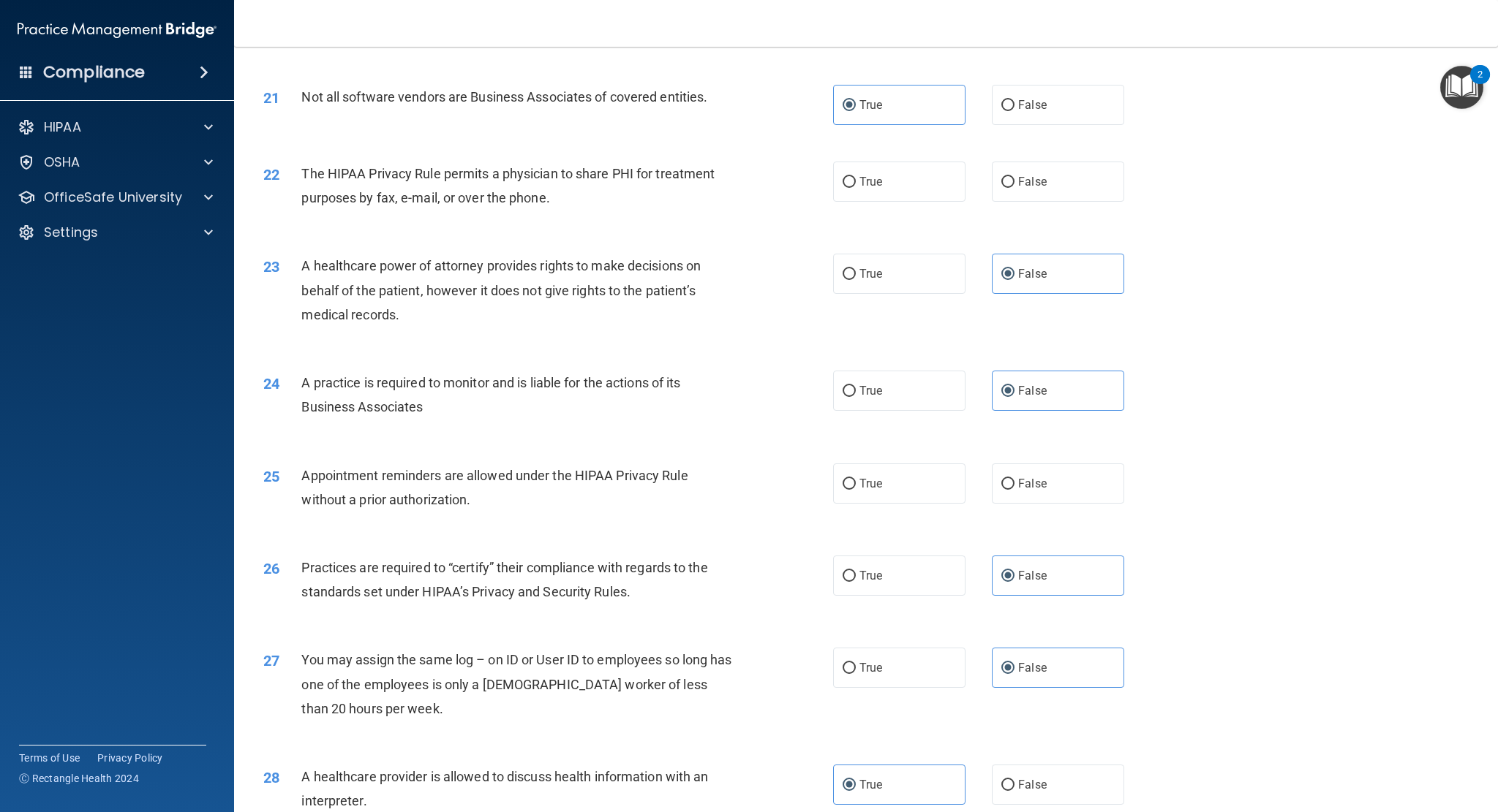
scroll to position [2193, 0]
click at [914, 487] on label "True" at bounding box center [899, 486] width 133 height 40
click at [856, 487] on input "True" at bounding box center [849, 486] width 13 height 11
radio input "true"
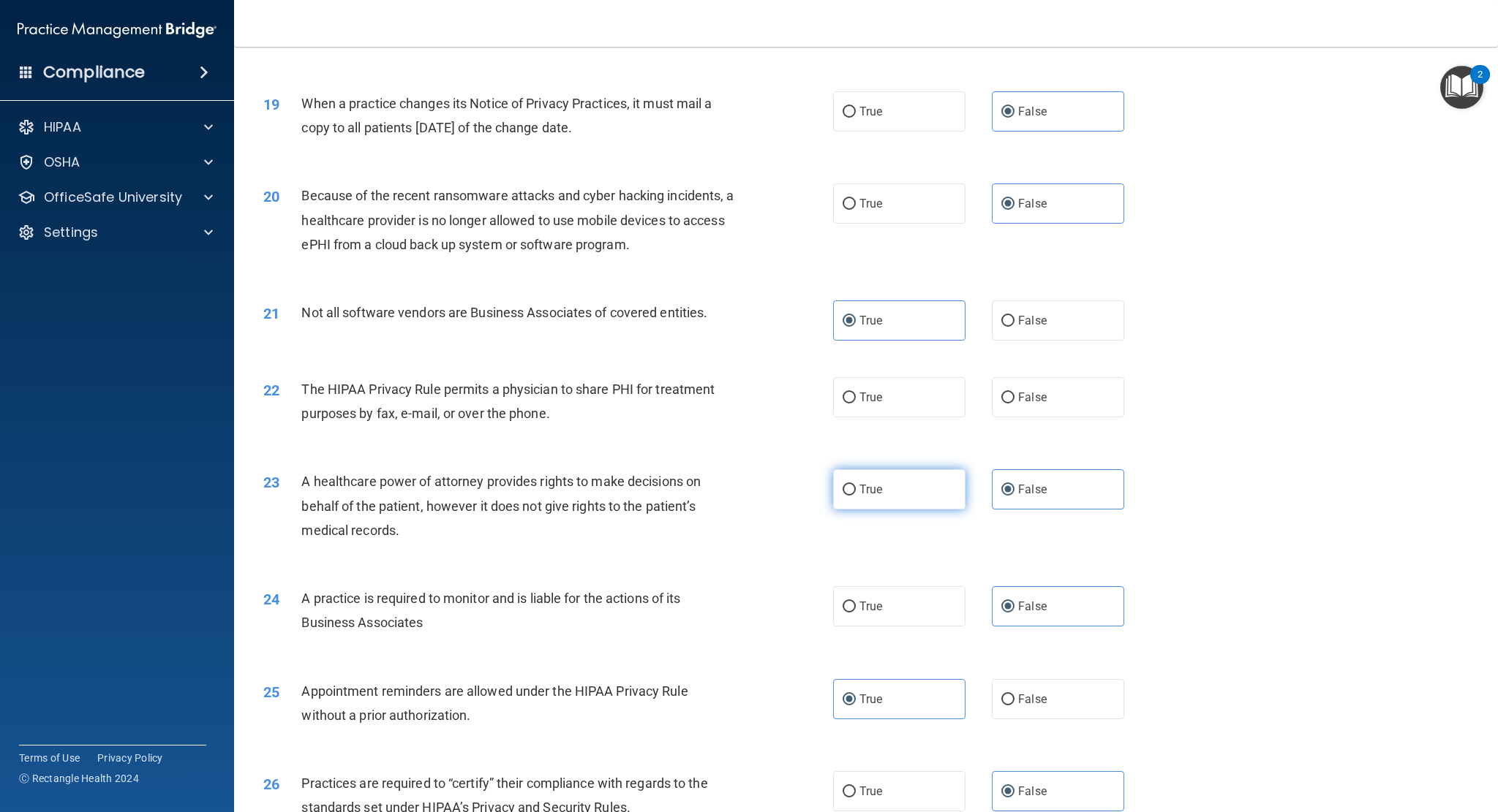
scroll to position [1974, 0]
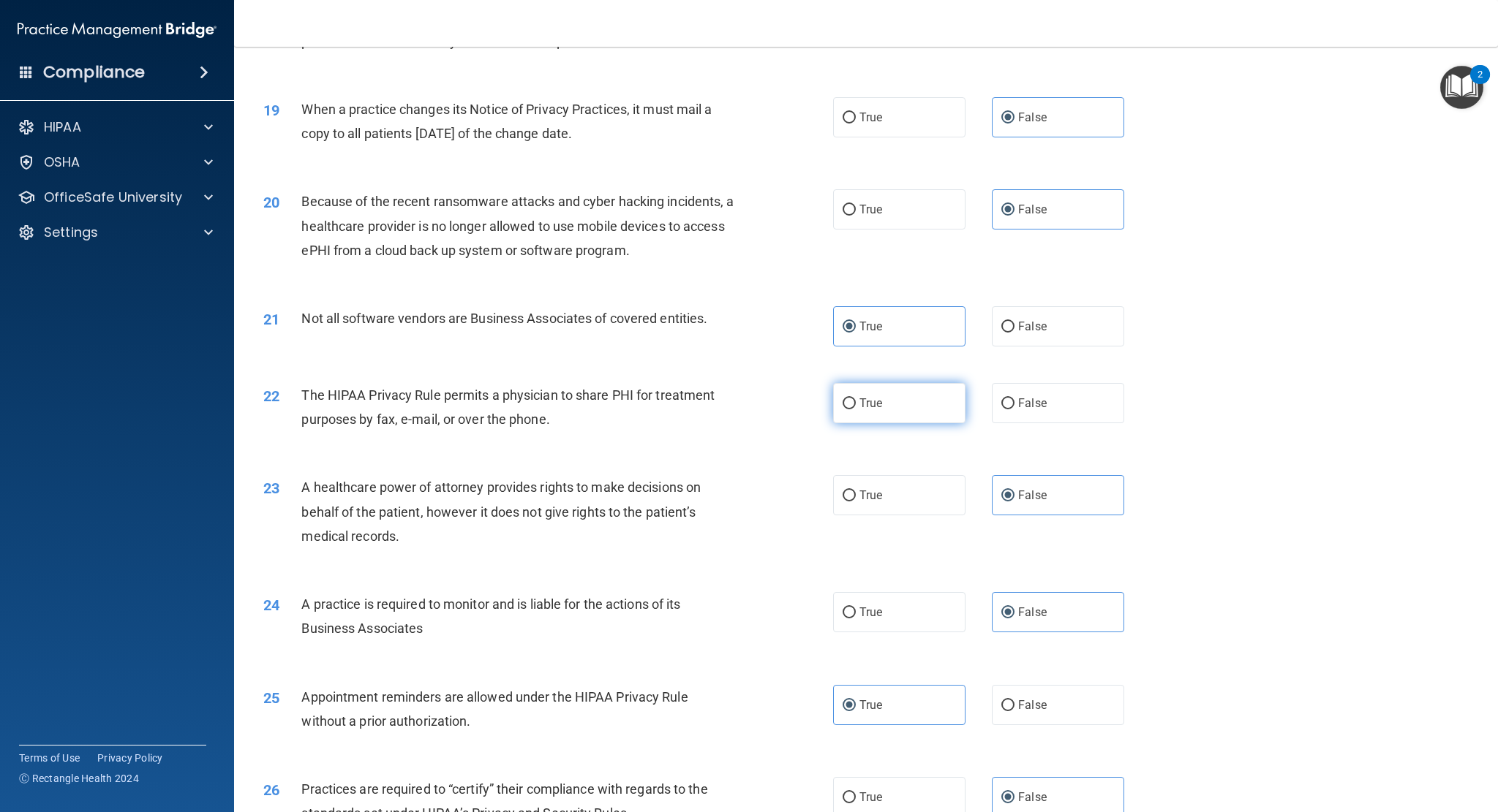
click at [907, 410] on label "True" at bounding box center [899, 403] width 133 height 40
click at [856, 409] on input "True" at bounding box center [849, 403] width 13 height 11
radio input "true"
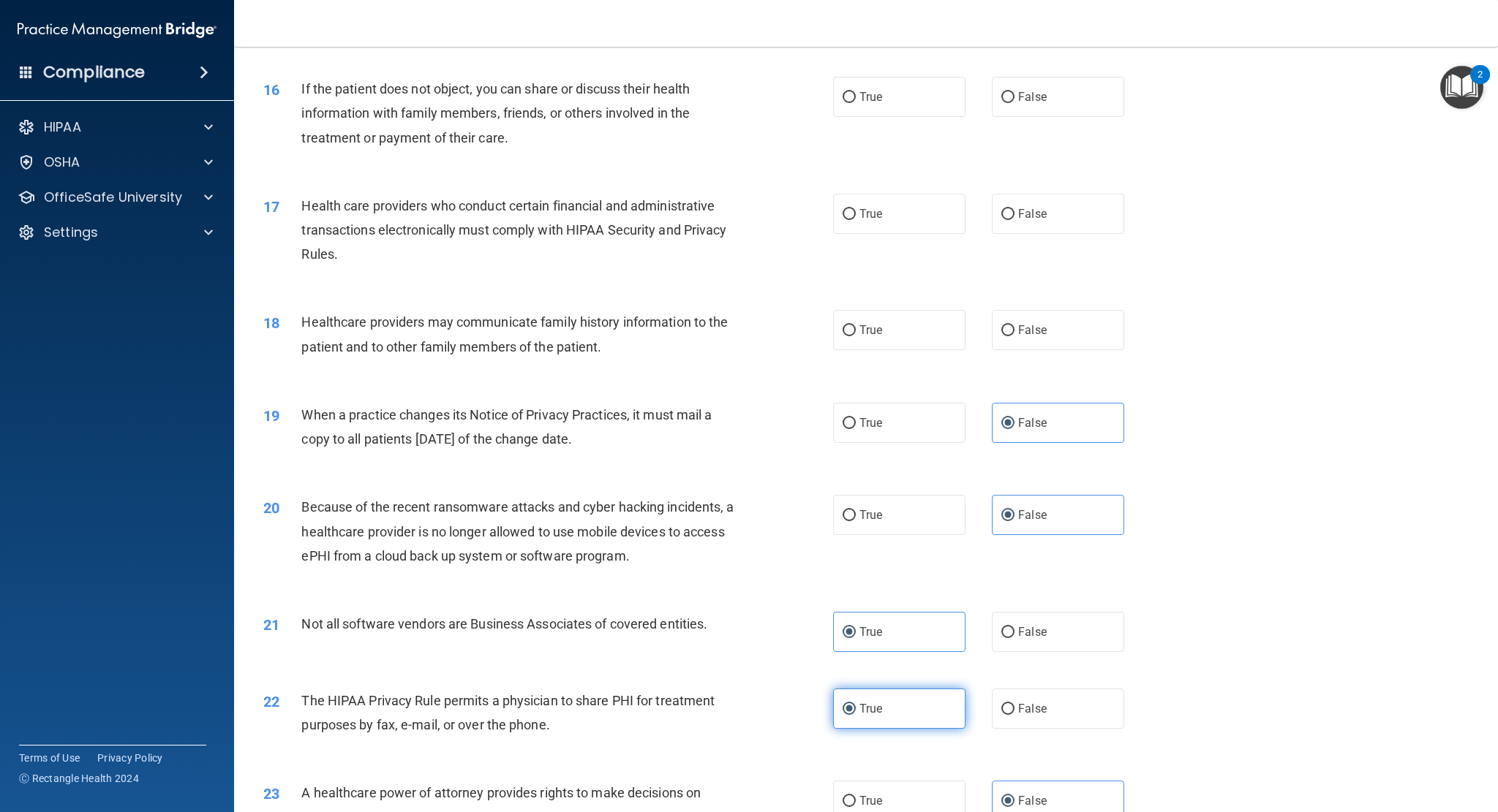
scroll to position [1608, 0]
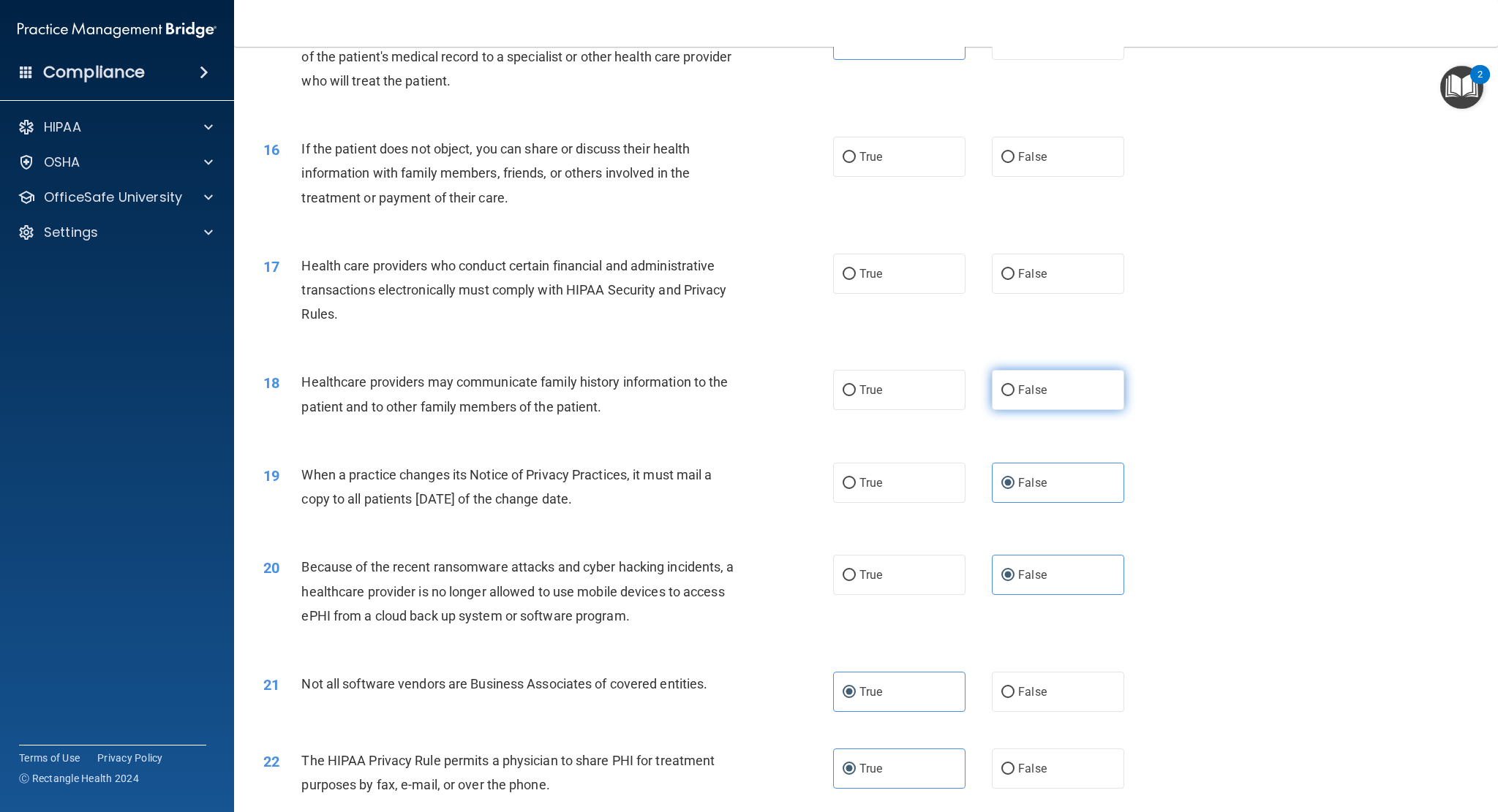
click at [1022, 398] on label "False" at bounding box center [1057, 389] width 133 height 40
click at [1015, 396] on input "False" at bounding box center [1007, 390] width 13 height 11
radio input "true"
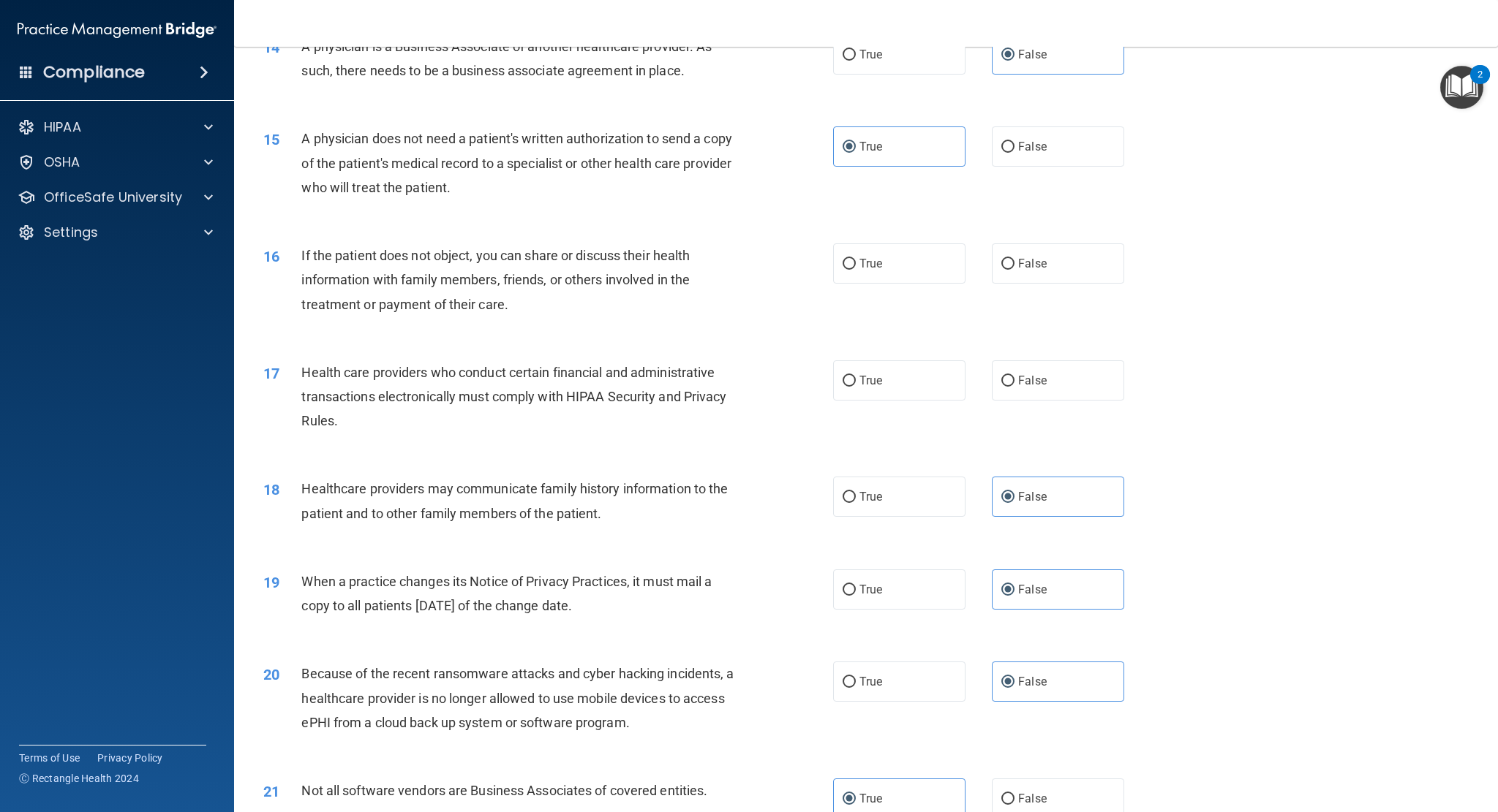
scroll to position [1462, 0]
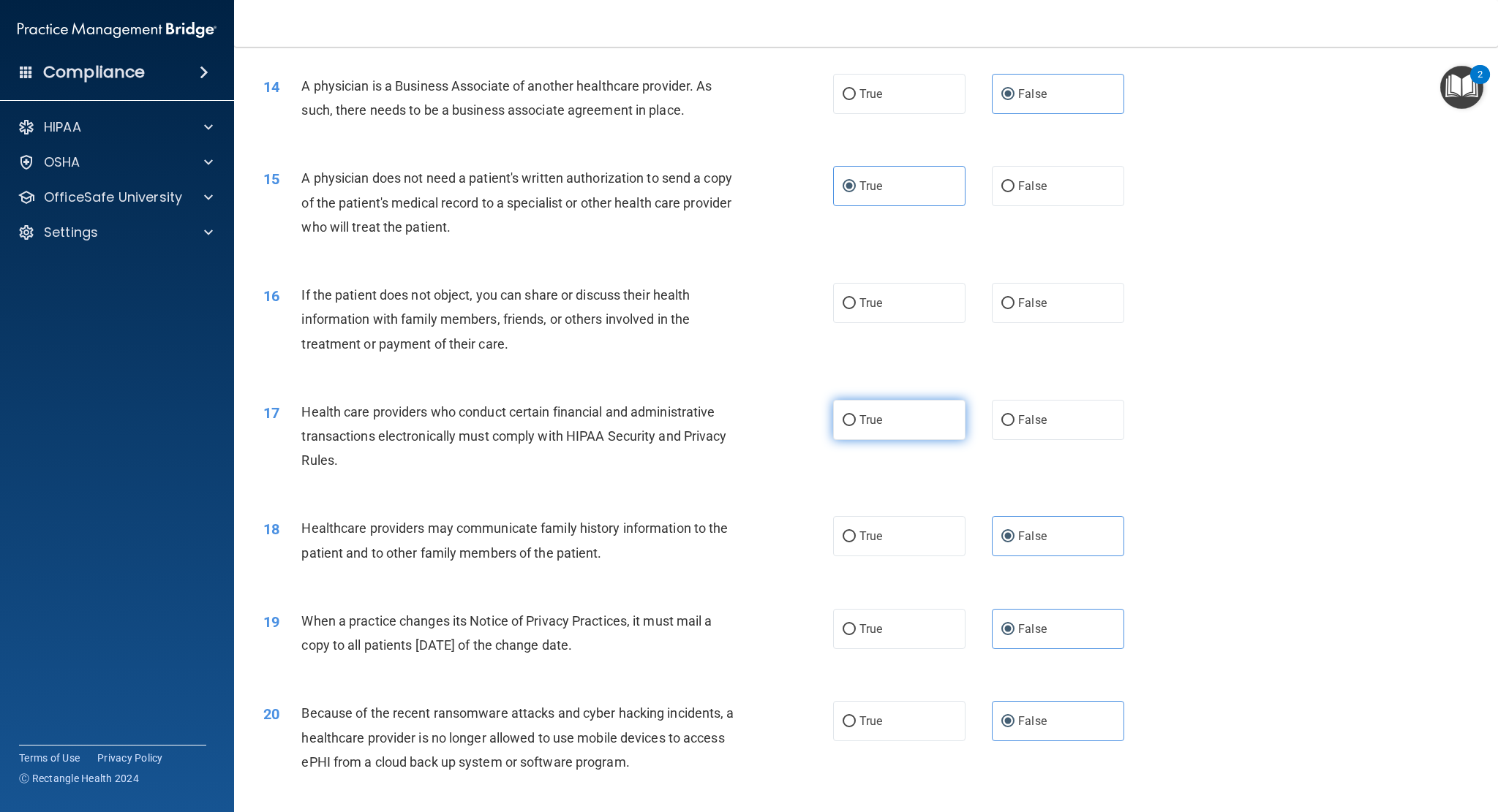
click at [898, 414] on label "True" at bounding box center [899, 420] width 133 height 40
click at [856, 415] on input "True" at bounding box center [849, 420] width 13 height 11
radio input "true"
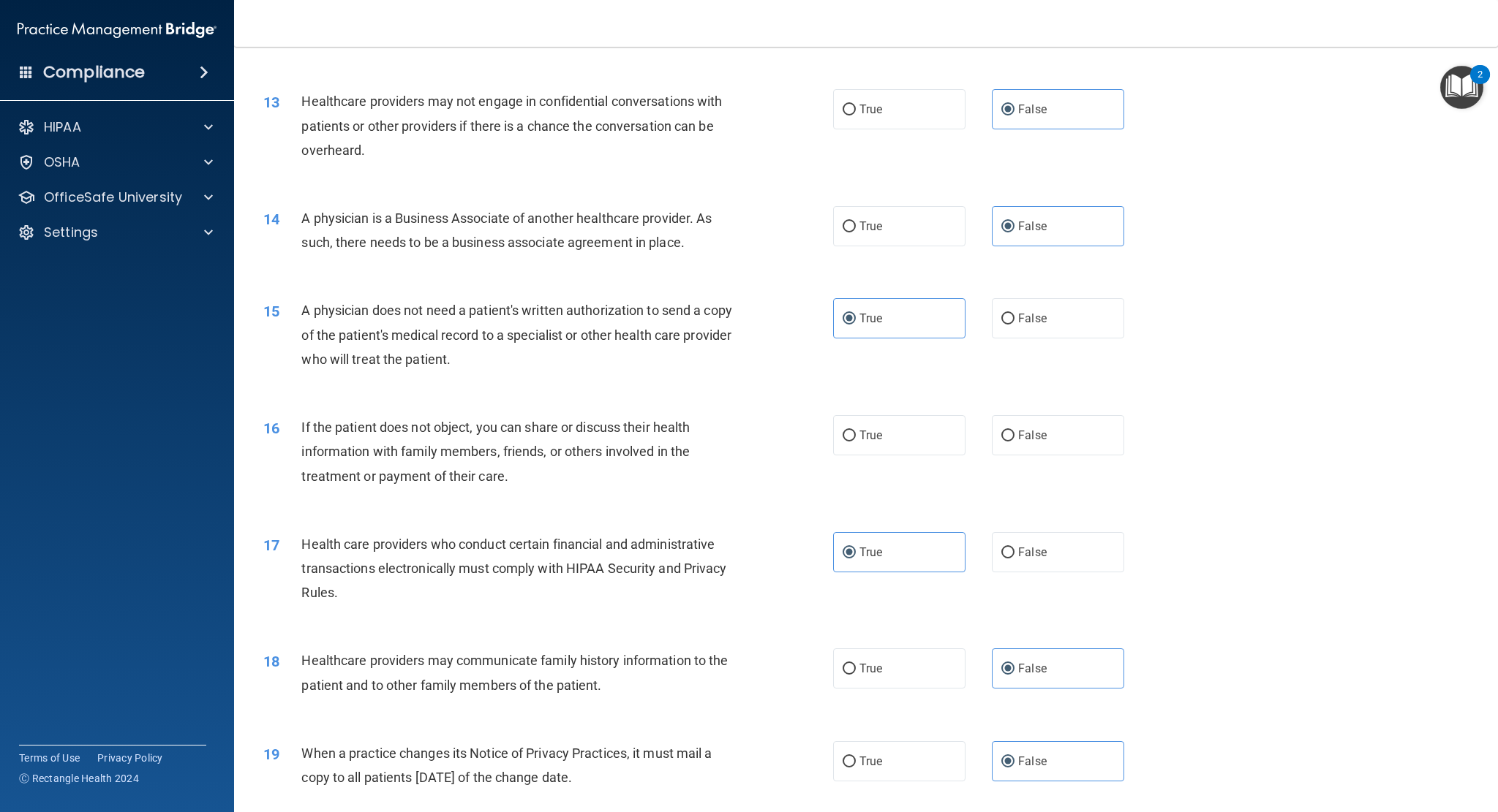
scroll to position [1316, 0]
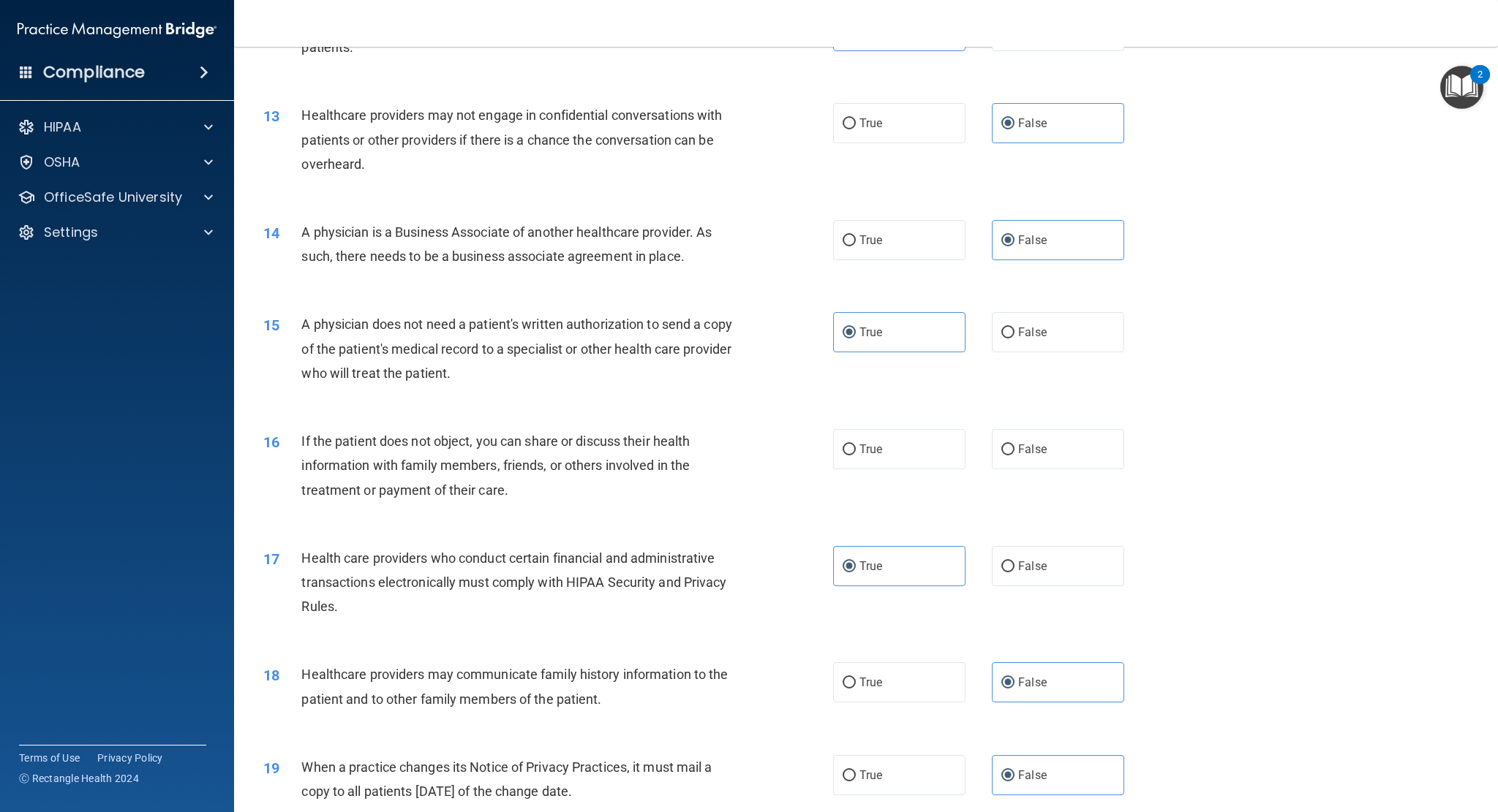
click at [893, 429] on div "16 If the patient does not object, you can share or discuss their health inform…" at bounding box center [867, 469] width 1228 height 117
click at [889, 448] on label "True" at bounding box center [899, 449] width 133 height 40
click at [856, 448] on input "True" at bounding box center [849, 449] width 13 height 11
radio input "true"
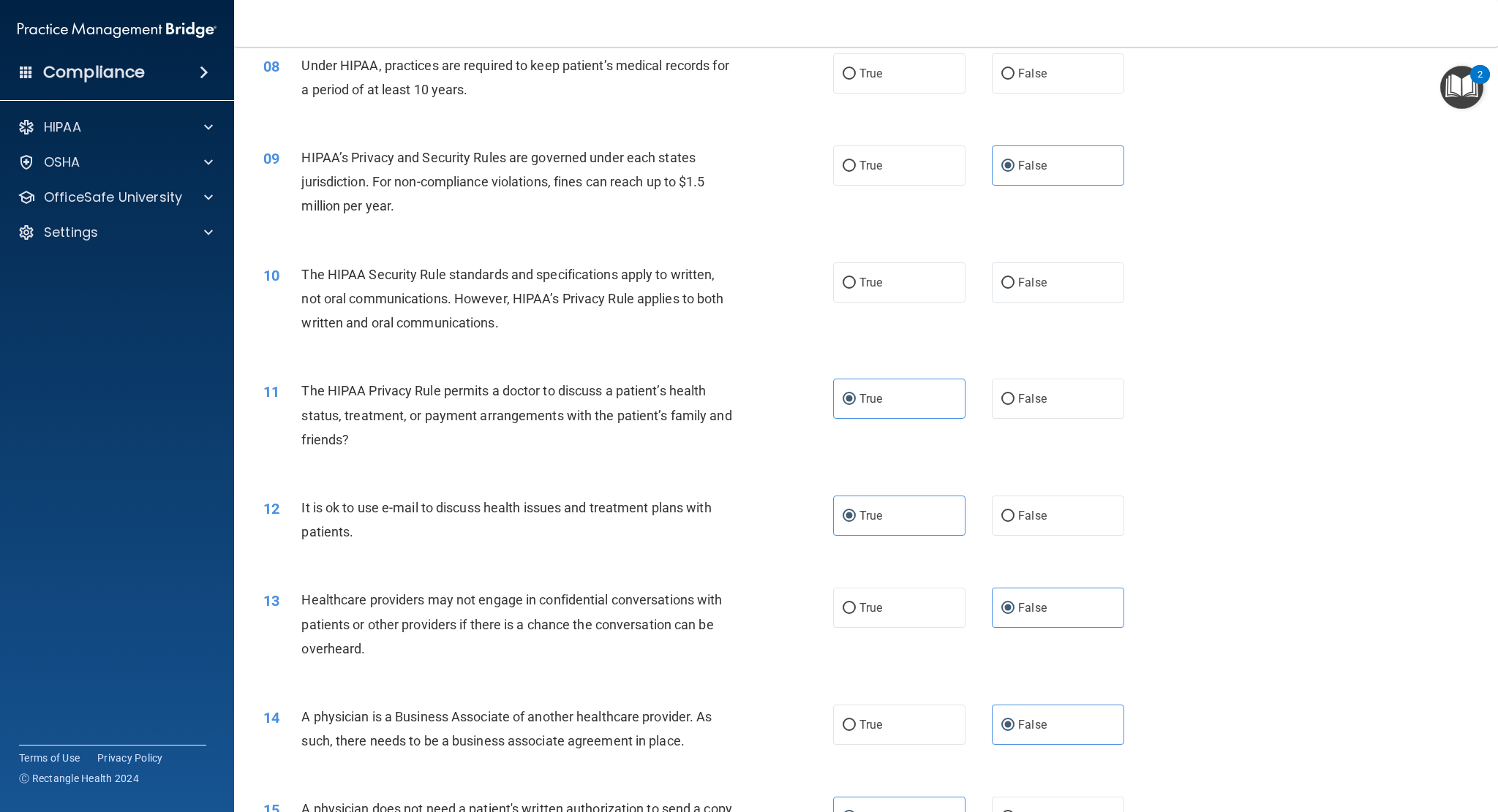
scroll to position [731, 0]
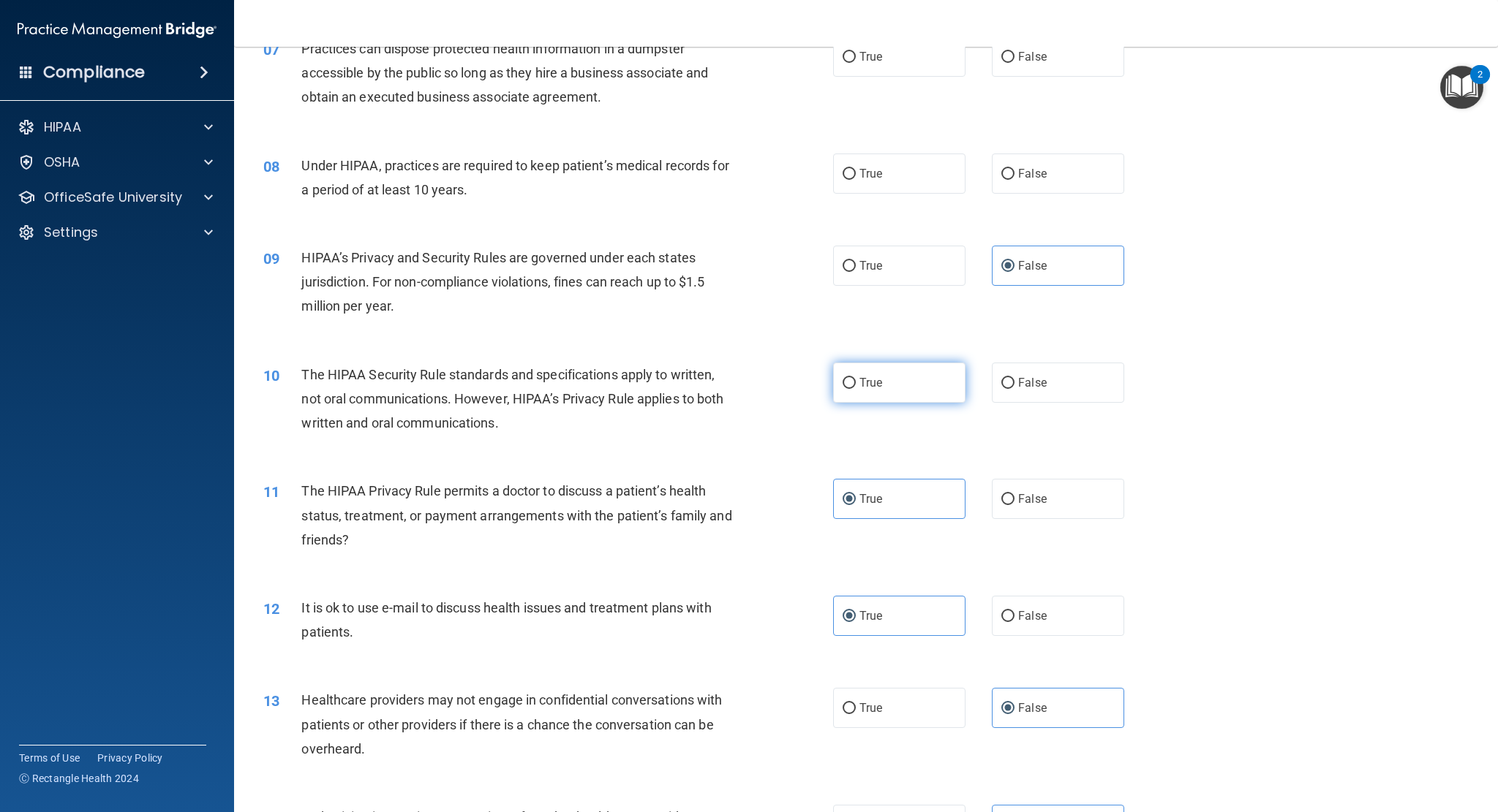
click at [909, 401] on label "True" at bounding box center [899, 382] width 133 height 40
click at [856, 389] on input "True" at bounding box center [849, 382] width 13 height 11
radio input "true"
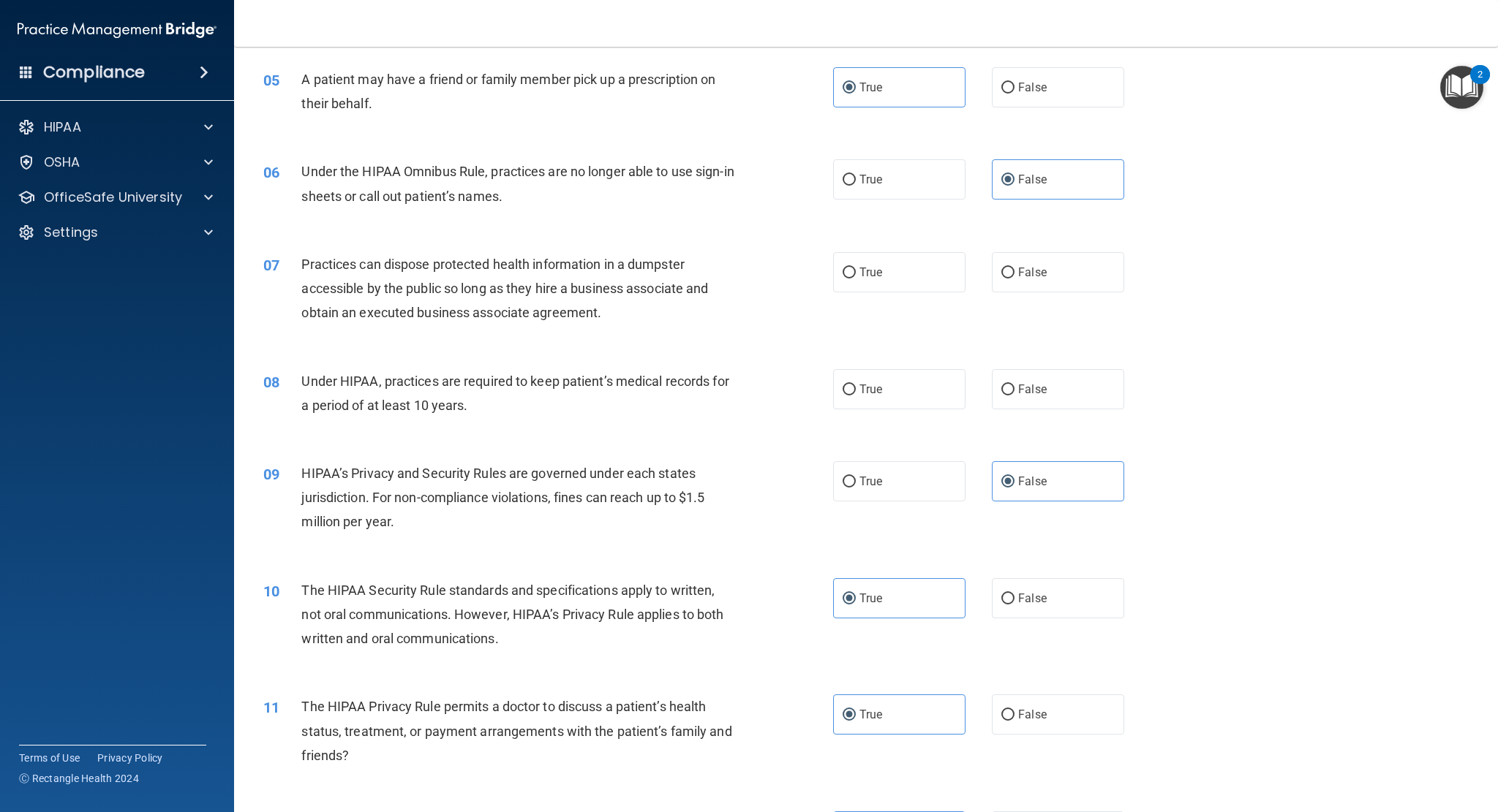
scroll to position [512, 0]
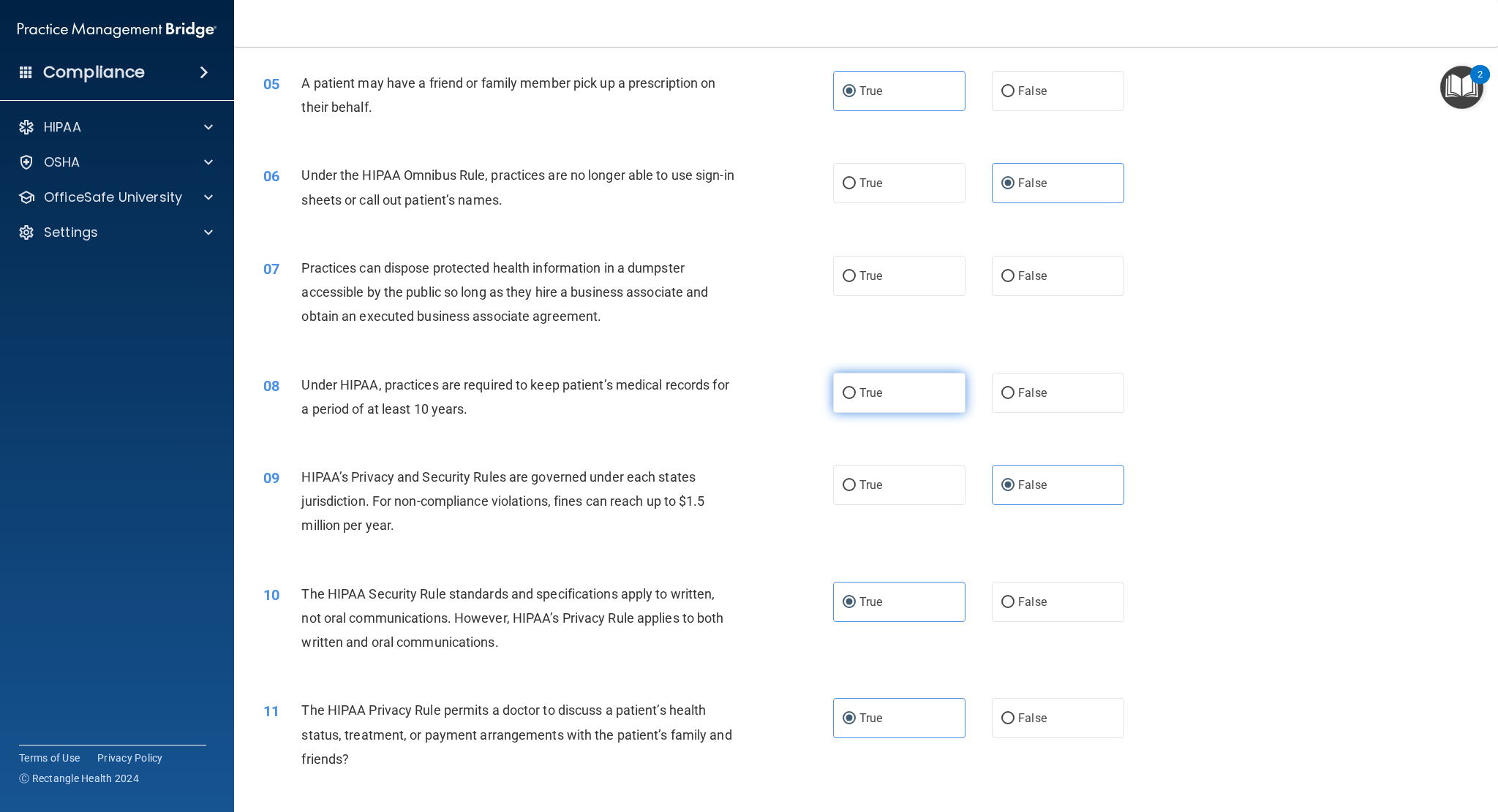
click at [906, 389] on label "True" at bounding box center [899, 392] width 133 height 40
click at [856, 389] on input "True" at bounding box center [849, 393] width 13 height 11
radio input "true"
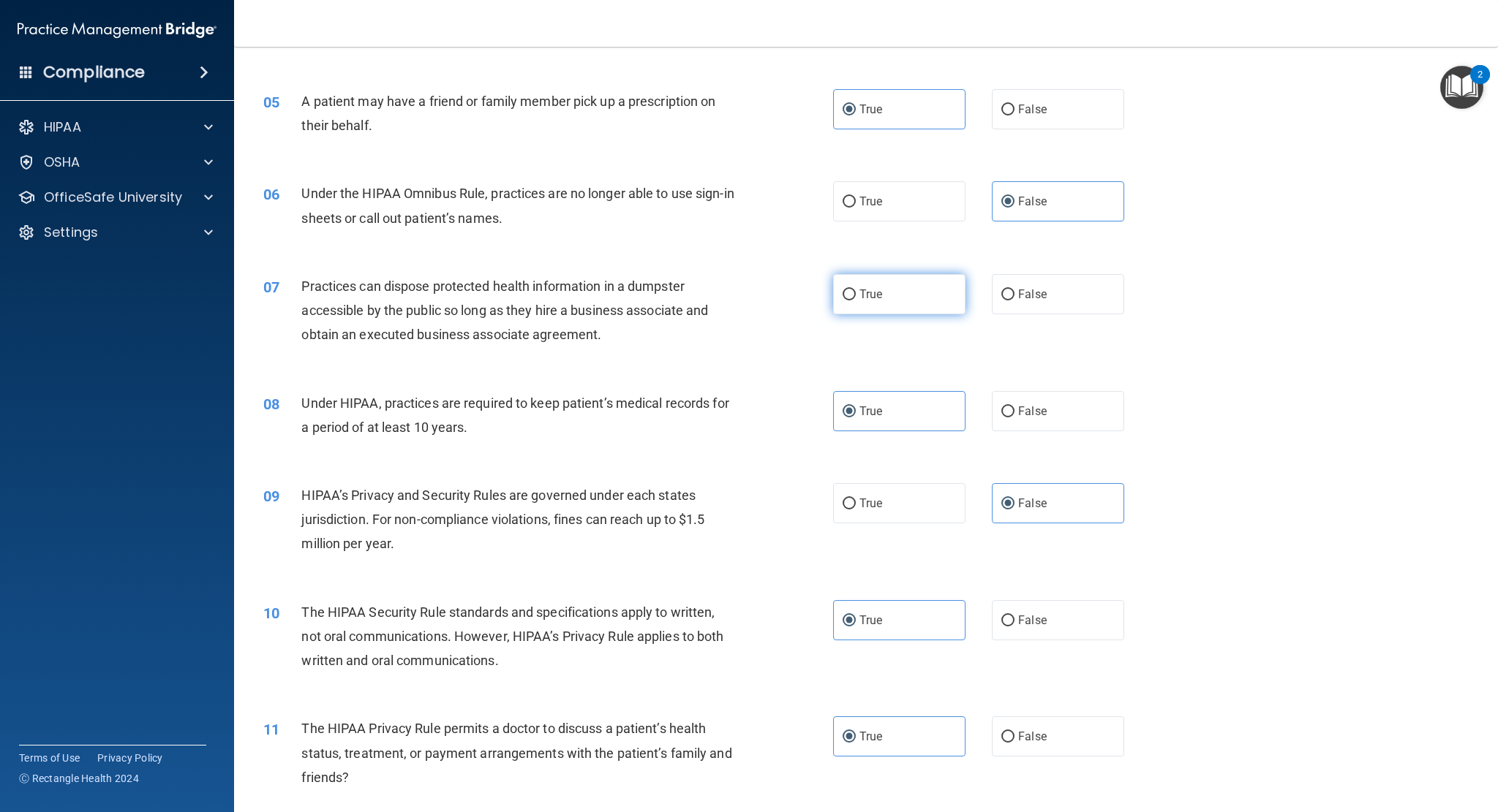
scroll to position [438, 0]
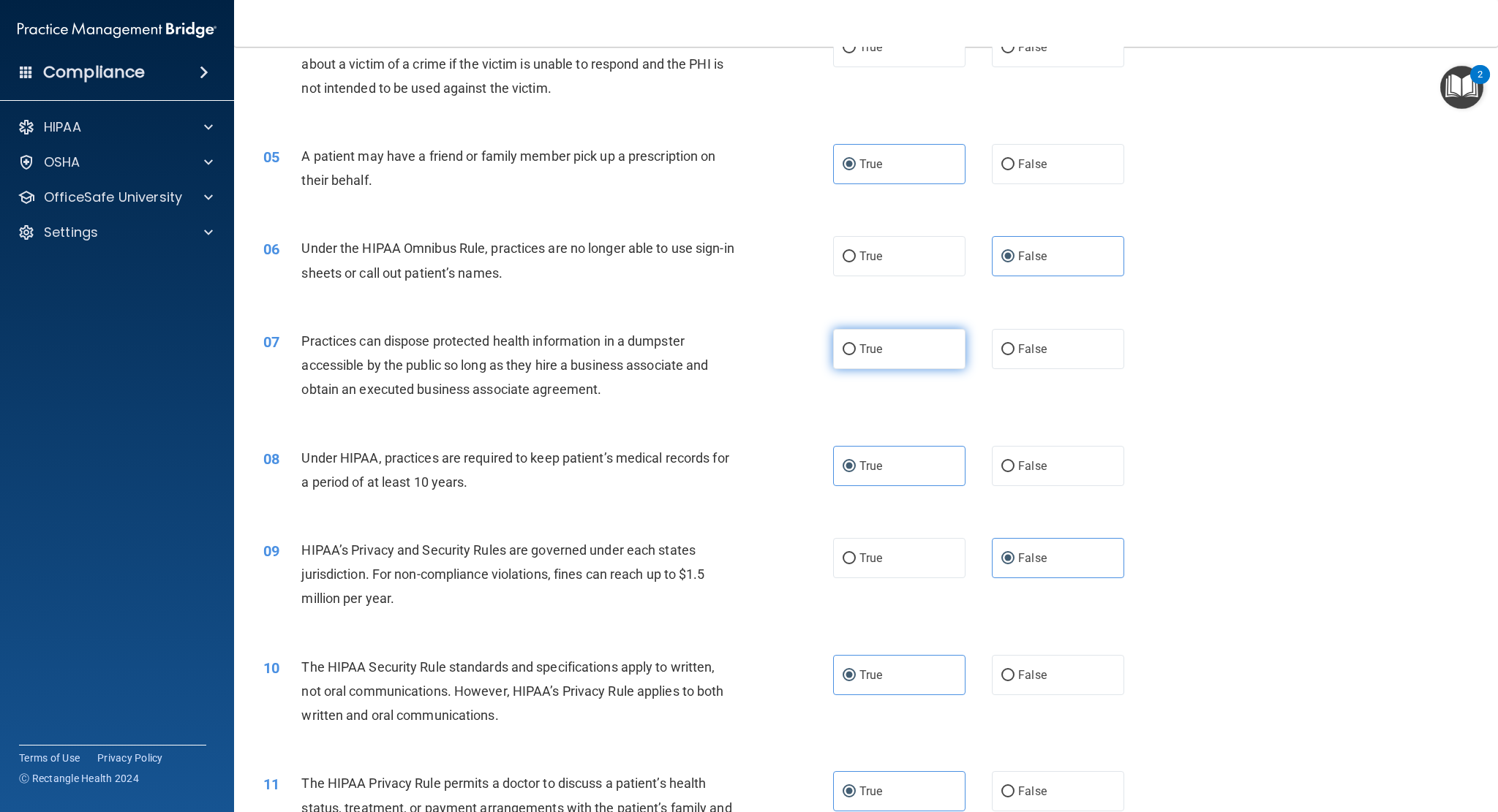
click at [928, 365] on label "True" at bounding box center [899, 349] width 133 height 40
click at [856, 355] on input "True" at bounding box center [849, 349] width 13 height 11
radio input "true"
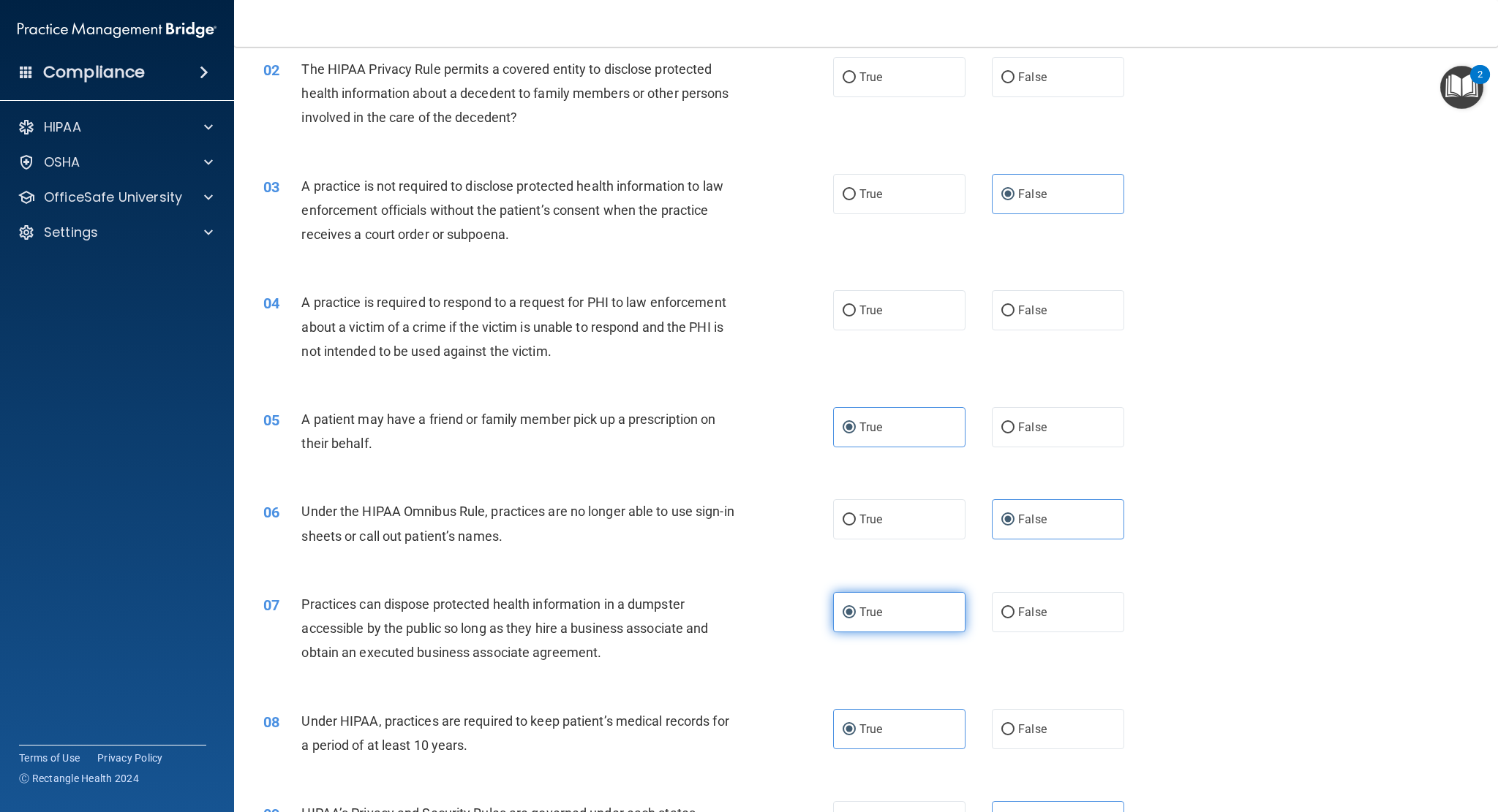
scroll to position [146, 0]
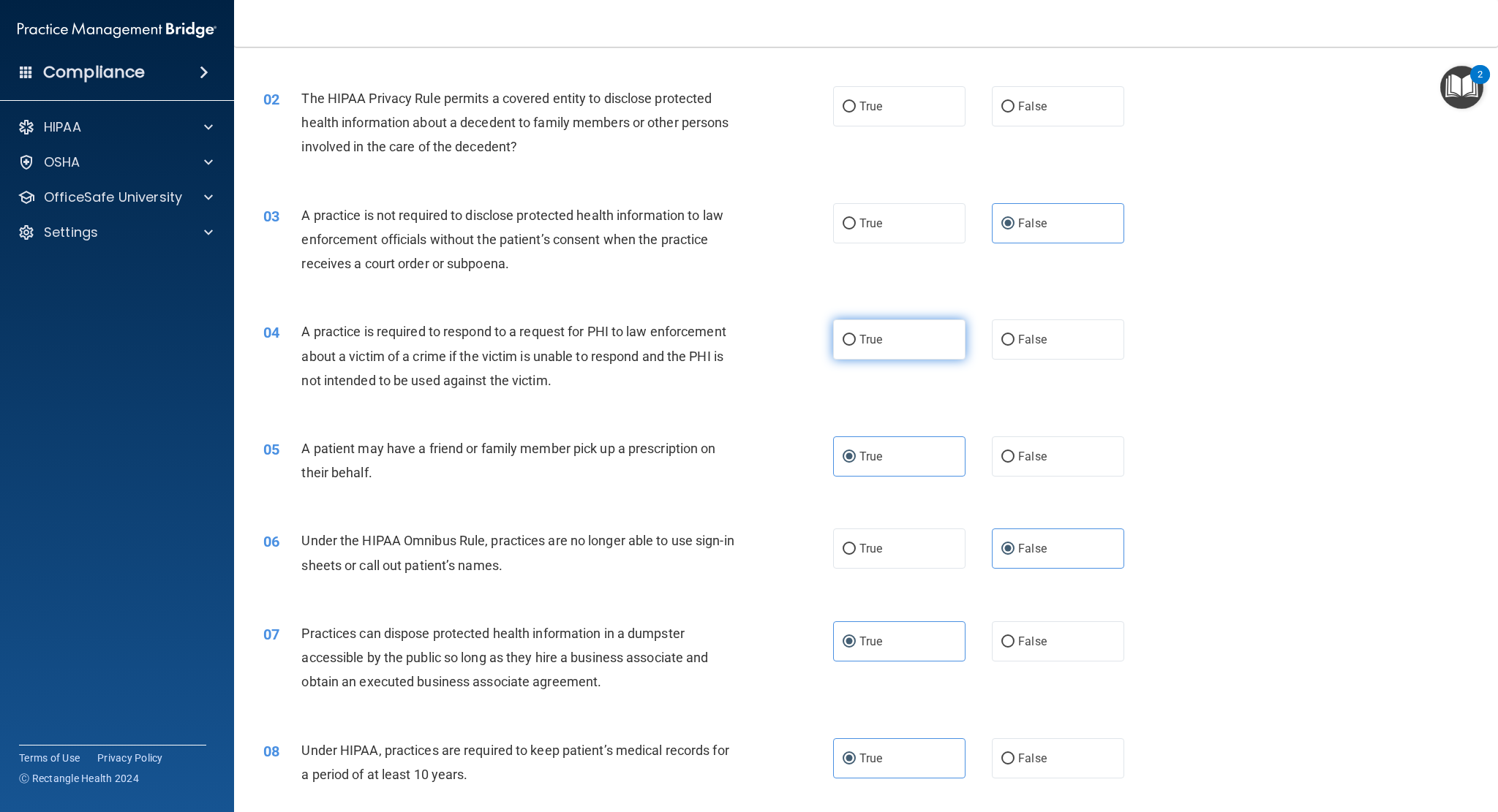
click at [929, 352] on label "True" at bounding box center [899, 339] width 133 height 40
click at [856, 346] on input "True" at bounding box center [849, 340] width 13 height 11
radio input "true"
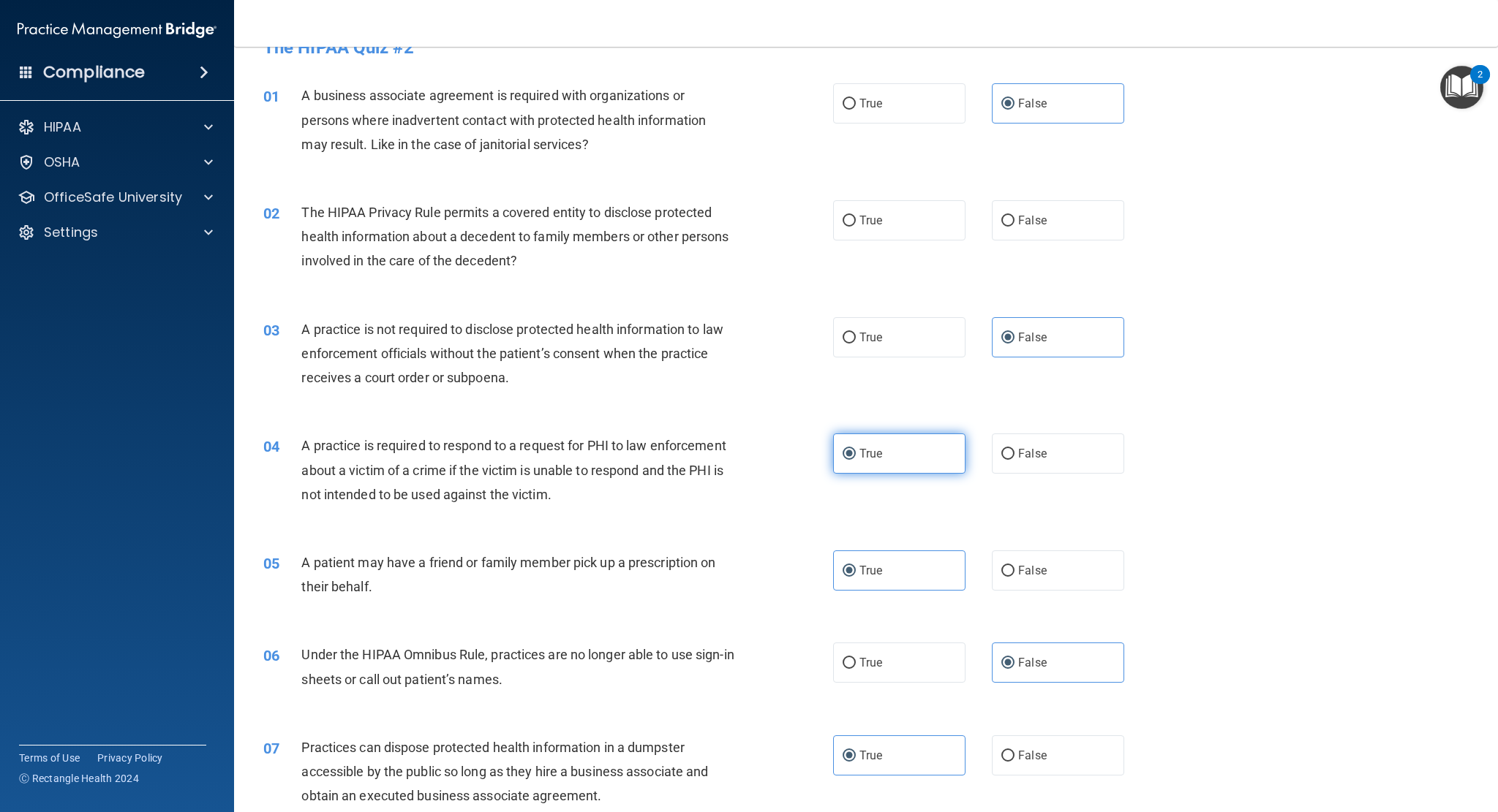
scroll to position [0, 0]
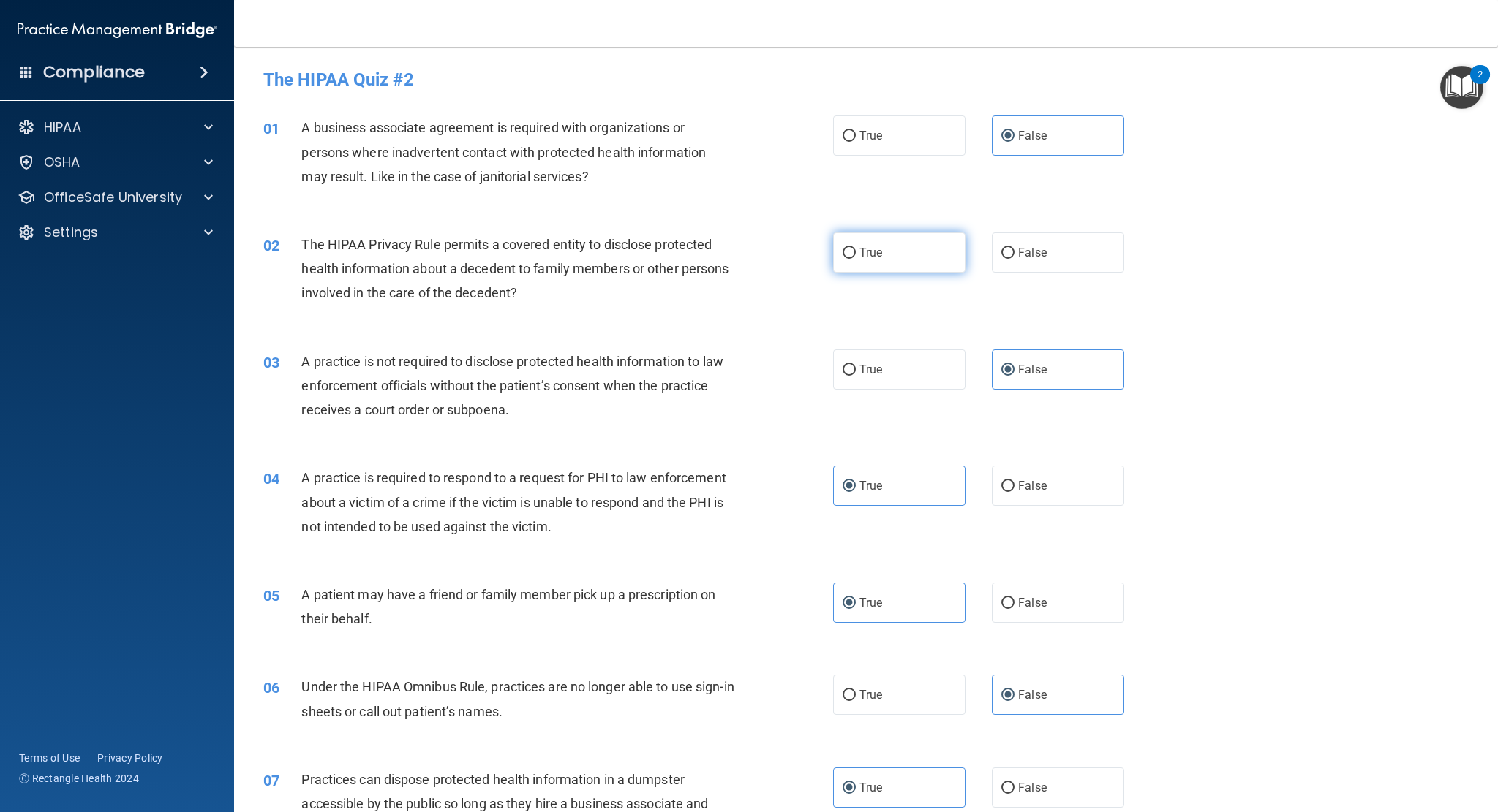
click at [931, 256] on label "True" at bounding box center [899, 252] width 133 height 40
click at [856, 256] on input "True" at bounding box center [849, 253] width 13 height 11
radio input "true"
click at [1051, 268] on label "False" at bounding box center [1057, 252] width 133 height 40
click at [1015, 259] on input "False" at bounding box center [1007, 253] width 13 height 11
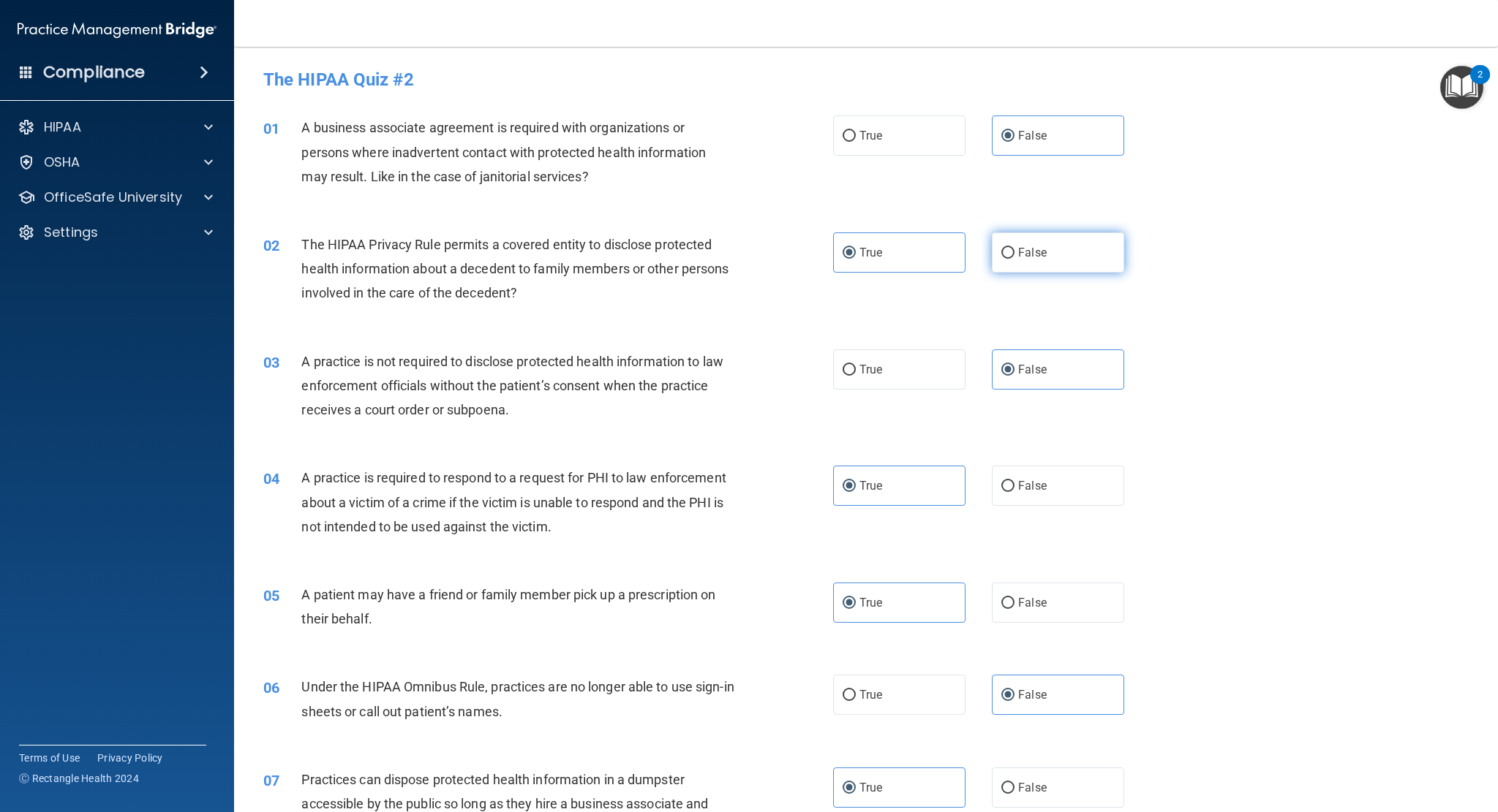
radio input "true"
radio input "false"
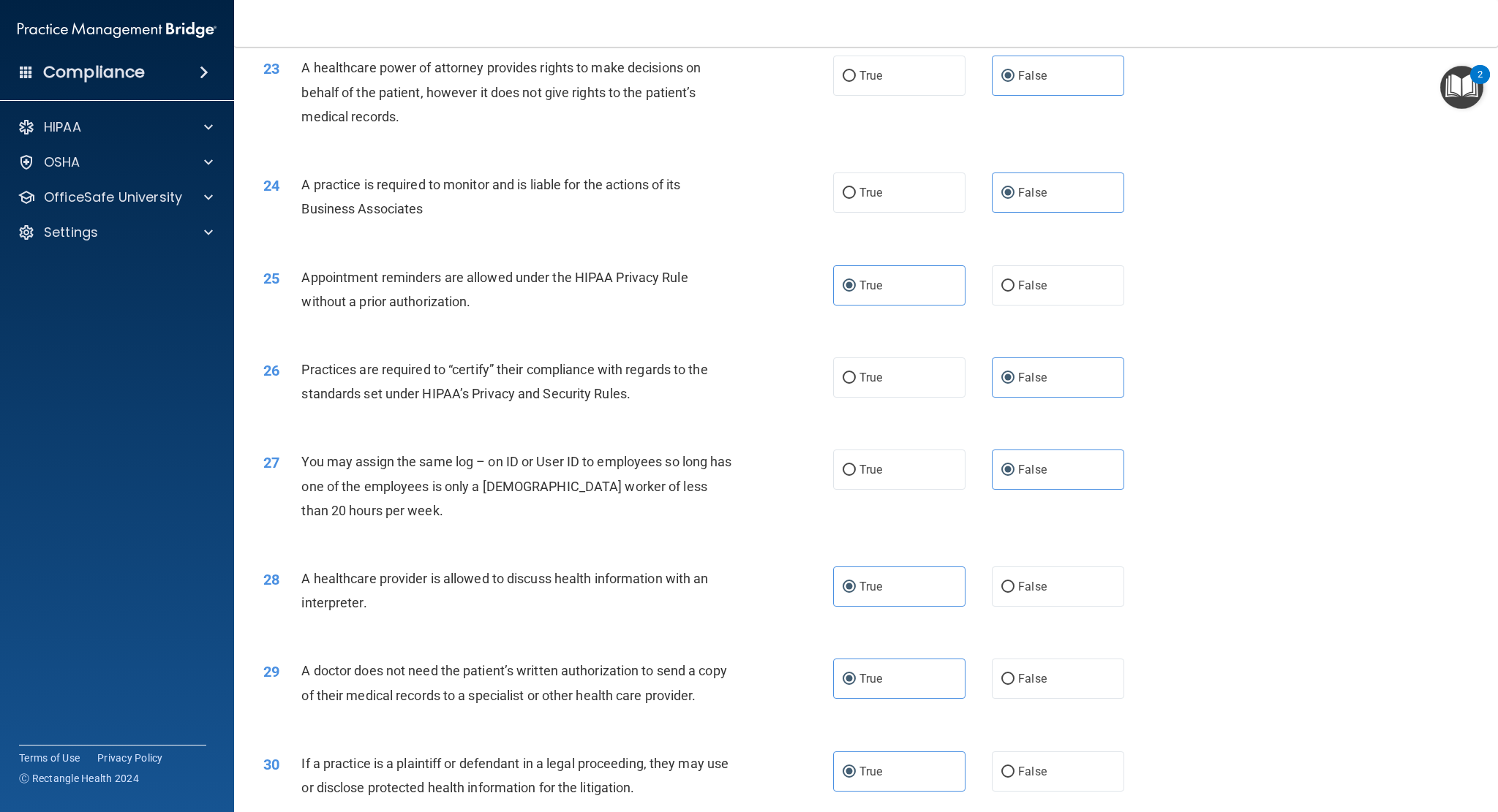
scroll to position [2503, 0]
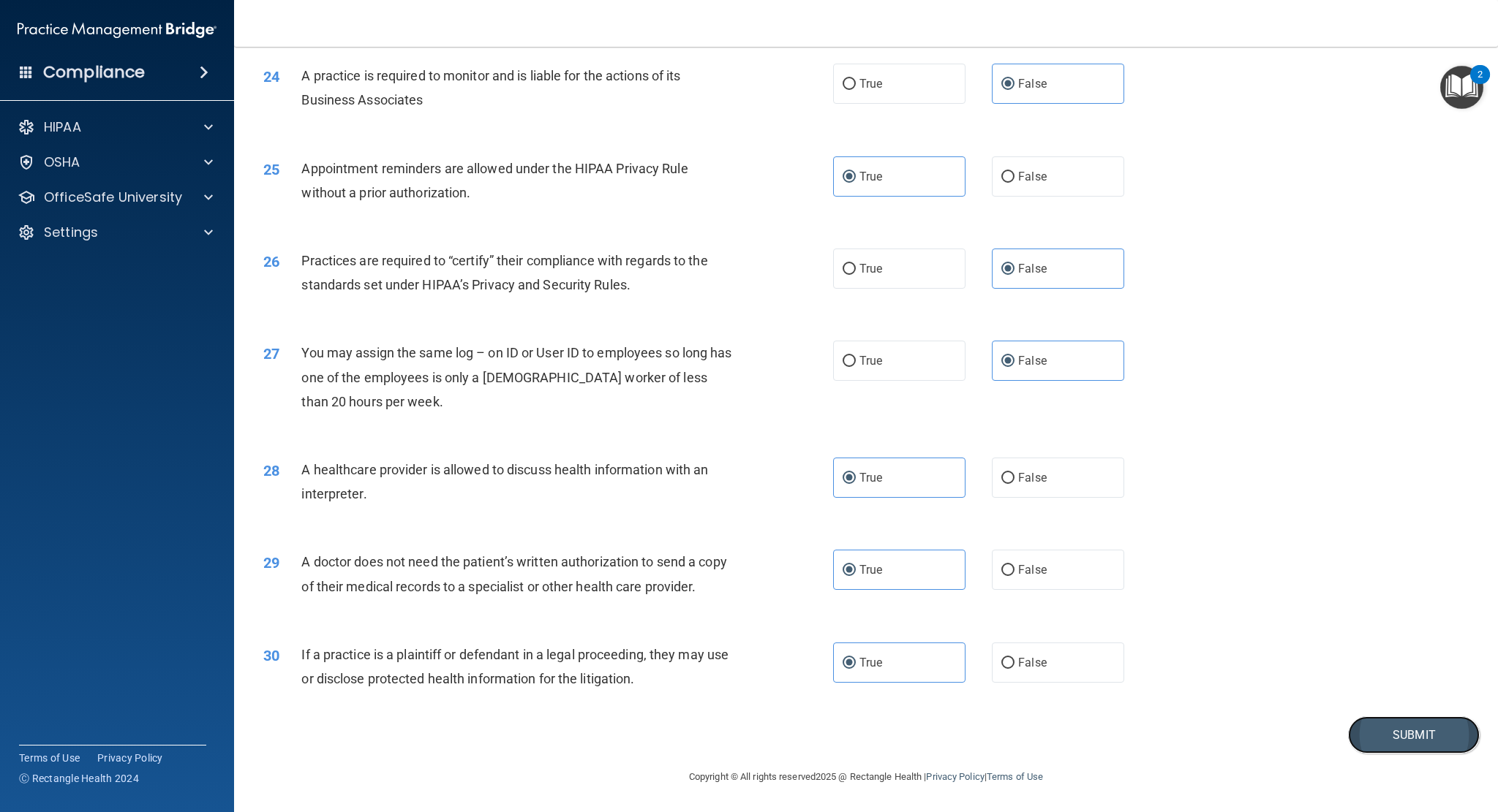
click at [1393, 737] on button "Submit" at bounding box center [1414, 735] width 132 height 37
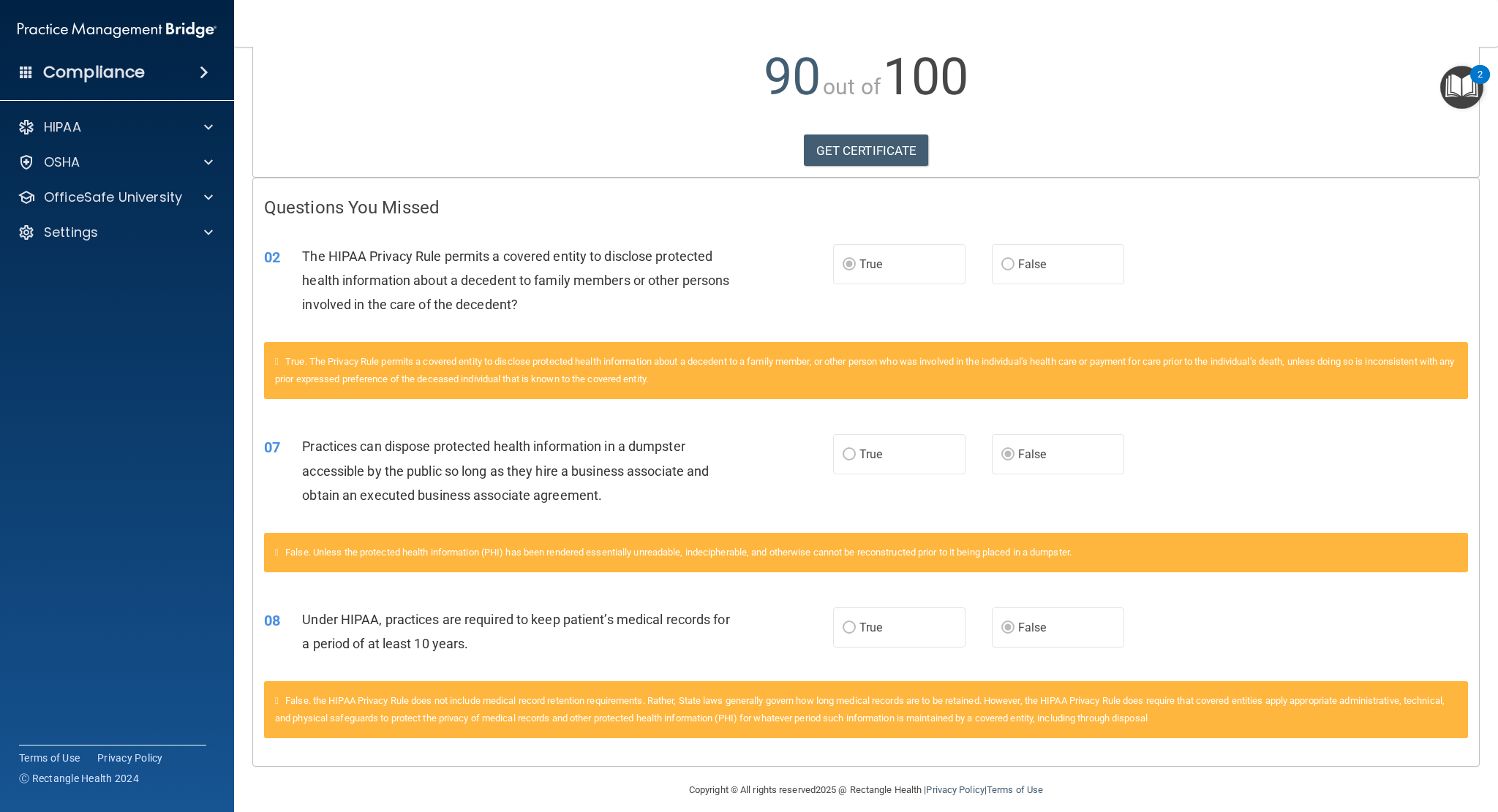
scroll to position [179, 0]
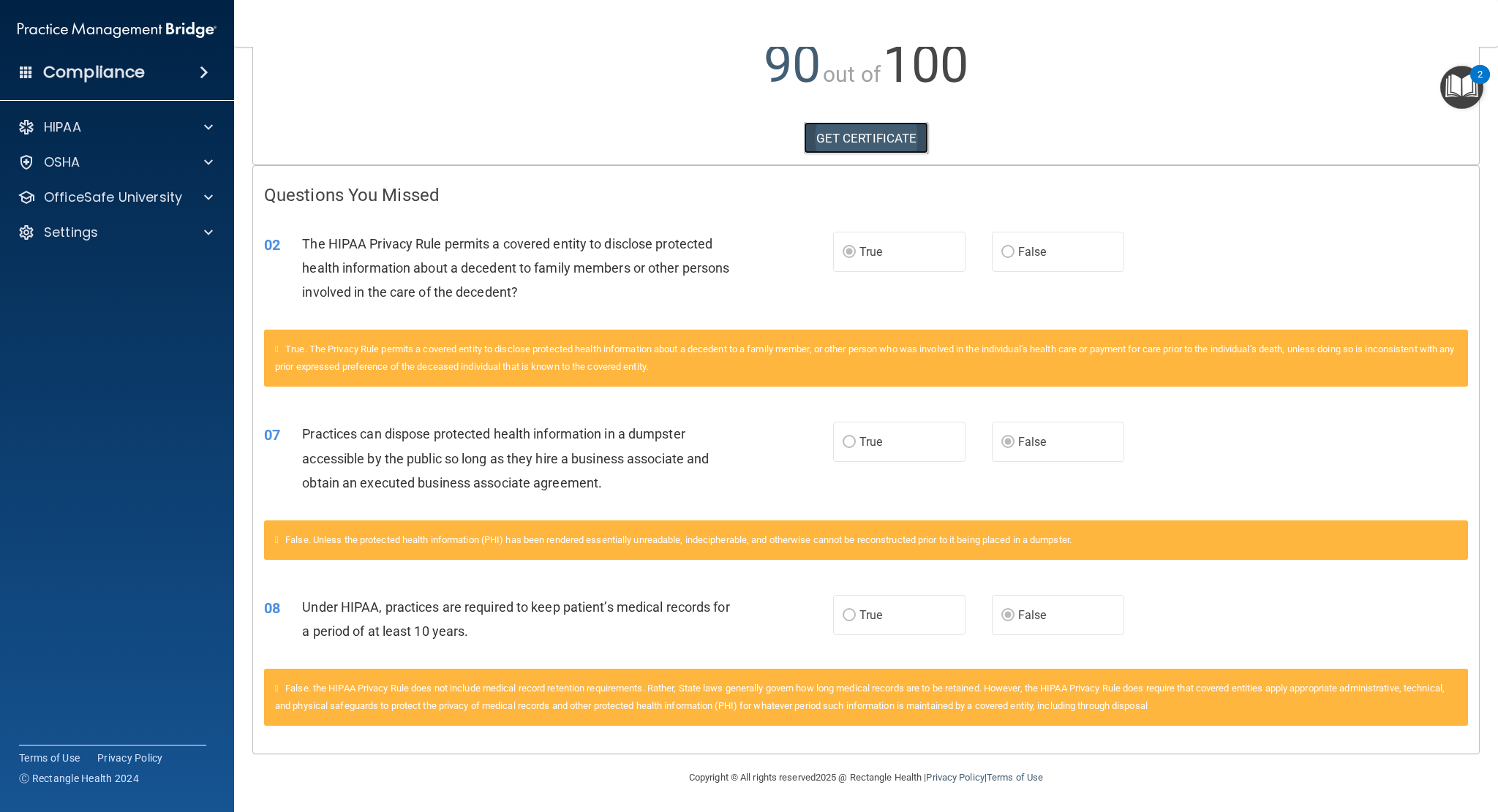
click at [889, 132] on link "GET CERTIFICATE" at bounding box center [866, 138] width 125 height 32
click at [1468, 102] on img "Open Resource Center, 2 new notifications" at bounding box center [1462, 87] width 43 height 43
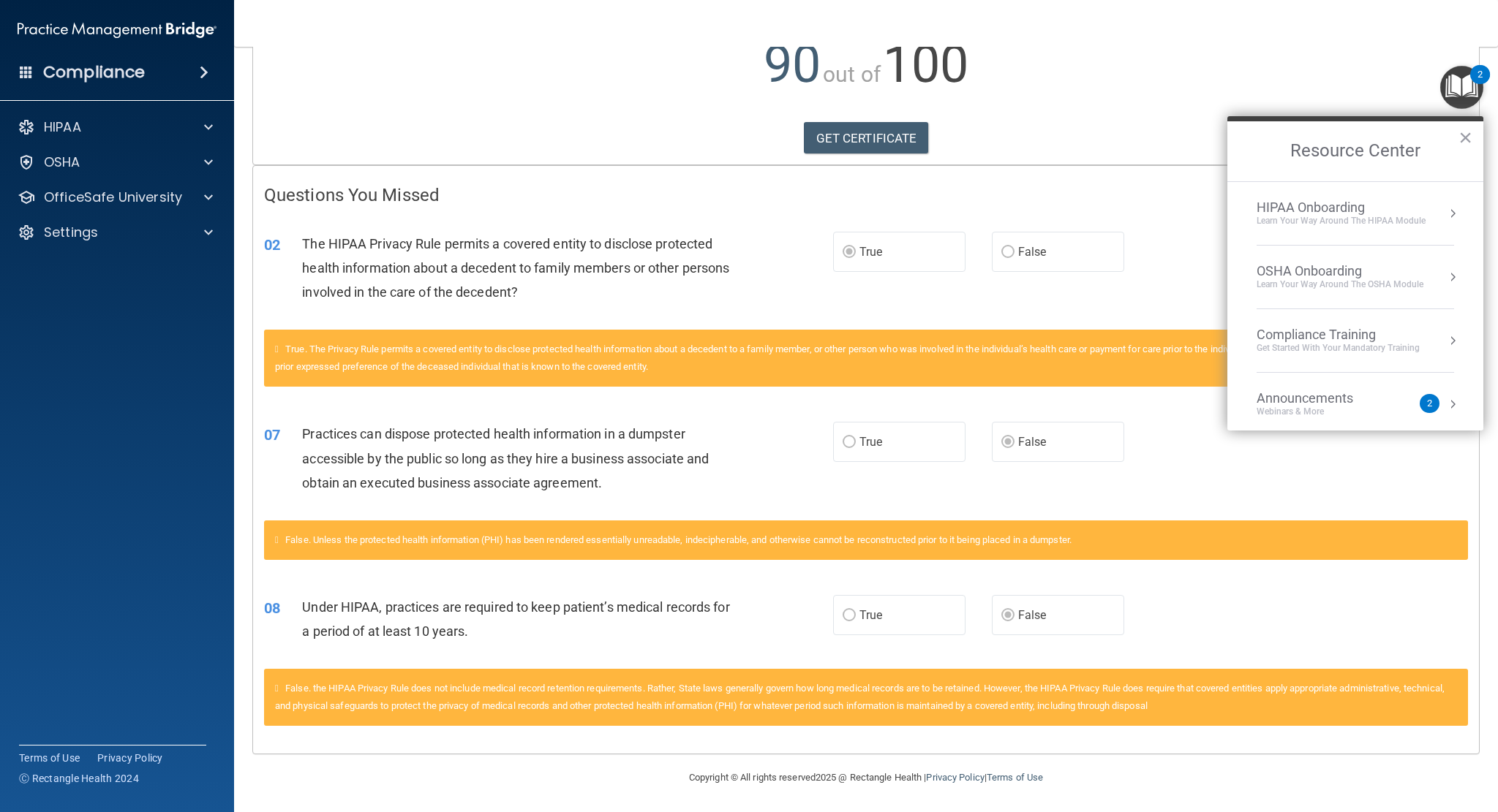
click at [1329, 215] on div "Learn Your Way around the HIPAA module" at bounding box center [1342, 221] width 169 height 13
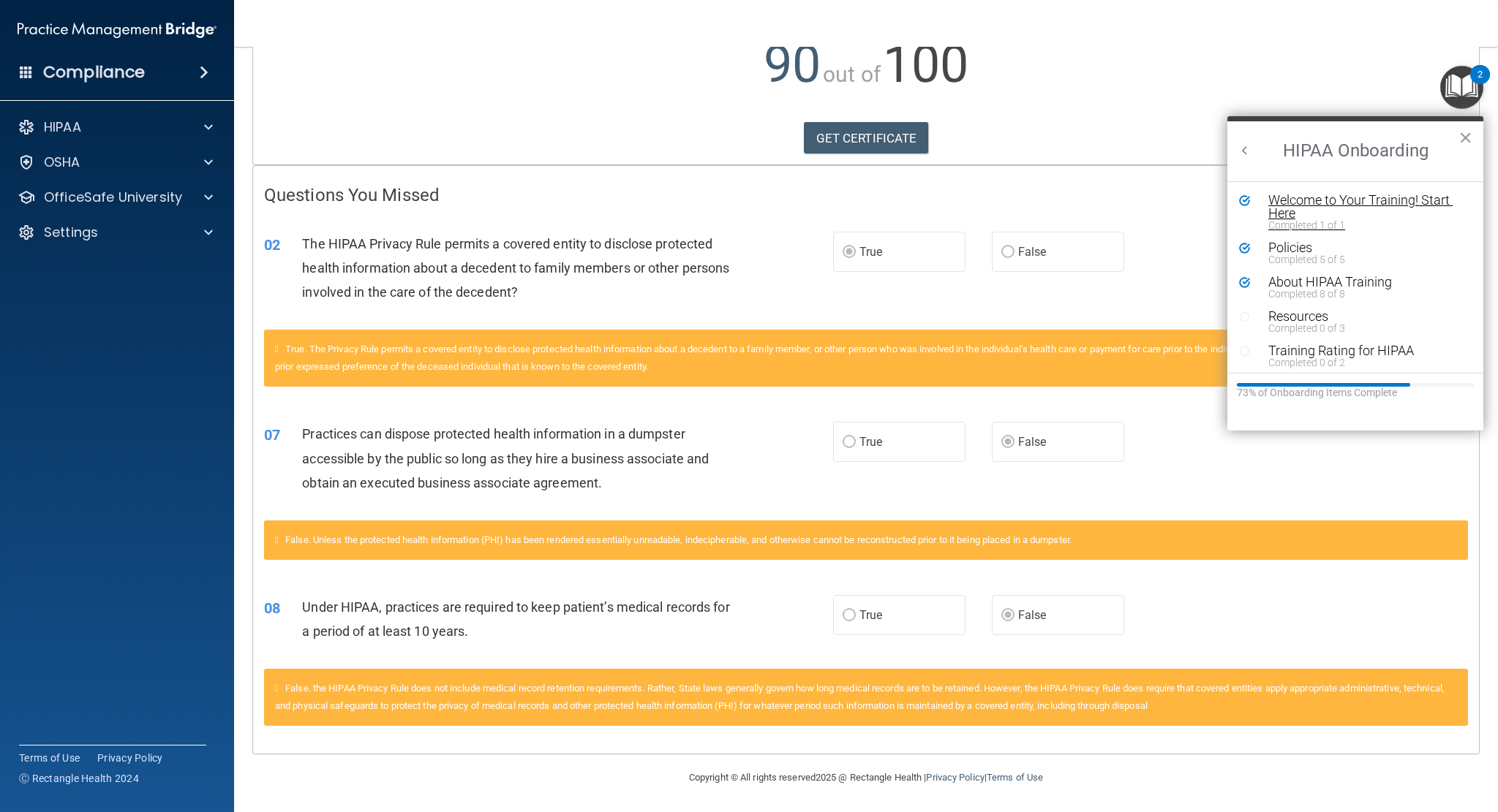
scroll to position [0, 0]
click at [1348, 283] on div "About HIPAA Training" at bounding box center [1360, 281] width 184 height 13
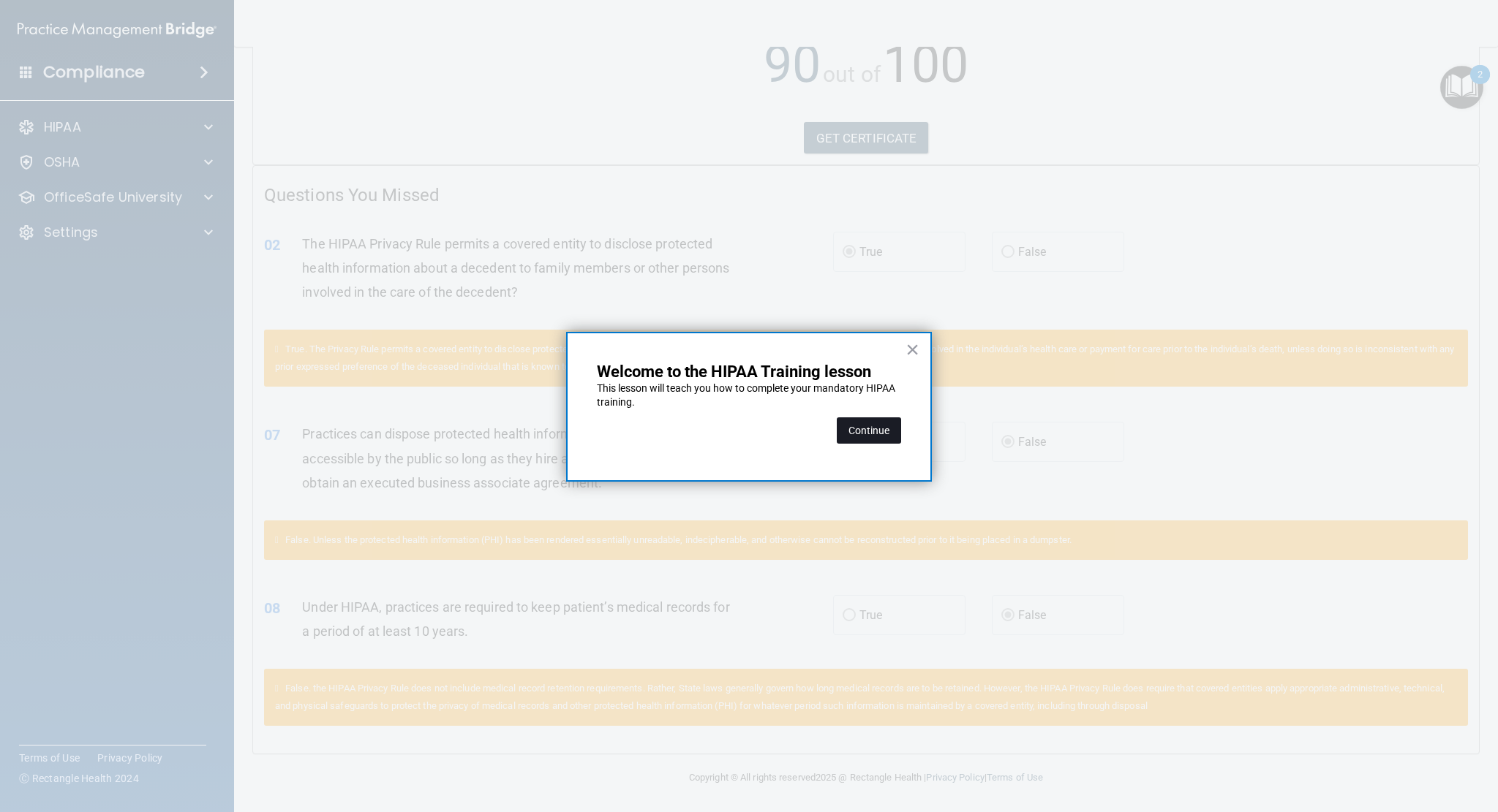
click at [873, 435] on button "Continue" at bounding box center [869, 431] width 64 height 27
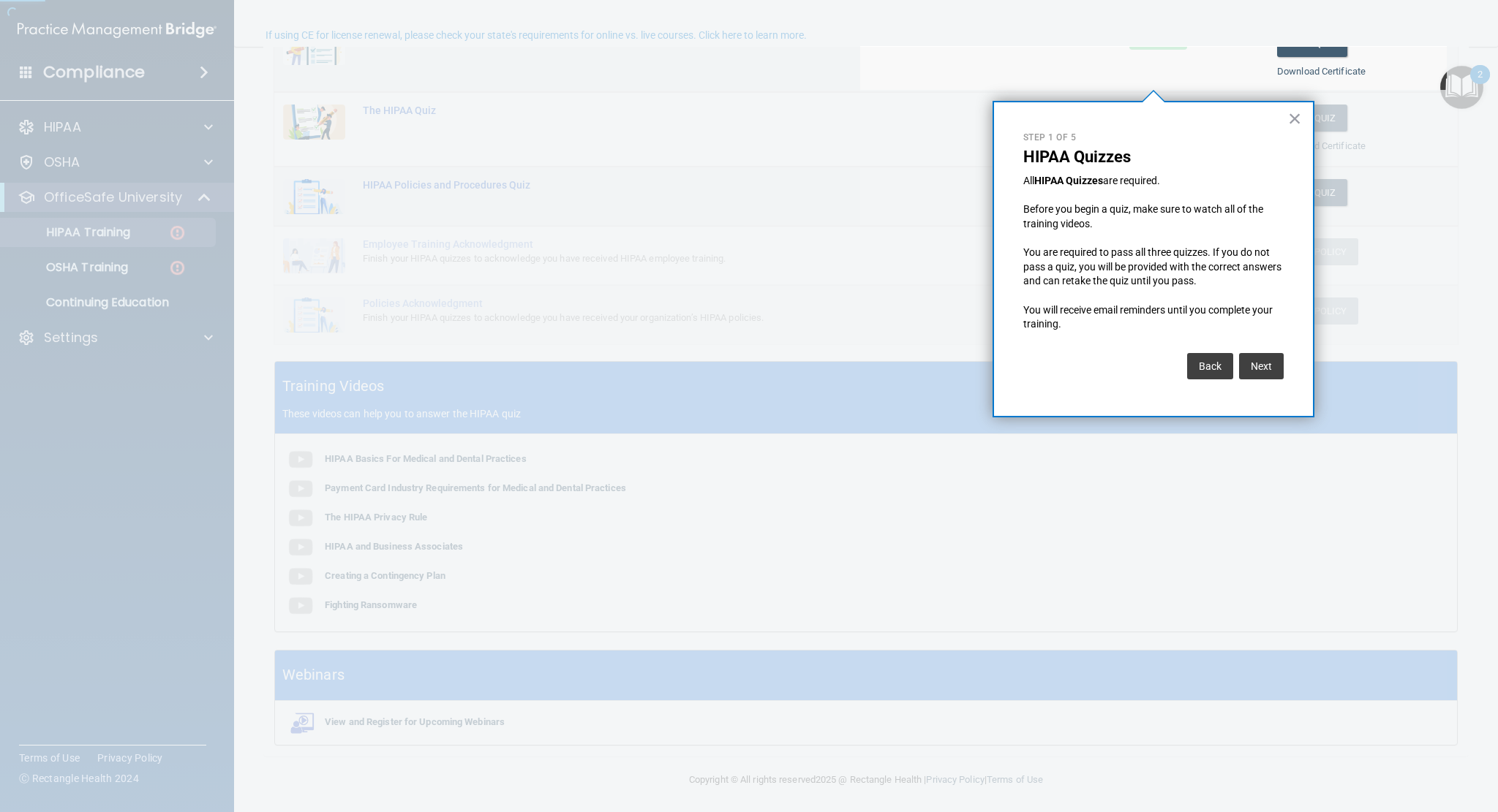
scroll to position [113, 0]
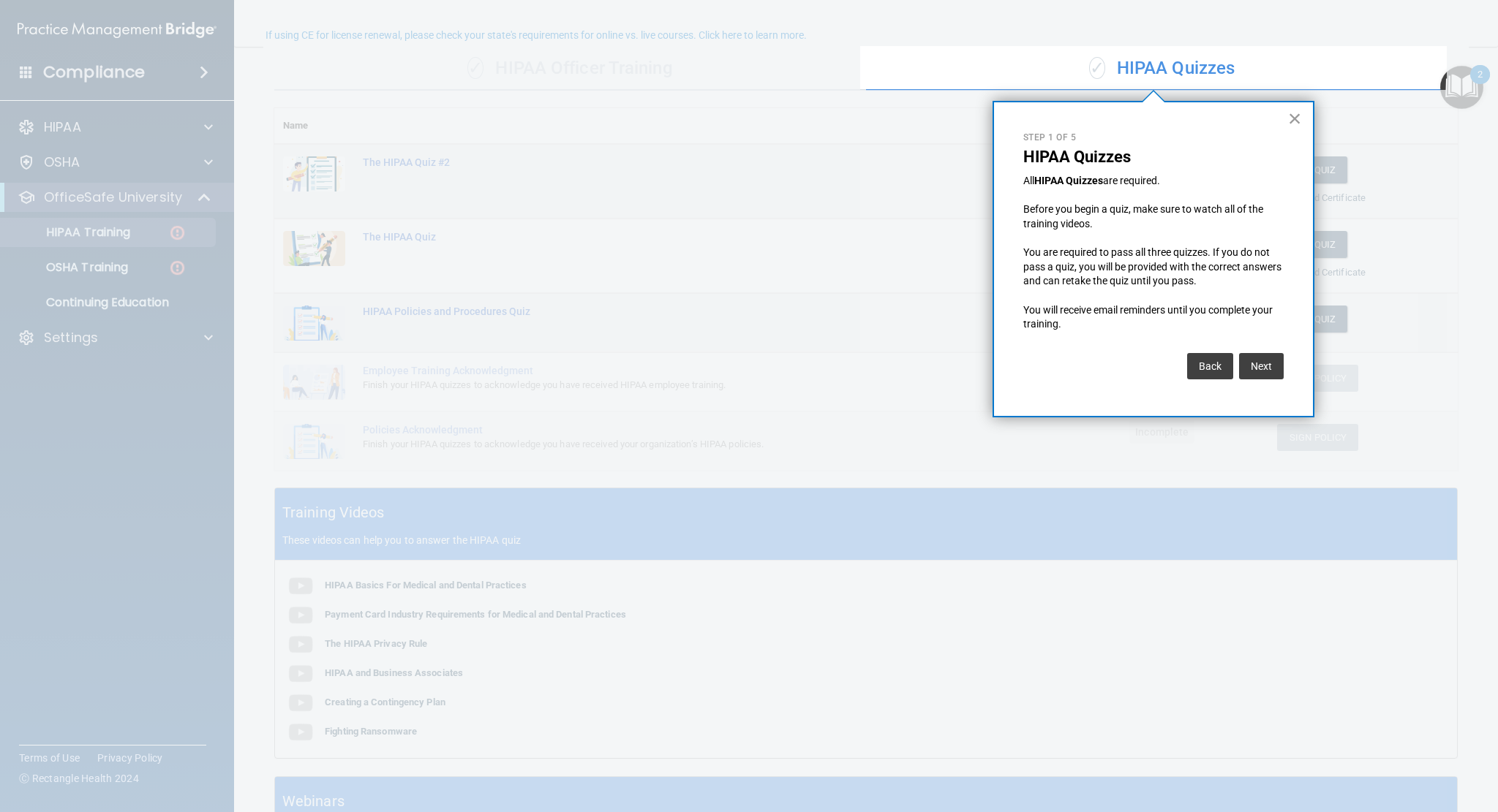
click at [1300, 122] on button "×" at bounding box center [1295, 119] width 14 height 24
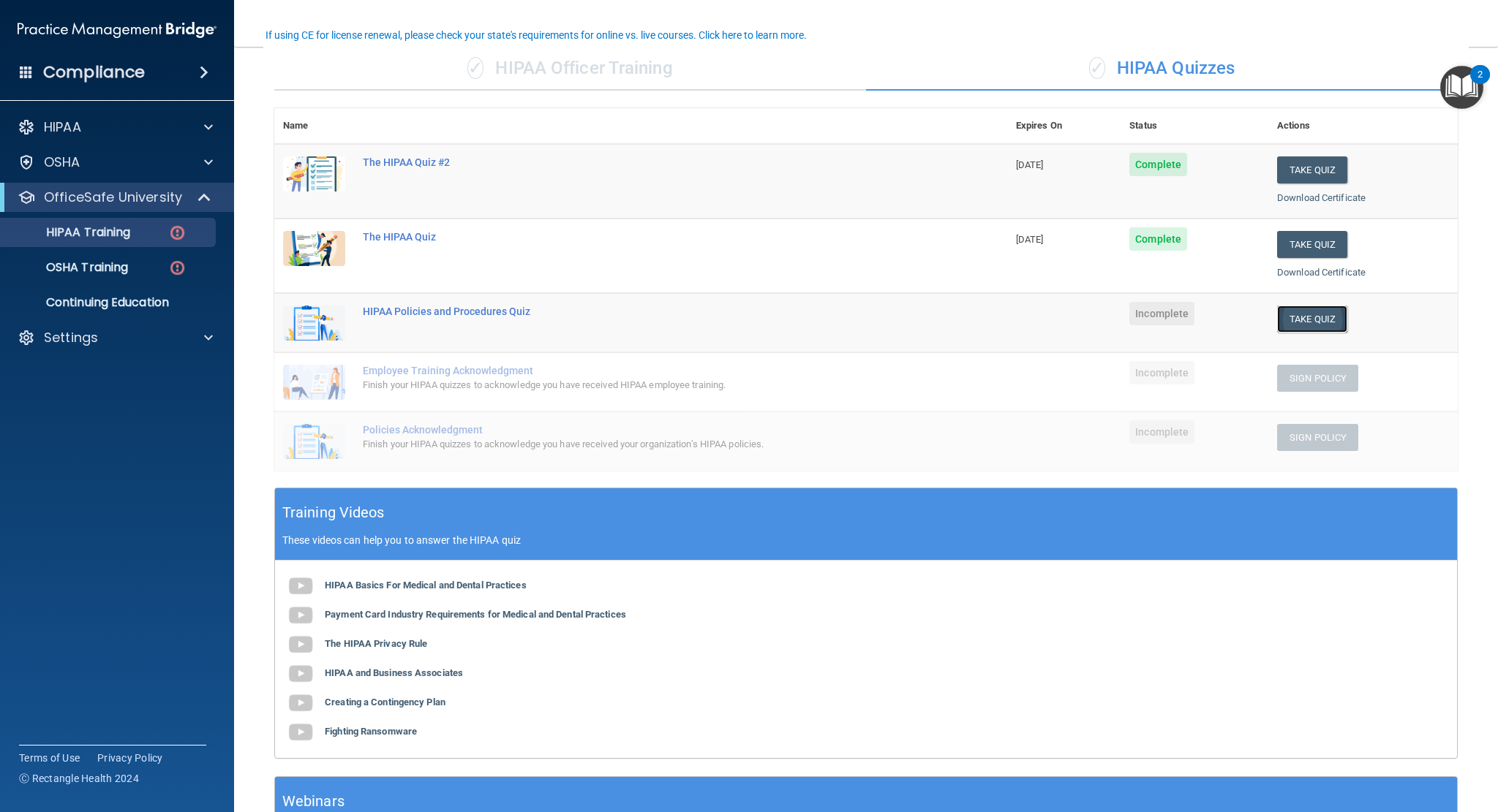
click at [1323, 319] on button "Take Quiz" at bounding box center [1312, 319] width 70 height 28
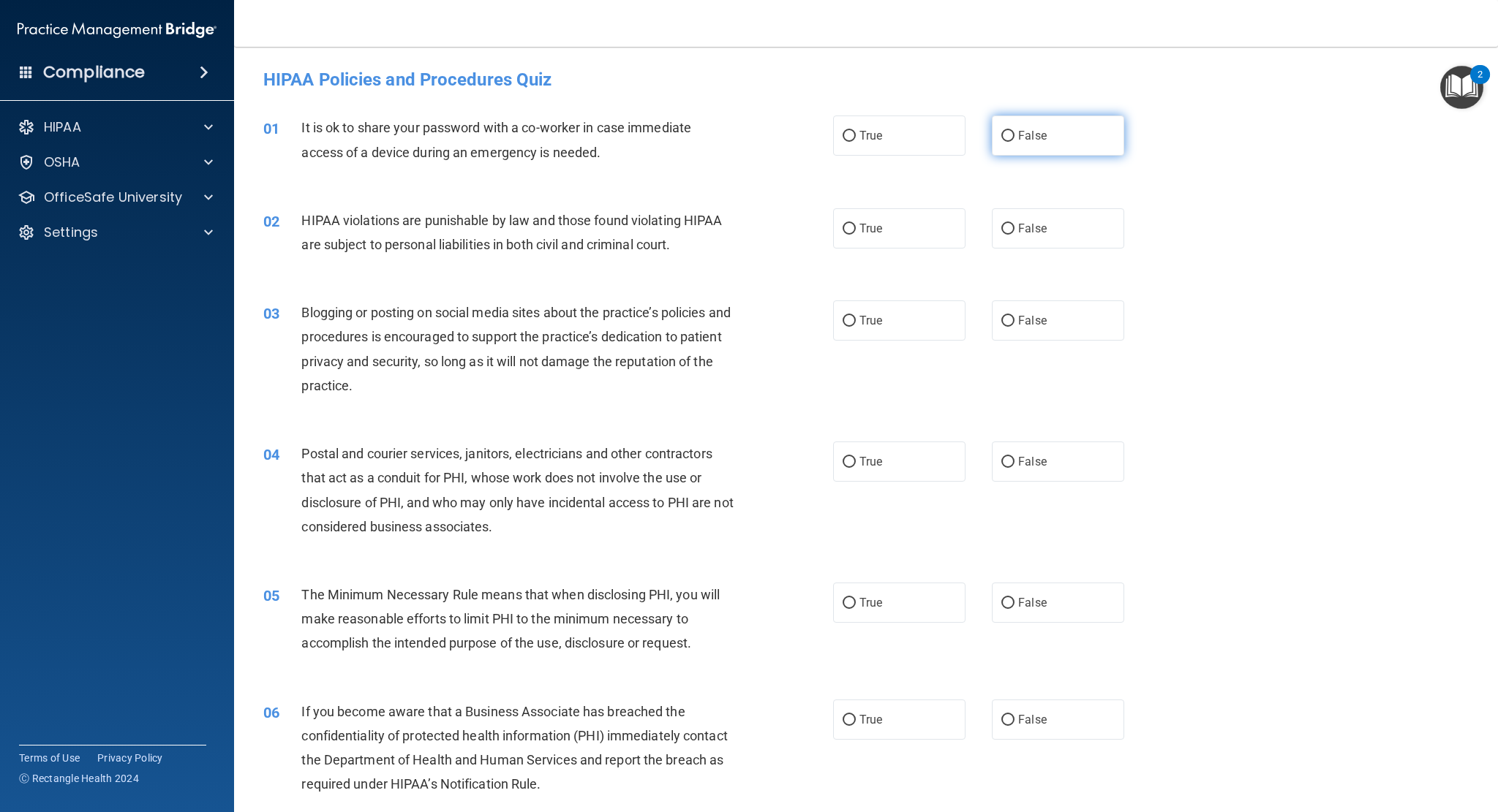
click at [1001, 142] on input "False" at bounding box center [1007, 136] width 13 height 11
radio input "true"
click at [846, 233] on input "True" at bounding box center [849, 229] width 13 height 11
radio input "true"
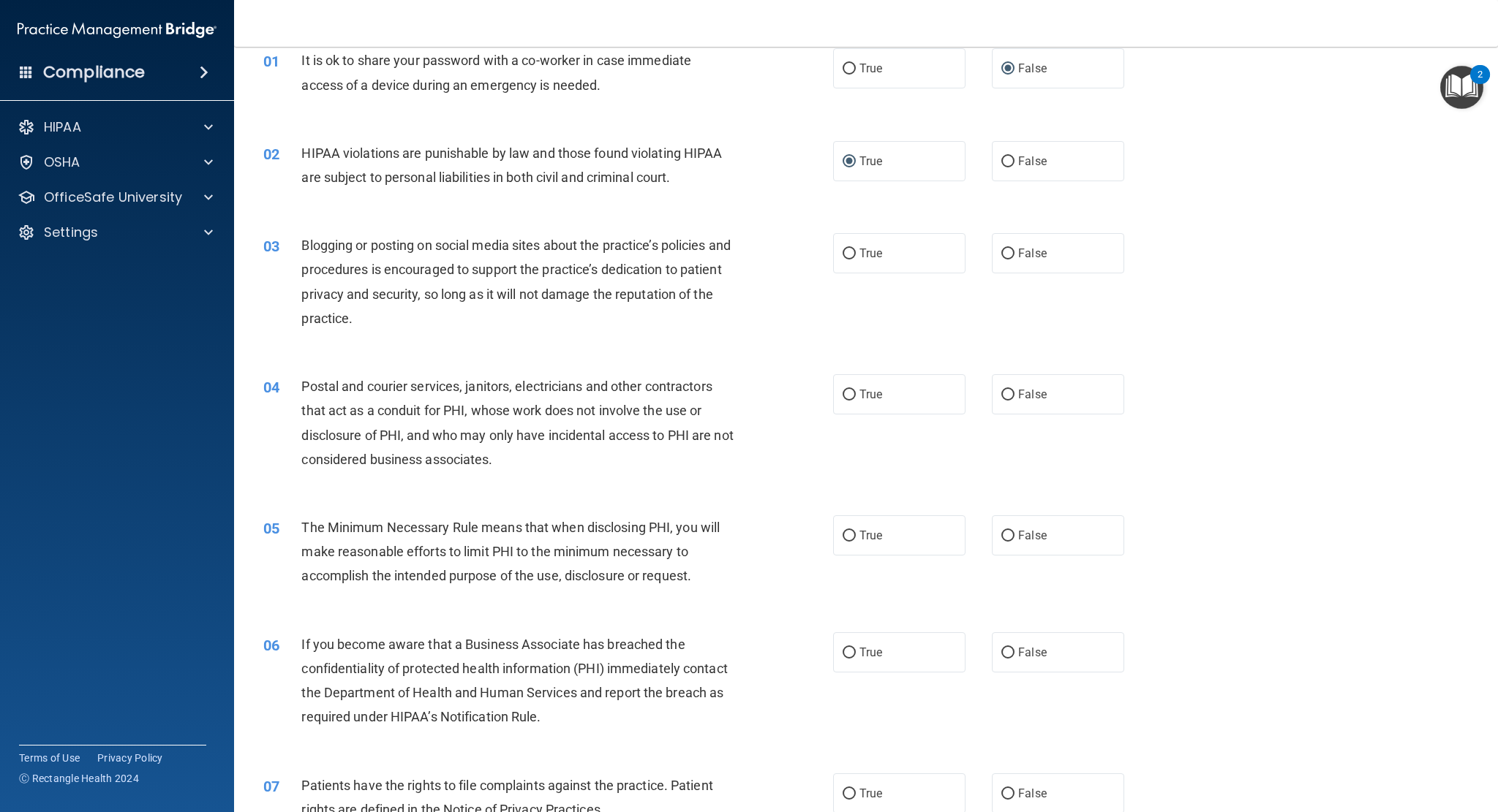
scroll to position [73, 0]
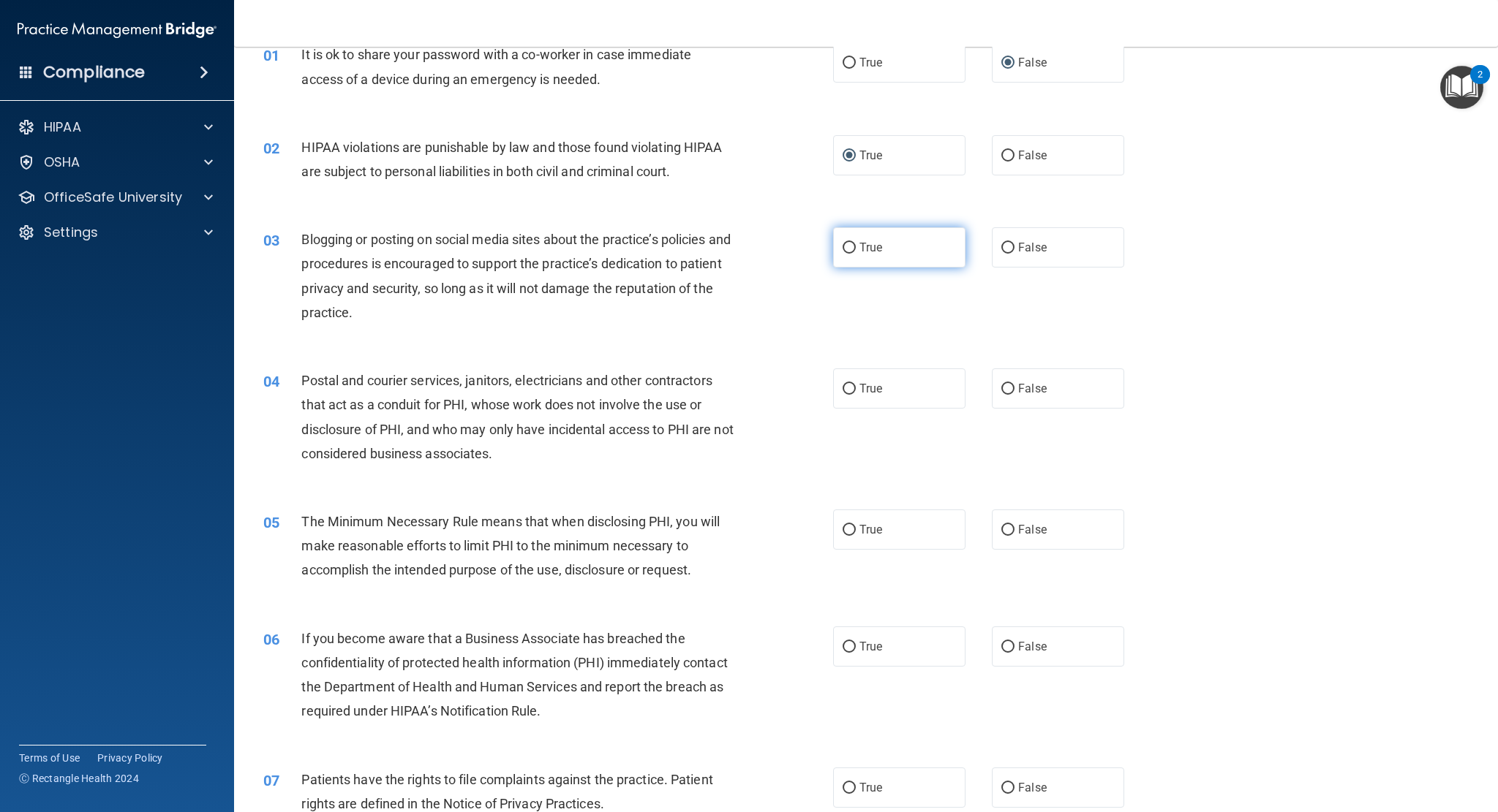
click at [847, 253] on input "True" at bounding box center [849, 248] width 13 height 11
radio input "true"
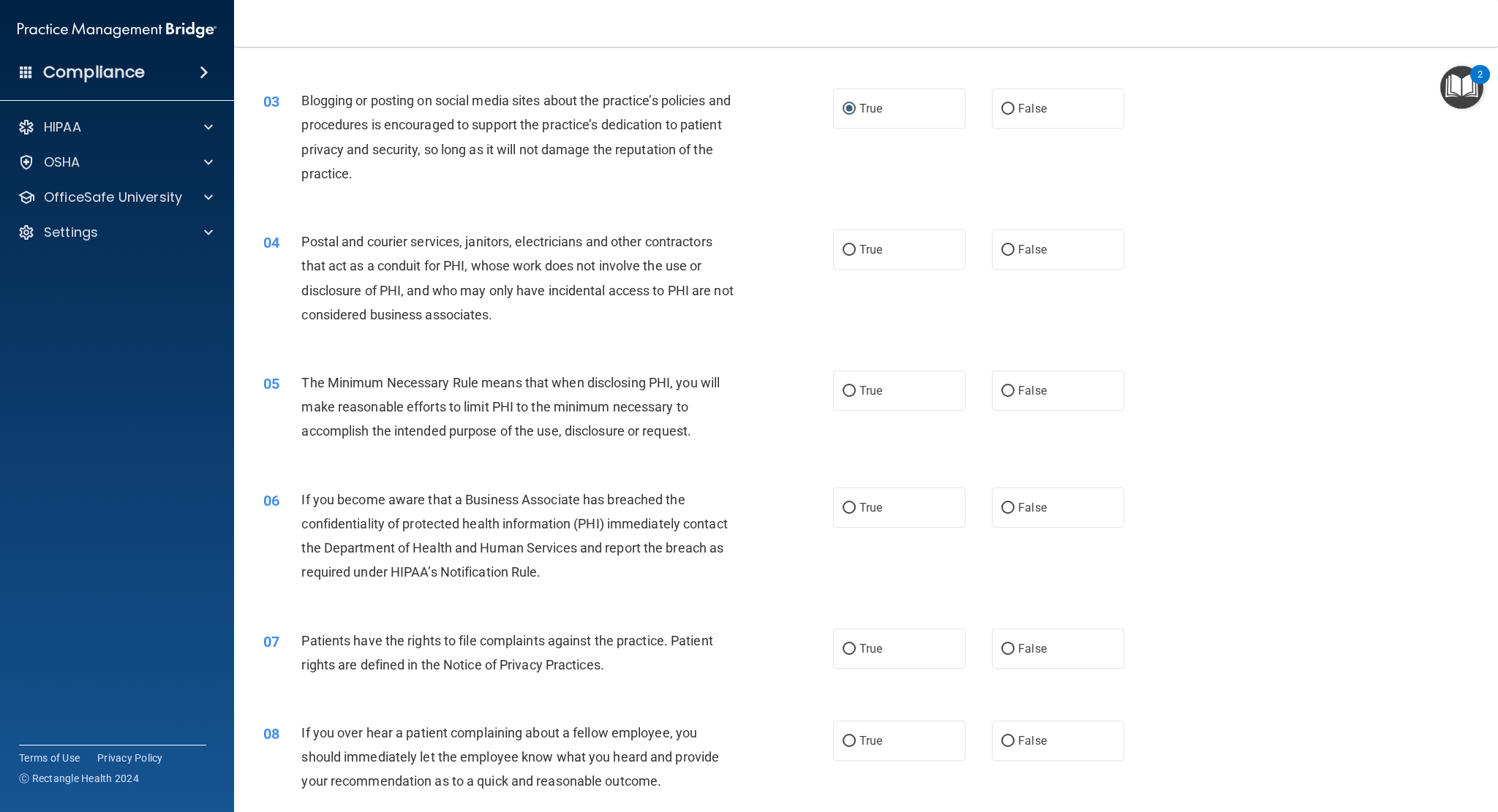
scroll to position [219, 0]
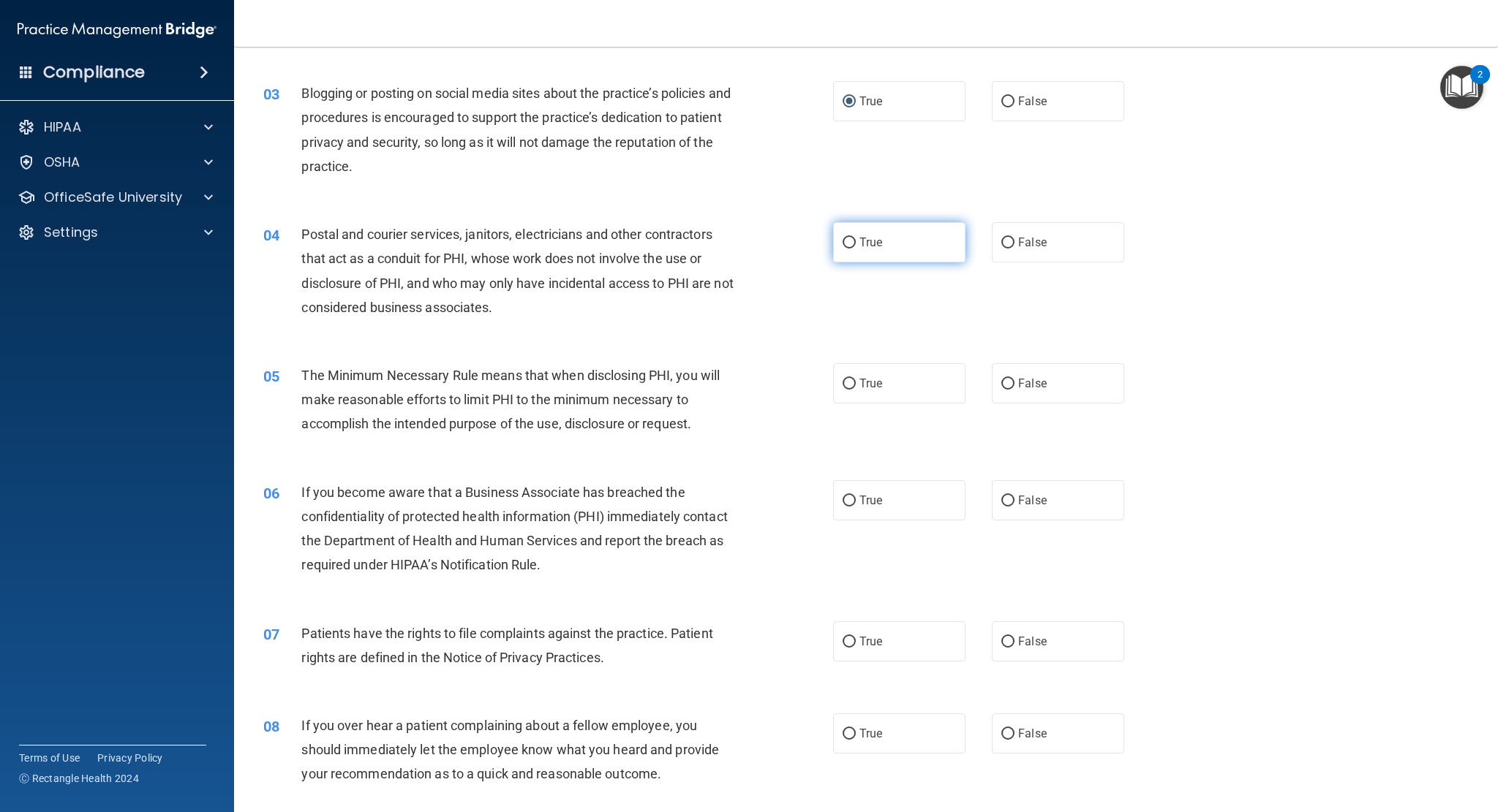
click at [878, 241] on label "True" at bounding box center [899, 242] width 133 height 40
click at [856, 241] on input "True" at bounding box center [849, 243] width 13 height 11
radio input "true"
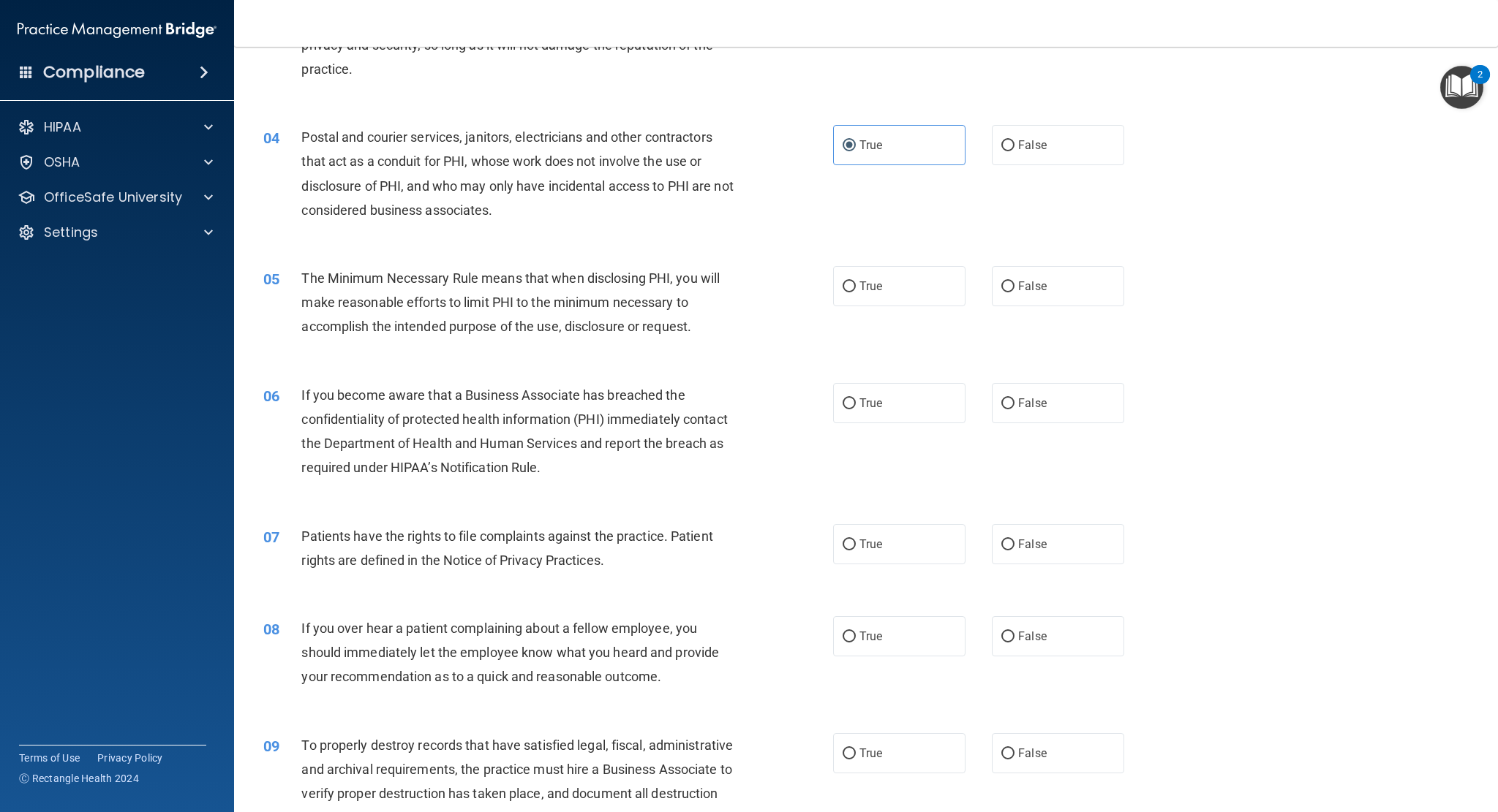
scroll to position [366, 0]
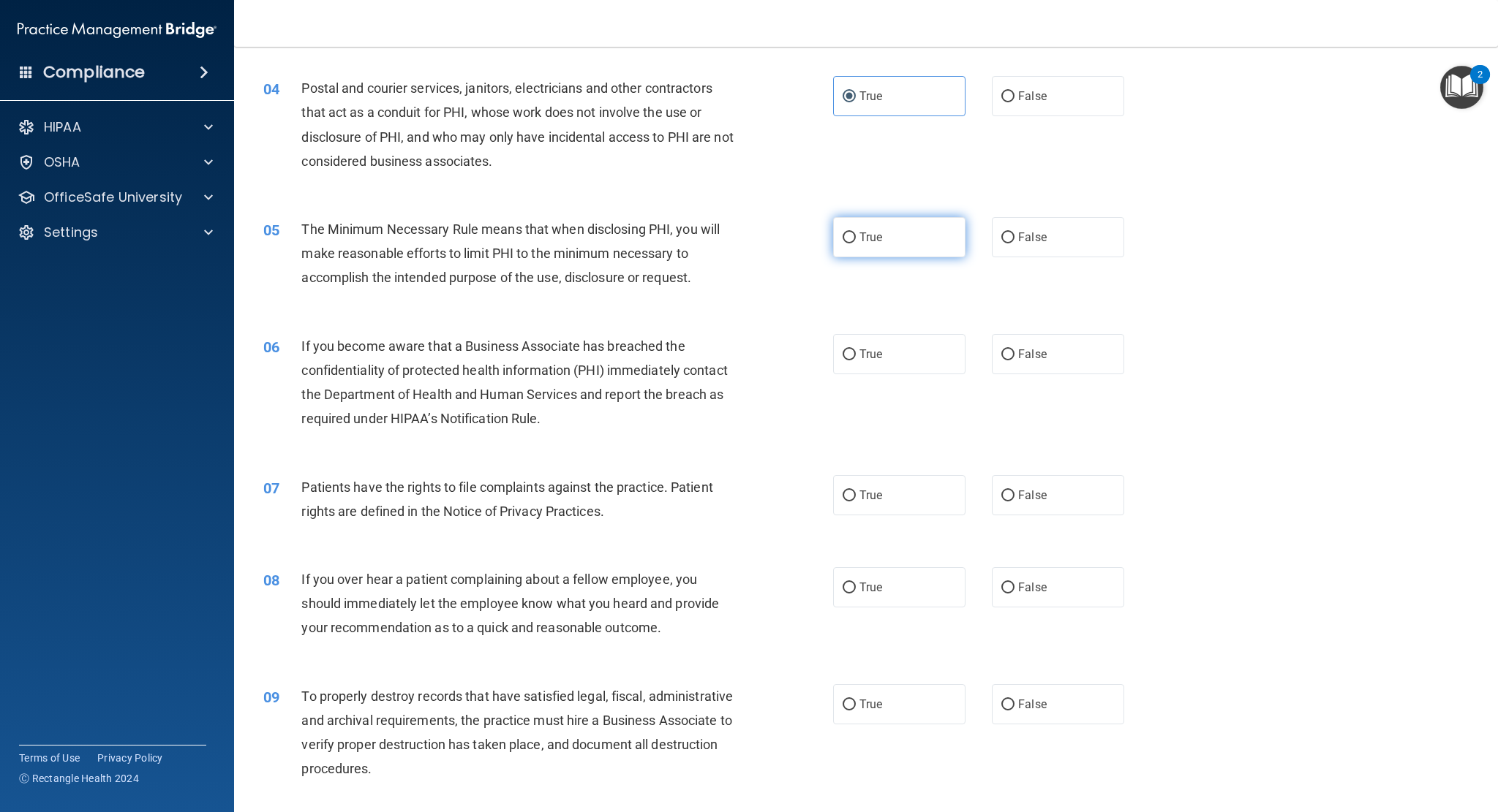
click at [868, 239] on span "True" at bounding box center [870, 237] width 23 height 14
click at [856, 239] on input "True" at bounding box center [849, 237] width 13 height 11
radio input "true"
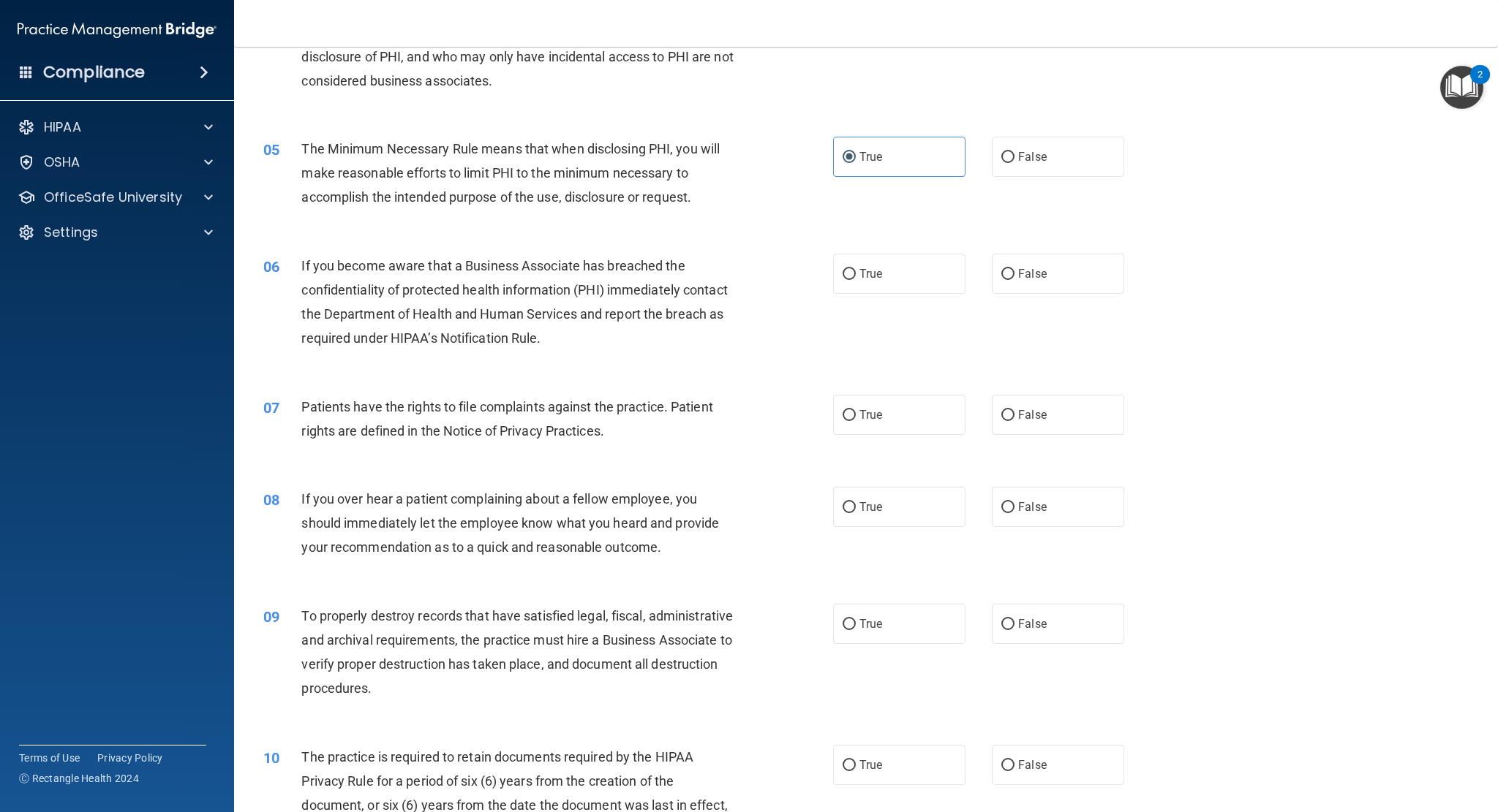
scroll to position [512, 0]
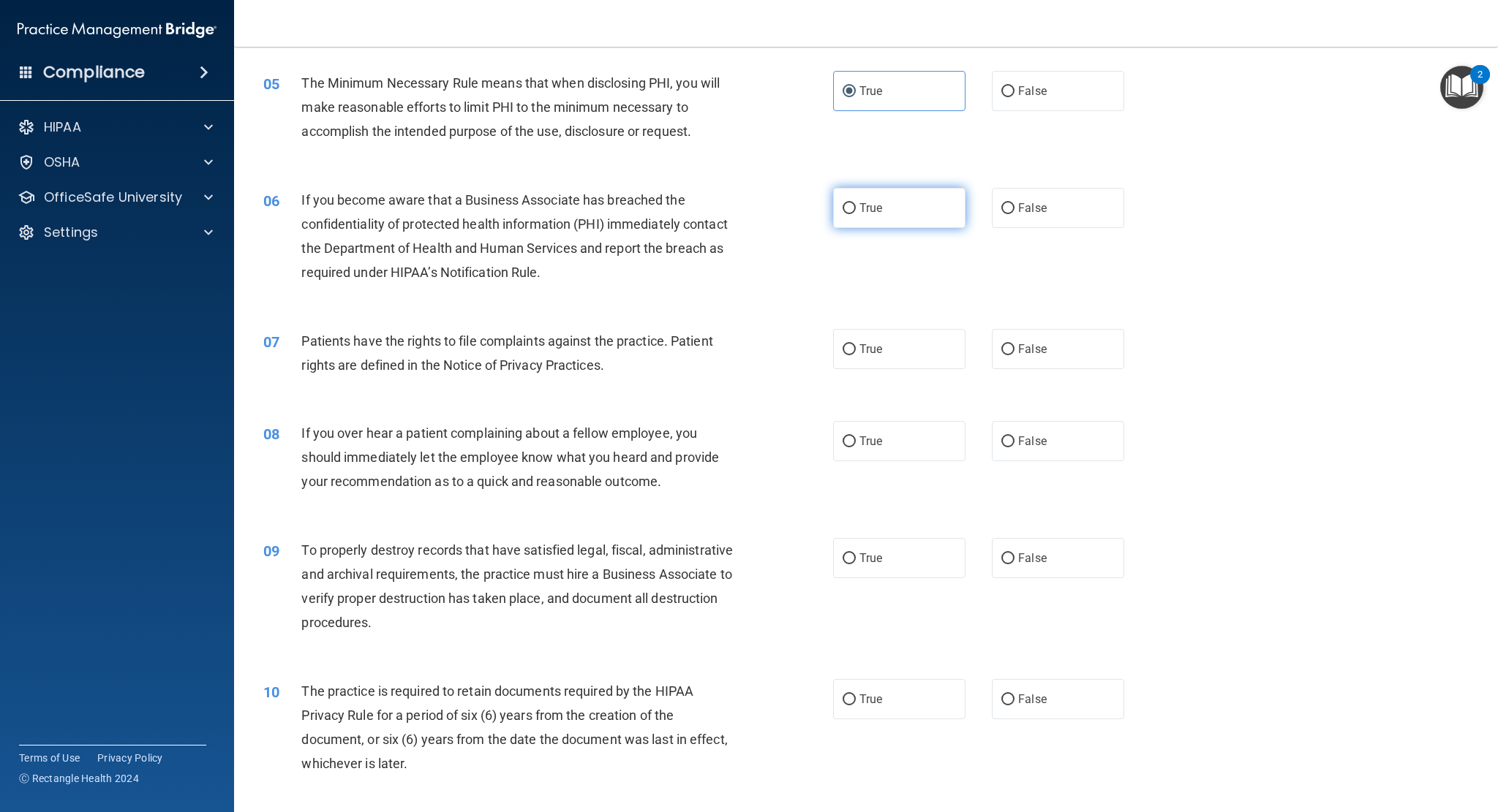
click at [846, 212] on input "True" at bounding box center [849, 208] width 13 height 11
radio input "true"
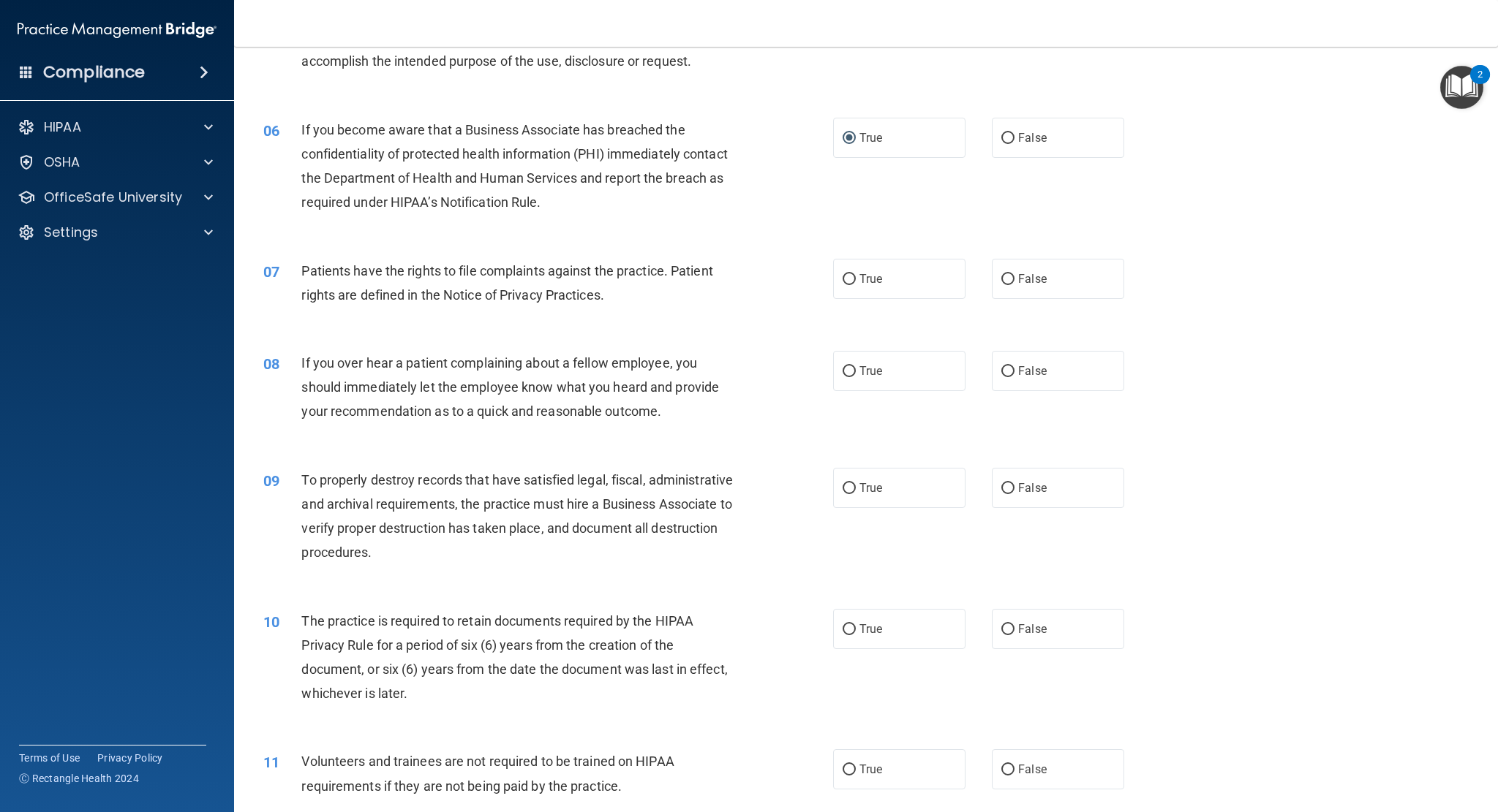
scroll to position [585, 0]
click at [860, 271] on span "True" at bounding box center [870, 276] width 23 height 14
click at [855, 271] on input "True" at bounding box center [849, 276] width 13 height 11
radio input "true"
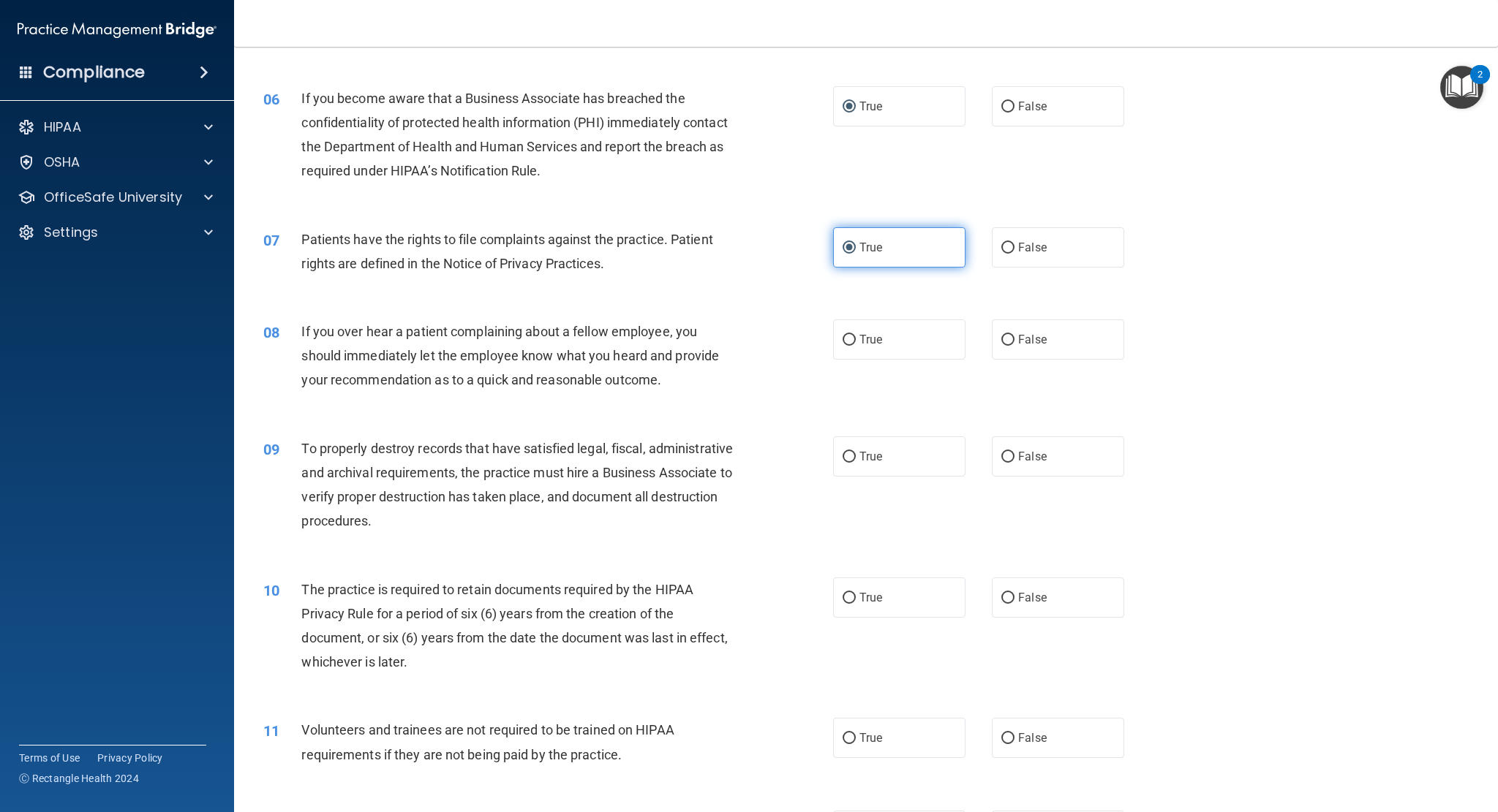
scroll to position [731, 0]
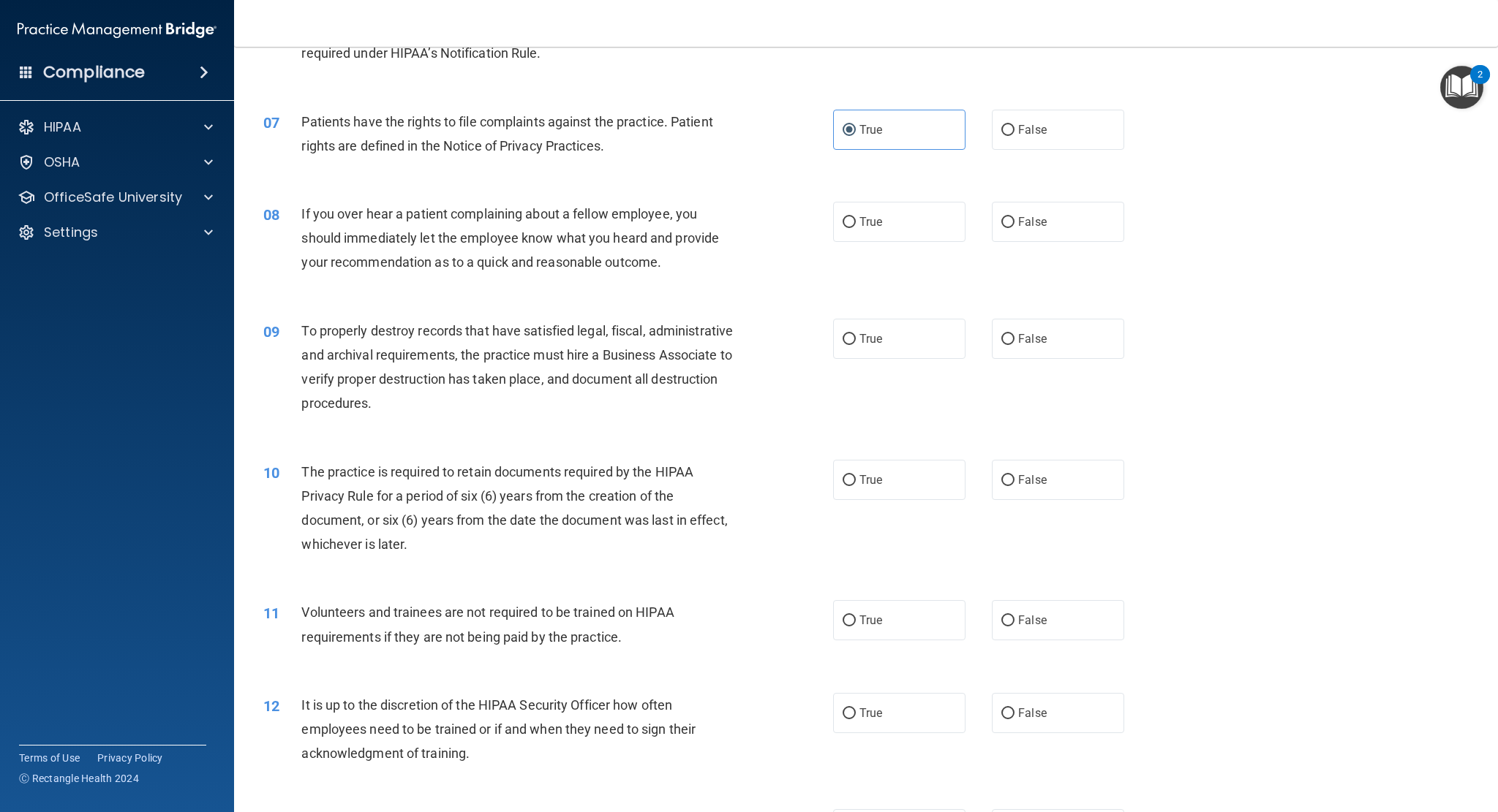
click at [962, 213] on div "True False" at bounding box center [992, 221] width 319 height 40
click at [1050, 237] on label "False" at bounding box center [1057, 221] width 133 height 40
click at [1015, 228] on input "False" at bounding box center [1007, 222] width 13 height 11
radio input "true"
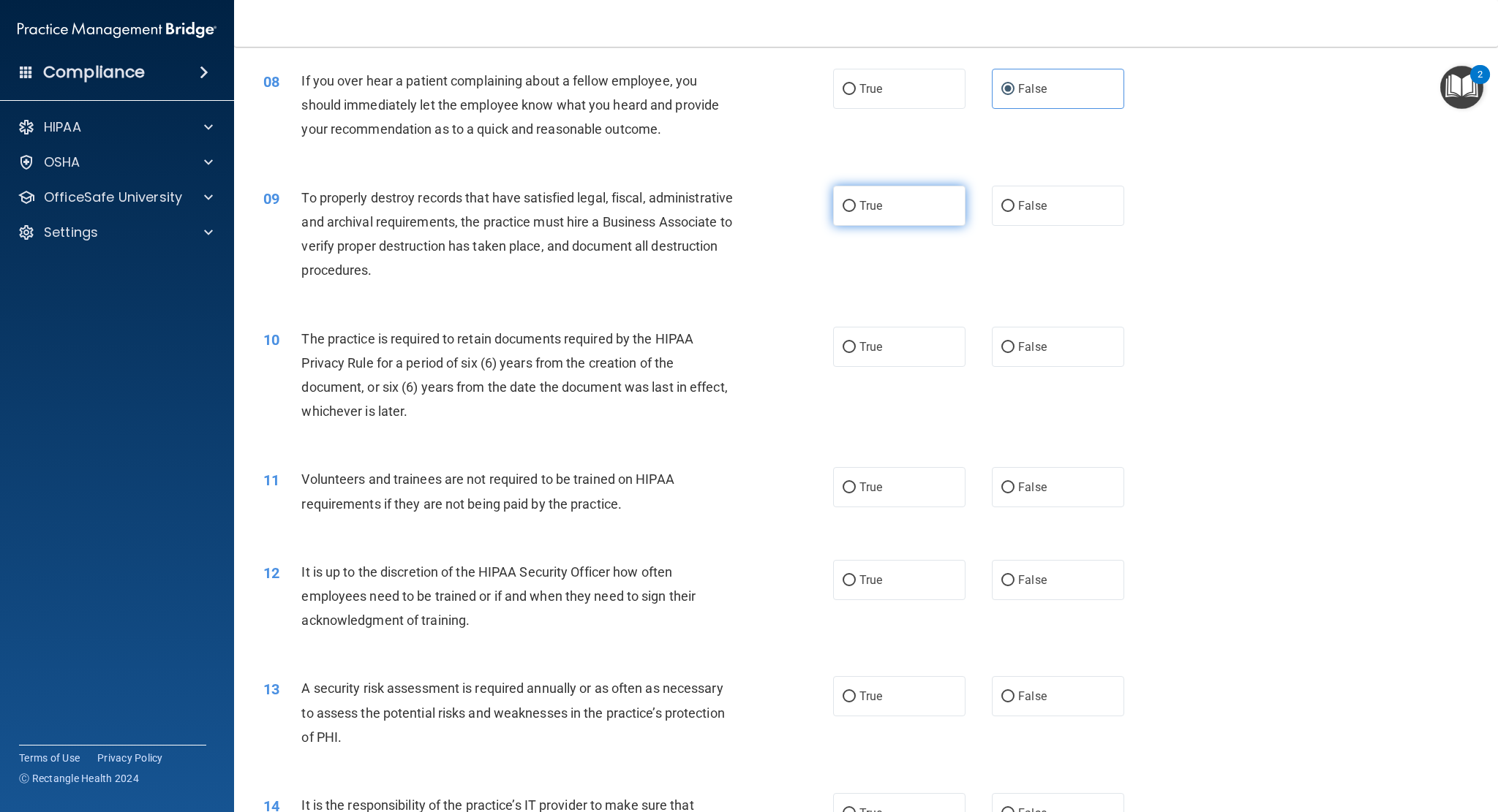
scroll to position [877, 0]
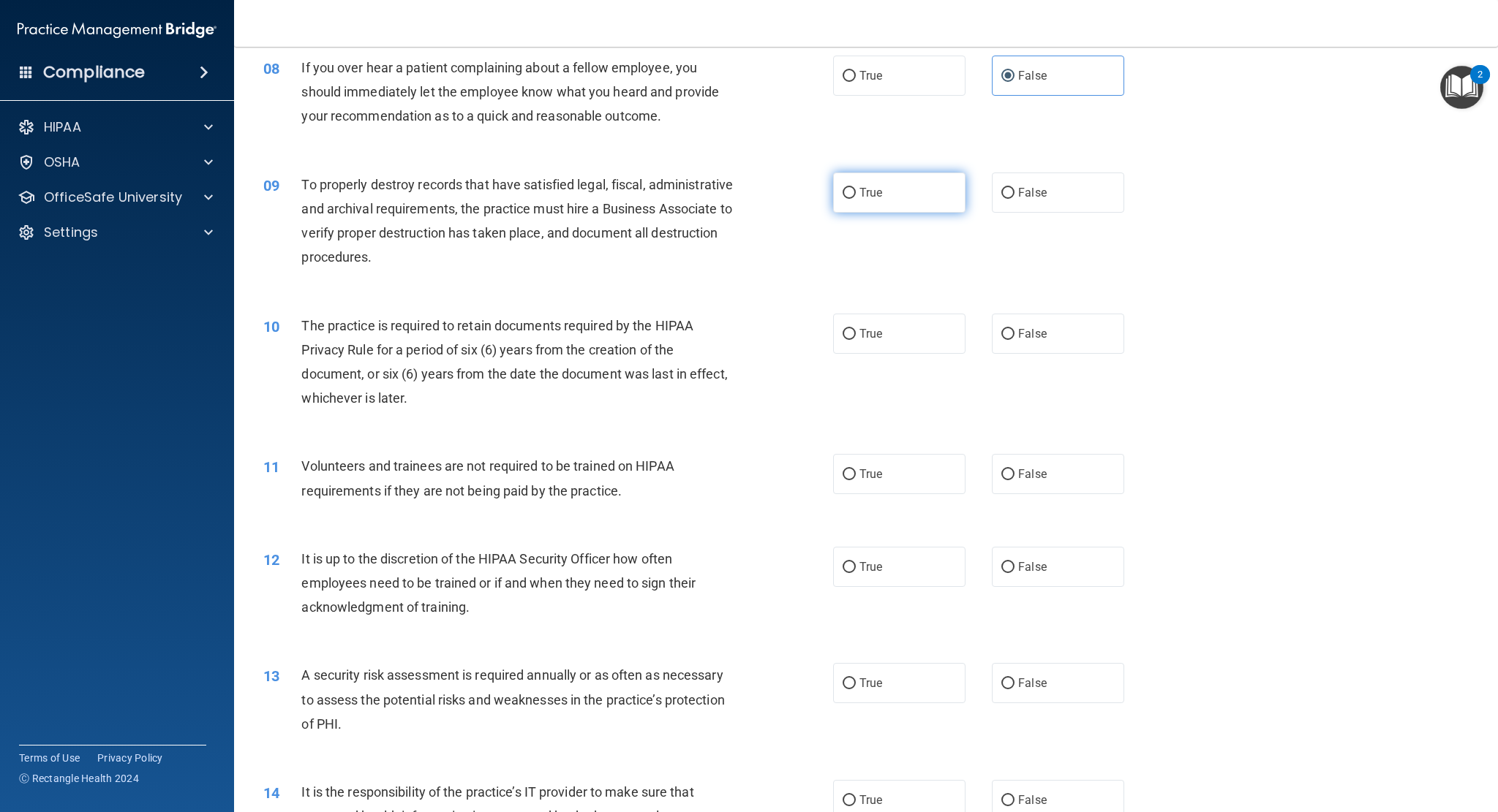
click at [925, 202] on label "True" at bounding box center [899, 193] width 133 height 40
click at [856, 199] on input "True" at bounding box center [849, 193] width 13 height 11
radio input "true"
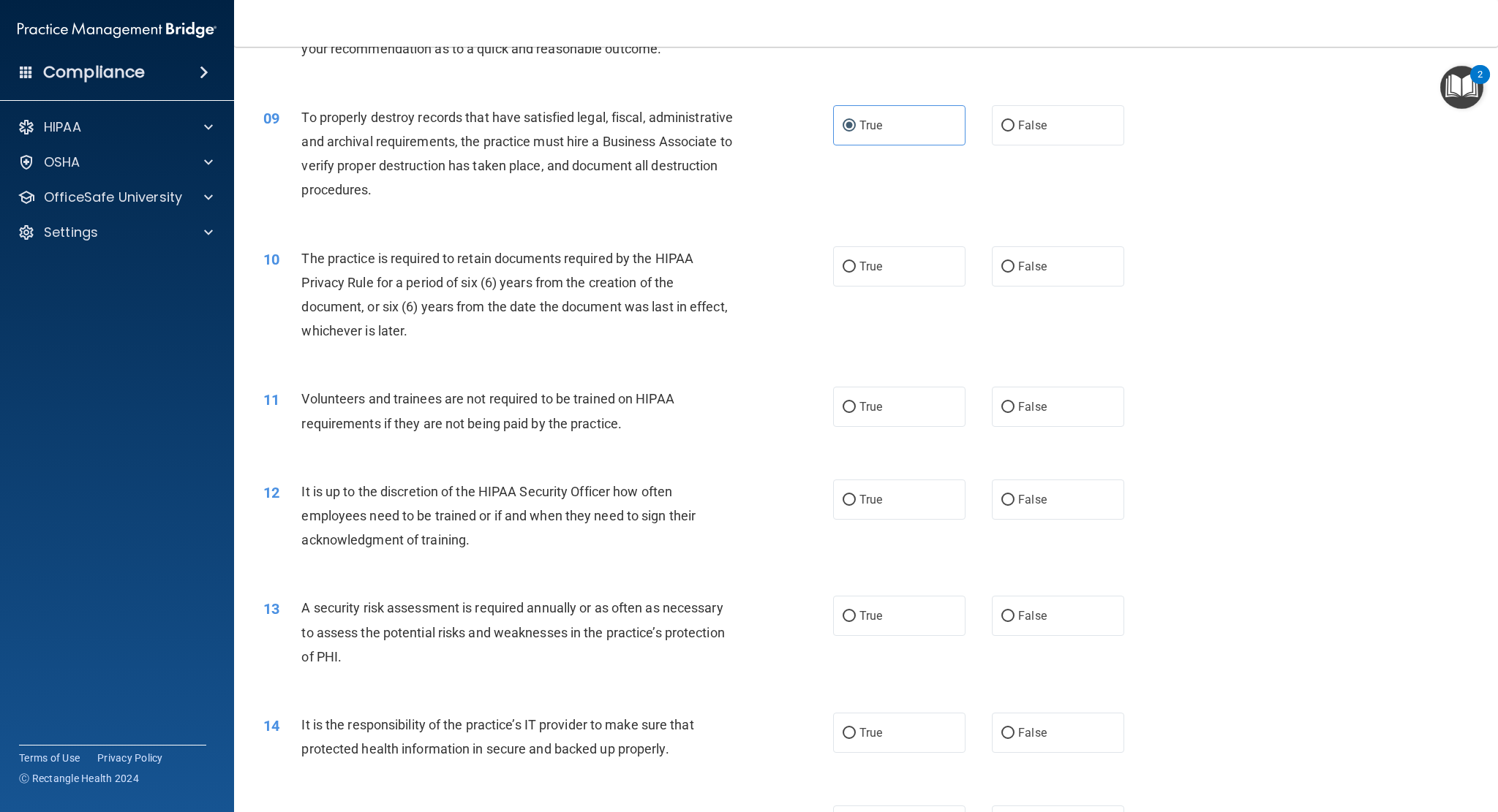
scroll to position [951, 0]
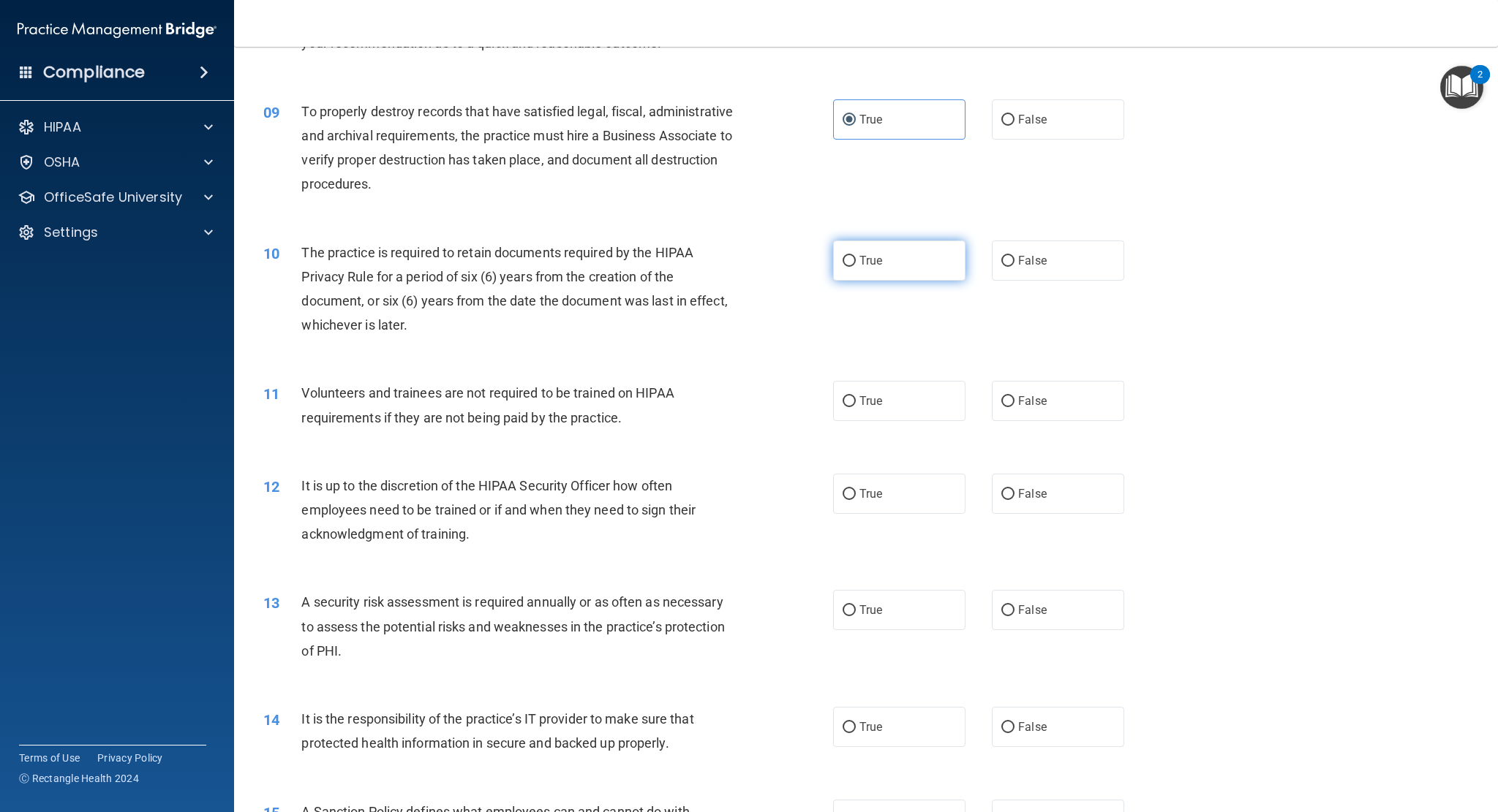
click at [912, 261] on label "True" at bounding box center [899, 261] width 133 height 40
click at [856, 261] on input "True" at bounding box center [849, 261] width 13 height 11
radio input "true"
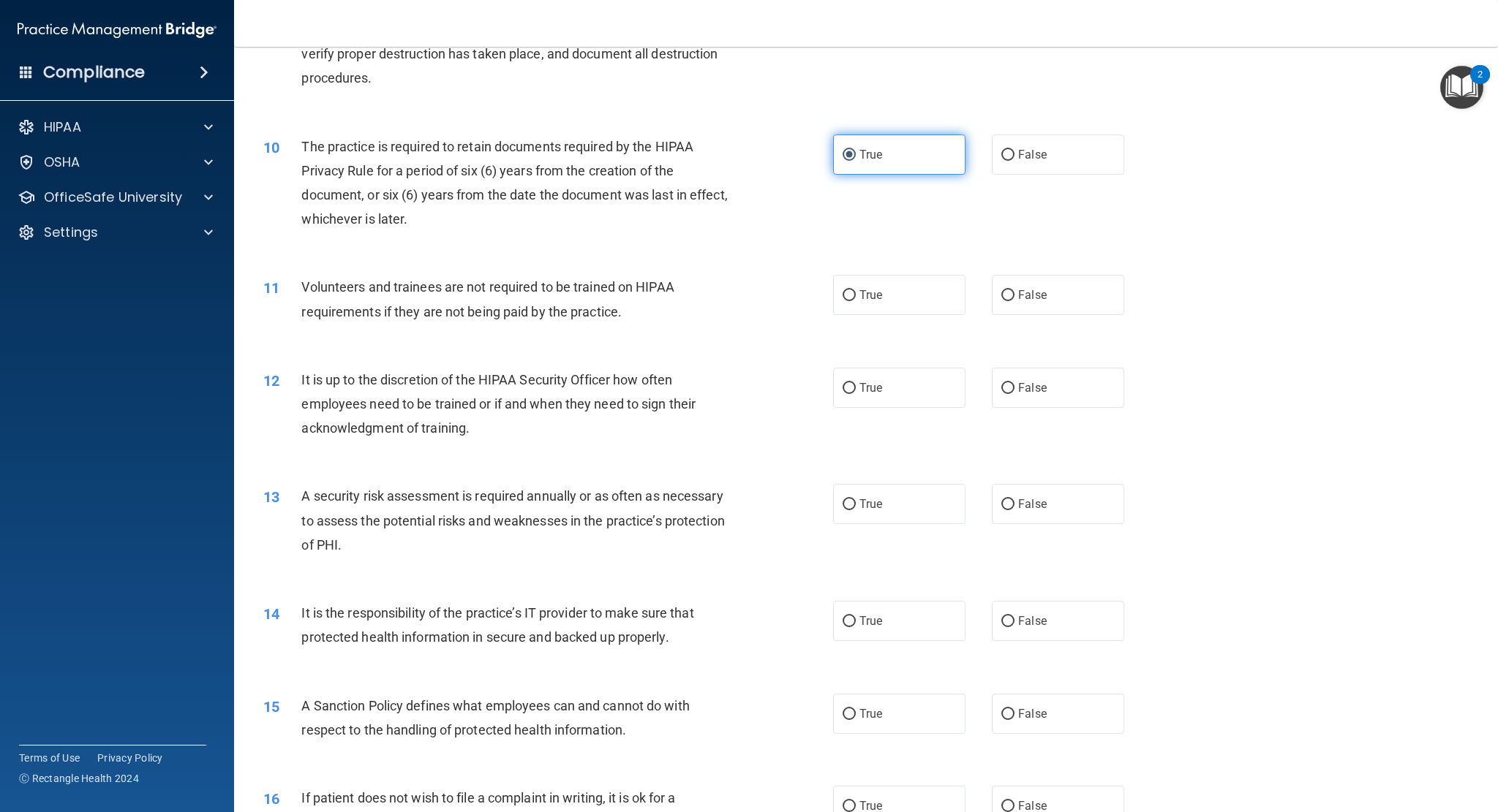
scroll to position [1097, 0]
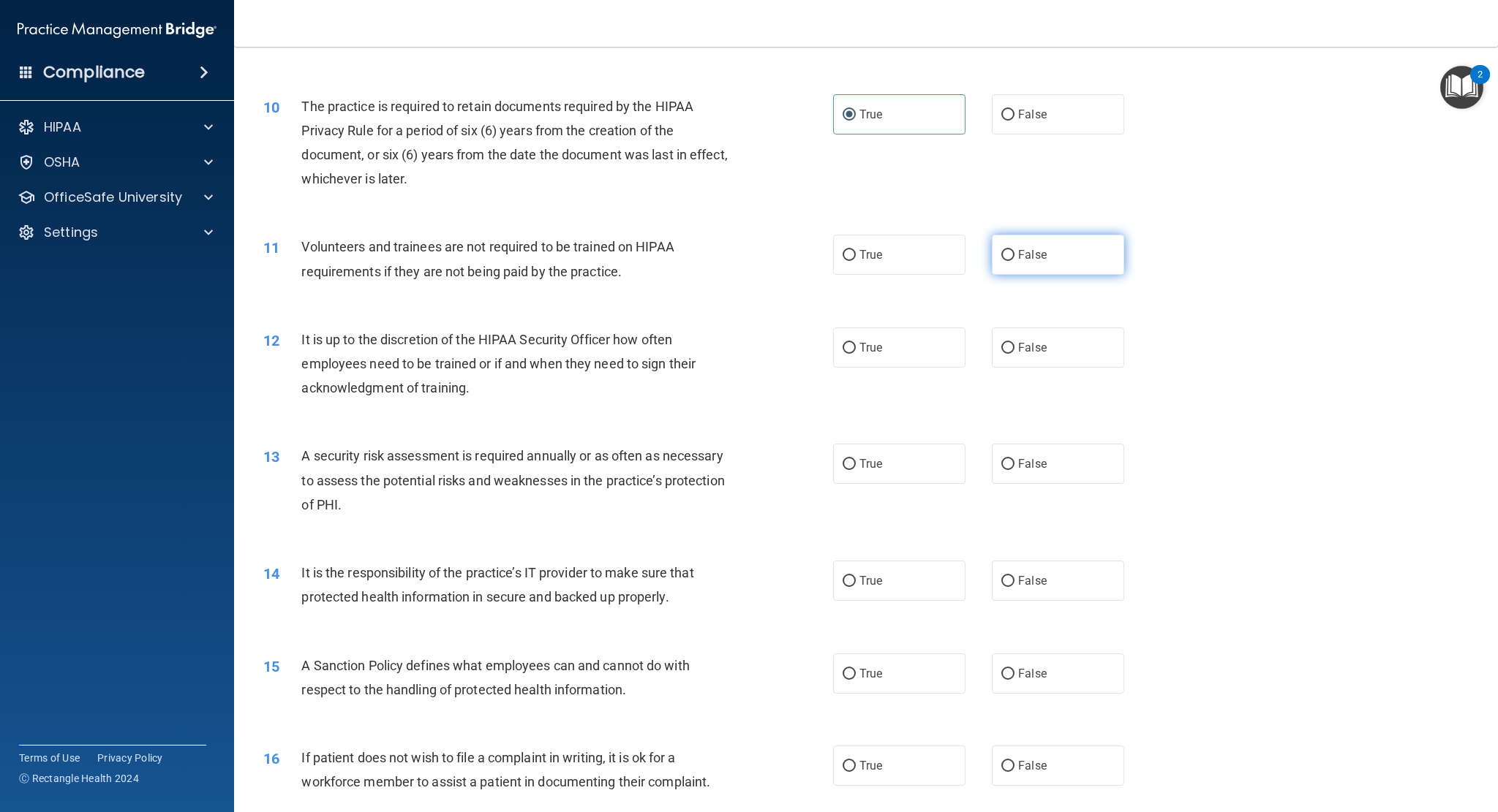
click at [1036, 250] on span "False" at bounding box center [1032, 255] width 29 height 14
click at [1015, 250] on input "False" at bounding box center [1007, 255] width 13 height 11
radio input "true"
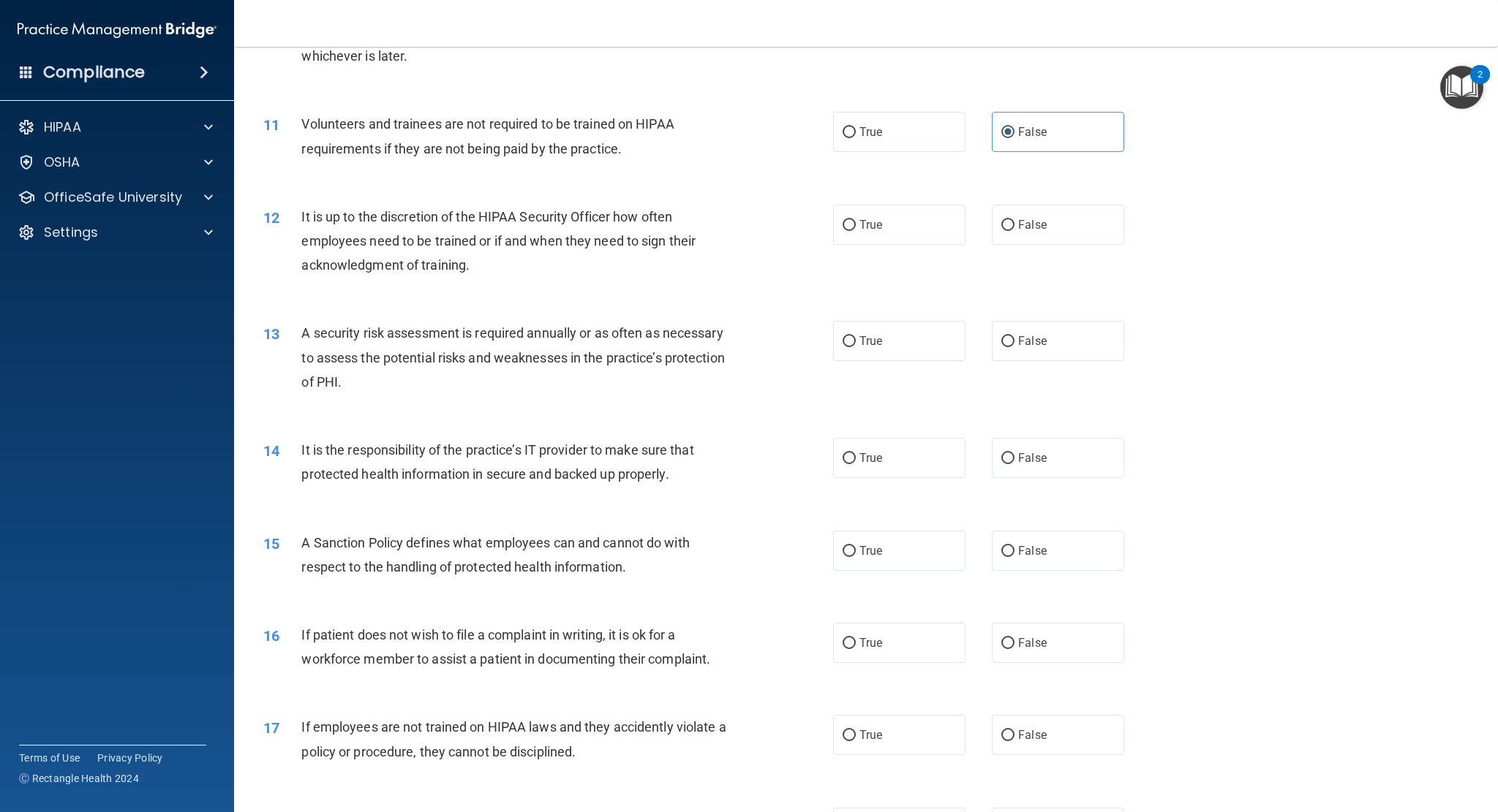
scroll to position [1243, 0]
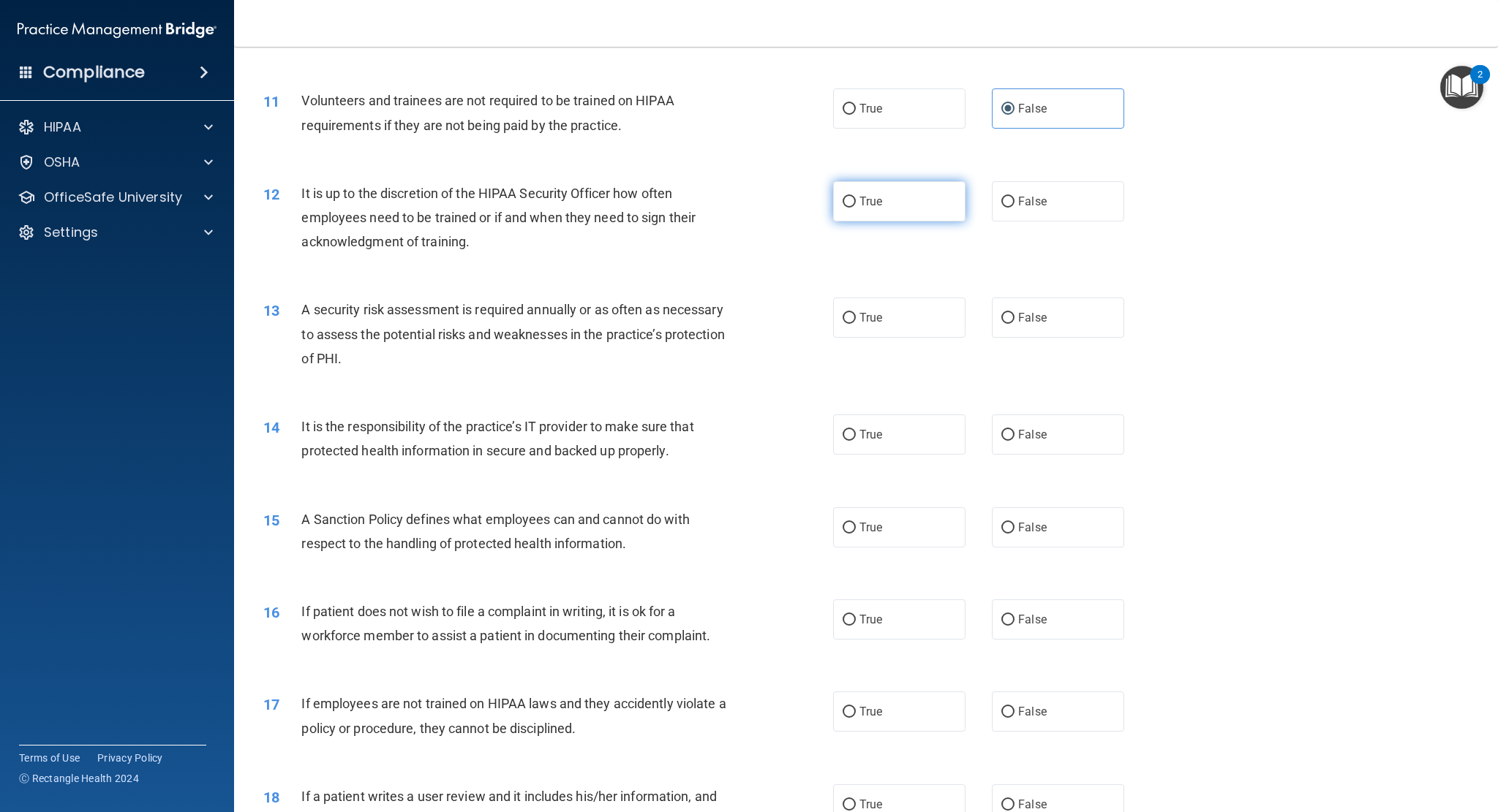
click at [883, 201] on label "True" at bounding box center [899, 201] width 133 height 40
click at [856, 201] on input "True" at bounding box center [849, 202] width 13 height 11
radio input "true"
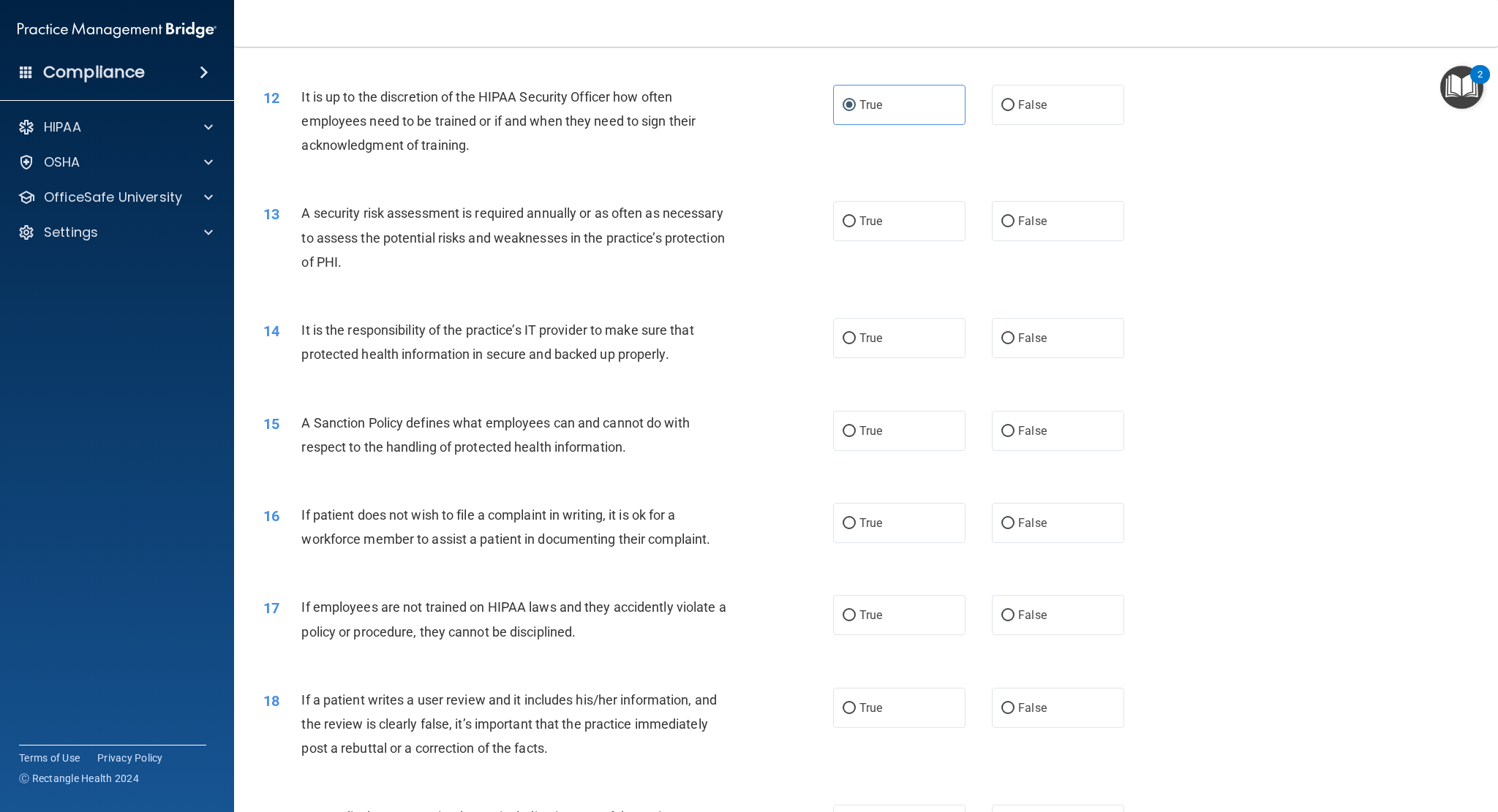
scroll to position [1389, 0]
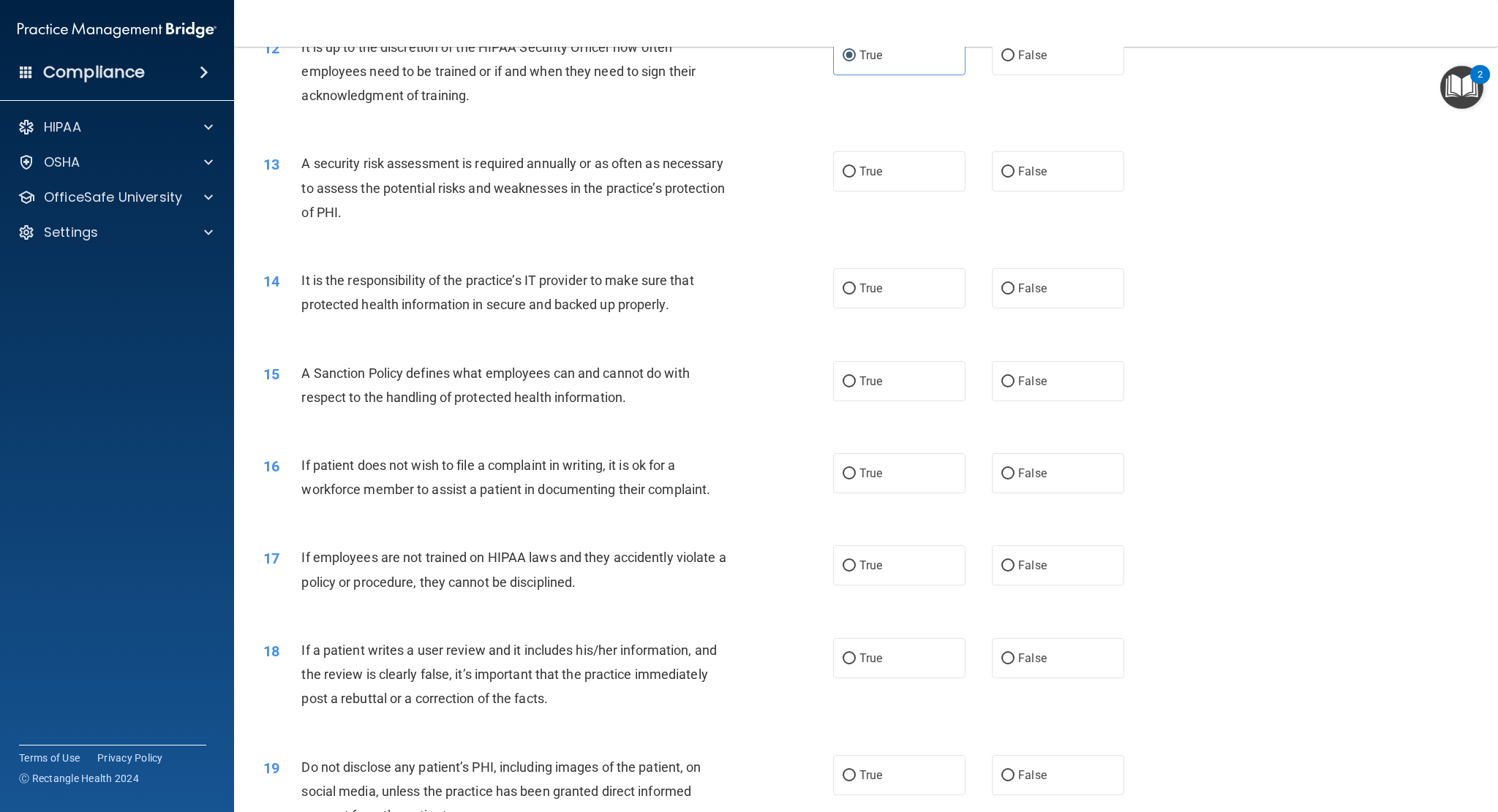
click at [946, 205] on div "13 A security risk assessment is required annually or as often as necessary to …" at bounding box center [867, 191] width 1228 height 117
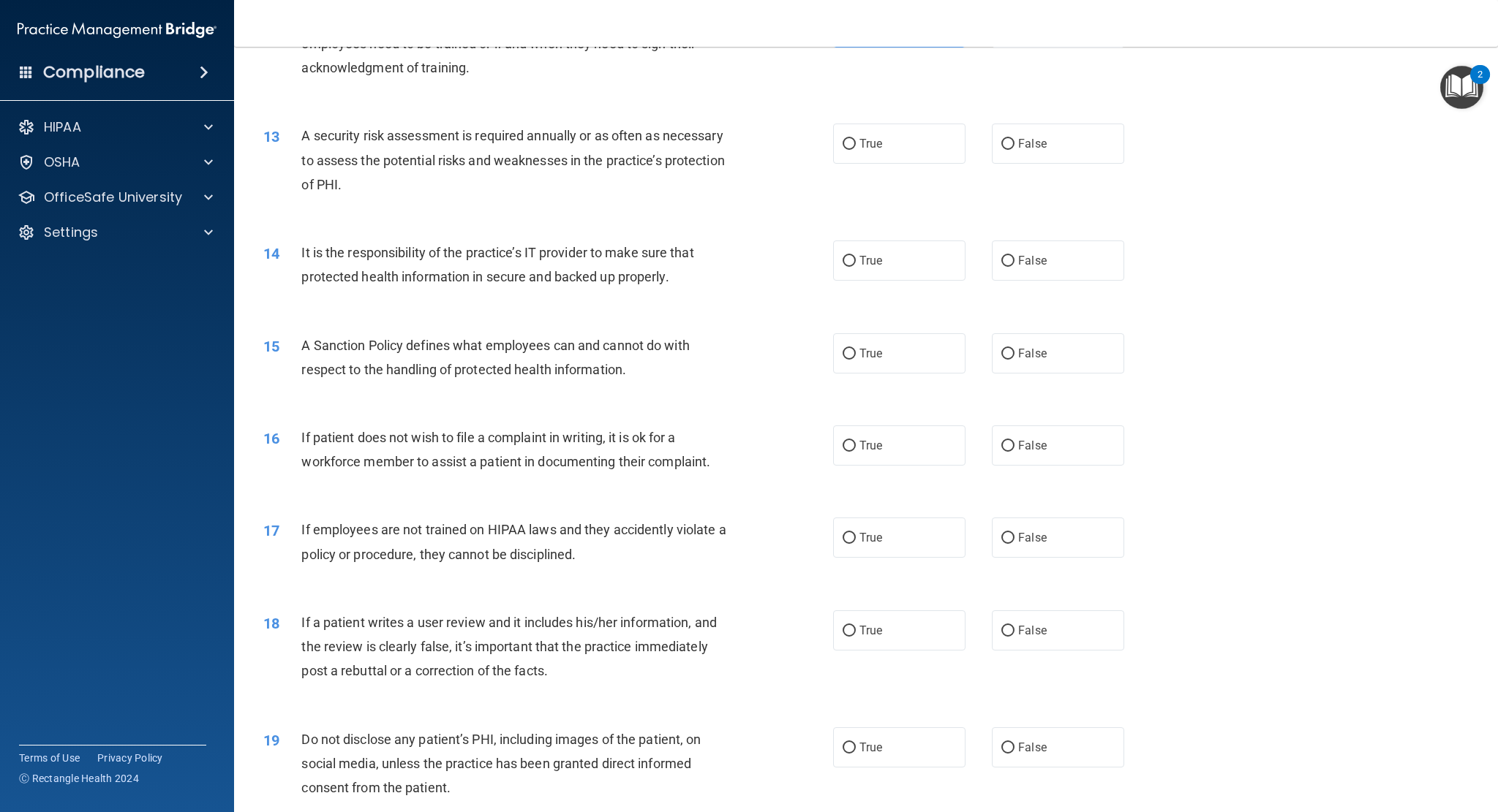
scroll to position [1462, 0]
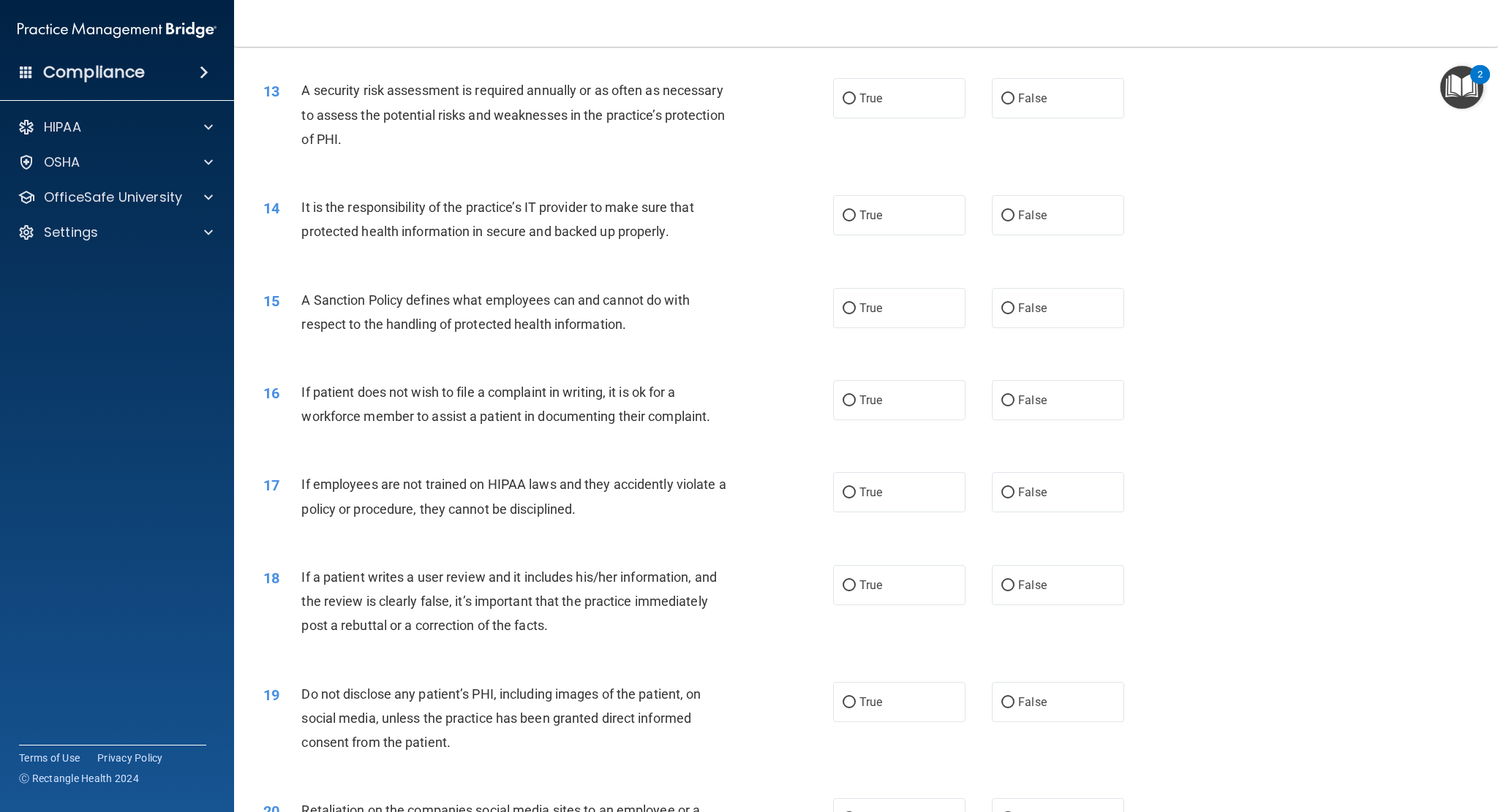
click at [934, 124] on div "13 A security risk assessment is required annually or as often as necessary to …" at bounding box center [867, 118] width 1228 height 117
click at [930, 101] on label "True" at bounding box center [899, 98] width 133 height 40
click at [856, 101] on input "True" at bounding box center [849, 98] width 13 height 11
radio input "true"
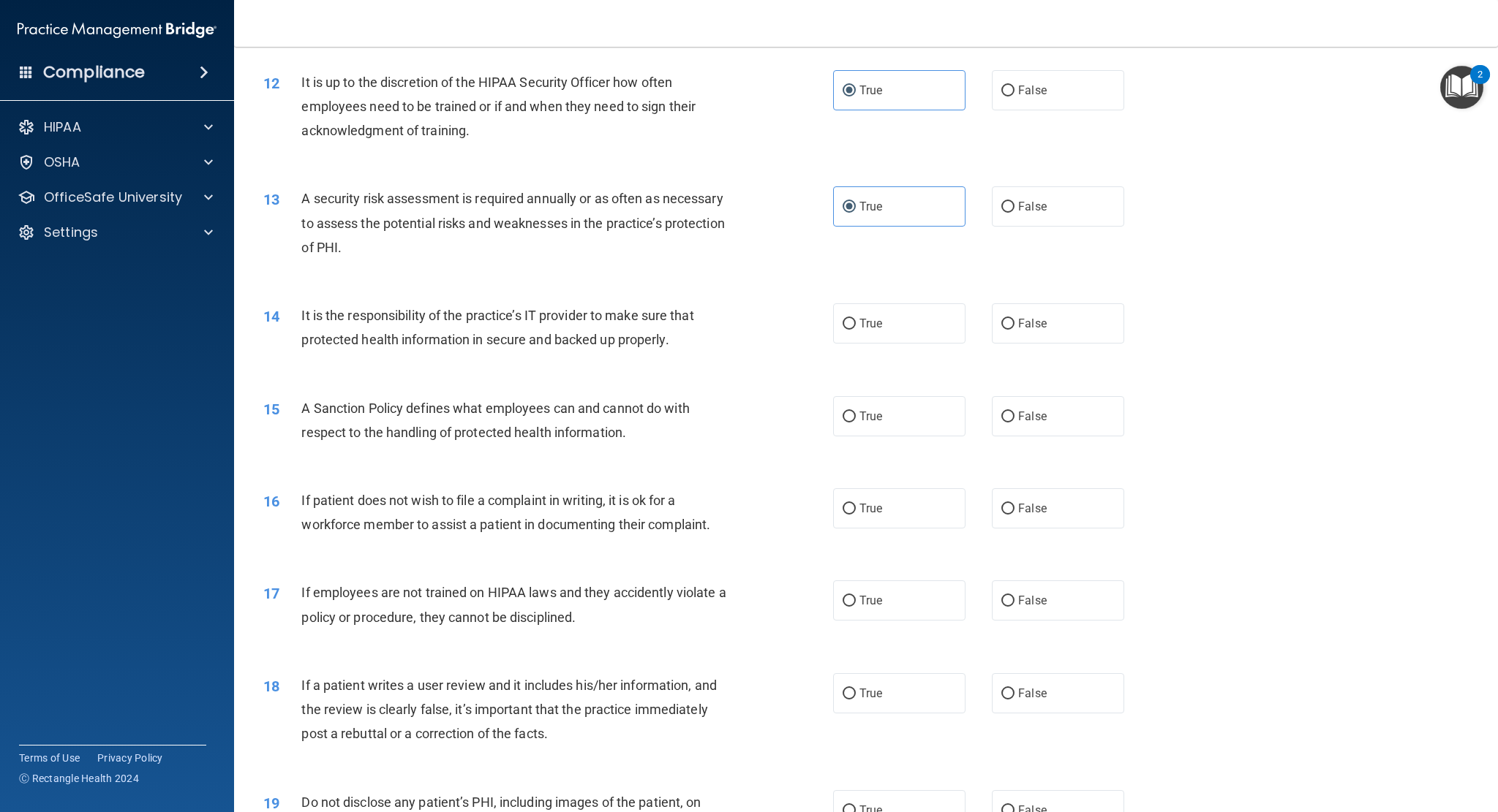
scroll to position [1389, 0]
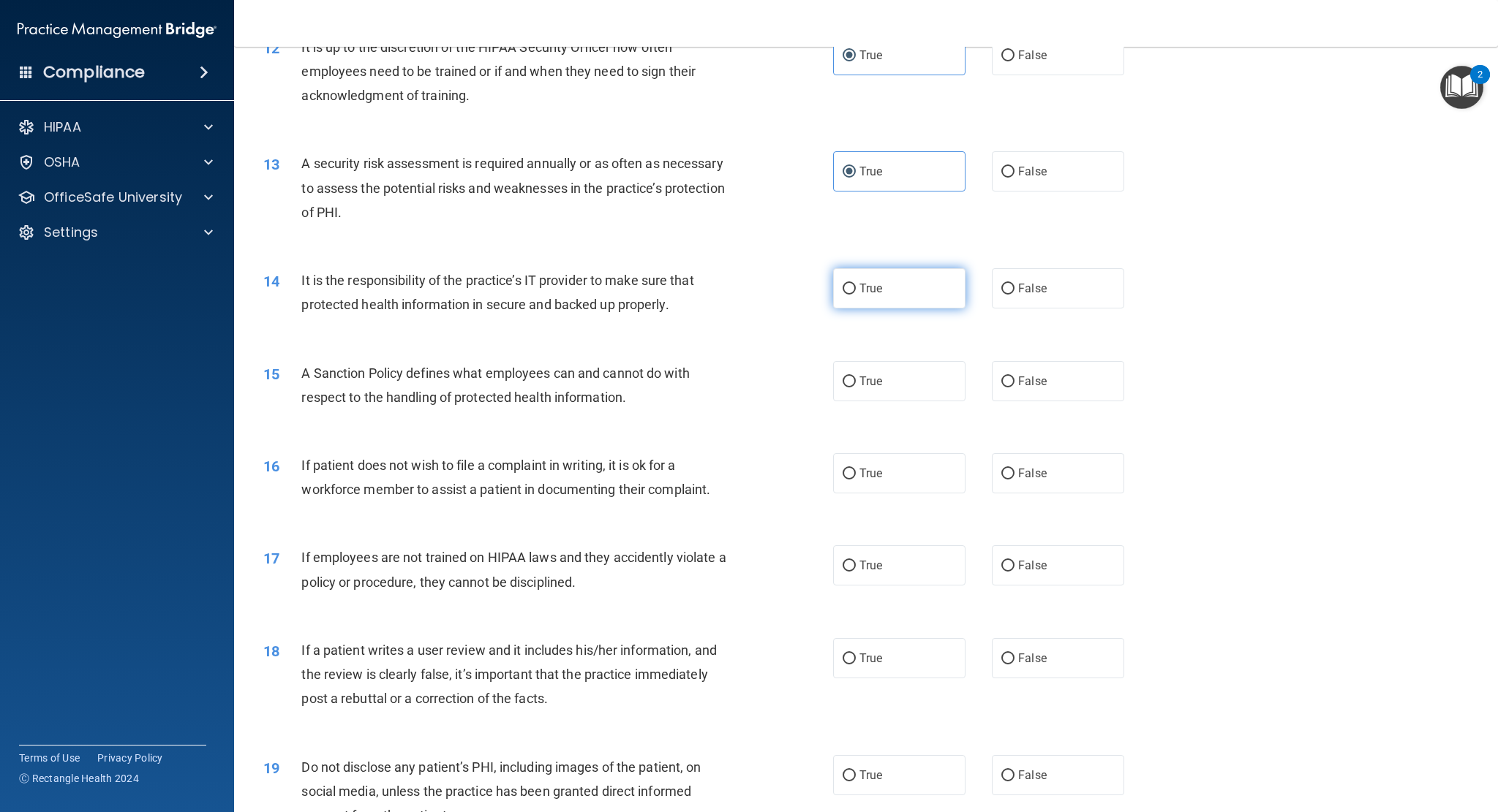
click at [872, 291] on span "True" at bounding box center [870, 288] width 23 height 14
click at [856, 291] on input "True" at bounding box center [849, 289] width 13 height 11
radio input "true"
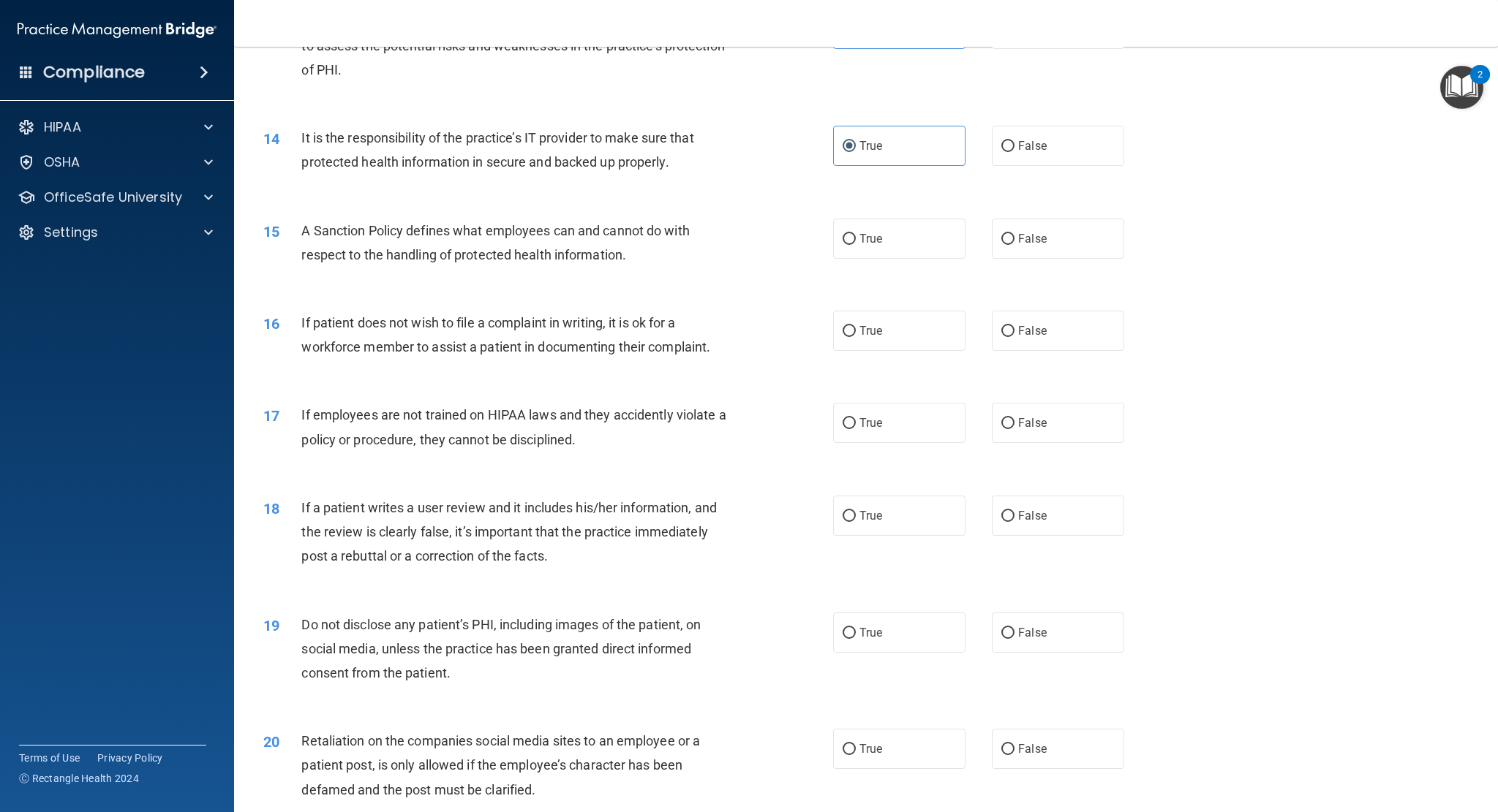
scroll to position [1536, 0]
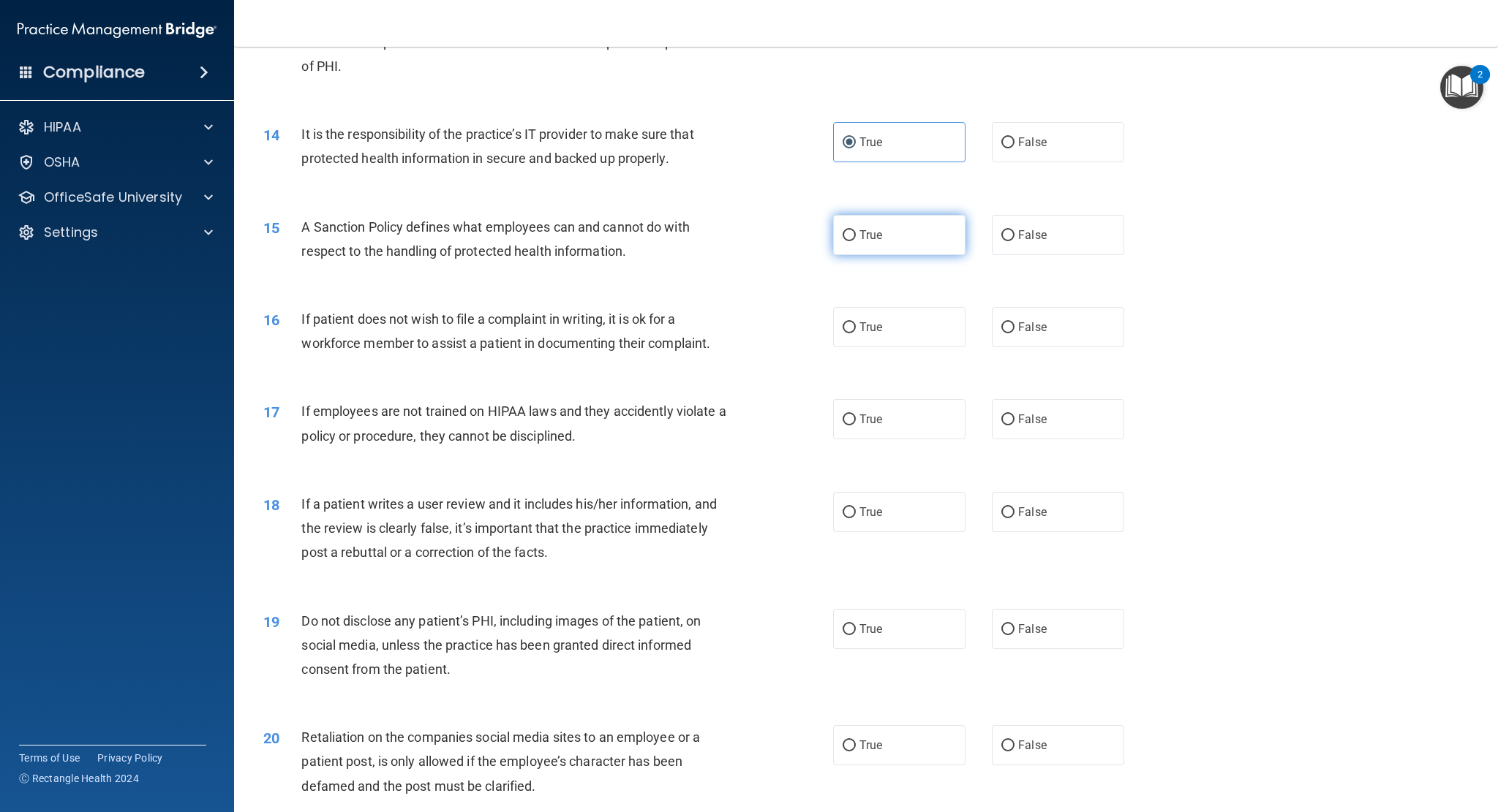
click at [869, 243] on label "True" at bounding box center [899, 235] width 133 height 40
click at [856, 241] on input "True" at bounding box center [849, 235] width 13 height 11
radio input "true"
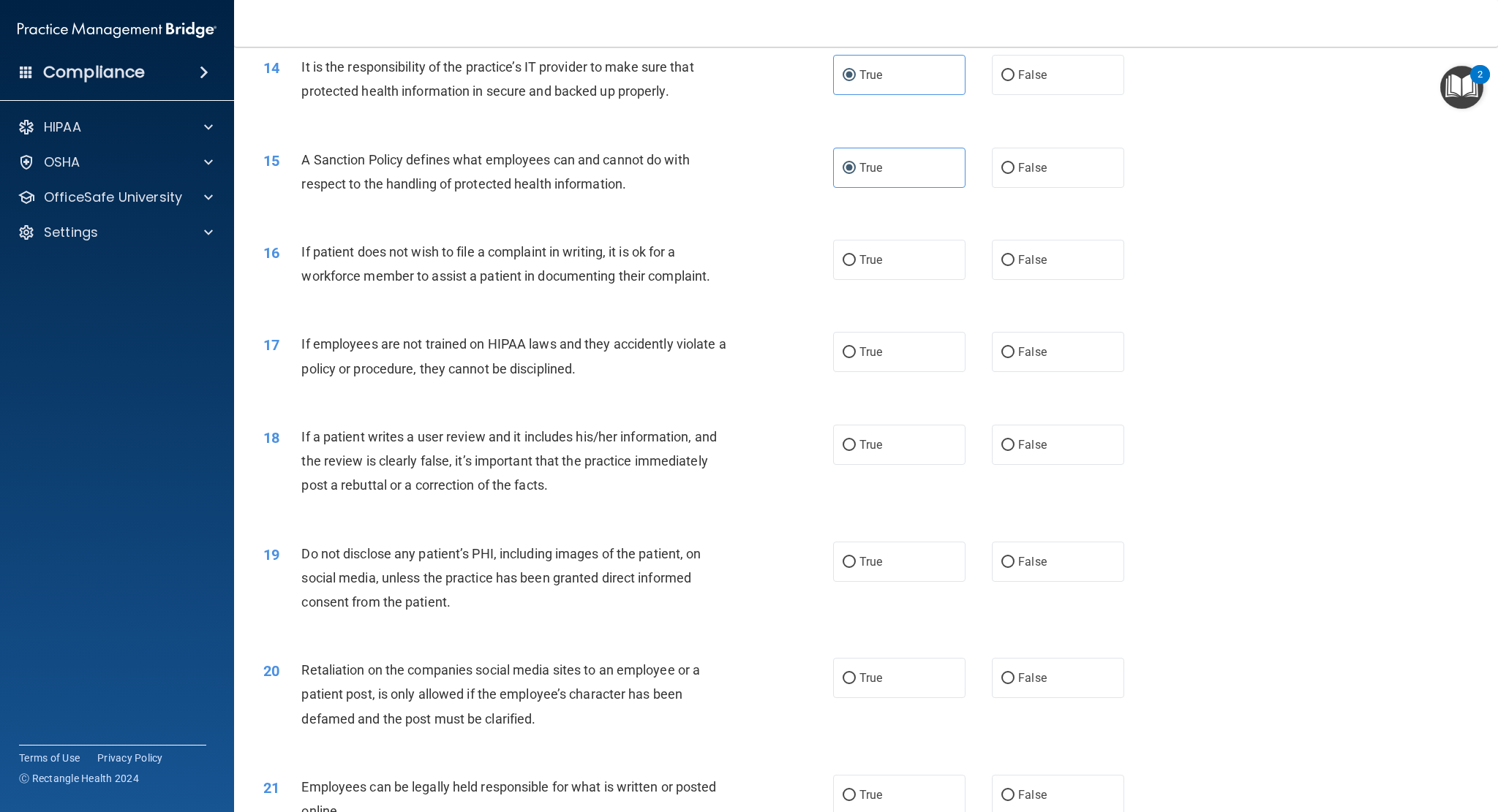
scroll to position [1608, 0]
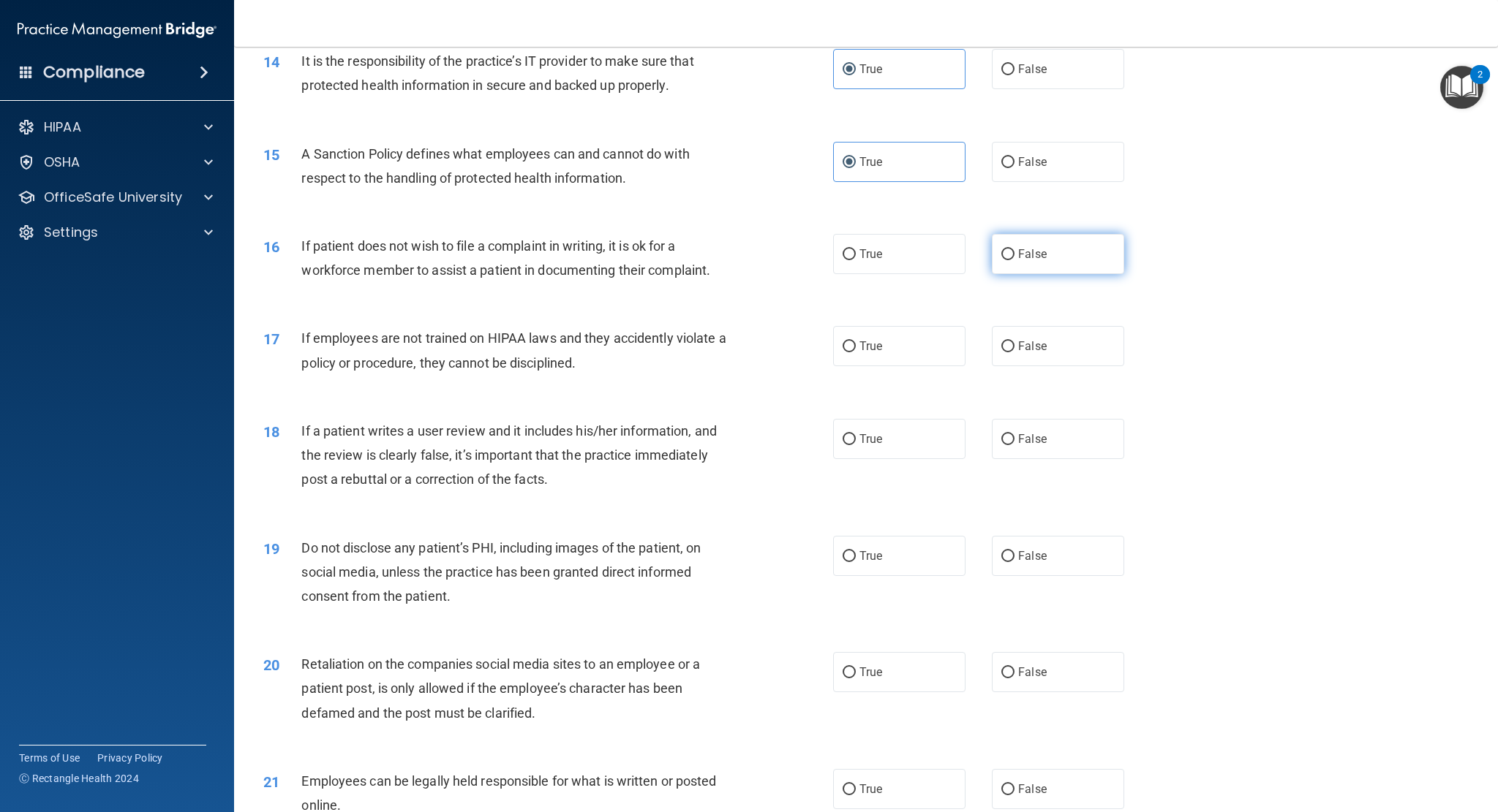
click at [1029, 257] on span "False" at bounding box center [1032, 254] width 29 height 14
click at [1015, 257] on input "False" at bounding box center [1007, 255] width 13 height 11
radio input "true"
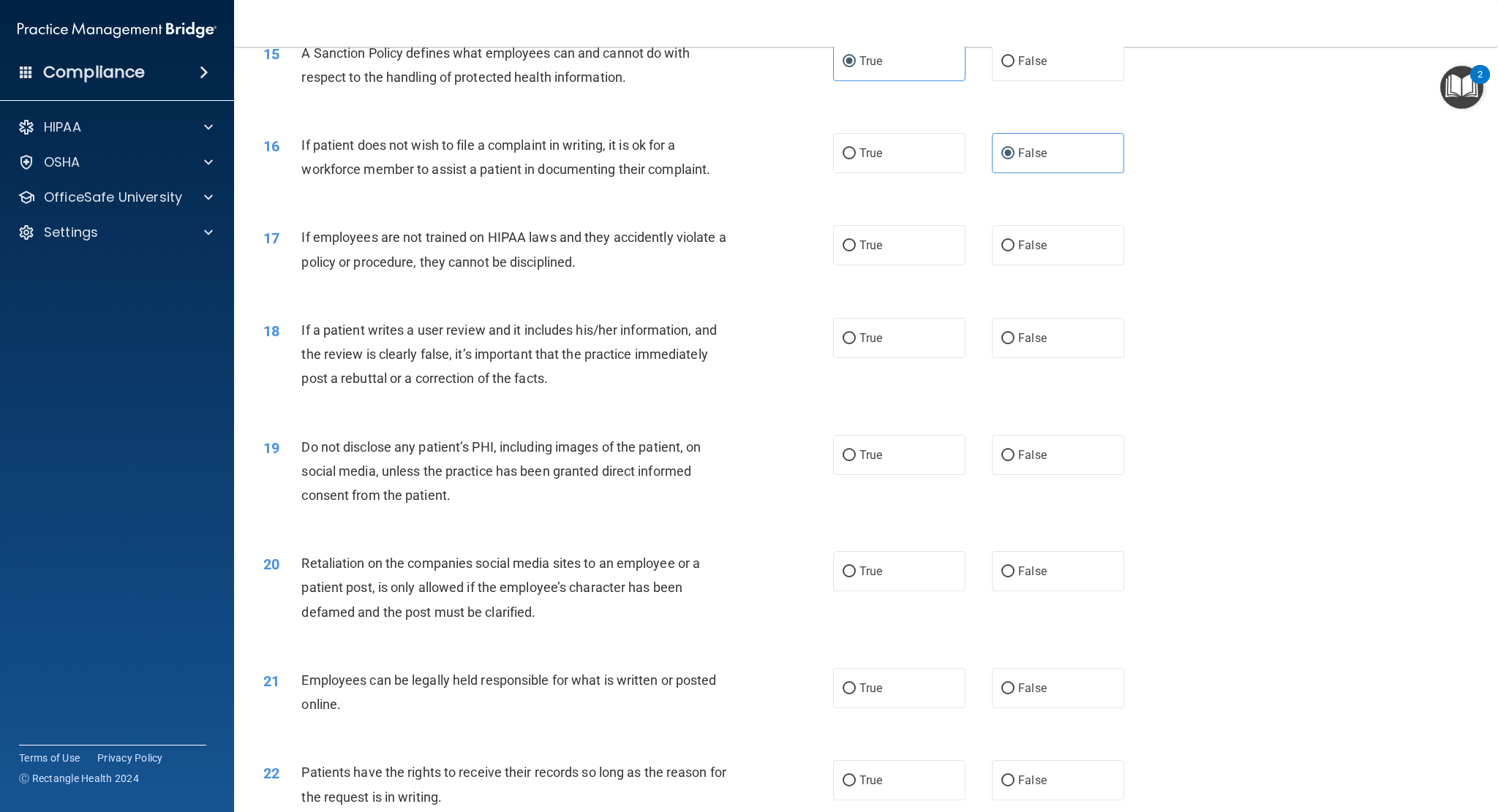
scroll to position [1755, 0]
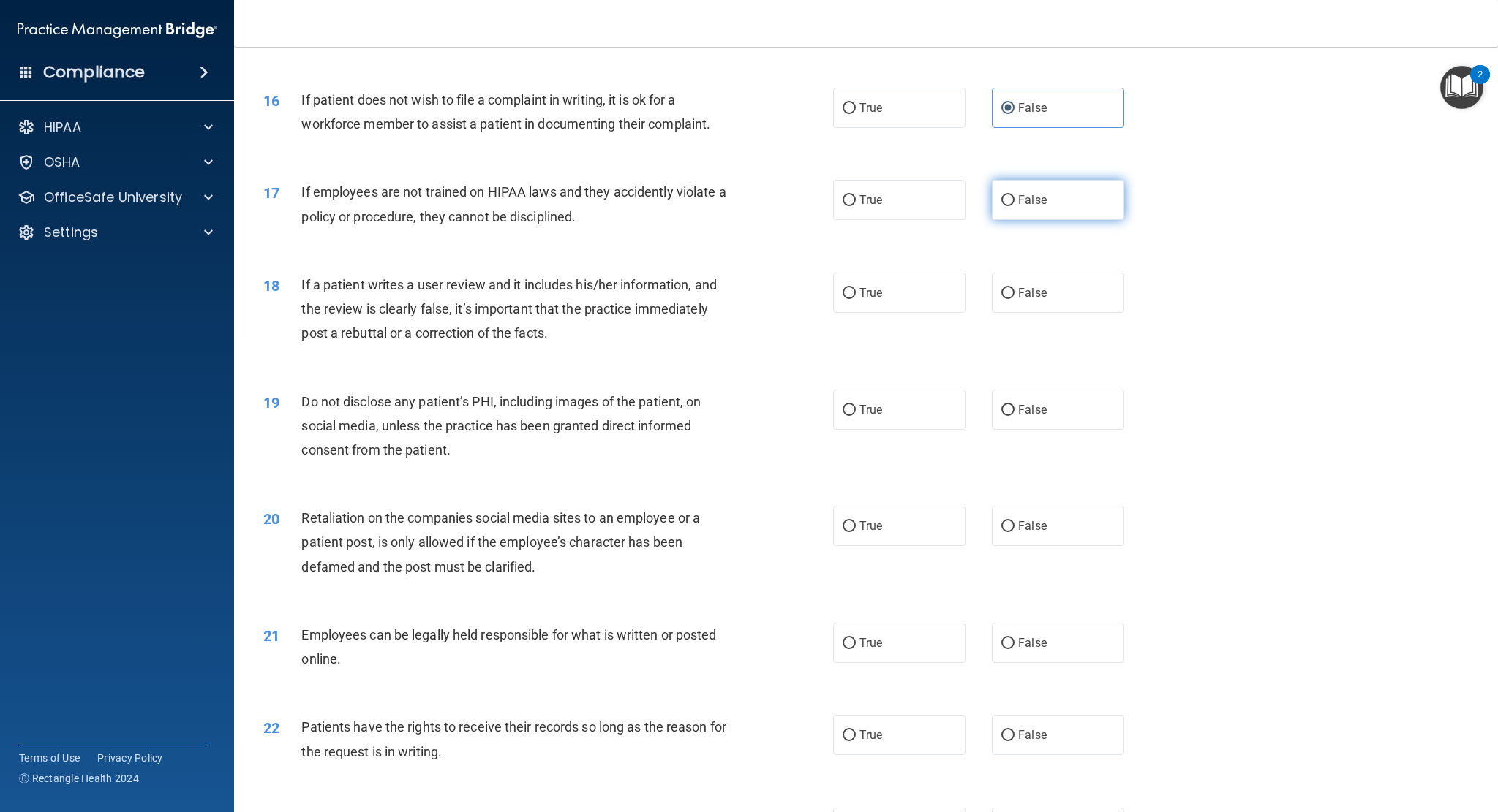
click at [1024, 202] on span "False" at bounding box center [1032, 200] width 29 height 14
click at [1015, 202] on input "False" at bounding box center [1007, 201] width 13 height 11
radio input "true"
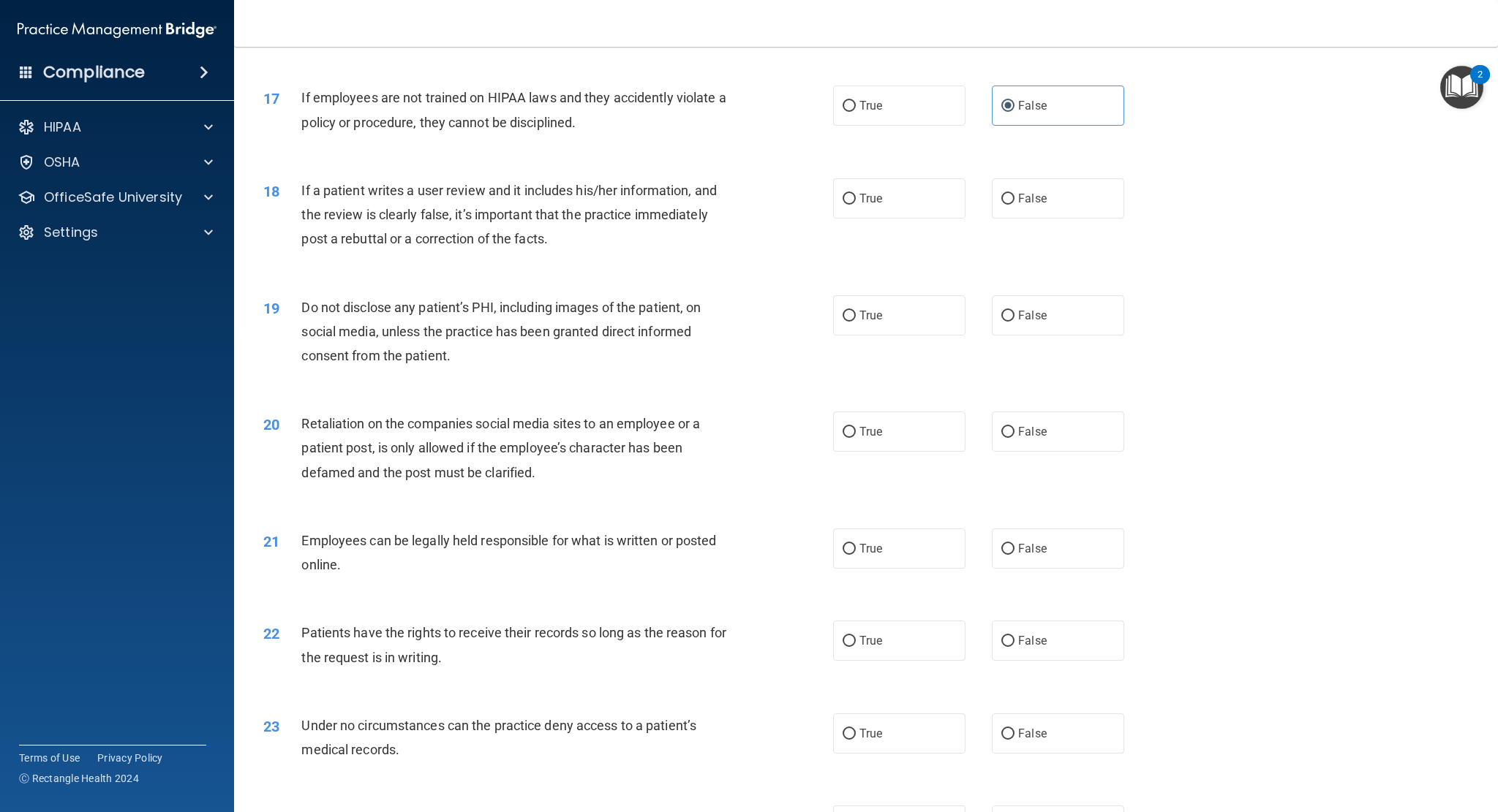
scroll to position [1901, 0]
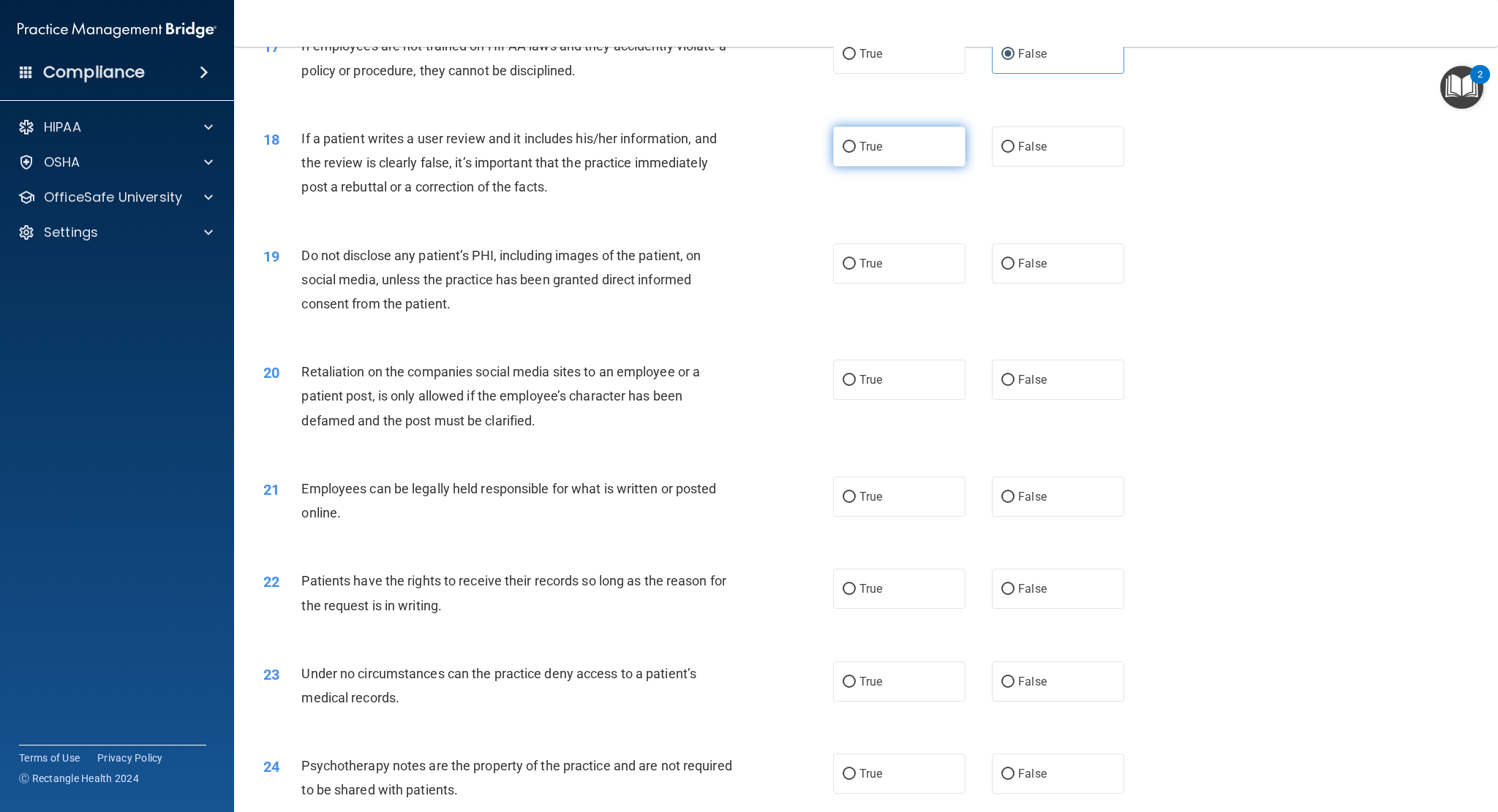
drag, startPoint x: 929, startPoint y: 155, endPoint x: 906, endPoint y: 156, distance: 23.0
click at [930, 155] on label "True" at bounding box center [899, 146] width 133 height 40
click at [856, 152] on input "True" at bounding box center [849, 146] width 13 height 11
radio input "true"
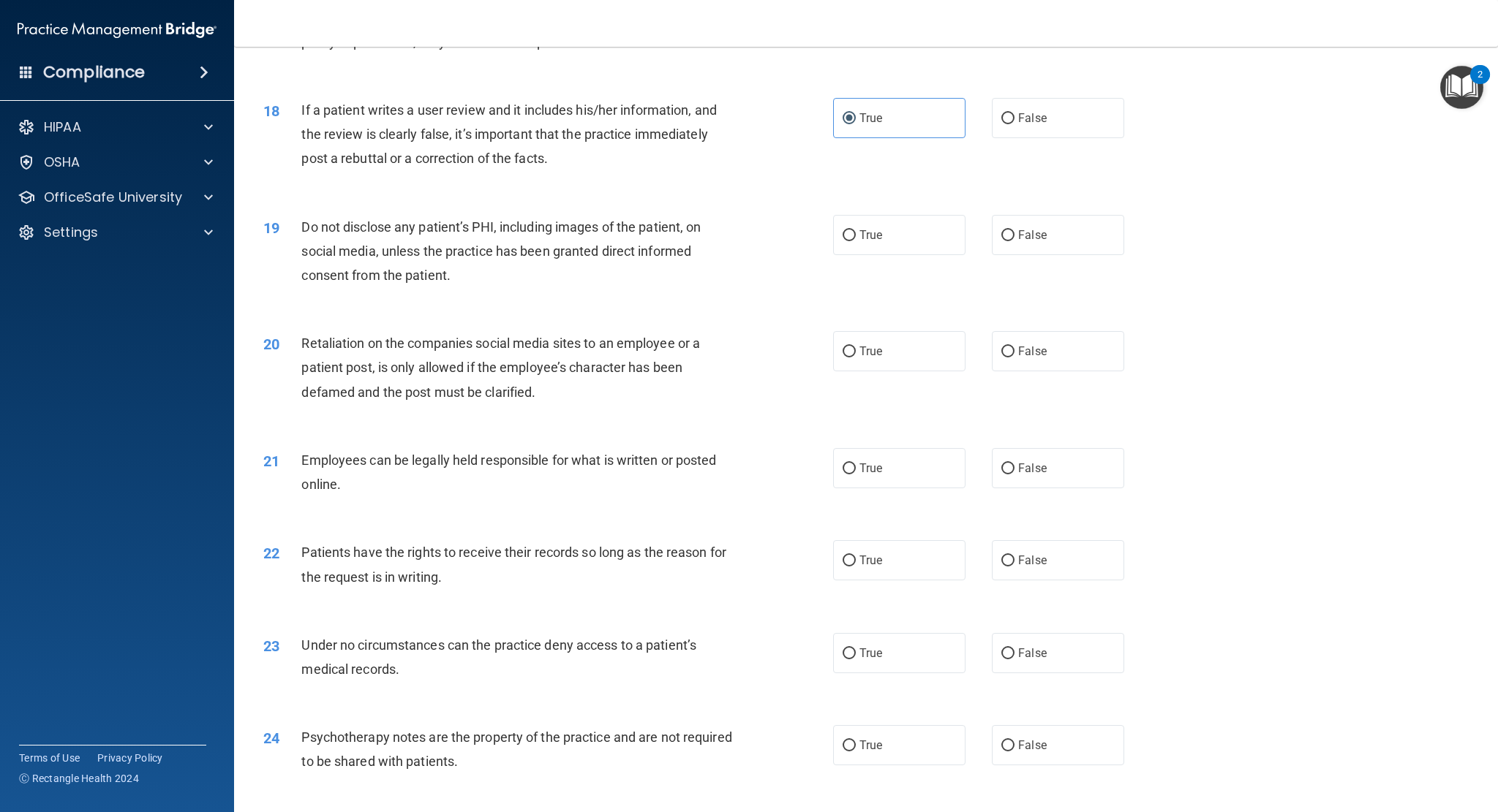
scroll to position [2047, 0]
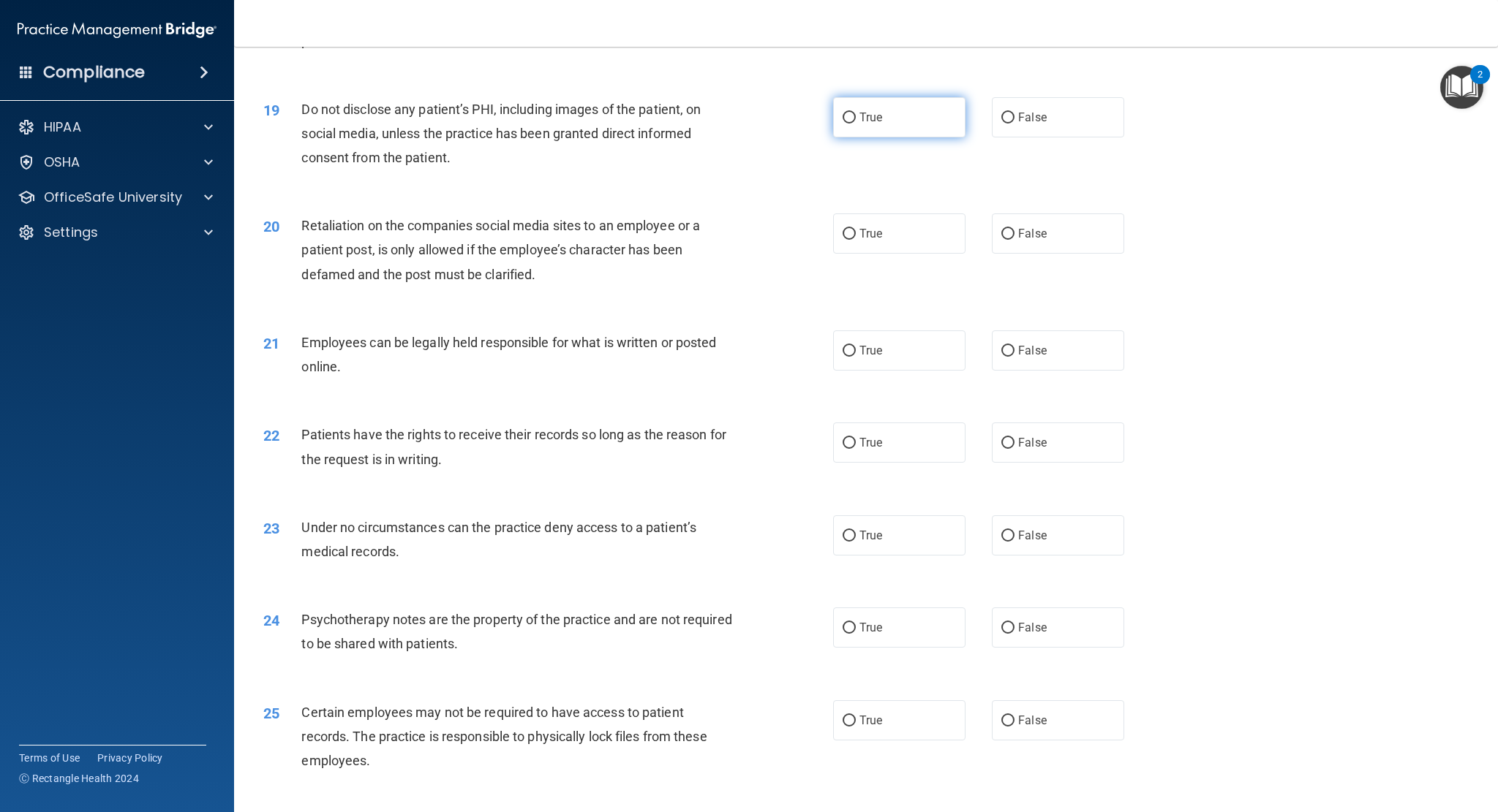
click at [896, 119] on label "True" at bounding box center [899, 117] width 133 height 40
click at [856, 119] on input "True" at bounding box center [849, 118] width 13 height 11
radio input "true"
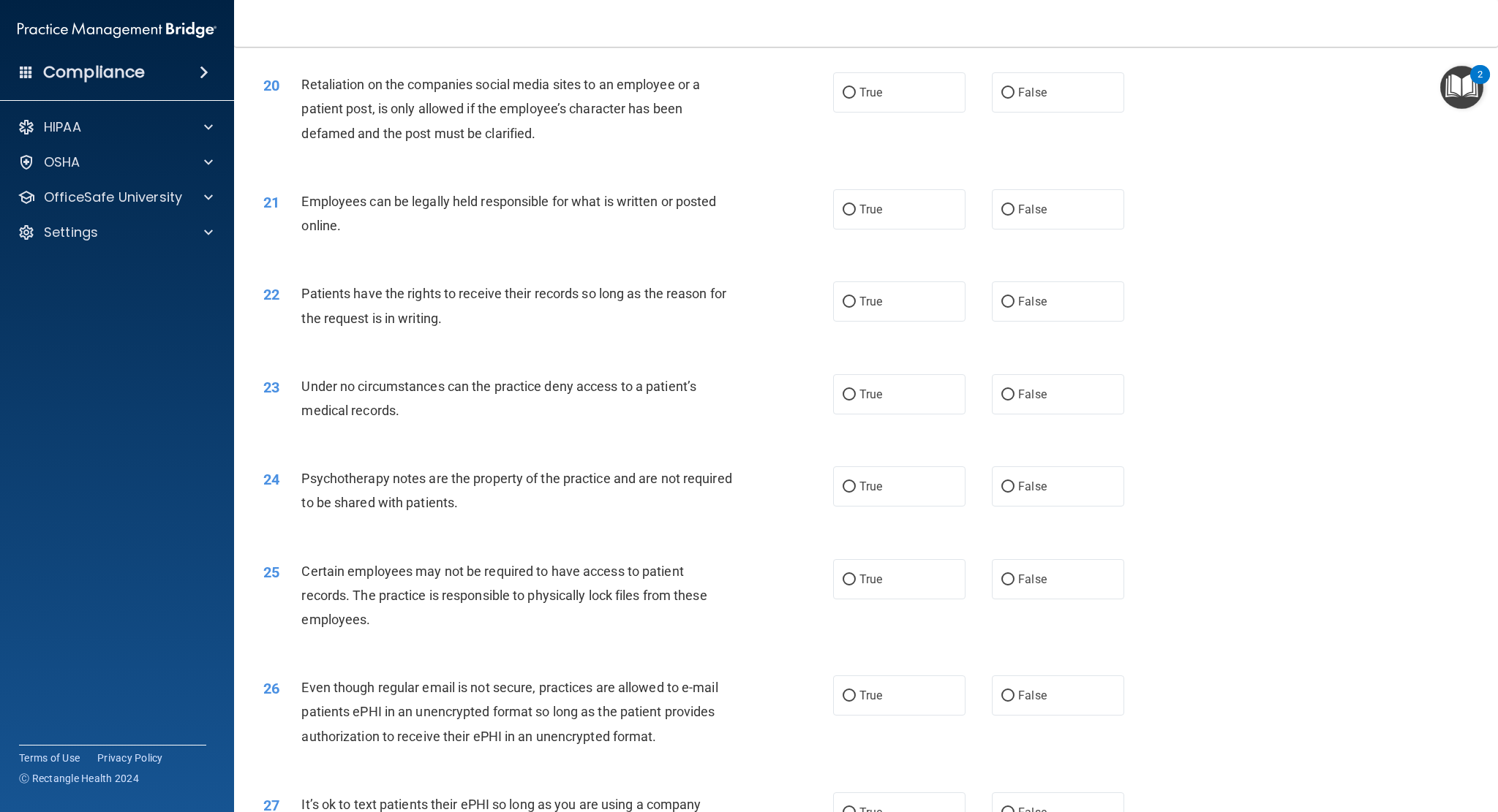
scroll to position [2193, 0]
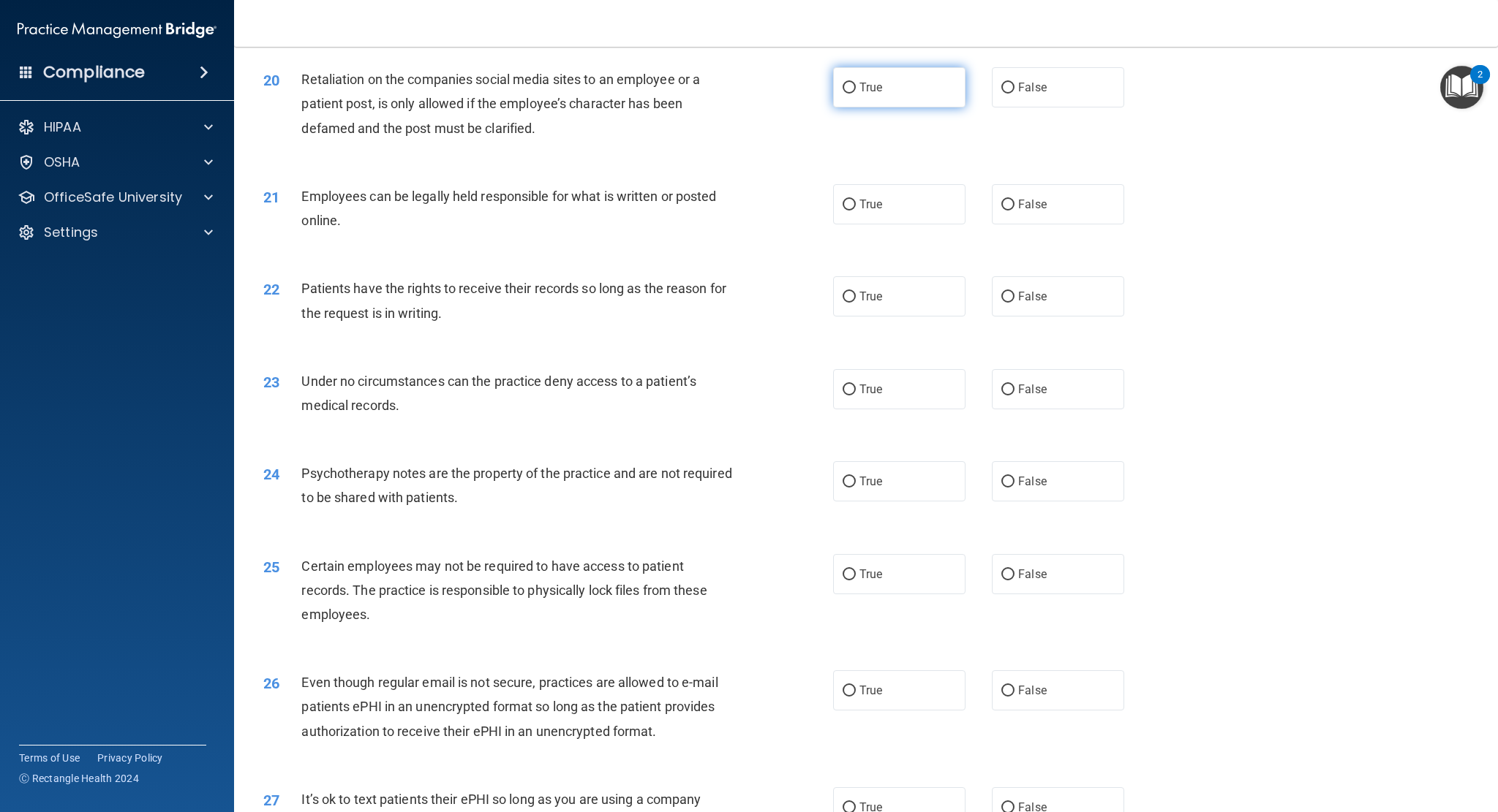
click at [887, 101] on label "True" at bounding box center [899, 87] width 133 height 40
click at [856, 93] on input "True" at bounding box center [849, 87] width 13 height 11
radio input "true"
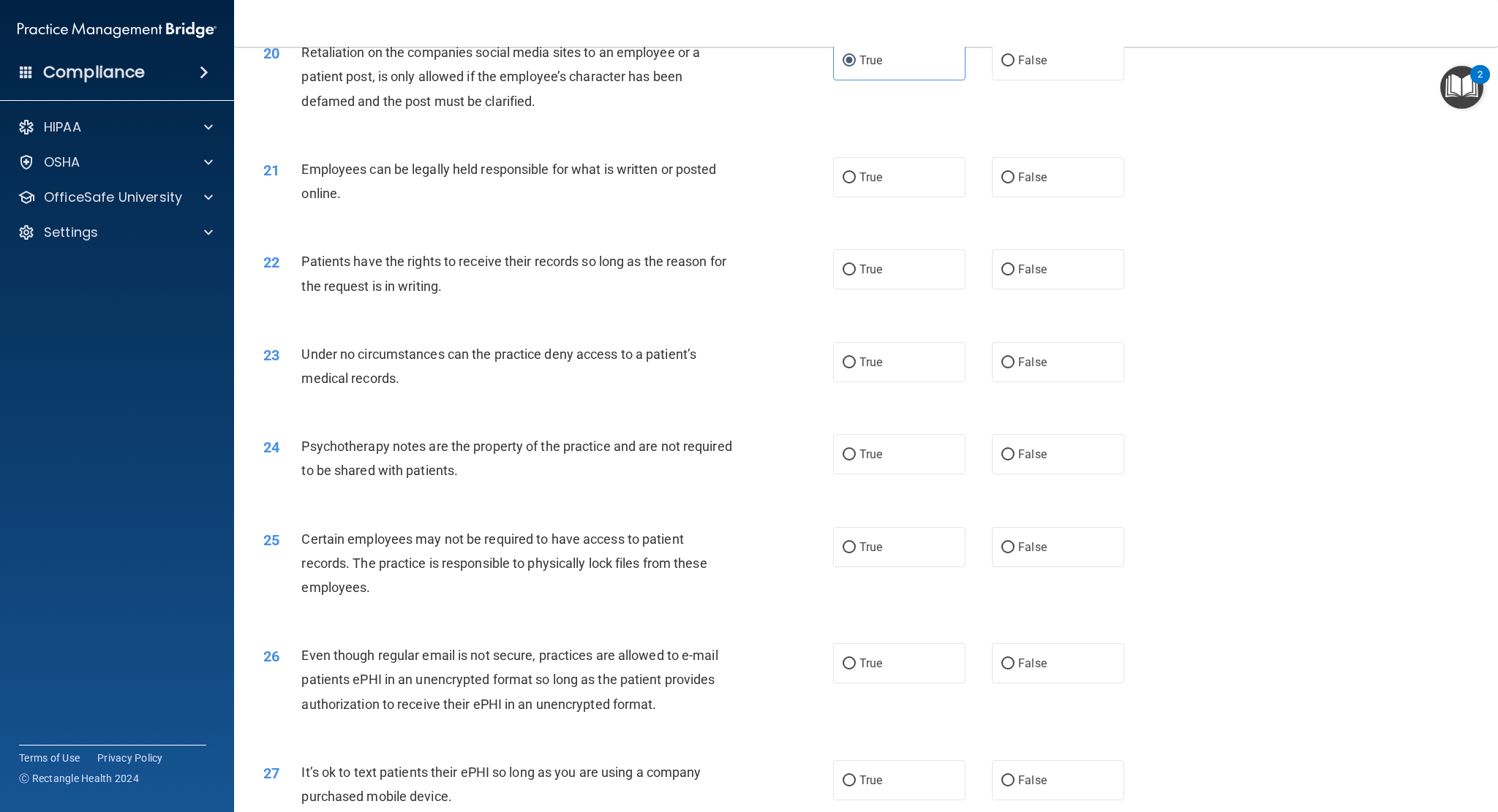
scroll to position [2267, 0]
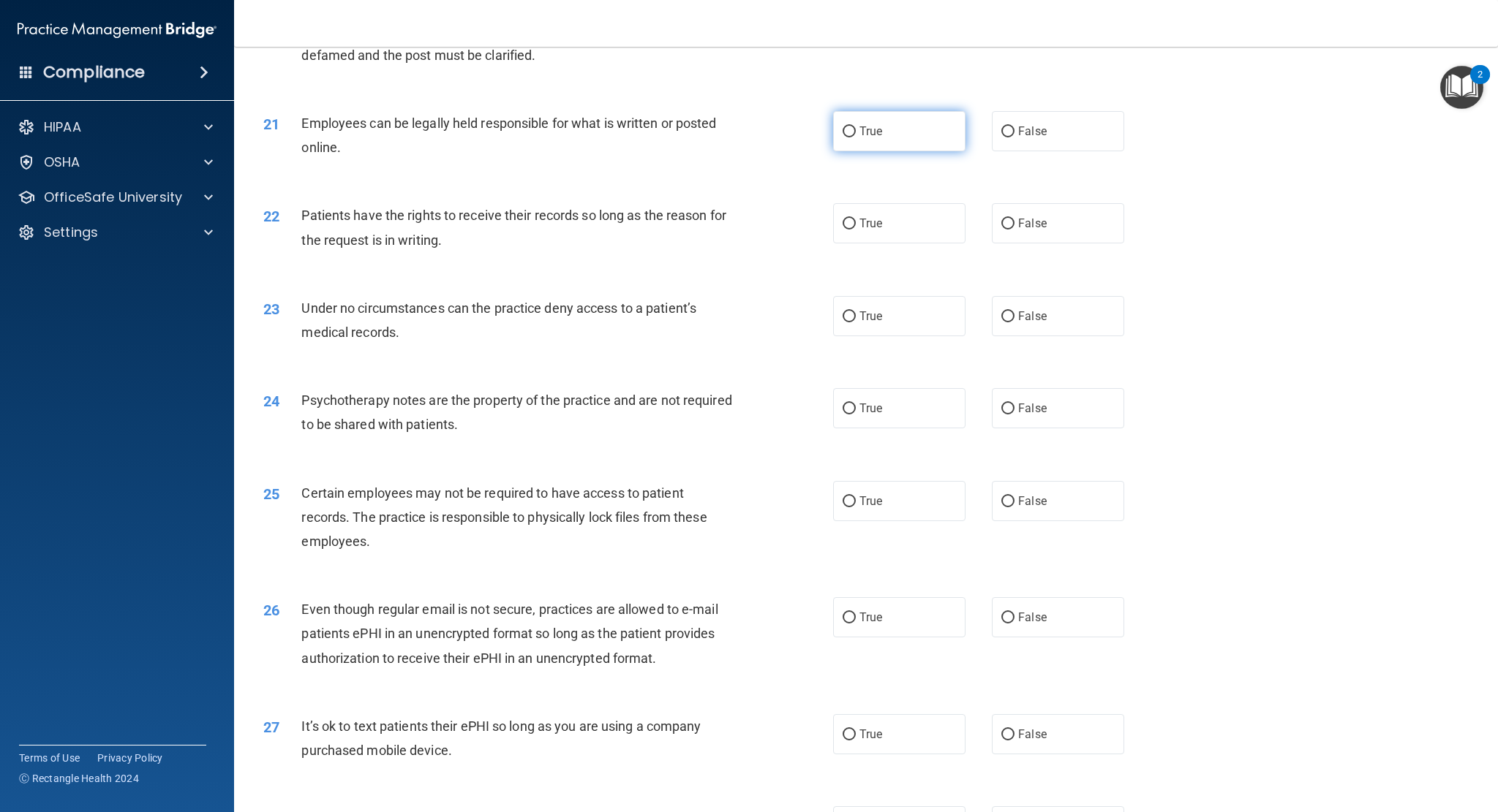
click at [900, 140] on label "True" at bounding box center [899, 131] width 133 height 40
click at [856, 138] on input "True" at bounding box center [849, 132] width 13 height 11
radio input "true"
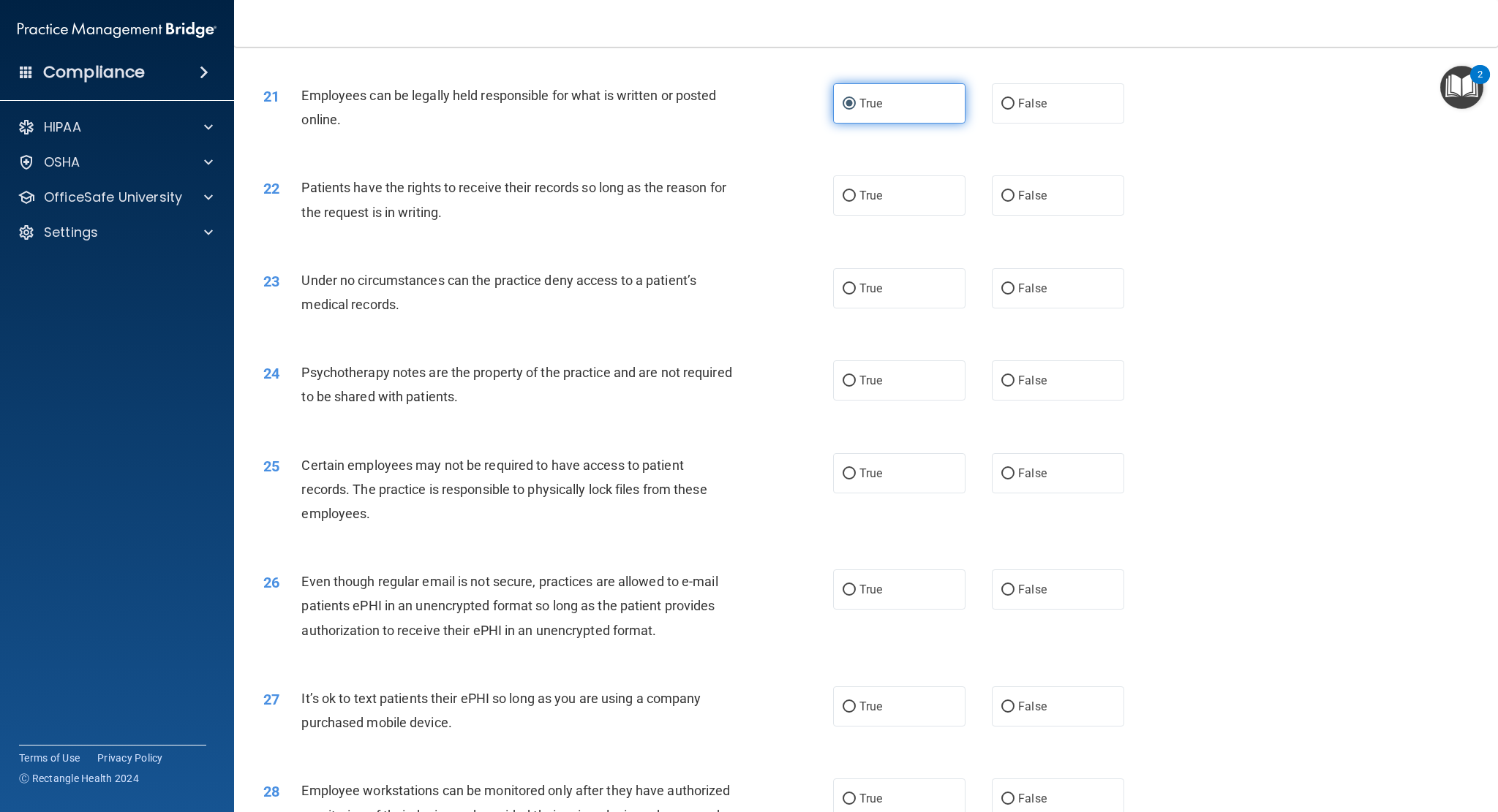
scroll to position [2340, 0]
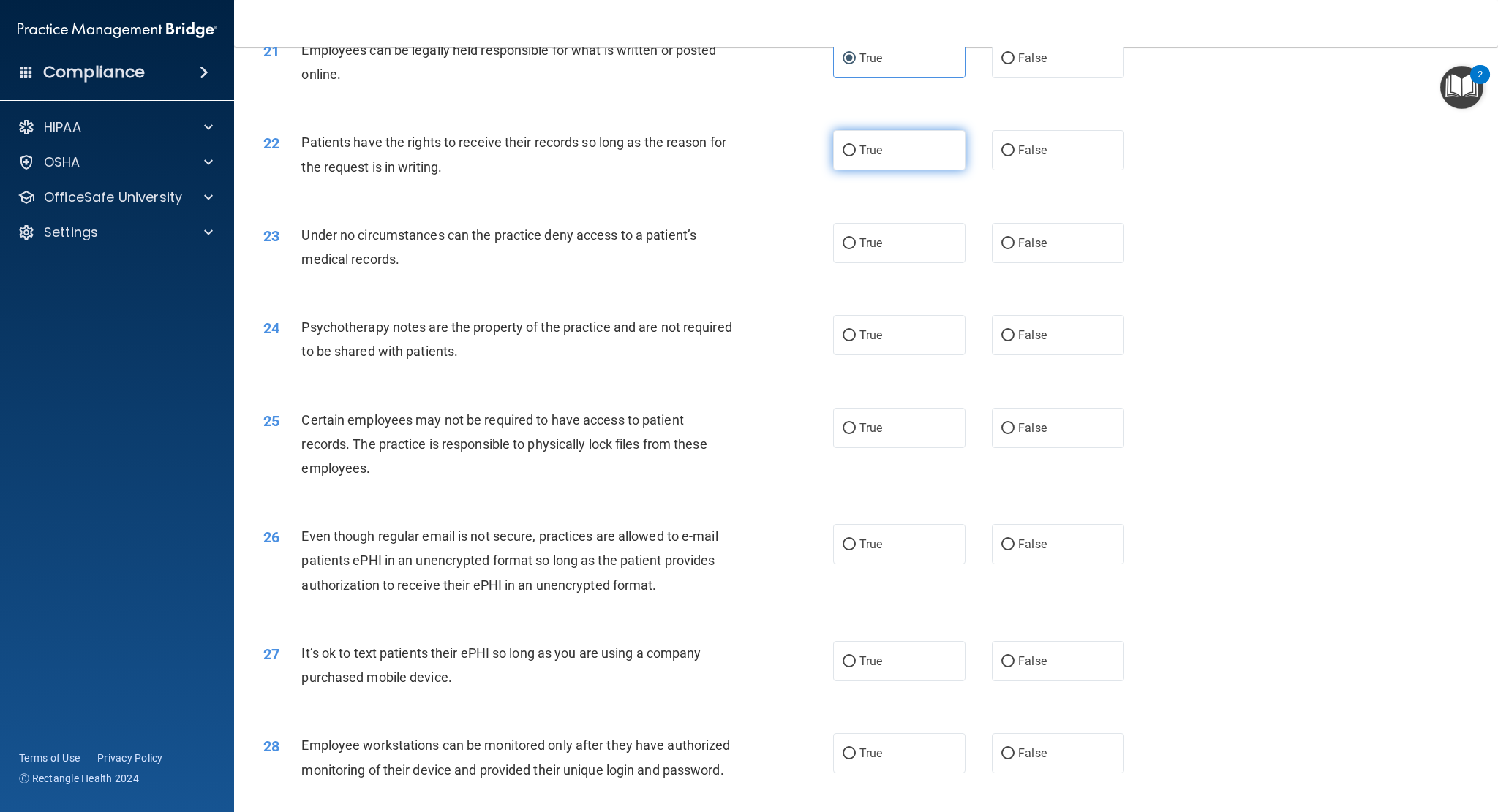
click at [885, 155] on label "True" at bounding box center [899, 149] width 133 height 40
click at [856, 155] on input "True" at bounding box center [849, 150] width 13 height 11
radio input "true"
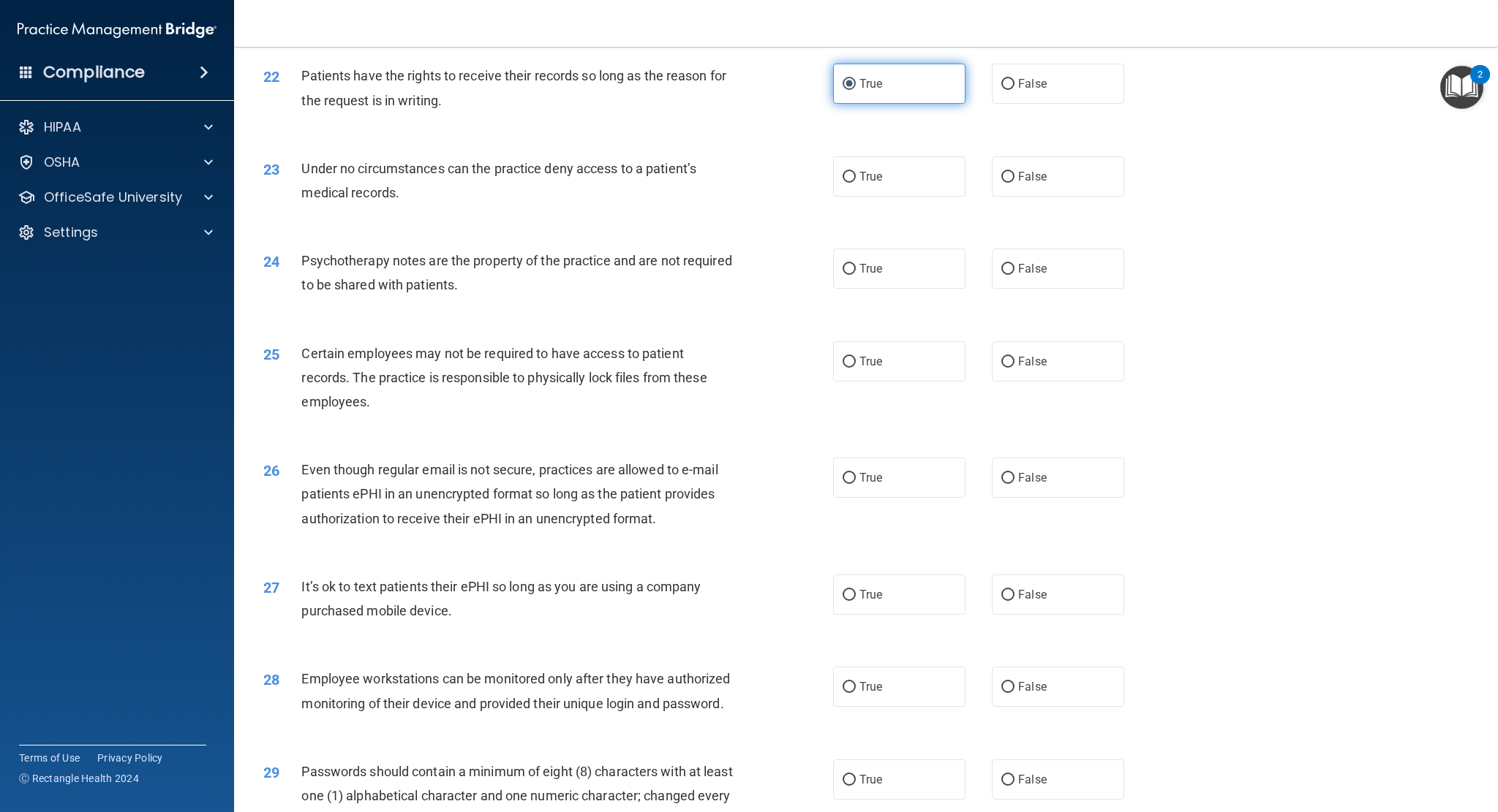
scroll to position [2412, 0]
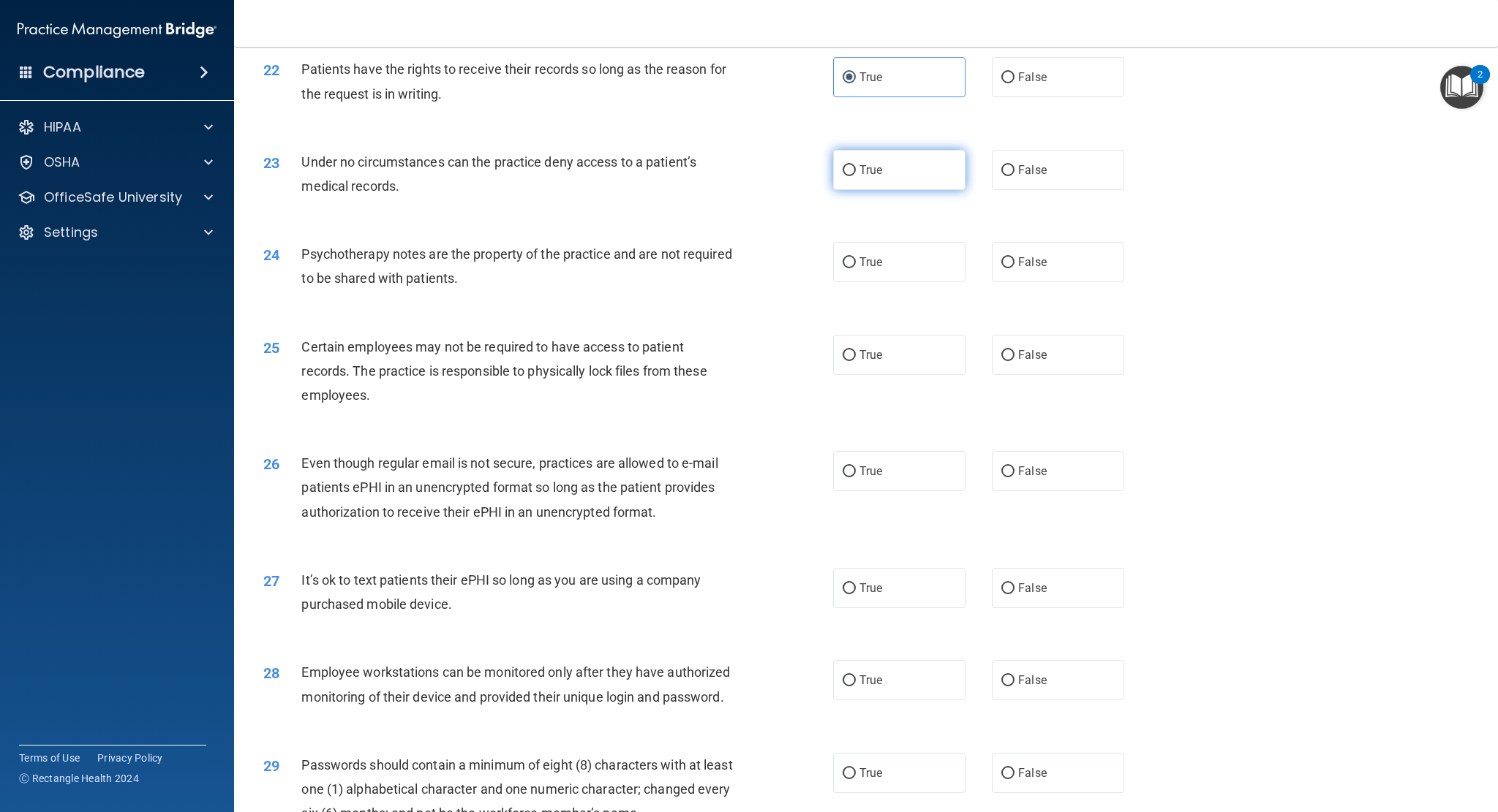
click at [898, 157] on label "True" at bounding box center [899, 169] width 133 height 40
click at [856, 165] on input "True" at bounding box center [849, 170] width 13 height 11
radio input "true"
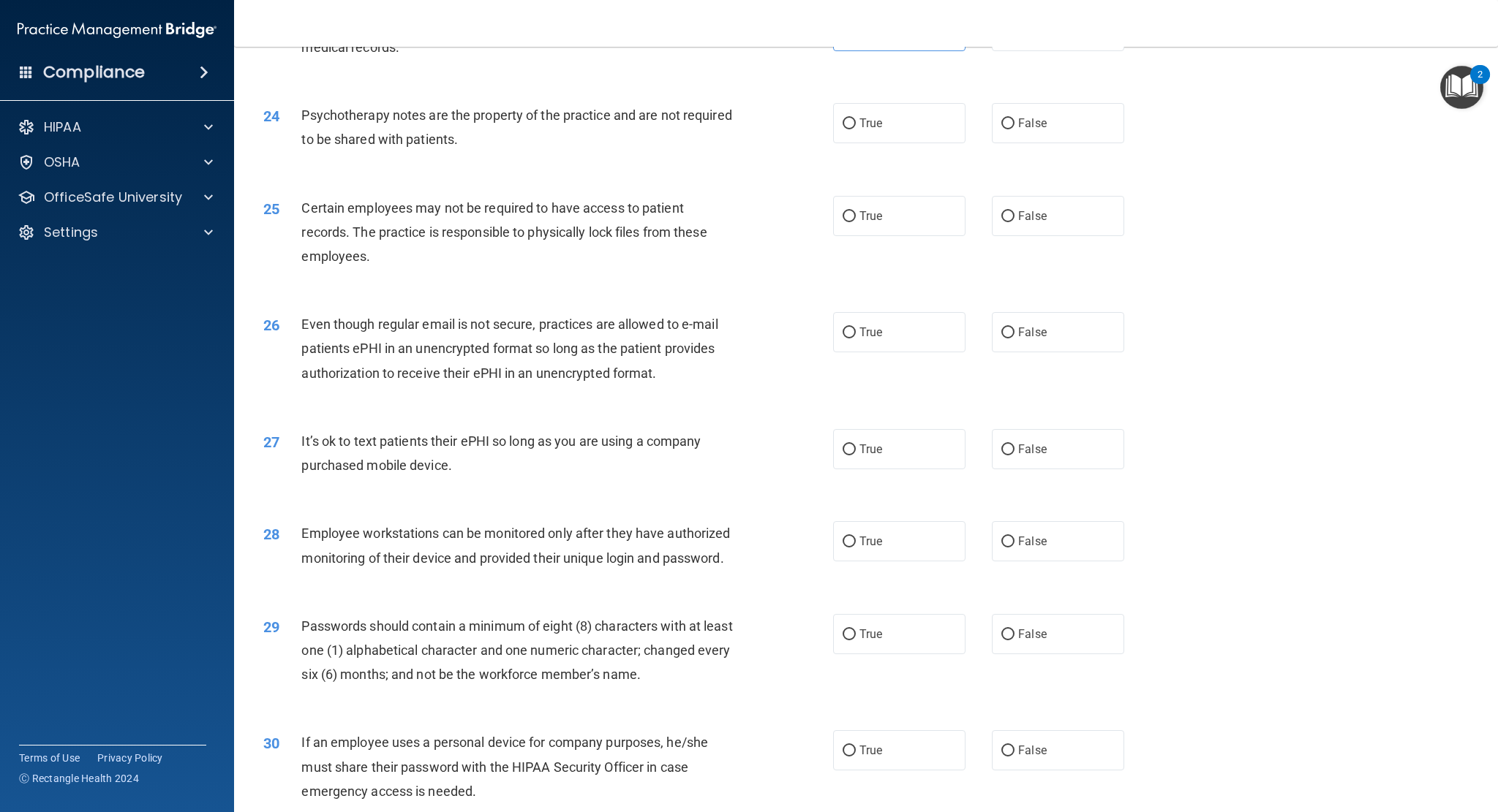
scroll to position [2559, 0]
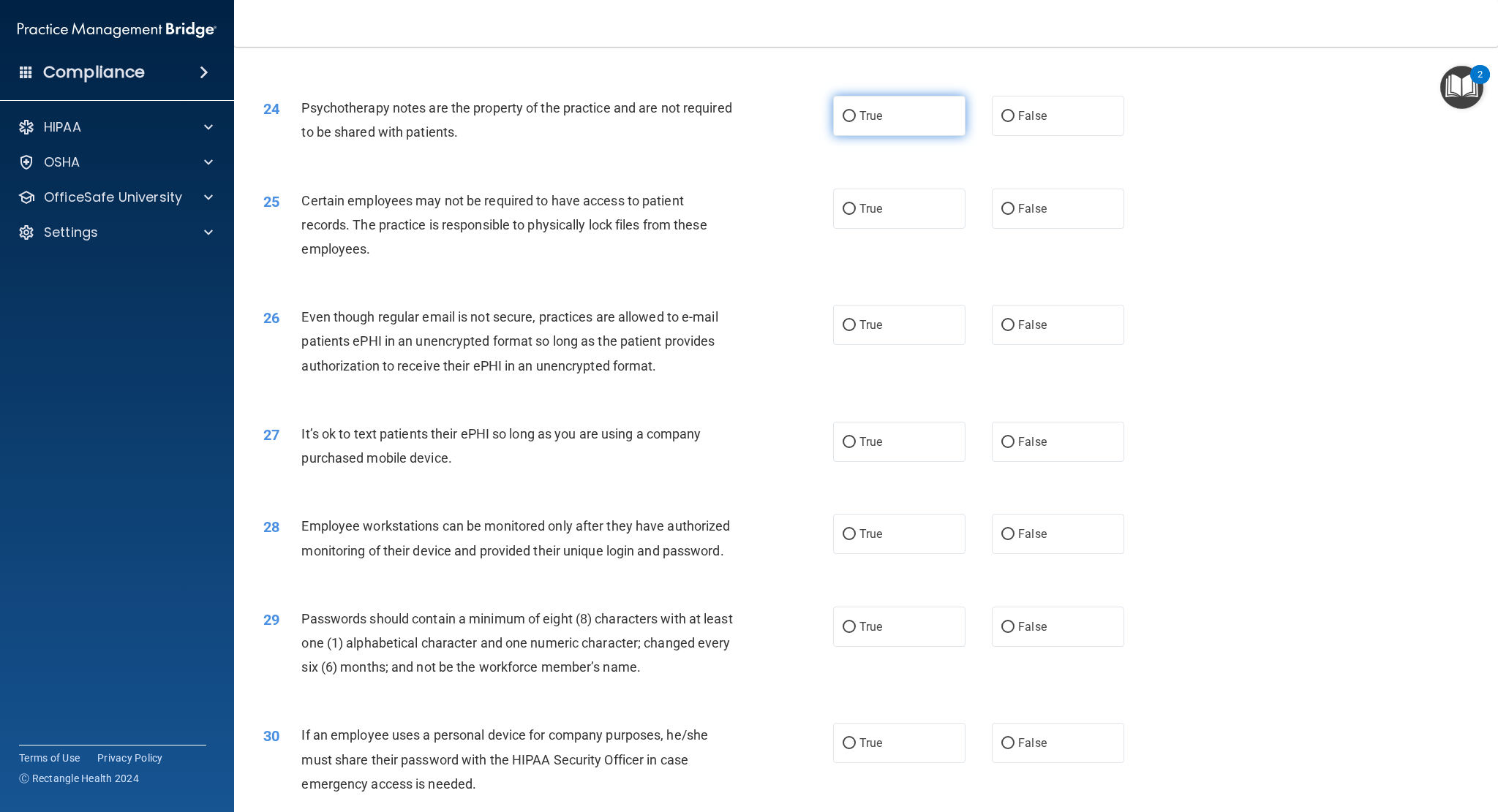
click at [898, 125] on label "True" at bounding box center [899, 115] width 133 height 40
click at [856, 122] on input "True" at bounding box center [849, 116] width 13 height 11
radio input "true"
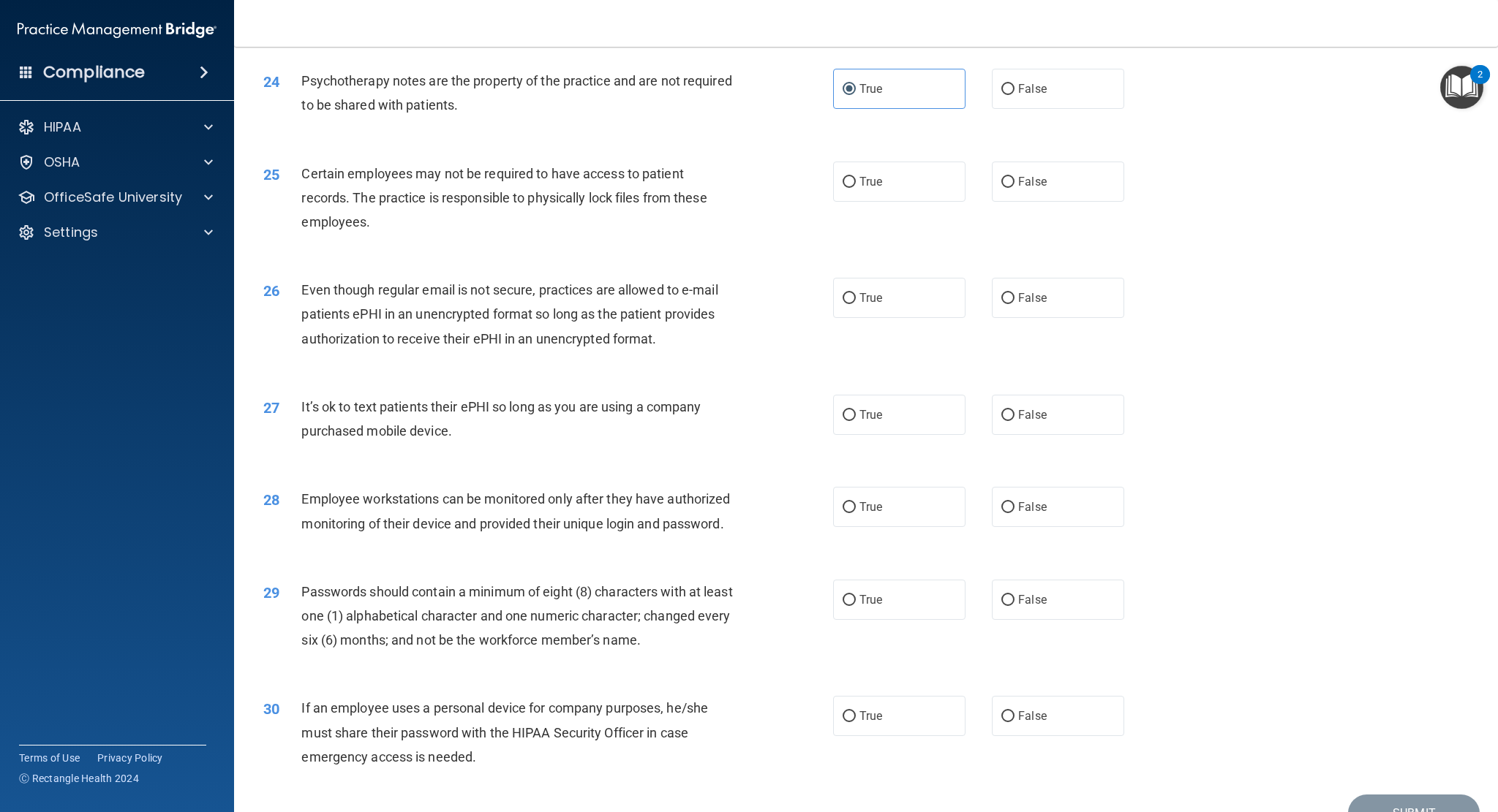
scroll to position [2632, 0]
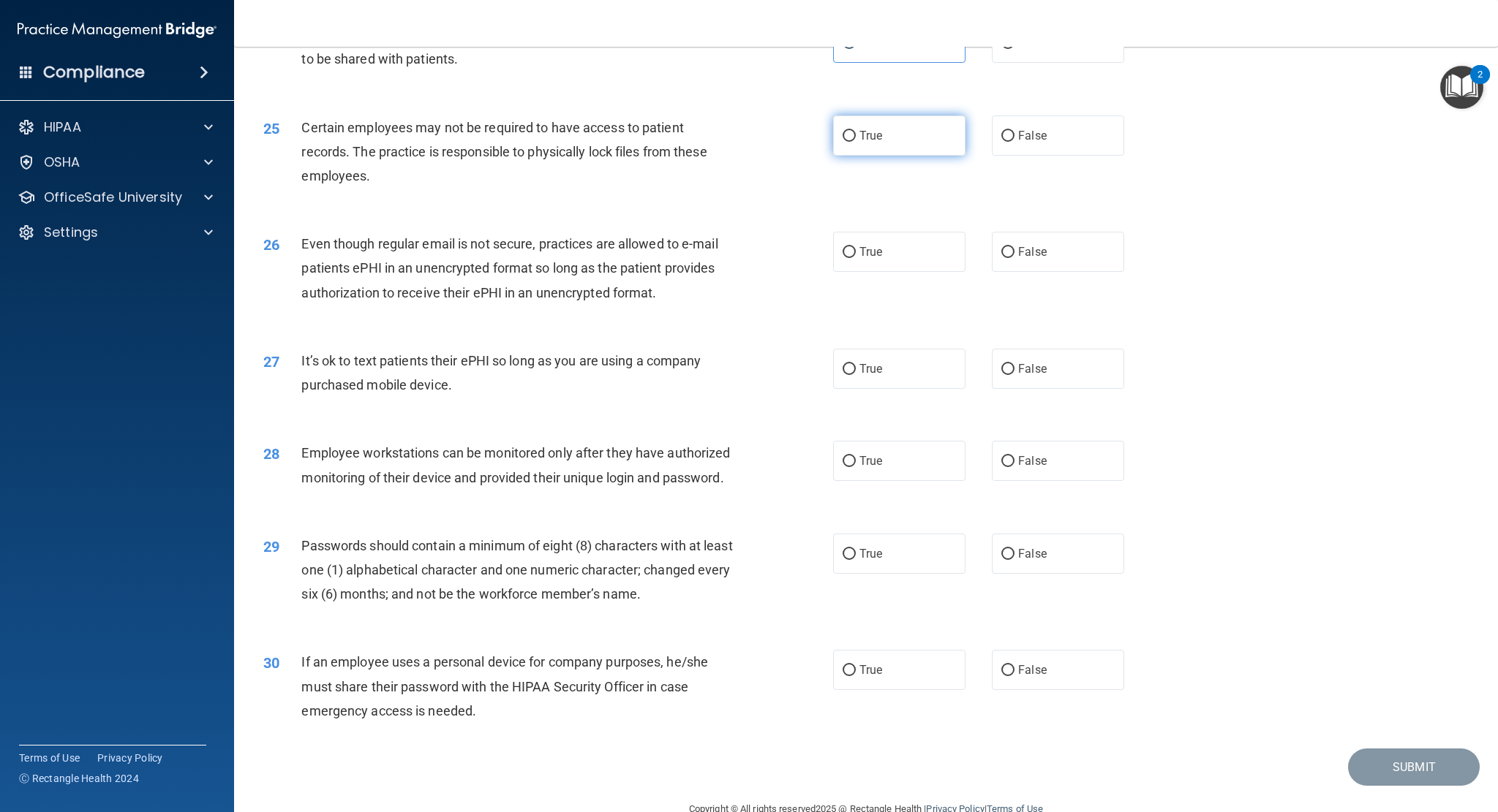
click at [898, 128] on label "True" at bounding box center [899, 136] width 133 height 40
click at [856, 131] on input "True" at bounding box center [849, 136] width 13 height 11
radio input "true"
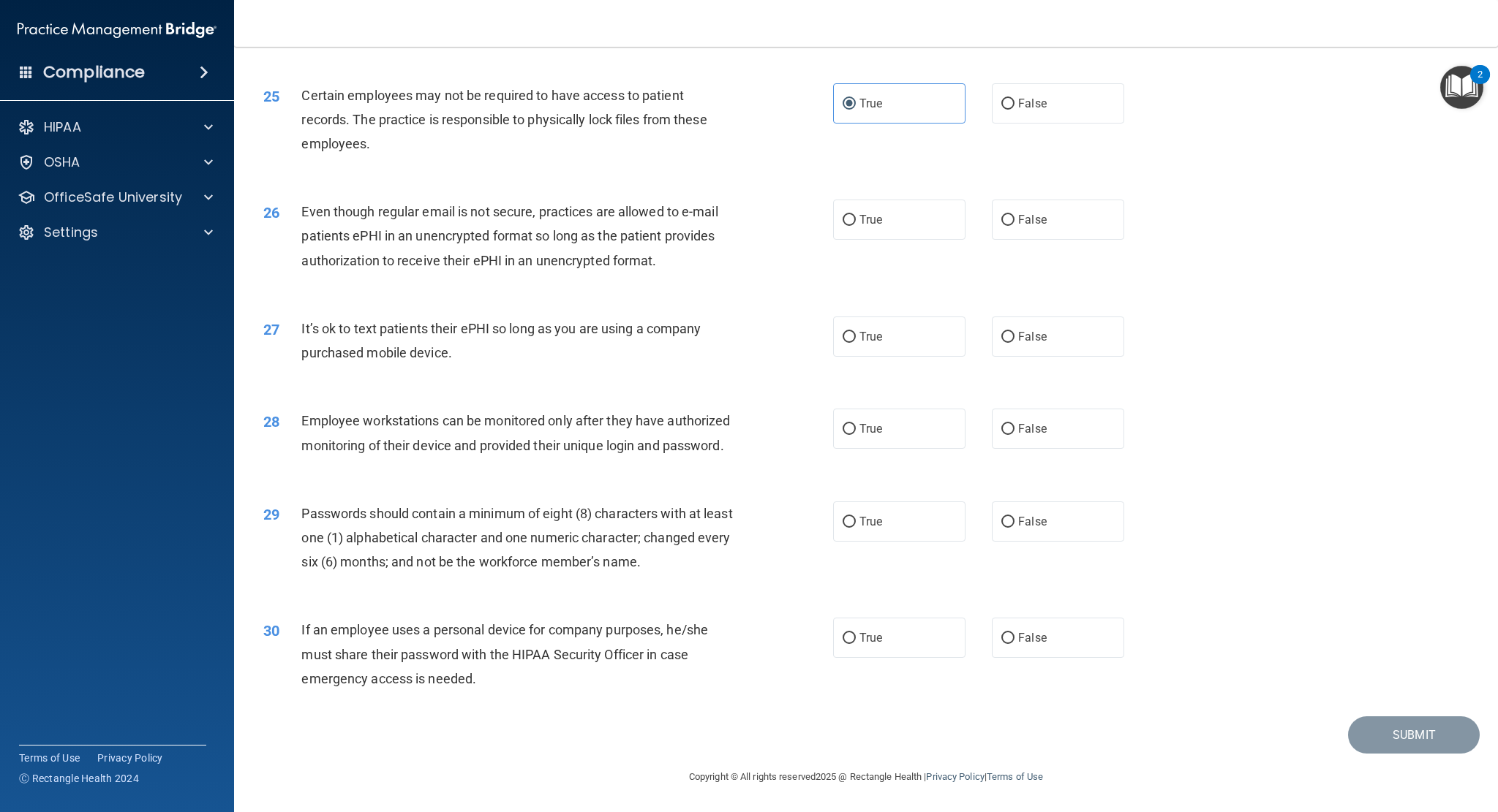
scroll to position [2688, 0]
click at [1035, 212] on span "False" at bounding box center [1032, 219] width 29 height 14
click at [1018, 212] on span "False" at bounding box center [1032, 219] width 29 height 14
click at [1015, 215] on input "False" at bounding box center [1007, 220] width 13 height 11
radio input "true"
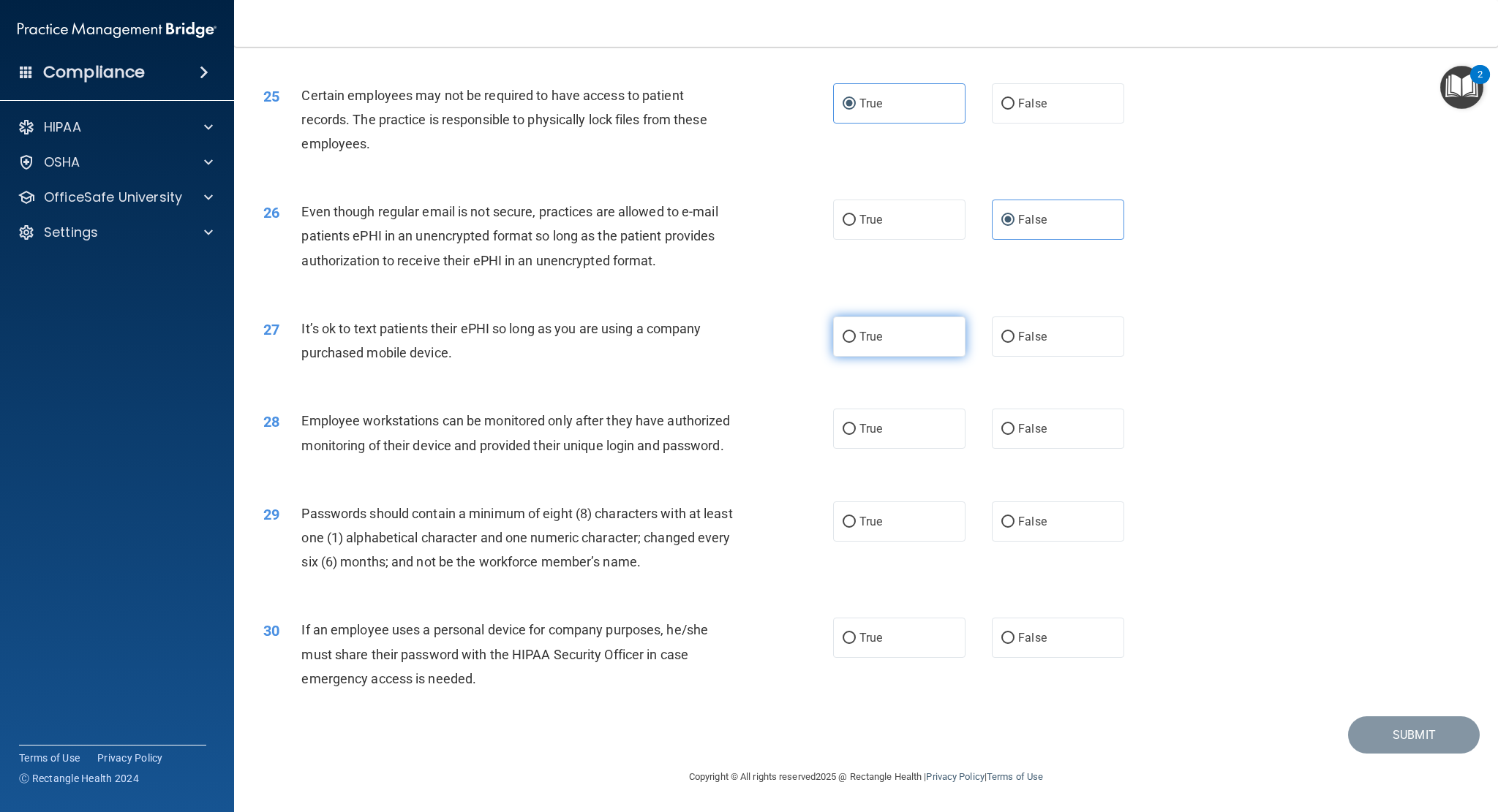
click at [912, 317] on label "True" at bounding box center [899, 336] width 133 height 40
click at [856, 332] on input "True" at bounding box center [849, 337] width 13 height 11
radio input "true"
click at [908, 414] on label "True" at bounding box center [899, 429] width 133 height 40
click at [856, 424] on input "True" at bounding box center [849, 429] width 13 height 11
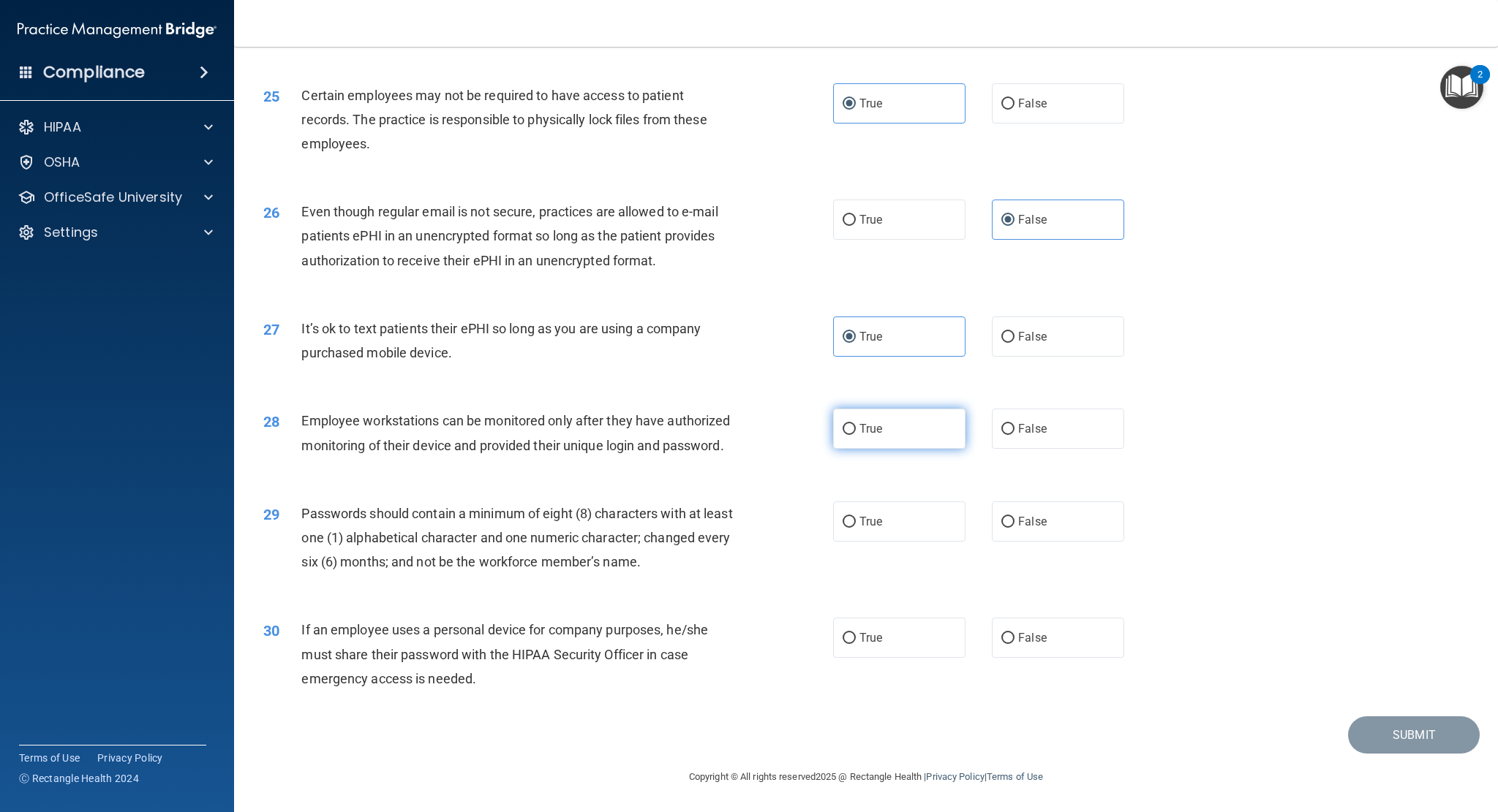
radio input "true"
click at [893, 535] on label "True" at bounding box center [899, 521] width 133 height 40
click at [856, 528] on input "True" at bounding box center [849, 522] width 13 height 11
radio input "true"
click at [883, 637] on label "True" at bounding box center [899, 637] width 133 height 40
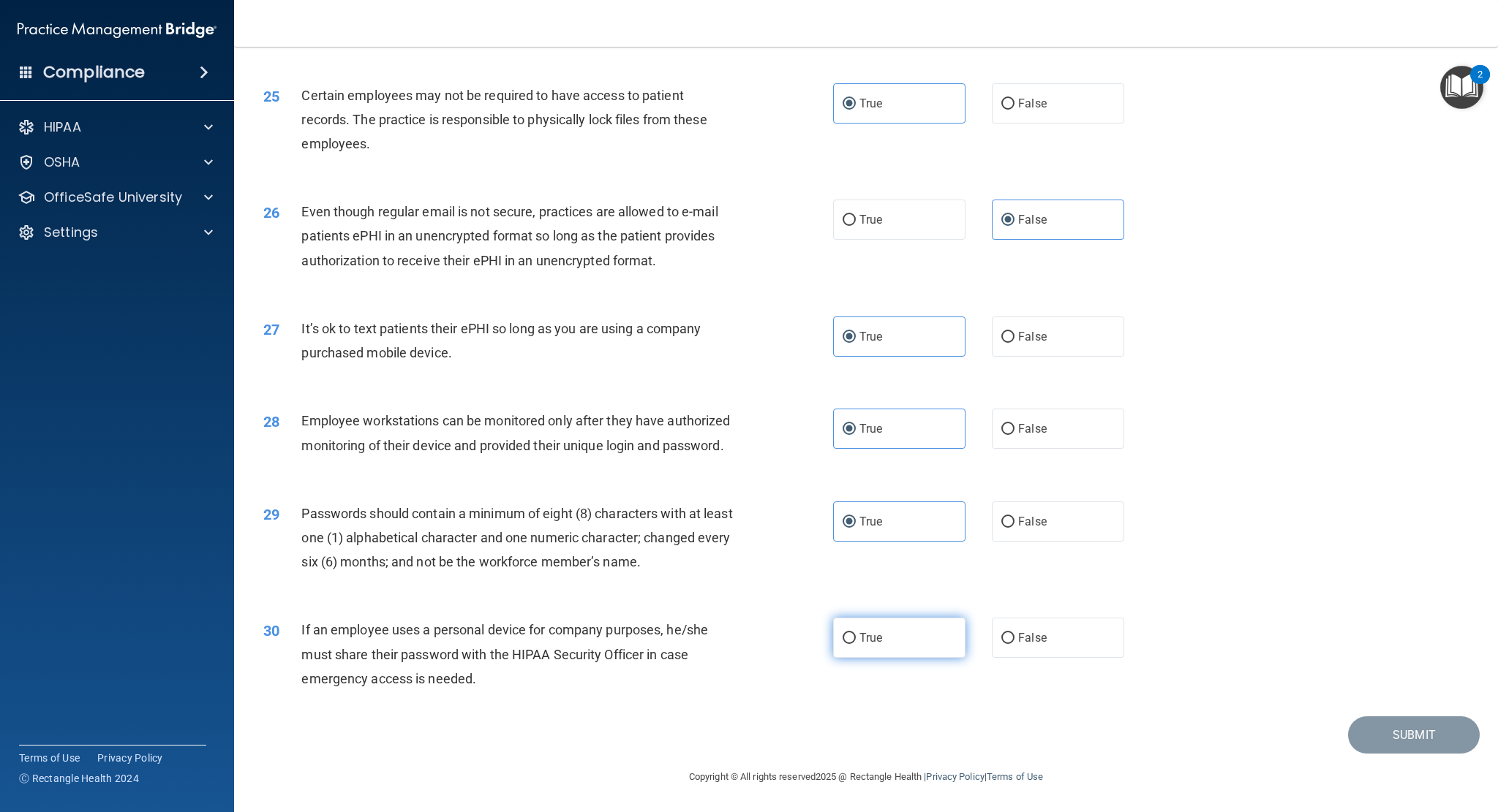
click at [856, 637] on input "True" at bounding box center [849, 638] width 13 height 11
radio input "true"
click at [1380, 745] on button "Submit" at bounding box center [1414, 735] width 132 height 37
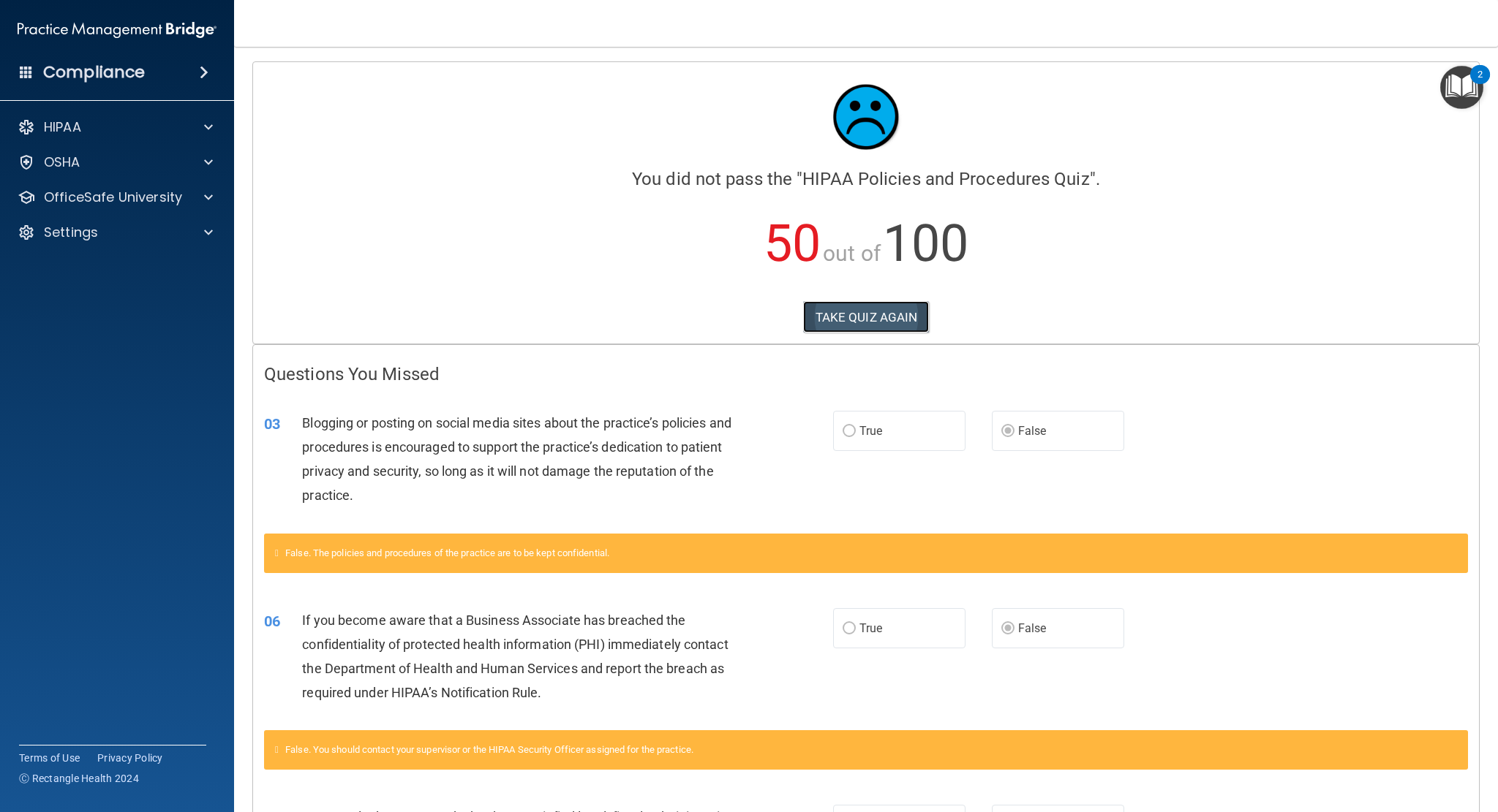
click at [861, 319] on button "TAKE QUIZ AGAIN" at bounding box center [867, 317] width 127 height 32
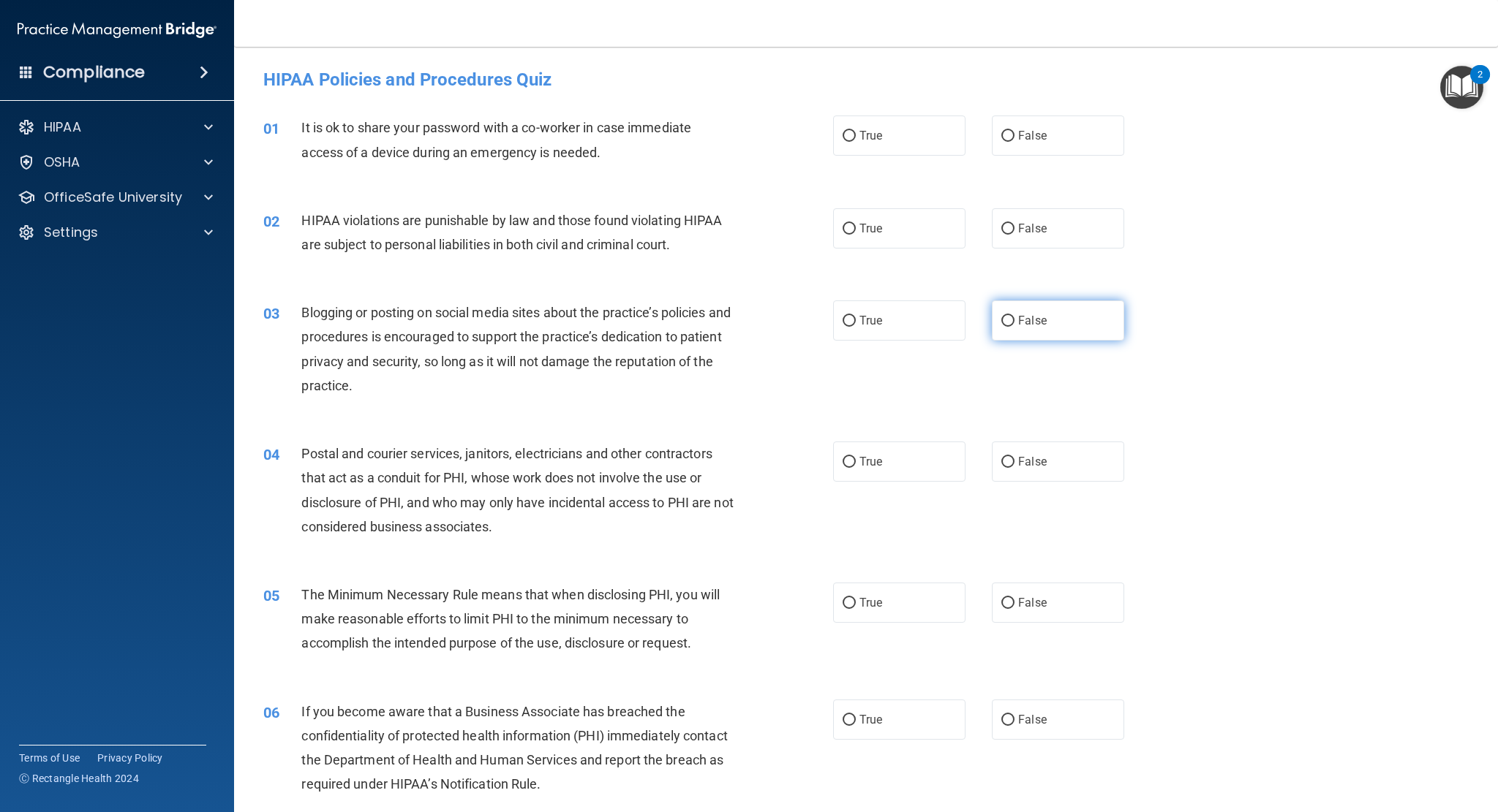
click at [1054, 322] on label "False" at bounding box center [1057, 320] width 133 height 40
click at [1015, 322] on input "False" at bounding box center [1007, 320] width 13 height 11
radio input "true"
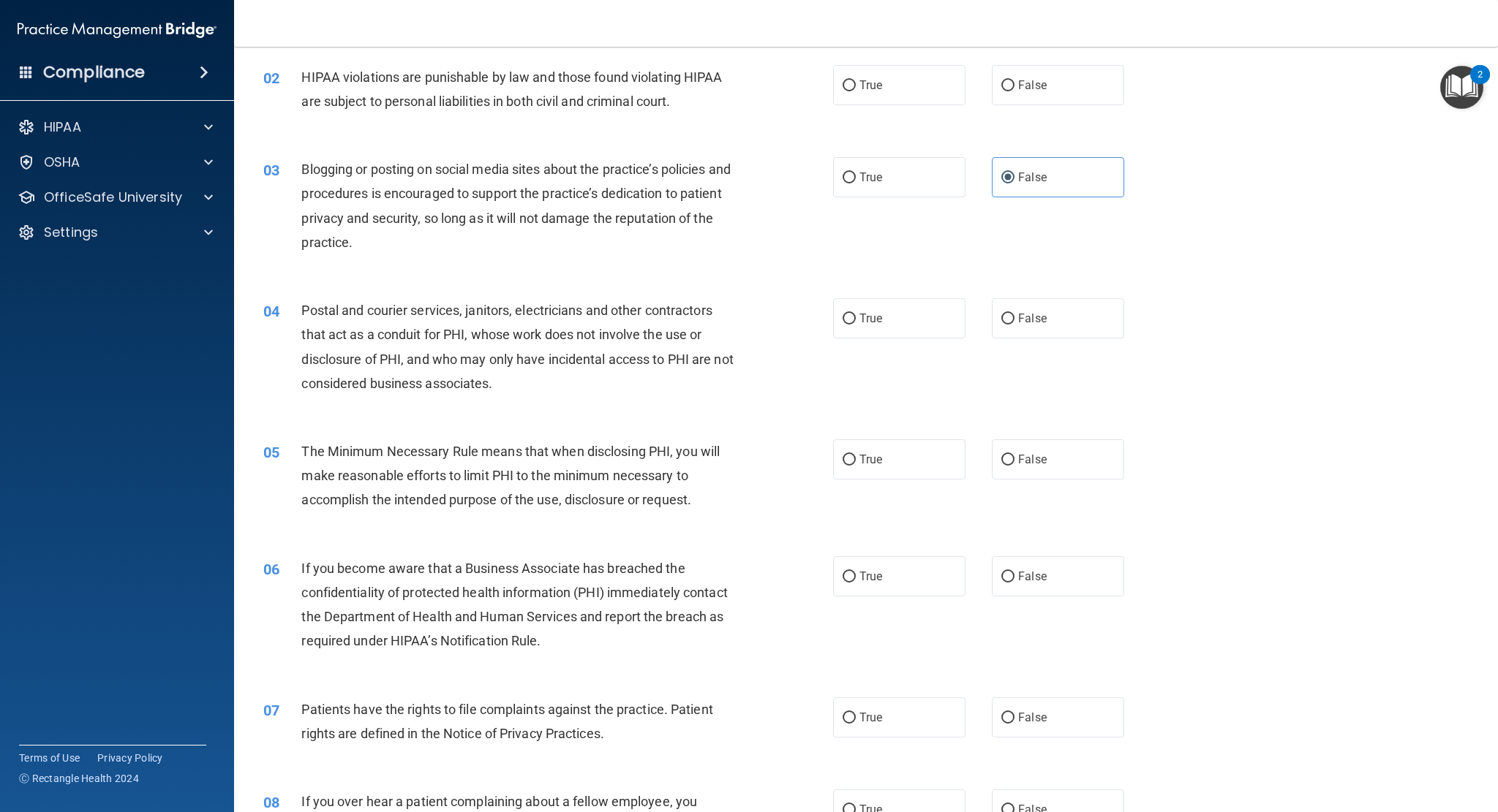
scroll to position [146, 0]
click at [1015, 559] on label "False" at bounding box center [1057, 573] width 133 height 40
click at [1015, 569] on input "False" at bounding box center [1007, 574] width 13 height 11
radio input "true"
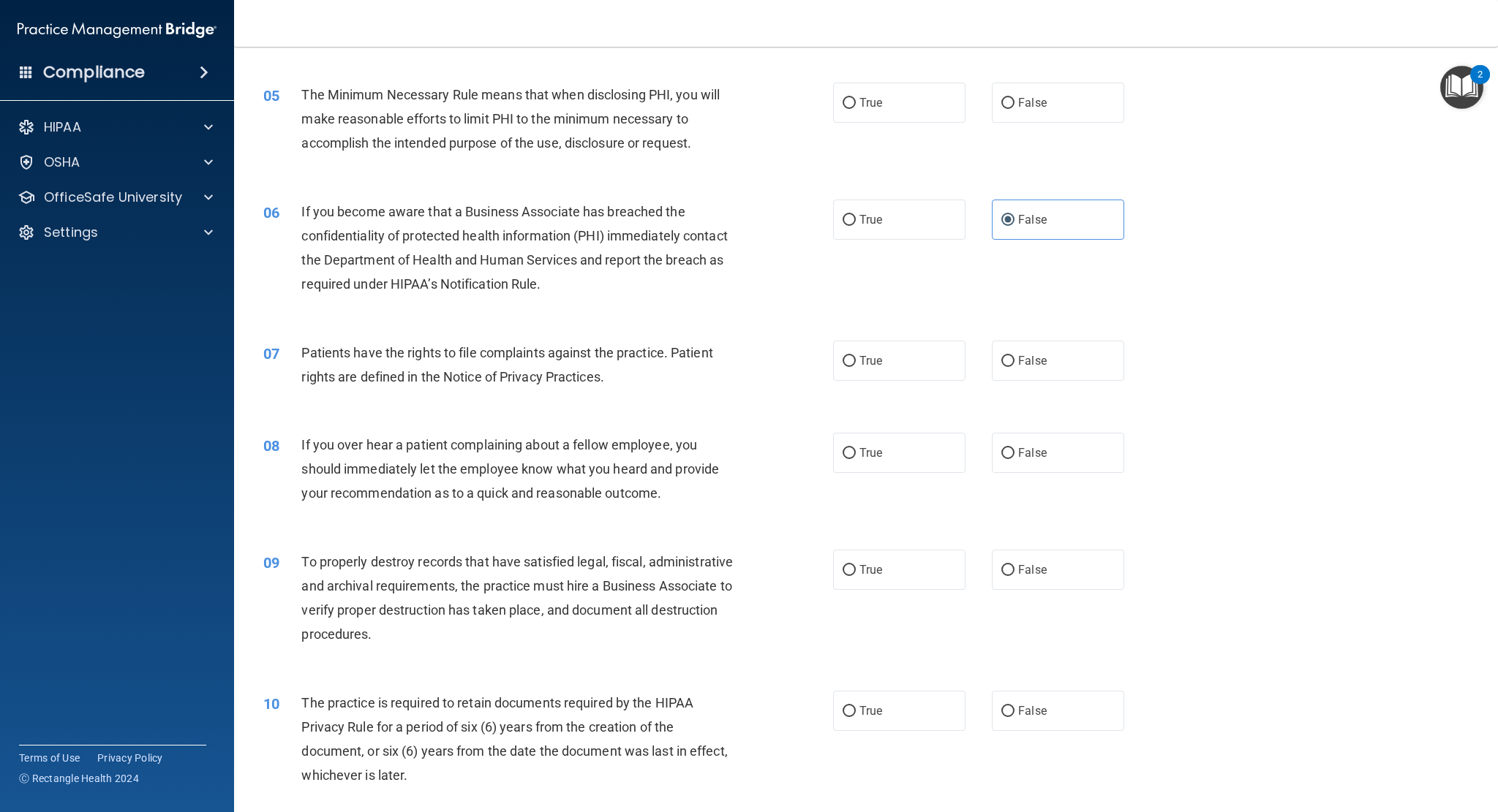
scroll to position [512, 0]
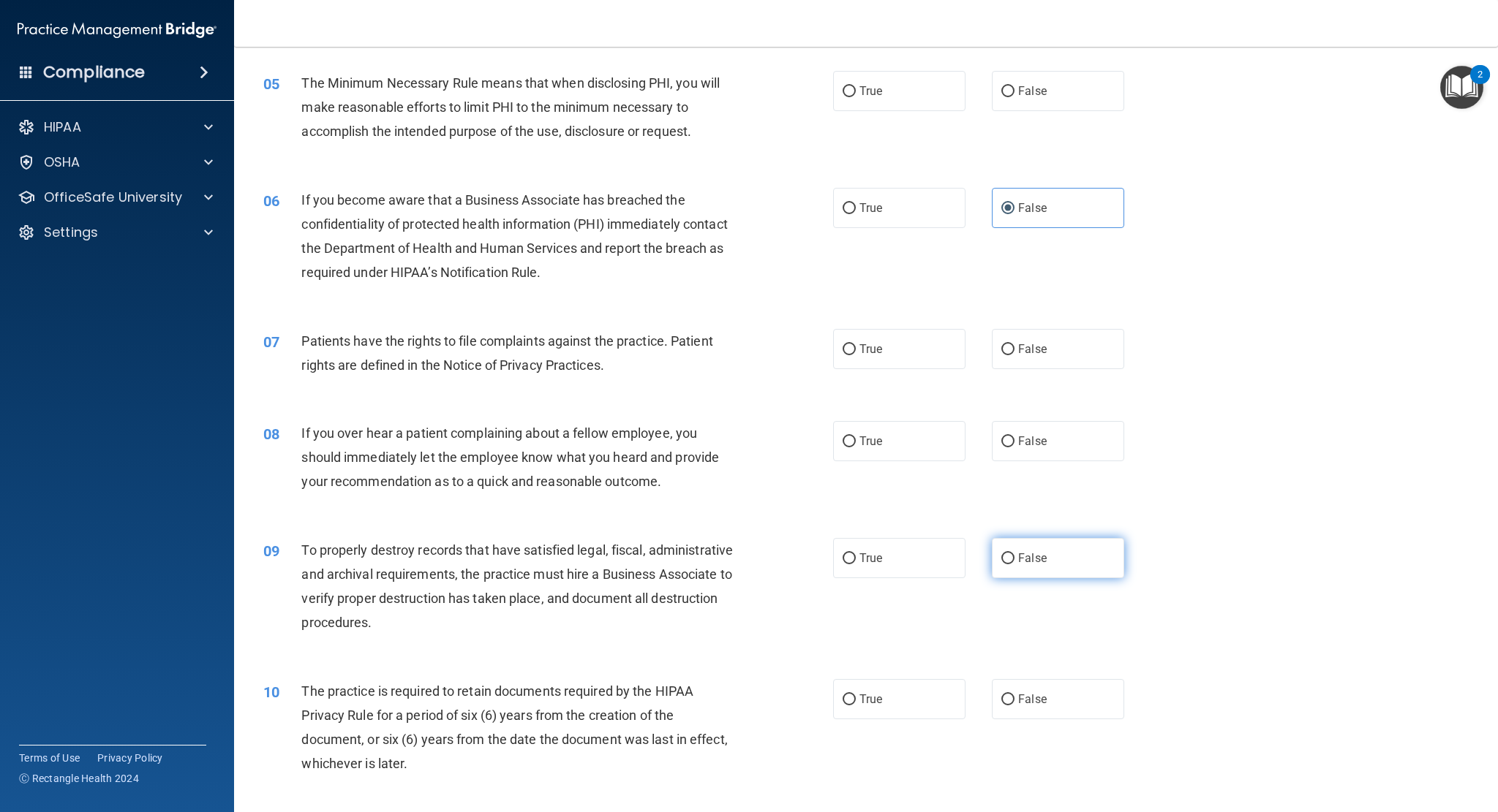
click at [1046, 569] on label "False" at bounding box center [1057, 557] width 133 height 40
click at [1015, 564] on input "False" at bounding box center [1007, 558] width 13 height 11
radio input "true"
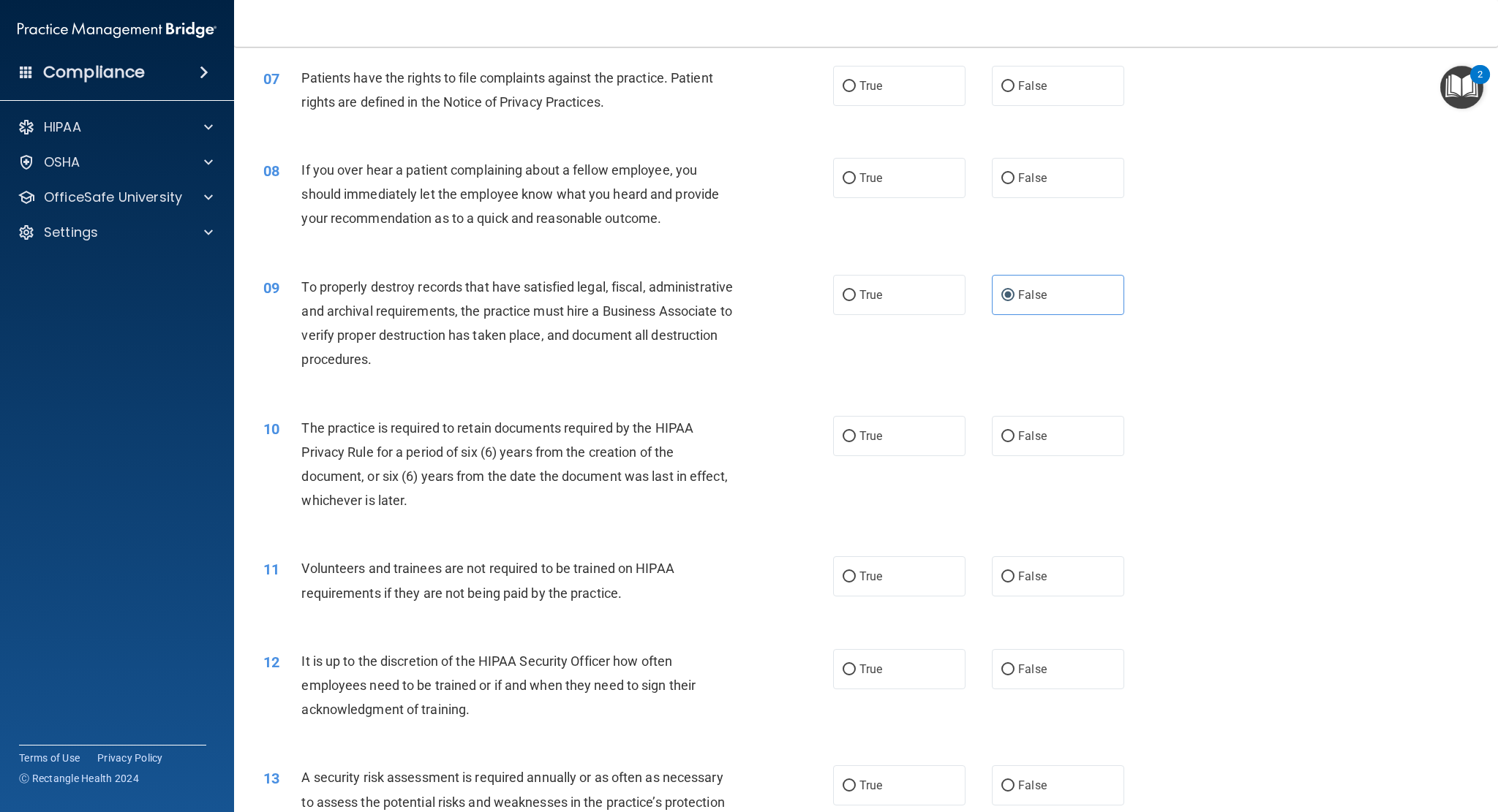
scroll to position [804, 0]
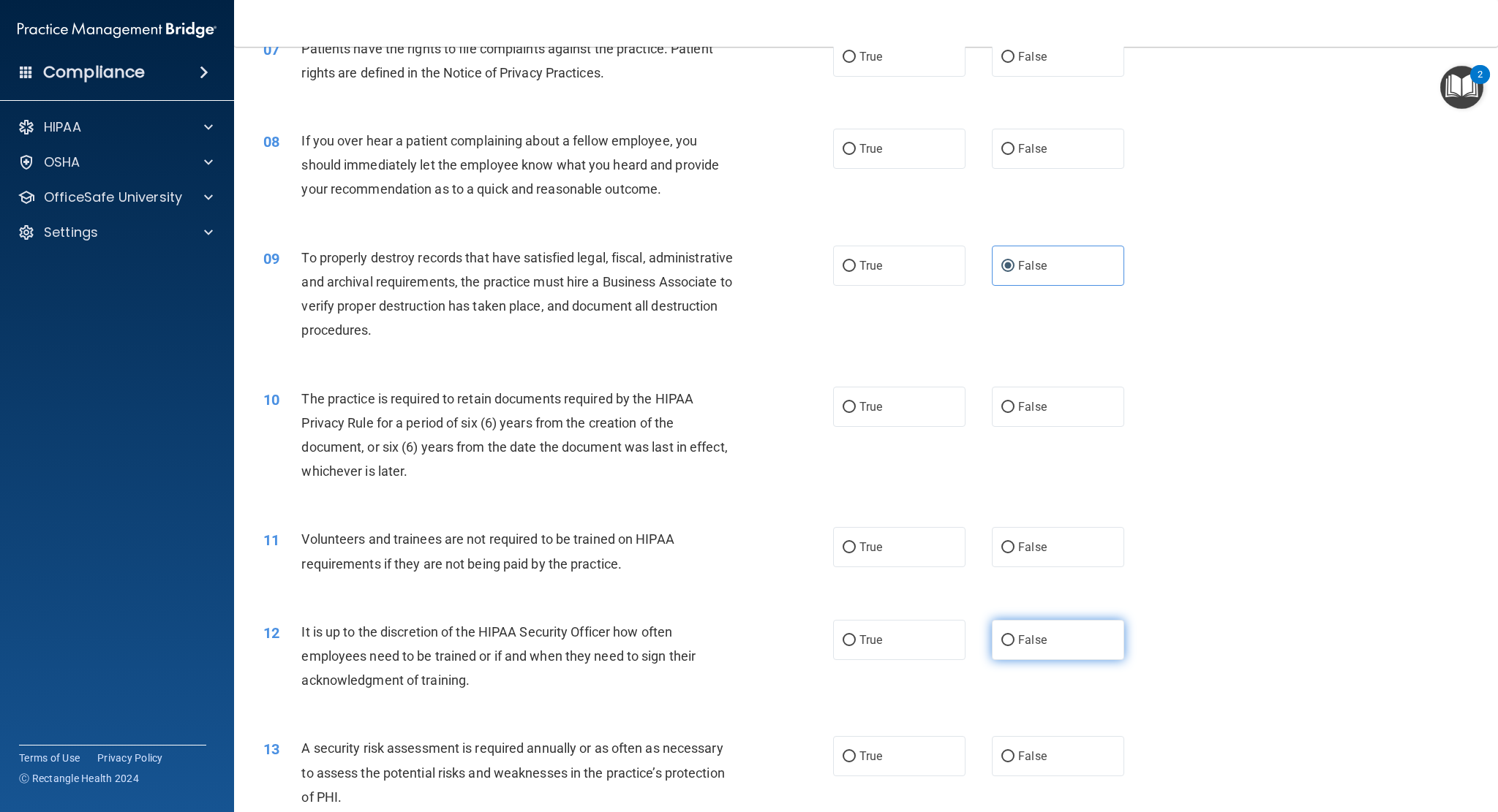
click at [1059, 632] on label "False" at bounding box center [1057, 640] width 133 height 40
click at [1015, 635] on input "False" at bounding box center [1007, 640] width 13 height 11
radio input "true"
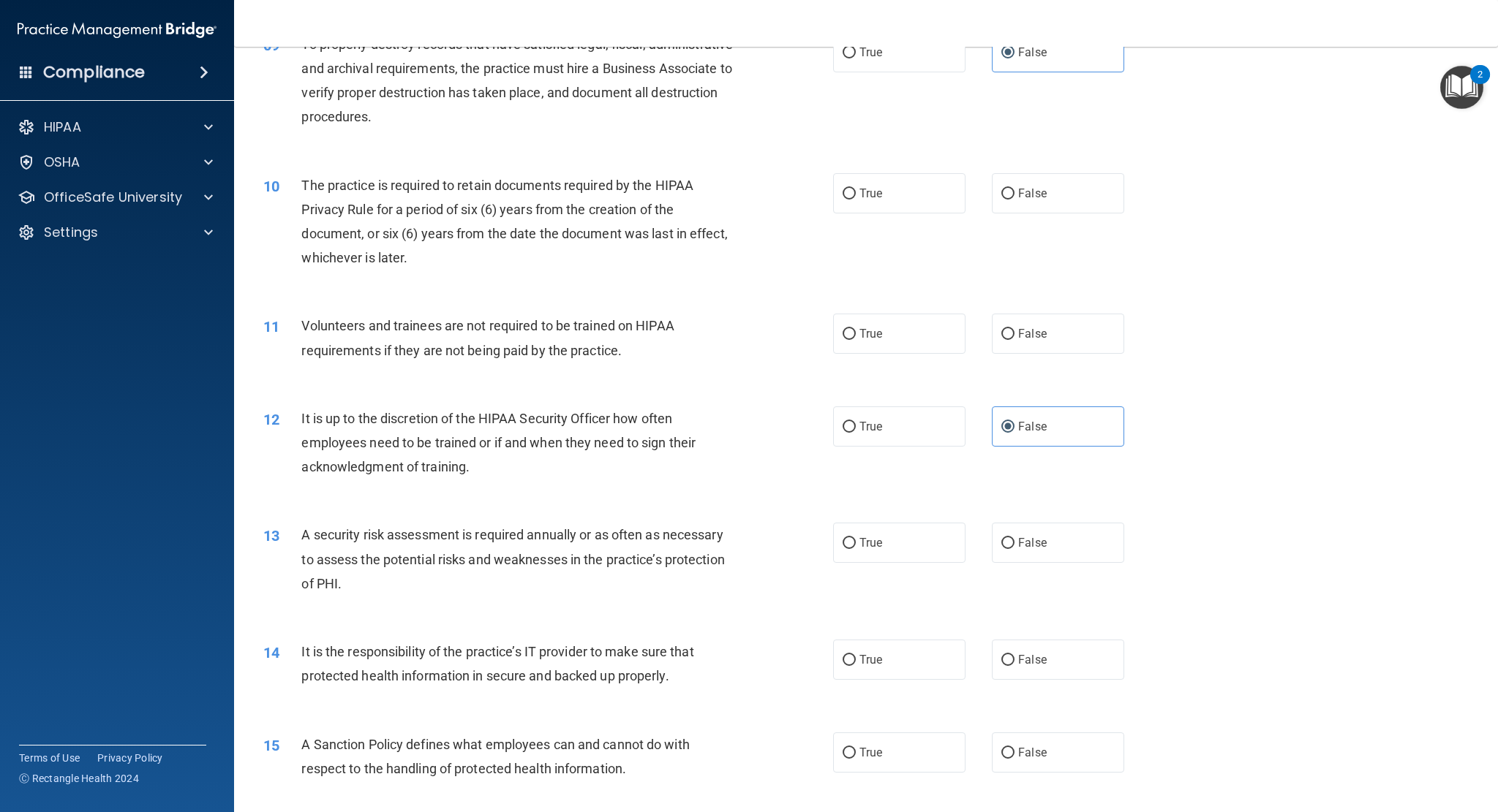
scroll to position [1023, 0]
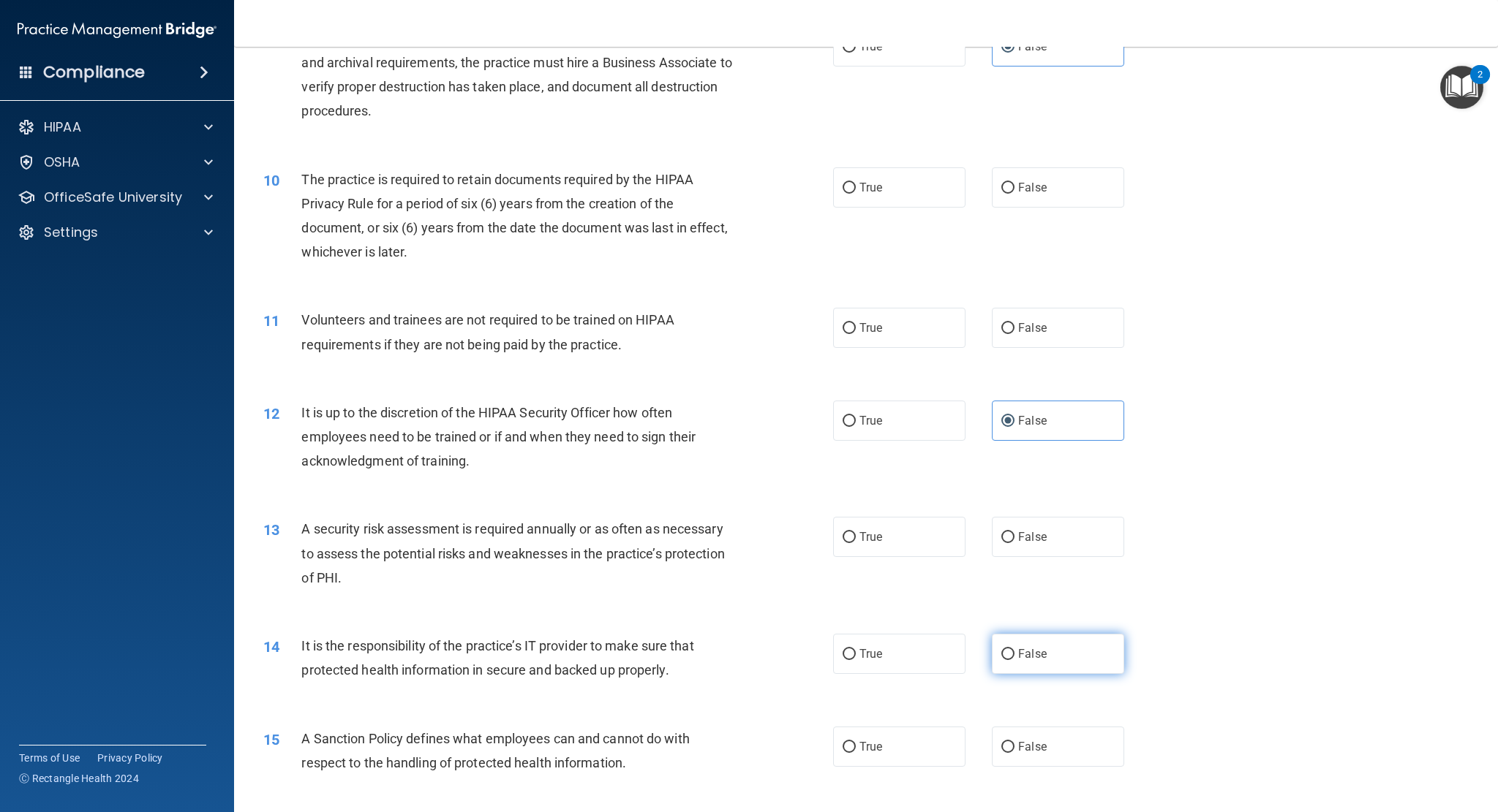
click at [1038, 643] on label "False" at bounding box center [1057, 654] width 133 height 40
click at [1015, 649] on input "False" at bounding box center [1007, 654] width 13 height 11
radio input "true"
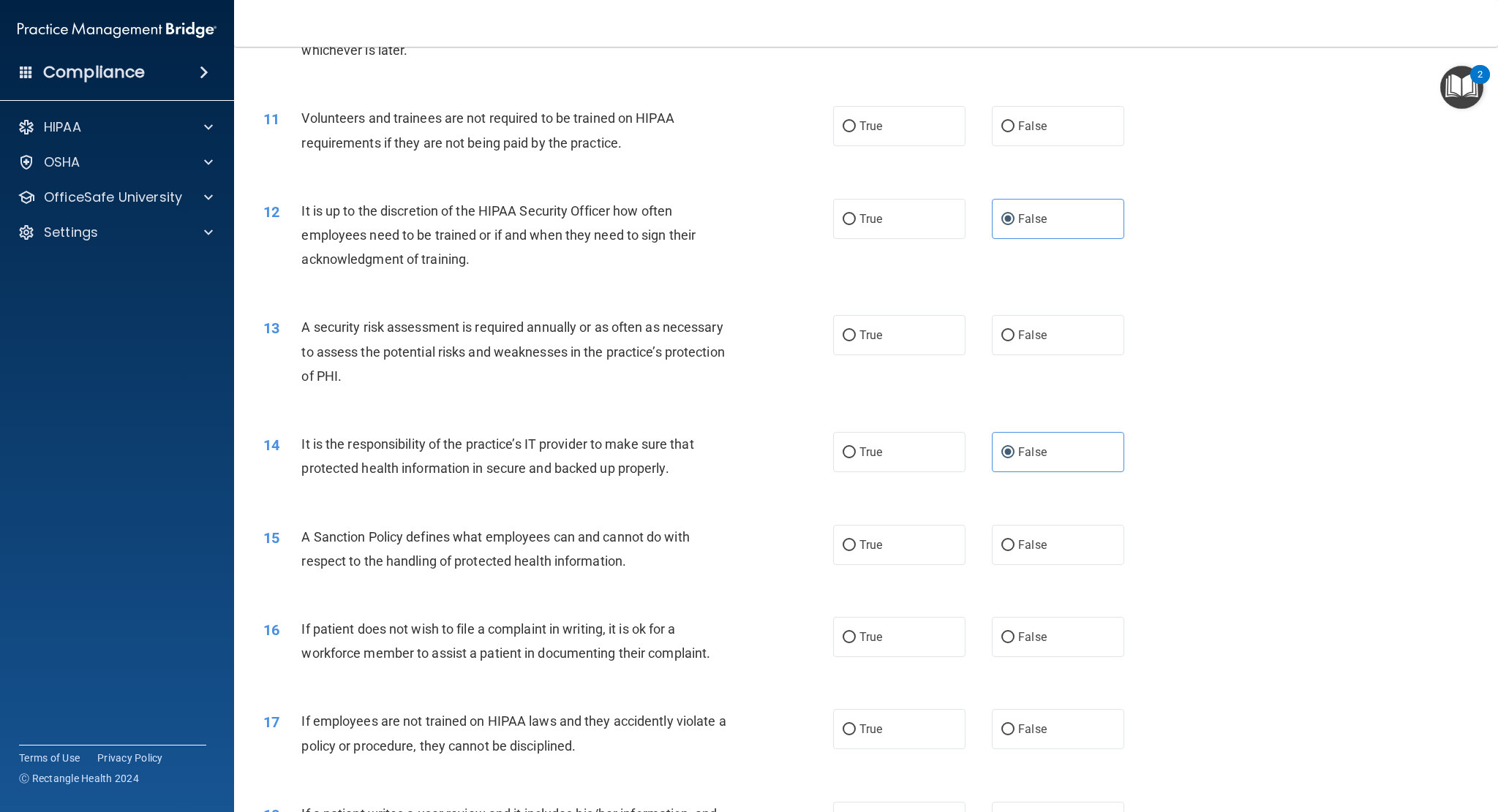
scroll to position [1243, 0]
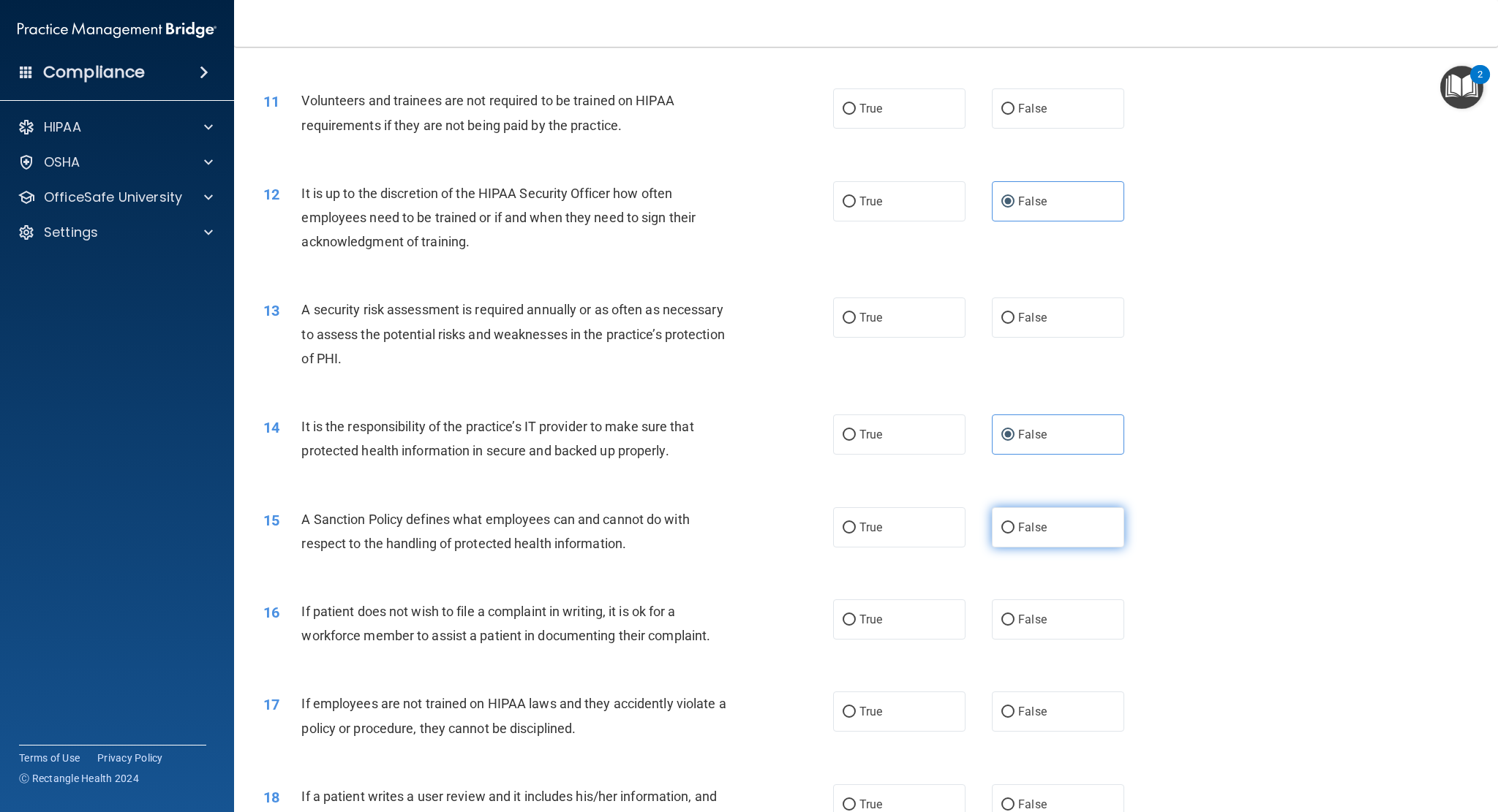
click at [1077, 522] on label "False" at bounding box center [1057, 527] width 133 height 40
click at [1015, 523] on input "False" at bounding box center [1007, 528] width 13 height 11
radio input "true"
click at [868, 613] on span "True" at bounding box center [870, 619] width 23 height 14
click at [856, 614] on input "True" at bounding box center [849, 619] width 13 height 11
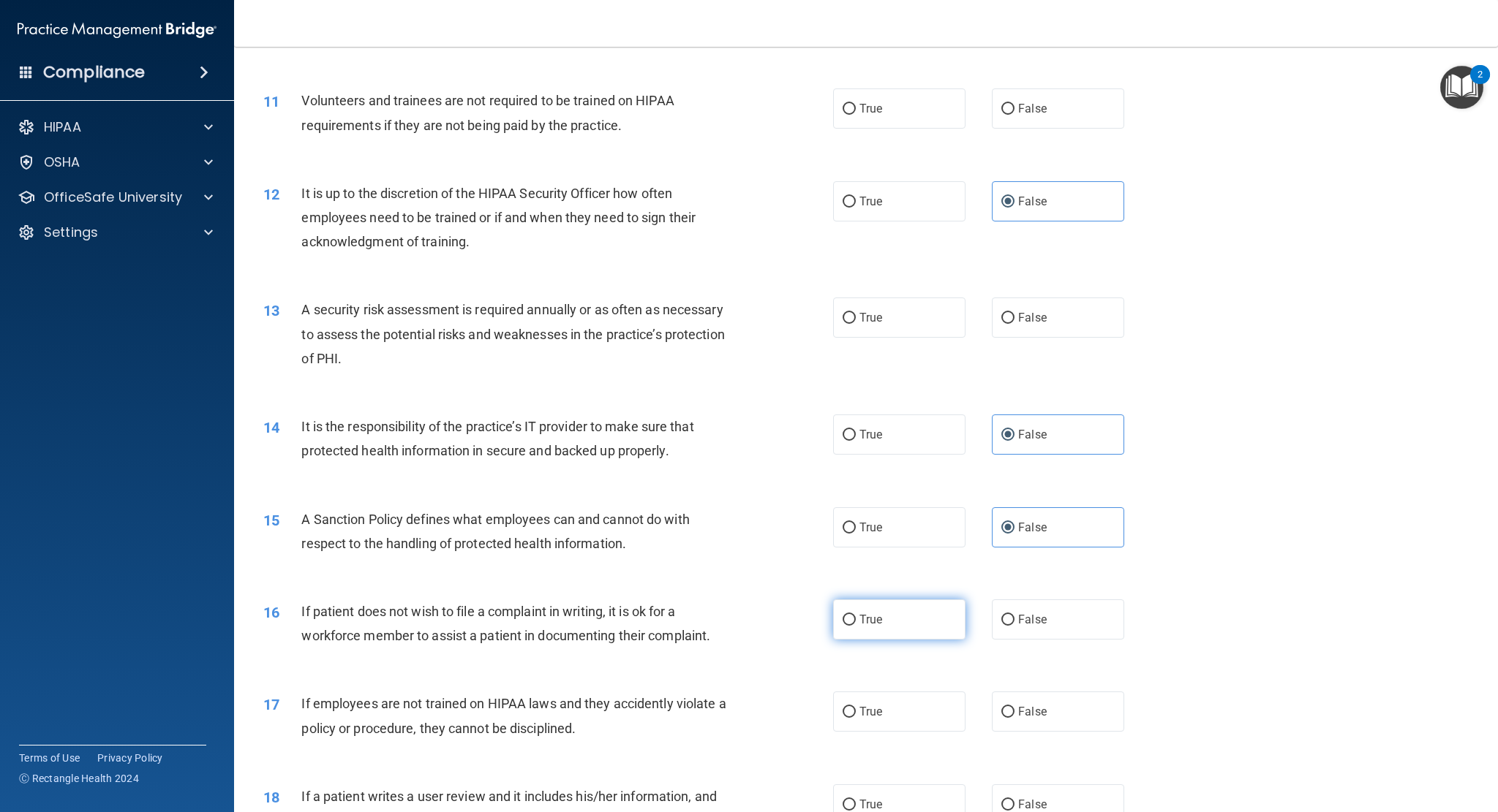
radio input "true"
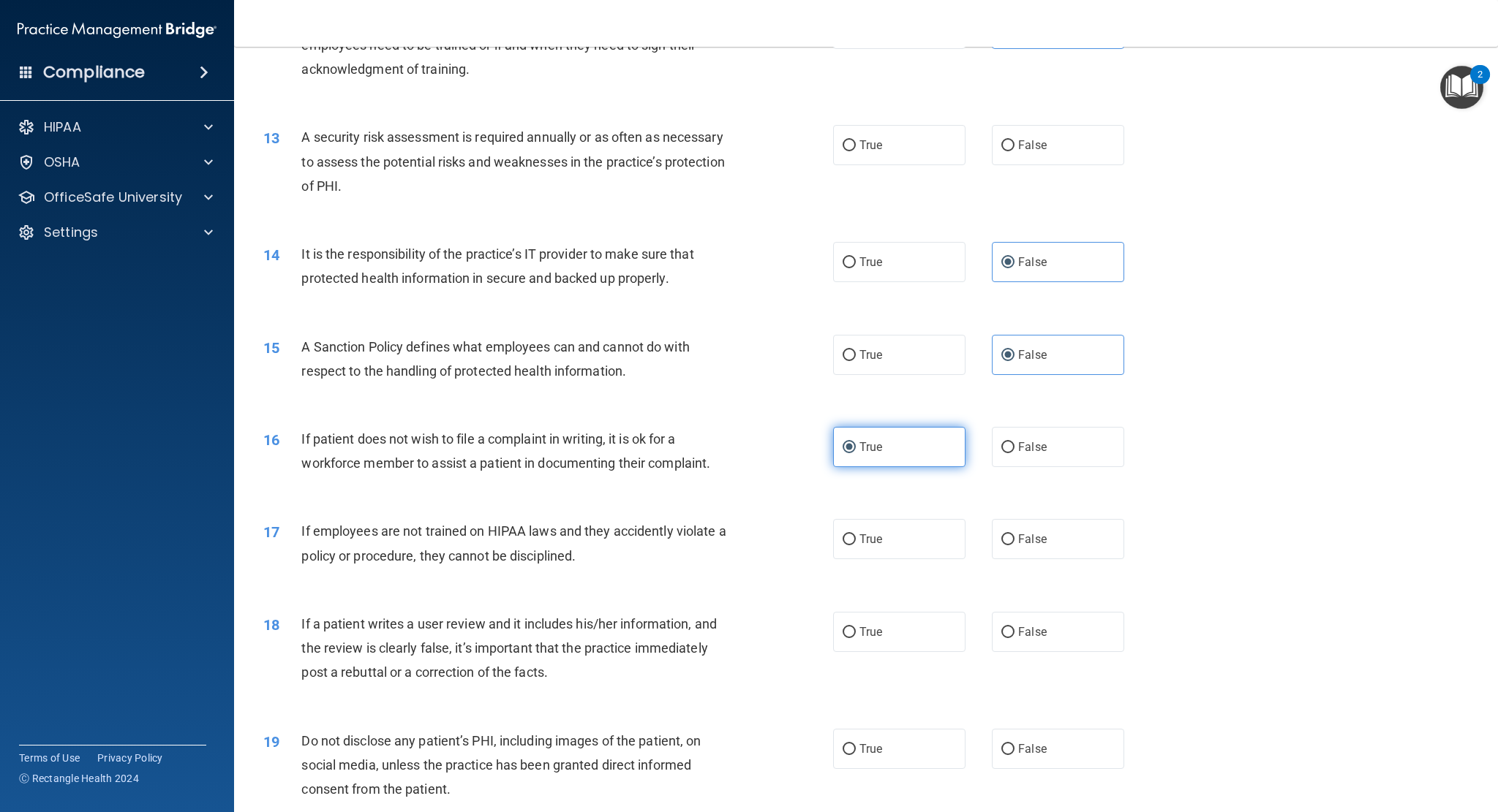
scroll to position [1462, 0]
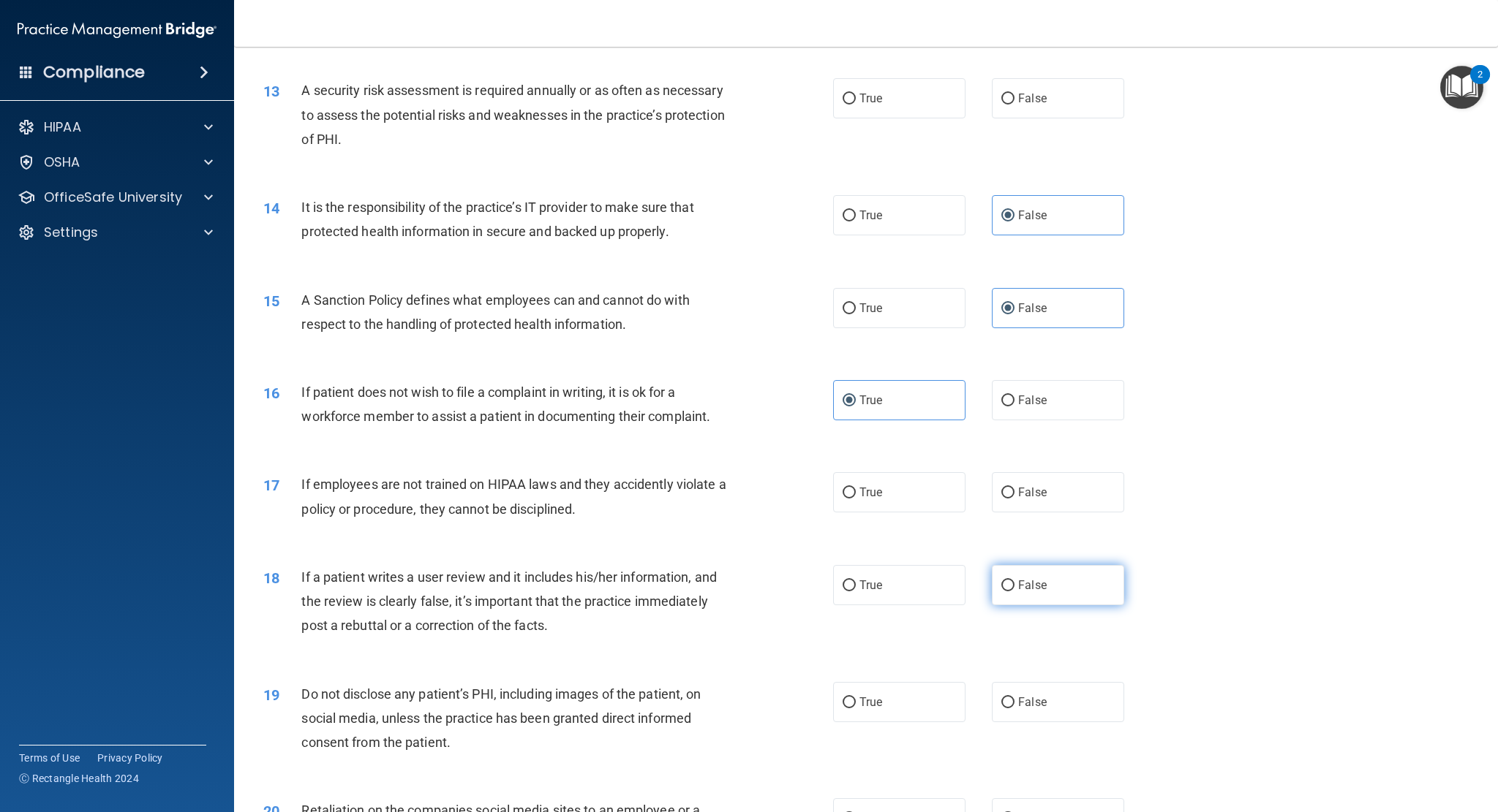
click at [1049, 593] on label "False" at bounding box center [1057, 585] width 133 height 40
click at [1015, 592] on input "False" at bounding box center [1007, 586] width 13 height 11
radio input "true"
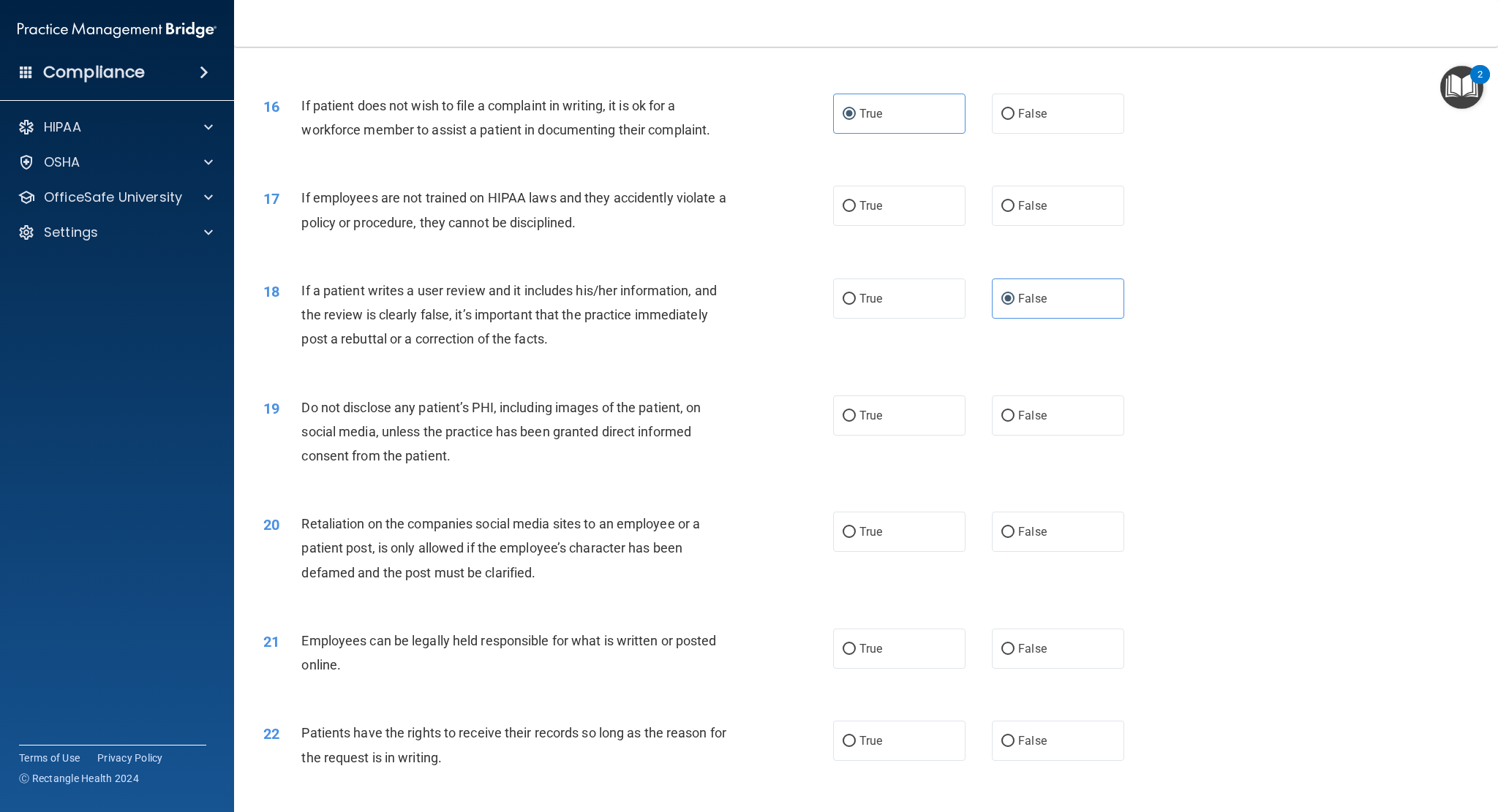
scroll to position [1755, 0]
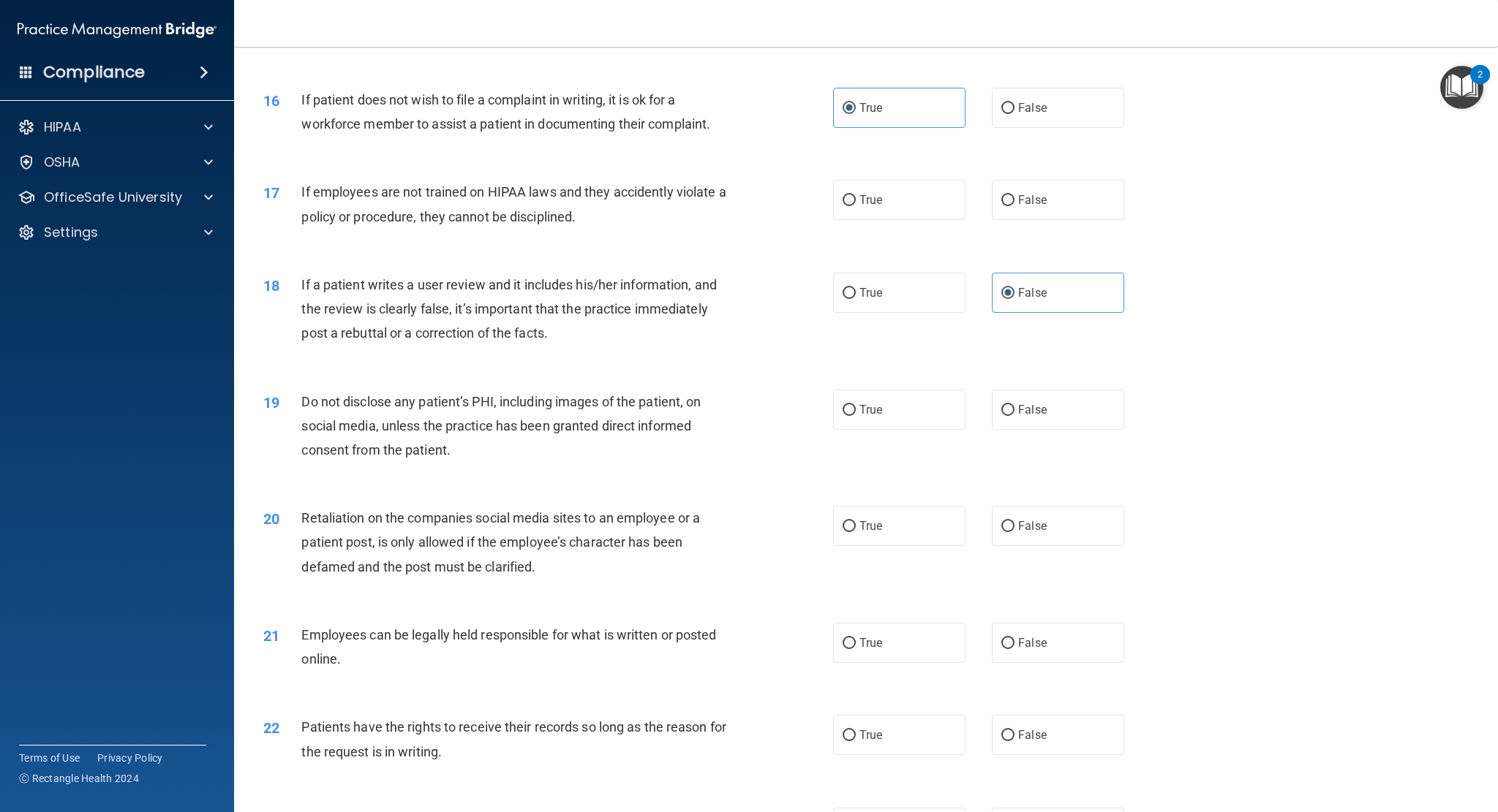
click at [1098, 547] on div "20 Retaliation on the companies social media sites to an employee or a patient …" at bounding box center [867, 546] width 1228 height 117
click at [1038, 526] on span "False" at bounding box center [1032, 526] width 29 height 14
click at [1015, 526] on input "False" at bounding box center [1007, 526] width 13 height 11
radio input "true"
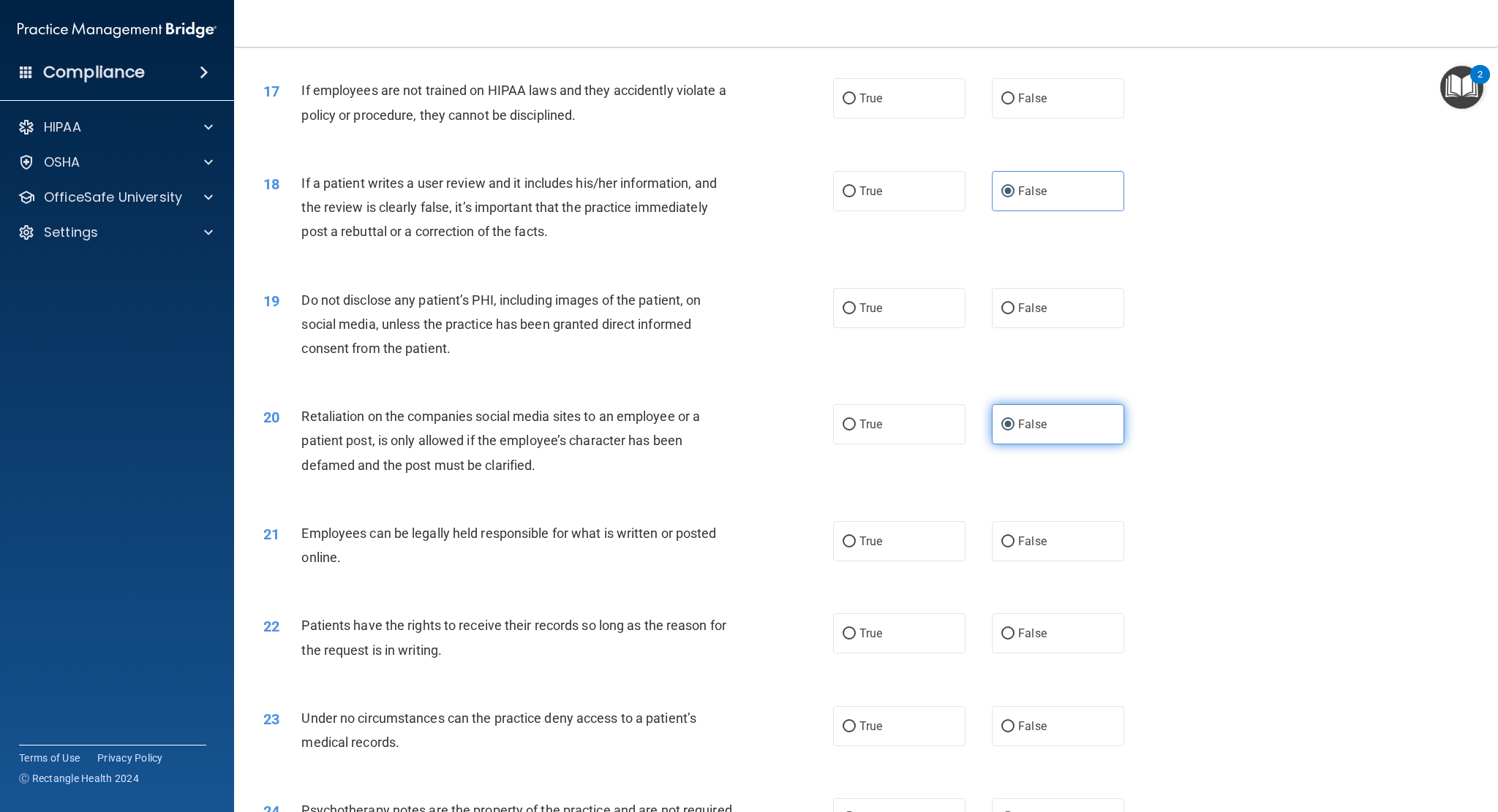
scroll to position [1901, 0]
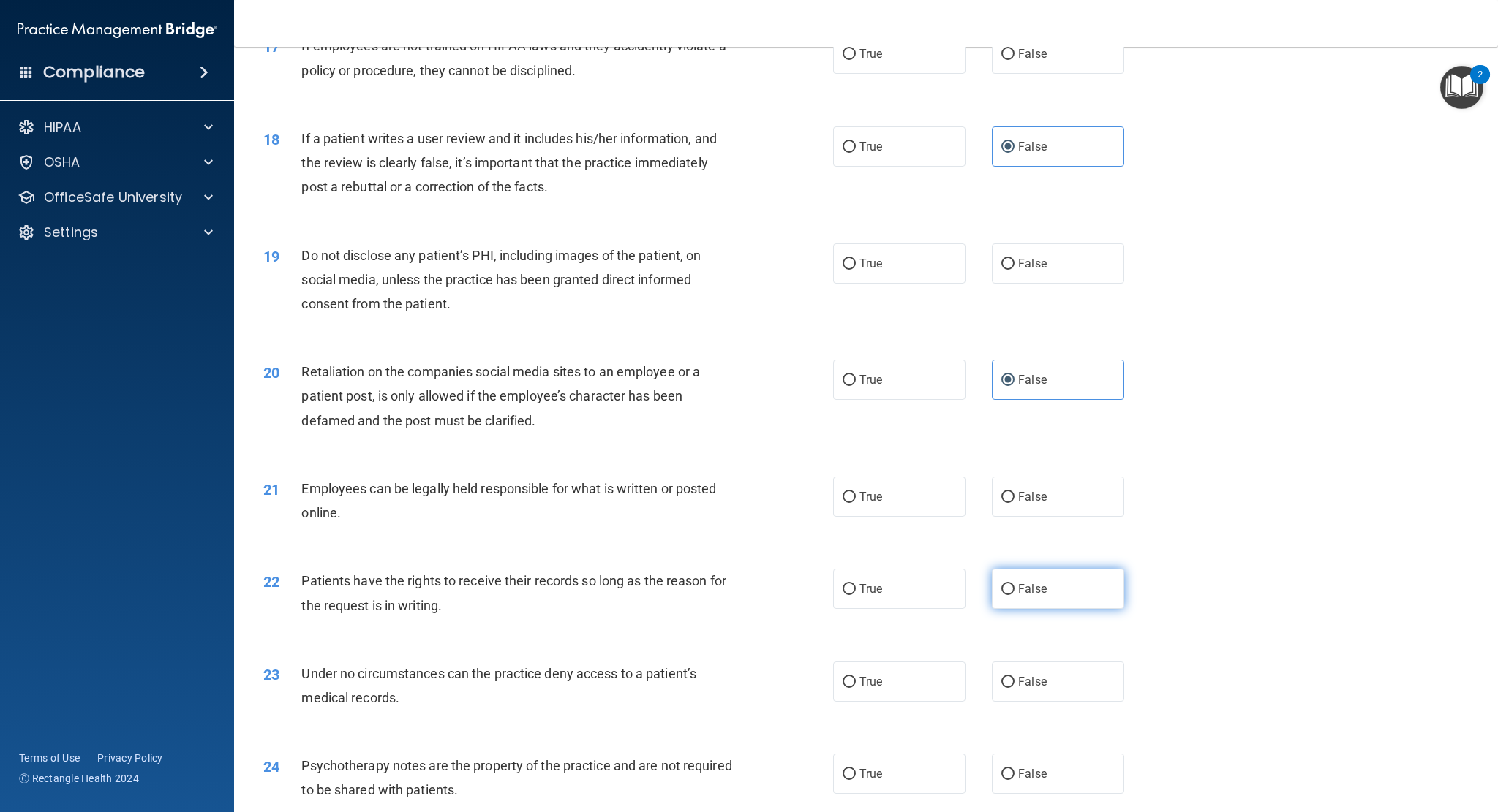
click at [1063, 592] on label "False" at bounding box center [1057, 589] width 133 height 40
click at [1015, 592] on input "False" at bounding box center [1007, 589] width 13 height 11
radio input "true"
click at [1050, 675] on label "False" at bounding box center [1057, 681] width 133 height 40
click at [1015, 677] on input "False" at bounding box center [1007, 682] width 13 height 11
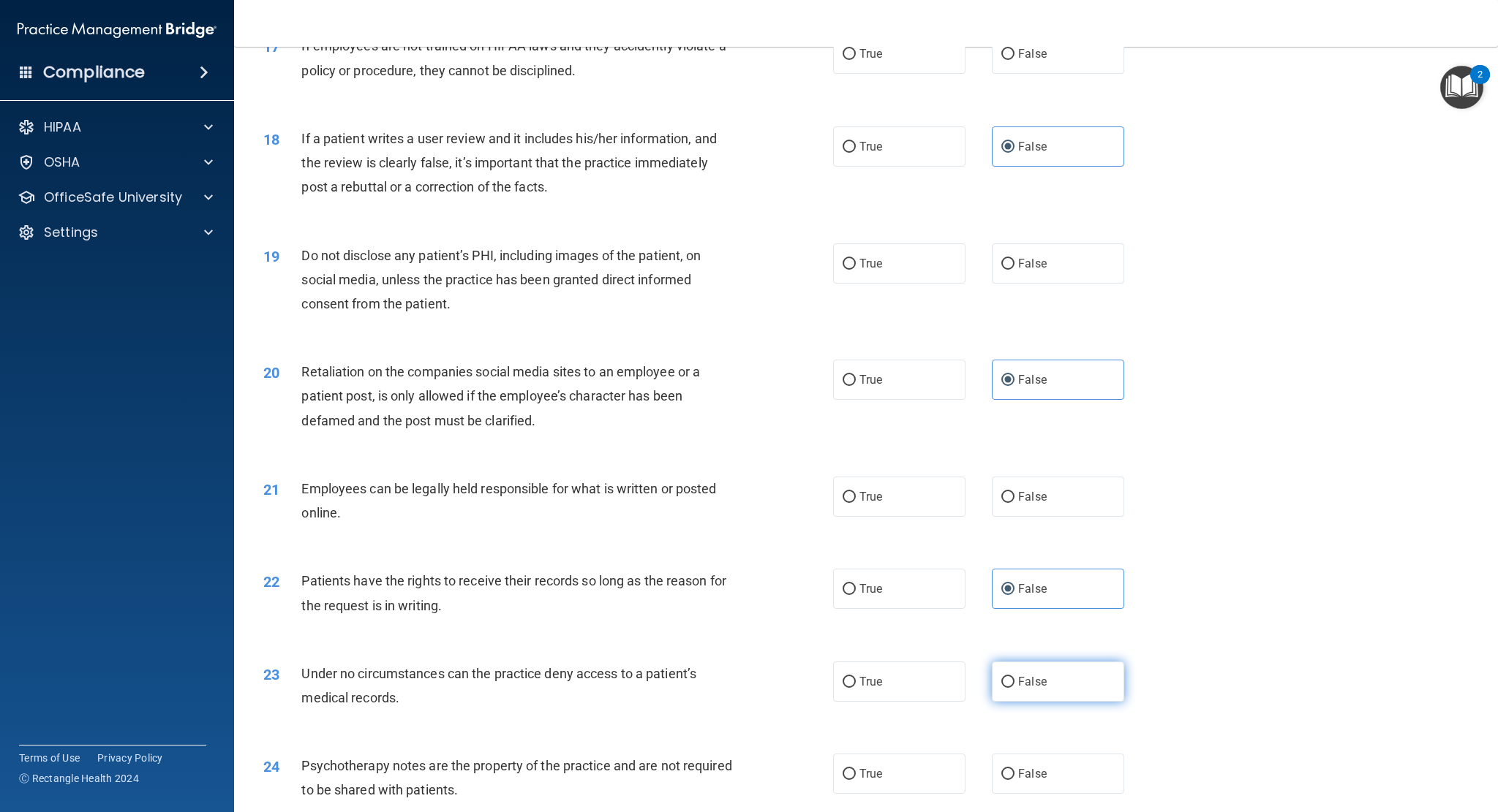
radio input "true"
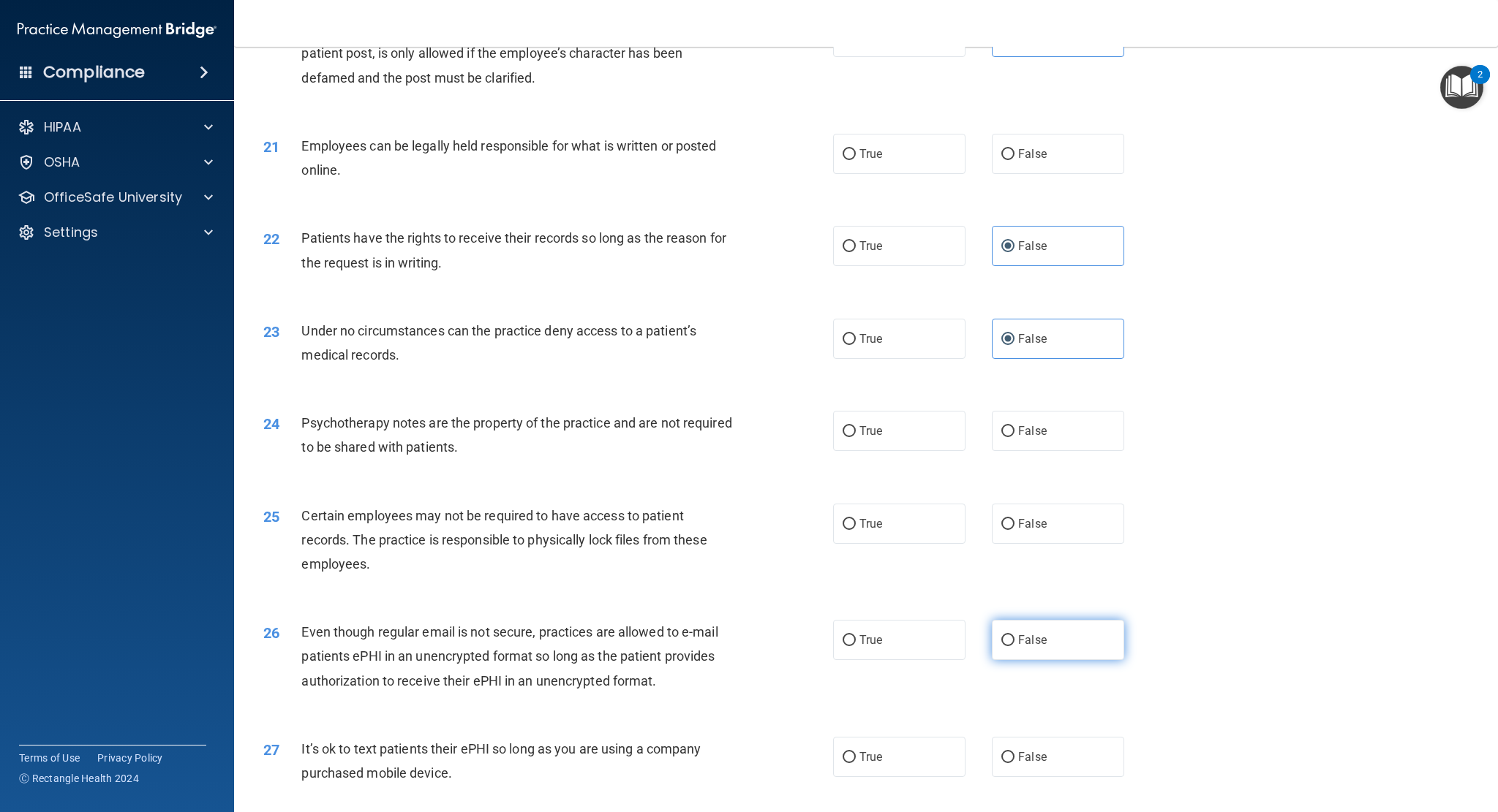
scroll to position [2267, 0]
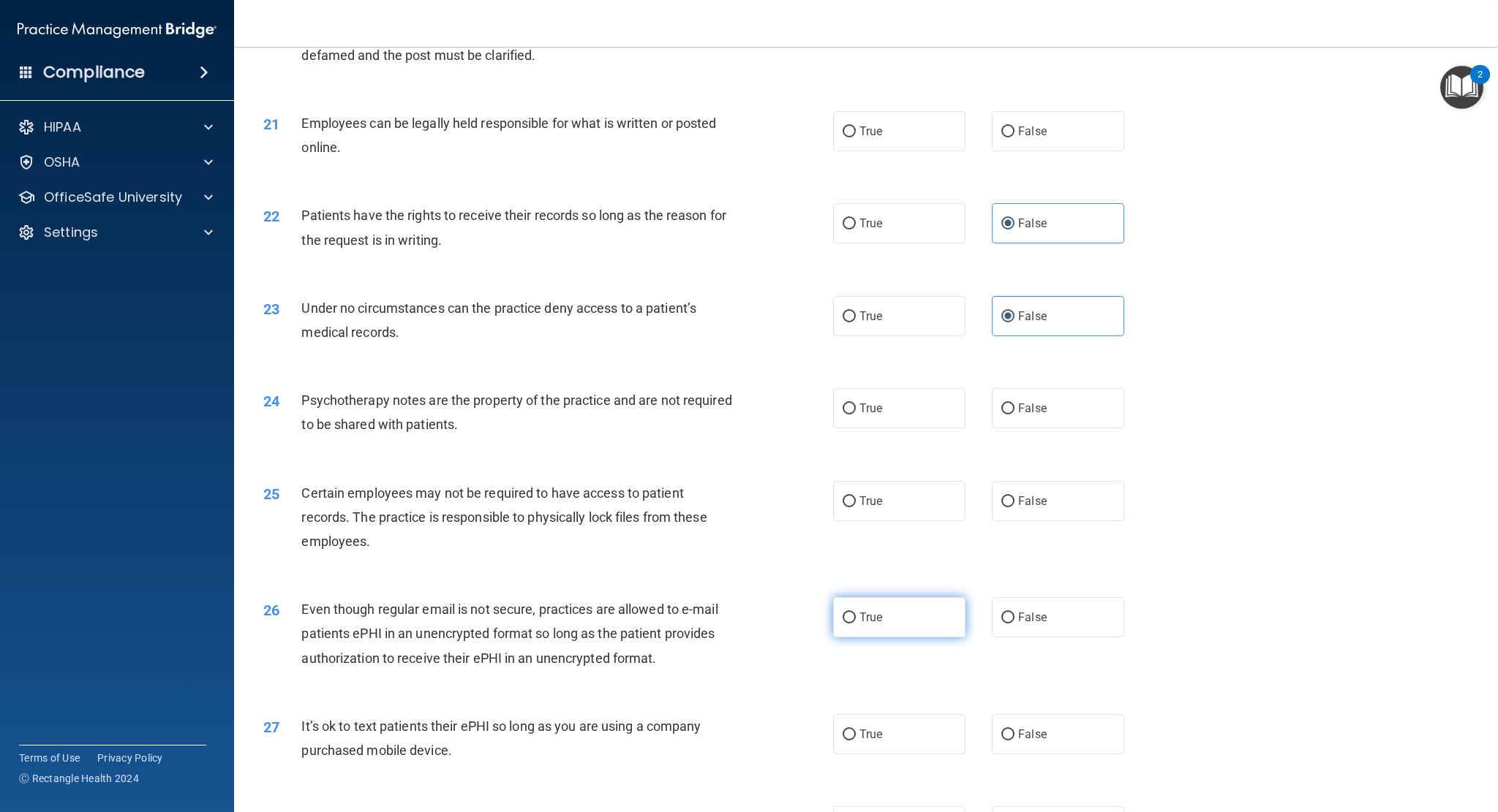
click at [899, 607] on label "True" at bounding box center [899, 617] width 133 height 40
click at [856, 612] on input "True" at bounding box center [849, 617] width 13 height 11
radio input "true"
click at [1054, 737] on label "False" at bounding box center [1057, 734] width 133 height 40
click at [1015, 737] on input "False" at bounding box center [1007, 734] width 13 height 11
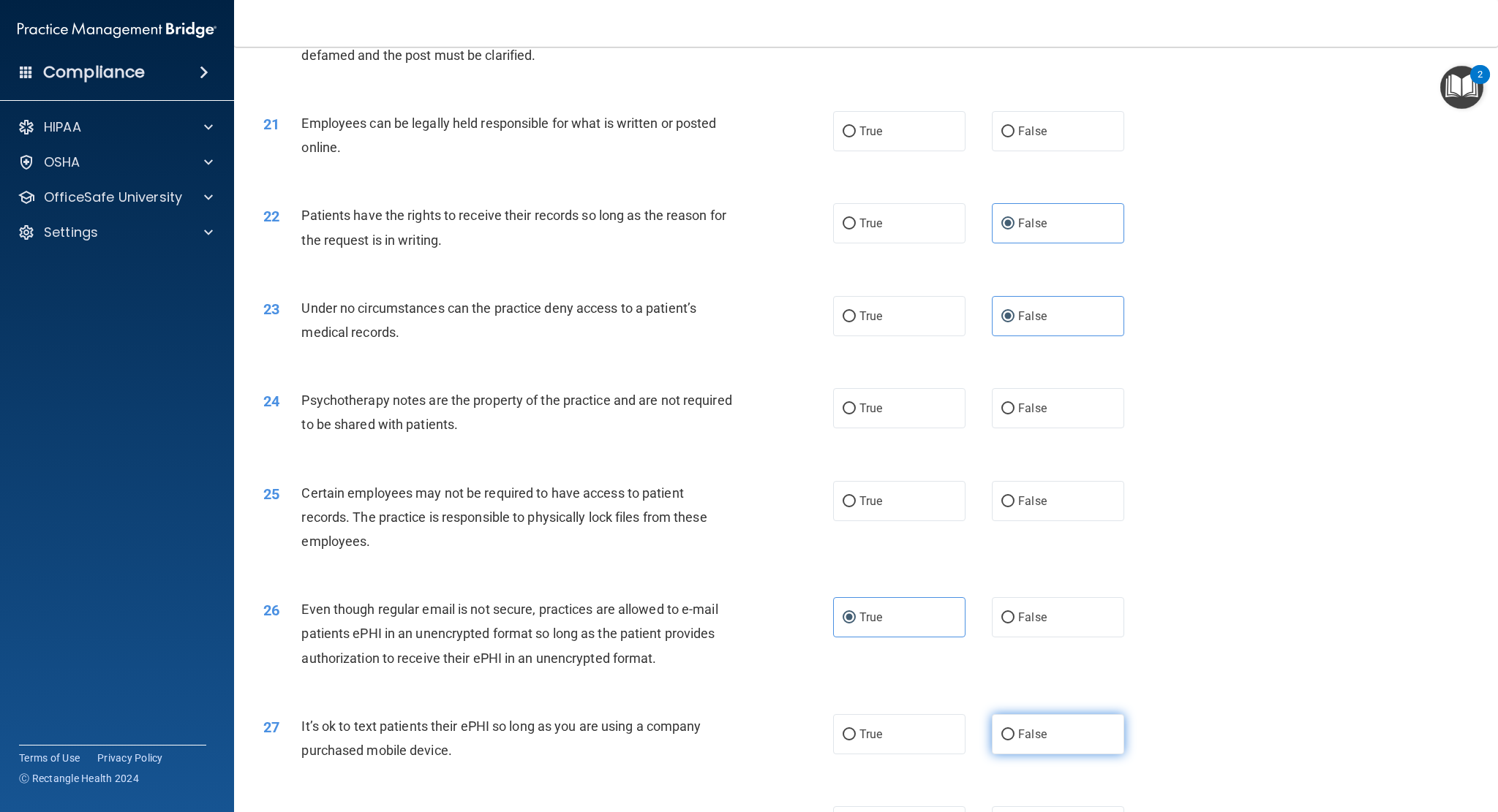
radio input "true"
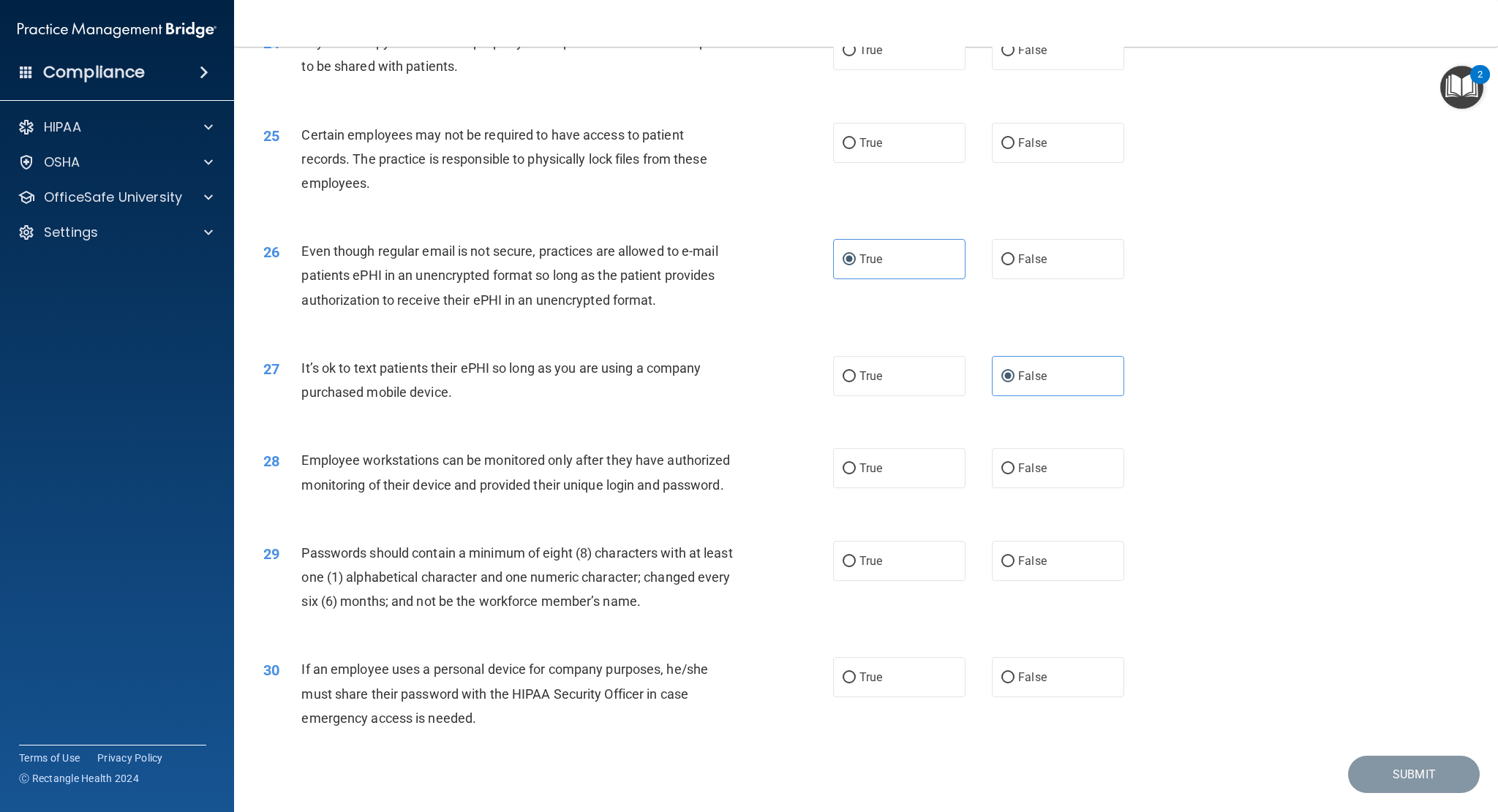
scroll to position [2632, 0]
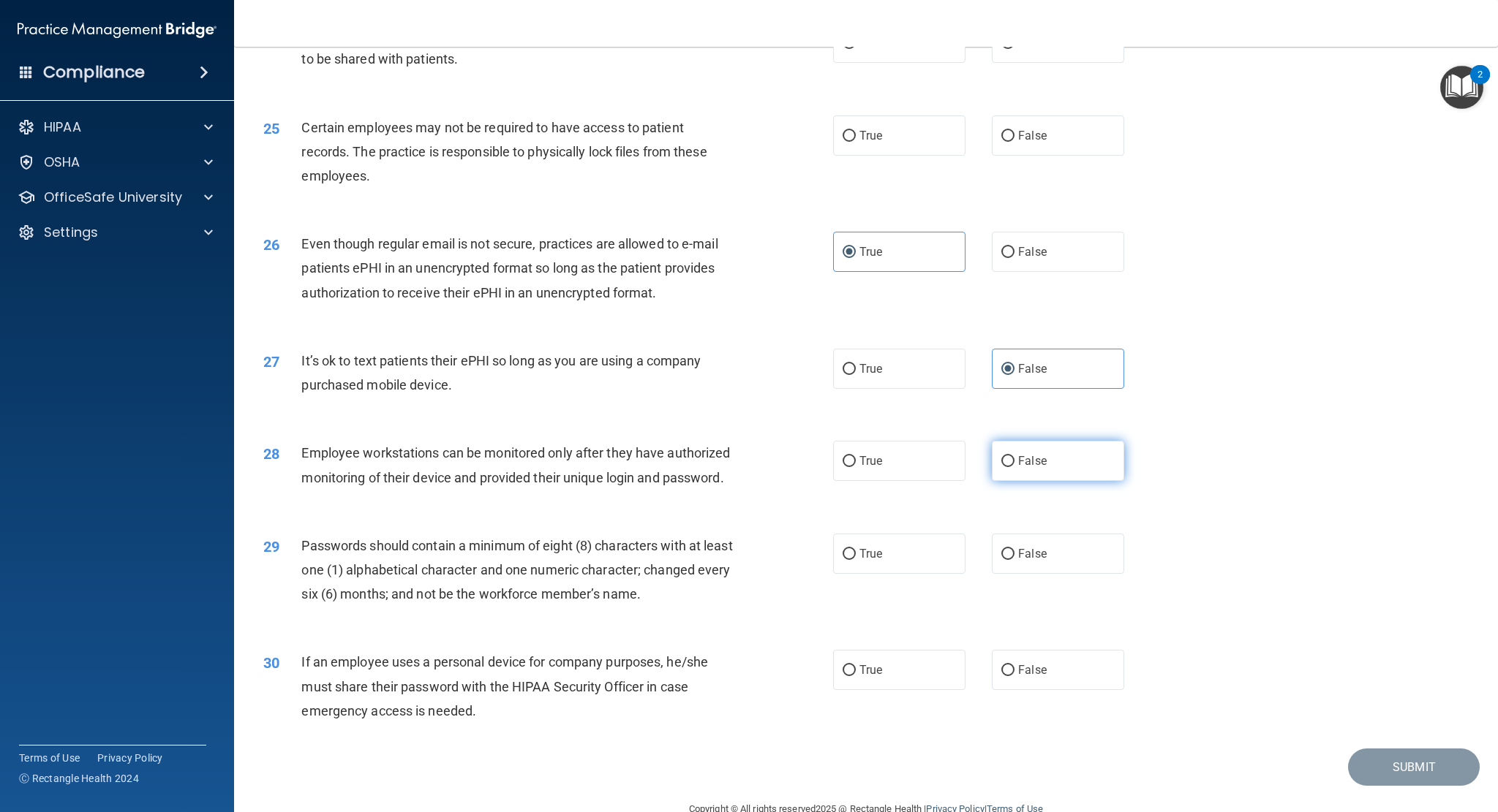
click at [1054, 480] on label "False" at bounding box center [1057, 460] width 133 height 40
click at [1015, 467] on input "False" at bounding box center [1007, 461] width 13 height 11
radio input "true"
click at [1020, 677] on span "False" at bounding box center [1032, 670] width 29 height 14
click at [1015, 676] on input "False" at bounding box center [1007, 670] width 13 height 11
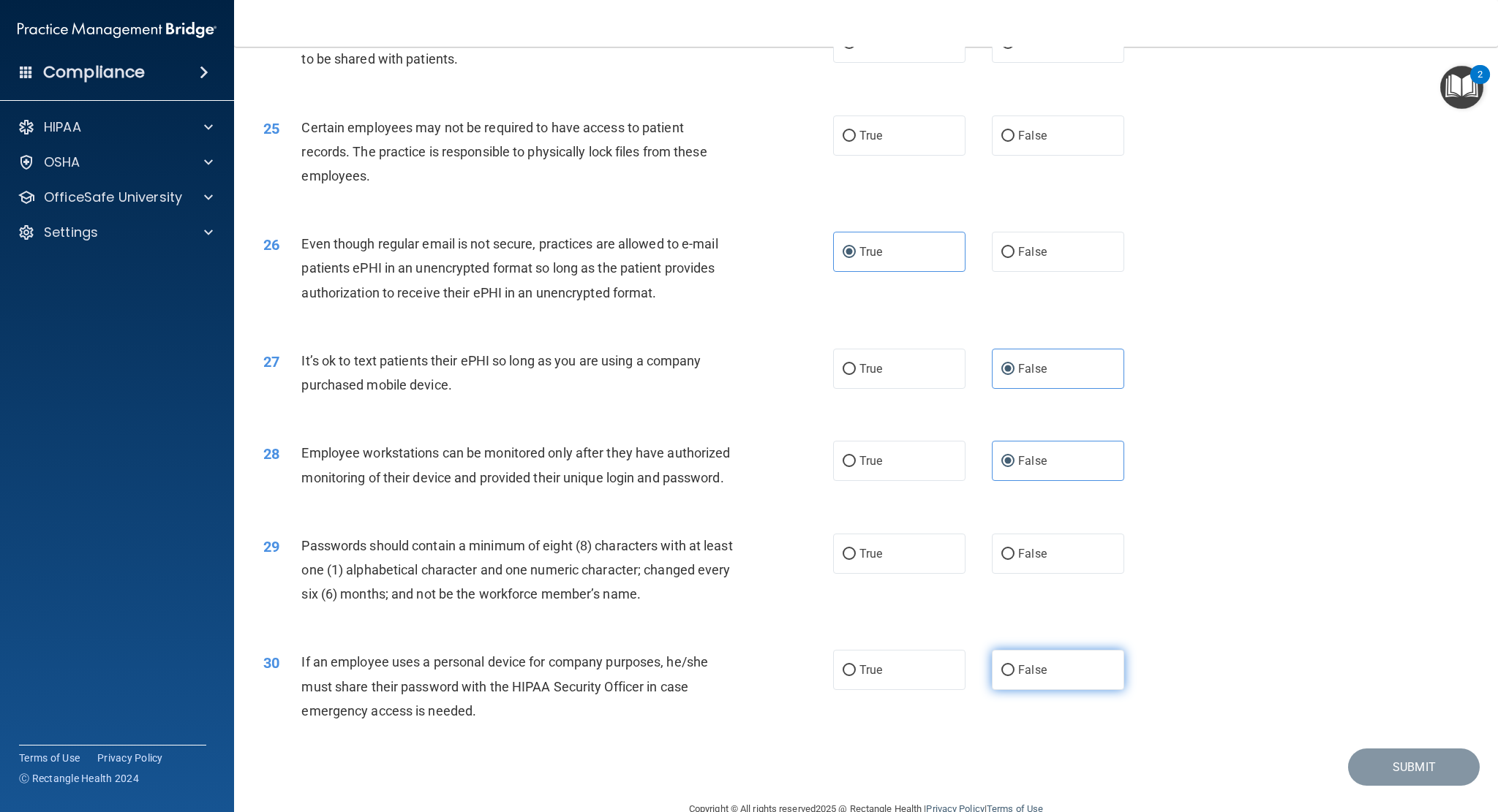
radio input "true"
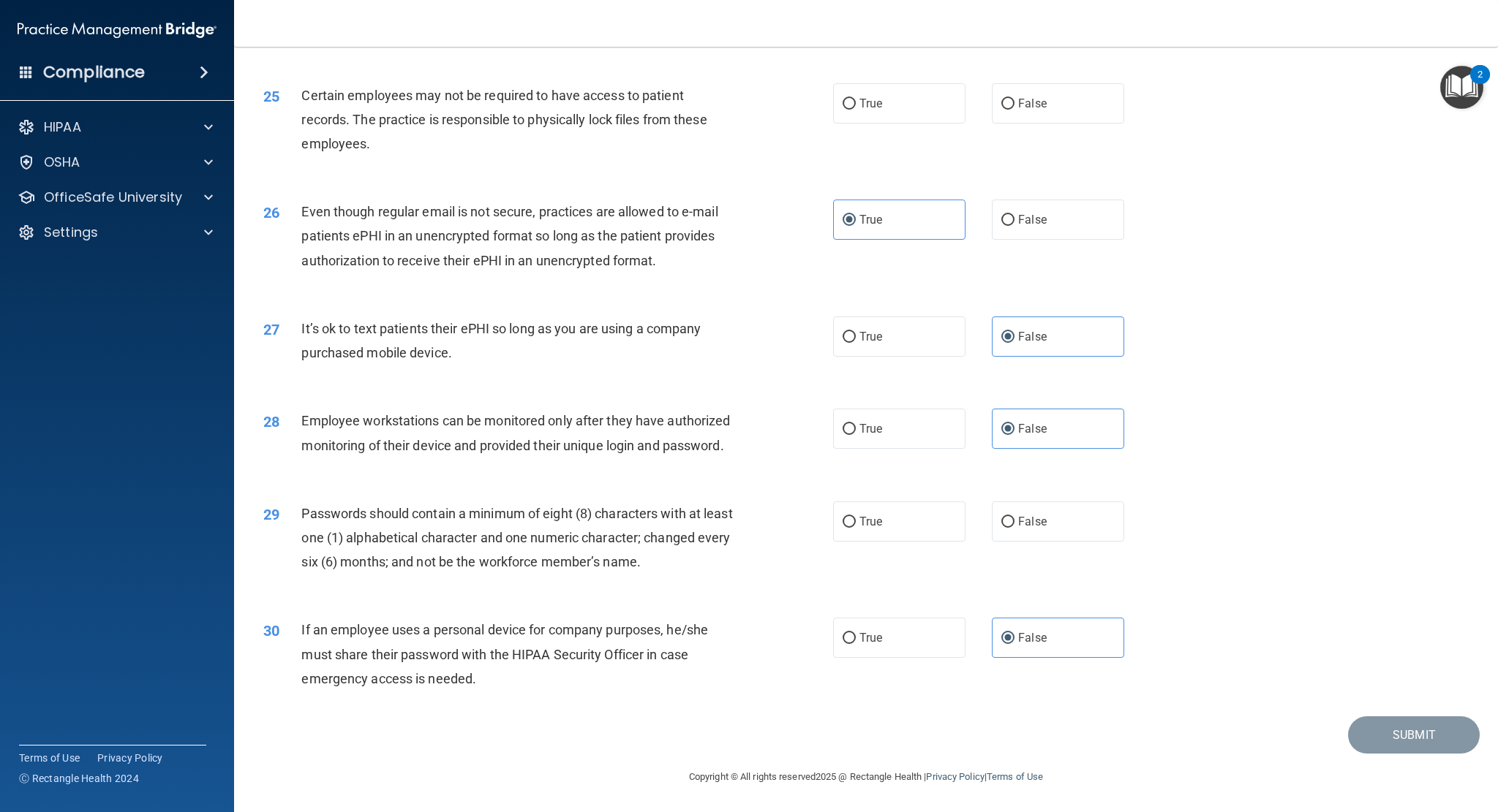
scroll to position [2688, 0]
click at [1049, 523] on label "False" at bounding box center [1057, 521] width 133 height 40
click at [1015, 523] on input "False" at bounding box center [1007, 522] width 13 height 11
radio input "true"
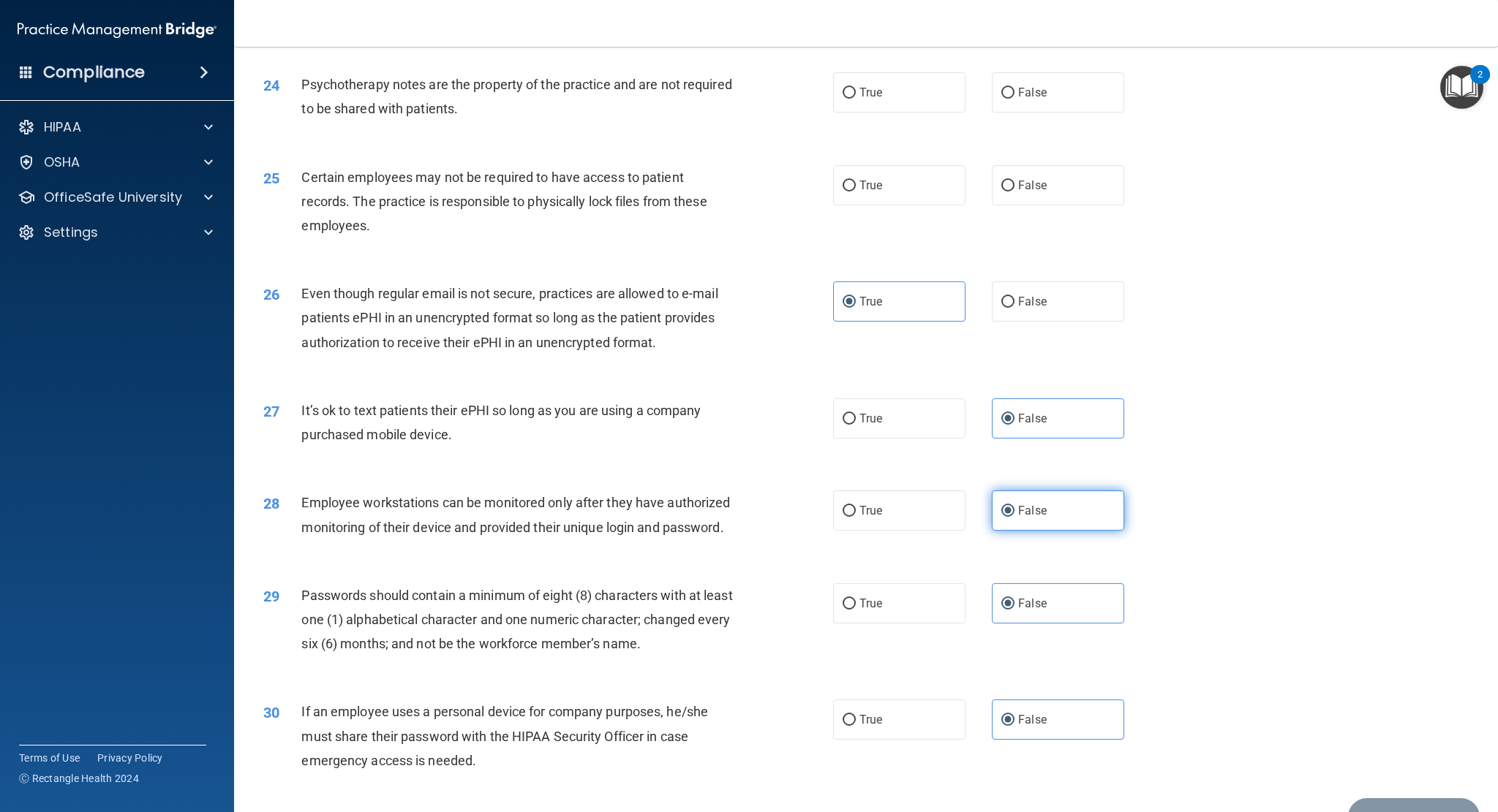
scroll to position [2395, 0]
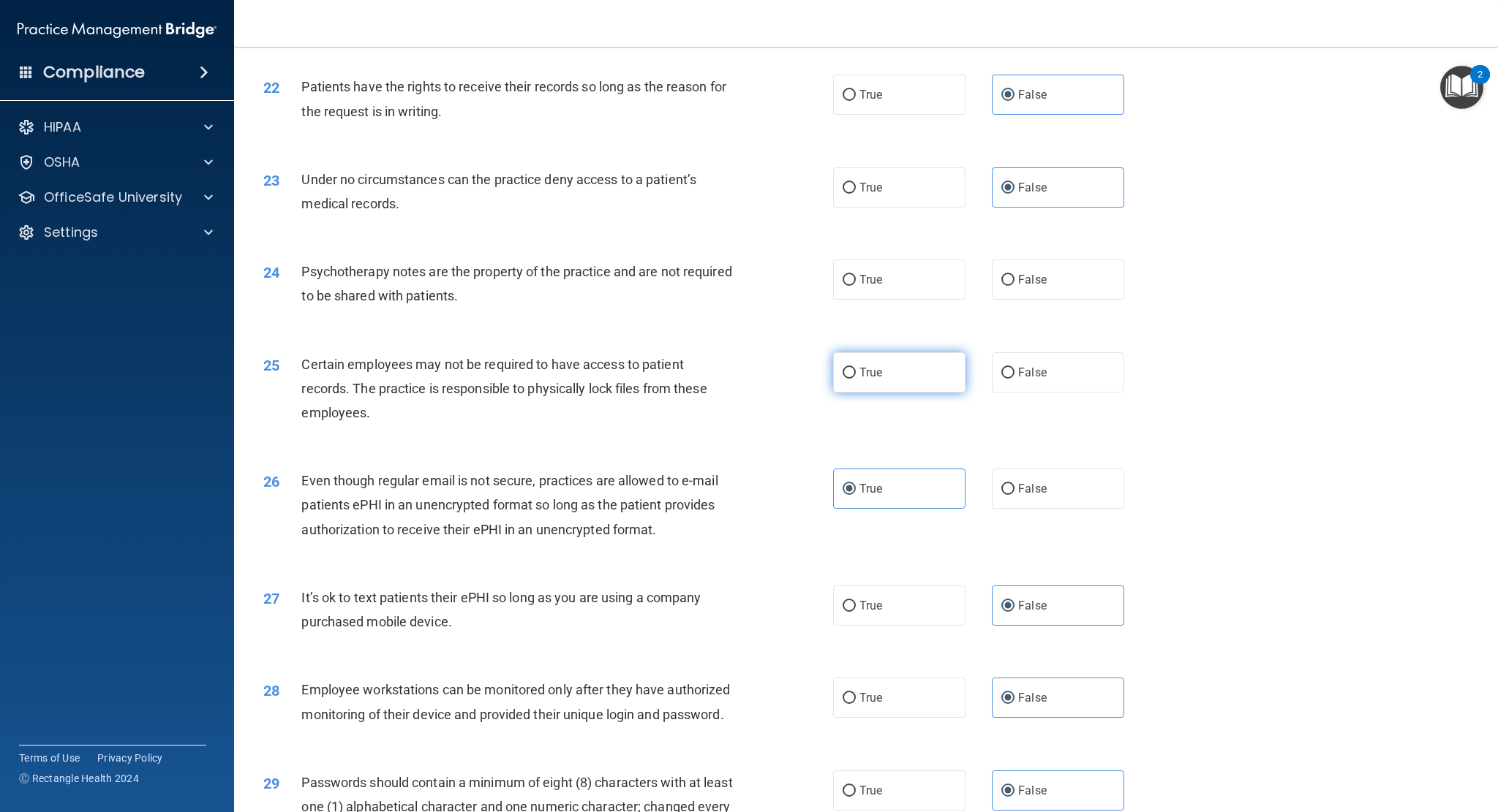
click at [898, 374] on label "True" at bounding box center [899, 372] width 133 height 40
click at [856, 374] on input "True" at bounding box center [849, 373] width 13 height 11
radio input "true"
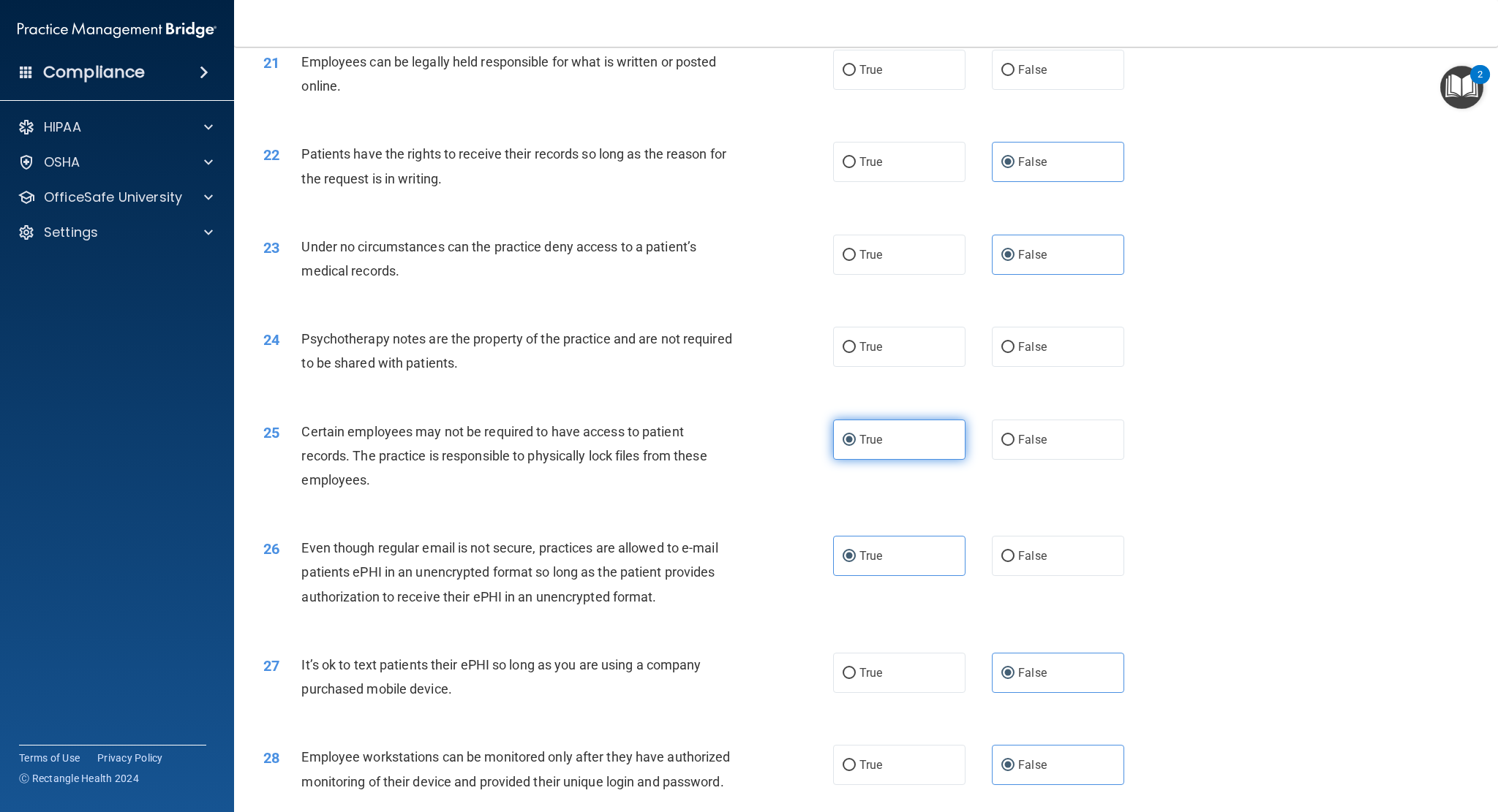
scroll to position [2322, 0]
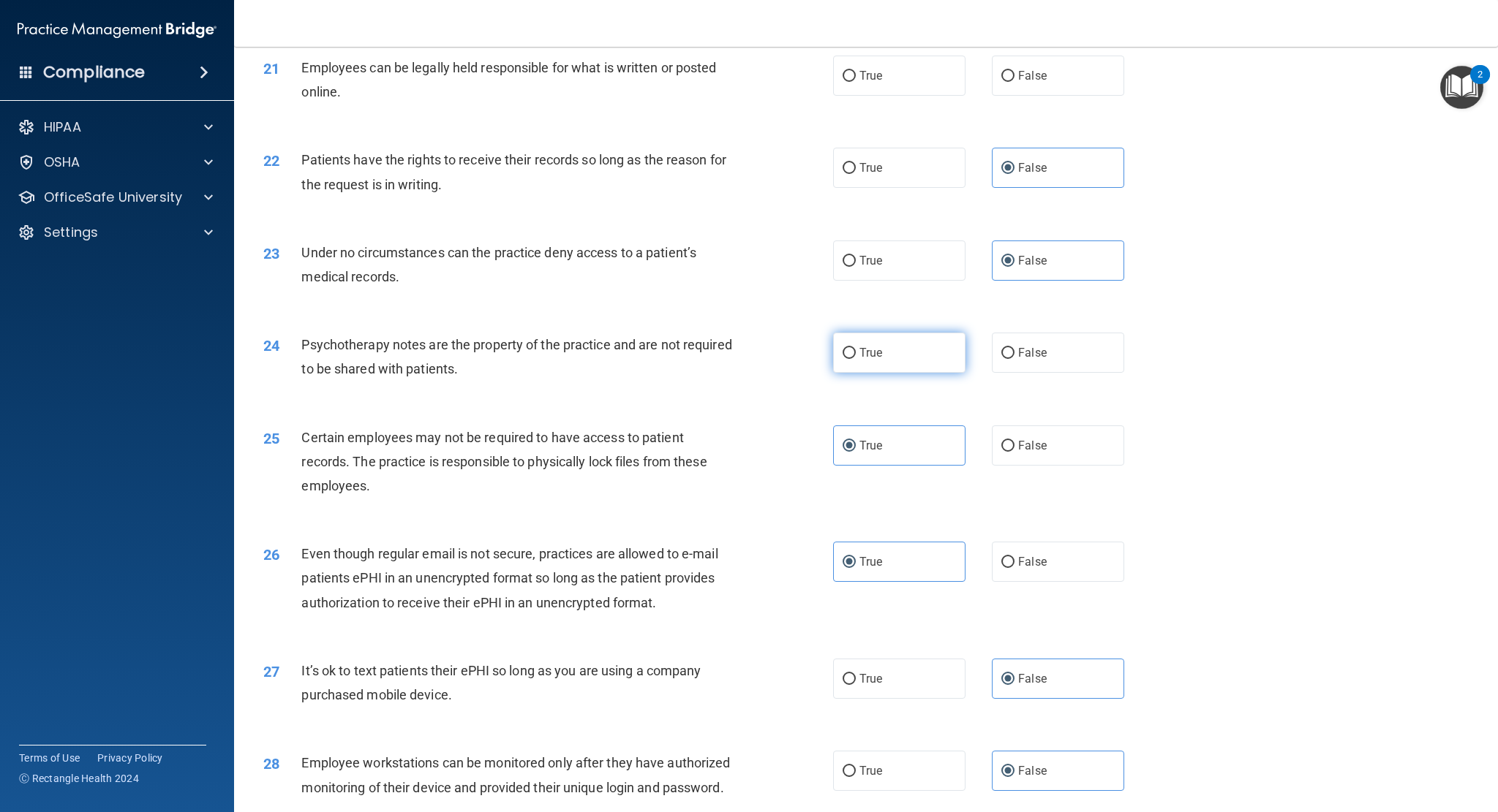
click at [898, 359] on label "True" at bounding box center [899, 352] width 133 height 40
click at [856, 359] on input "True" at bounding box center [849, 353] width 13 height 11
radio input "true"
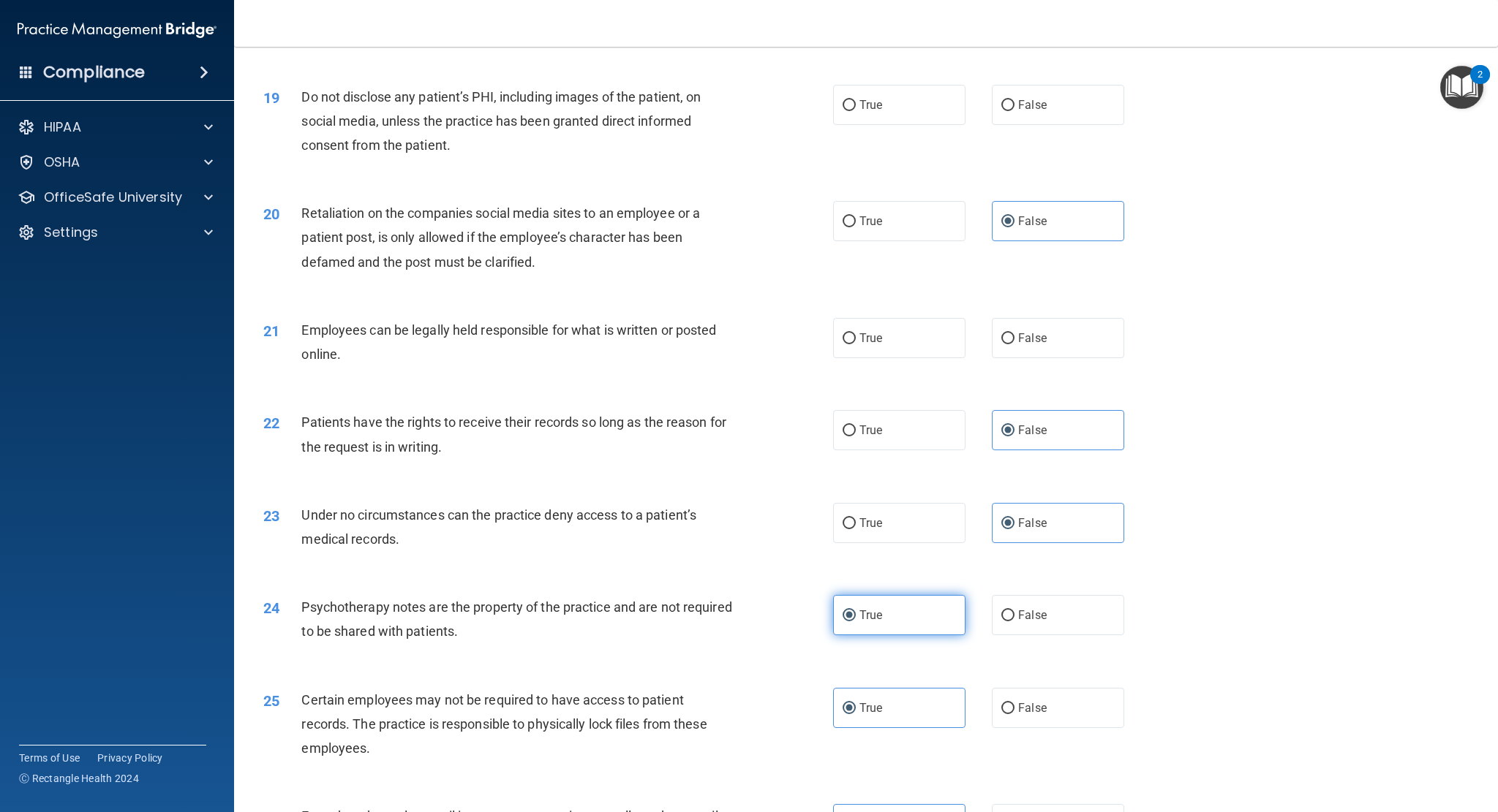
scroll to position [2030, 0]
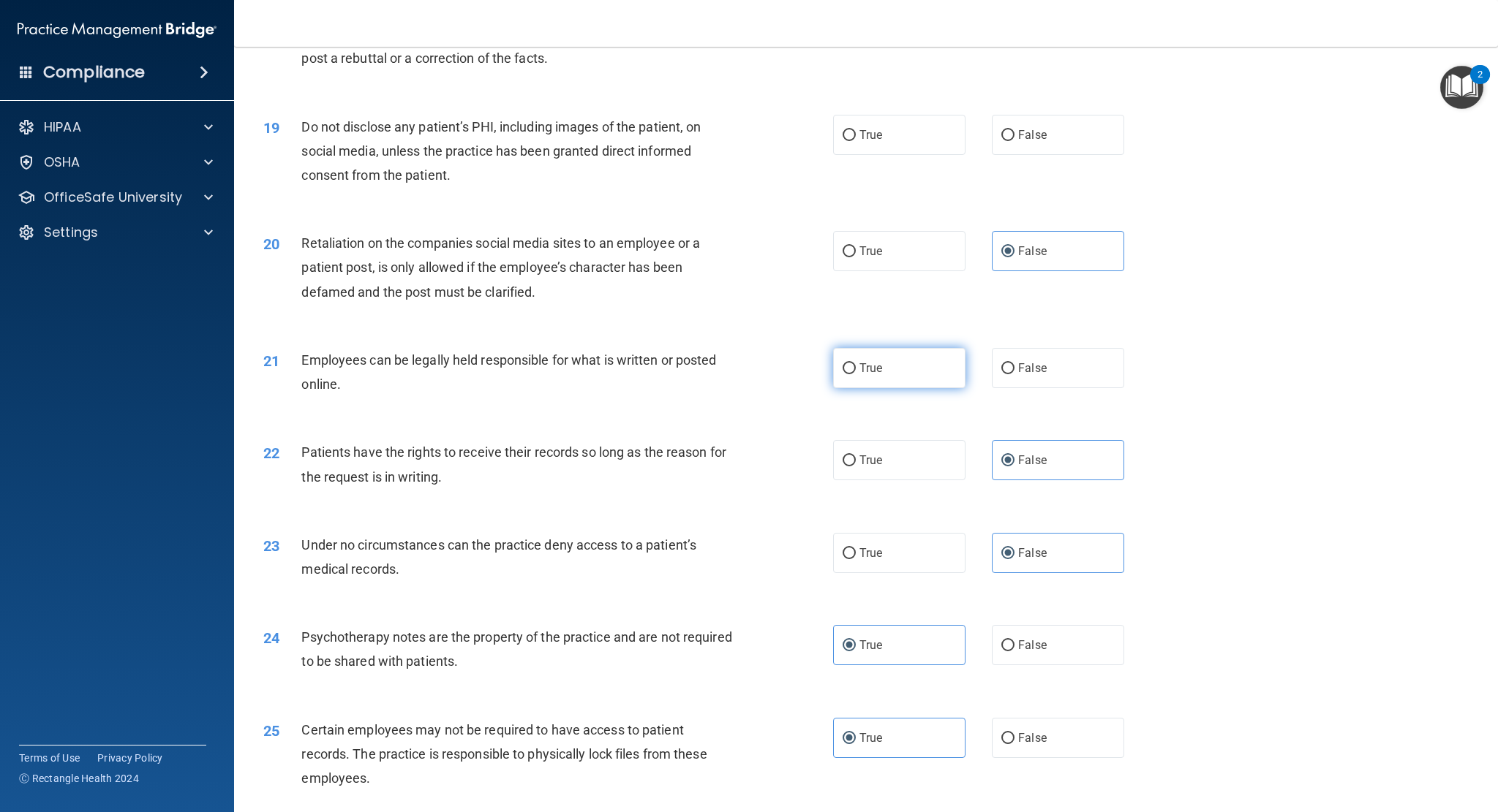
click at [852, 365] on label "True" at bounding box center [899, 368] width 133 height 40
click at [852, 365] on input "True" at bounding box center [849, 369] width 13 height 11
radio input "true"
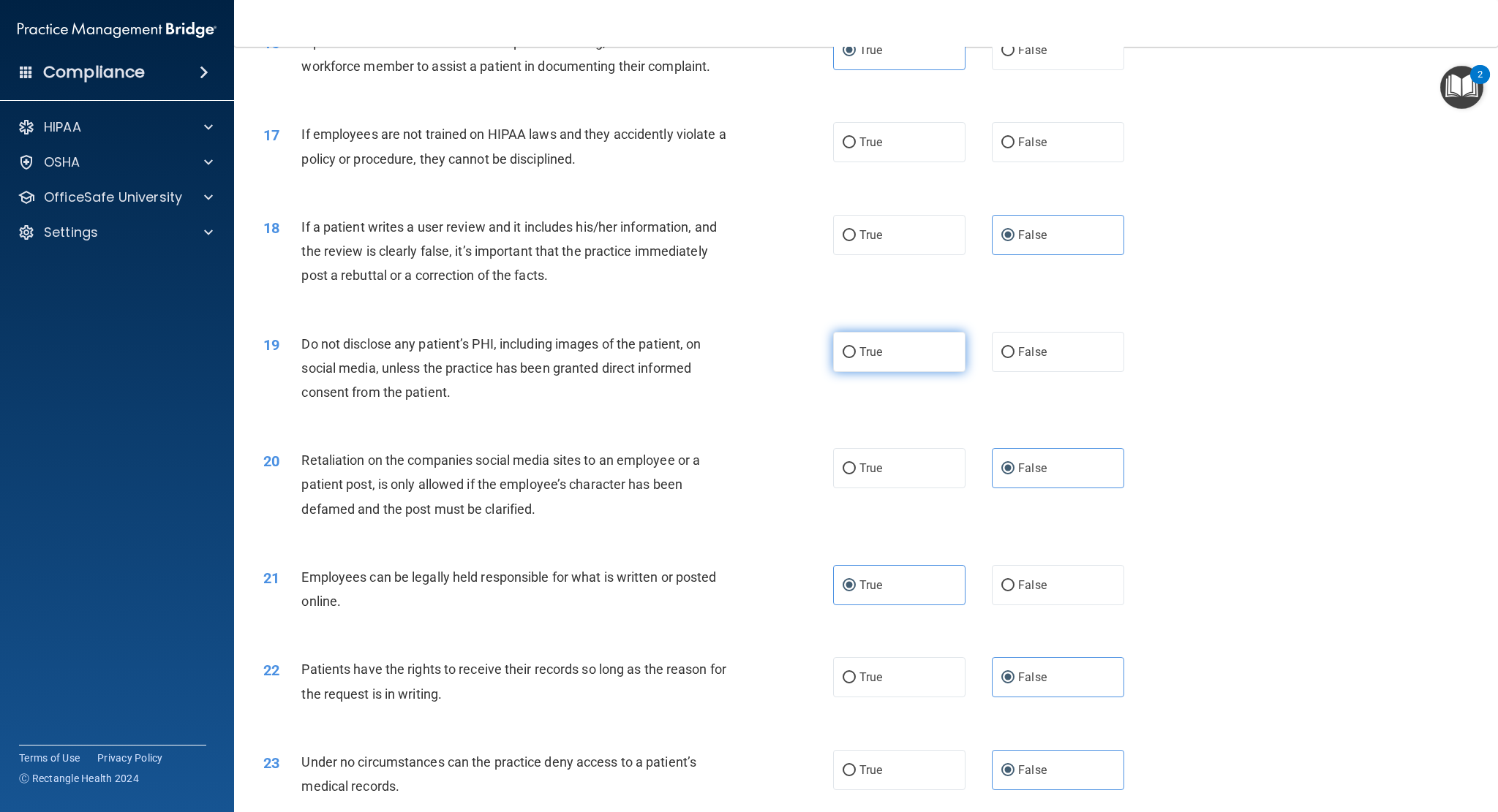
scroll to position [1810, 0]
click at [924, 370] on label "True" at bounding box center [899, 354] width 133 height 40
click at [856, 361] on input "True" at bounding box center [849, 354] width 13 height 11
radio input "true"
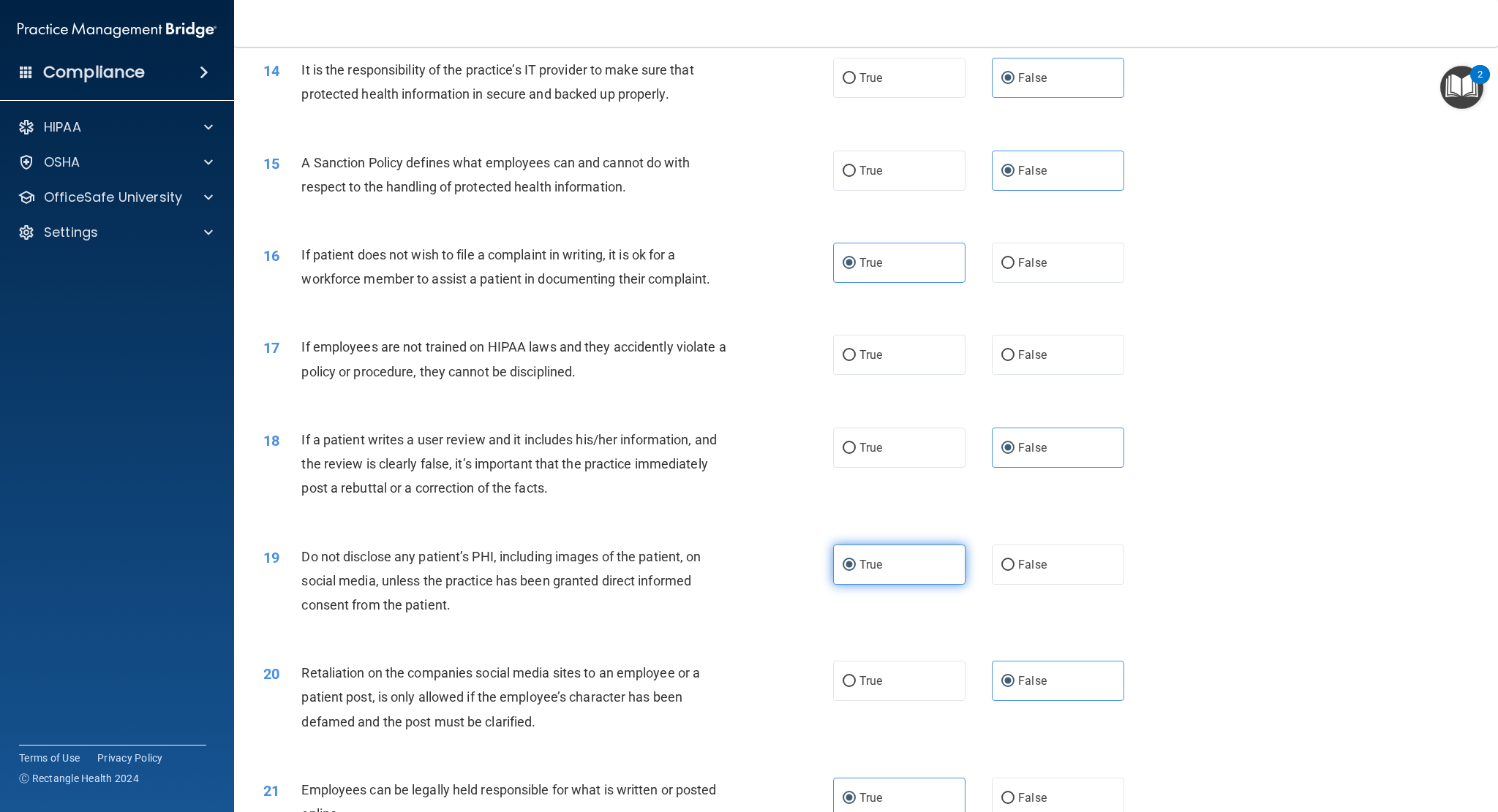
scroll to position [1591, 0]
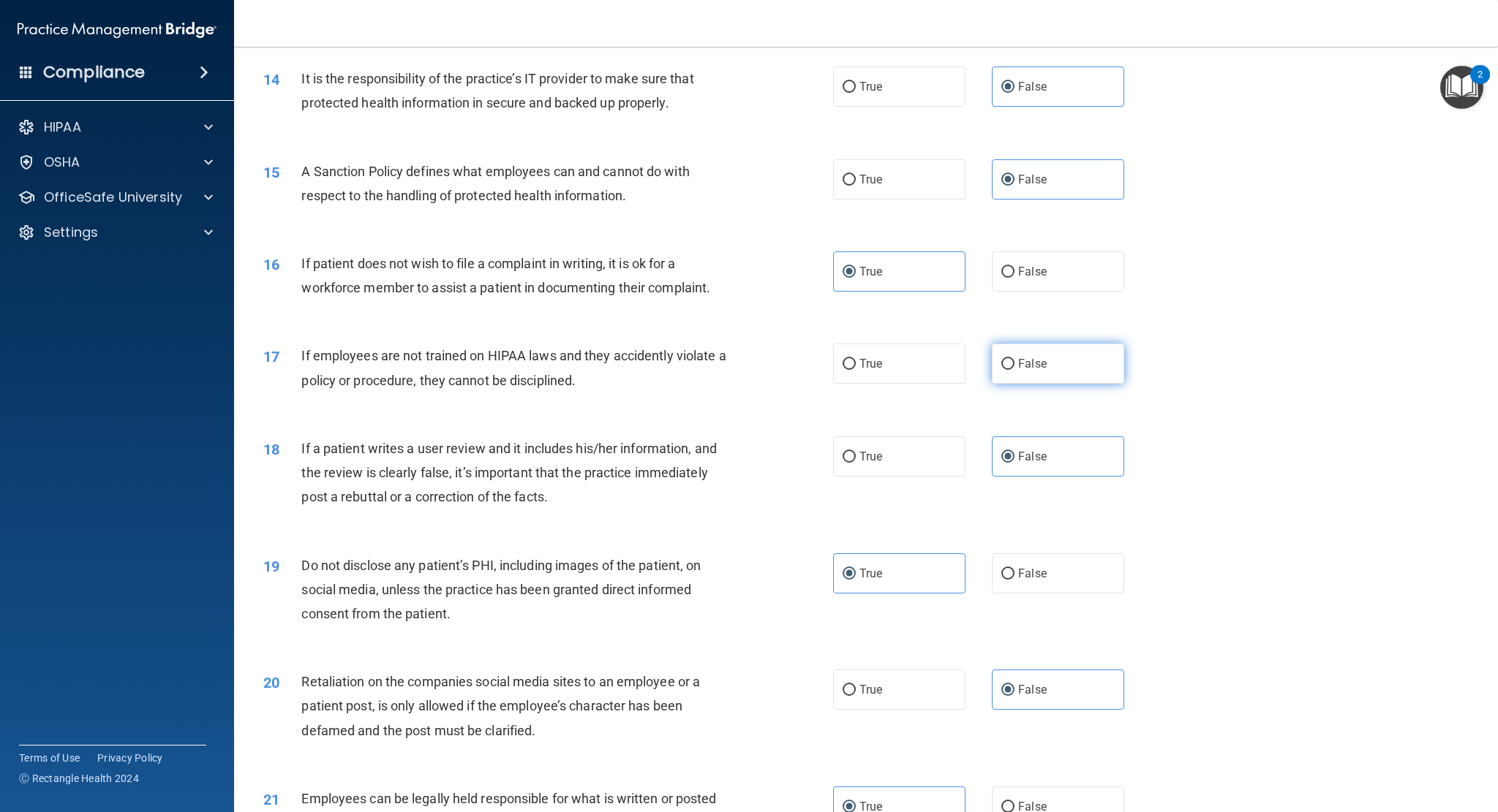
click at [1008, 357] on label "False" at bounding box center [1057, 364] width 133 height 40
click at [1008, 359] on input "False" at bounding box center [1007, 364] width 13 height 11
radio input "true"
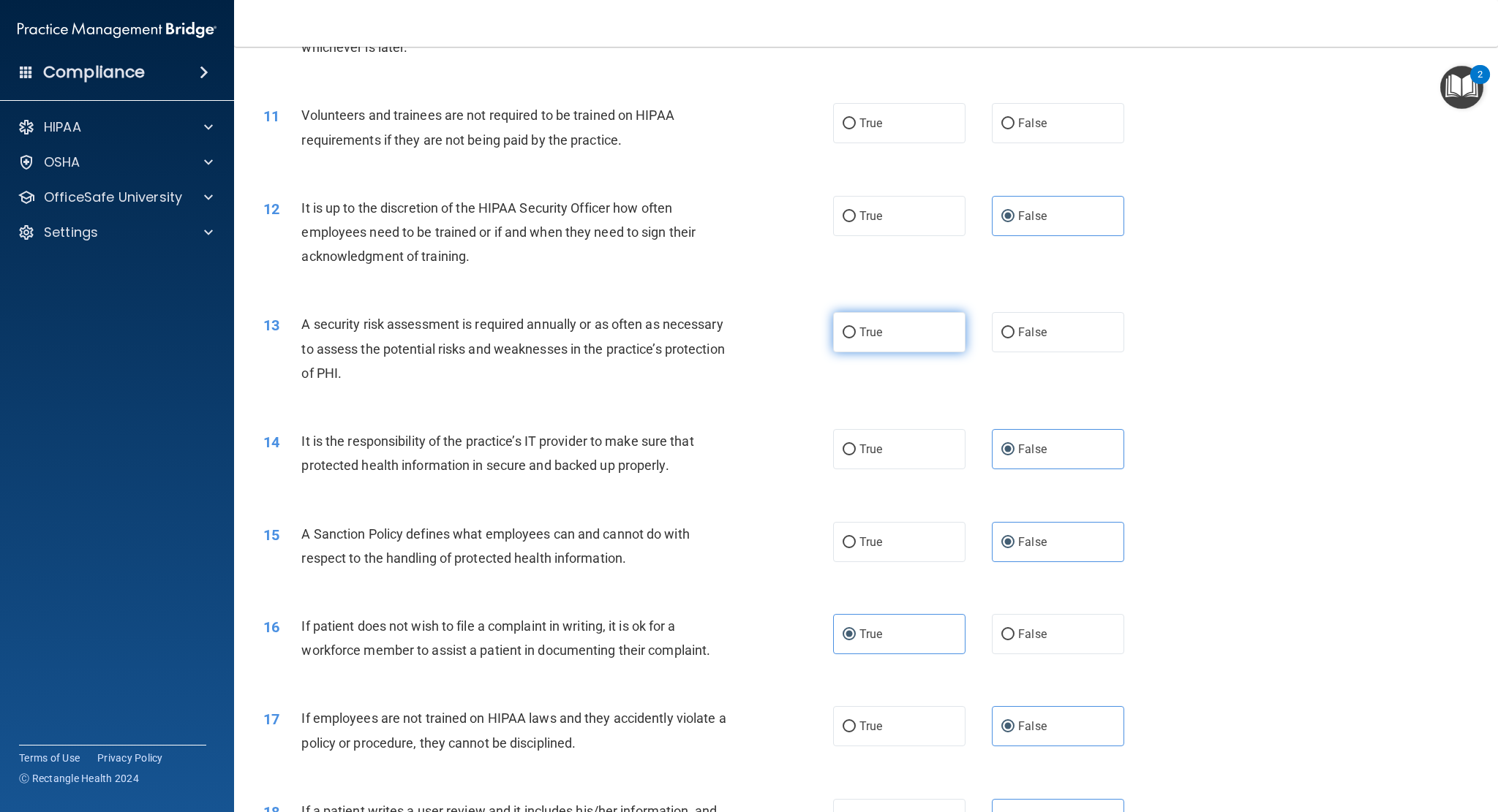
scroll to position [1225, 0]
click at [925, 338] on label "True" at bounding box center [899, 335] width 133 height 40
click at [856, 338] on input "True" at bounding box center [849, 335] width 13 height 11
radio input "true"
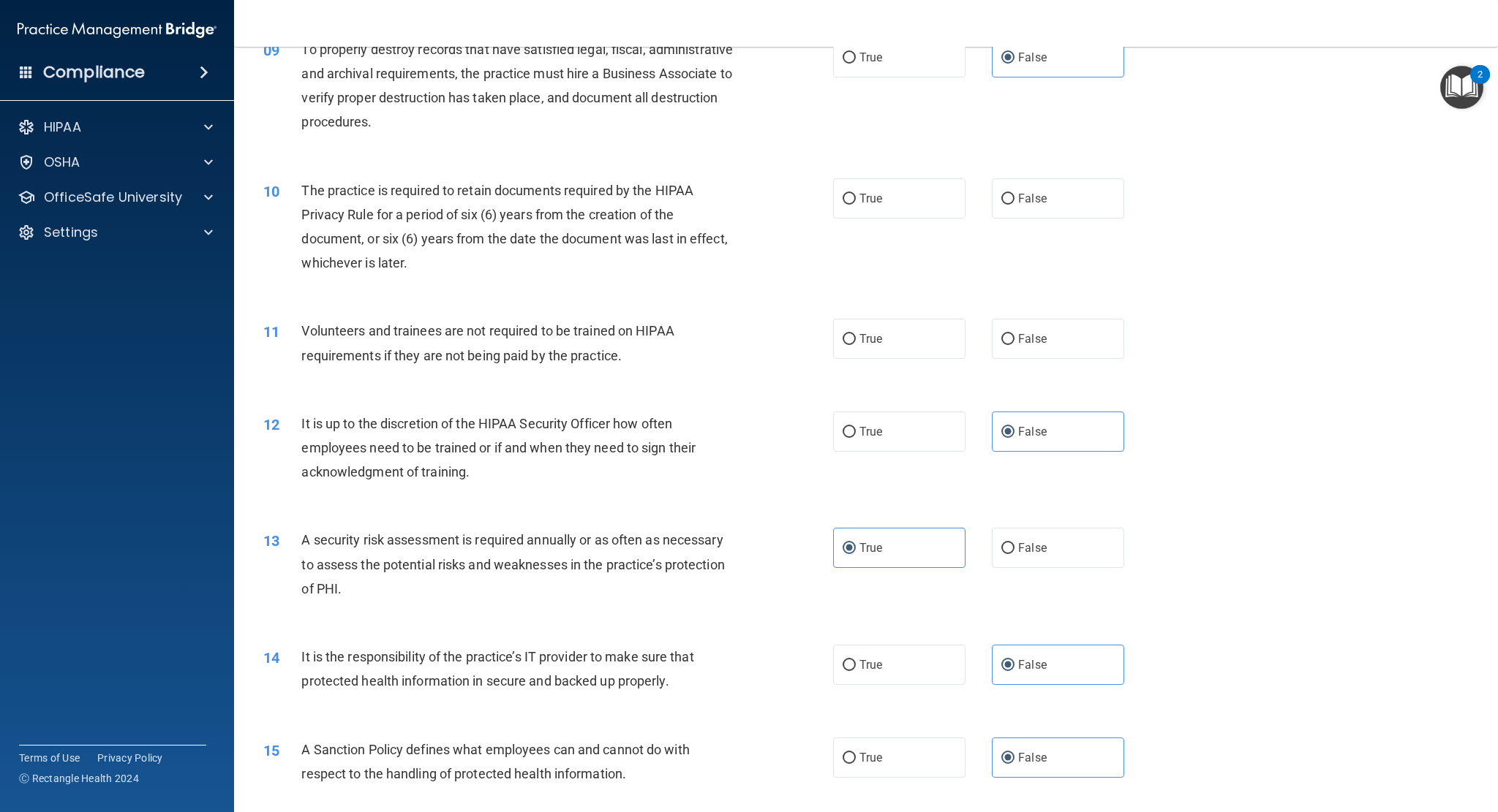
scroll to position [1006, 0]
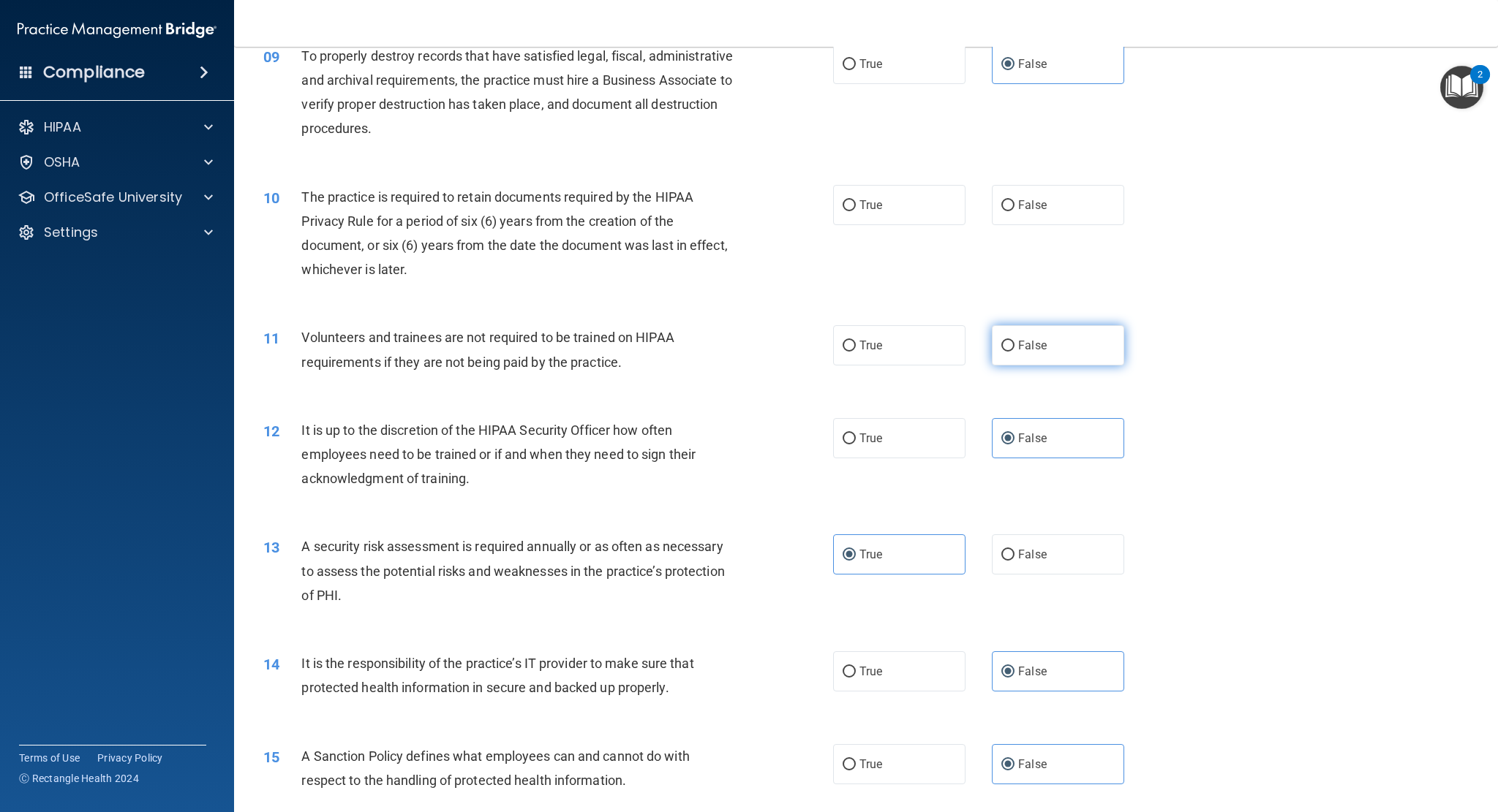
click at [1026, 336] on label "False" at bounding box center [1057, 345] width 133 height 40
click at [1015, 341] on input "False" at bounding box center [1007, 346] width 13 height 11
radio input "true"
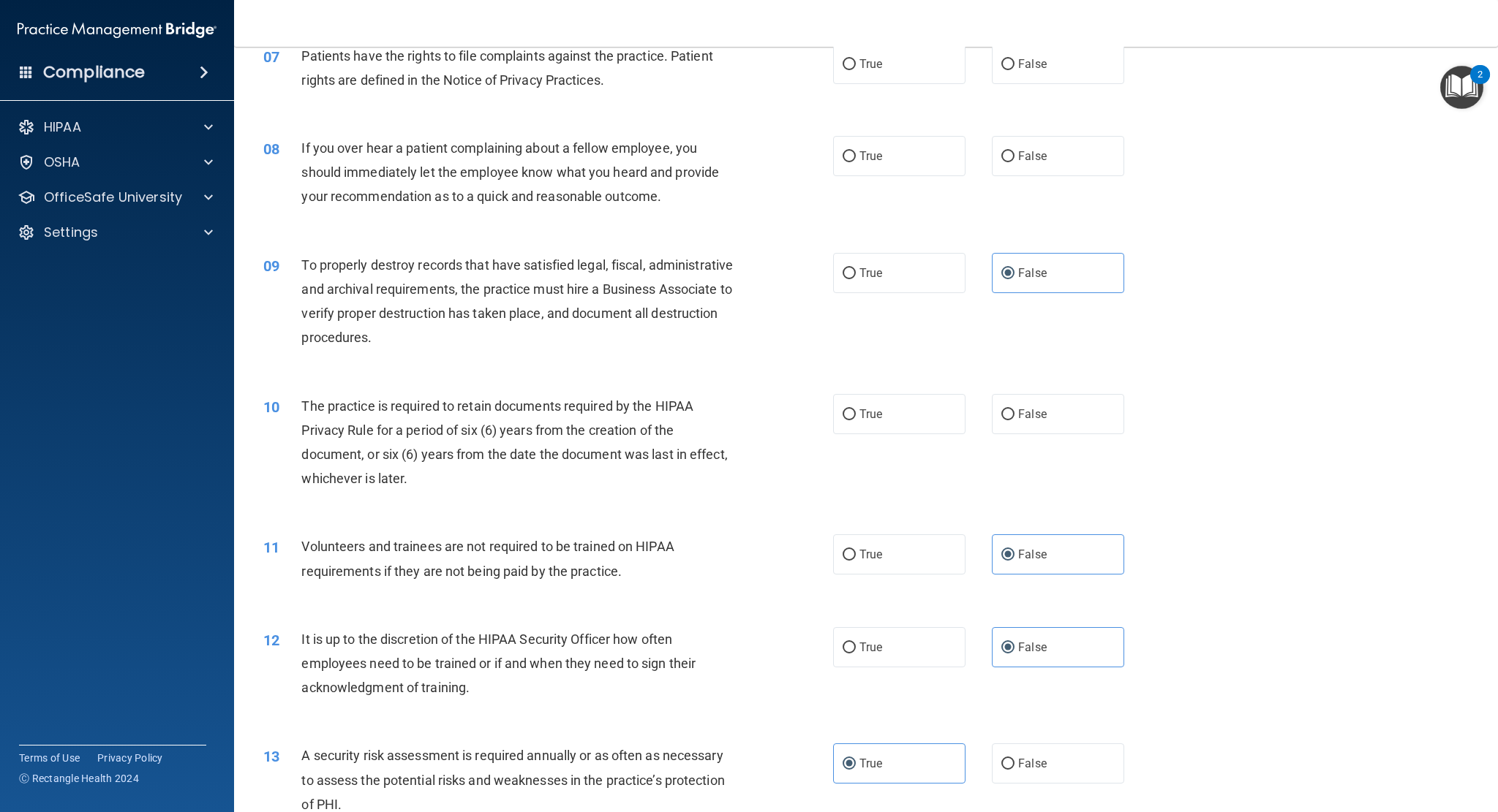
scroll to position [786, 0]
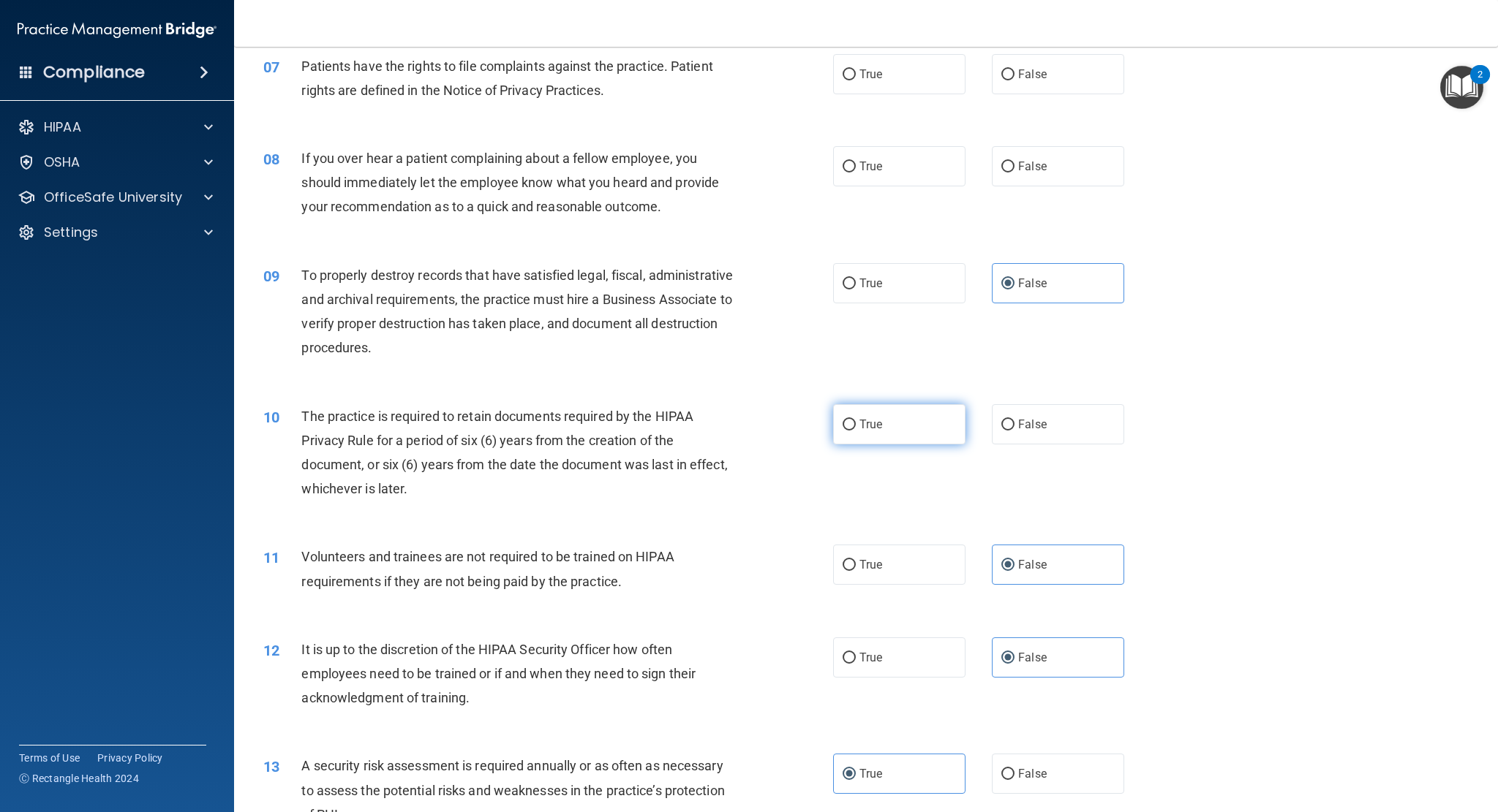
click at [917, 434] on label "True" at bounding box center [899, 424] width 133 height 40
click at [856, 431] on input "True" at bounding box center [849, 425] width 13 height 11
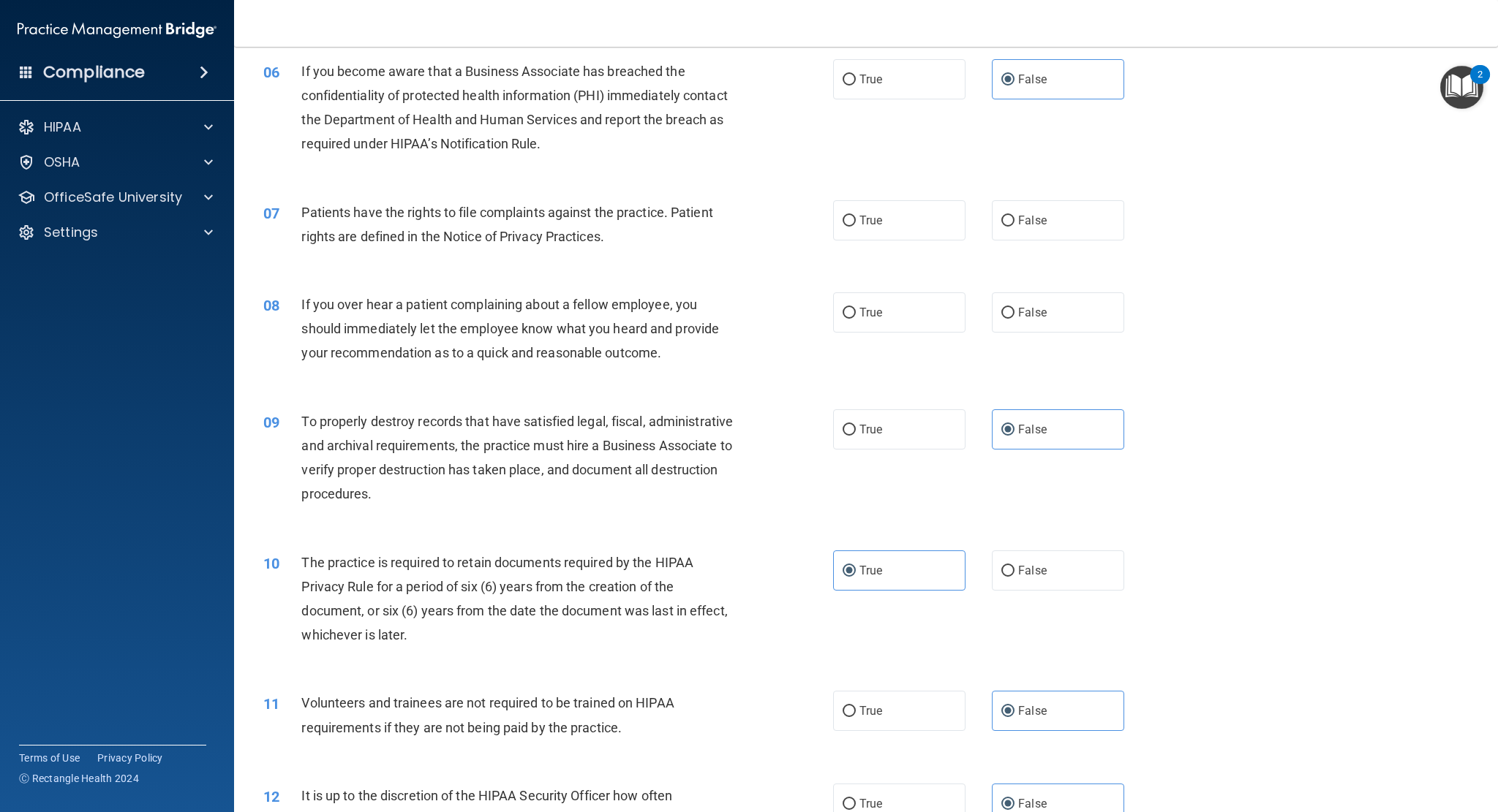
scroll to position [567, 0]
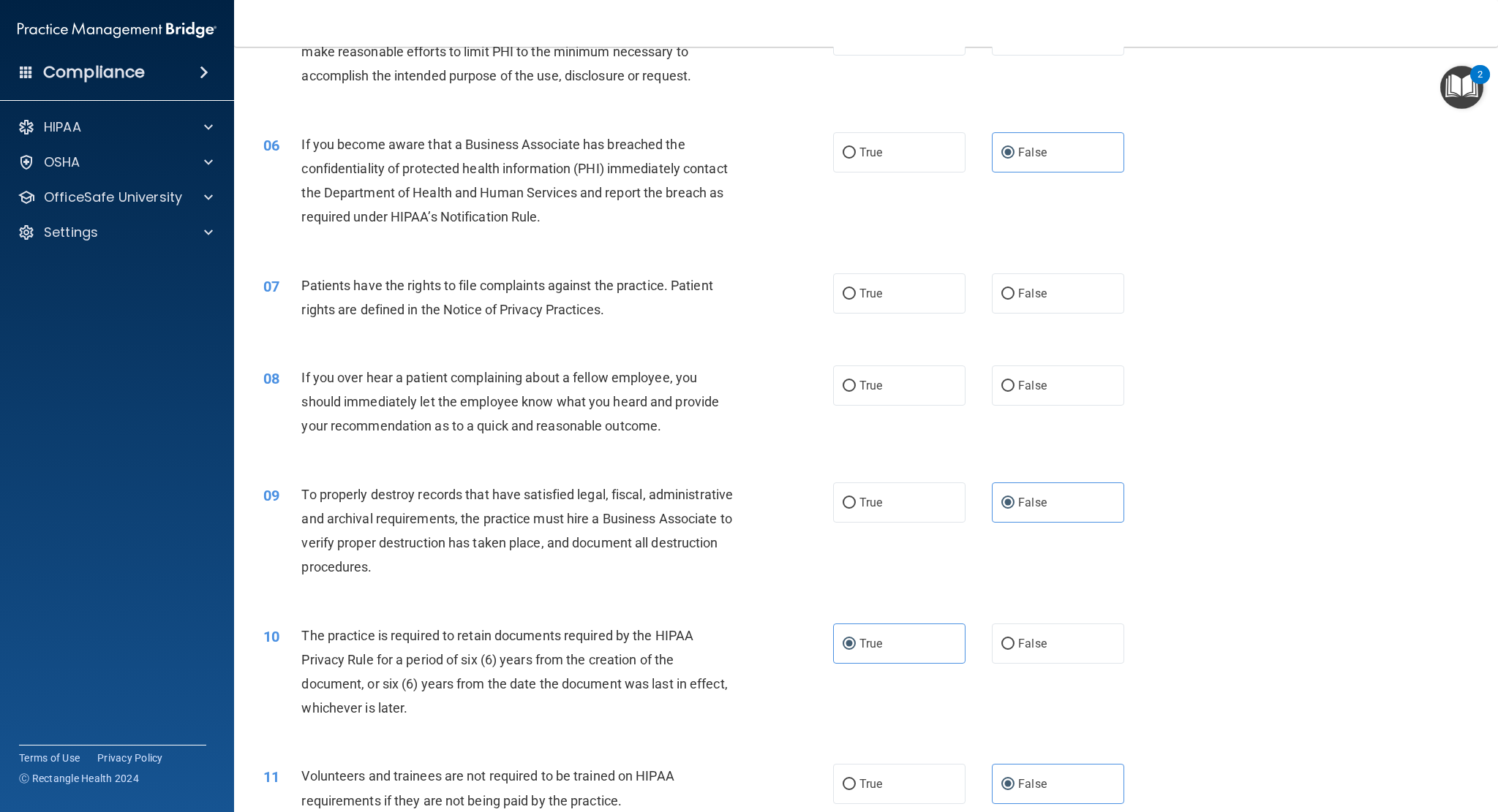
click at [1031, 407] on div "08 If you over hear a patient complaining about a fellow employee, you should i…" at bounding box center [867, 405] width 1228 height 117
click at [1036, 391] on span "False" at bounding box center [1032, 385] width 29 height 14
click at [1015, 391] on input "False" at bounding box center [1007, 385] width 13 height 11
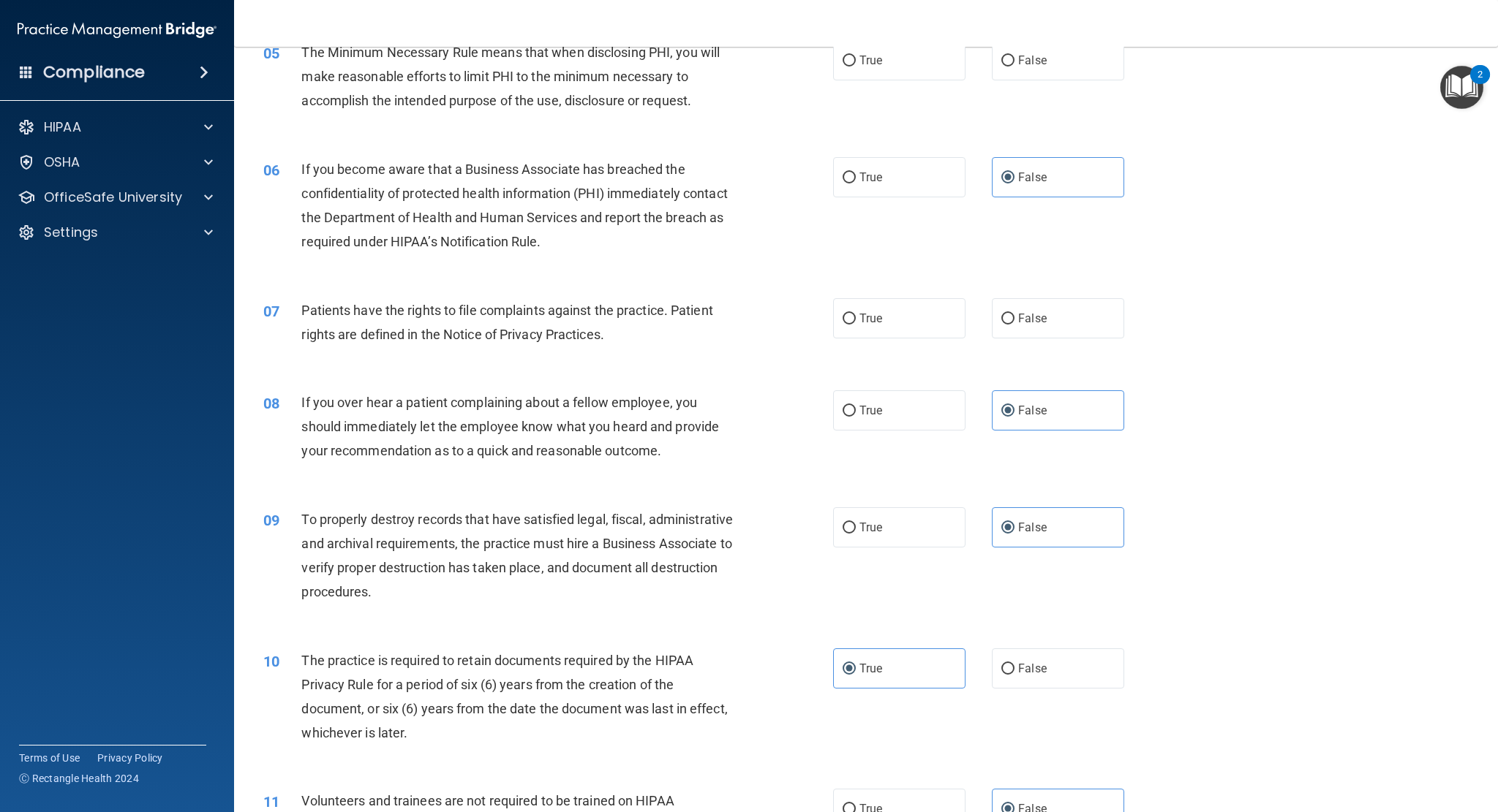
scroll to position [494, 0]
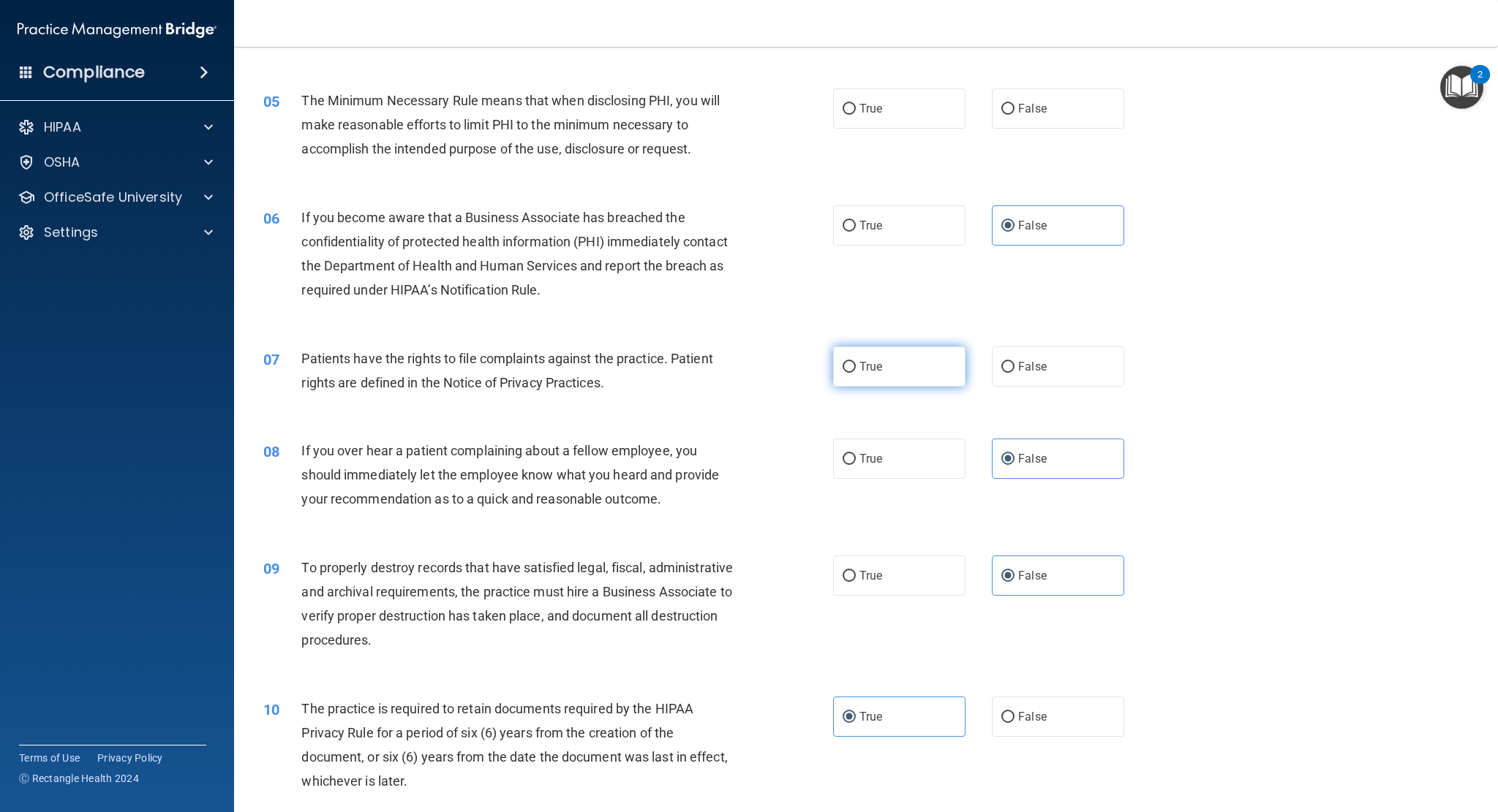
click at [924, 368] on label "True" at bounding box center [899, 367] width 133 height 40
click at [856, 368] on input "True" at bounding box center [849, 367] width 13 height 11
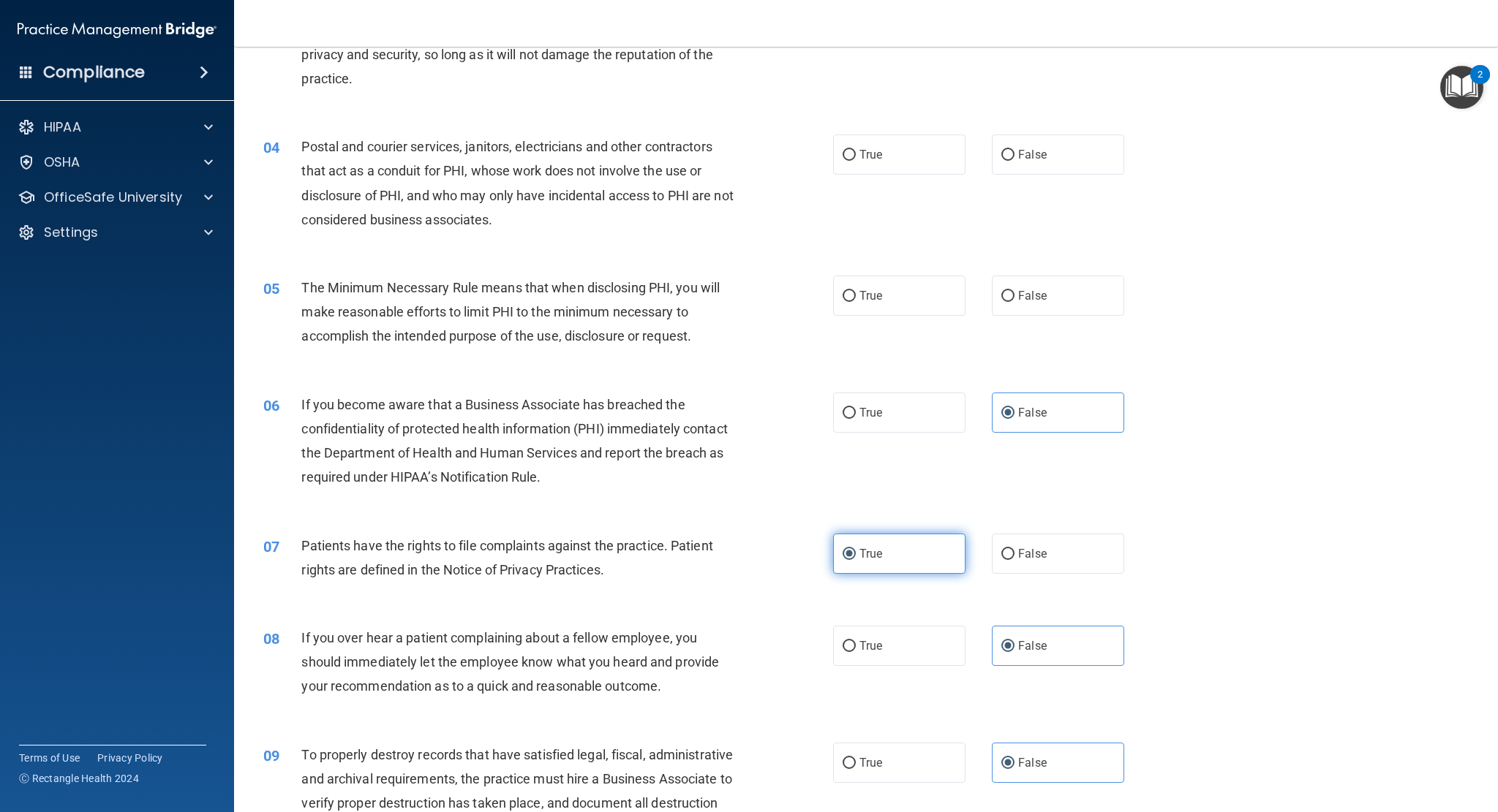
scroll to position [275, 0]
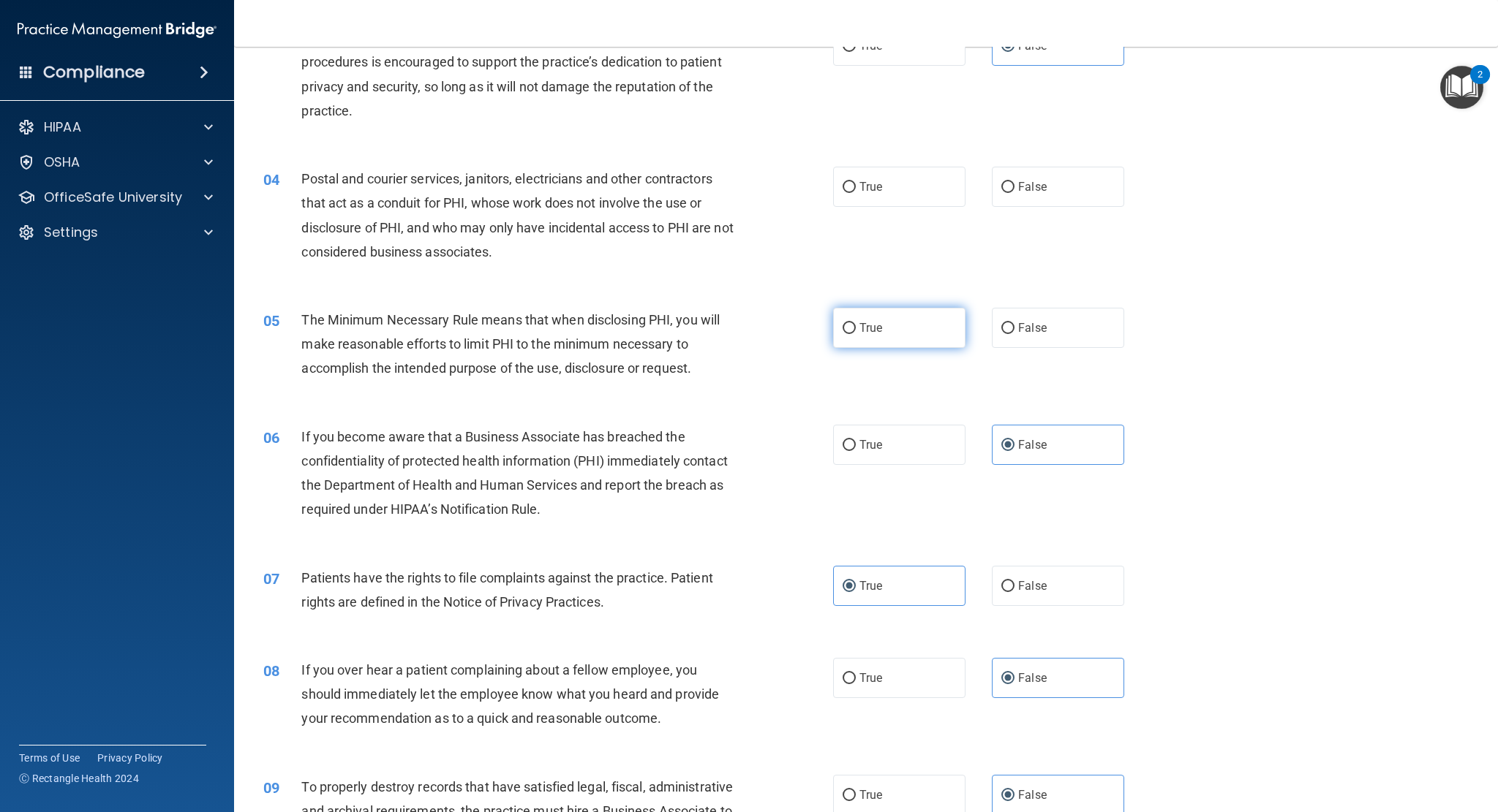
click at [930, 340] on label "True" at bounding box center [899, 327] width 133 height 40
click at [856, 334] on input "True" at bounding box center [849, 328] width 13 height 11
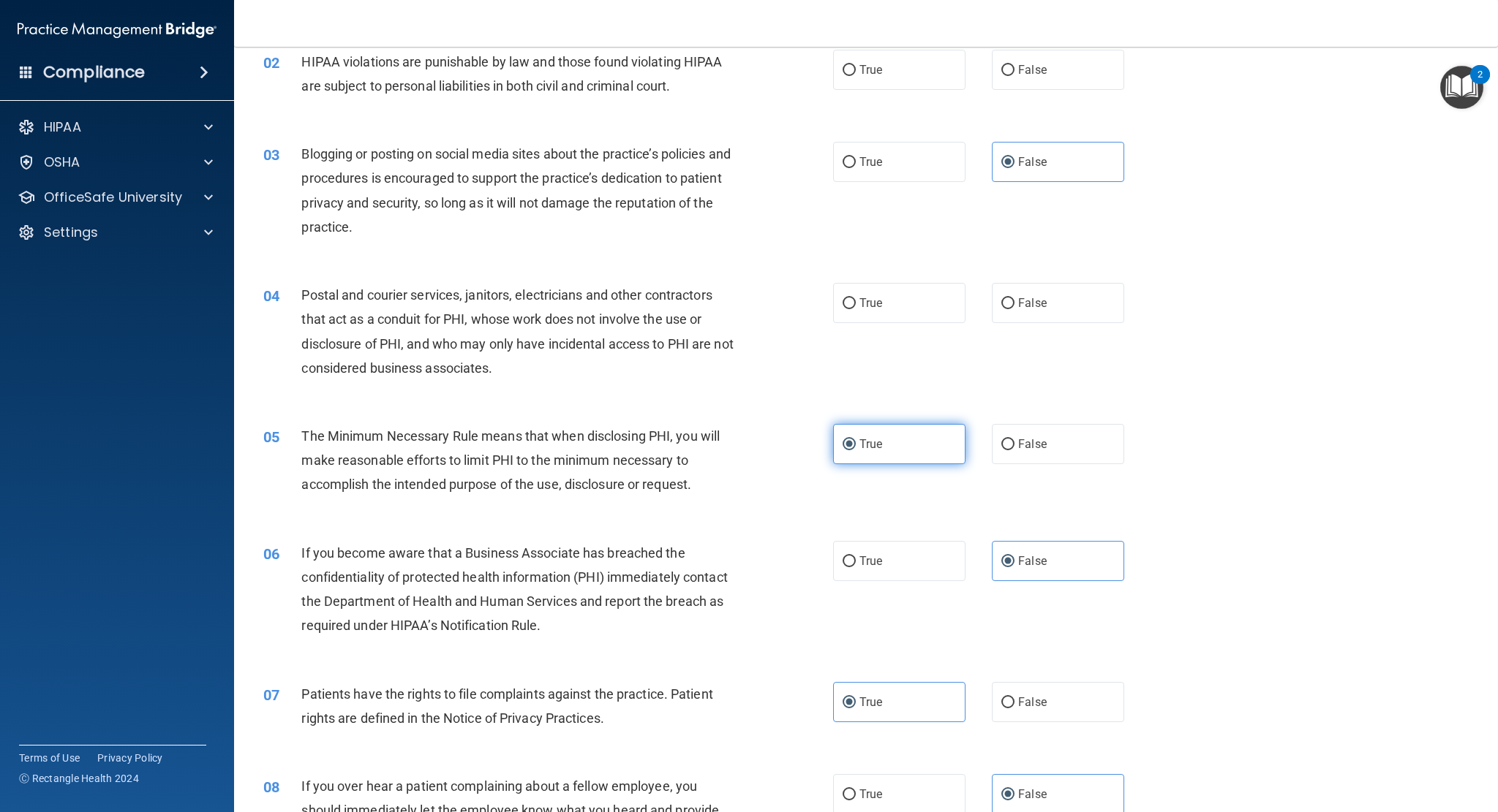
scroll to position [129, 0]
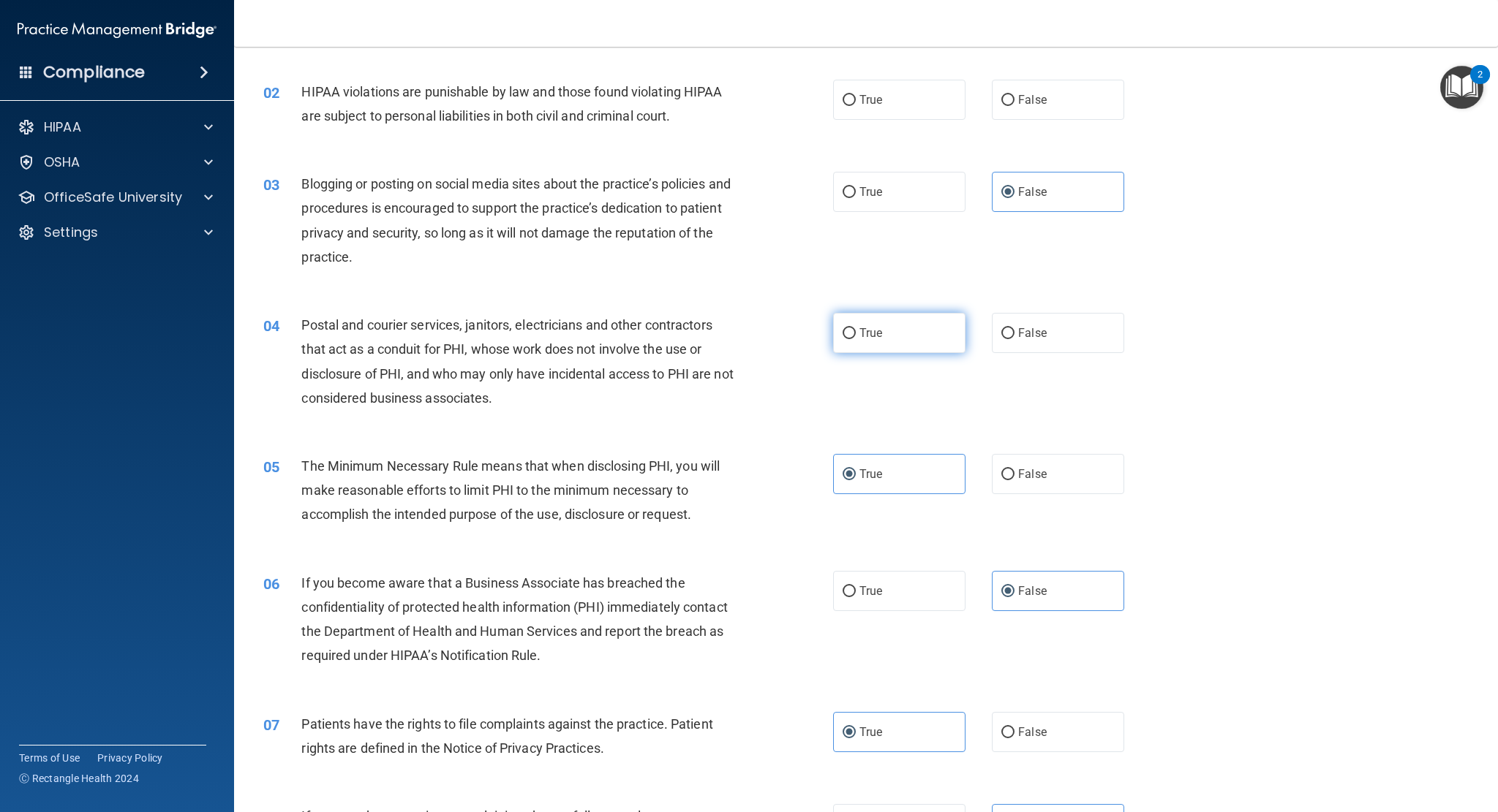
click at [932, 343] on label "True" at bounding box center [899, 332] width 133 height 40
click at [856, 339] on input "True" at bounding box center [849, 333] width 13 height 11
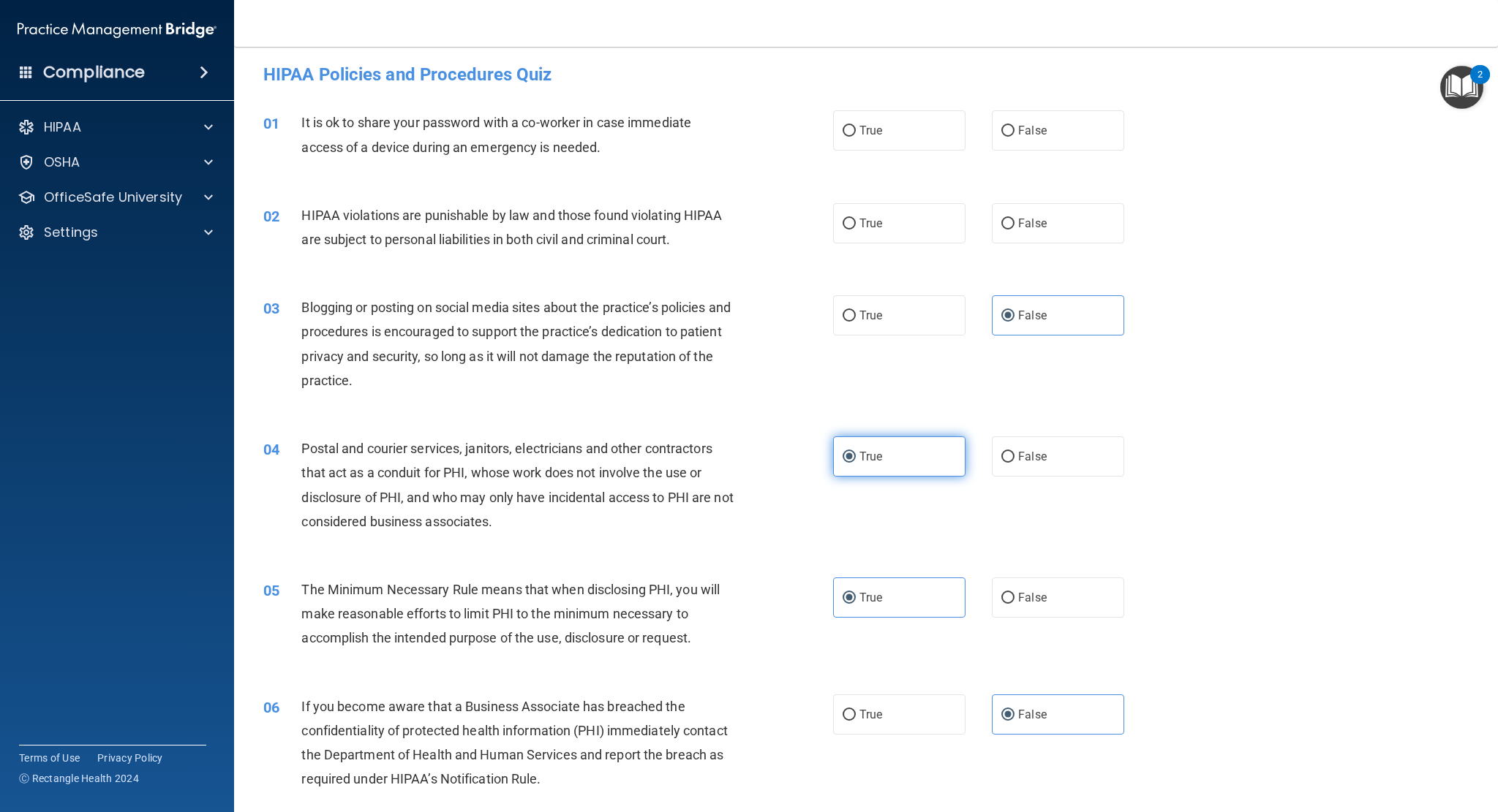
scroll to position [0, 0]
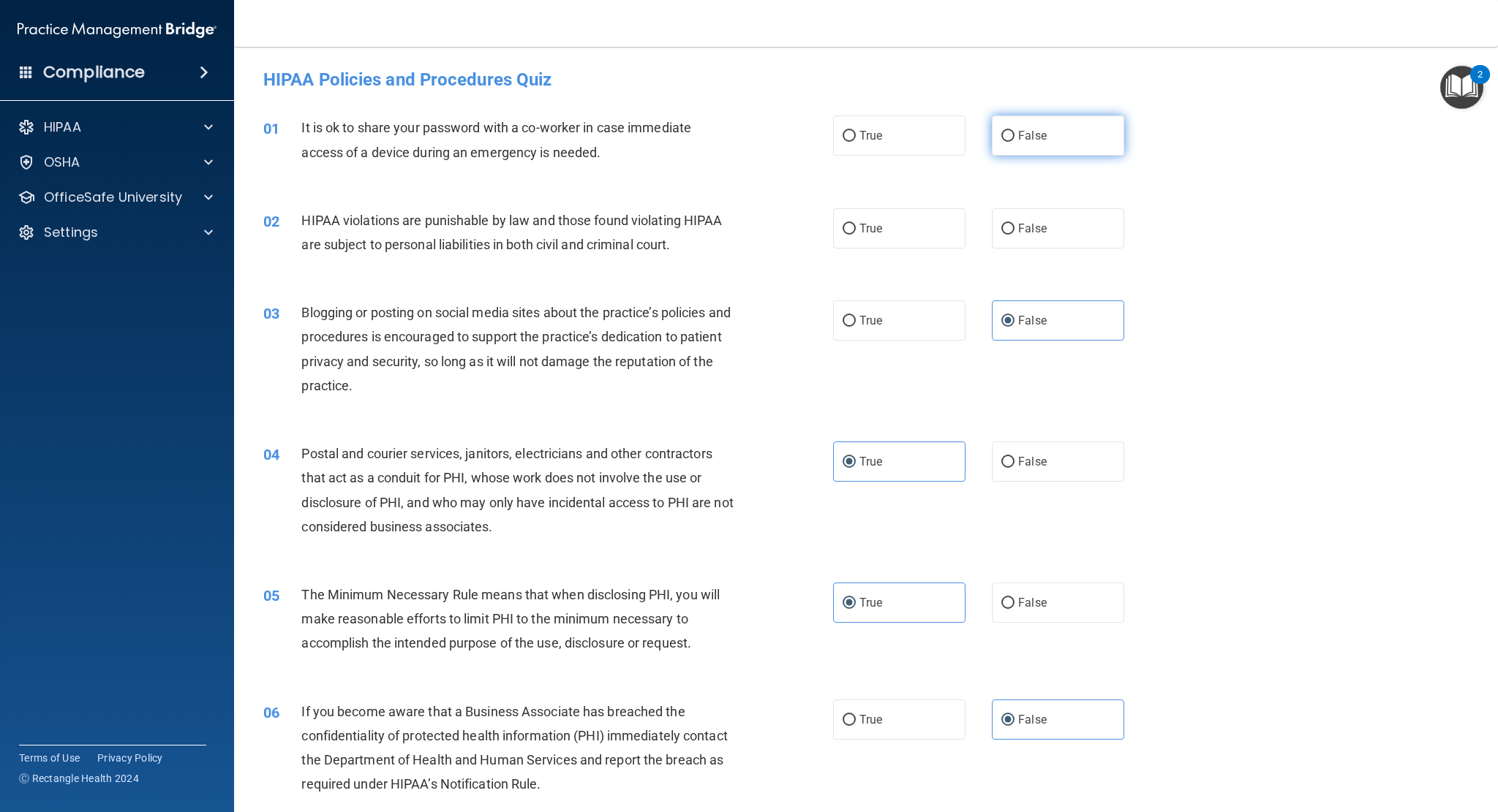
click at [1015, 125] on label "False" at bounding box center [1057, 136] width 133 height 40
click at [1015, 131] on input "False" at bounding box center [1007, 136] width 13 height 11
click at [918, 223] on label "True" at bounding box center [899, 228] width 133 height 40
click at [856, 224] on input "True" at bounding box center [849, 229] width 13 height 11
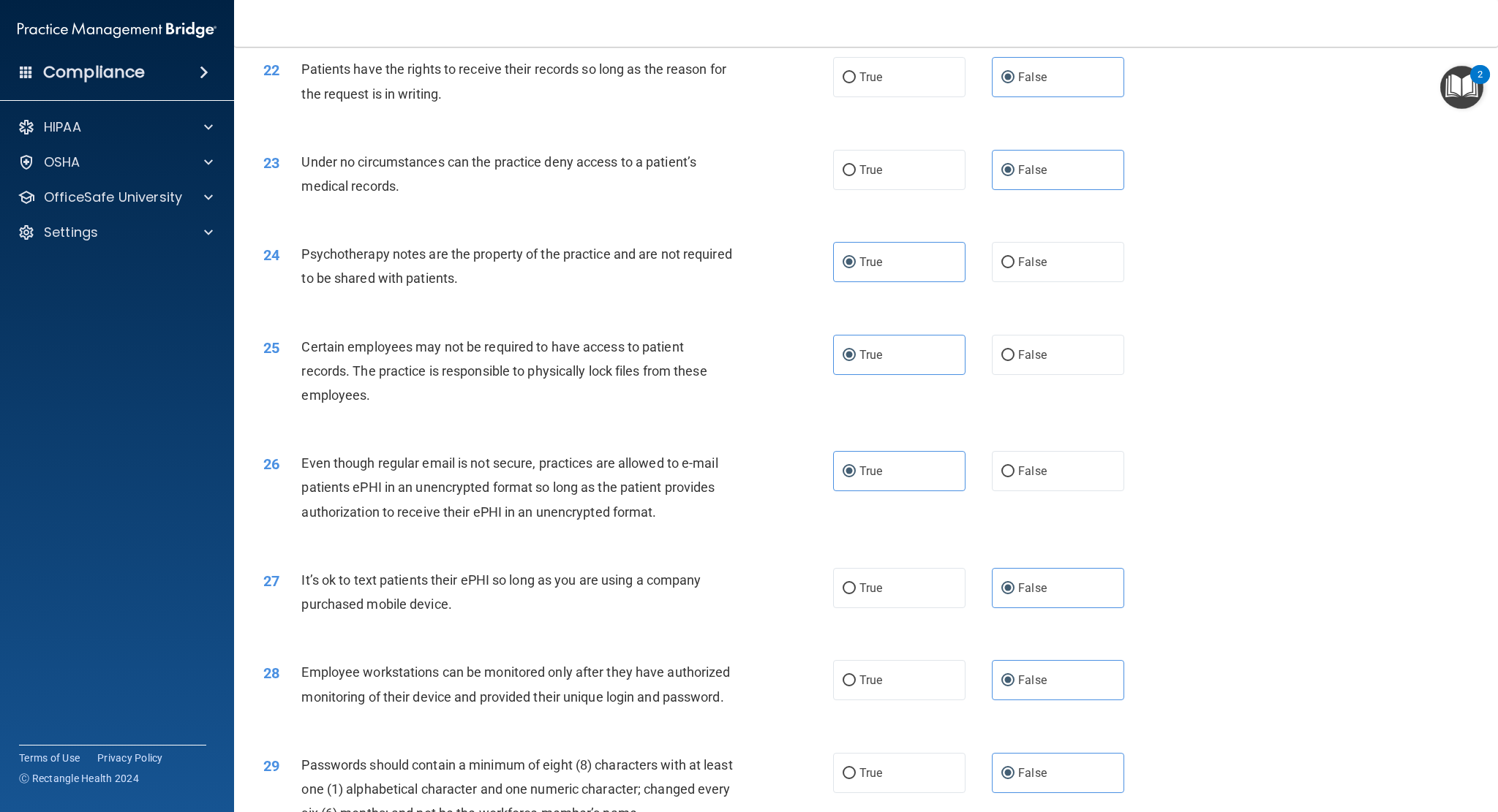
scroll to position [2688, 0]
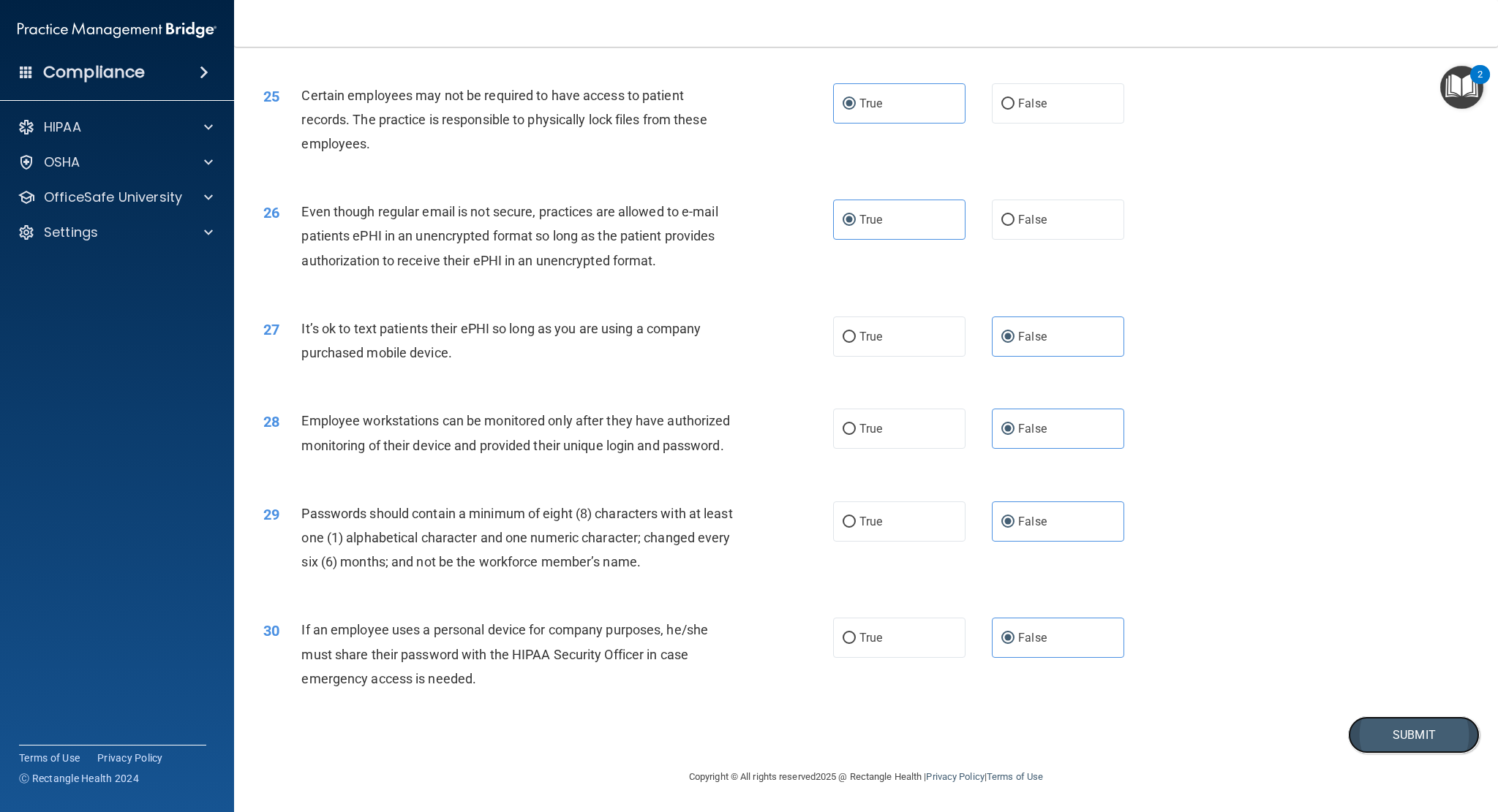
click at [1409, 740] on button "Submit" at bounding box center [1414, 735] width 132 height 37
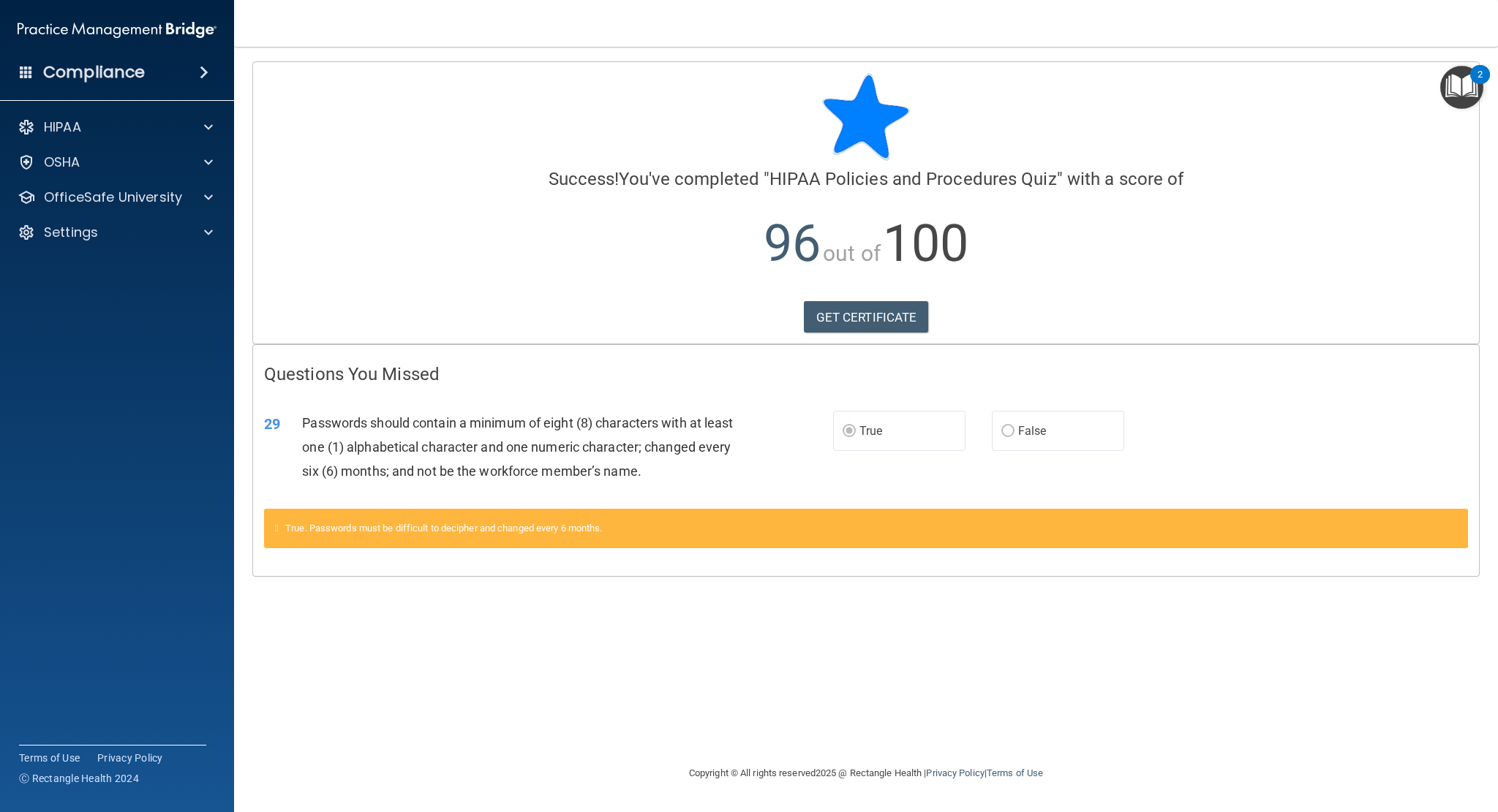
click at [1468, 82] on img "Open Resource Center, 2 new notifications" at bounding box center [1462, 87] width 43 height 43
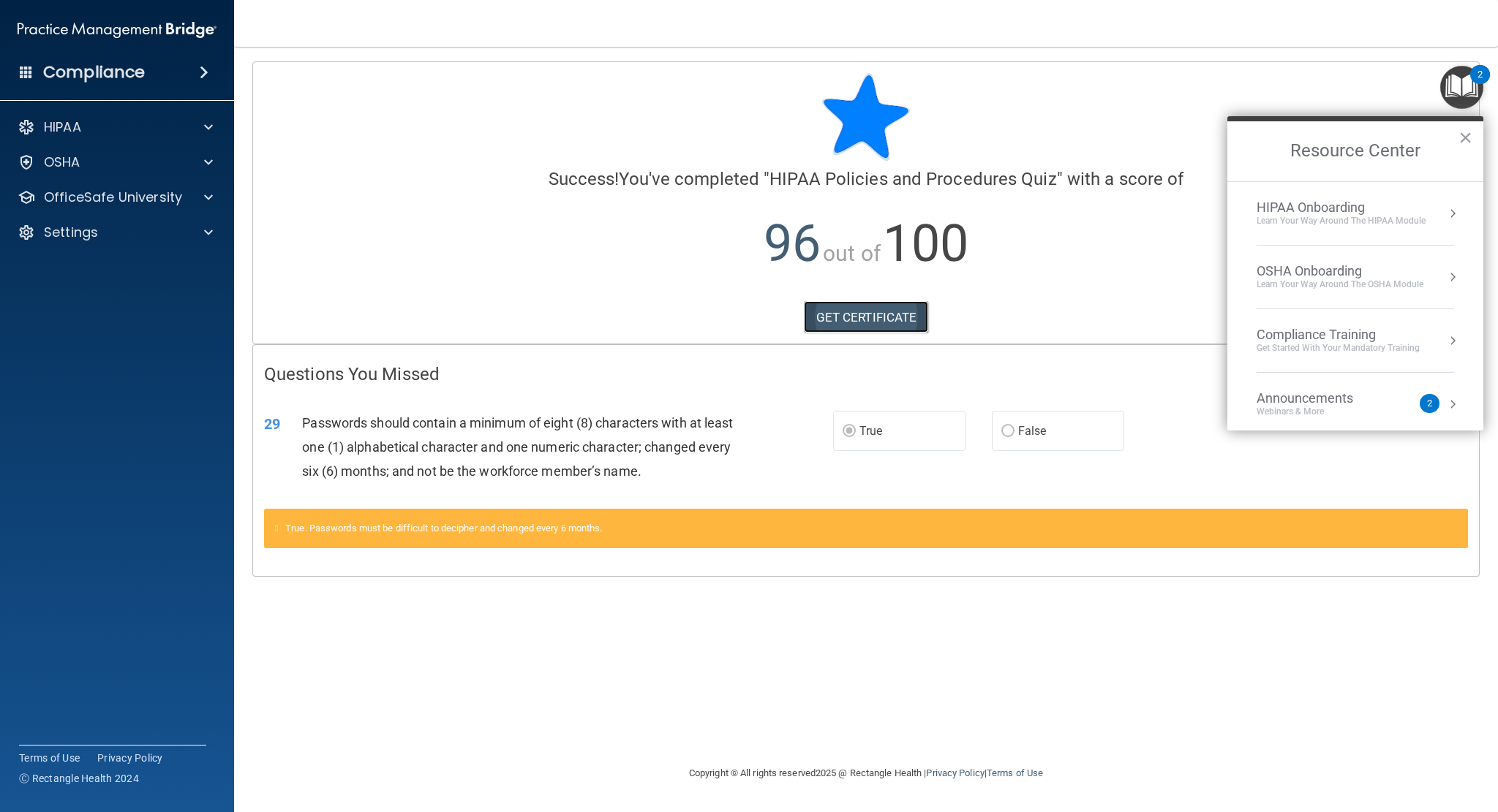
click at [878, 318] on link "GET CERTIFICATE" at bounding box center [866, 317] width 125 height 32
click at [1381, 215] on div "Learn Your Way around the HIPAA module" at bounding box center [1342, 221] width 169 height 13
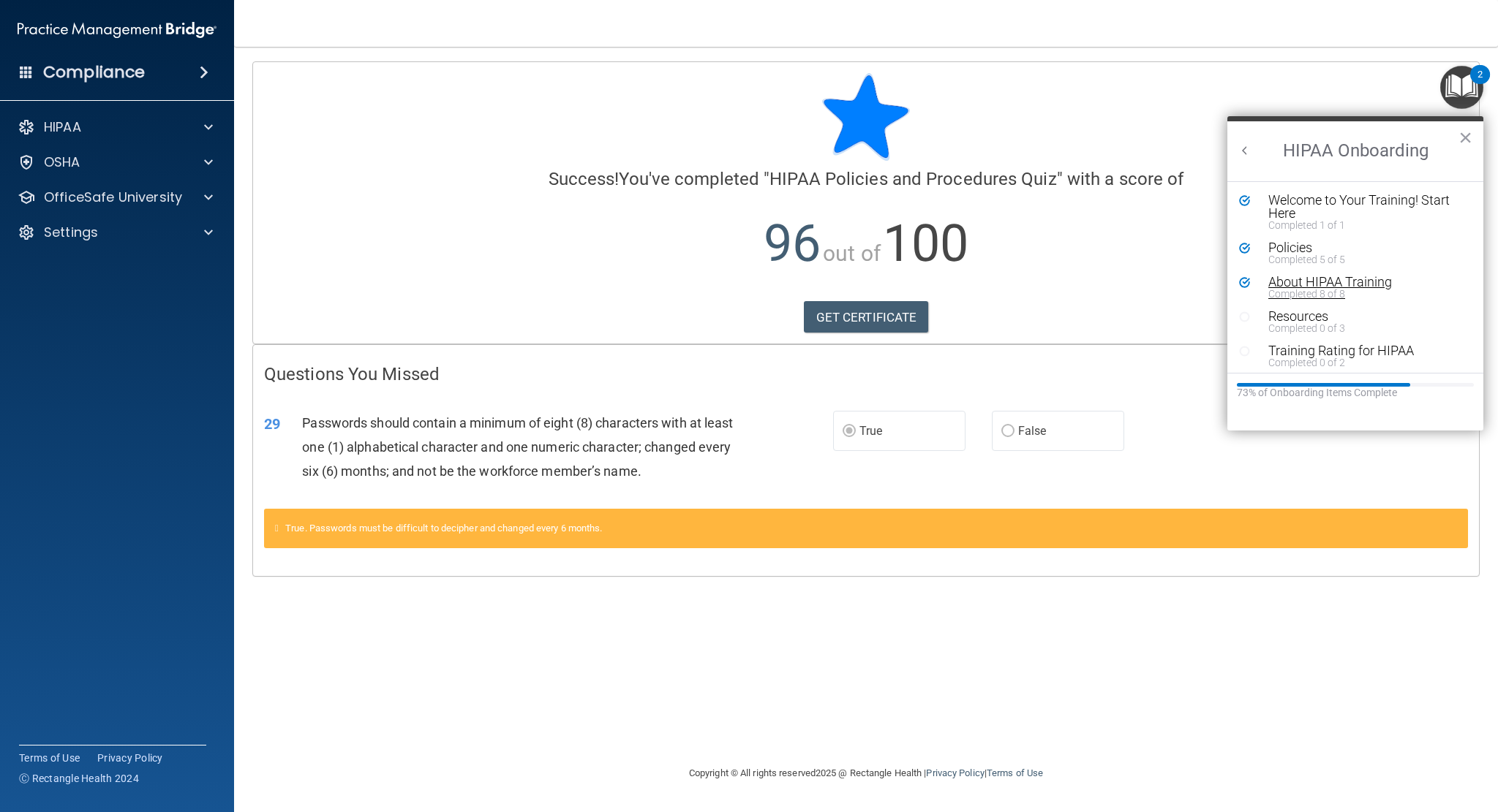
click at [1348, 285] on div "About HIPAA Training" at bounding box center [1360, 281] width 184 height 13
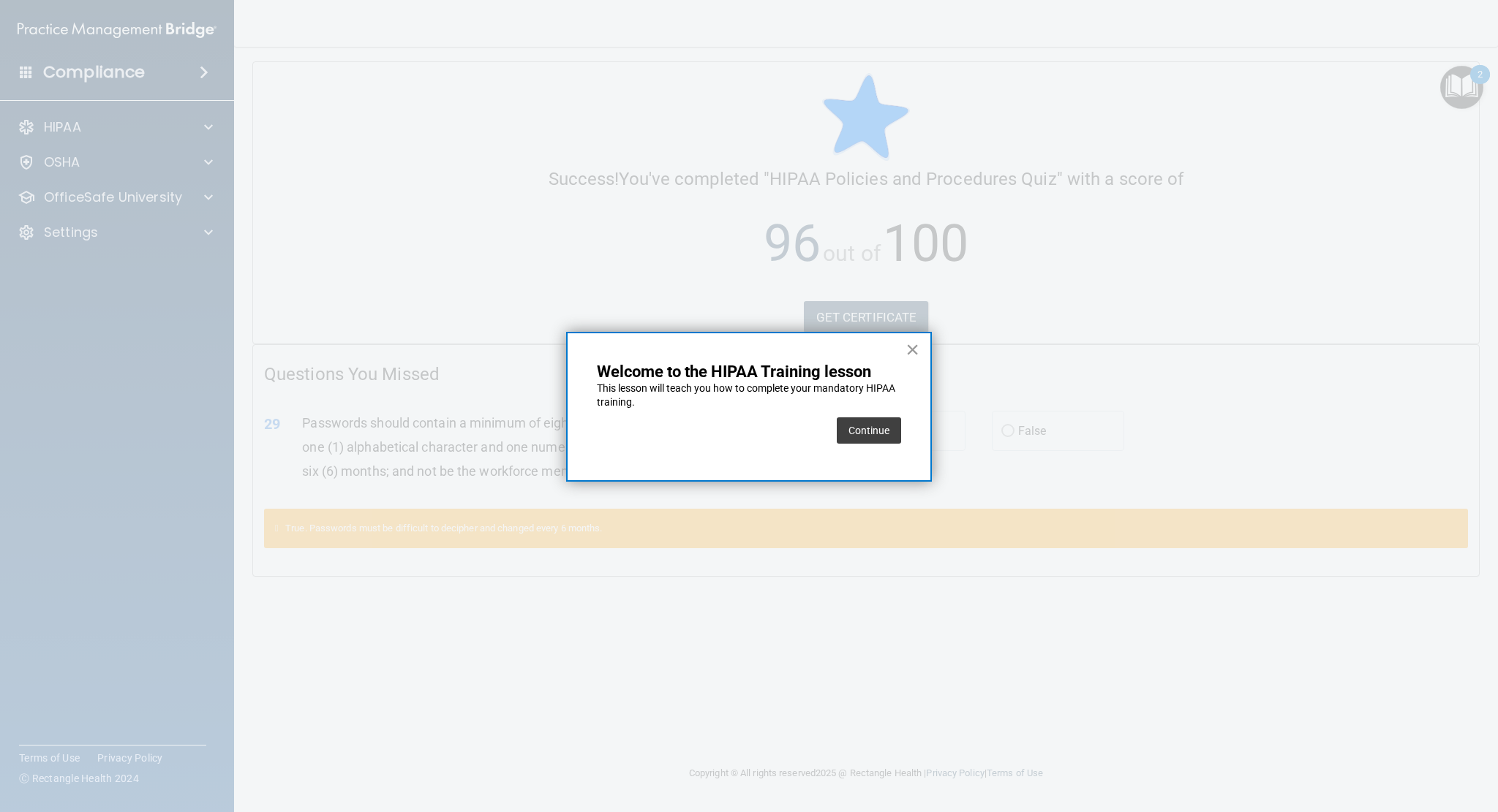
click at [916, 352] on button "×" at bounding box center [913, 350] width 14 height 24
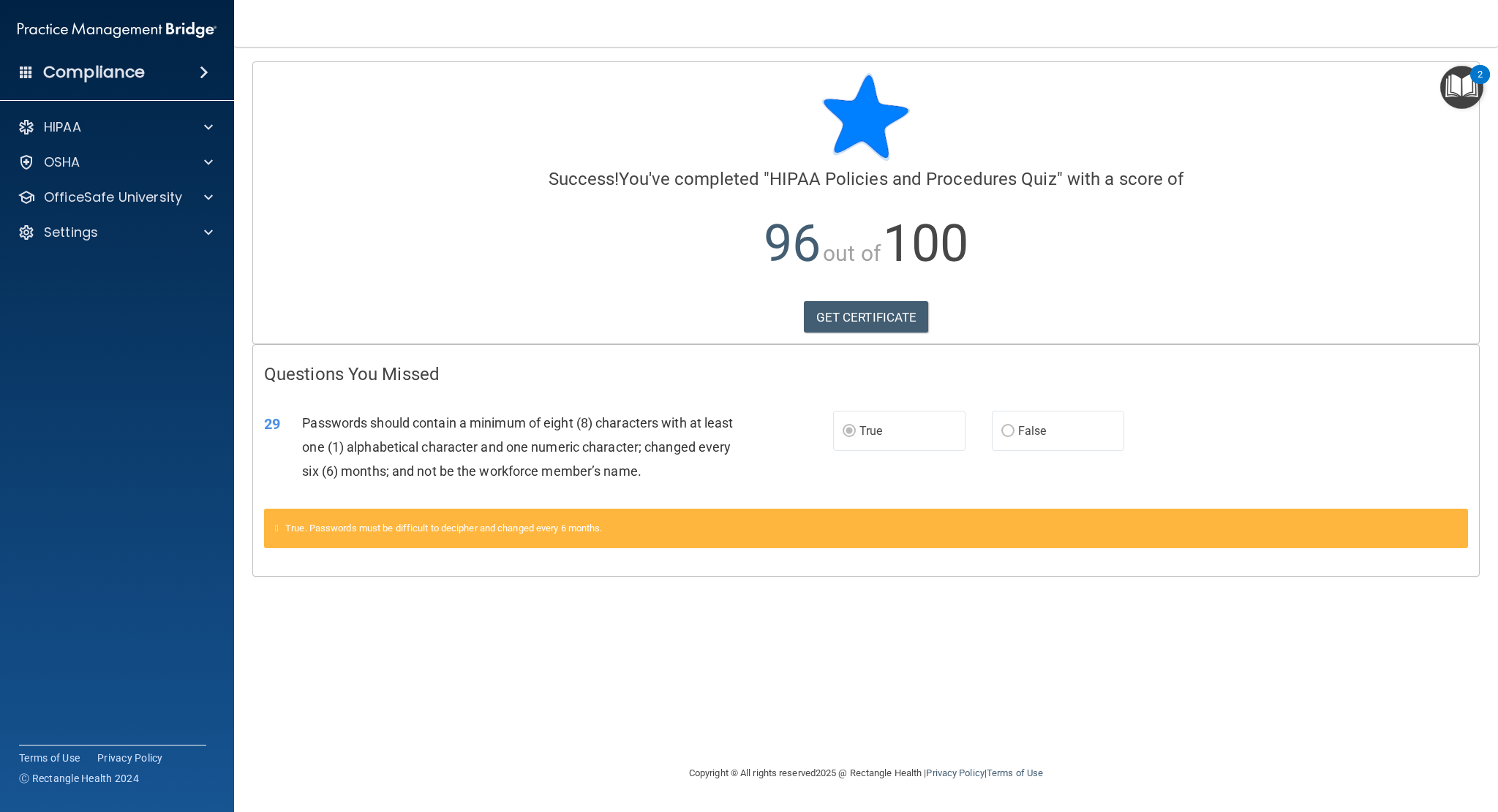
drag, startPoint x: 1487, startPoint y: 89, endPoint x: 1473, endPoint y: 94, distance: 14.9
click at [1488, 89] on main "Calculating your score.... Success! You've completed " HIPAA Policies and Proce…" at bounding box center [866, 430] width 1264 height 766
click at [1472, 94] on img "Open Resource Center, 2 new notifications" at bounding box center [1462, 87] width 43 height 43
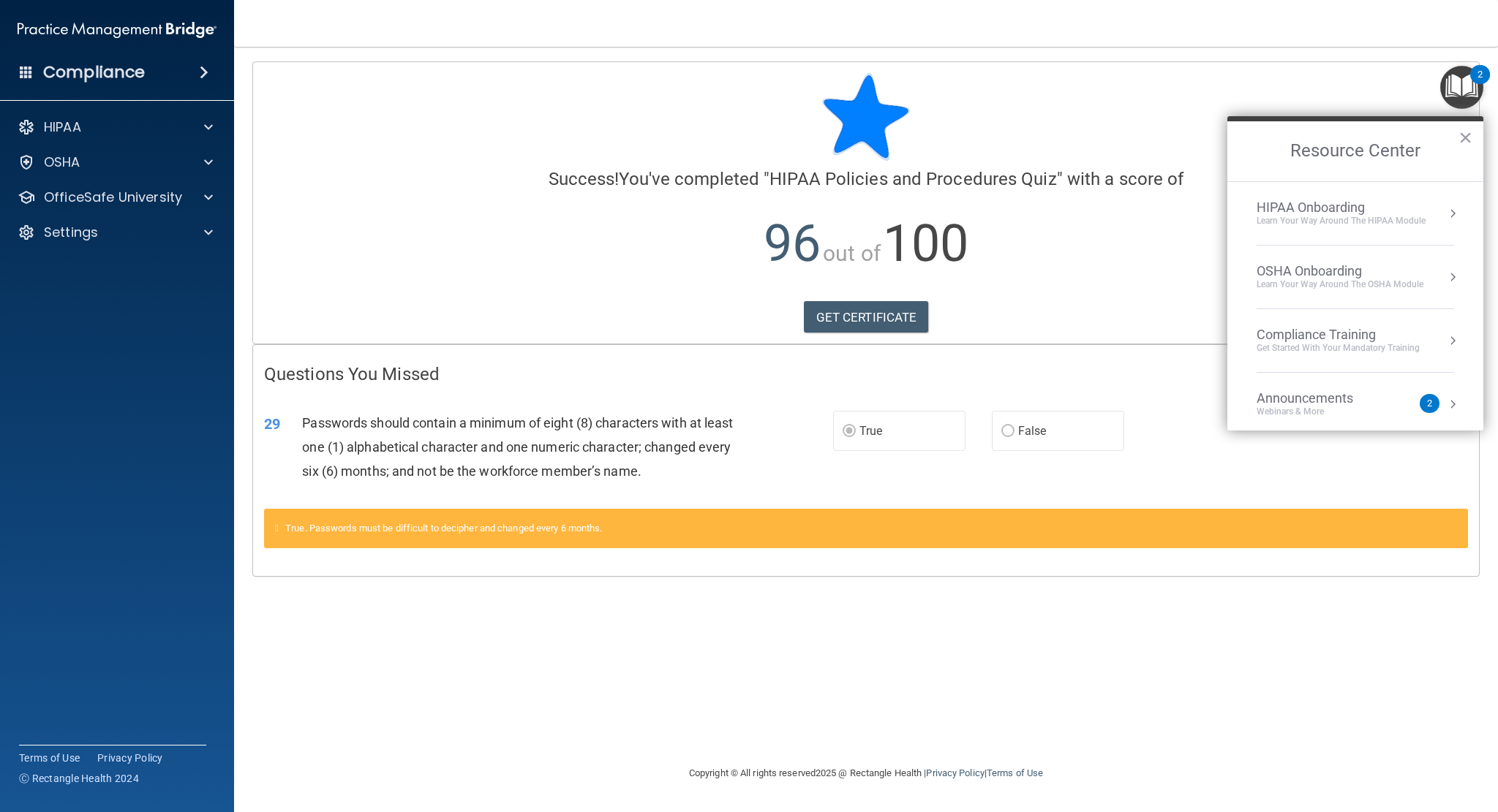
click at [1349, 203] on div "HIPAA Onboarding" at bounding box center [1342, 207] width 169 height 16
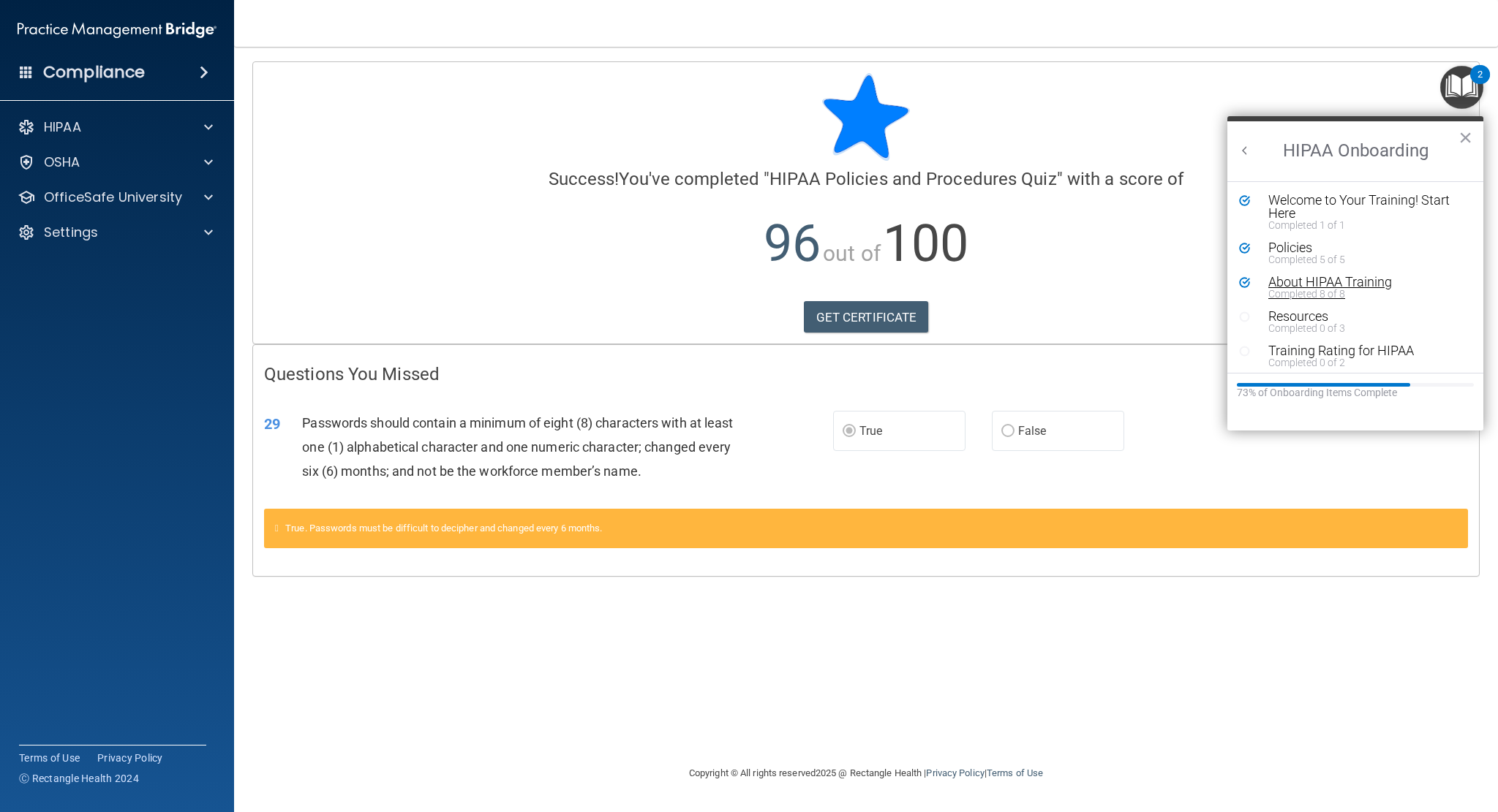
click at [1332, 283] on div "About HIPAA Training" at bounding box center [1360, 281] width 184 height 13
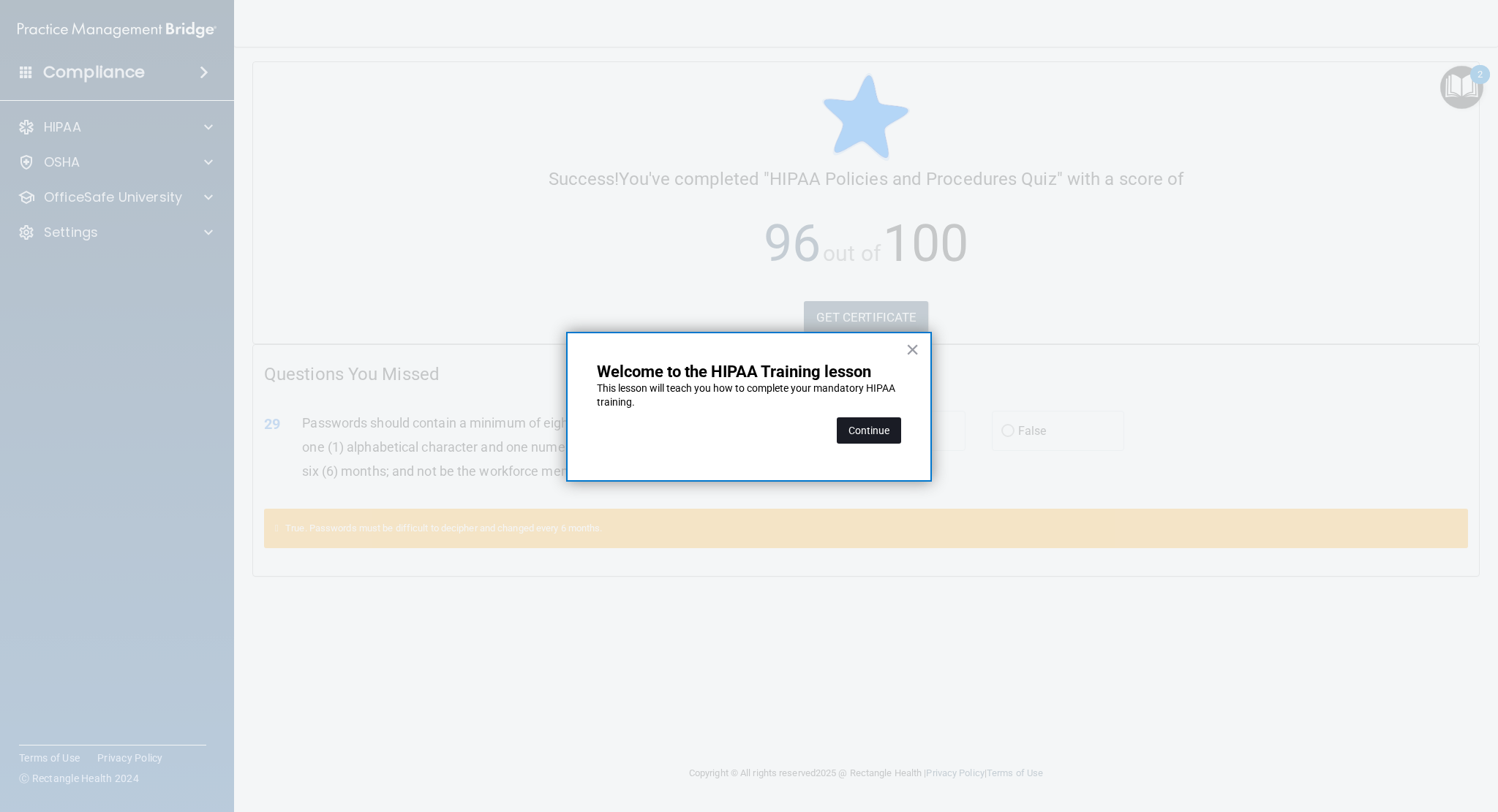
drag, startPoint x: 858, startPoint y: 441, endPoint x: 869, endPoint y: 438, distance: 11.4
click at [858, 441] on button "Continue" at bounding box center [869, 431] width 64 height 27
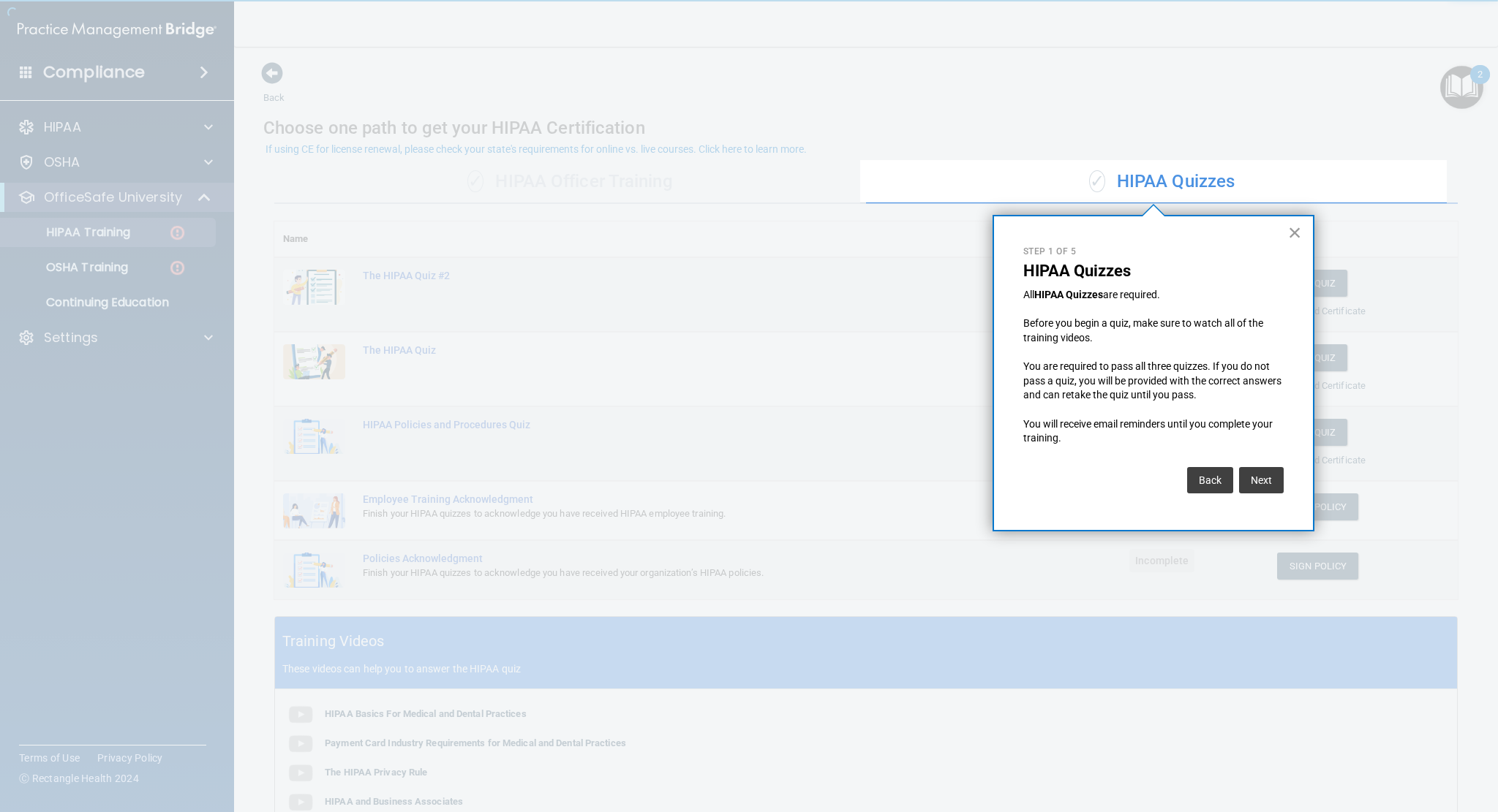
click at [1294, 238] on button "×" at bounding box center [1295, 233] width 14 height 24
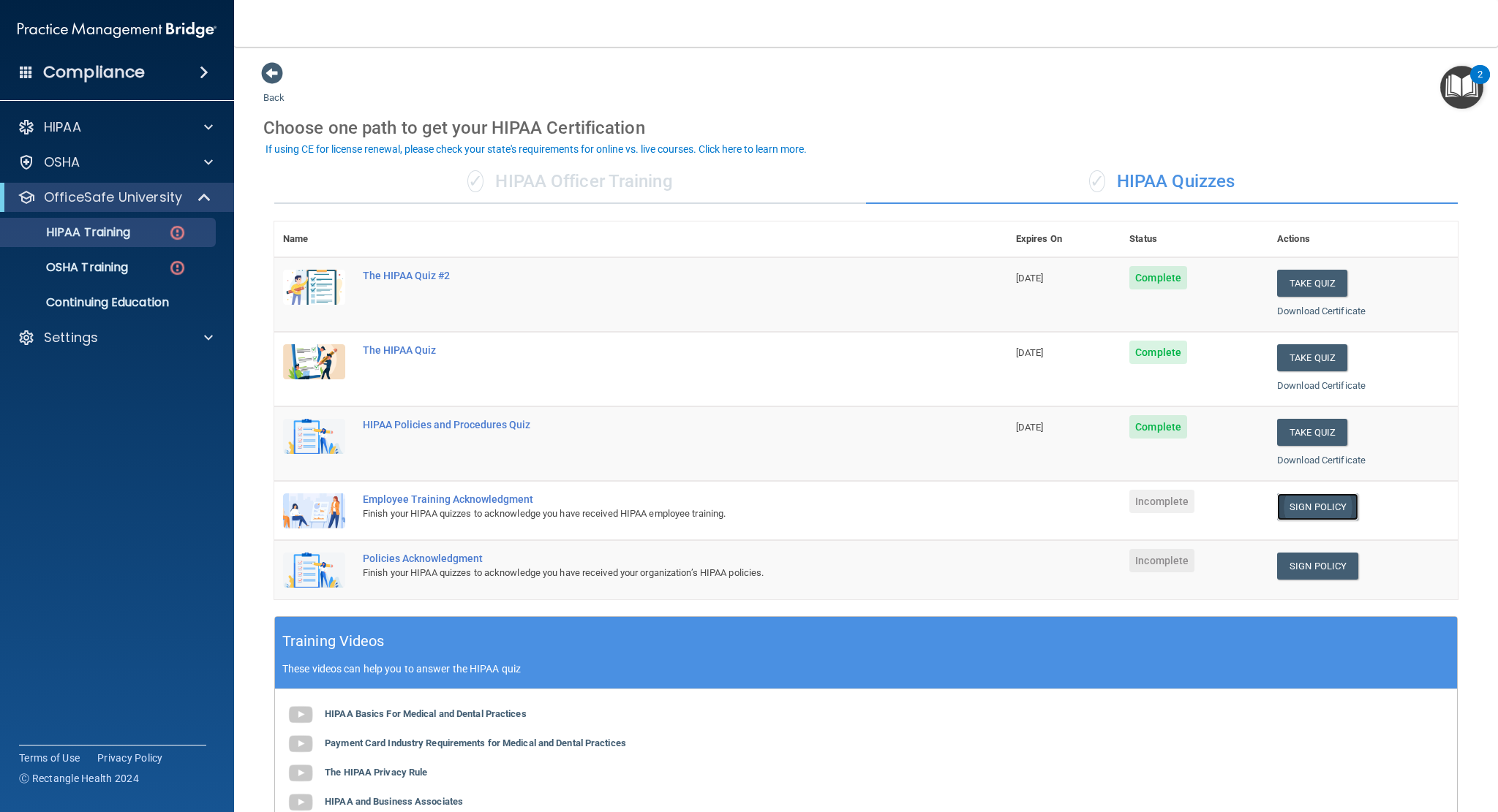
click at [1306, 511] on link "Sign Policy" at bounding box center [1318, 507] width 82 height 28
click at [1315, 552] on link "Sign Policy" at bounding box center [1318, 566] width 82 height 28
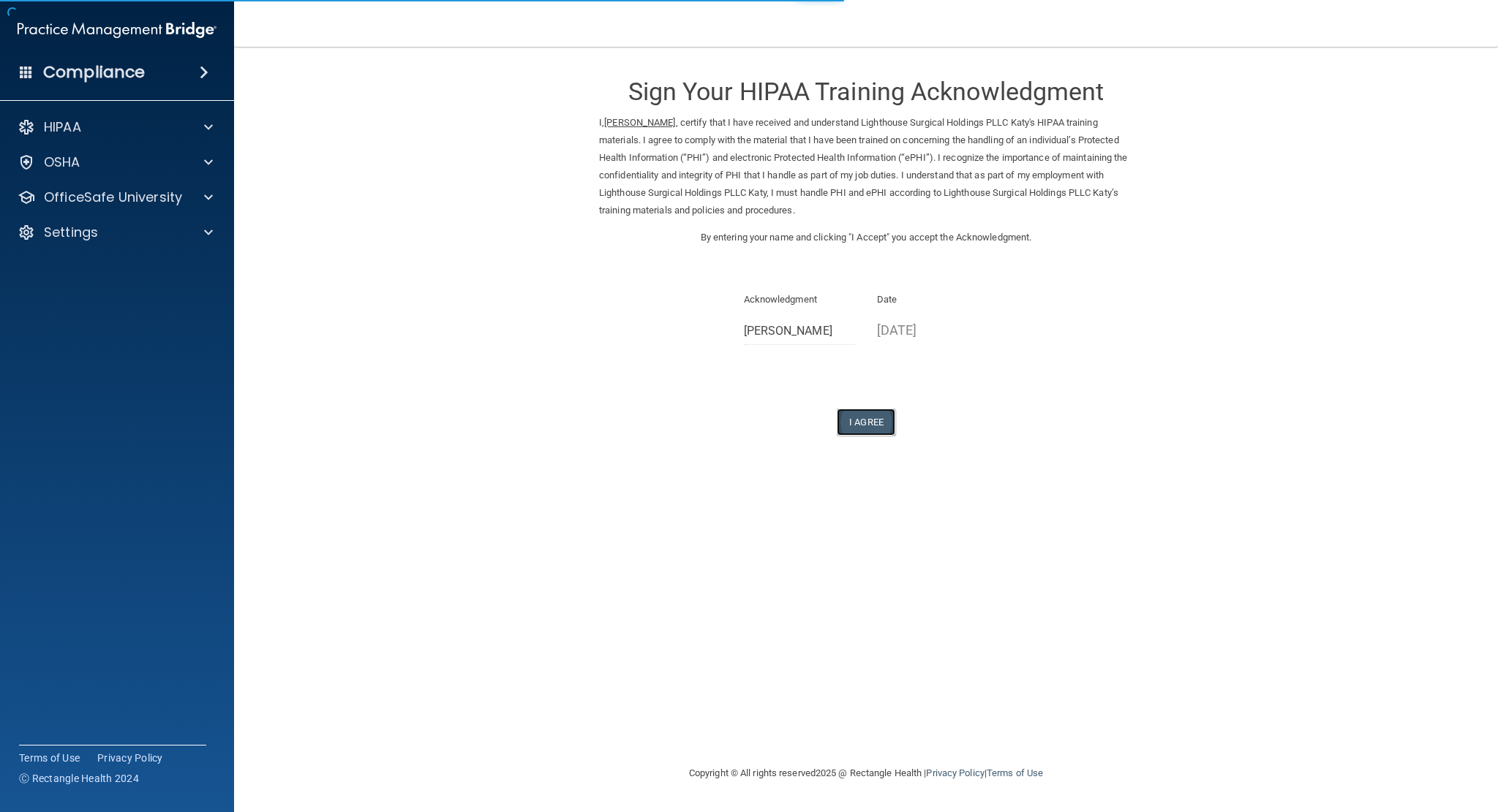
click at [867, 426] on button "I Agree" at bounding box center [866, 423] width 58 height 28
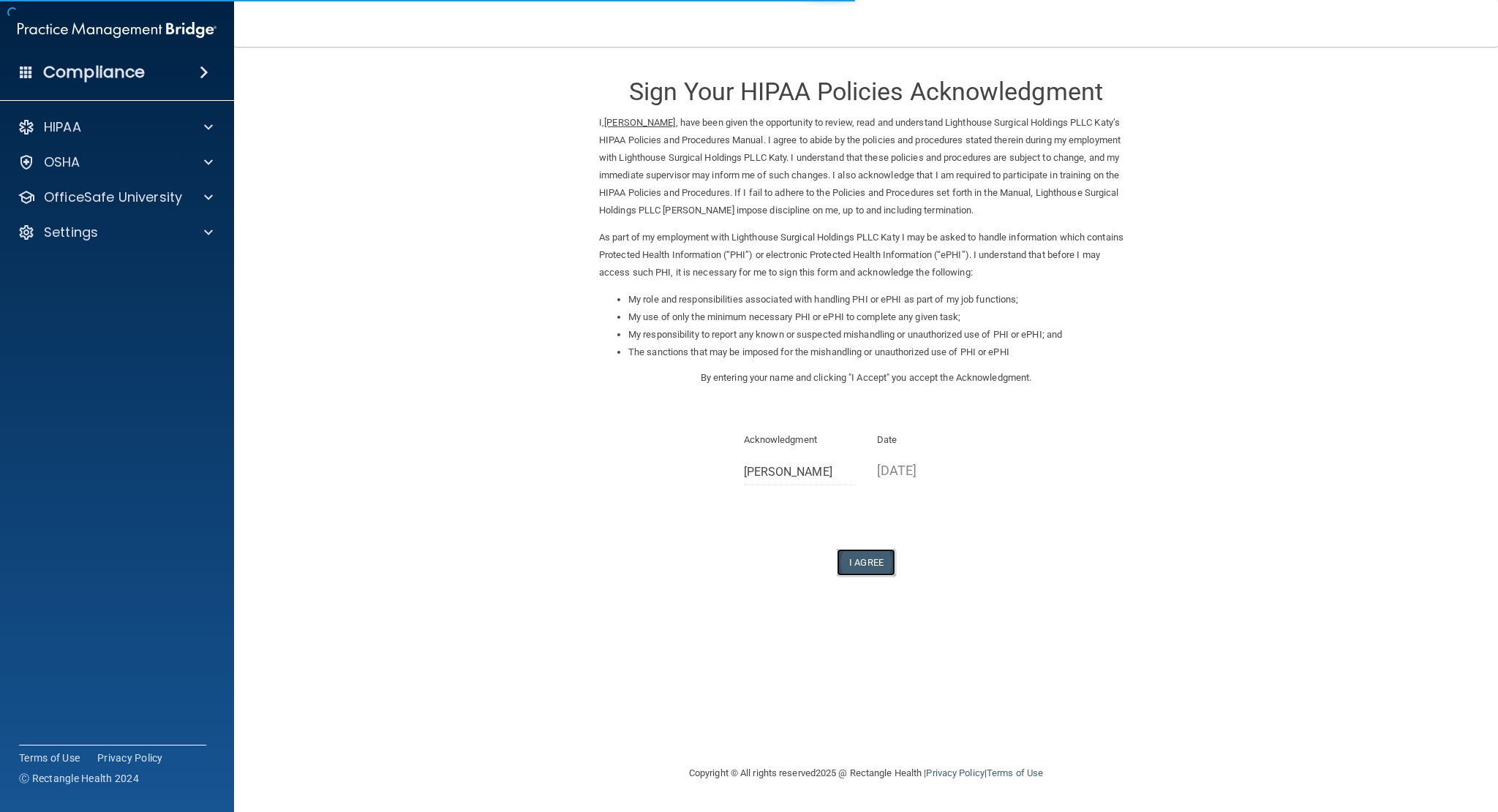
click at [858, 567] on button "I Agree" at bounding box center [866, 563] width 58 height 28
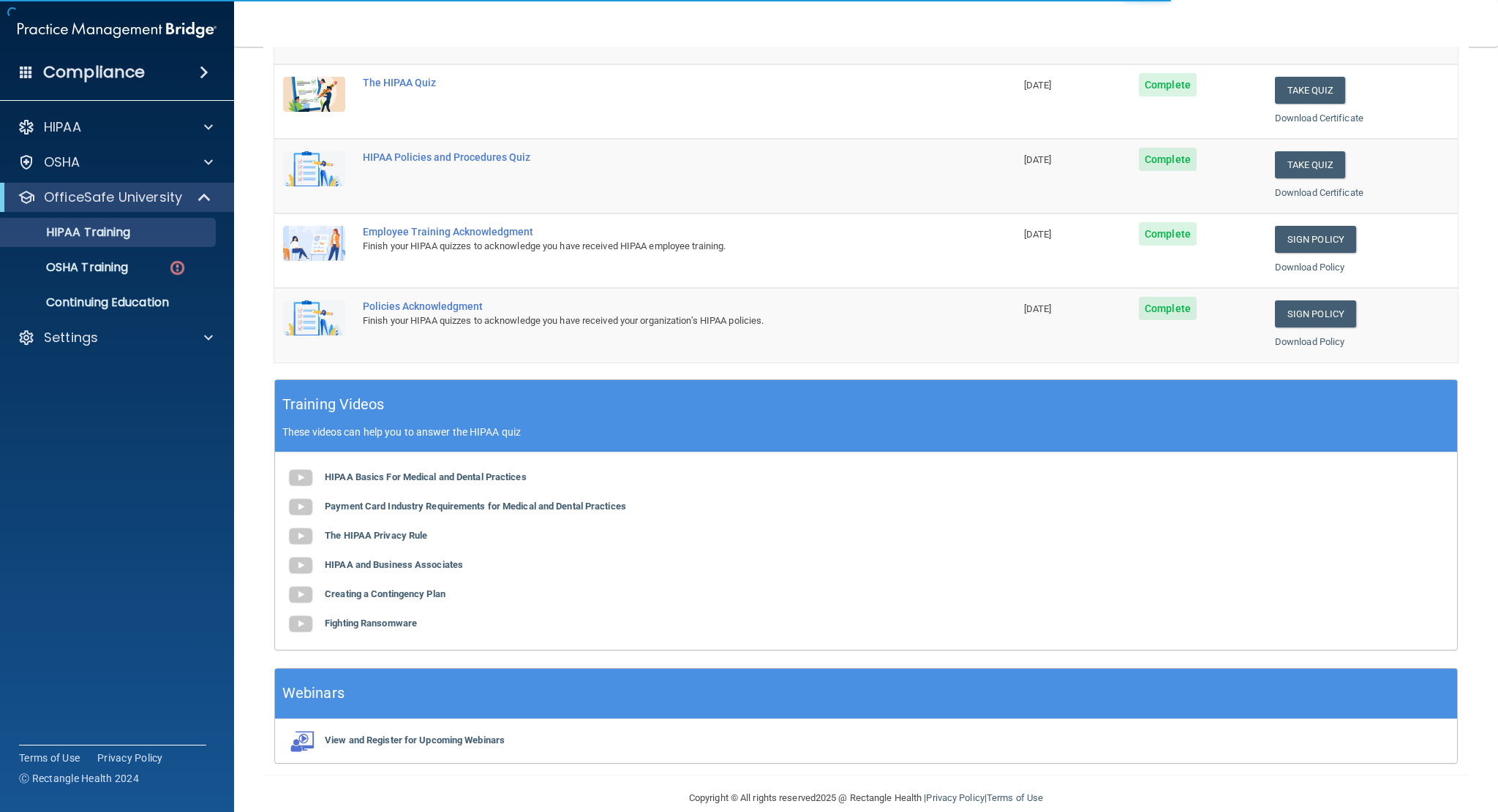
scroll to position [285, 0]
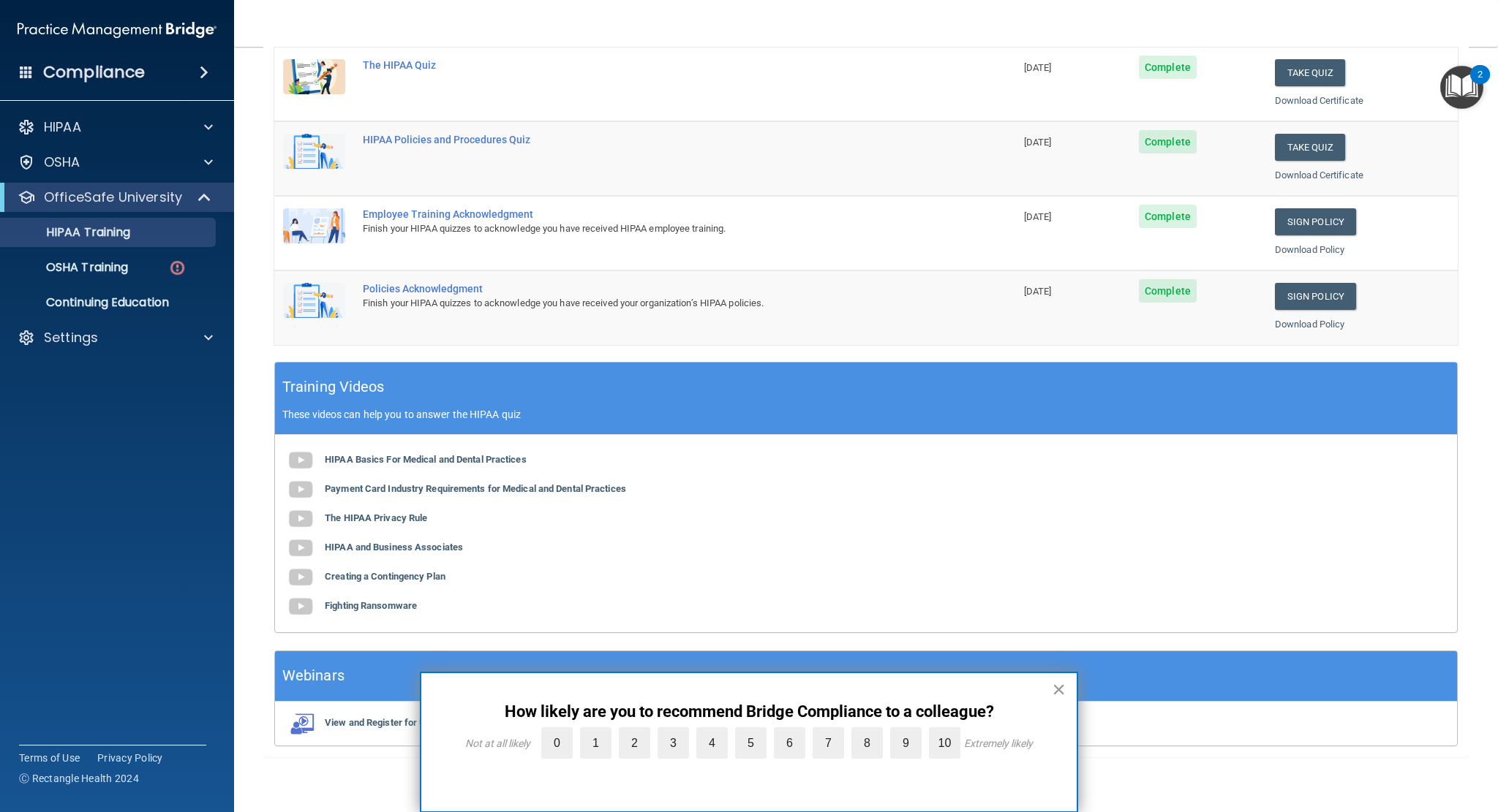
click at [1063, 695] on button "×" at bounding box center [1058, 689] width 14 height 24
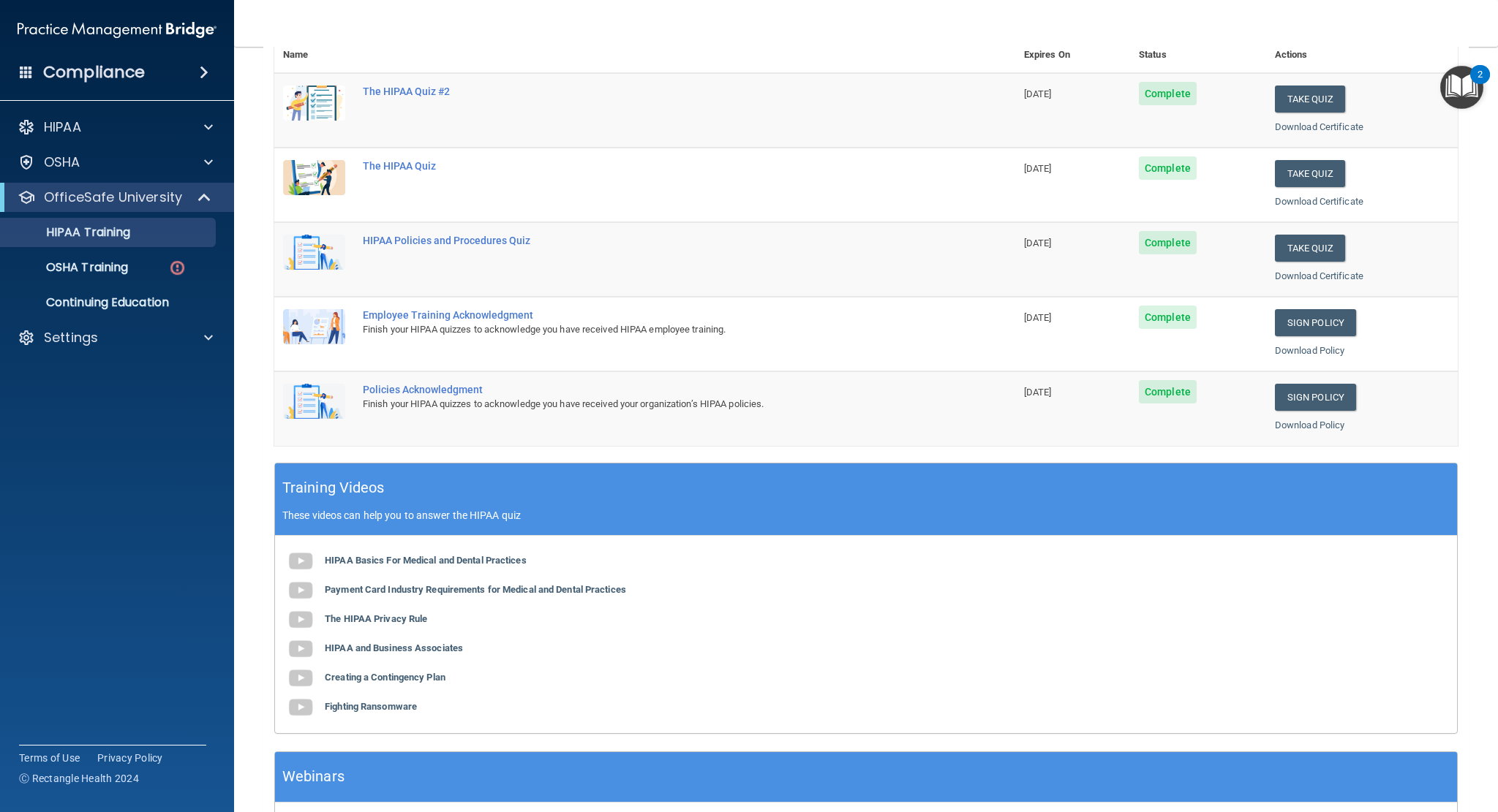
scroll to position [0, 0]
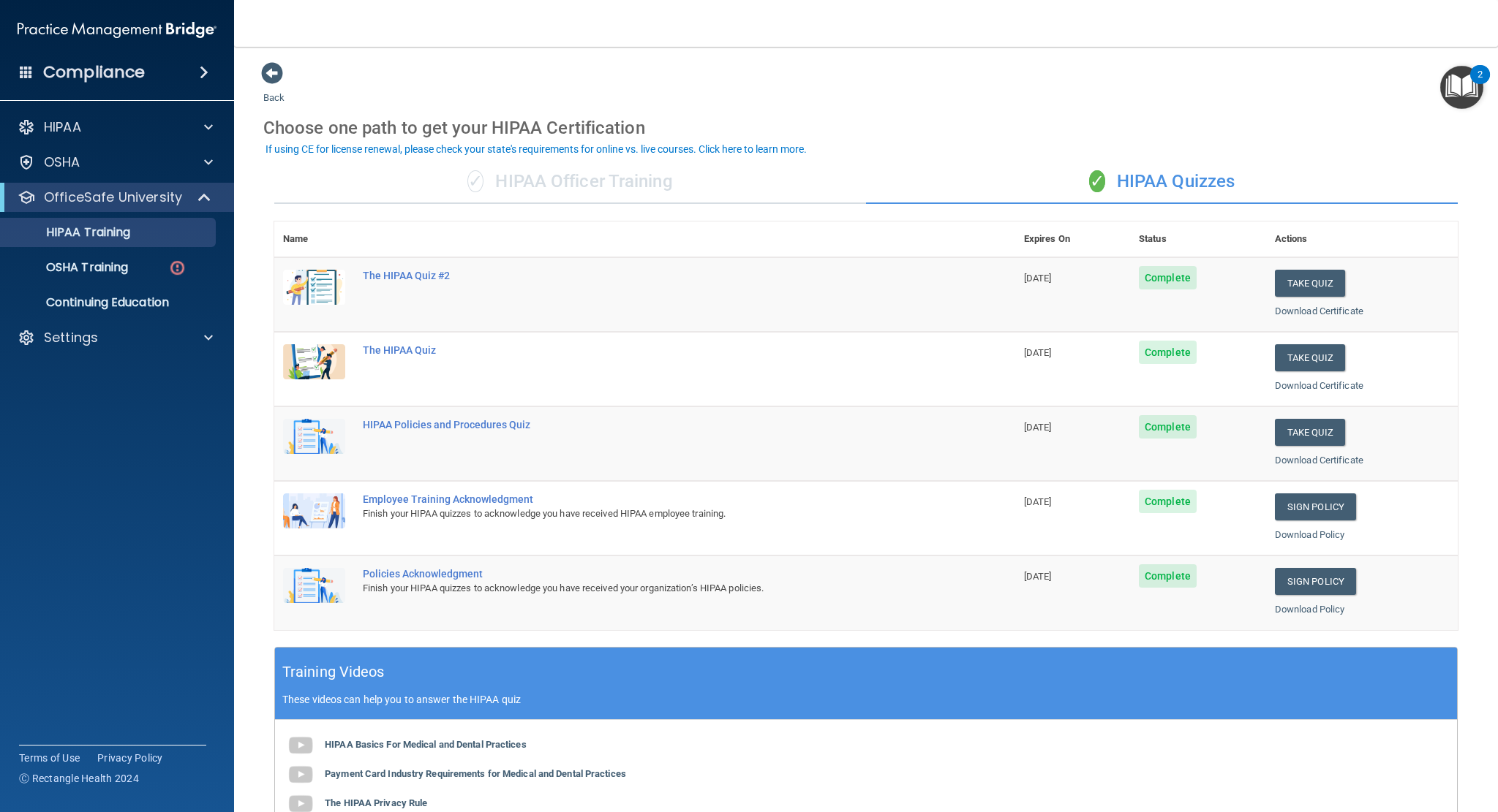
click at [1480, 91] on div "2" at bounding box center [1479, 84] width 5 height 19
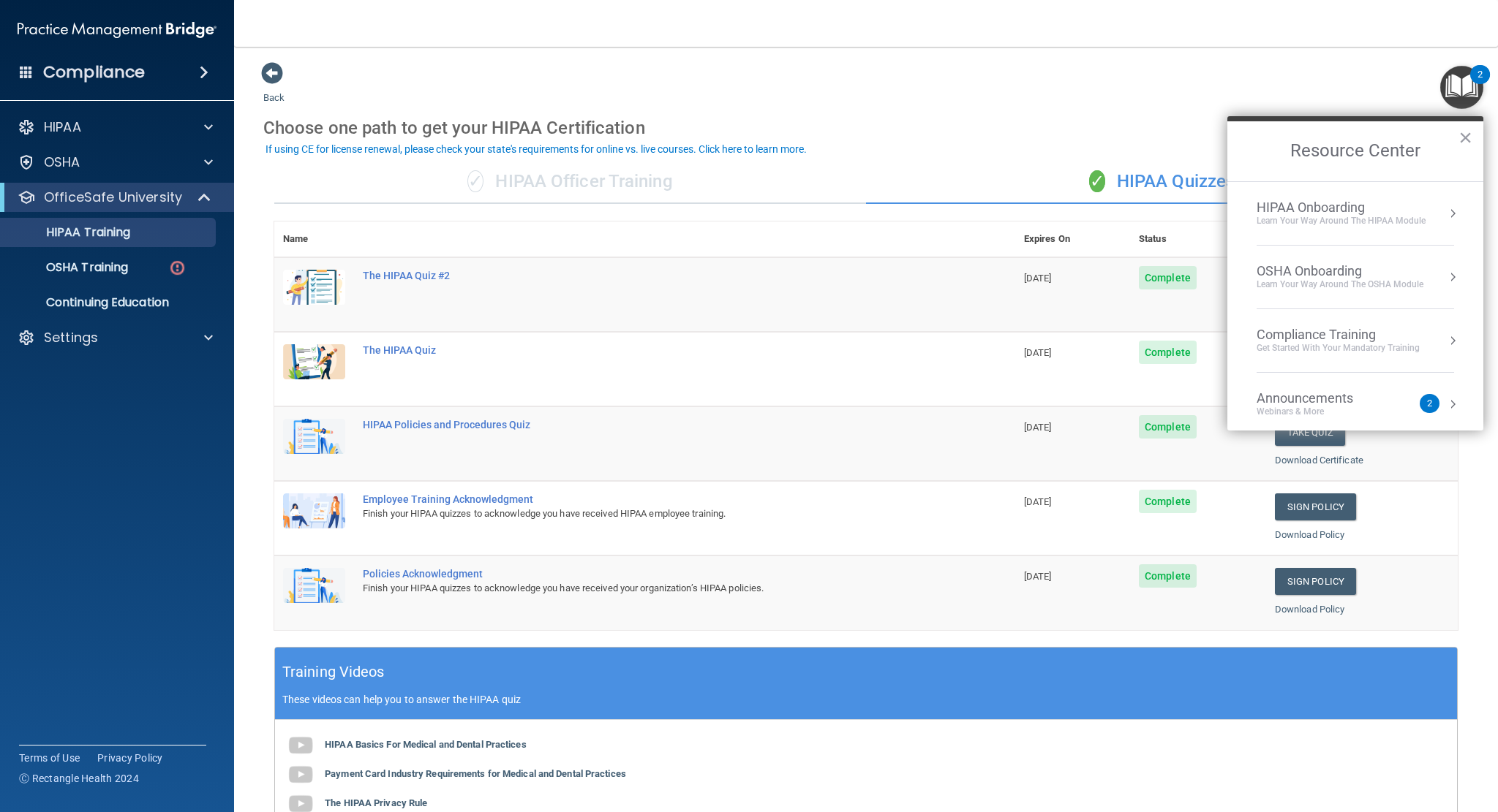
click at [1383, 220] on div "Learn Your Way around the HIPAA module" at bounding box center [1342, 221] width 169 height 13
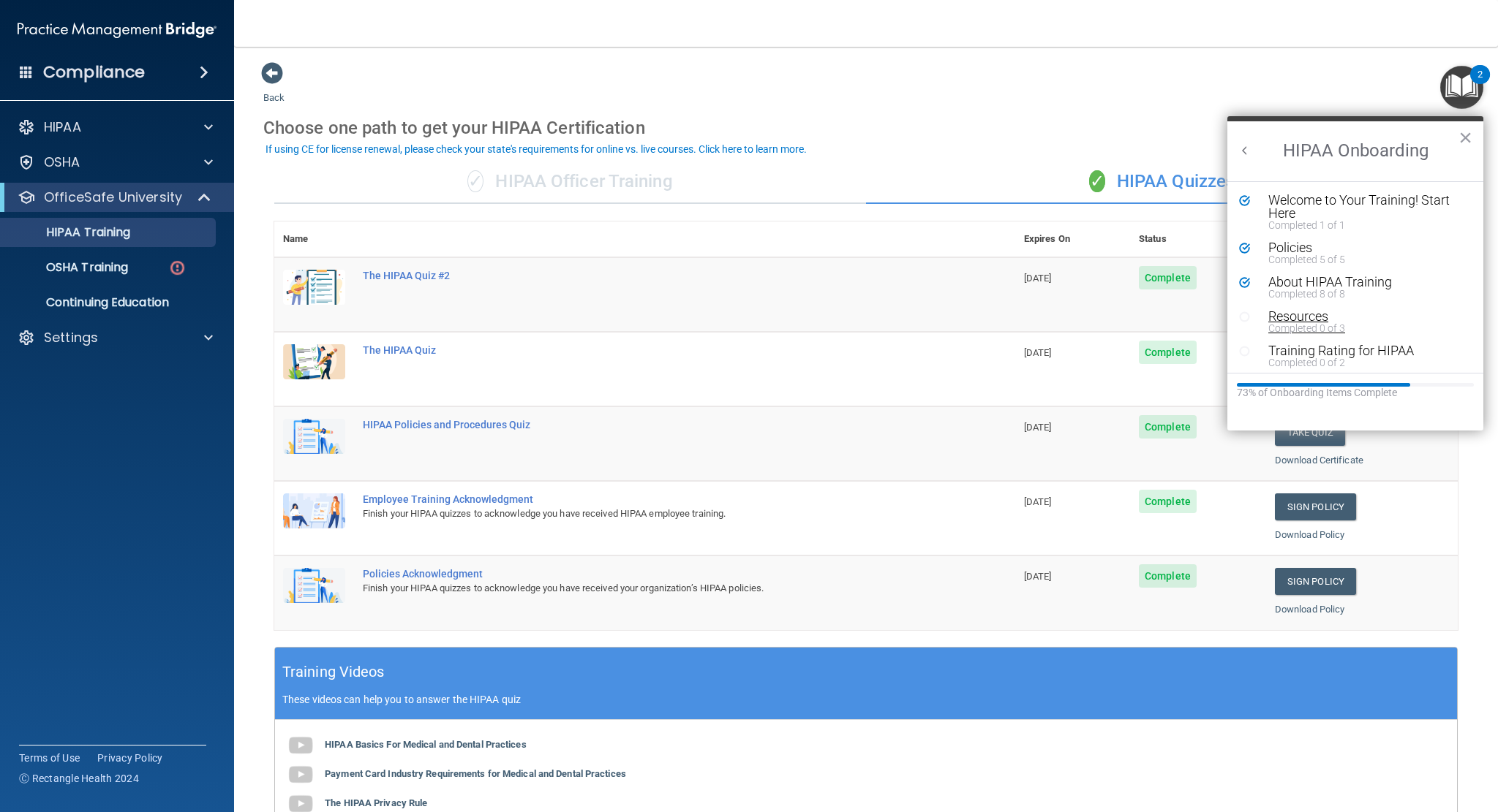
click at [1311, 326] on div "Completed 0 of 3" at bounding box center [1360, 328] width 184 height 10
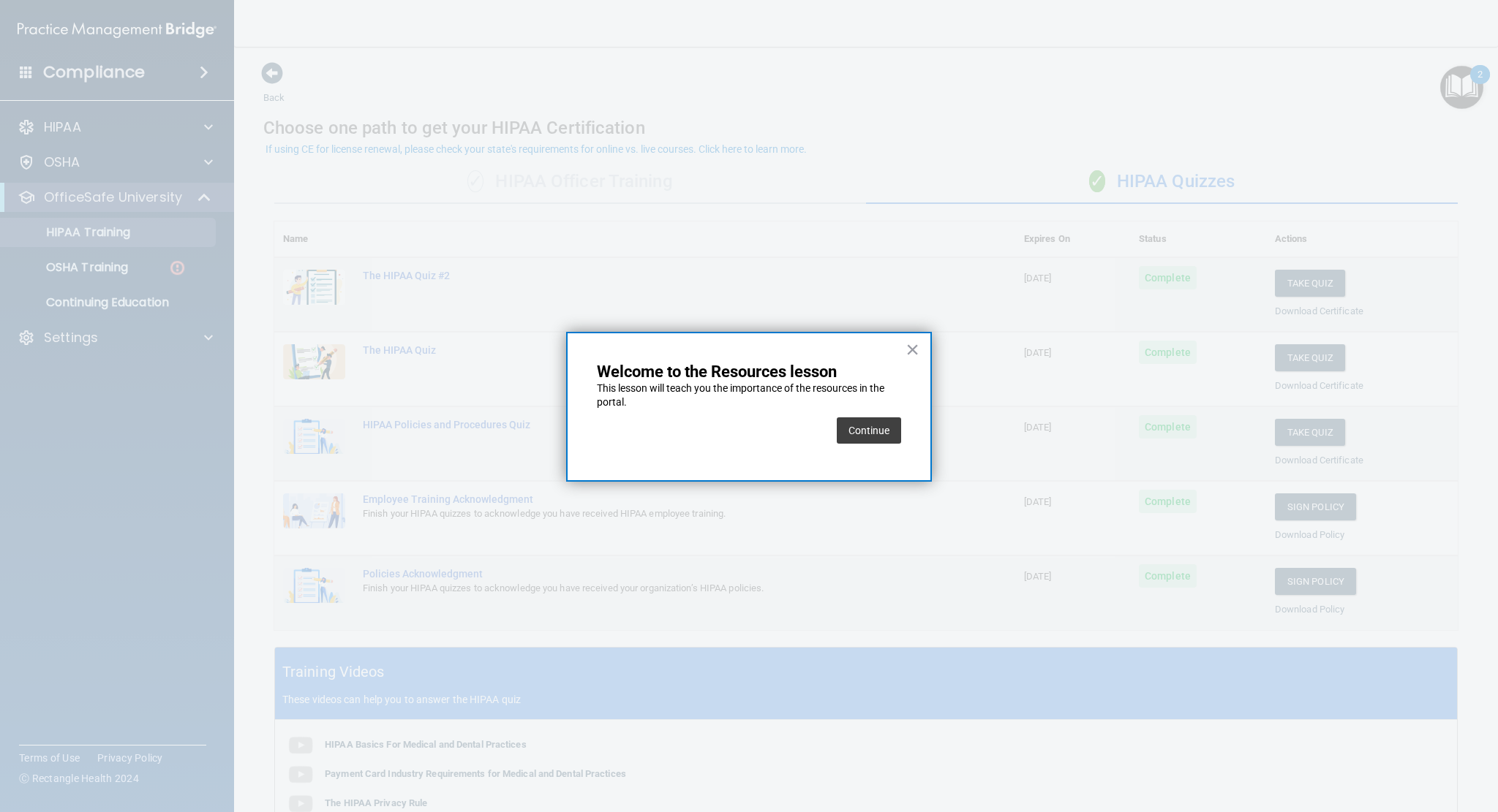
click at [884, 444] on div "Continue" at bounding box center [869, 431] width 64 height 41
click at [862, 448] on div "Continue" at bounding box center [869, 431] width 64 height 41
click at [868, 430] on button "Continue" at bounding box center [869, 431] width 64 height 27
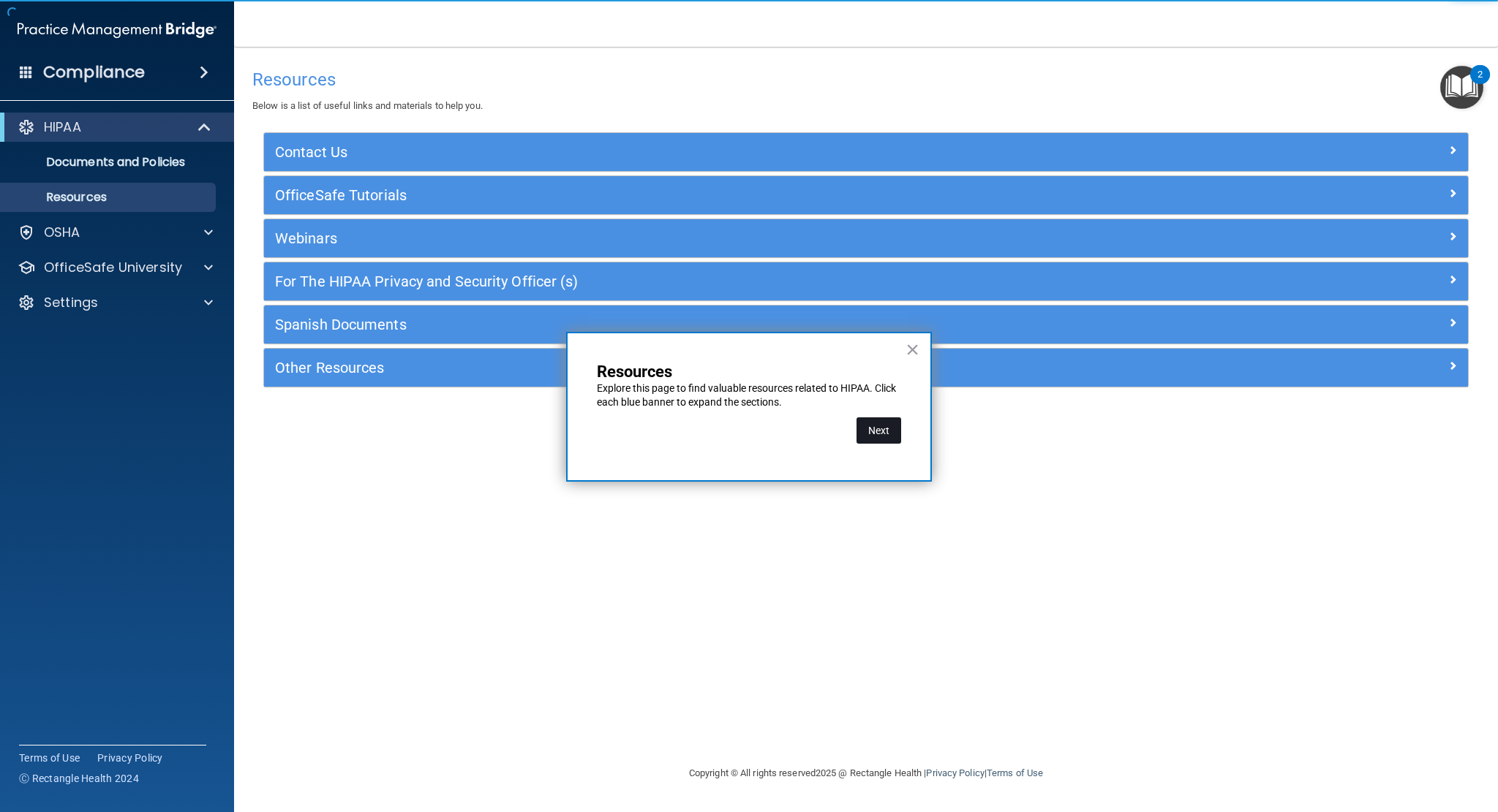
click at [869, 434] on button "Next" at bounding box center [878, 431] width 44 height 27
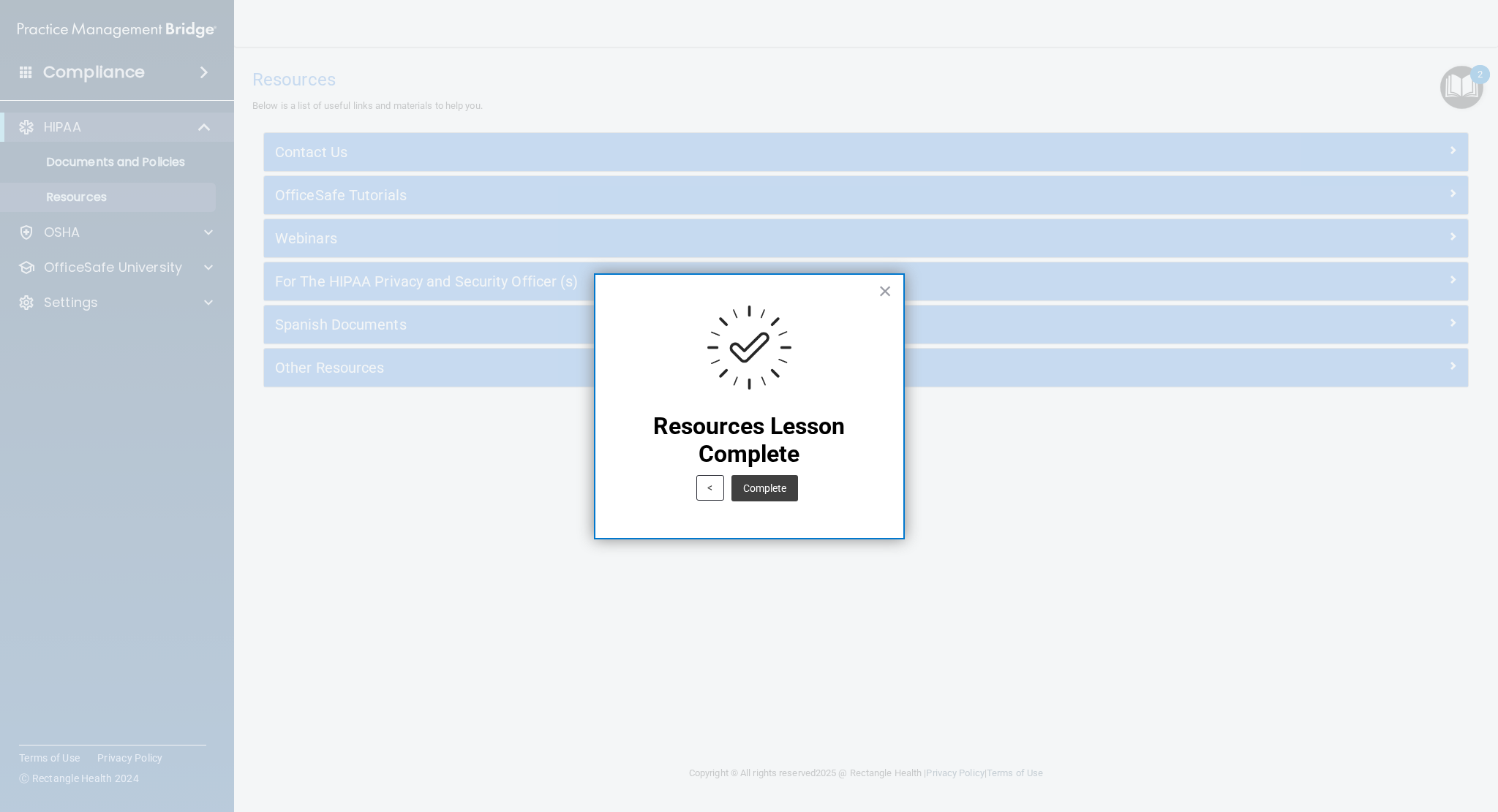
click at [778, 503] on div "Complete" at bounding box center [764, 489] width 74 height 41
click at [789, 483] on button "Complete" at bounding box center [765, 488] width 67 height 27
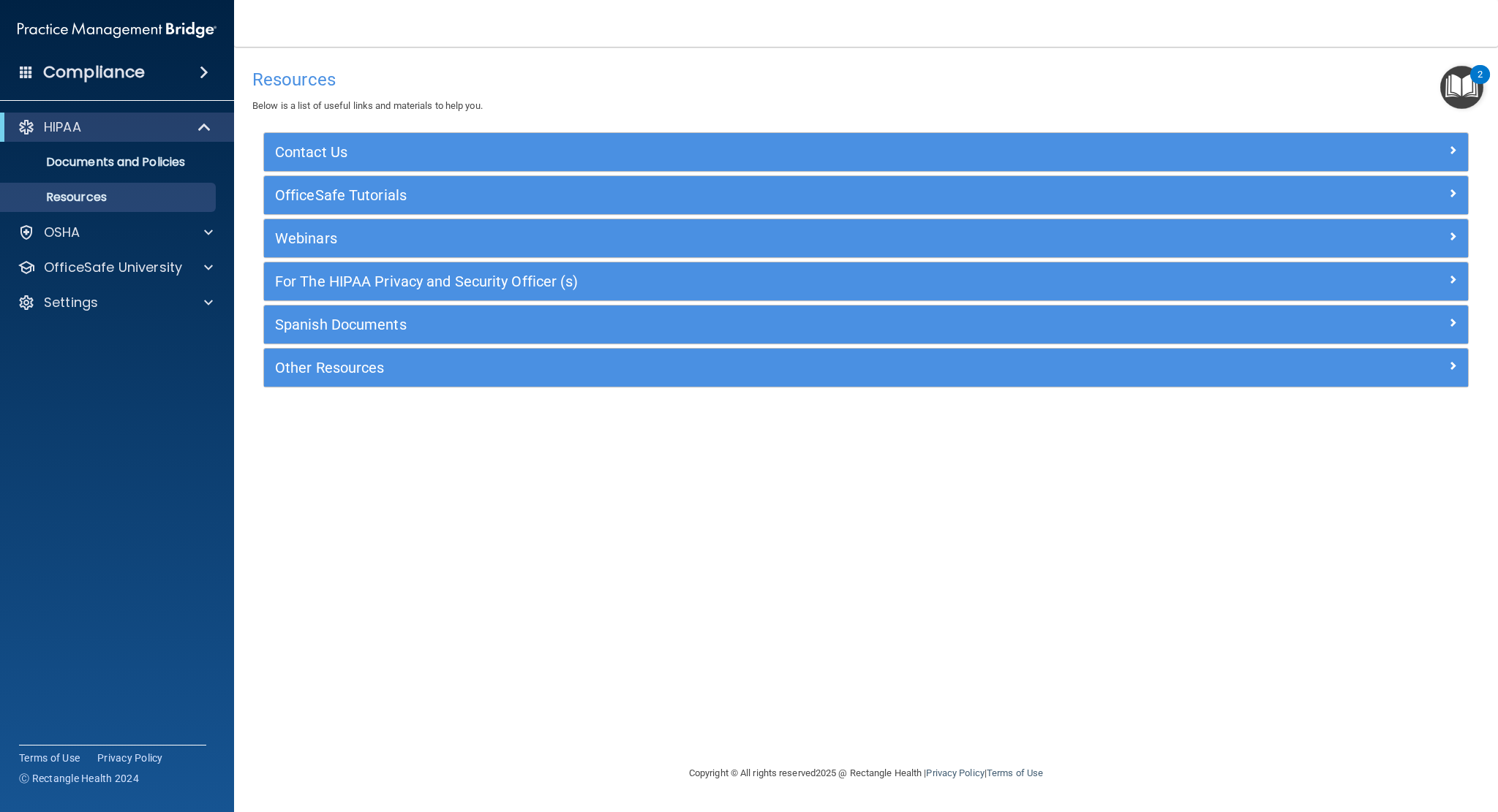
click at [1461, 86] on img "Open Resource Center, 2 new notifications" at bounding box center [1462, 87] width 43 height 43
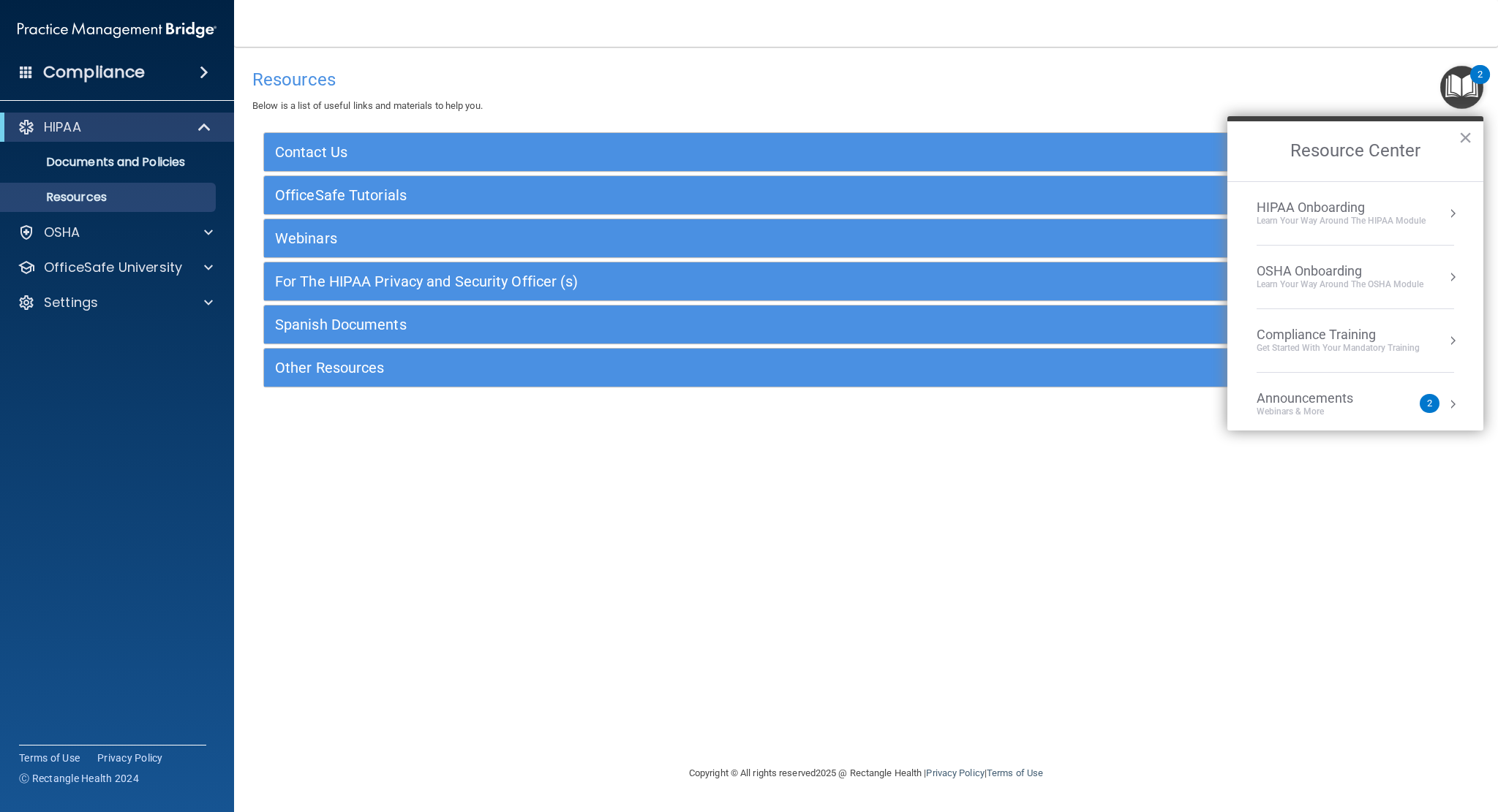
click at [1392, 221] on div "Learn Your Way around the HIPAA module" at bounding box center [1342, 221] width 169 height 13
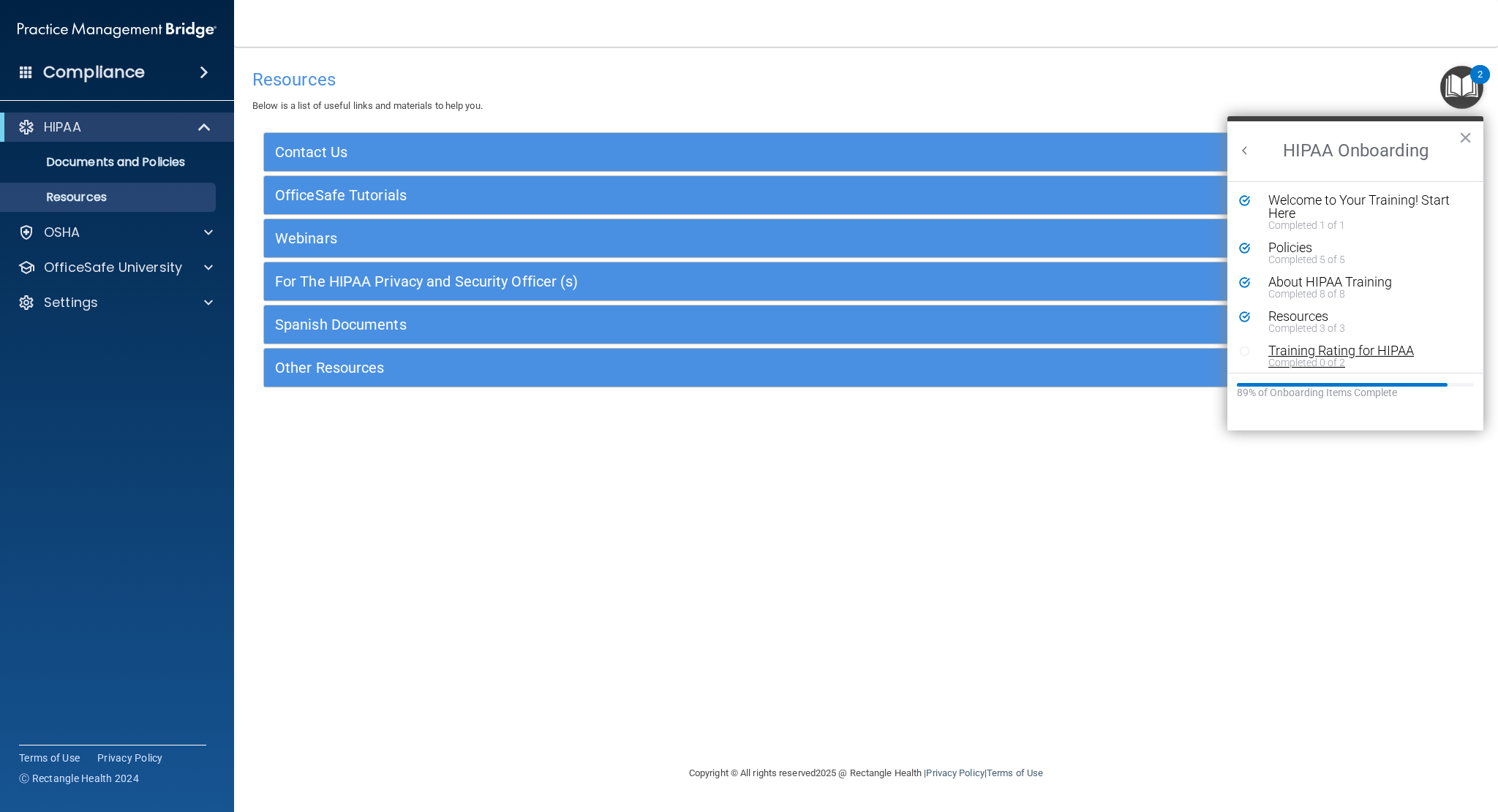
click at [1323, 358] on div "Completed 0 of 2" at bounding box center [1360, 363] width 184 height 10
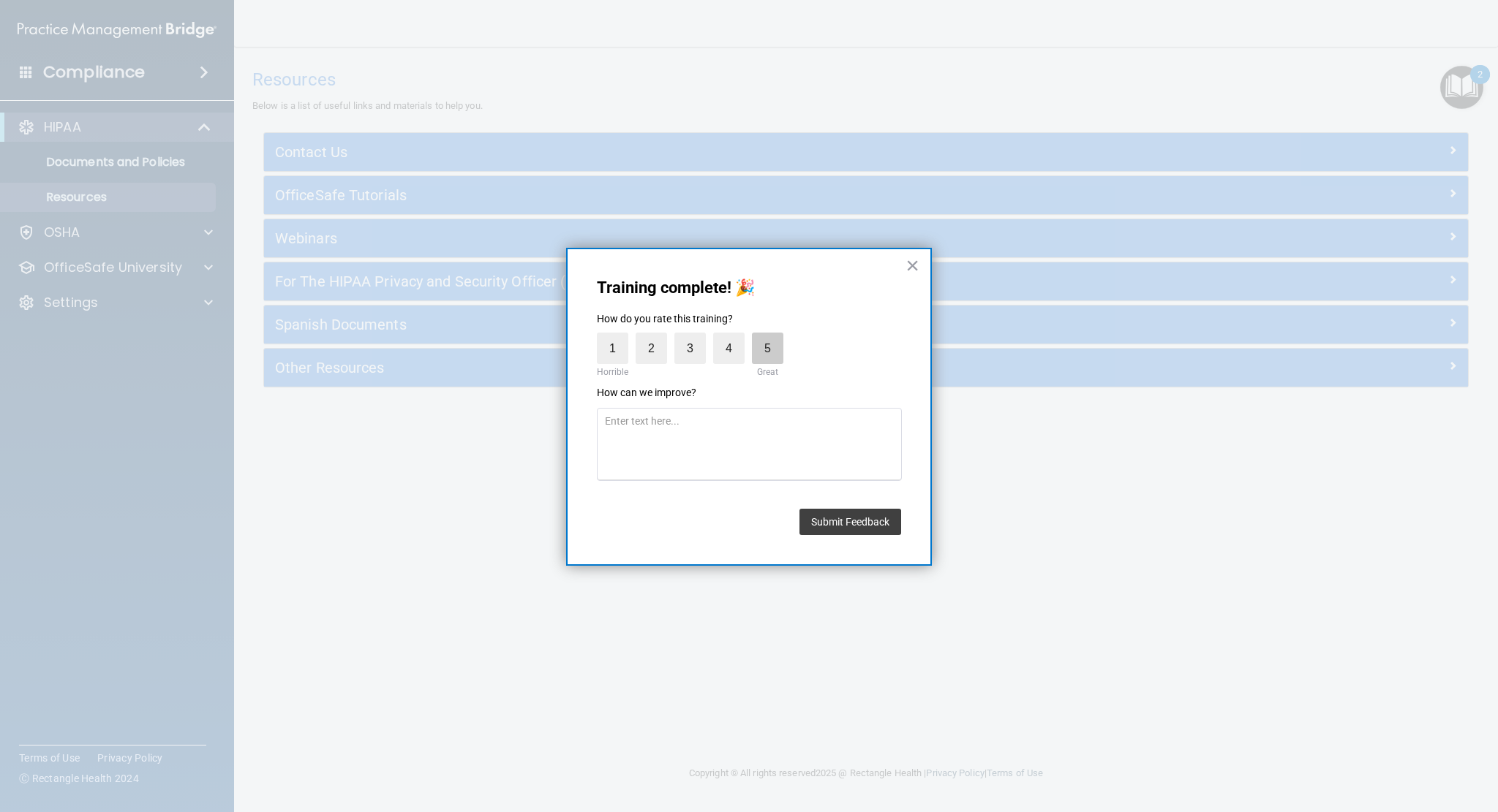
click at [769, 345] on label "5" at bounding box center [768, 348] width 31 height 31
click at [734, 336] on input "5" at bounding box center [734, 336] width 0 height 0
click at [866, 517] on button "Submit Feedback" at bounding box center [850, 522] width 101 height 27
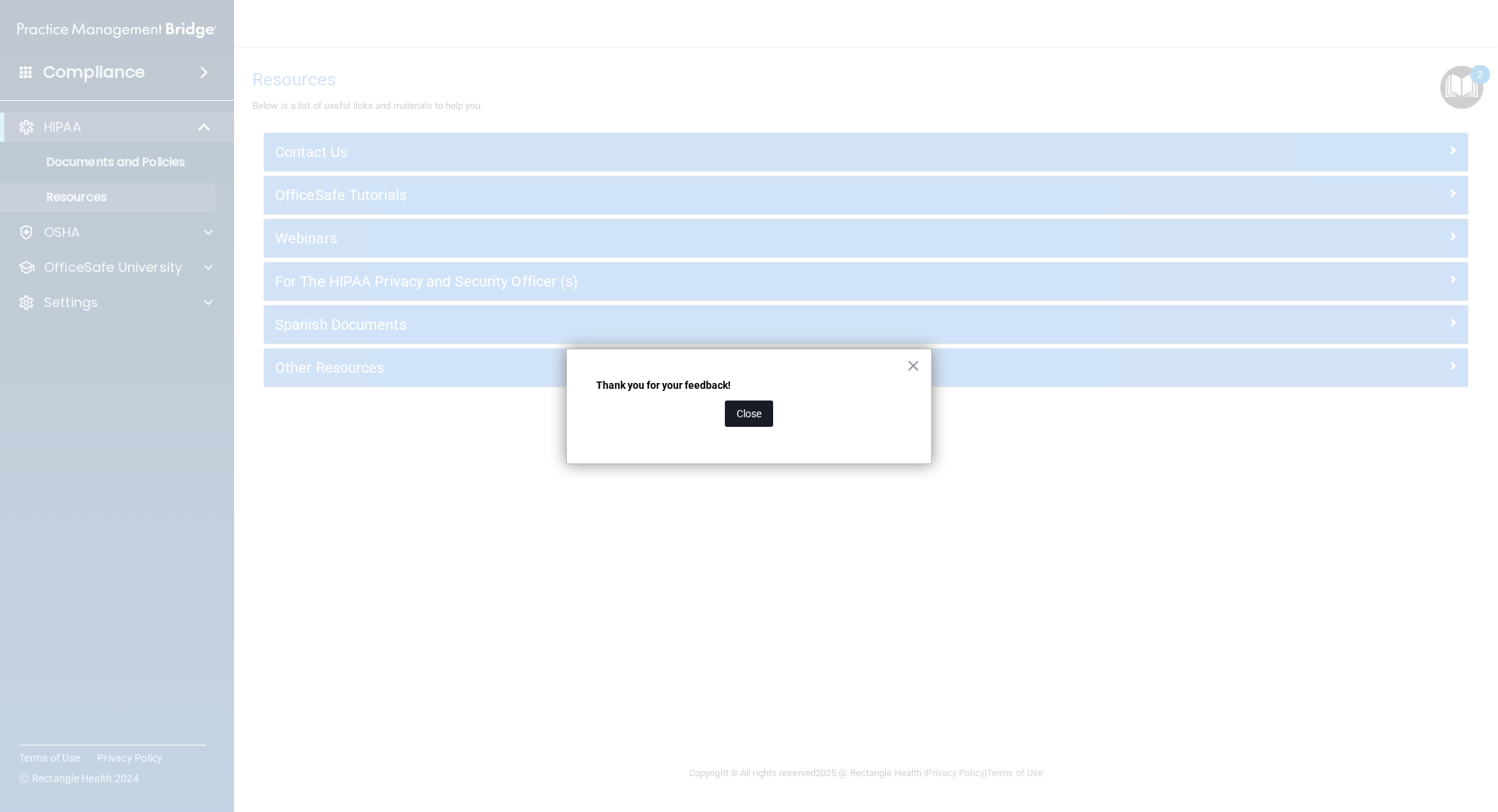
click at [747, 409] on button "Close" at bounding box center [749, 414] width 48 height 27
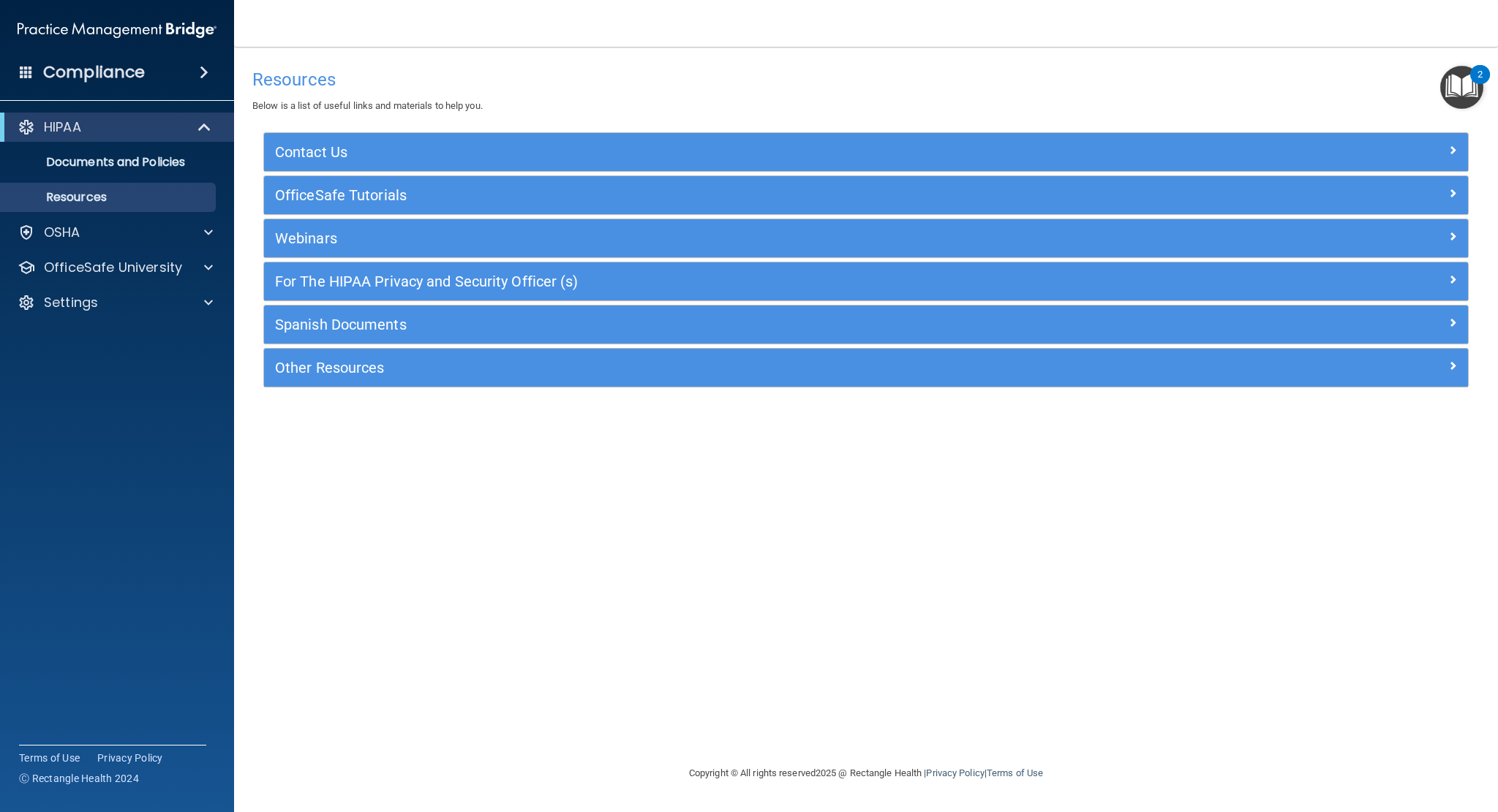
click at [1471, 97] on img "Open Resource Center, 2 new notifications" at bounding box center [1462, 87] width 43 height 43
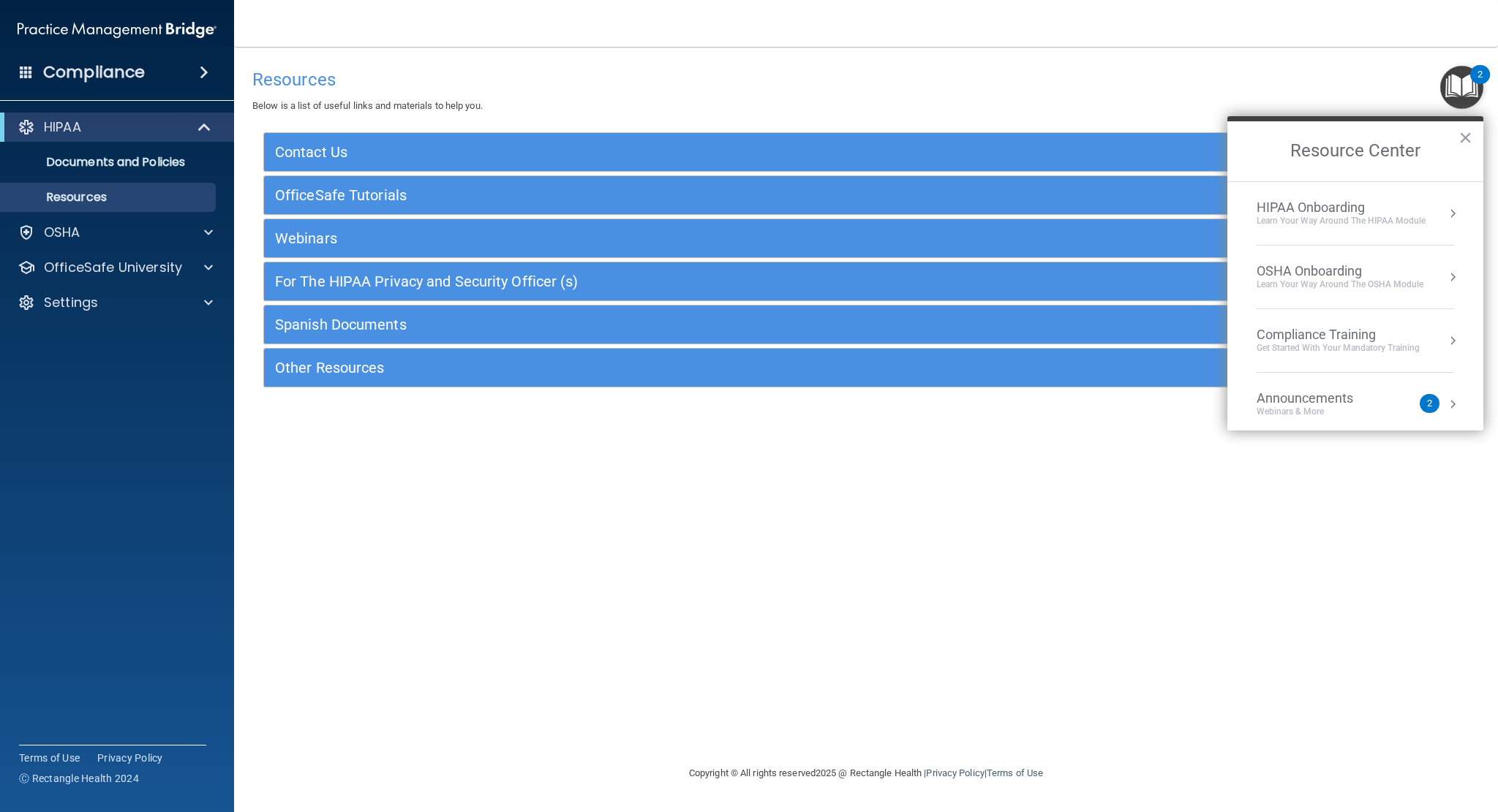
click at [1324, 212] on div "HIPAA Onboarding" at bounding box center [1342, 207] width 169 height 16
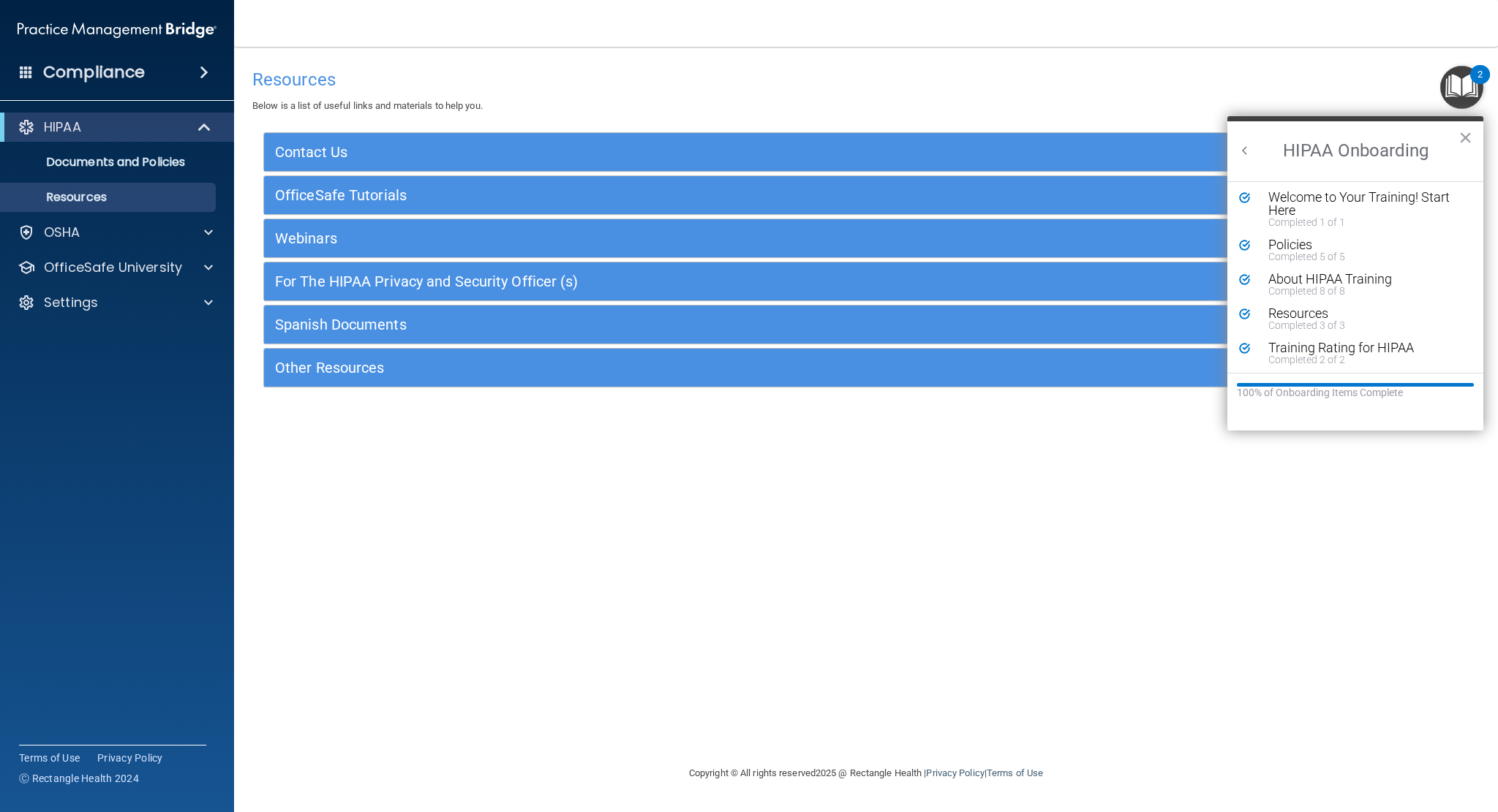
scroll to position [5, 0]
click at [1463, 92] on img "Open Resource Center, 2 new notifications" at bounding box center [1462, 87] width 43 height 43
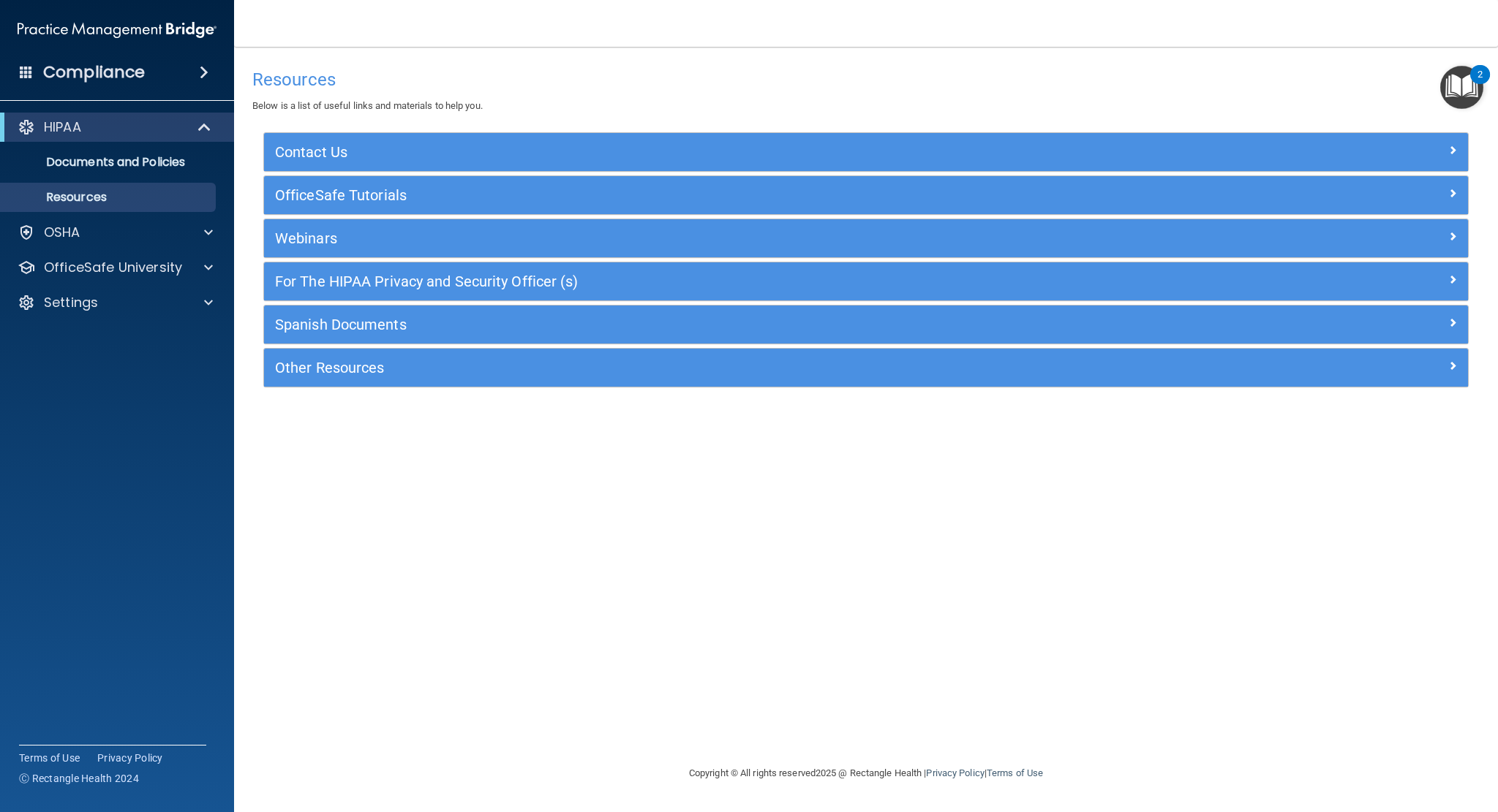
click at [1464, 85] on img "Open Resource Center, 2 new notifications" at bounding box center [1462, 87] width 43 height 43
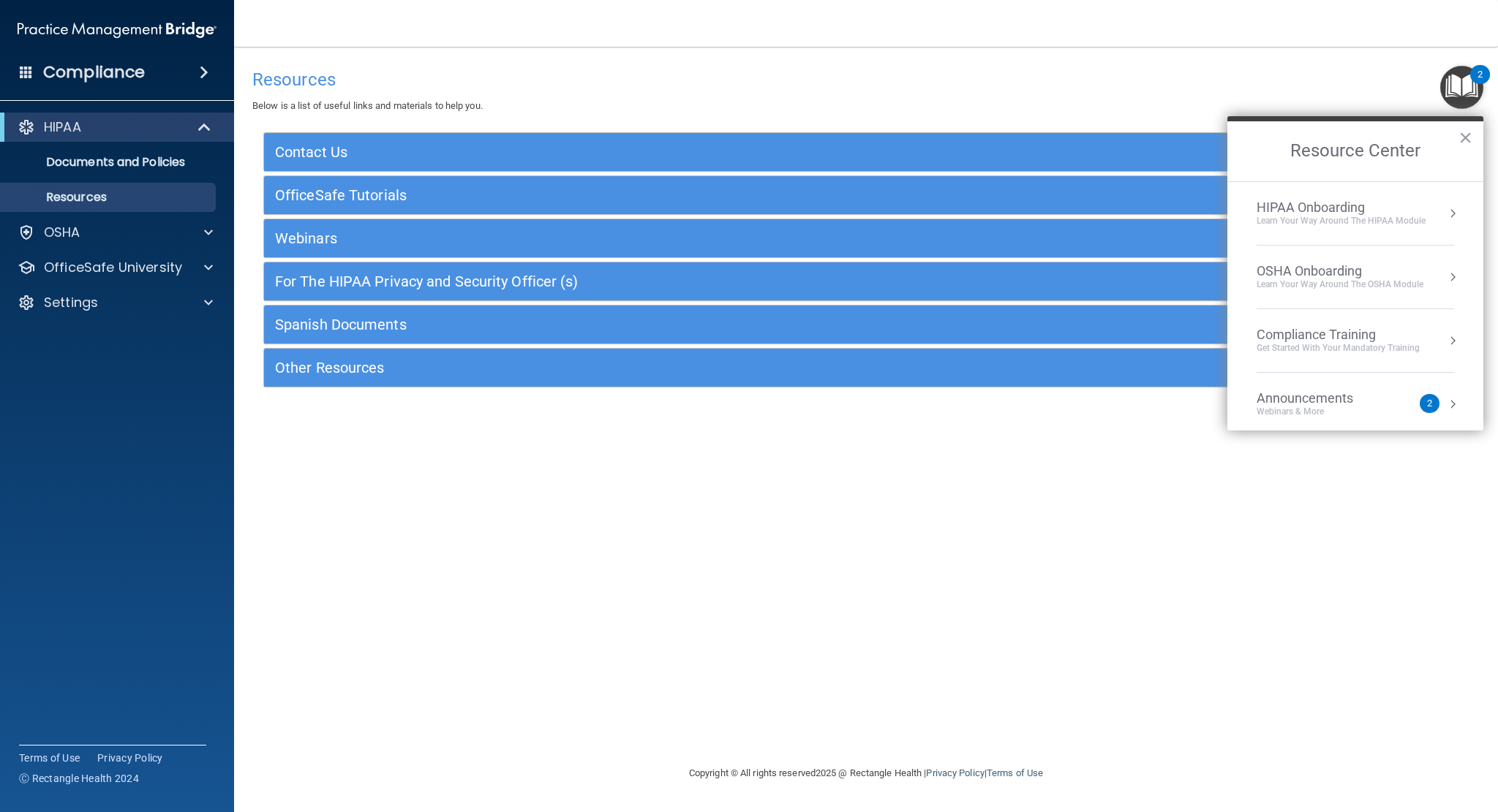
click at [1311, 272] on div "OSHA Onboarding" at bounding box center [1341, 271] width 167 height 16
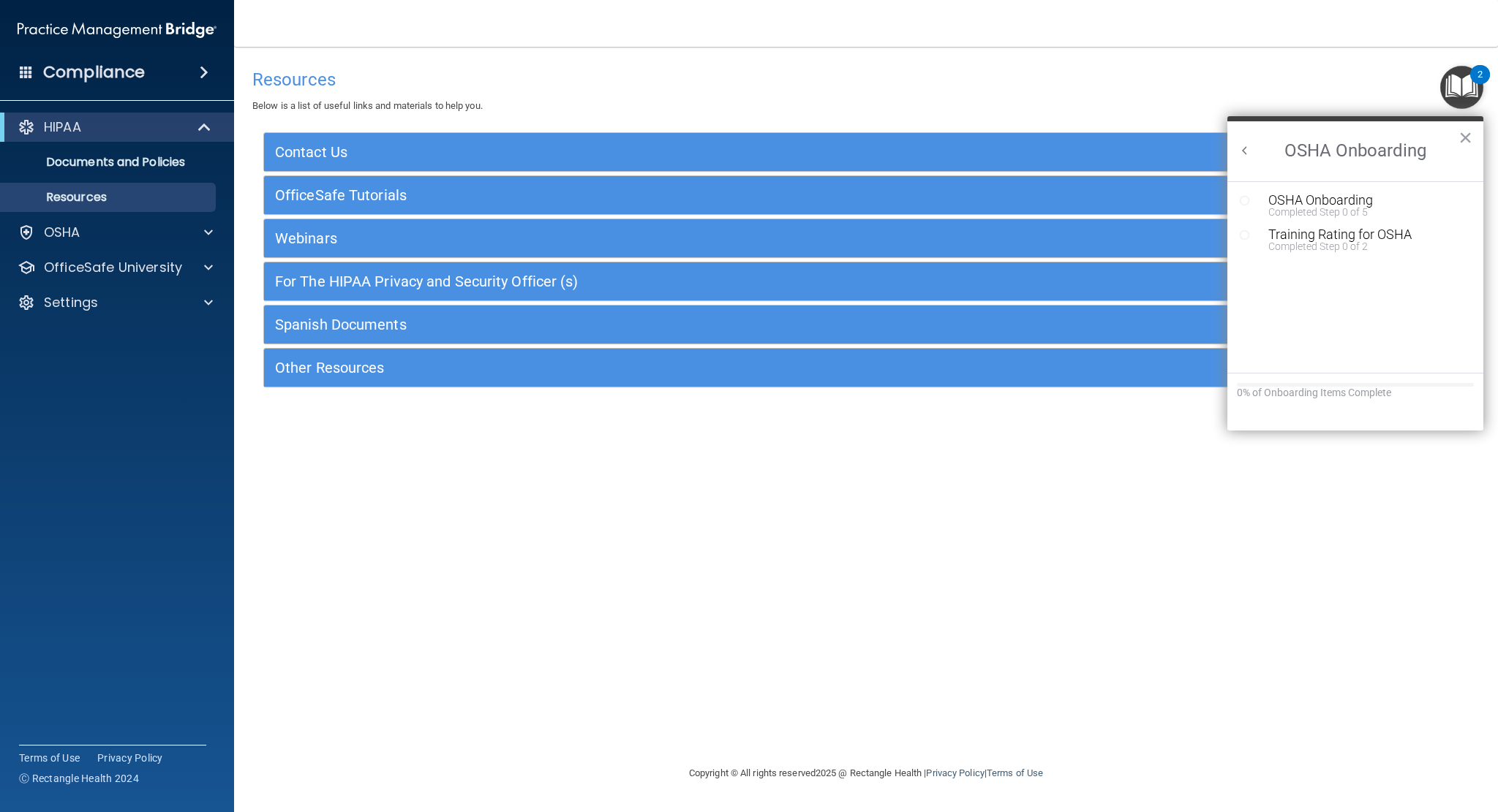
scroll to position [0, 0]
click at [1361, 212] on div "Completed Step 0 of 5" at bounding box center [1366, 211] width 196 height 10
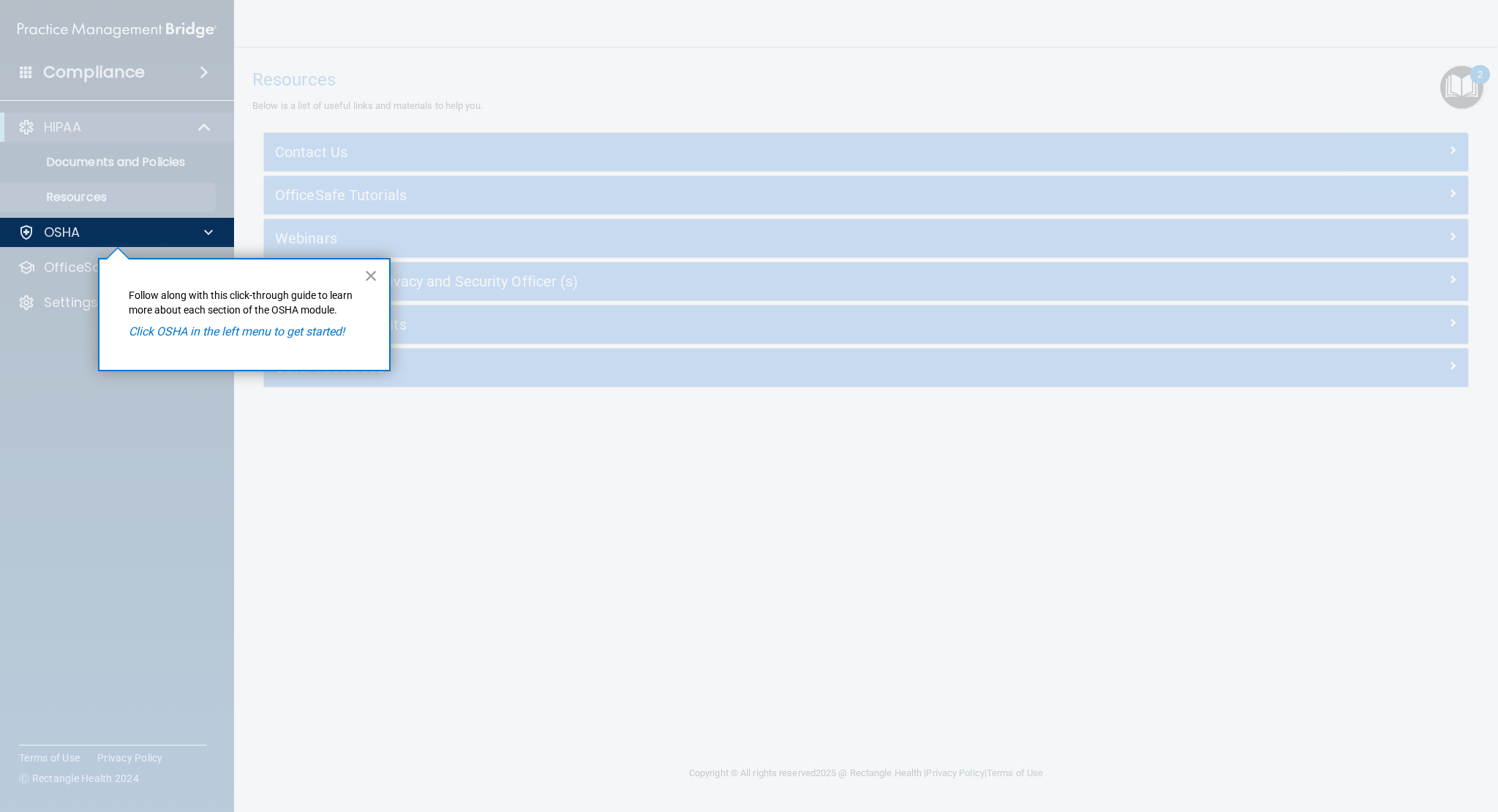
click at [294, 339] on p "Click OSHA in the left menu to get started!" at bounding box center [244, 331] width 231 height 16
drag, startPoint x: 301, startPoint y: 324, endPoint x: 299, endPoint y: 314, distance: 10.2
click at [302, 323] on p "Click OSHA in the left menu to get started!" at bounding box center [244, 331] width 231 height 16
click at [372, 274] on button "×" at bounding box center [371, 275] width 14 height 24
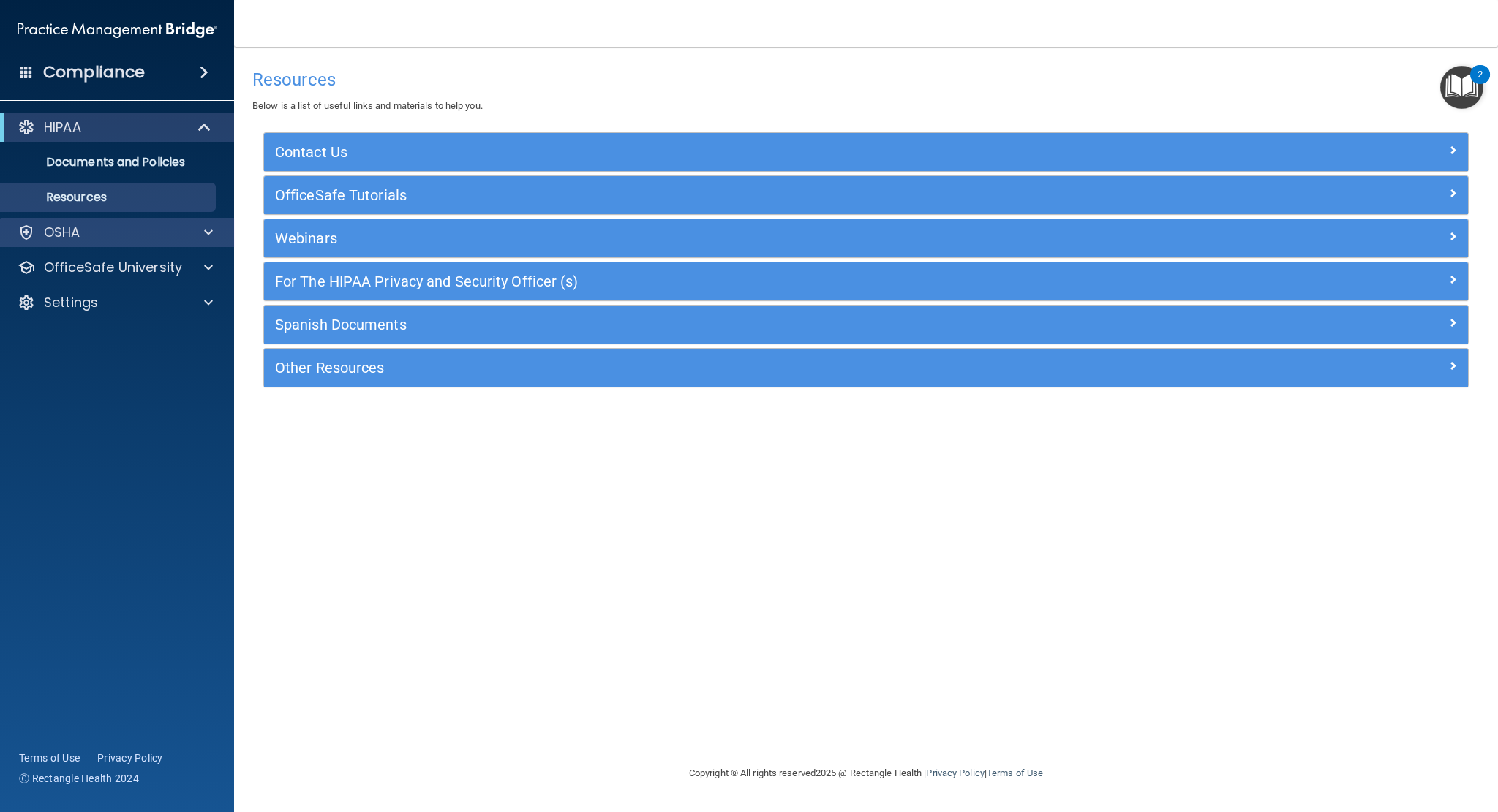
click at [84, 224] on div "OSHA" at bounding box center [117, 233] width 235 height 29
click at [92, 236] on div "OSHA" at bounding box center [97, 233] width 181 height 18
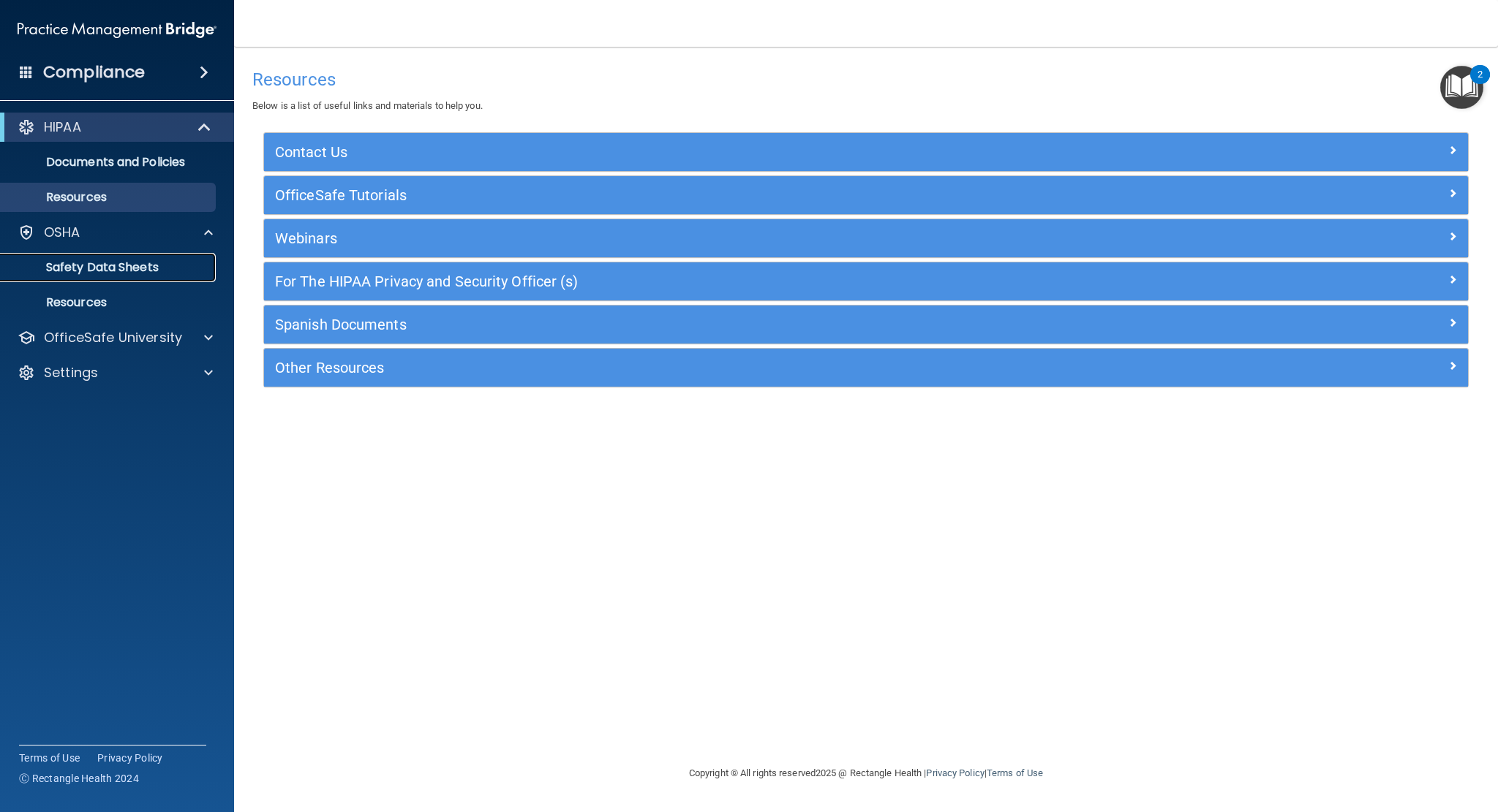
click at [117, 268] on p "Safety Data Sheets" at bounding box center [109, 267] width 200 height 15
